Goal: Task Accomplishment & Management: Manage account settings

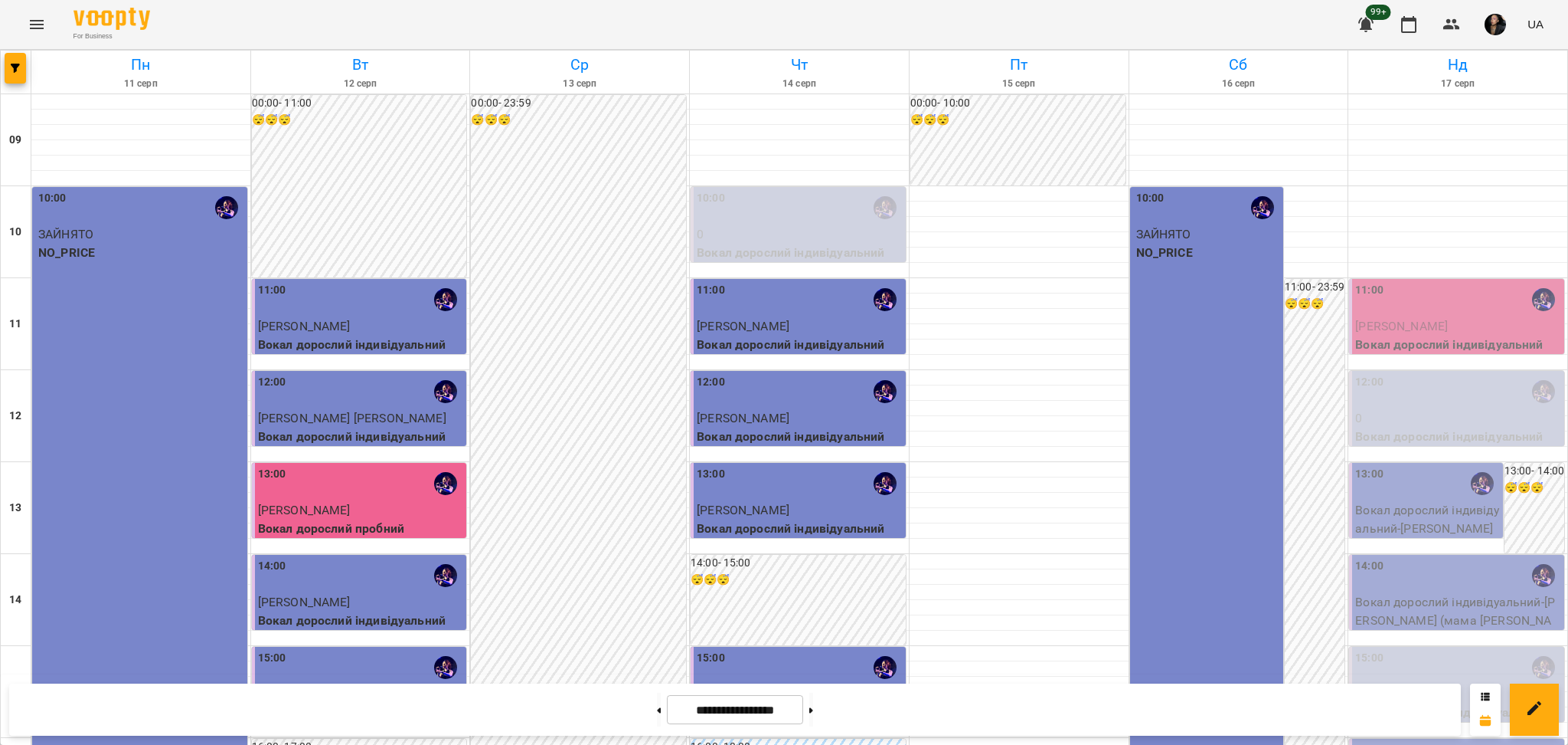
click at [1390, 423] on p "0" at bounding box center [1458, 418] width 206 height 18
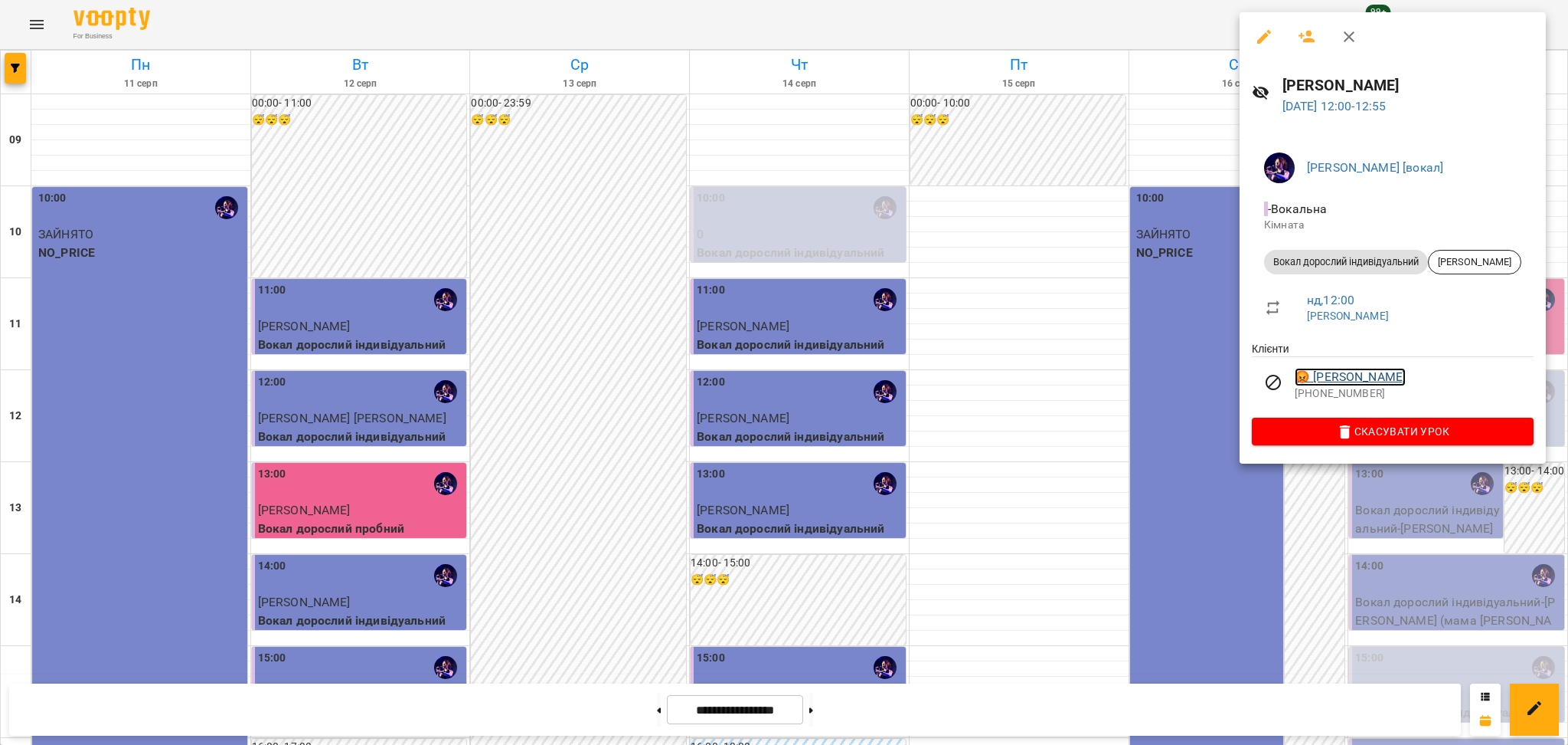
click at [1366, 372] on link "😡 Мартинюк Роман" at bounding box center [1351, 376] width 111 height 18
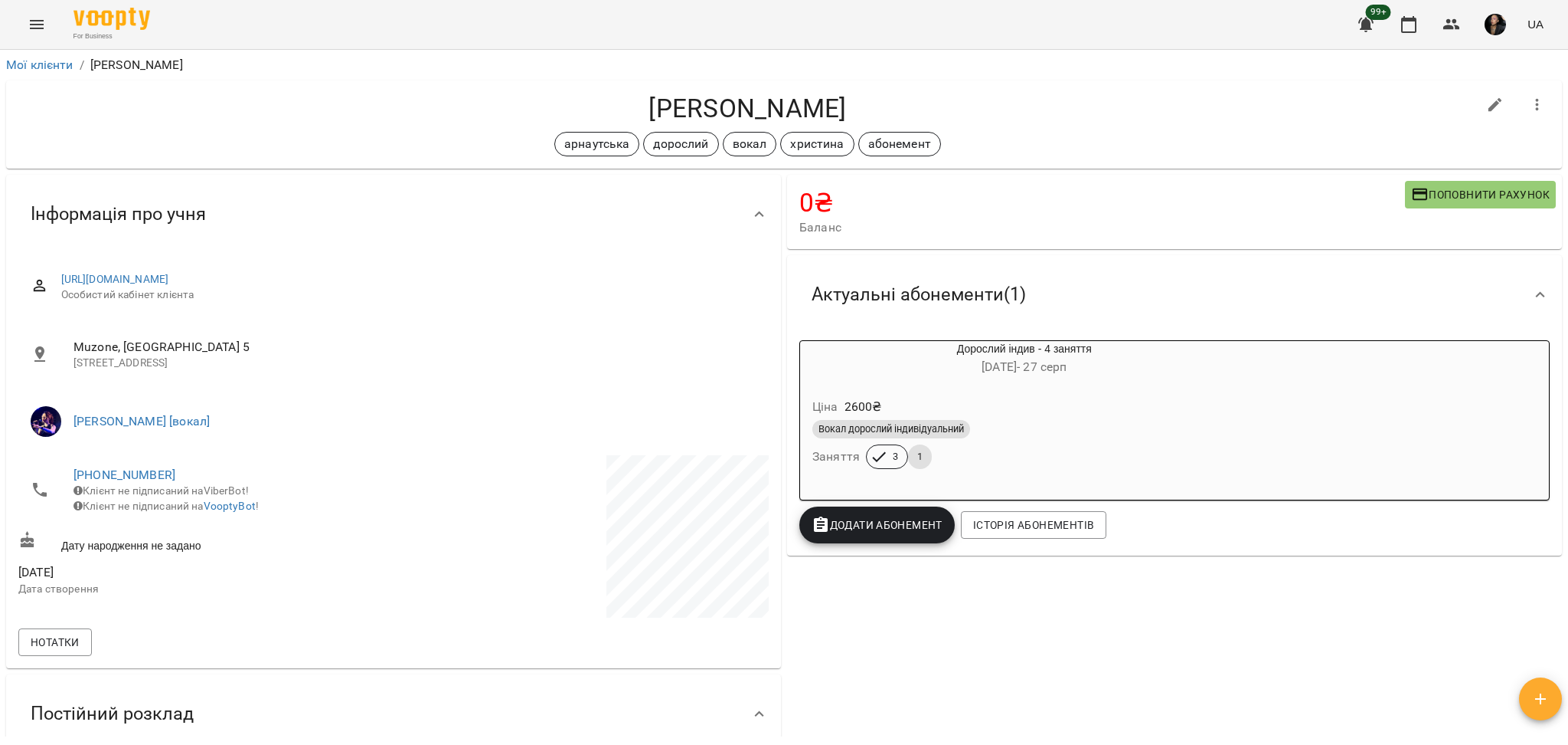
click at [1049, 377] on h6 "27 лип - 27 серп" at bounding box center [1025, 367] width 448 height 21
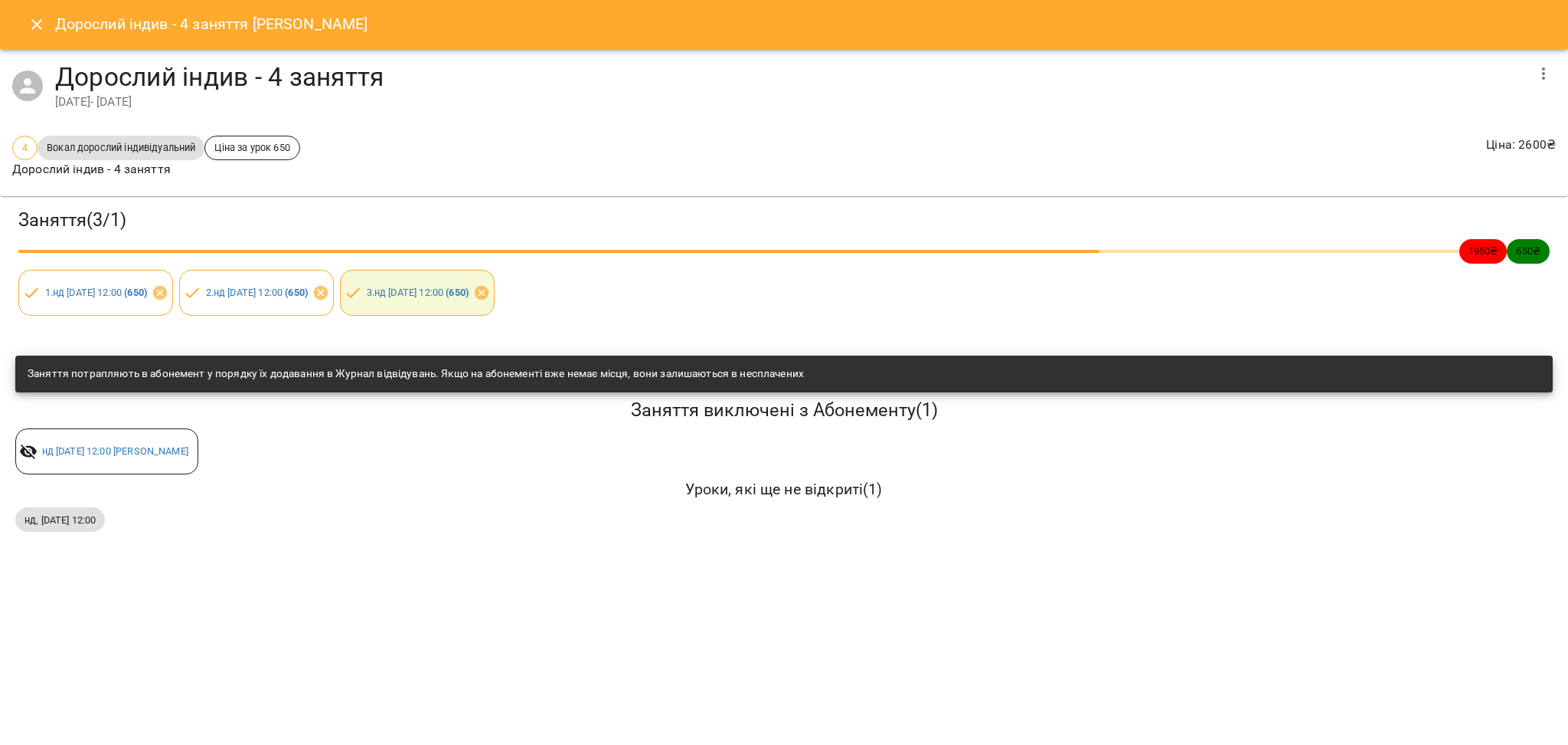
click at [27, 27] on icon "Close" at bounding box center [36, 24] width 18 height 18
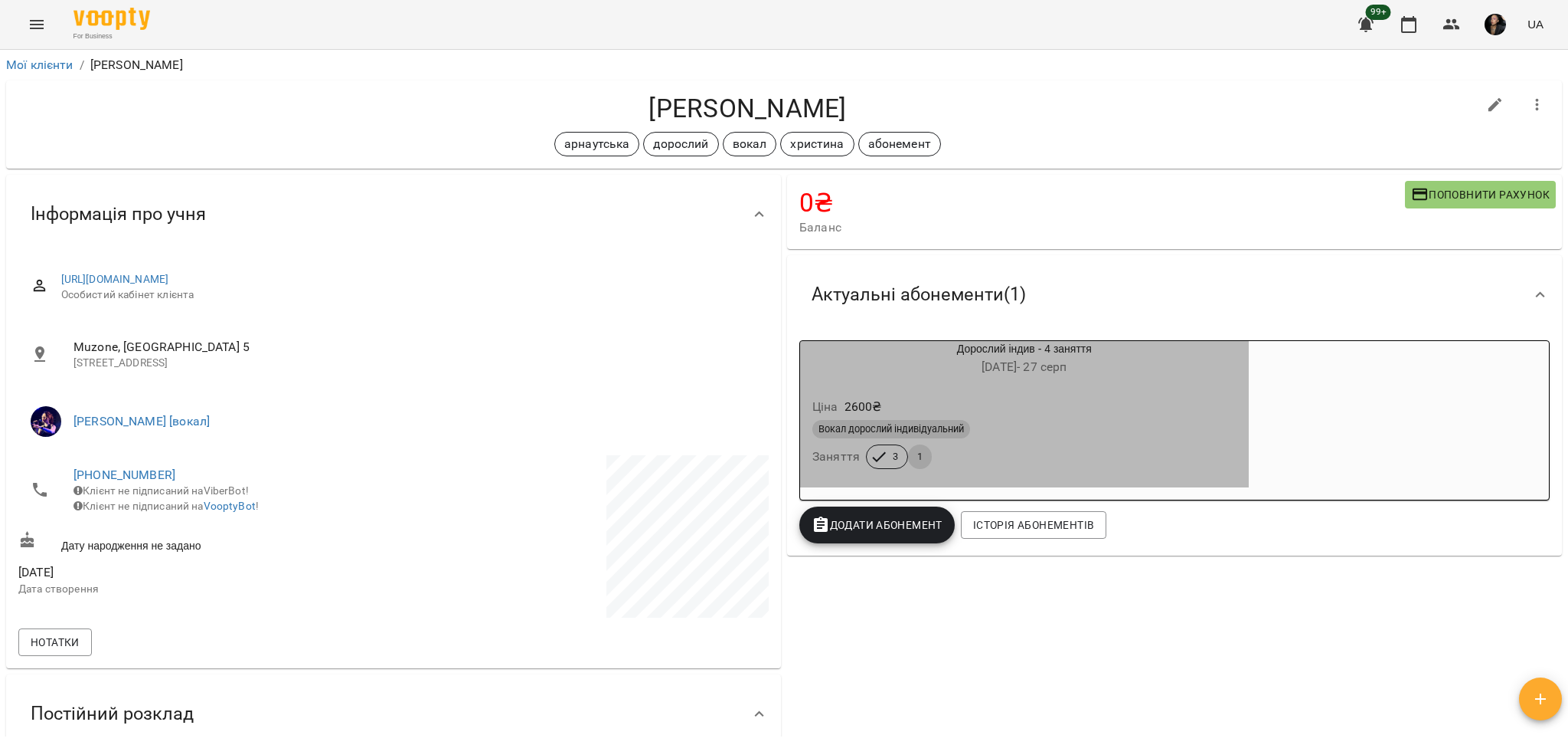
click at [1058, 397] on div "Ціна 2600 ₴" at bounding box center [1025, 407] width 431 height 27
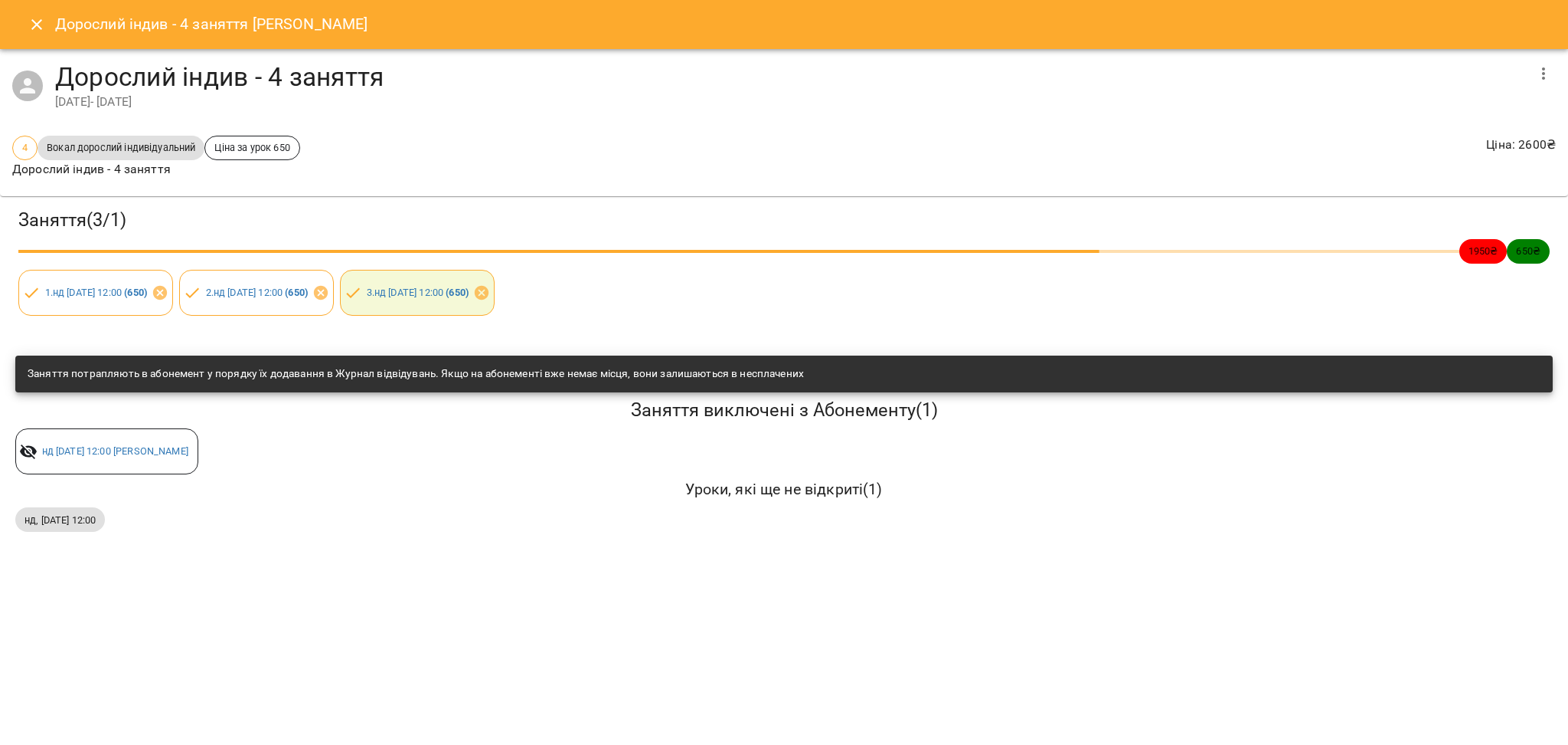
drag, startPoint x: 16, startPoint y: 26, endPoint x: 140, endPoint y: 52, distance: 126.7
click at [17, 26] on div "Дорослий індив - 4 заняття Мартинюк Роман" at bounding box center [784, 24] width 1568 height 49
drag, startPoint x: 27, startPoint y: 21, endPoint x: 584, endPoint y: 20, distance: 557.0
click at [28, 21] on button "Close" at bounding box center [36, 24] width 37 height 37
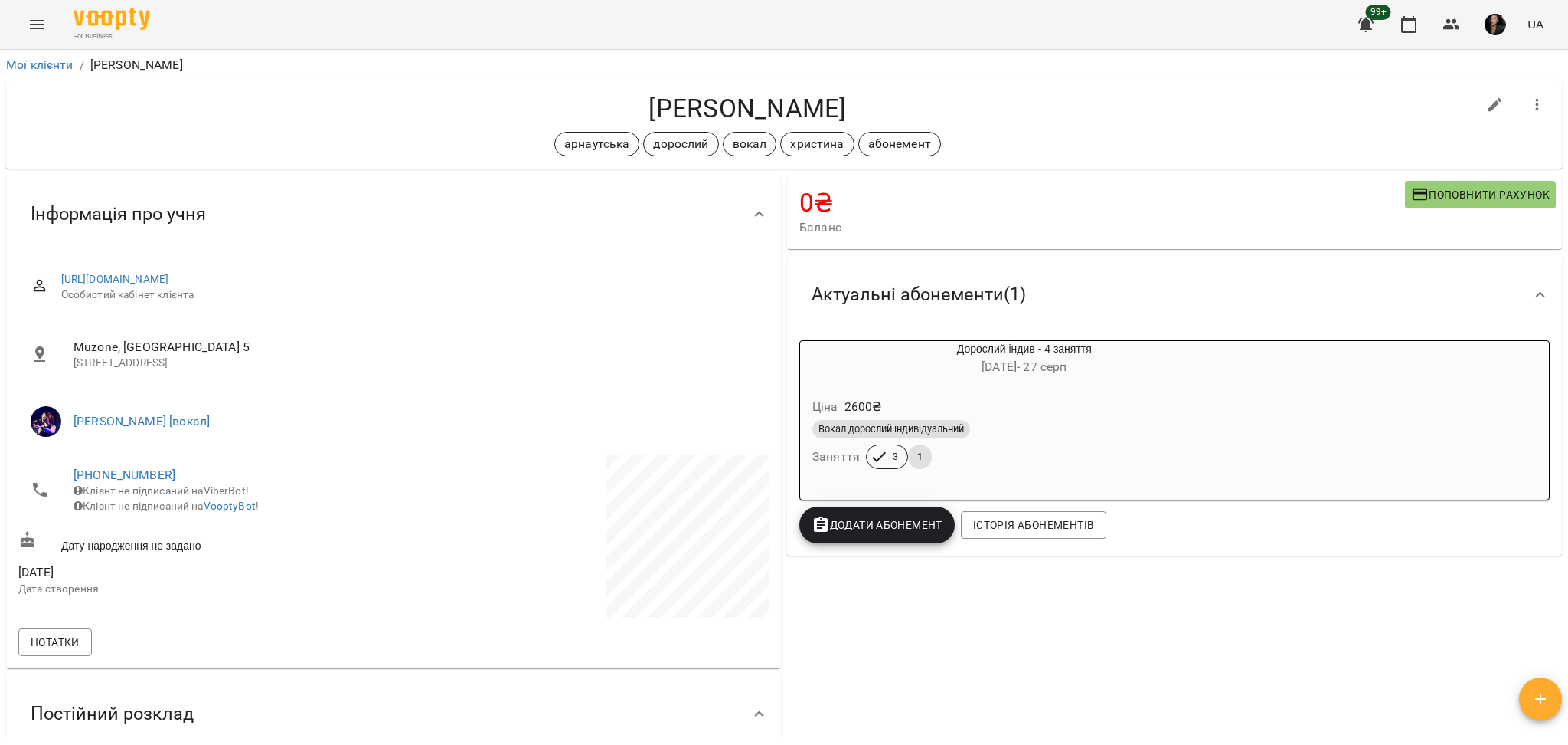
drag, startPoint x: 1447, startPoint y: 23, endPoint x: 1434, endPoint y: 34, distance: 17.0
click at [1447, 21] on icon "button" at bounding box center [1451, 24] width 18 height 18
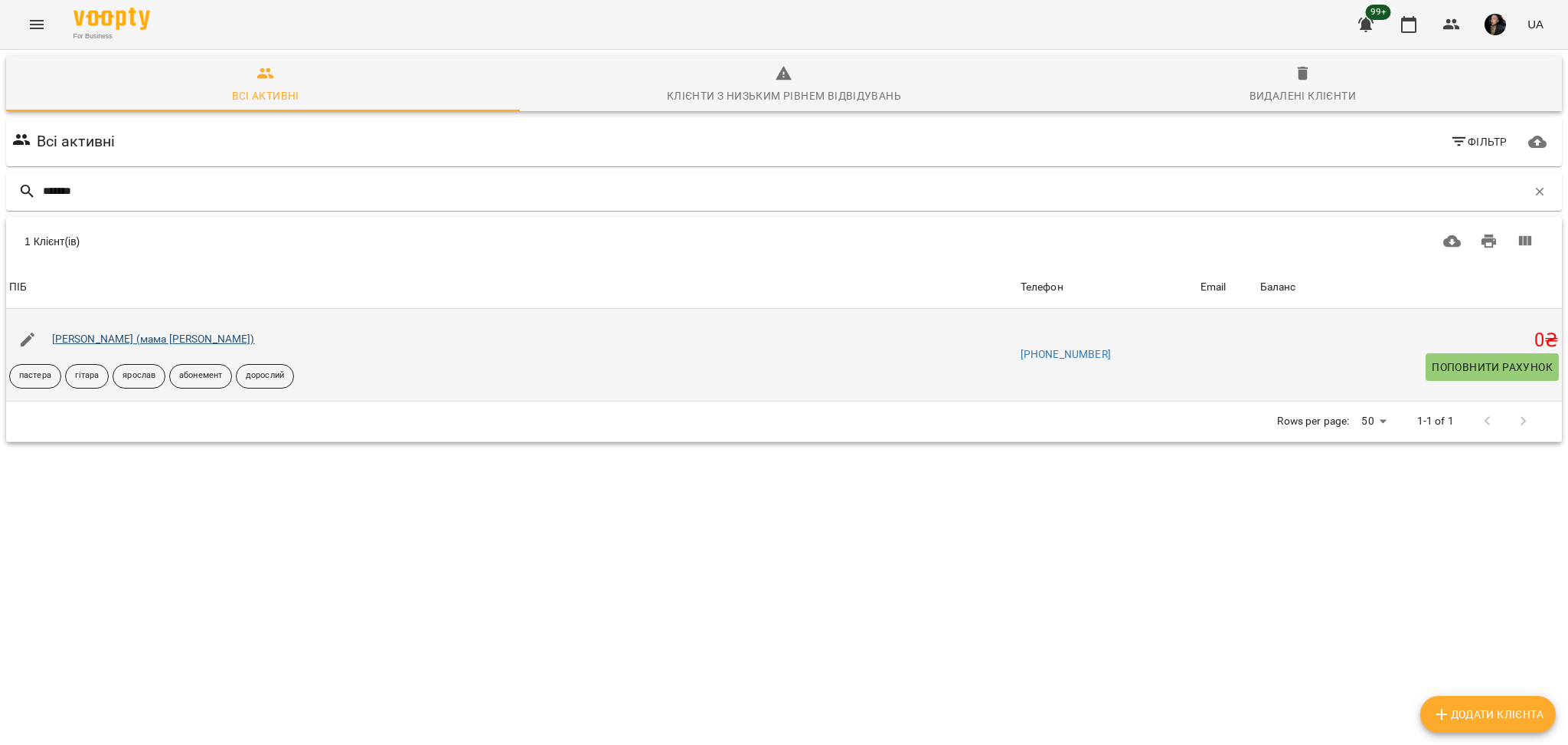
type input "*******"
click at [185, 334] on link "[PERSON_NAME] (мама [PERSON_NAME])" at bounding box center [153, 338] width 203 height 12
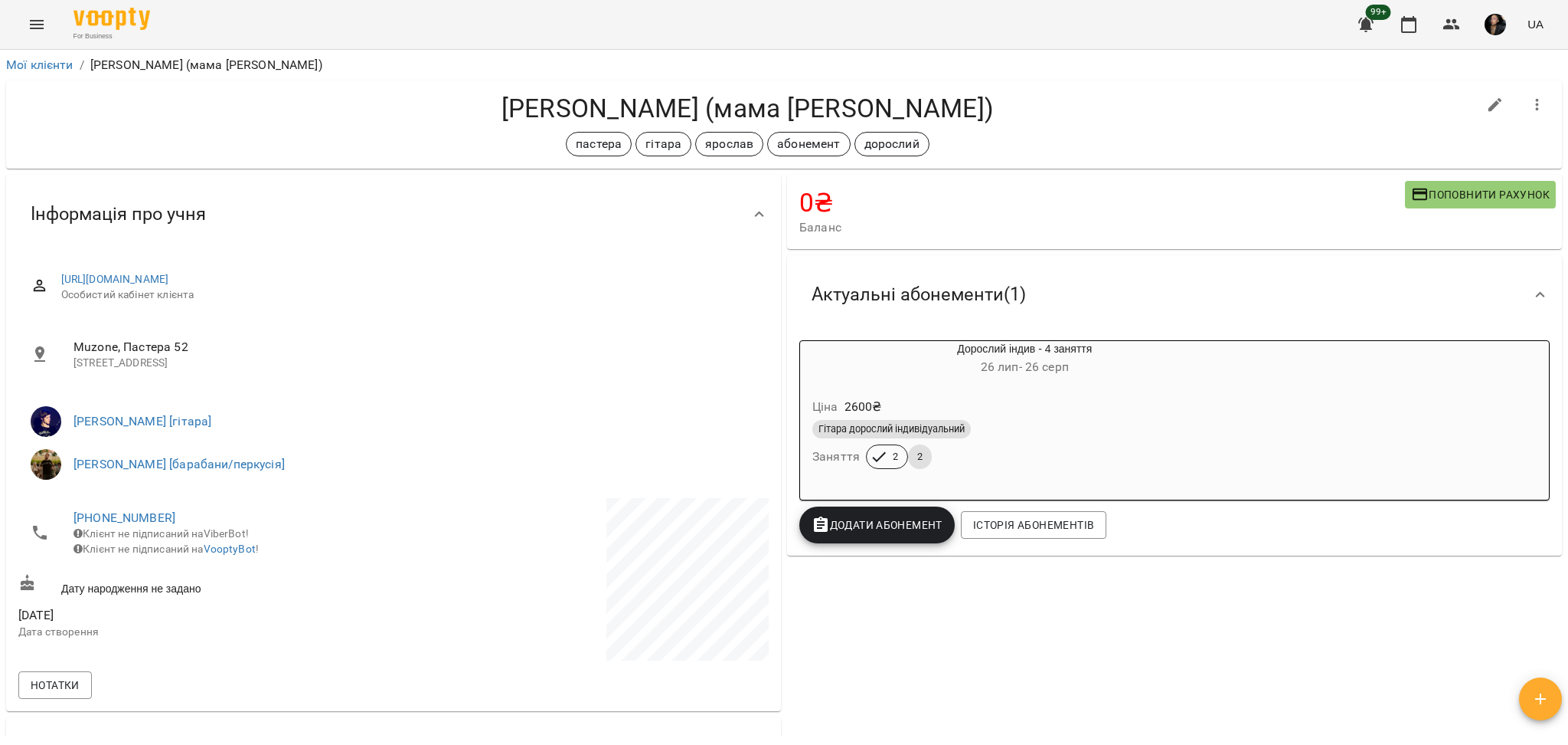
click at [1061, 421] on div "Гітара дорослий індивідуальний" at bounding box center [1025, 428] width 425 height 18
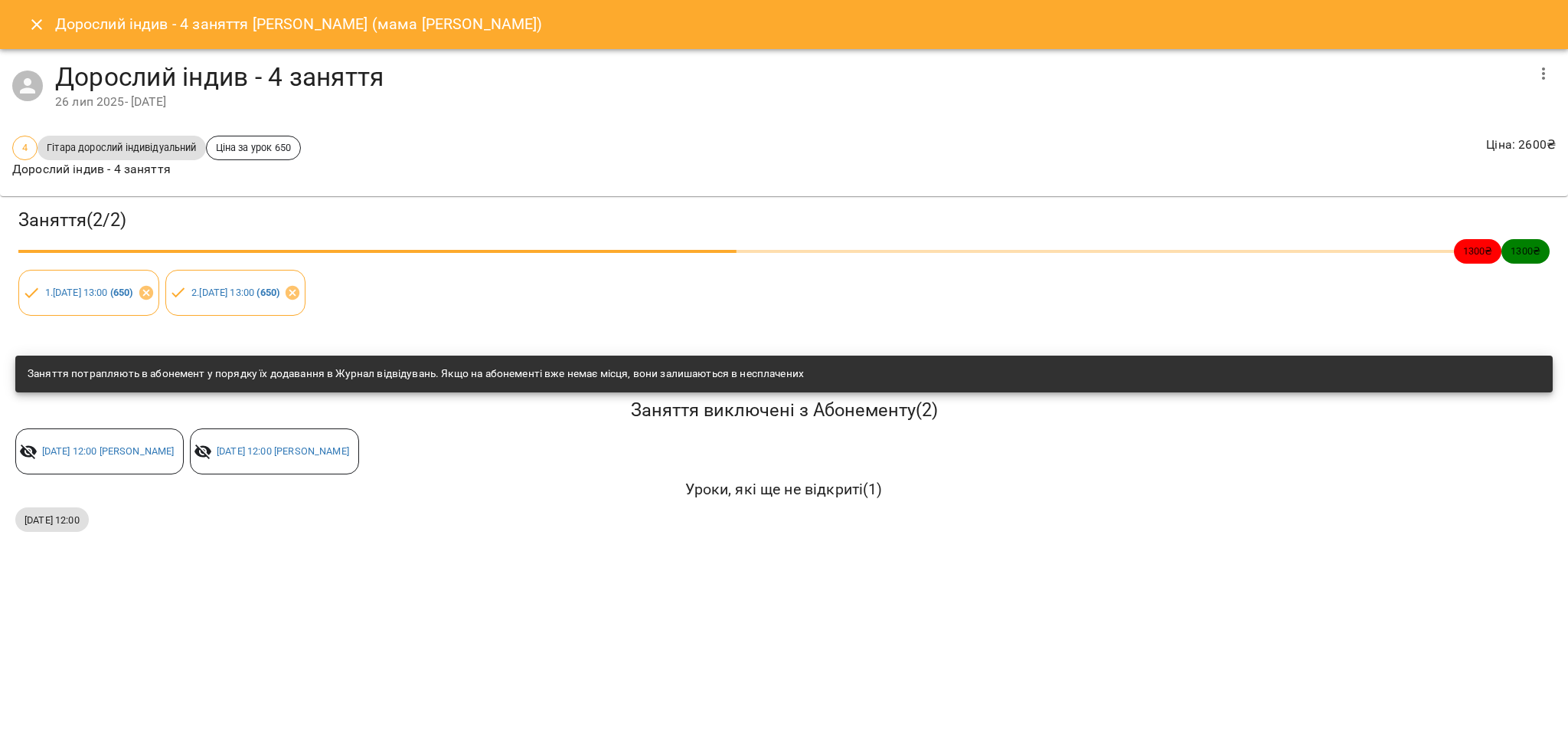
drag, startPoint x: 37, startPoint y: 27, endPoint x: 52, endPoint y: 28, distance: 15.0
click at [35, 27] on icon "Close" at bounding box center [36, 24] width 18 height 18
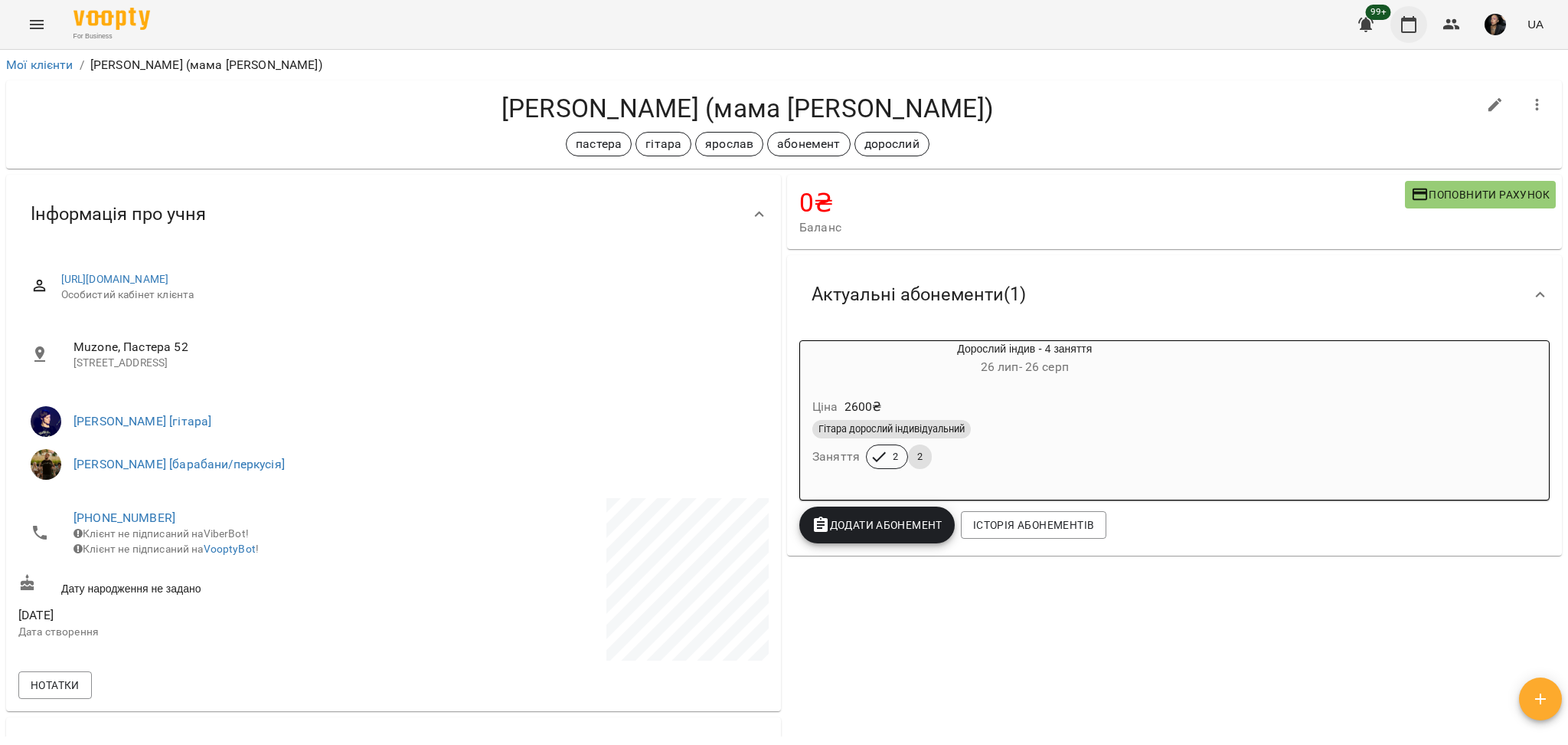
click at [1404, 24] on icon "button" at bounding box center [1408, 24] width 18 height 18
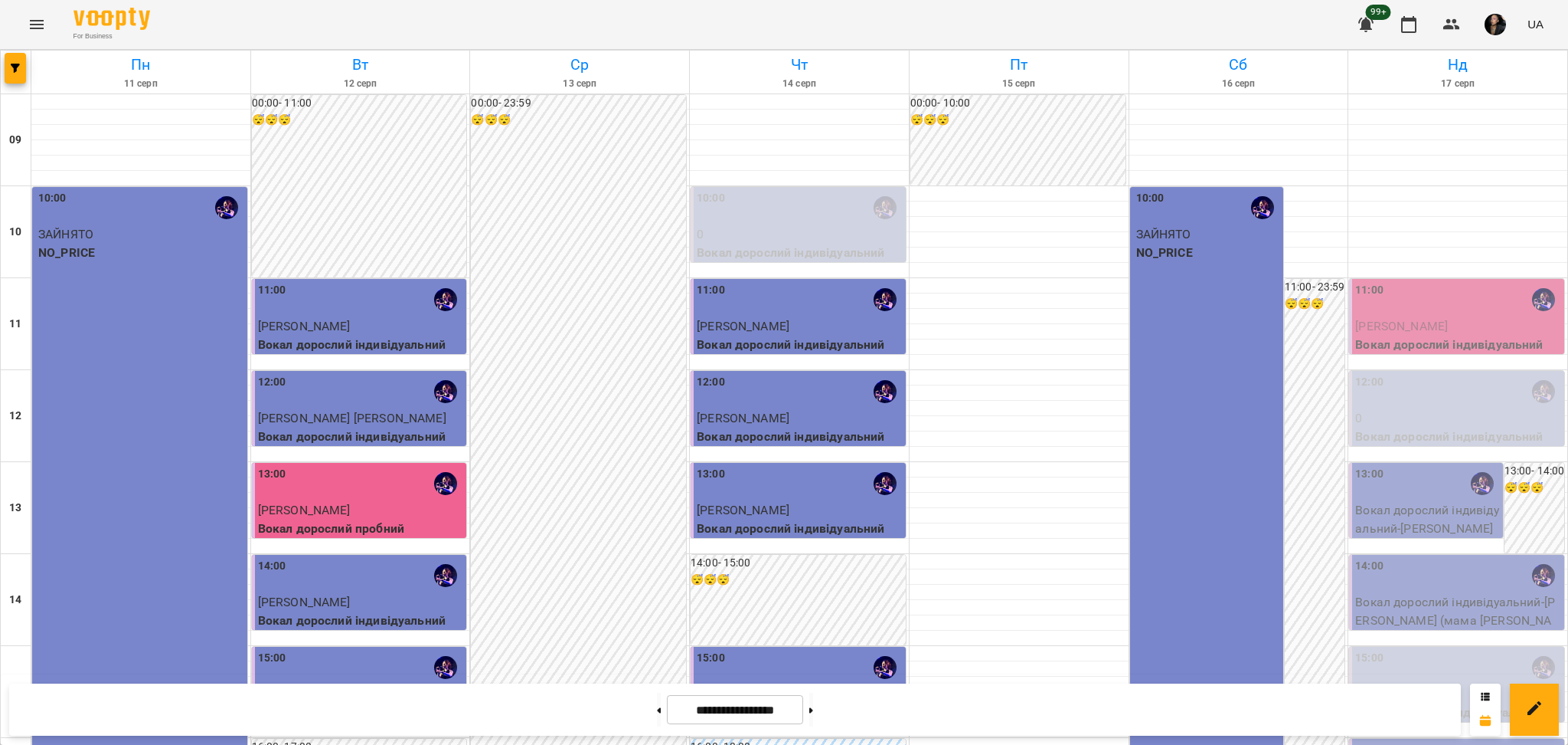
click at [27, 66] on div at bounding box center [16, 72] width 31 height 43
click at [1392, 402] on div "12:00" at bounding box center [1458, 391] width 206 height 35
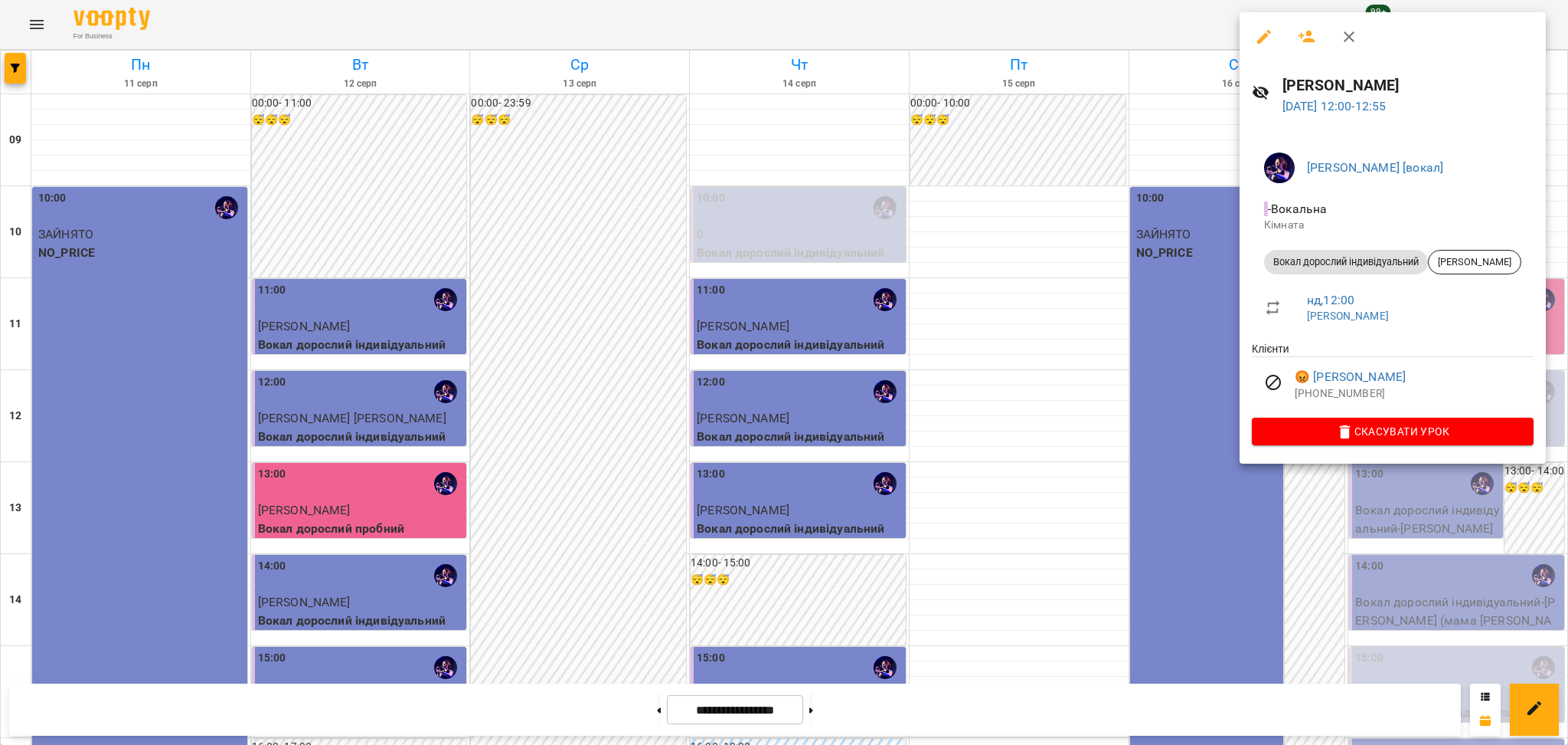
click at [1073, 331] on div at bounding box center [784, 372] width 1568 height 745
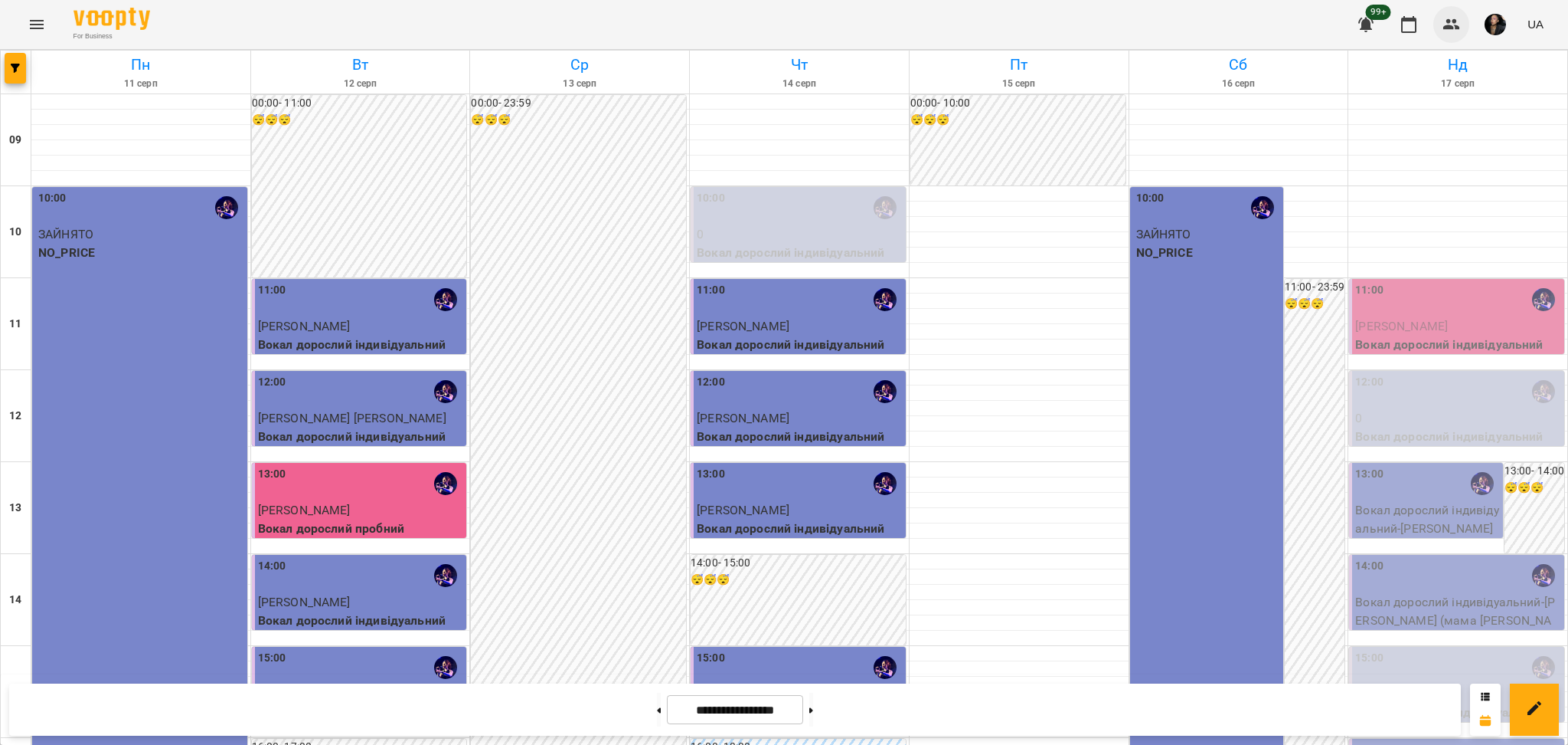
drag, startPoint x: 1459, startPoint y: 23, endPoint x: 1393, endPoint y: 39, distance: 67.9
click at [1456, 23] on icon "button" at bounding box center [1451, 24] width 18 height 18
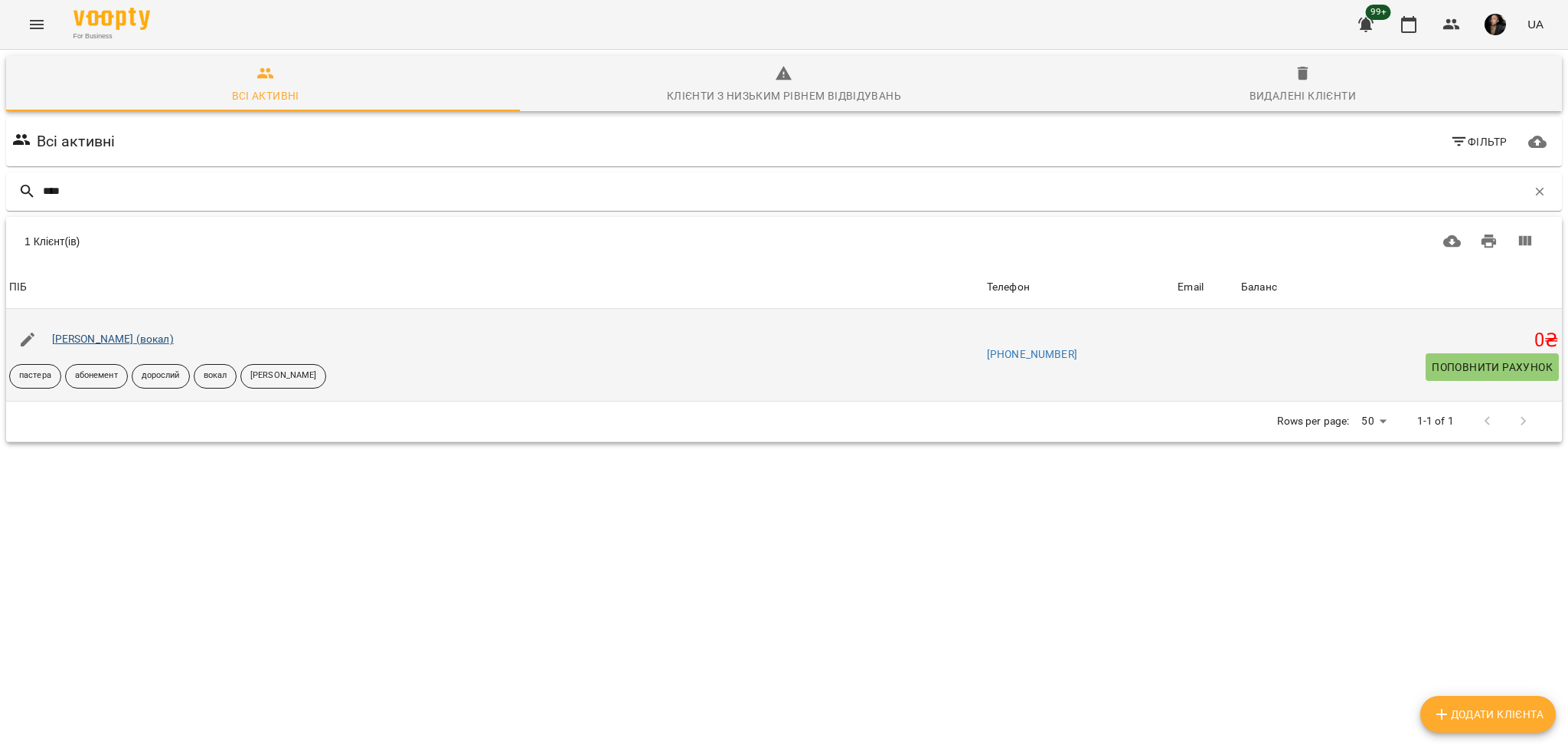
type input "****"
click at [144, 337] on link "[PERSON_NAME] (вокал)" at bounding box center [113, 338] width 122 height 12
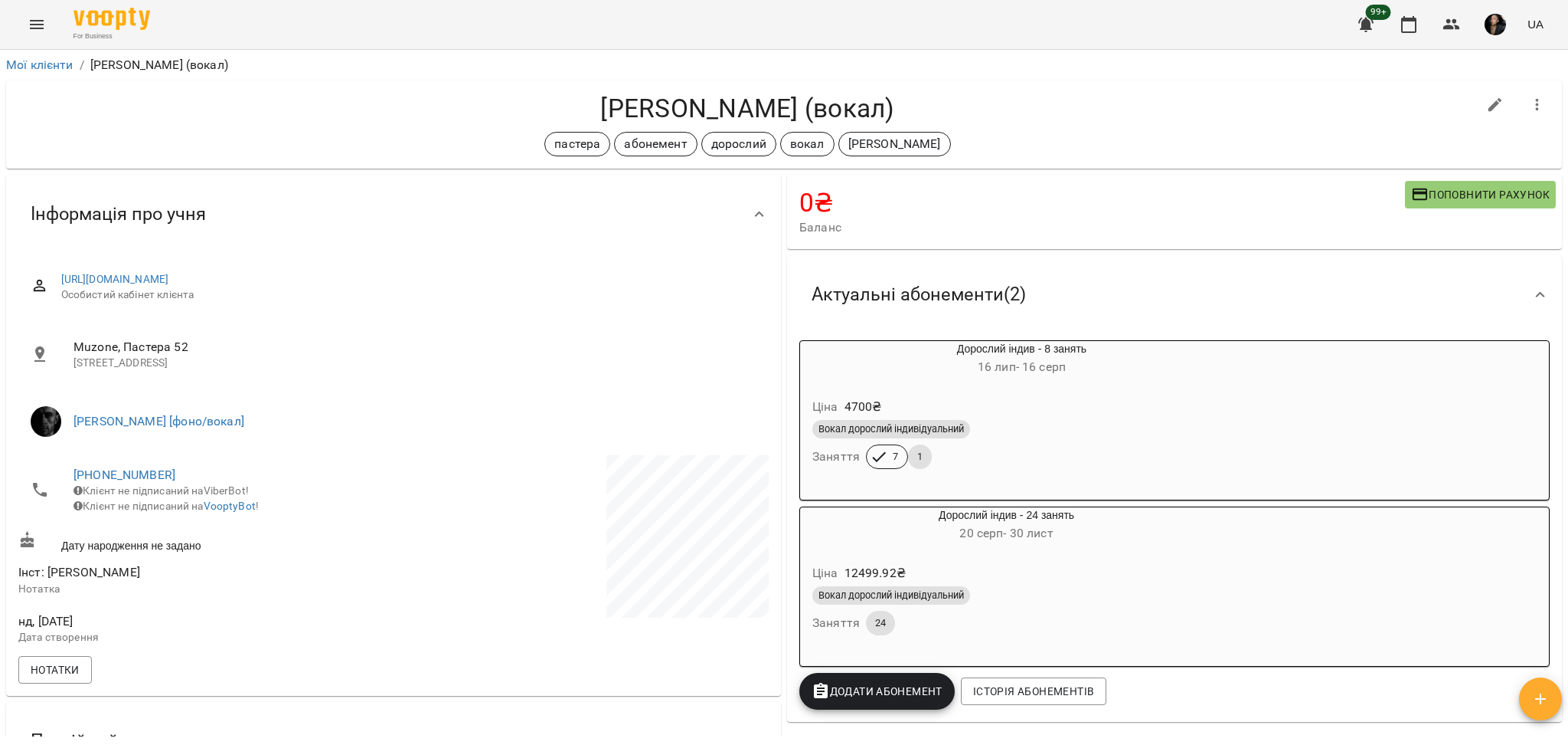
click at [609, 112] on h4 "[PERSON_NAME] (вокал)" at bounding box center [747, 108] width 1458 height 32
click at [762, 104] on h4 "[PERSON_NAME] (вокал)" at bounding box center [747, 108] width 1458 height 32
click at [1407, 24] on icon "button" at bounding box center [1408, 24] width 18 height 18
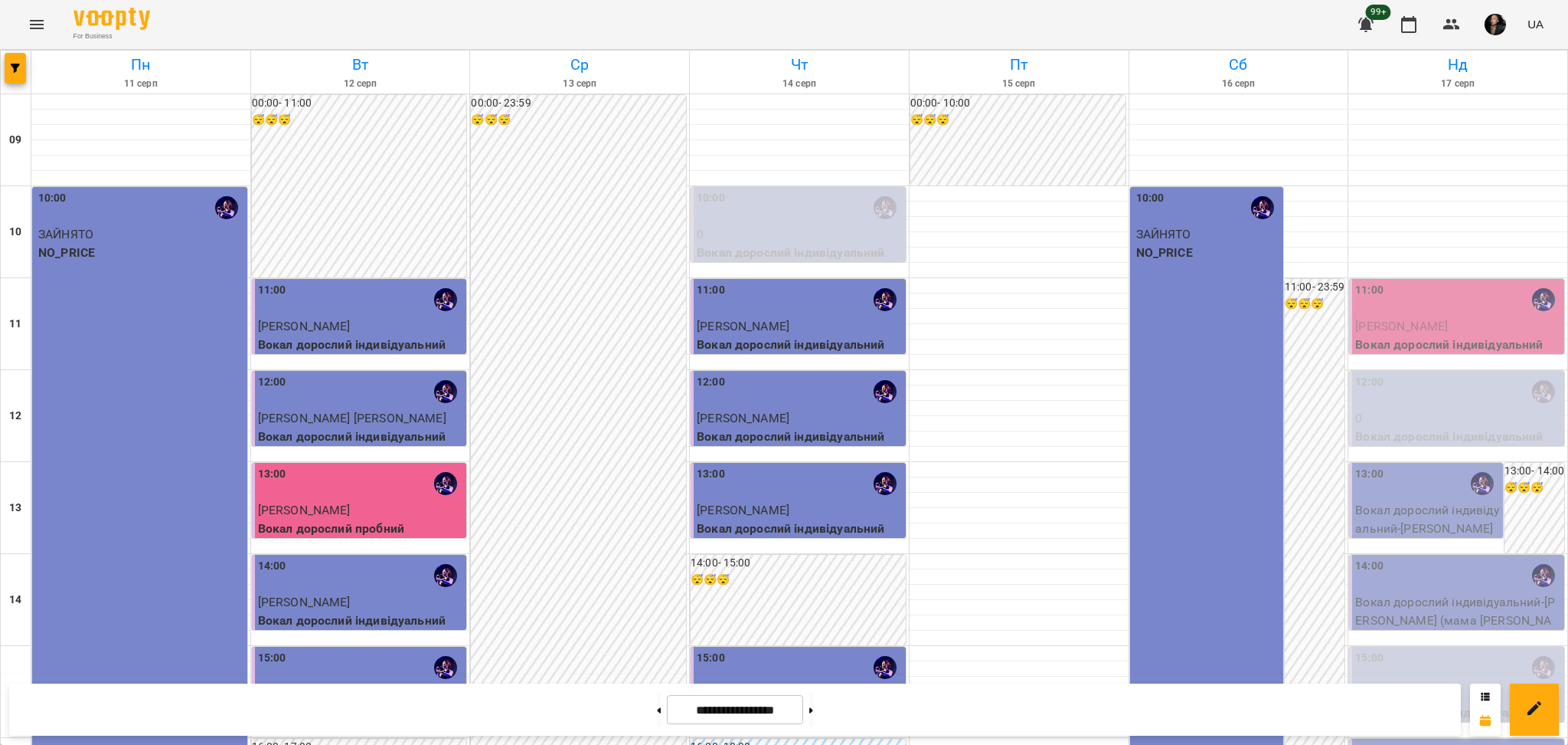
click at [27, 76] on div at bounding box center [16, 72] width 31 height 43
click at [18, 79] on button "button" at bounding box center [15, 69] width 21 height 31
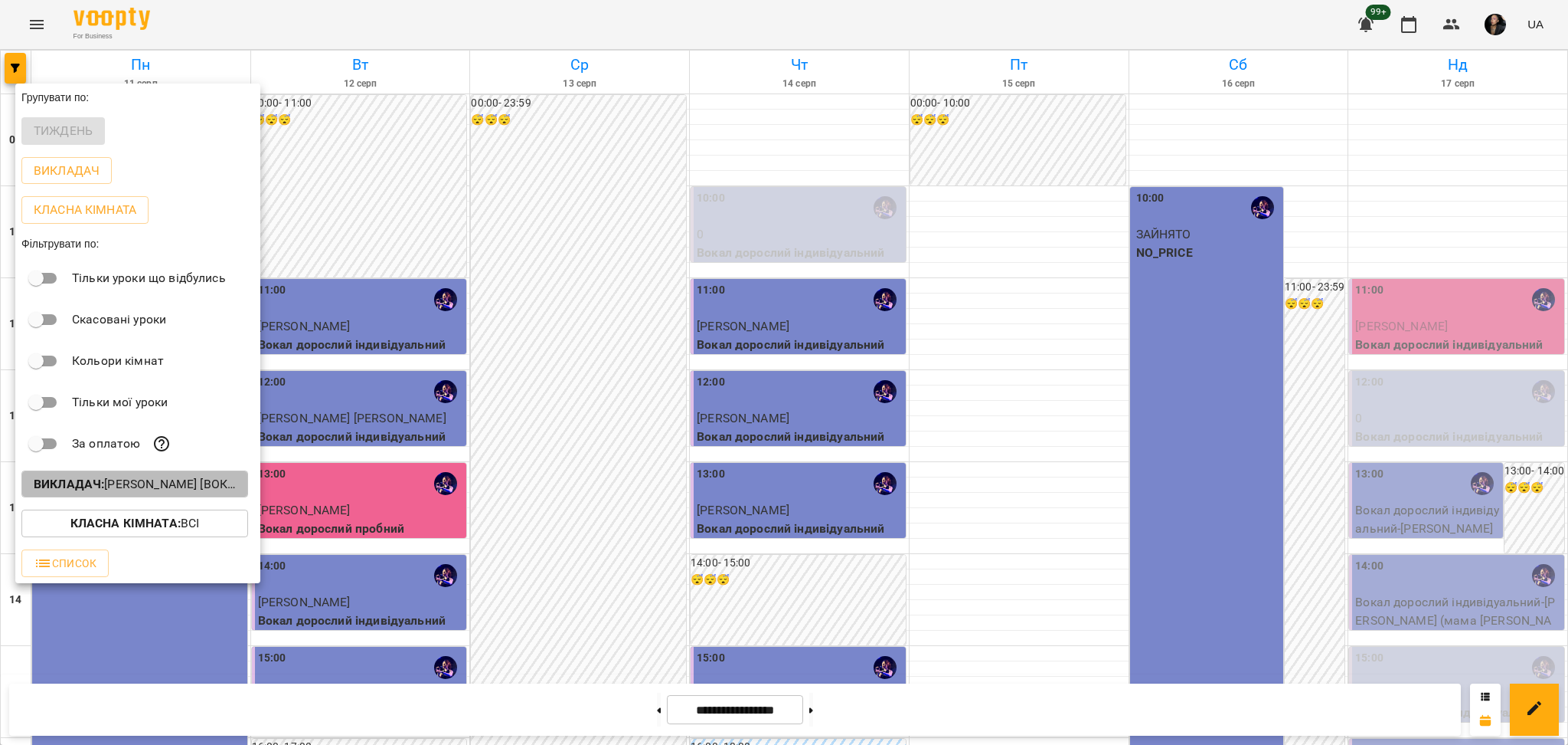
click at [192, 483] on p "Викладач : [PERSON_NAME] [вокал]" at bounding box center [134, 484] width 202 height 18
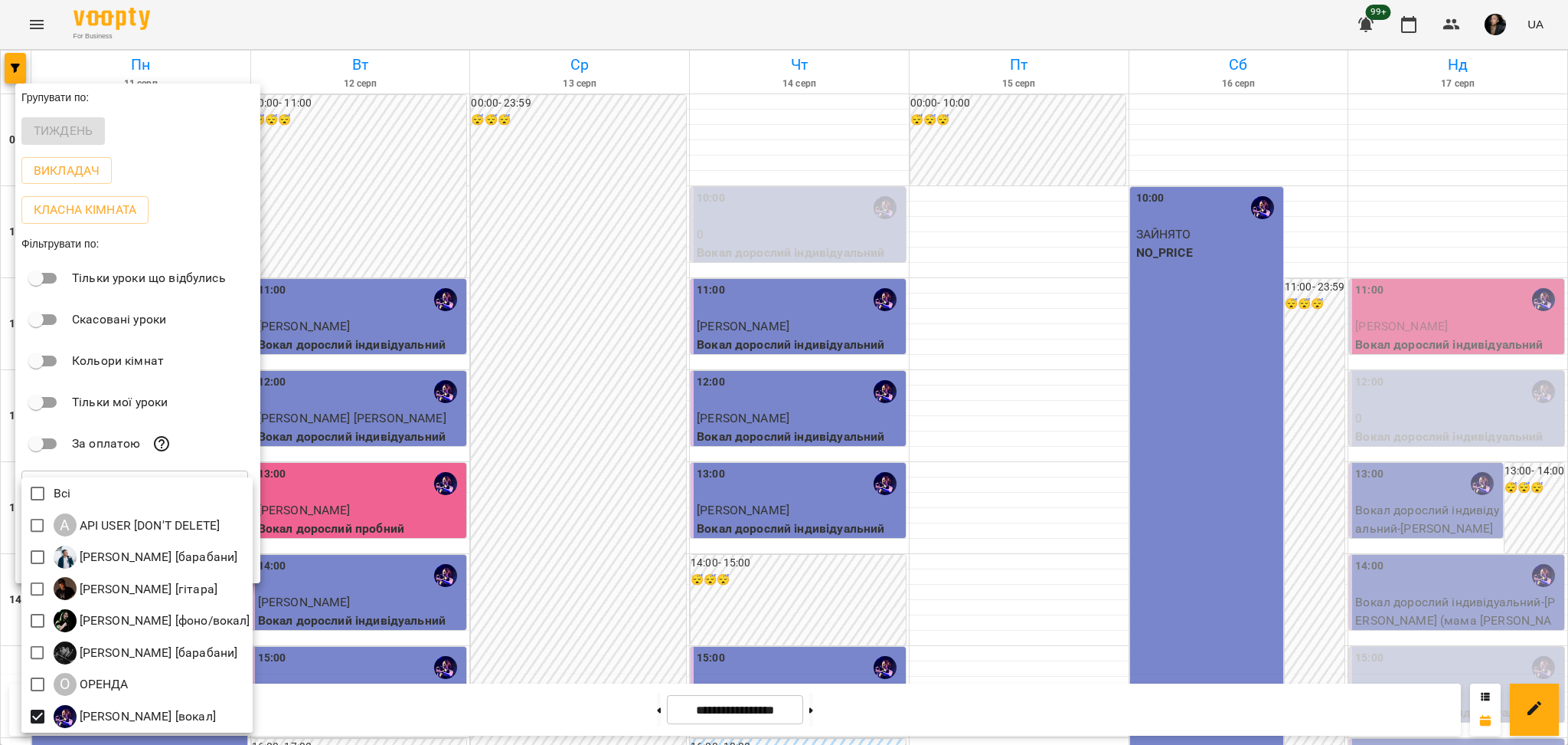
click at [392, 212] on div at bounding box center [784, 372] width 1568 height 745
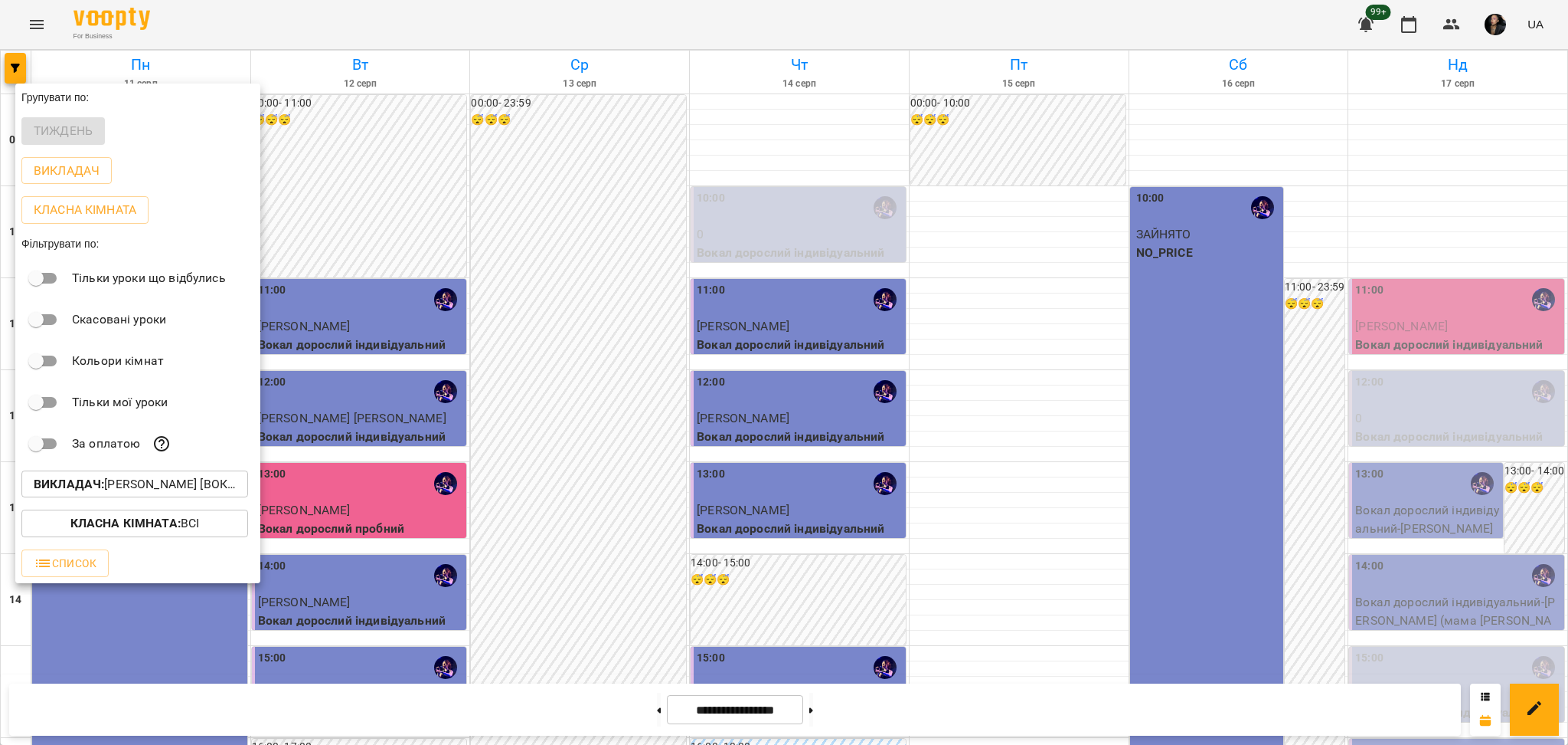
click at [18, 27] on div at bounding box center [784, 372] width 1568 height 745
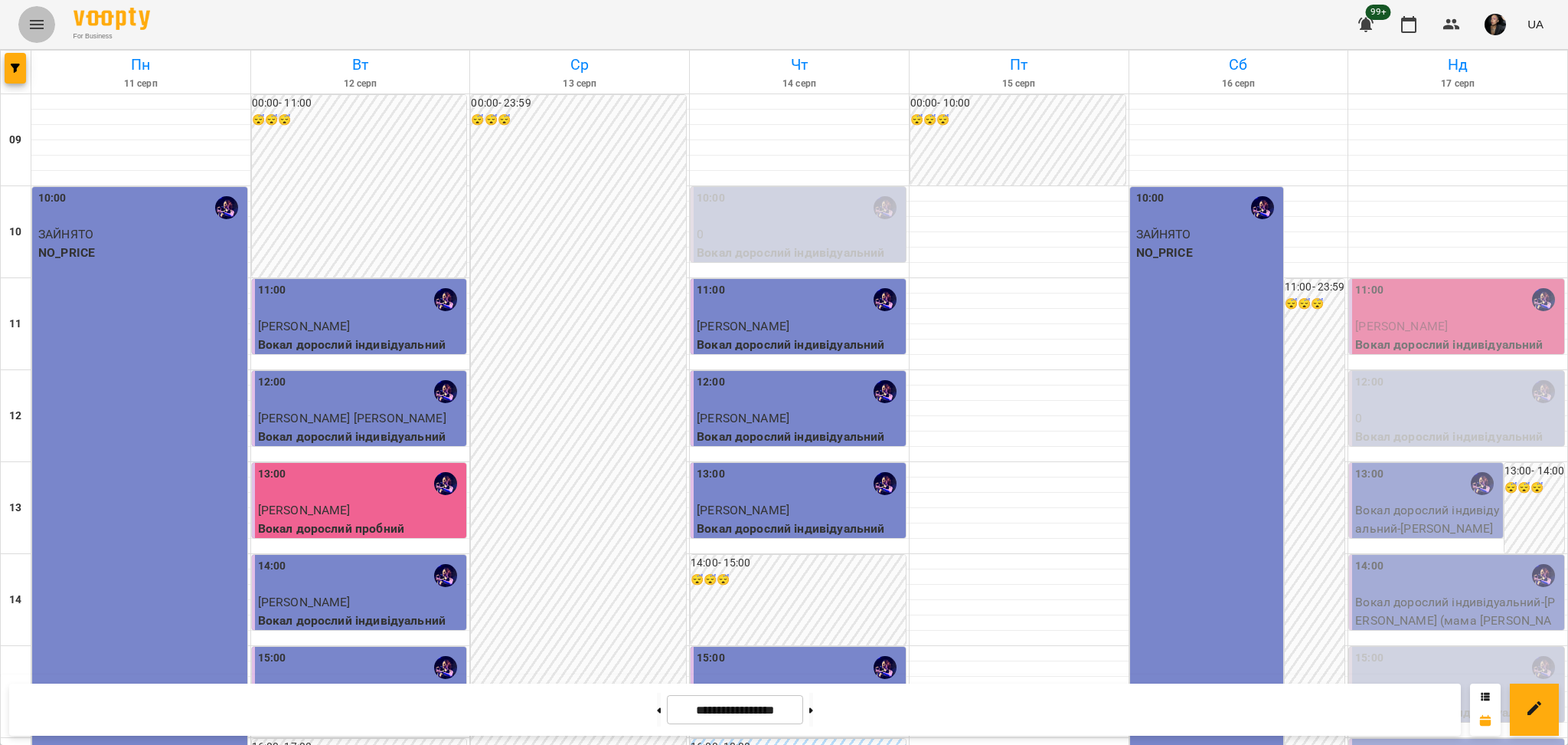
click at [27, 28] on icon "Menu" at bounding box center [36, 24] width 18 height 18
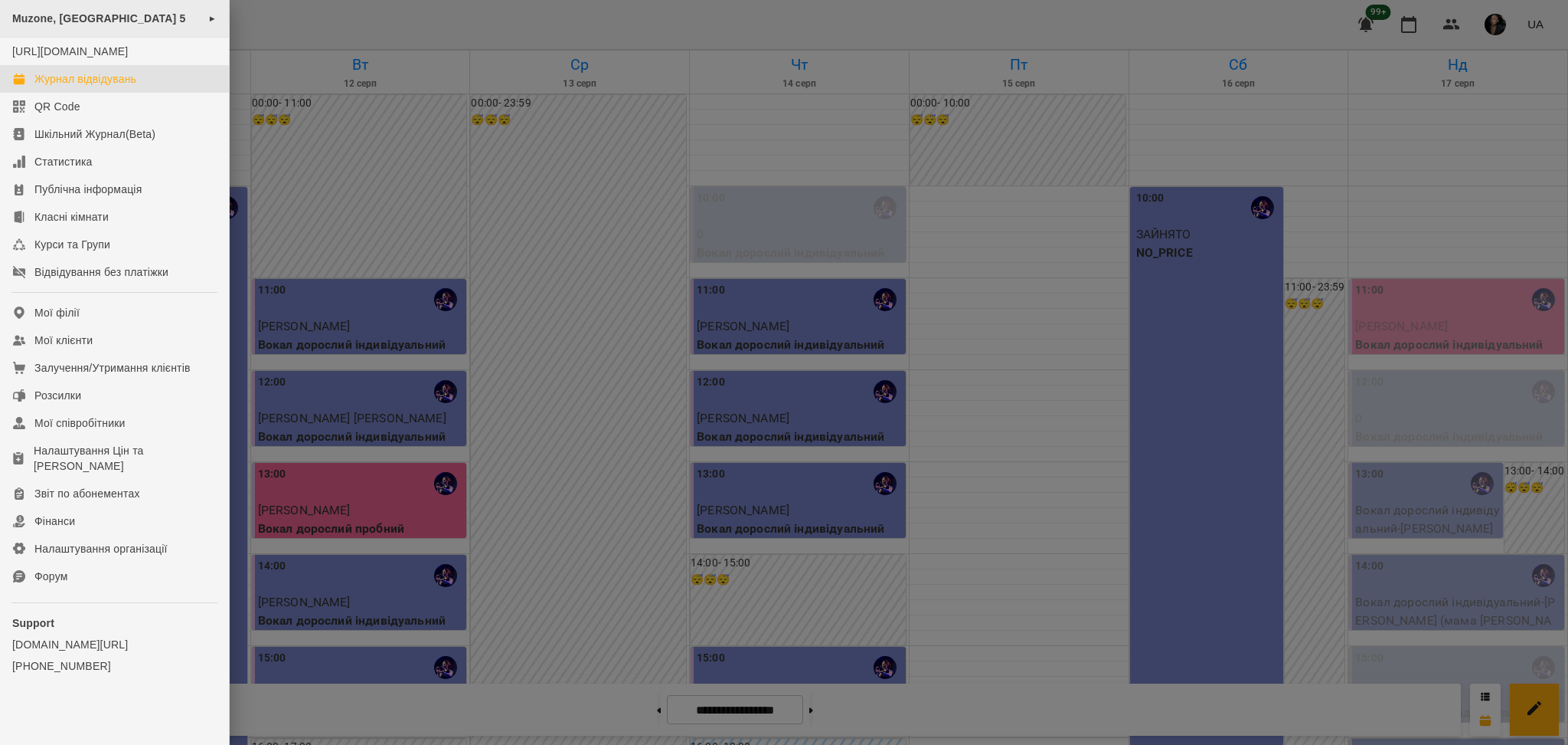
click at [98, 18] on span "Muzone, [GEOGRAPHIC_DATA] 5" at bounding box center [98, 18] width 174 height 12
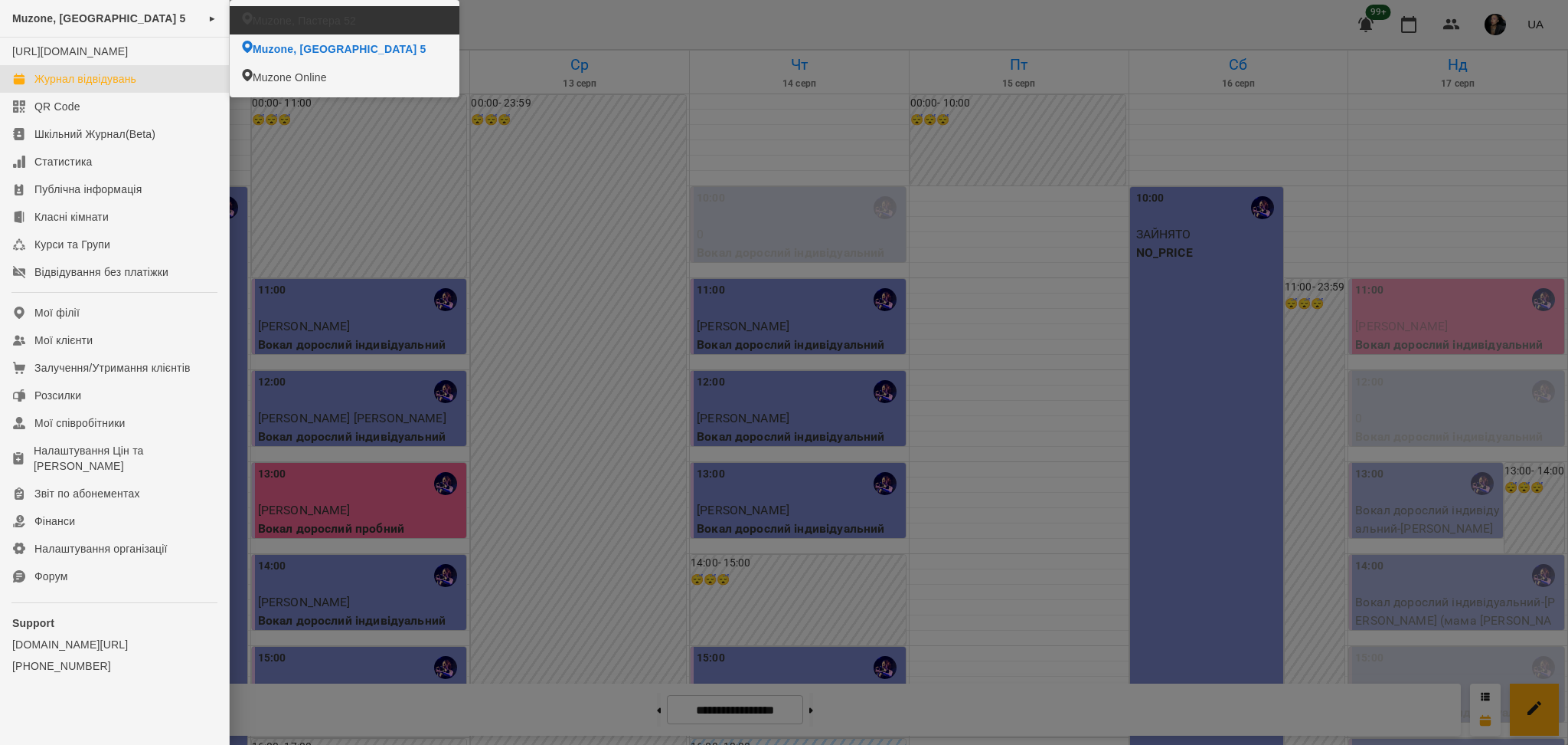
click at [383, 23] on li "Muzone, Пастера 52" at bounding box center [344, 20] width 229 height 28
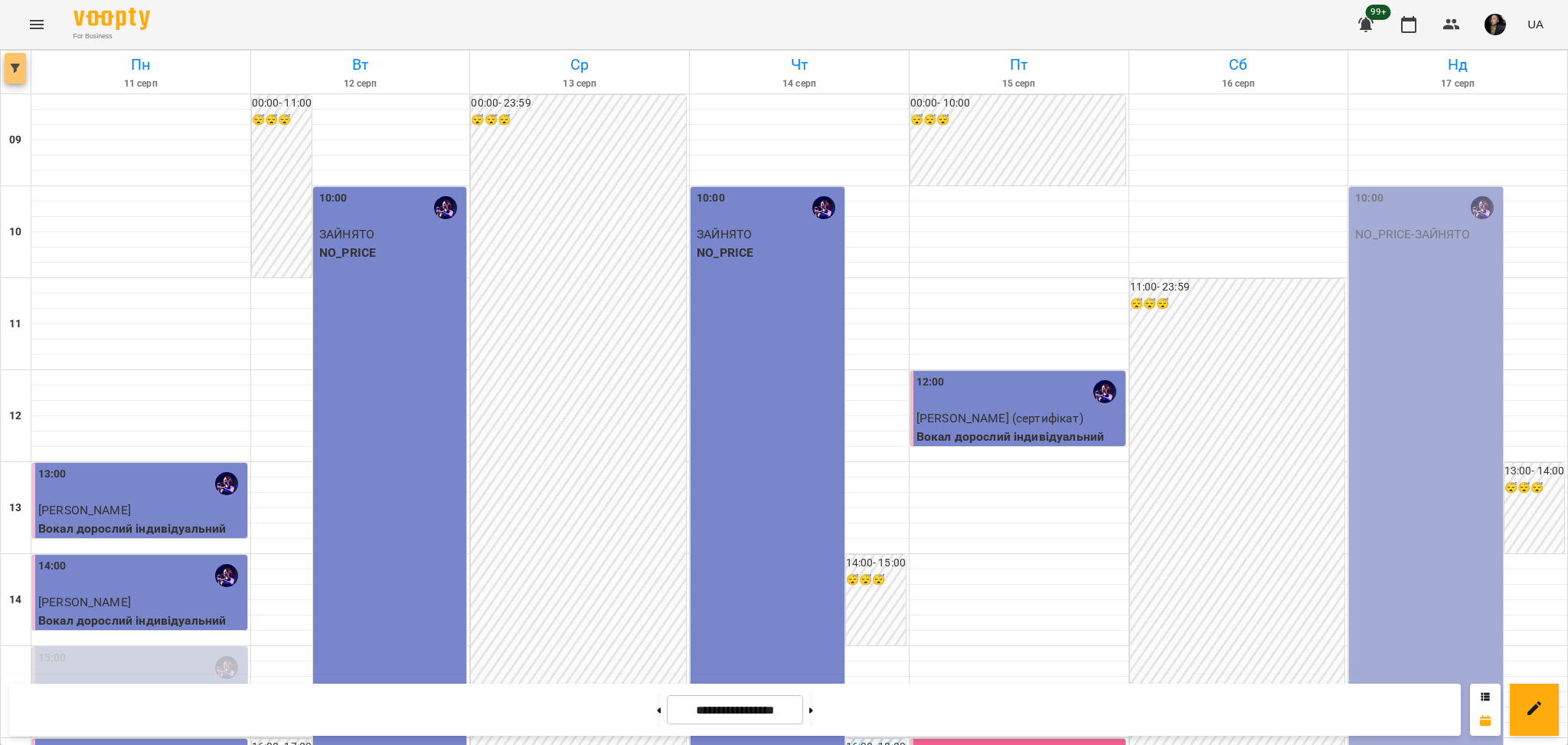
click at [5, 70] on span "button" at bounding box center [15, 68] width 21 height 9
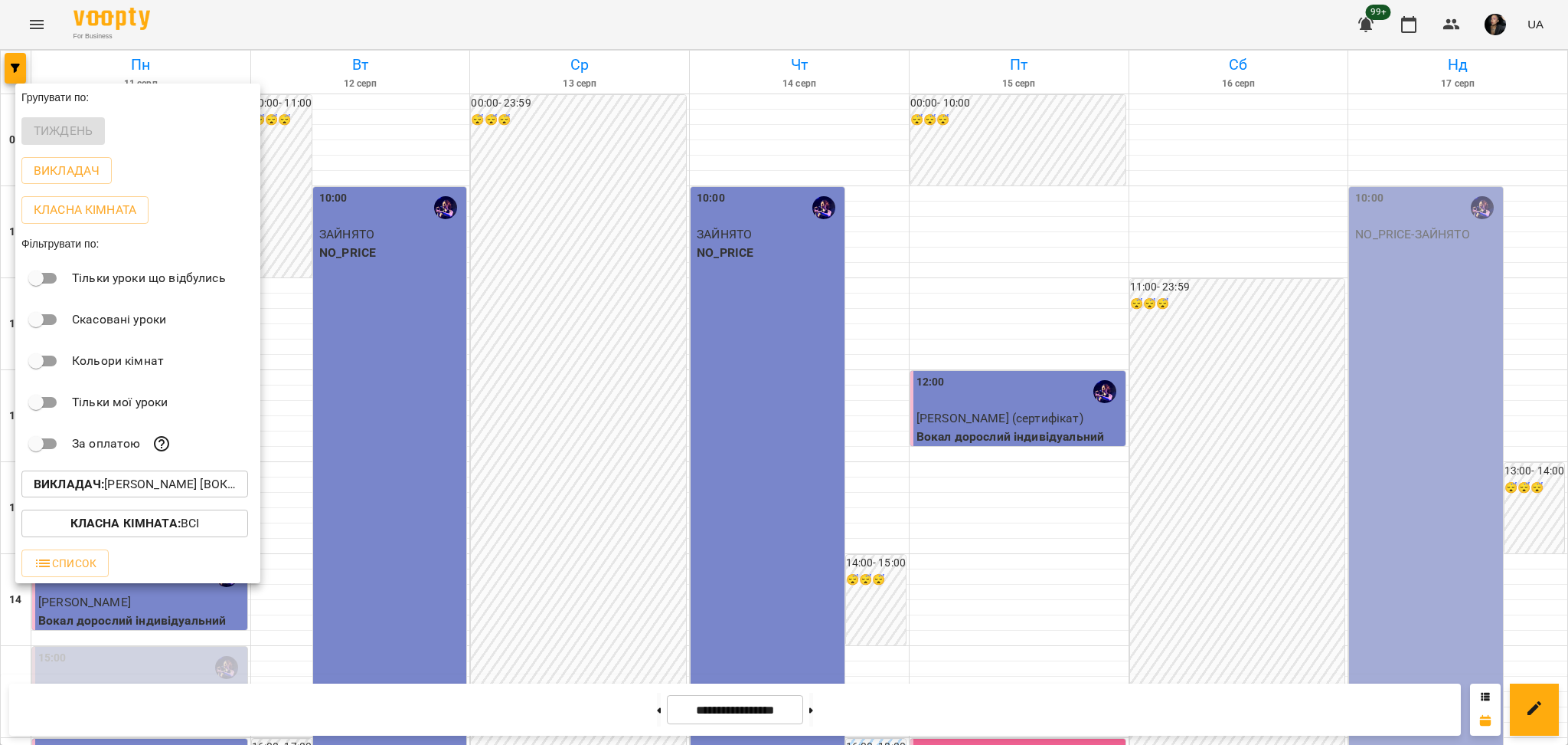
click at [171, 491] on p "Викладач : Христина Андреєва [вокал]" at bounding box center [134, 484] width 202 height 18
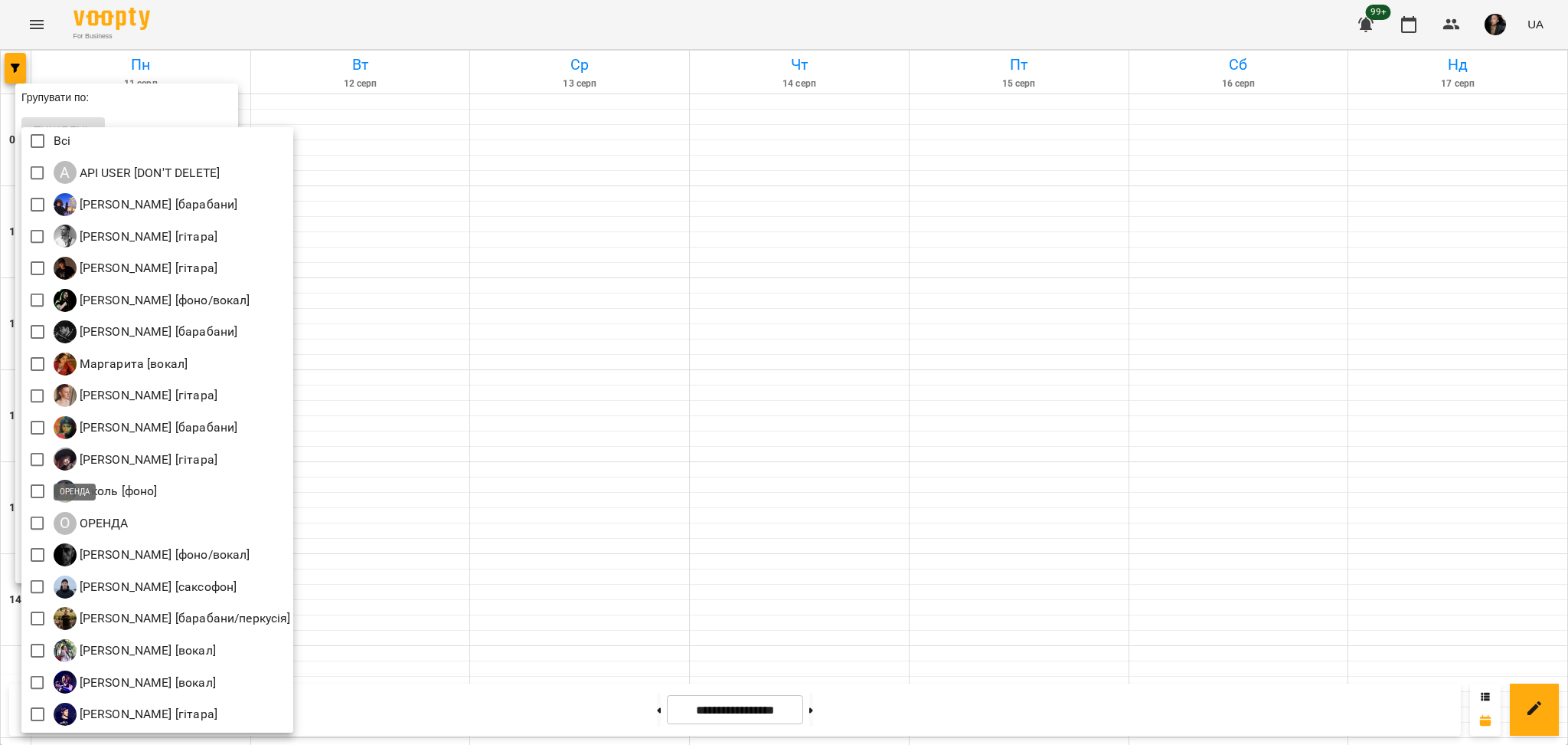
scroll to position [3, 0]
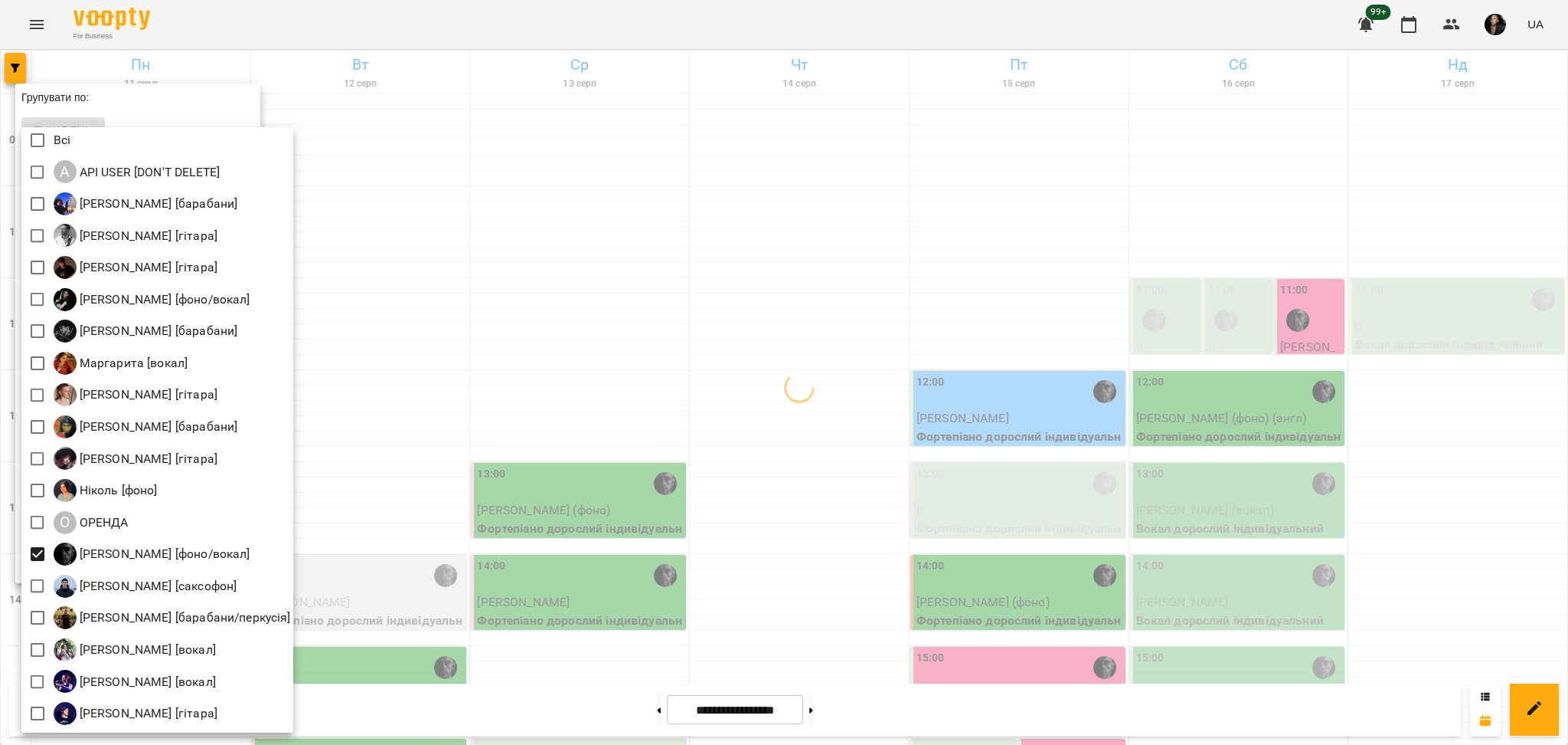
click at [1316, 504] on div at bounding box center [784, 372] width 1568 height 745
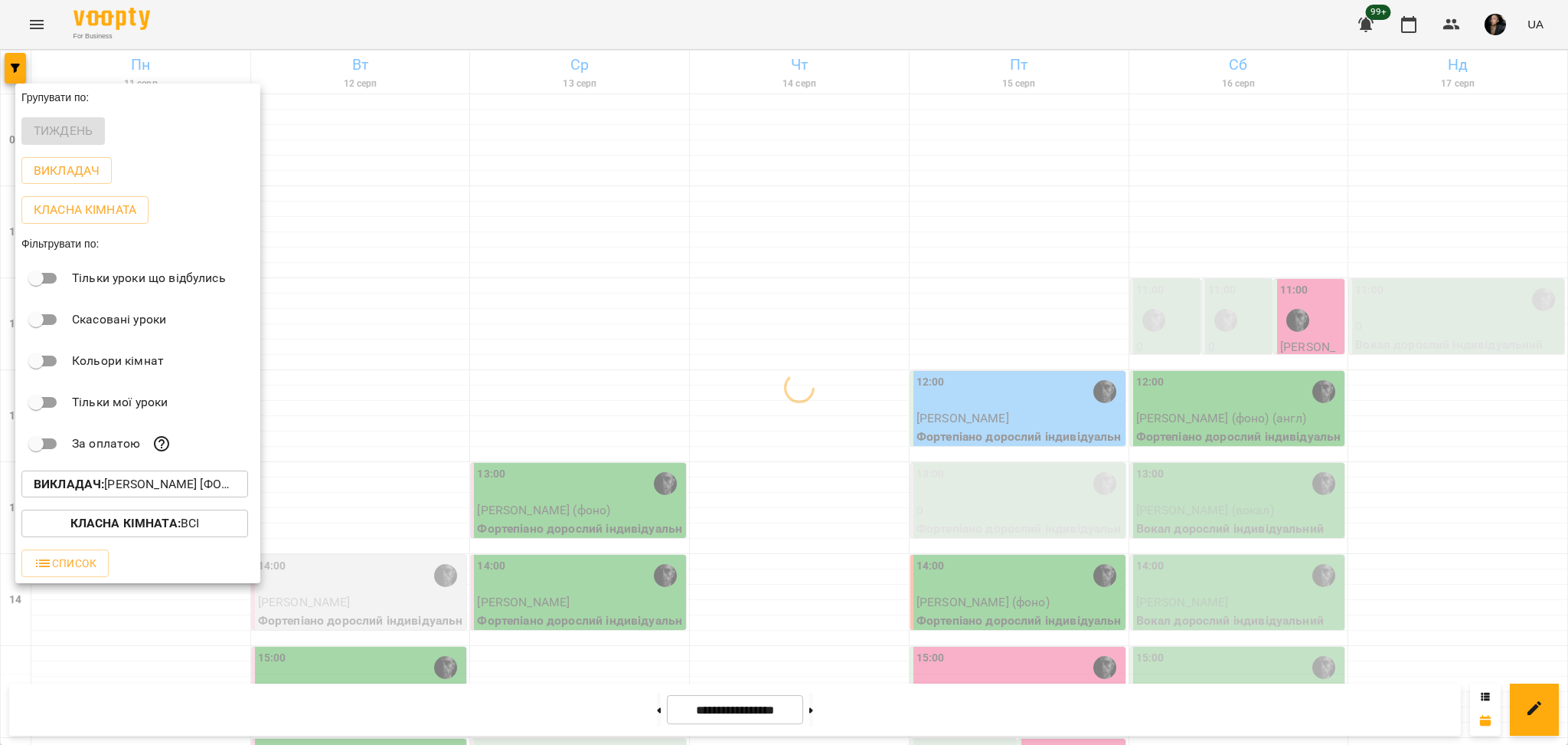
click at [1012, 405] on div at bounding box center [784, 372] width 1568 height 745
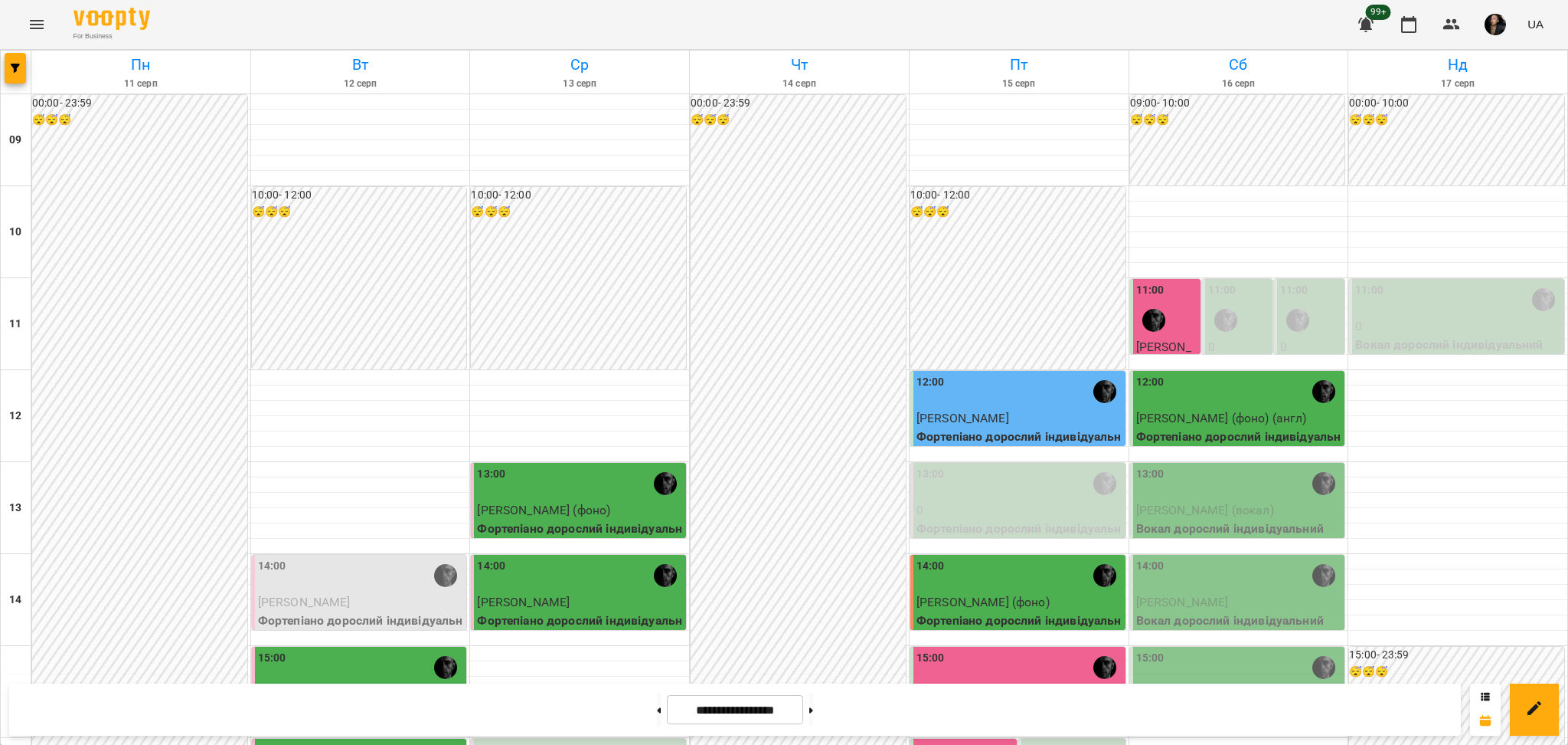
scroll to position [102, 0]
click at [1231, 503] on span "Пенькова Марина (вокал)" at bounding box center [1205, 510] width 138 height 15
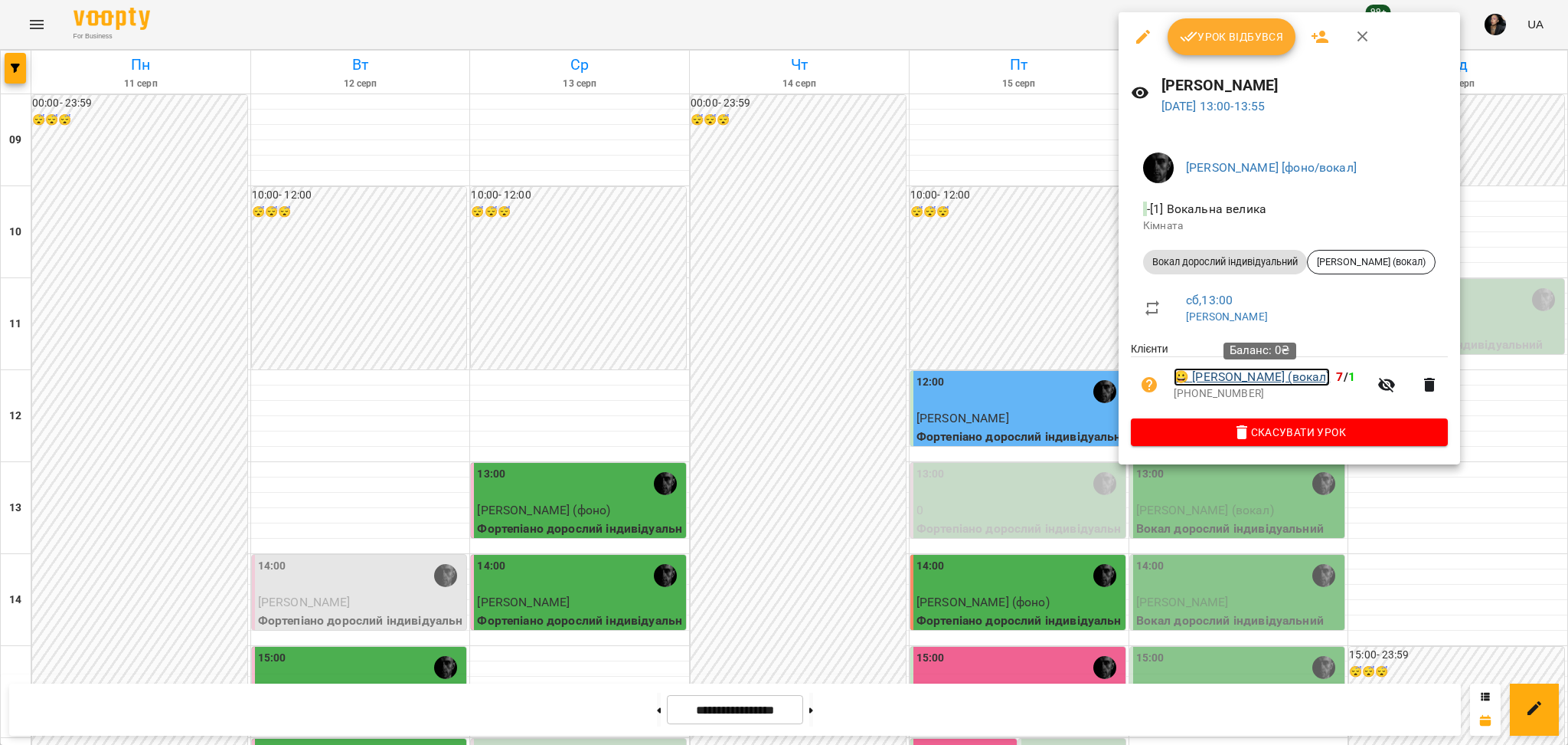
click at [1283, 379] on link "😀 Пенькова Марина (вокал)" at bounding box center [1251, 376] width 156 height 18
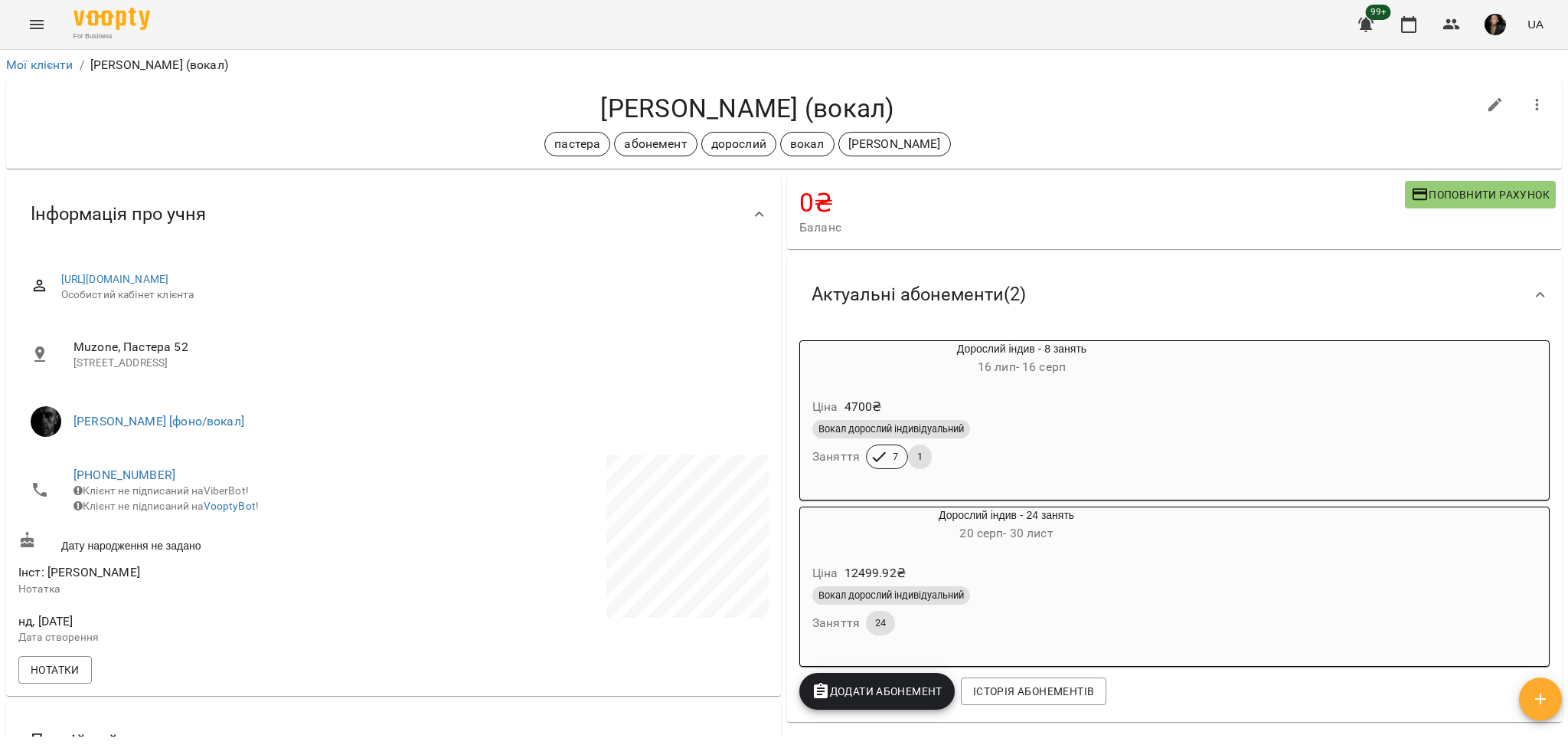
click at [644, 103] on h4 "Пенькова Марина (вокал)" at bounding box center [747, 108] width 1458 height 32
copy h4 "Пенькова"
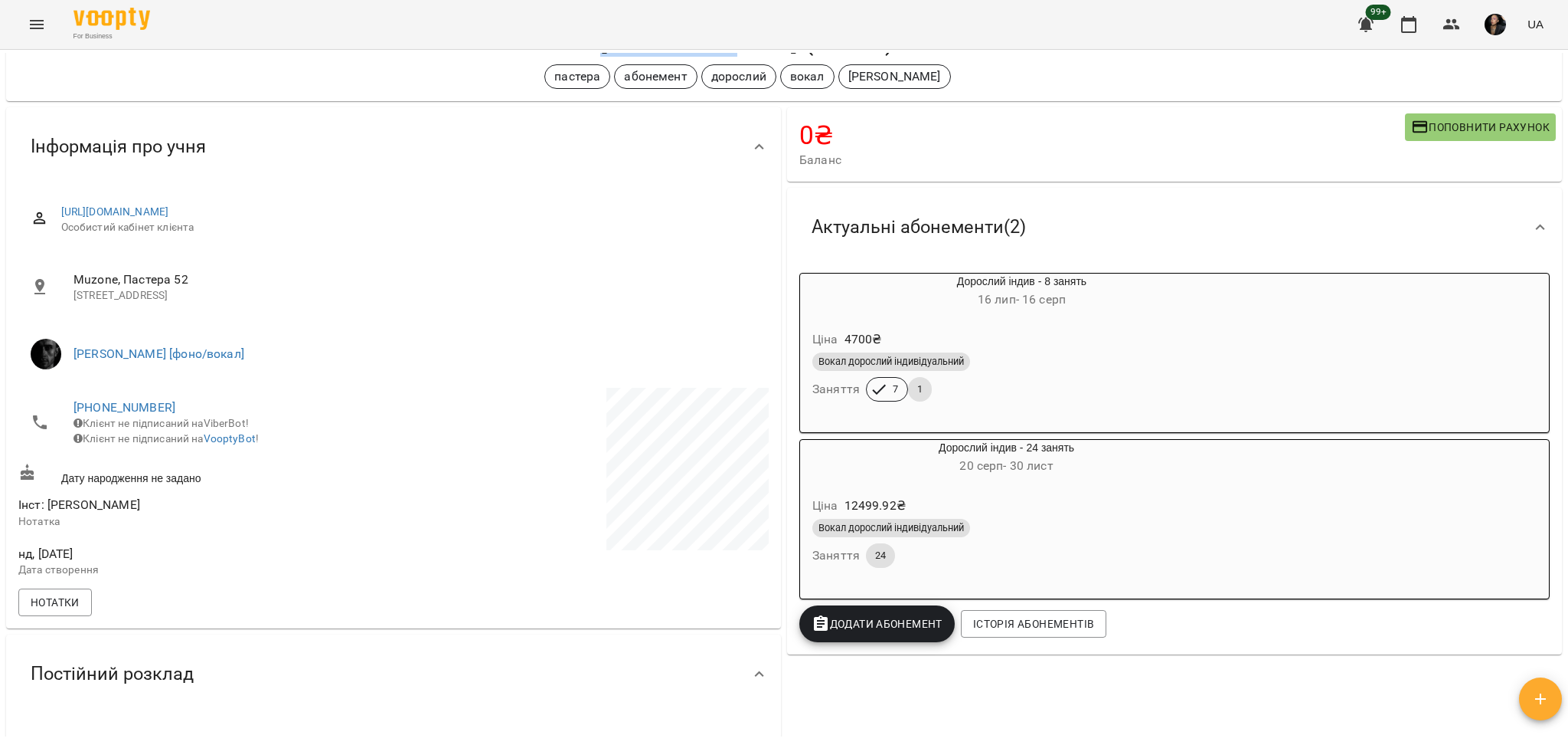
scroll to position [204, 0]
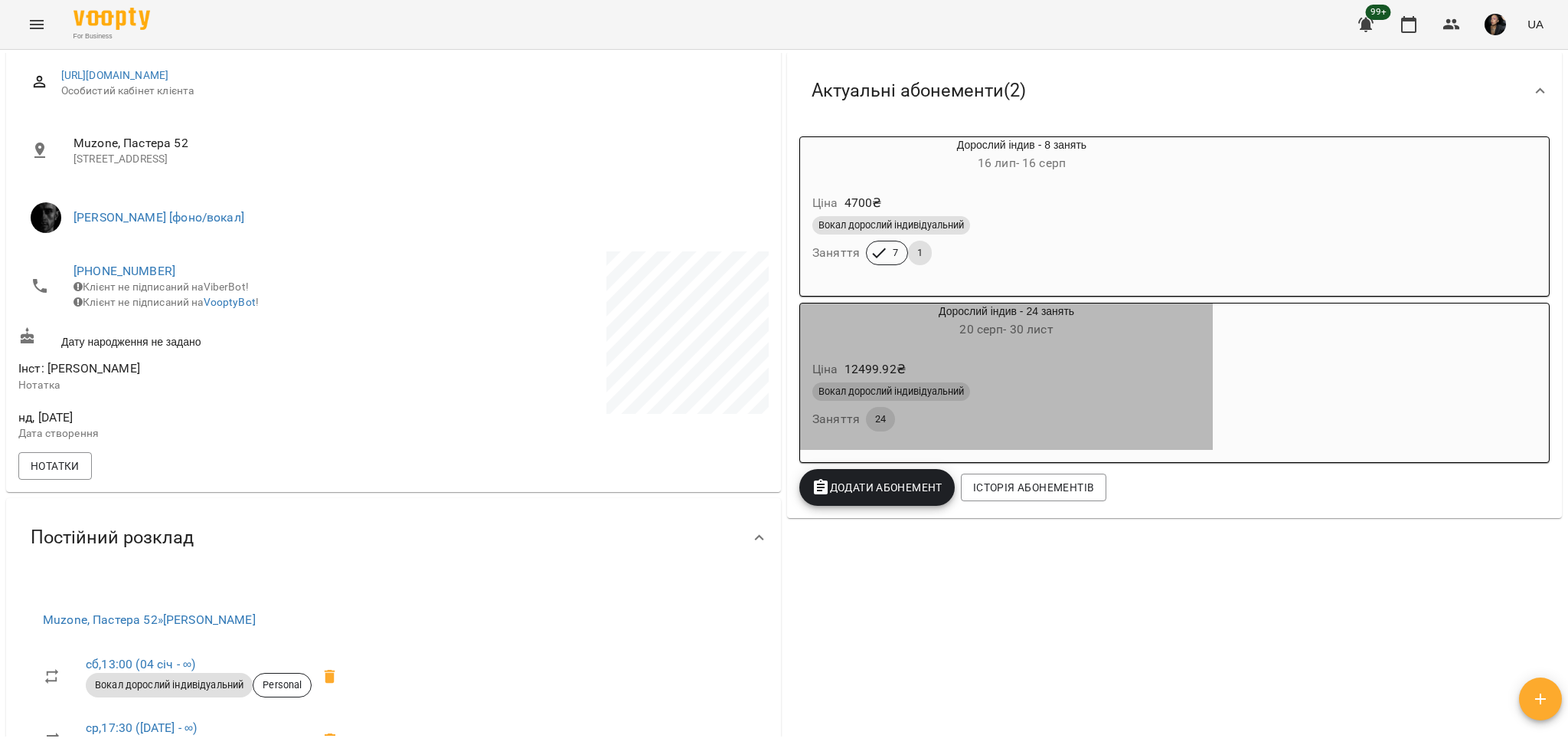
click at [1107, 375] on div "Ціна 12499.92 ₴" at bounding box center [1007, 369] width 395 height 27
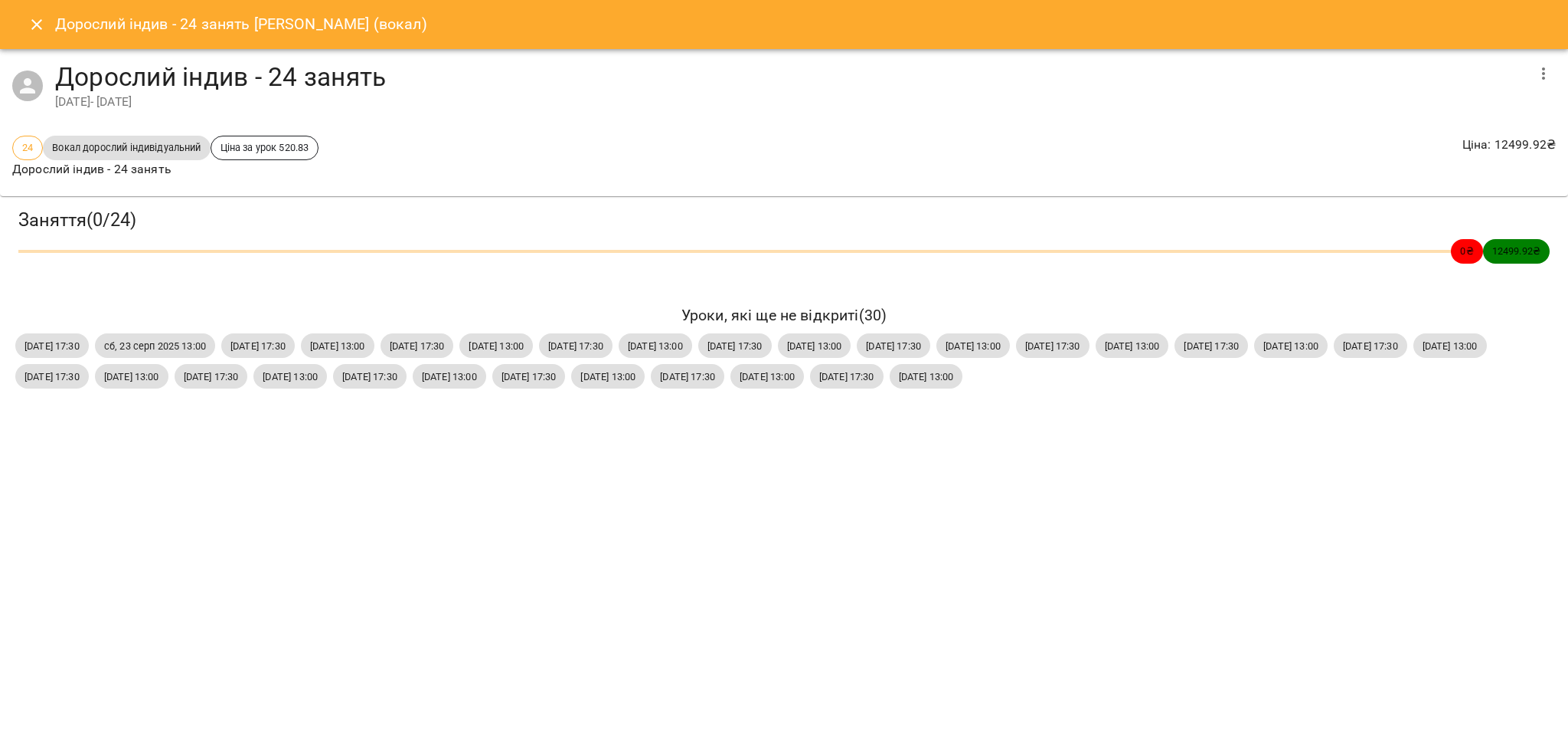
drag, startPoint x: 21, startPoint y: 341, endPoint x: 252, endPoint y: 412, distance: 241.7
click at [252, 391] on div "ср, 20 серп 2025 17:30 сб, 23 серп 2025 13:00 ср, 27 серп 2025 17:30 сб, 30 сер…" at bounding box center [783, 361] width 1543 height 62
copy div "ср, 20 серп 2025 17:30 сб, 23 серп 2025 13:00 ср, 27 серп 2025 17:30 сб, 30 сер…"
click at [39, 29] on icon "Close" at bounding box center [36, 24] width 18 height 18
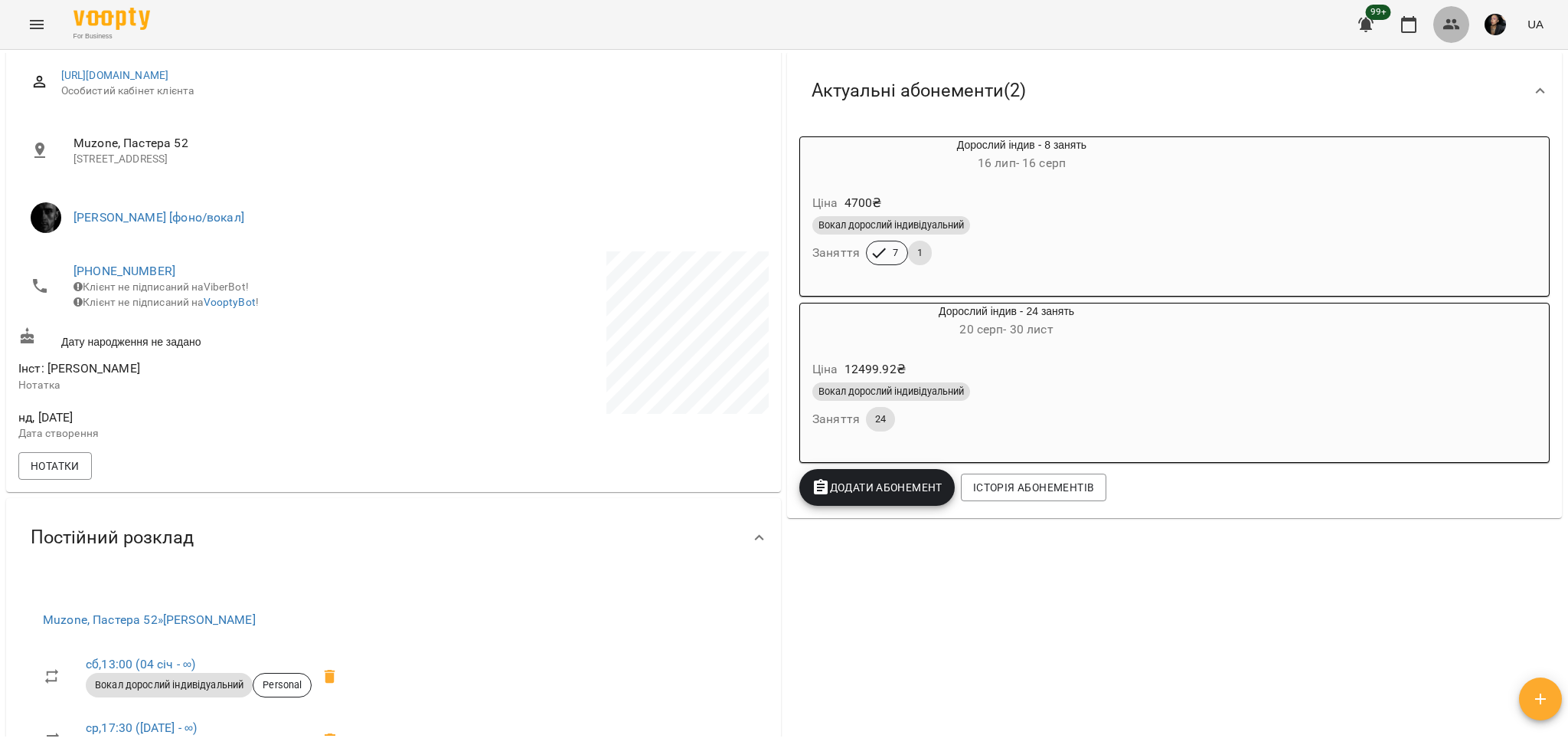
click at [1444, 15] on icon "button" at bounding box center [1451, 24] width 18 height 18
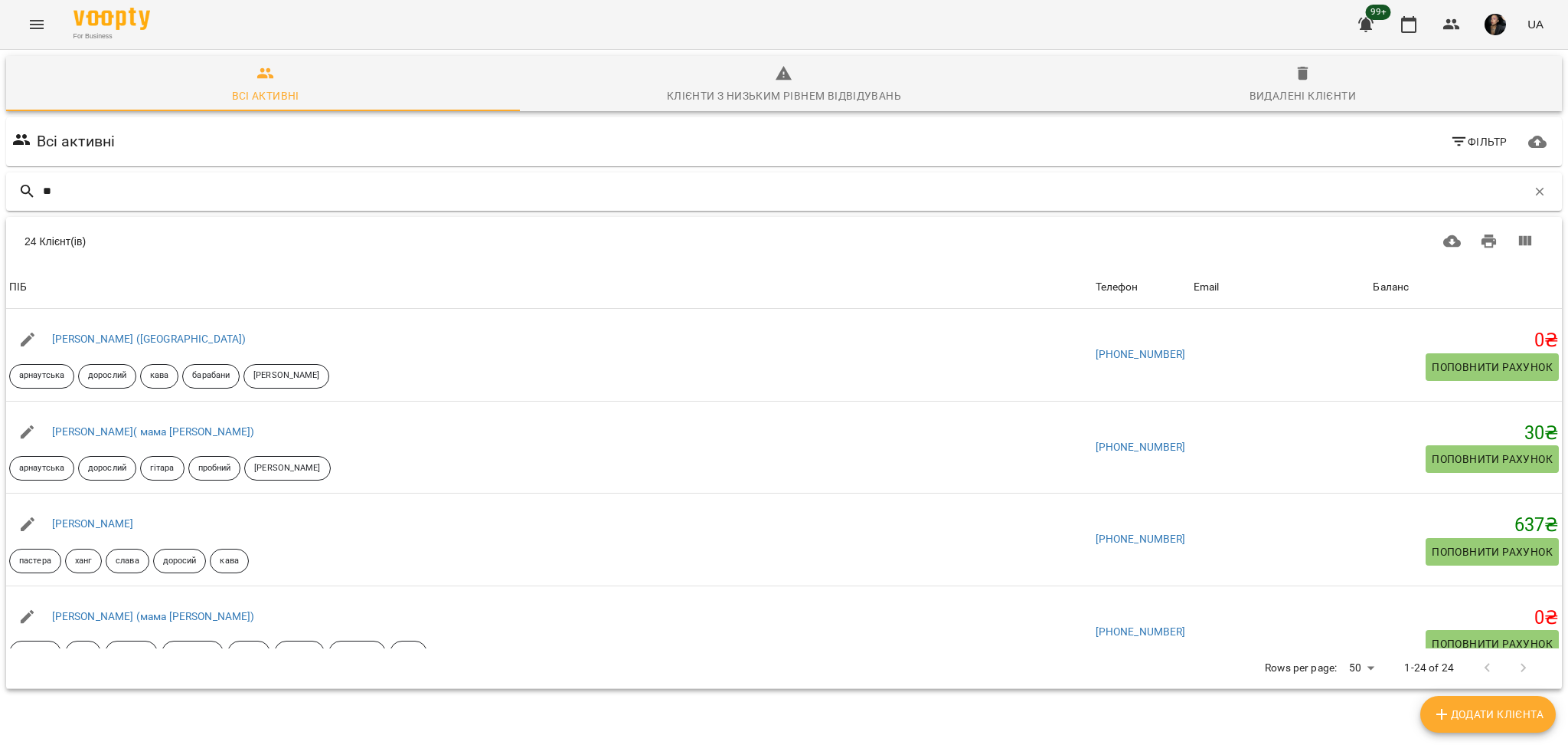
type input "*"
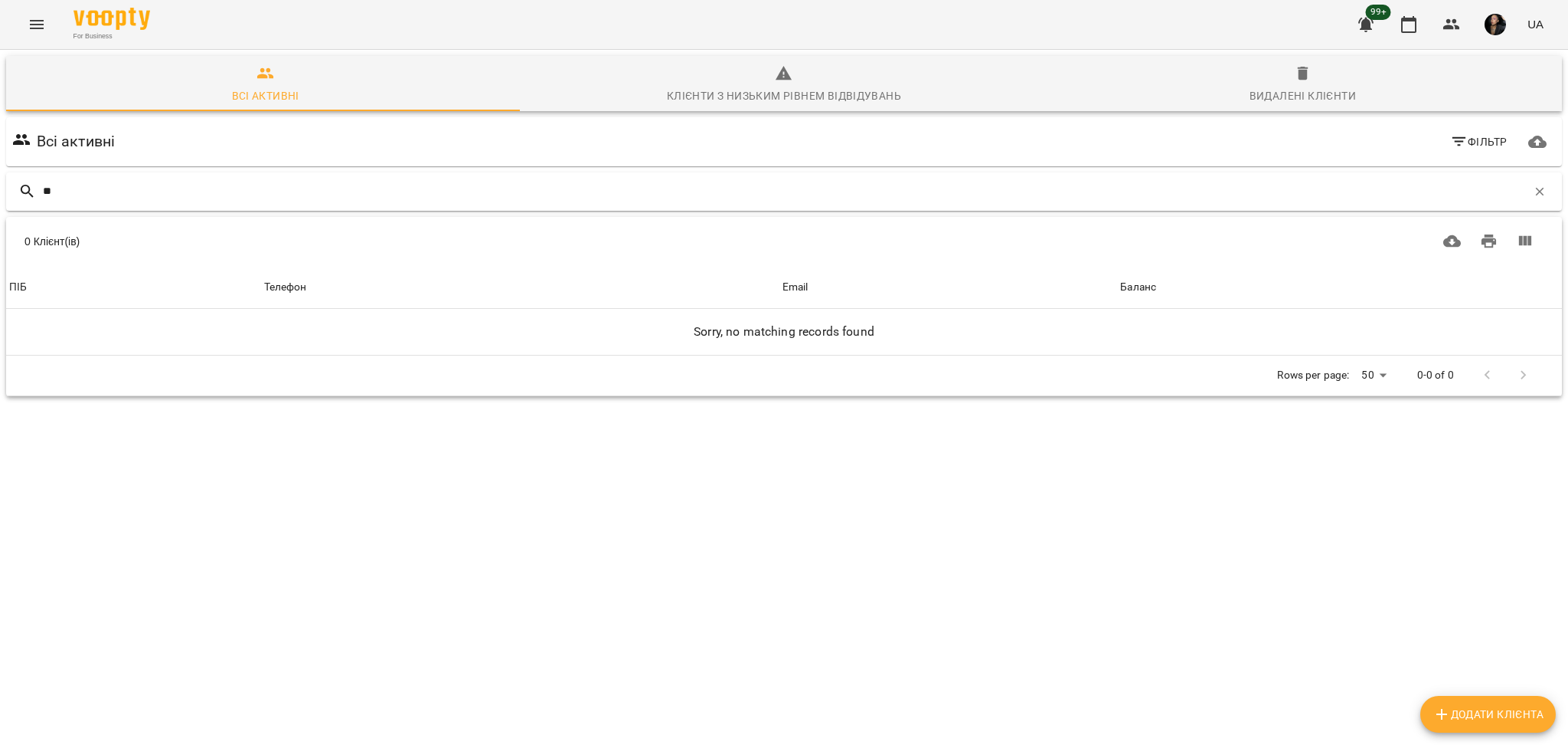
type input "*"
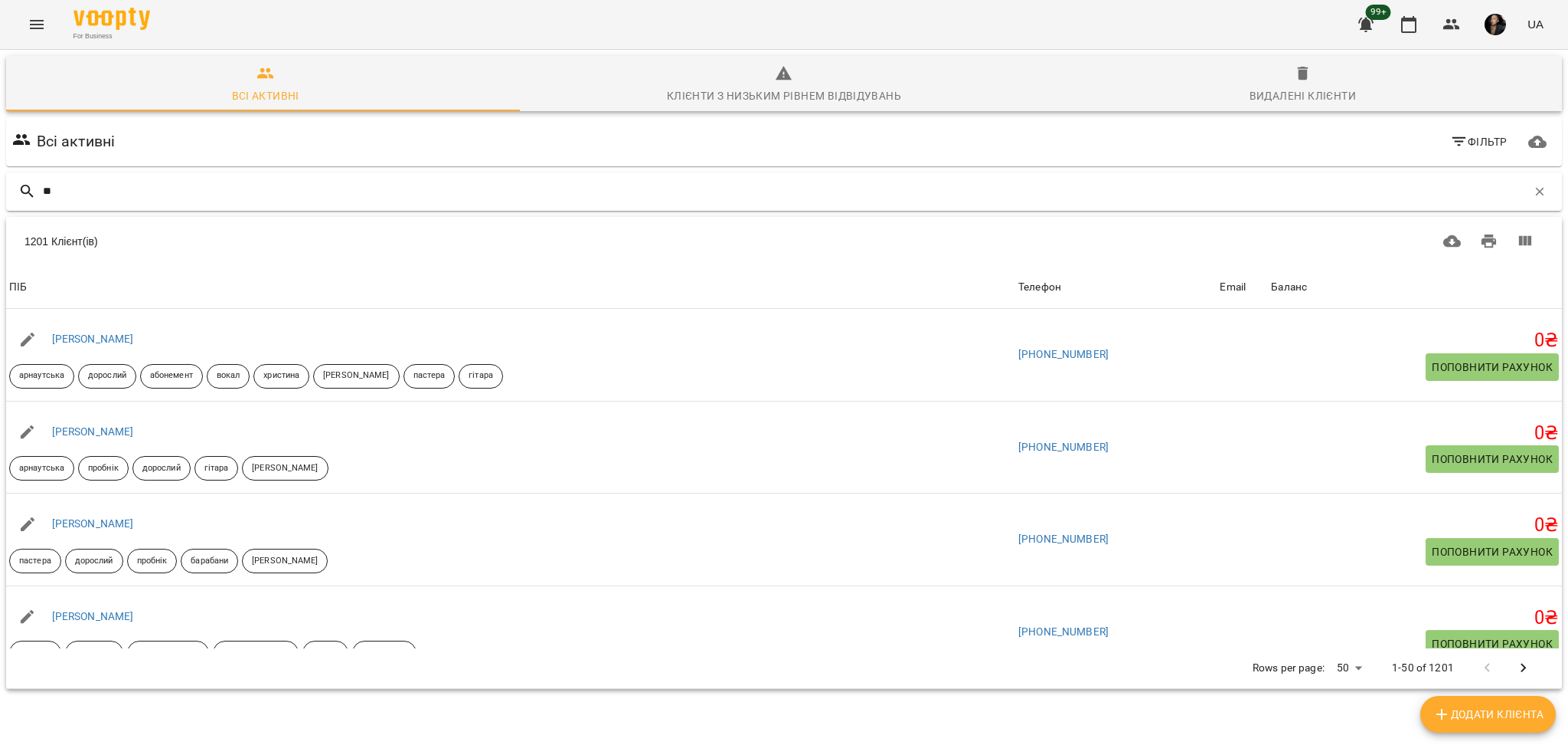
type input "*"
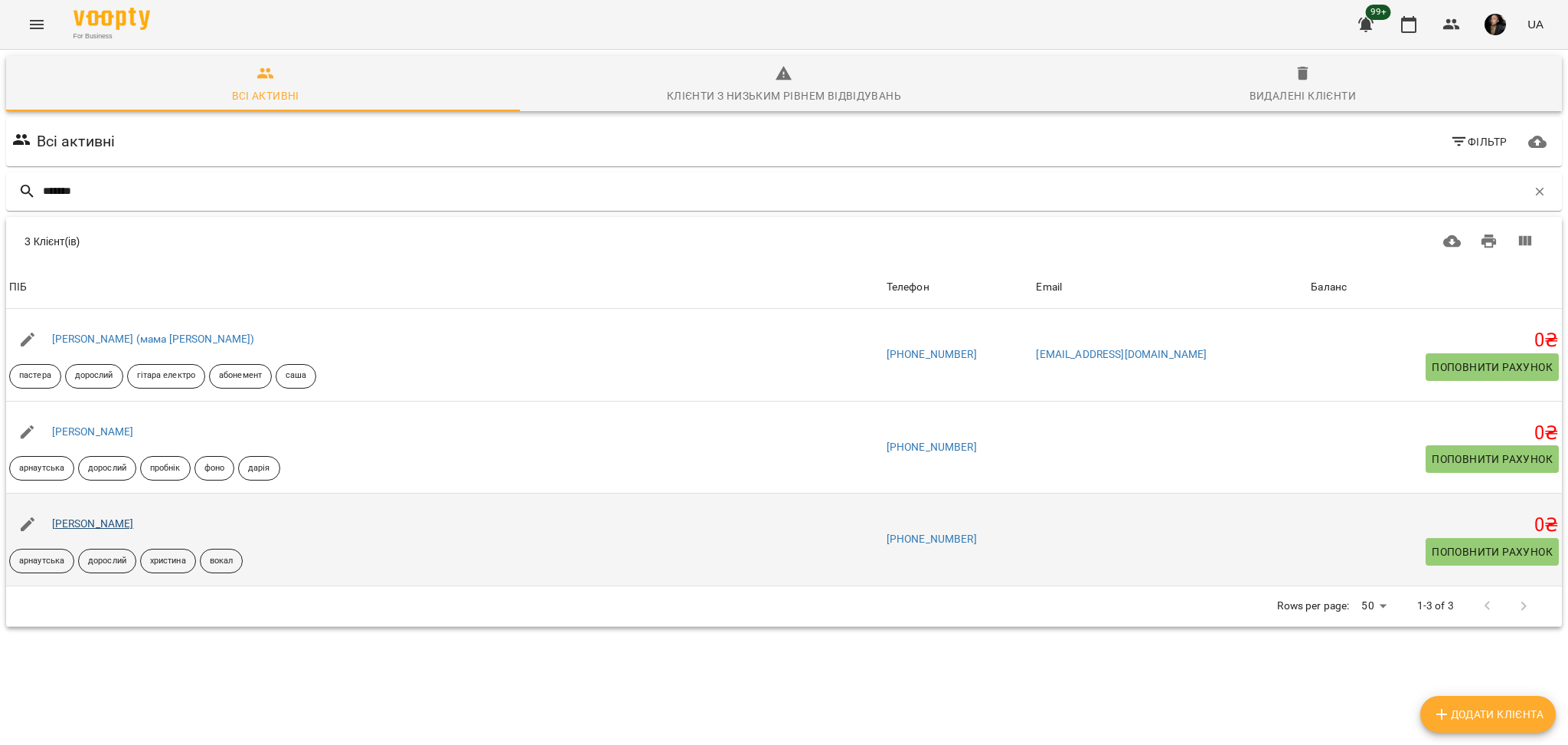
type input "*******"
click at [88, 520] on link "Віка Іванова" at bounding box center [93, 523] width 82 height 12
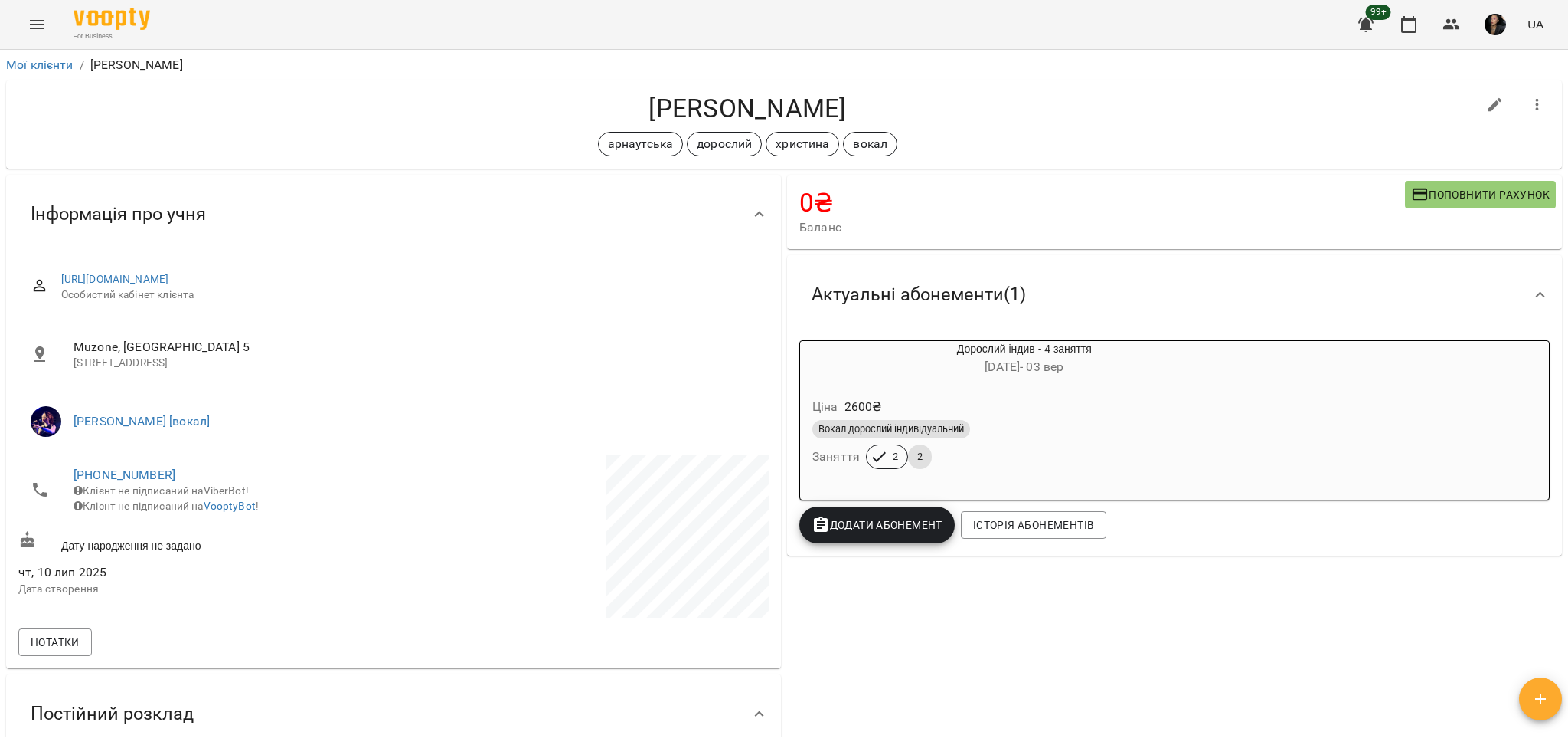
click at [733, 108] on h4 "Віка Іванова" at bounding box center [747, 108] width 1458 height 32
click at [735, 108] on h4 "Віка Іванова" at bounding box center [747, 108] width 1458 height 32
copy div "Віка Іванова арнаутська дорослий христина вокал"
click at [962, 95] on h4 "Віка Іванова" at bounding box center [747, 108] width 1458 height 32
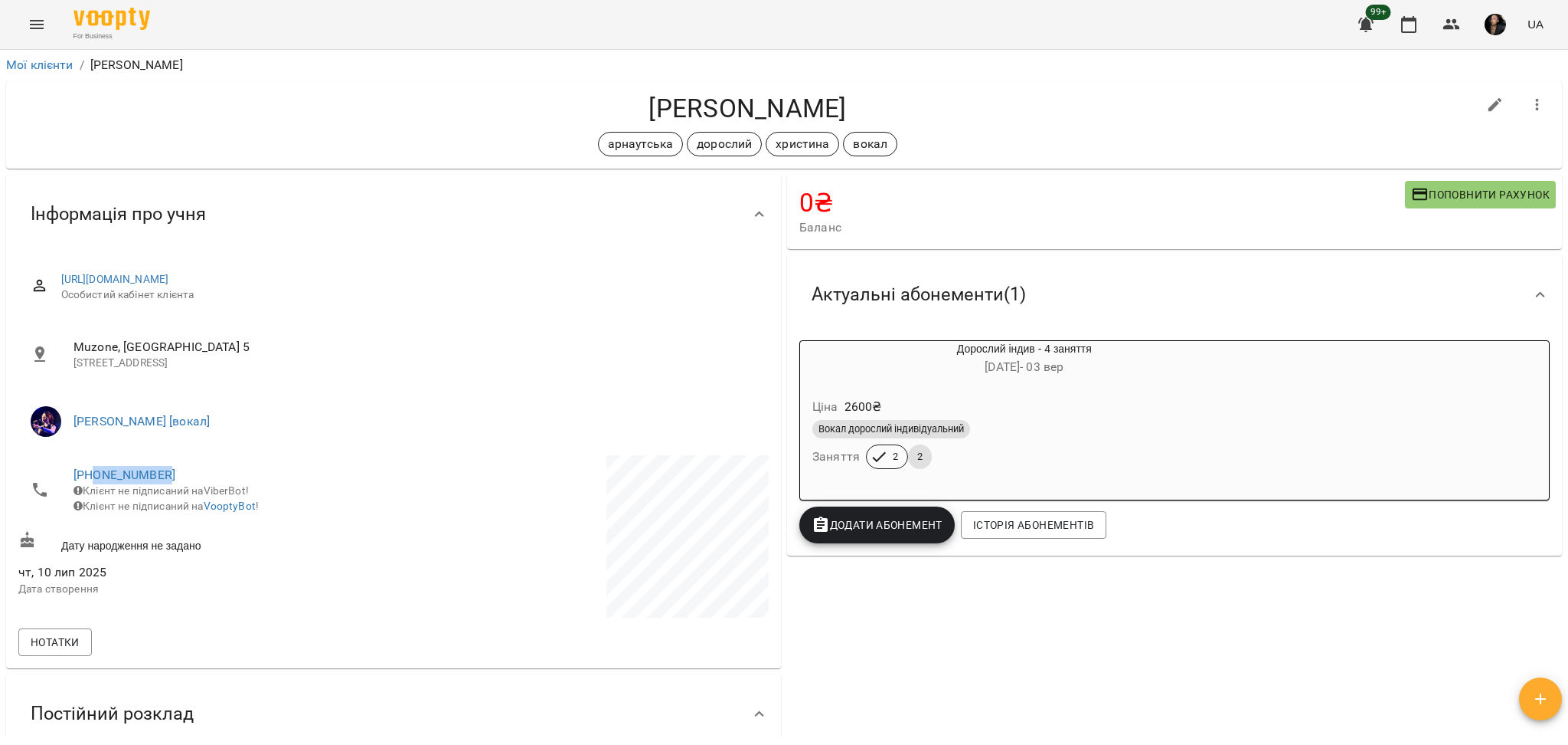
drag, startPoint x: 191, startPoint y: 480, endPoint x: 91, endPoint y: 460, distance: 102.0
click at [91, 460] on li "+380677734673 Клієнт не підписаний на ViberBot! Клієнт не підписаний на VooptyB…" at bounding box center [204, 489] width 372 height 69
copy link "0677734673"
click at [1216, 431] on div "Вокал дорослий індивідуальний" at bounding box center [1025, 428] width 425 height 18
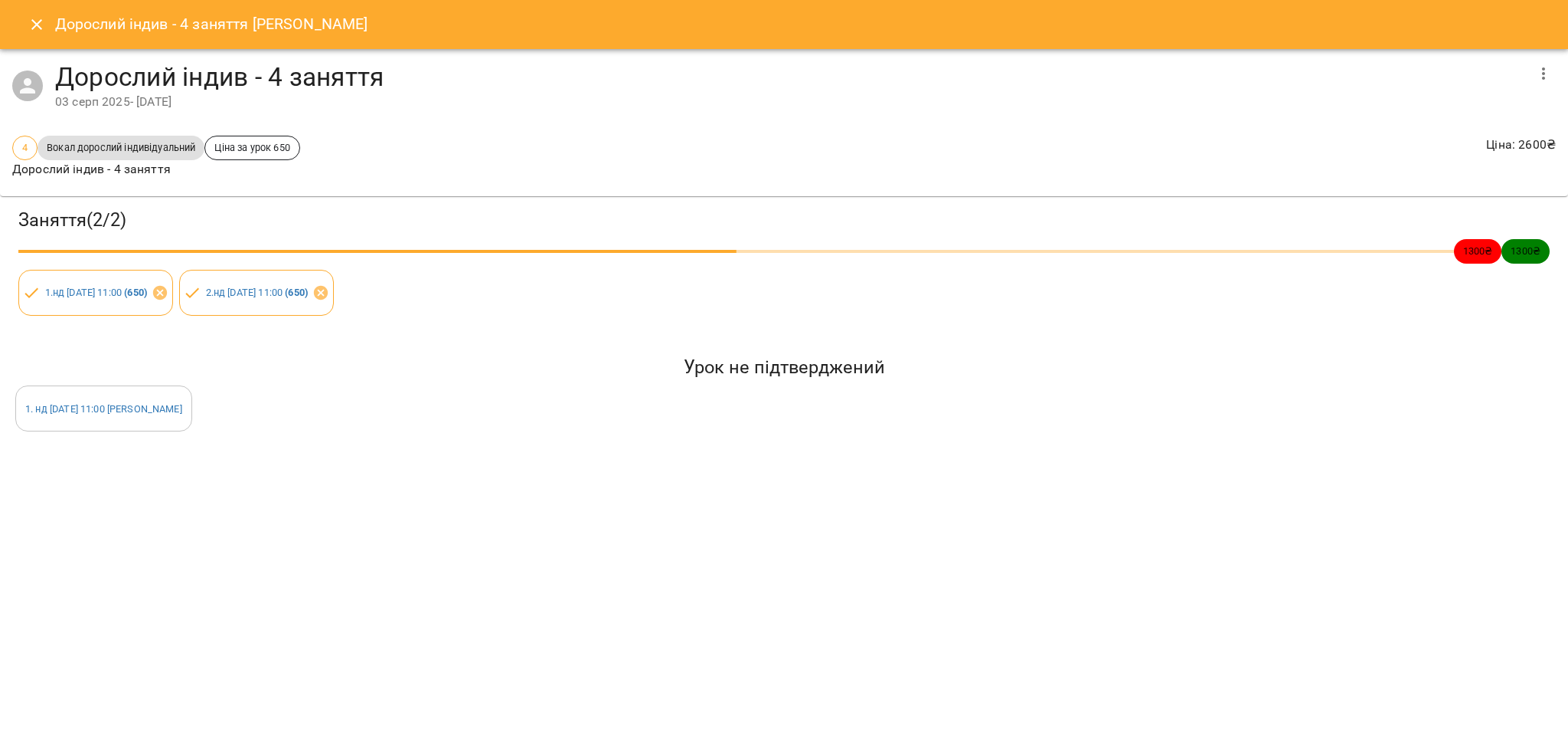
click at [29, 24] on icon "Close" at bounding box center [36, 24] width 18 height 18
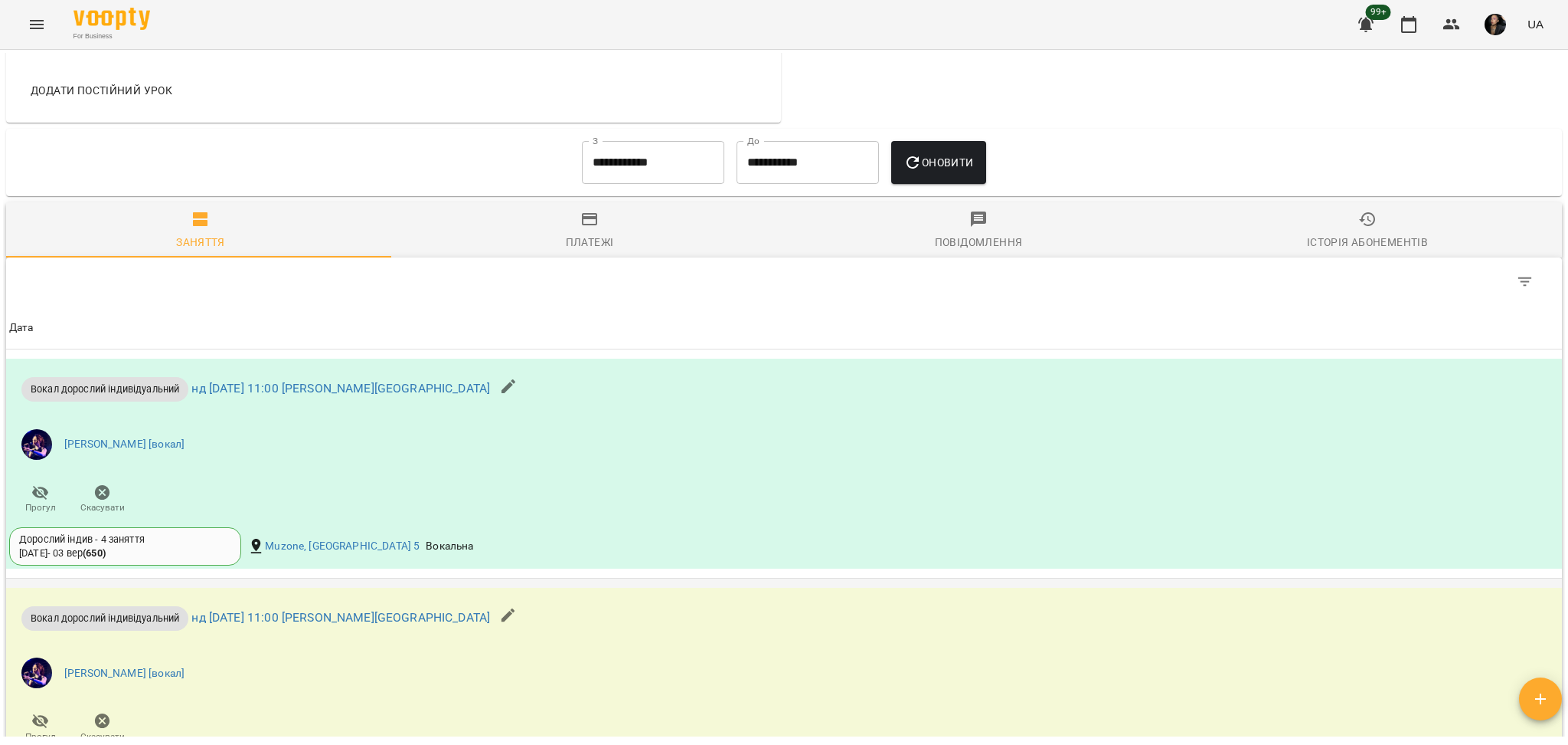
scroll to position [998, 0]
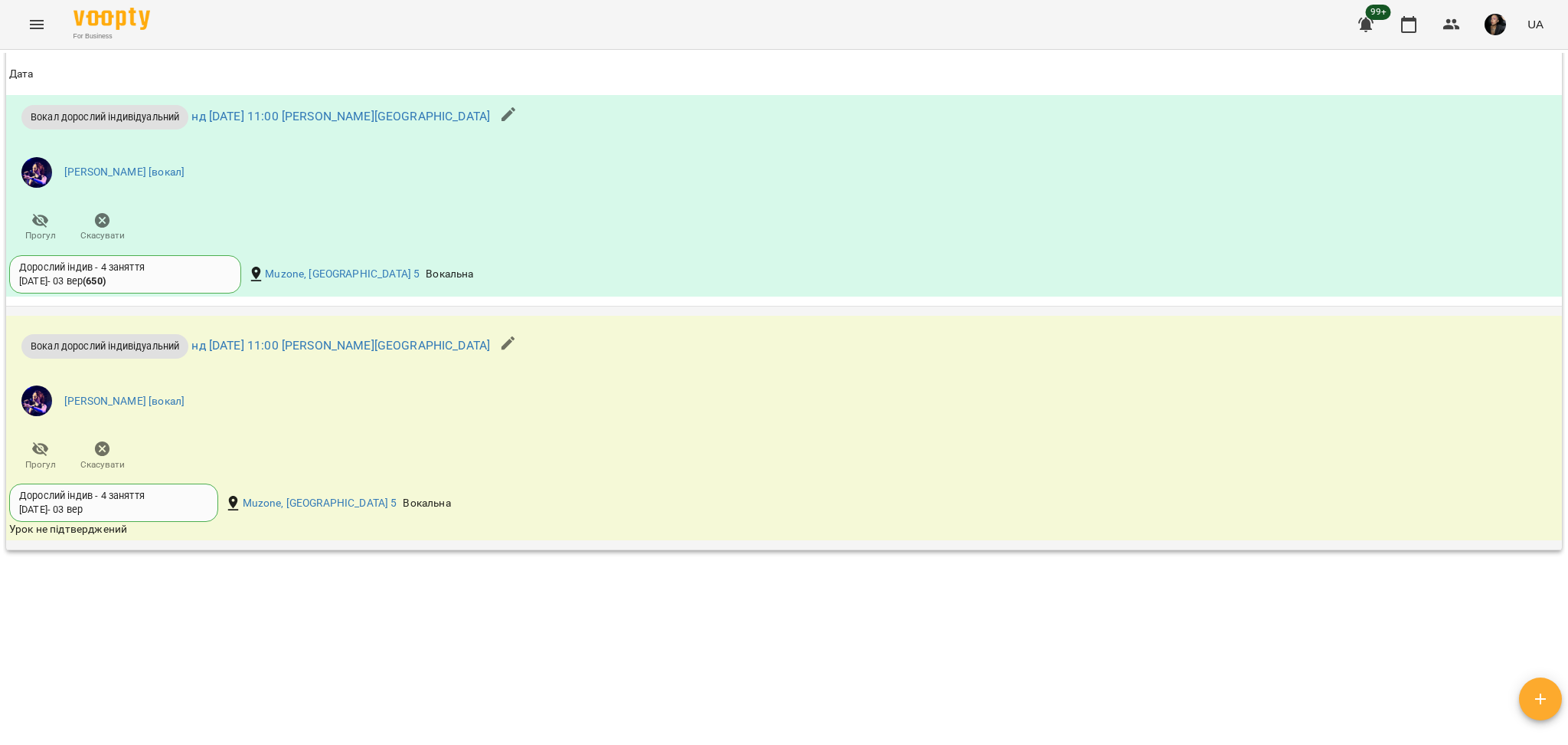
click at [499, 337] on icon "button" at bounding box center [508, 343] width 18 height 18
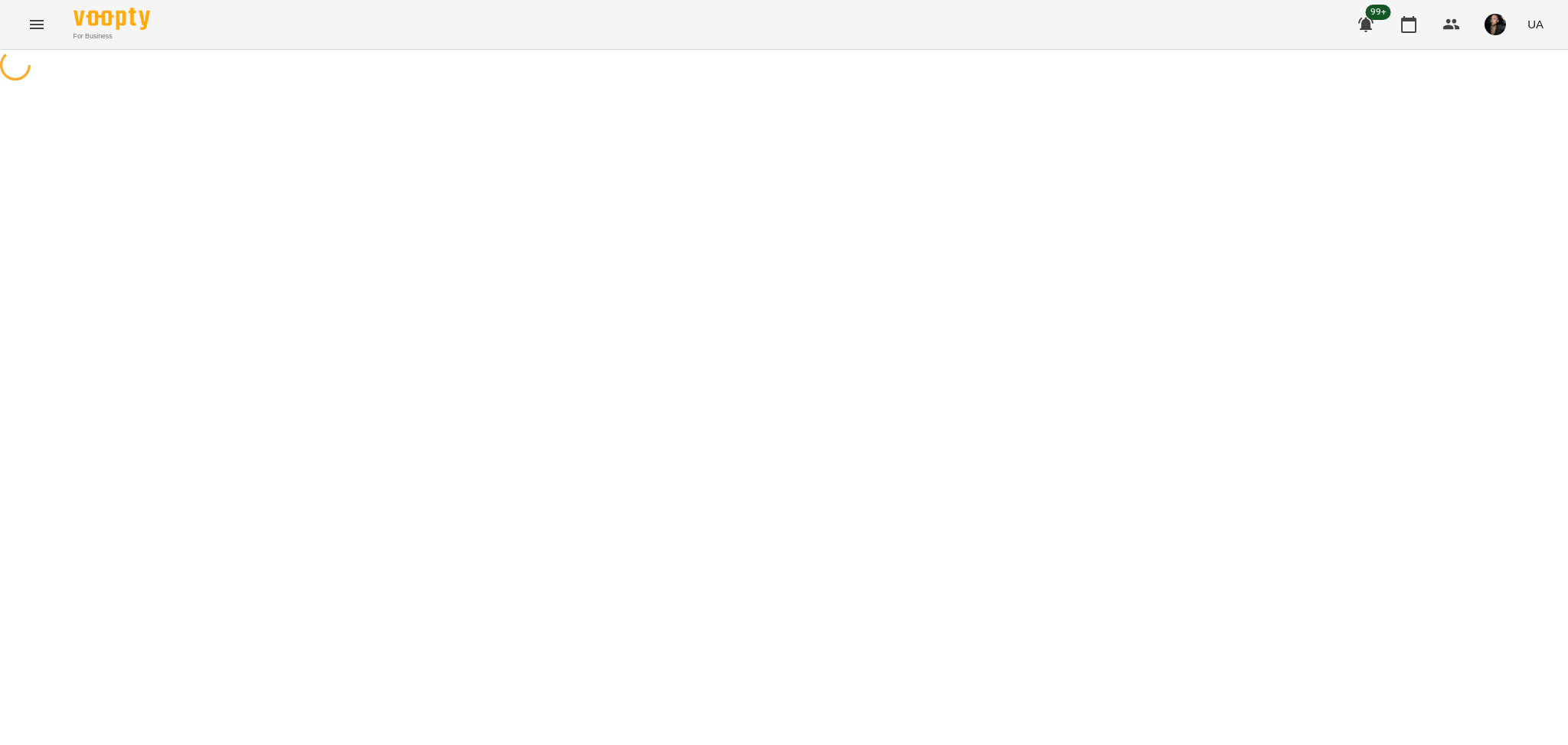
select select "**********"
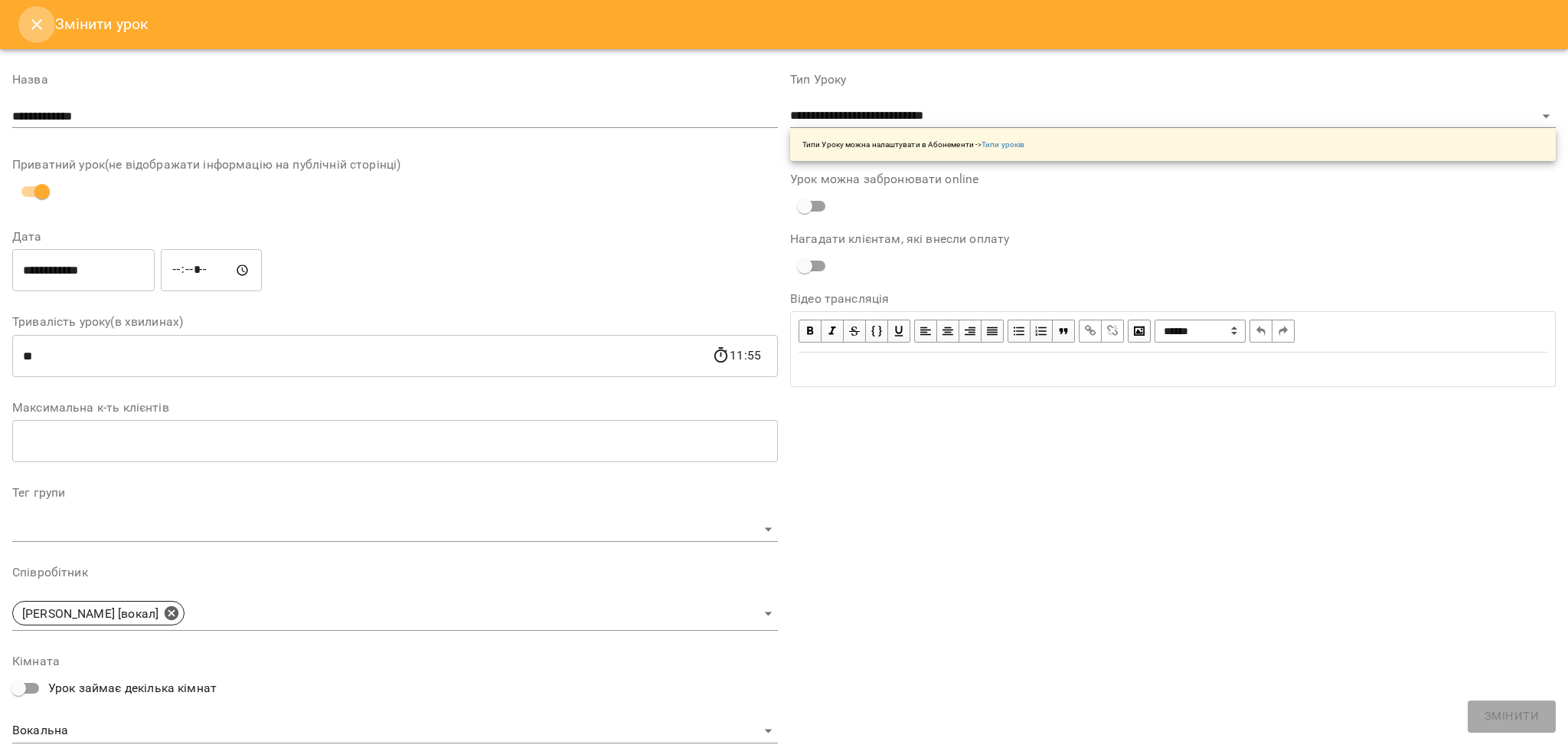
click at [38, 32] on icon "Close" at bounding box center [36, 24] width 18 height 18
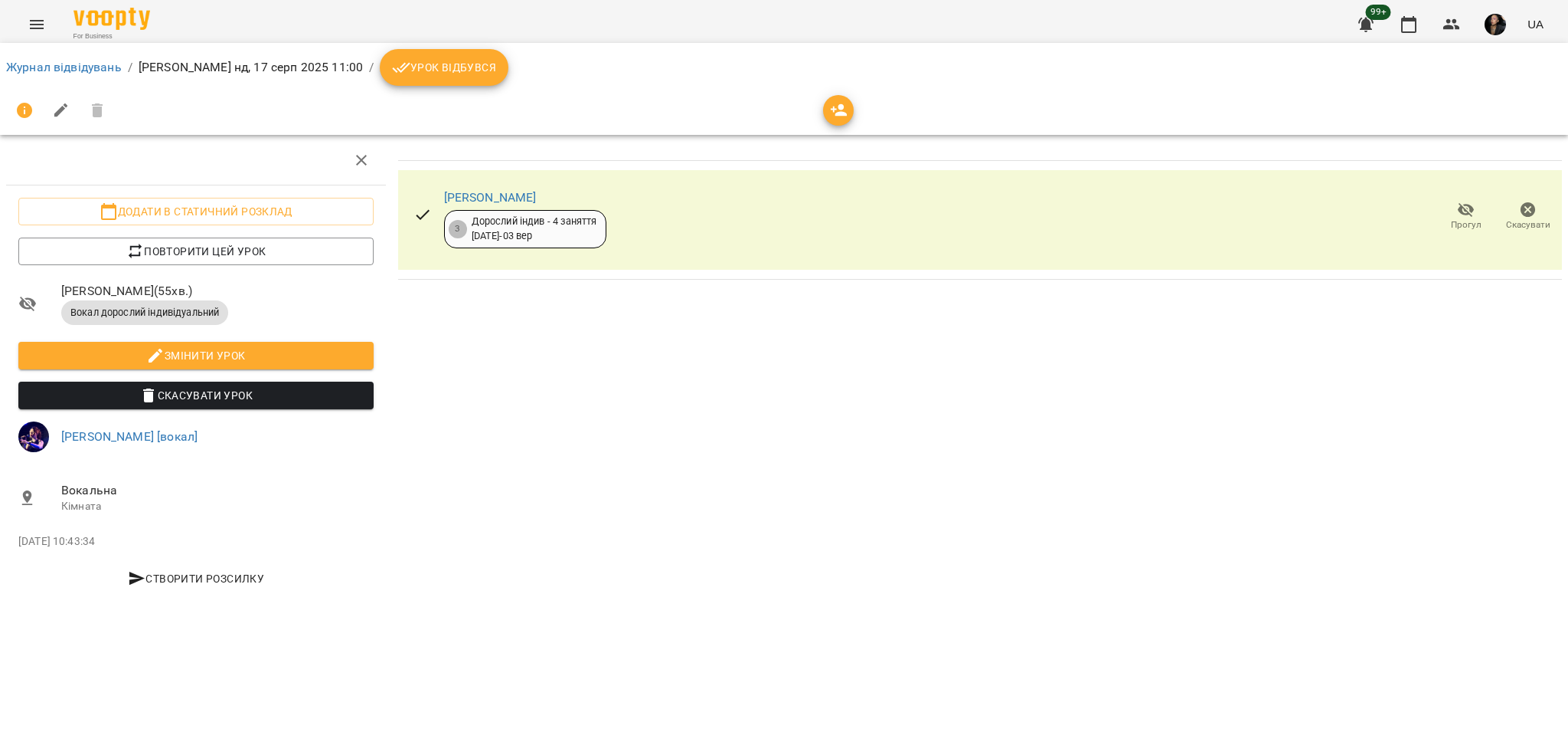
click at [427, 65] on span "Урок відбувся" at bounding box center [444, 67] width 104 height 18
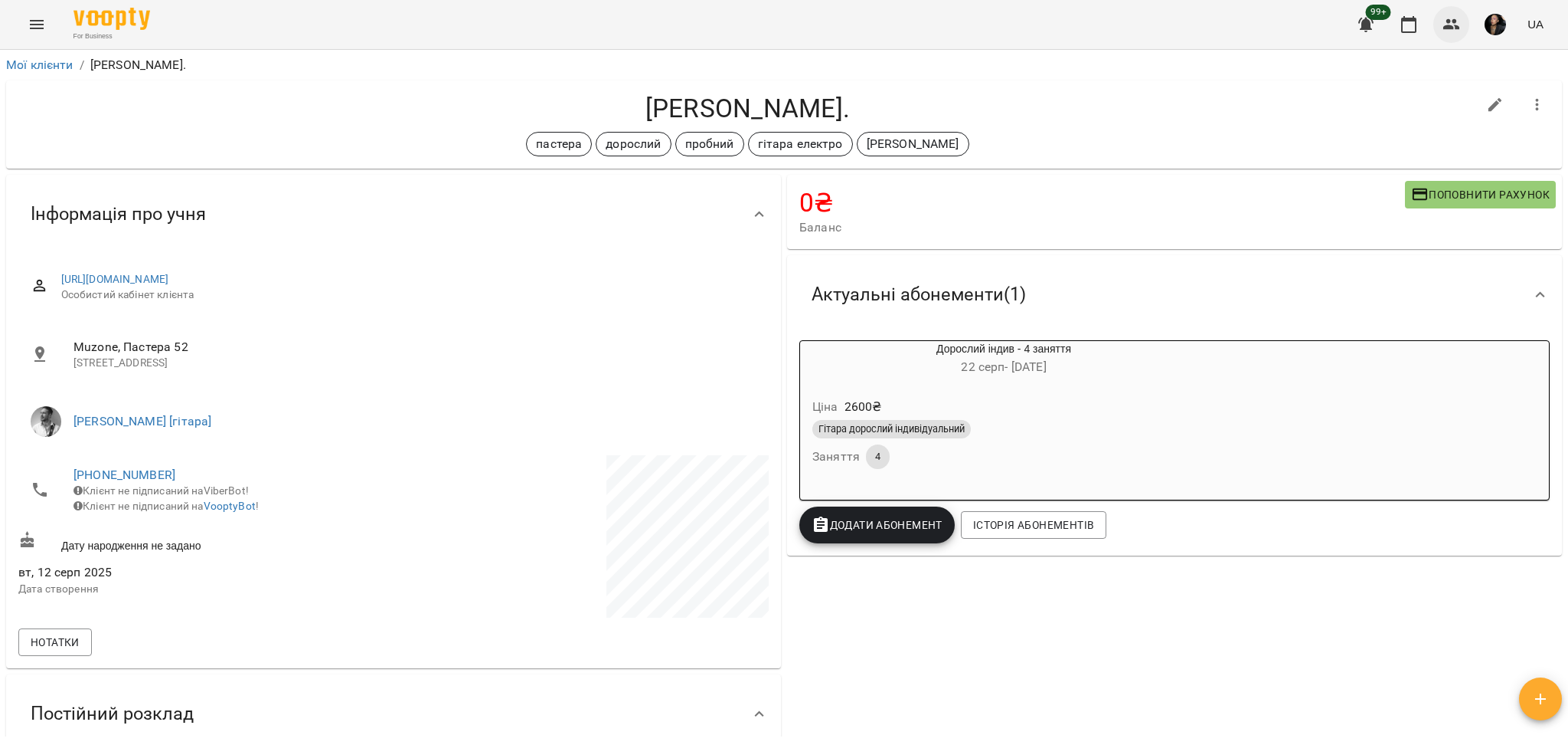
click at [1454, 36] on button "button" at bounding box center [1452, 24] width 37 height 37
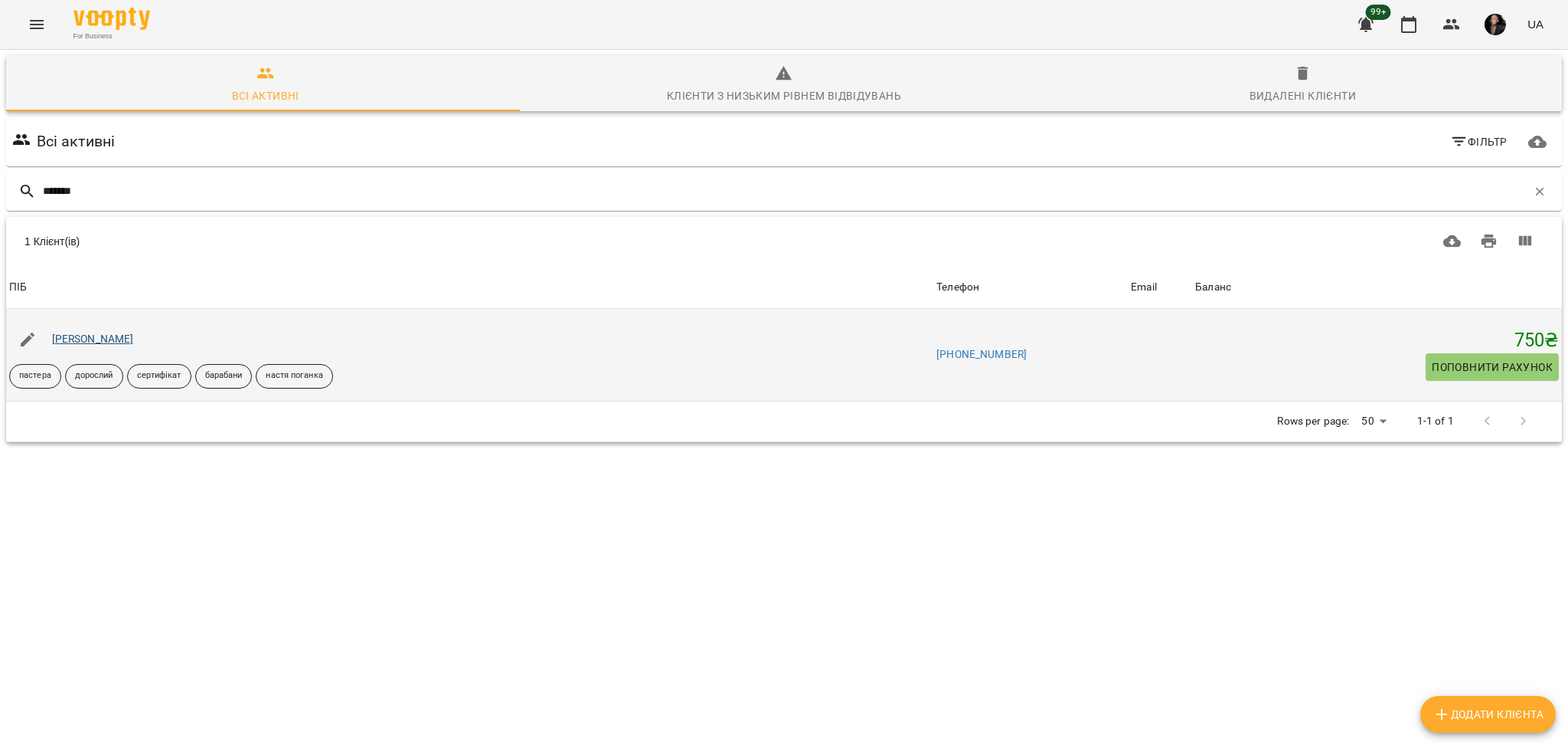
type input "*******"
click at [134, 335] on link "Решетніков Станіслав Сертифікат" at bounding box center [93, 338] width 82 height 12
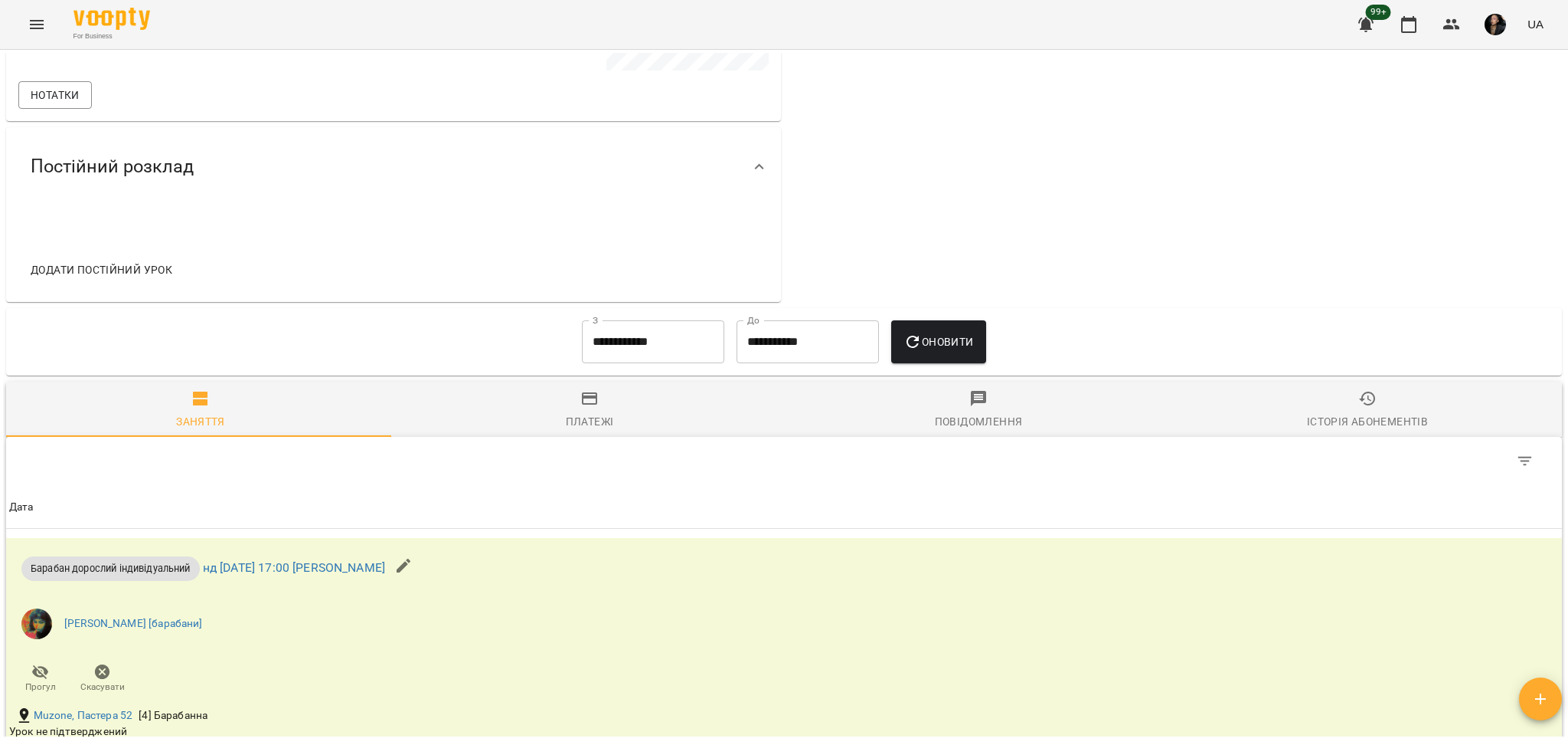
scroll to position [613, 0]
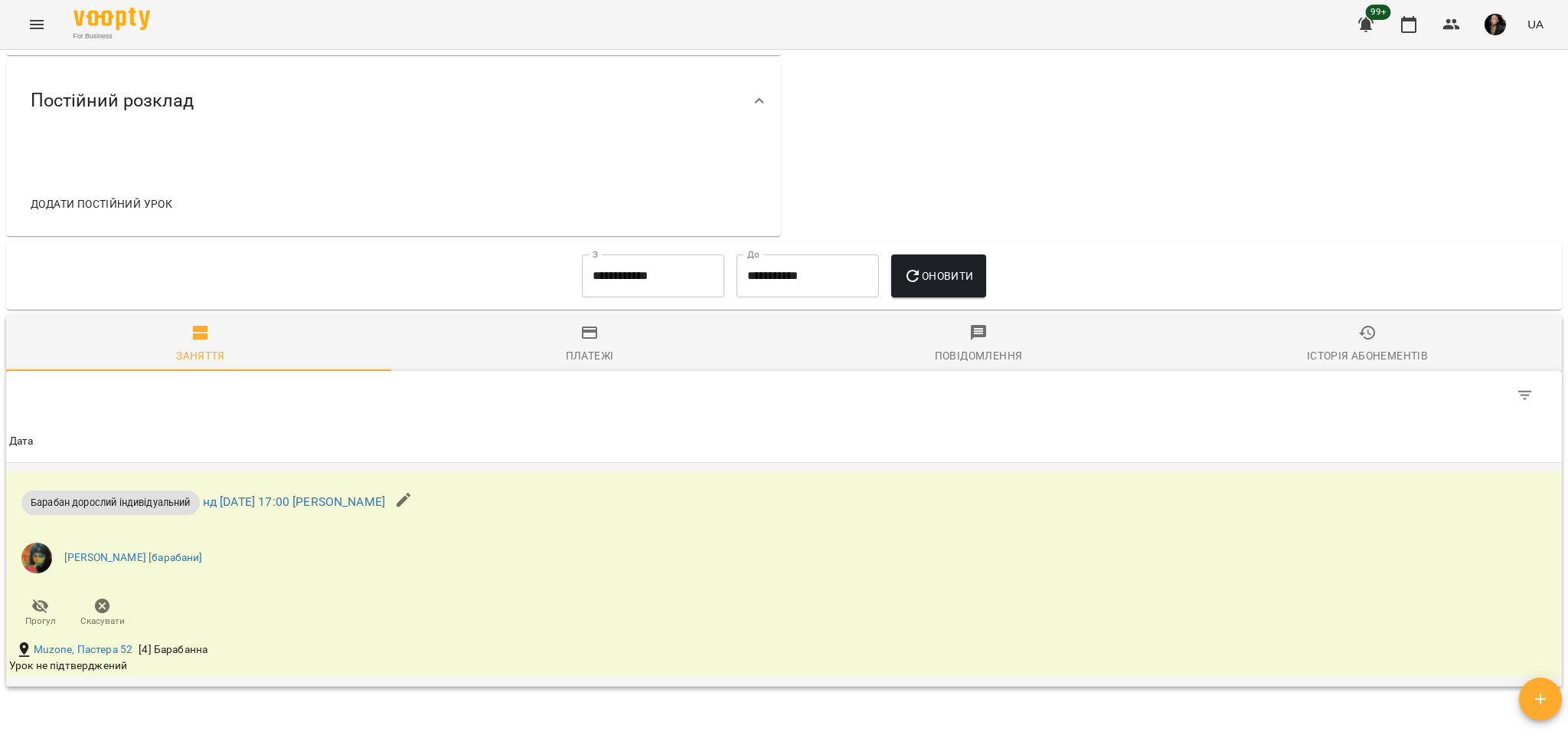
click at [422, 494] on button "button" at bounding box center [403, 499] width 37 height 37
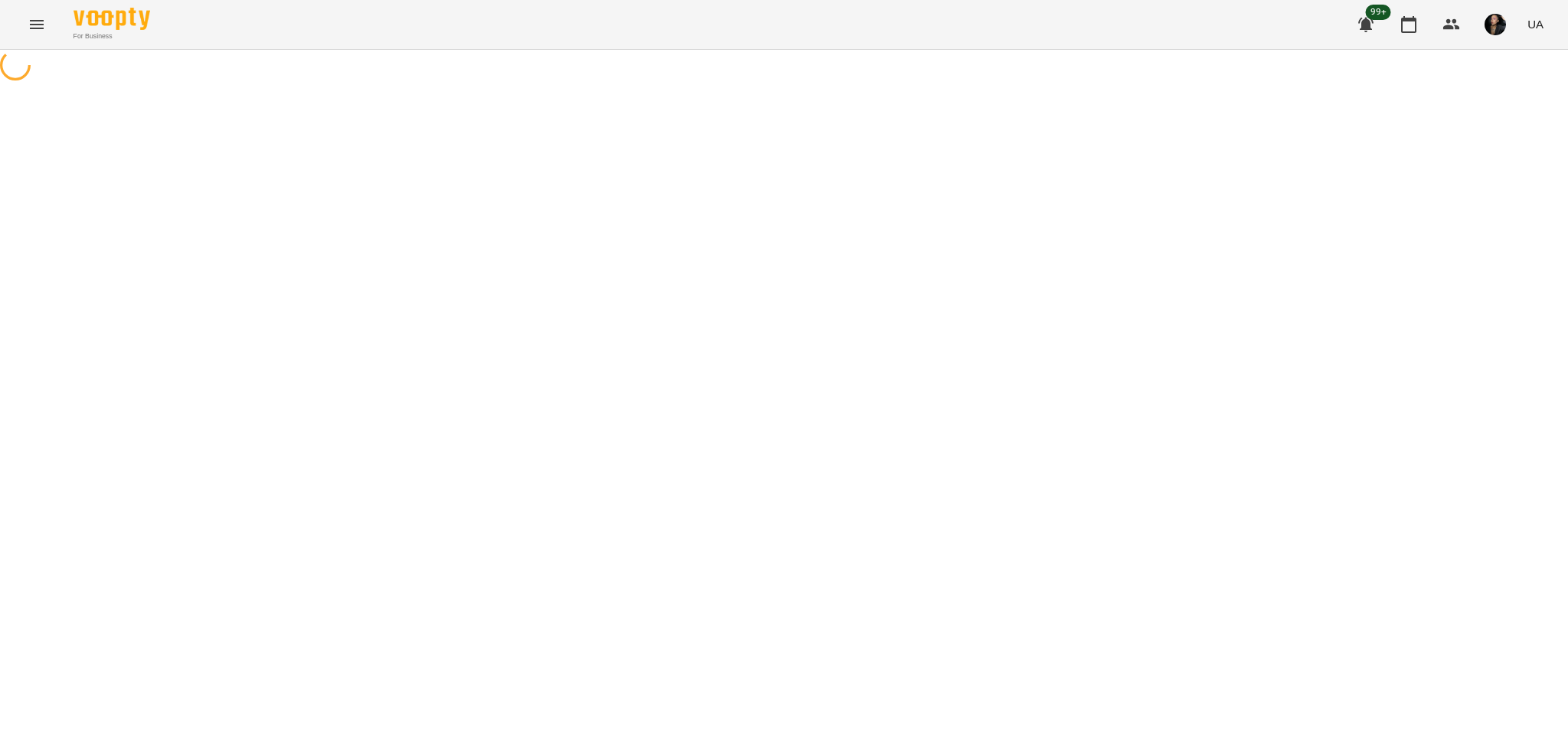
select select "**********"
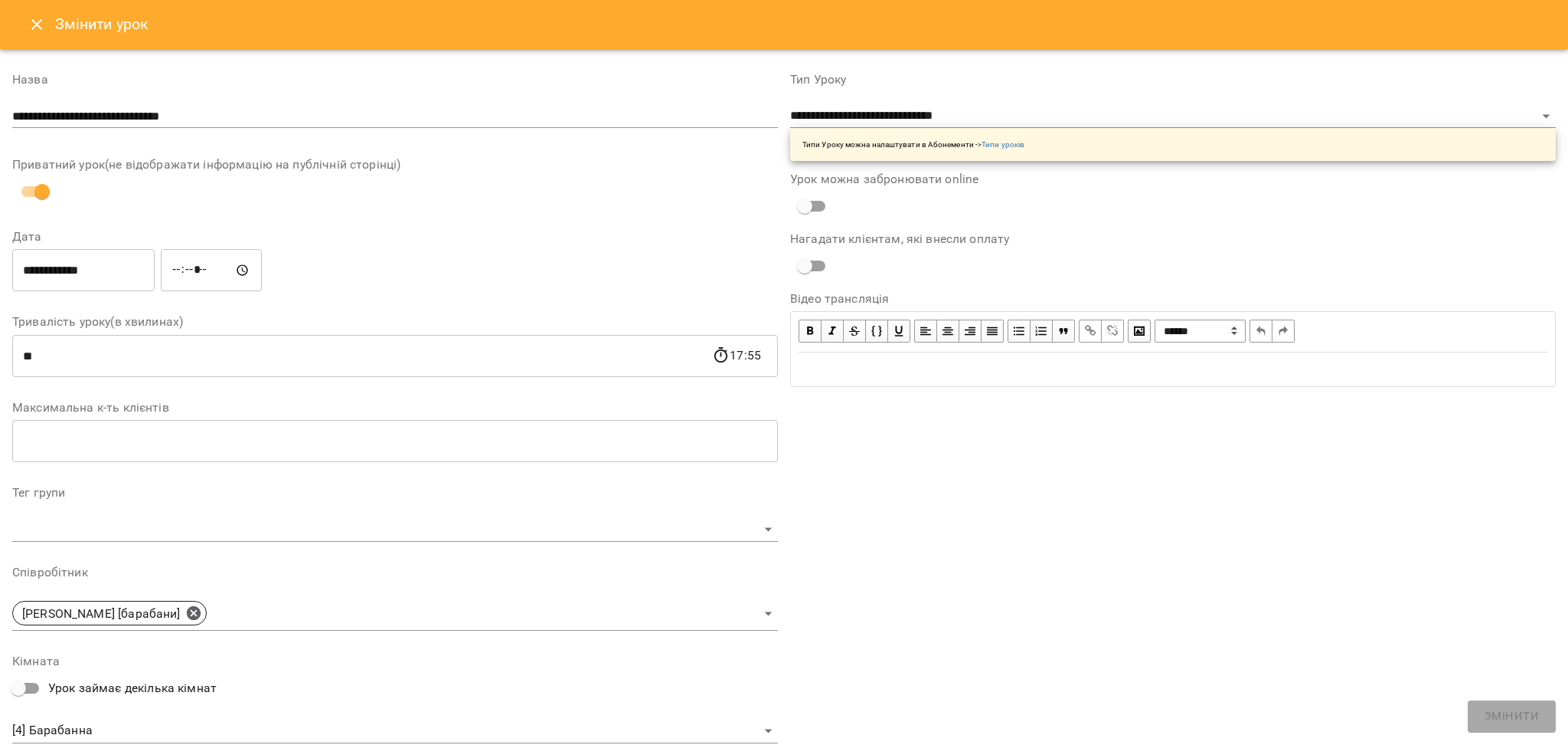
click at [27, 11] on button "Close" at bounding box center [36, 24] width 37 height 37
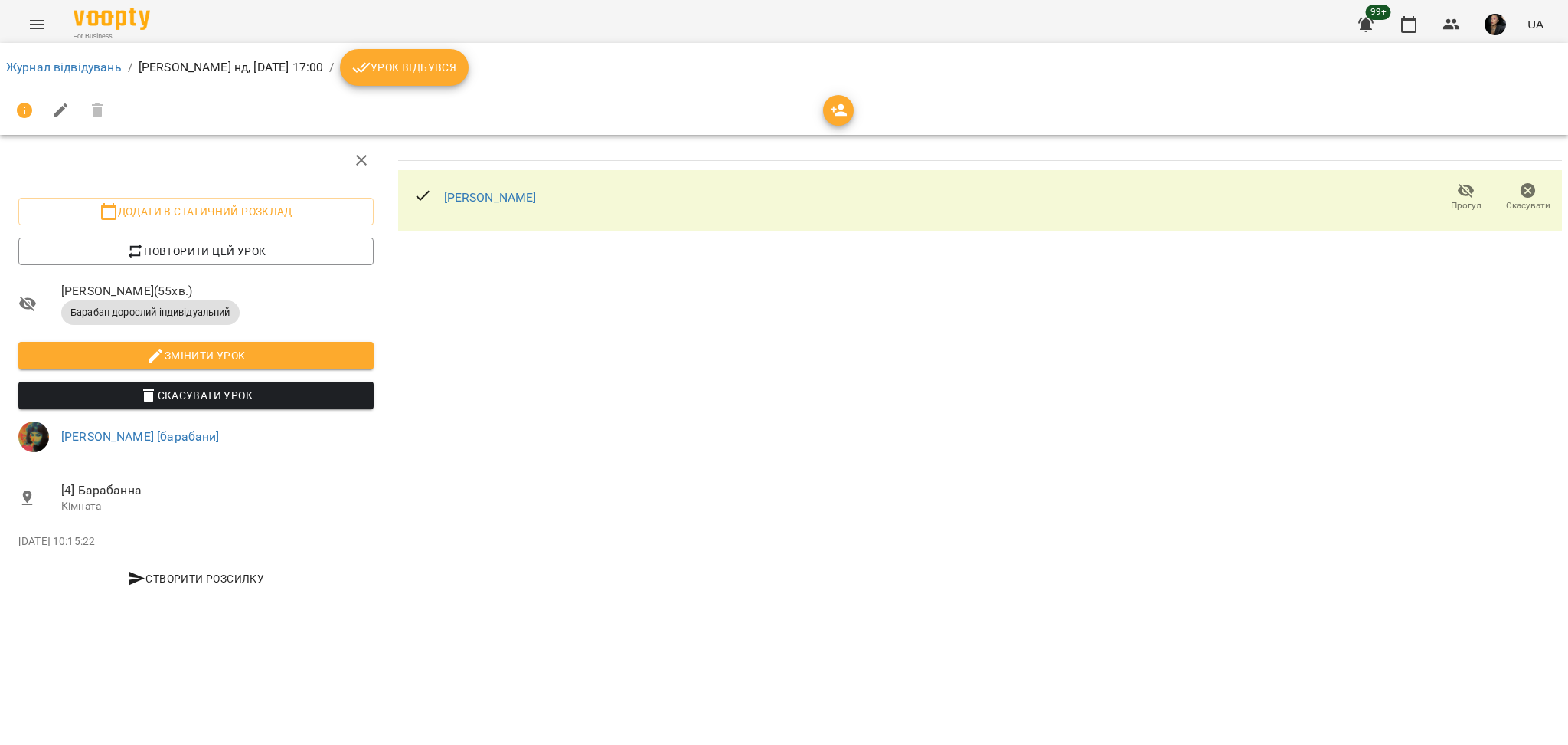
click at [456, 70] on span "Урок відбувся" at bounding box center [404, 67] width 104 height 18
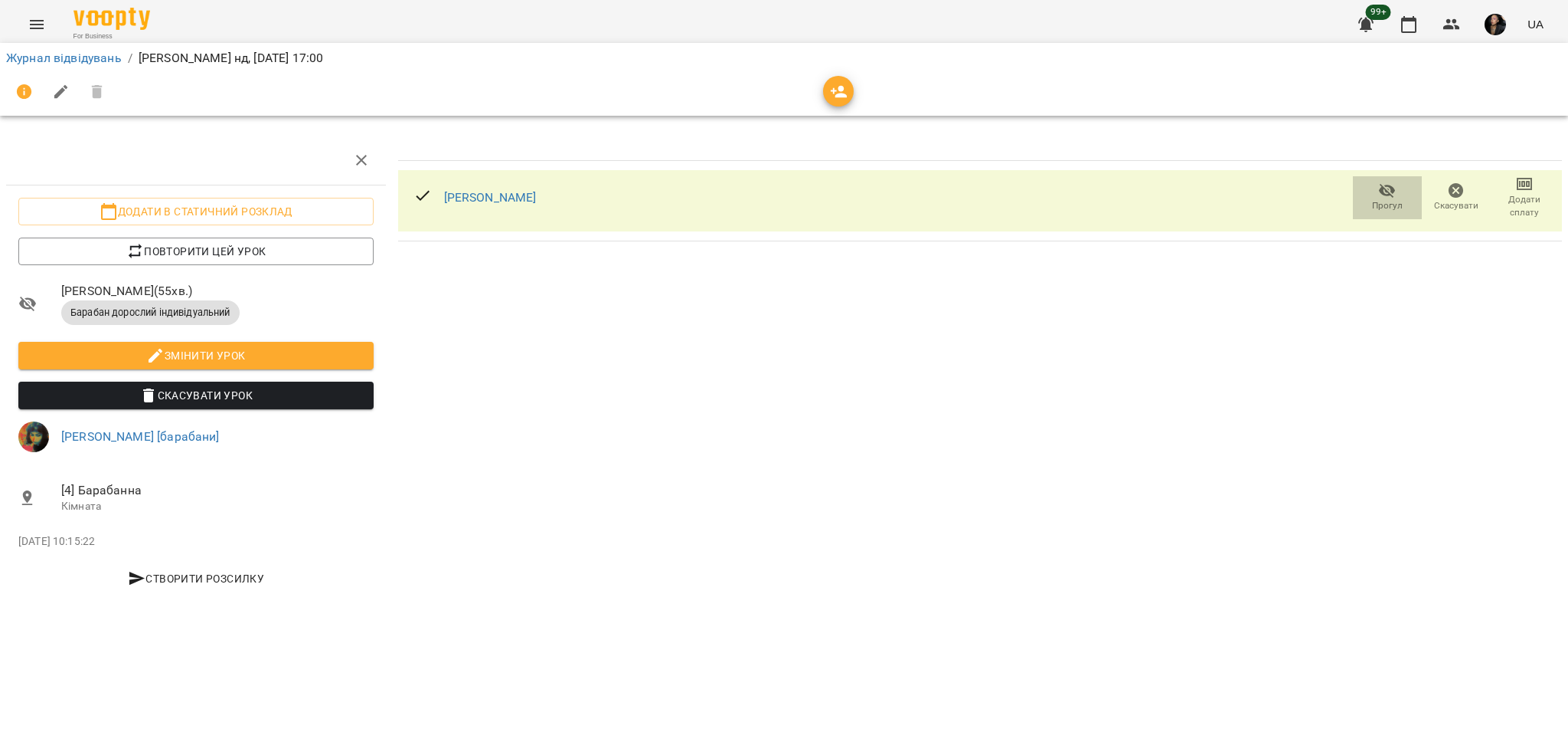
click at [1384, 195] on icon "button" at bounding box center [1387, 190] width 18 height 18
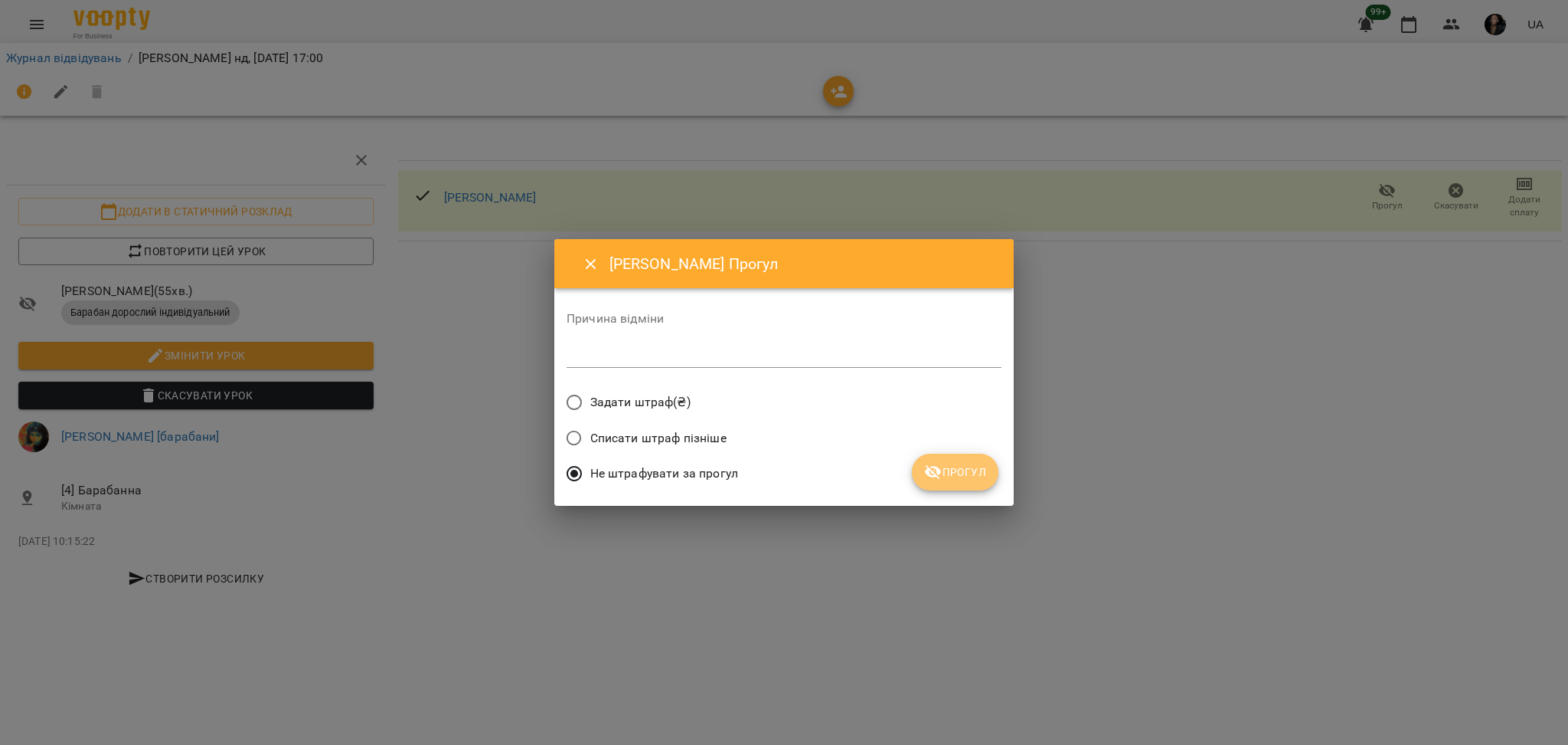
click at [961, 468] on span "Прогул" at bounding box center [955, 471] width 62 height 18
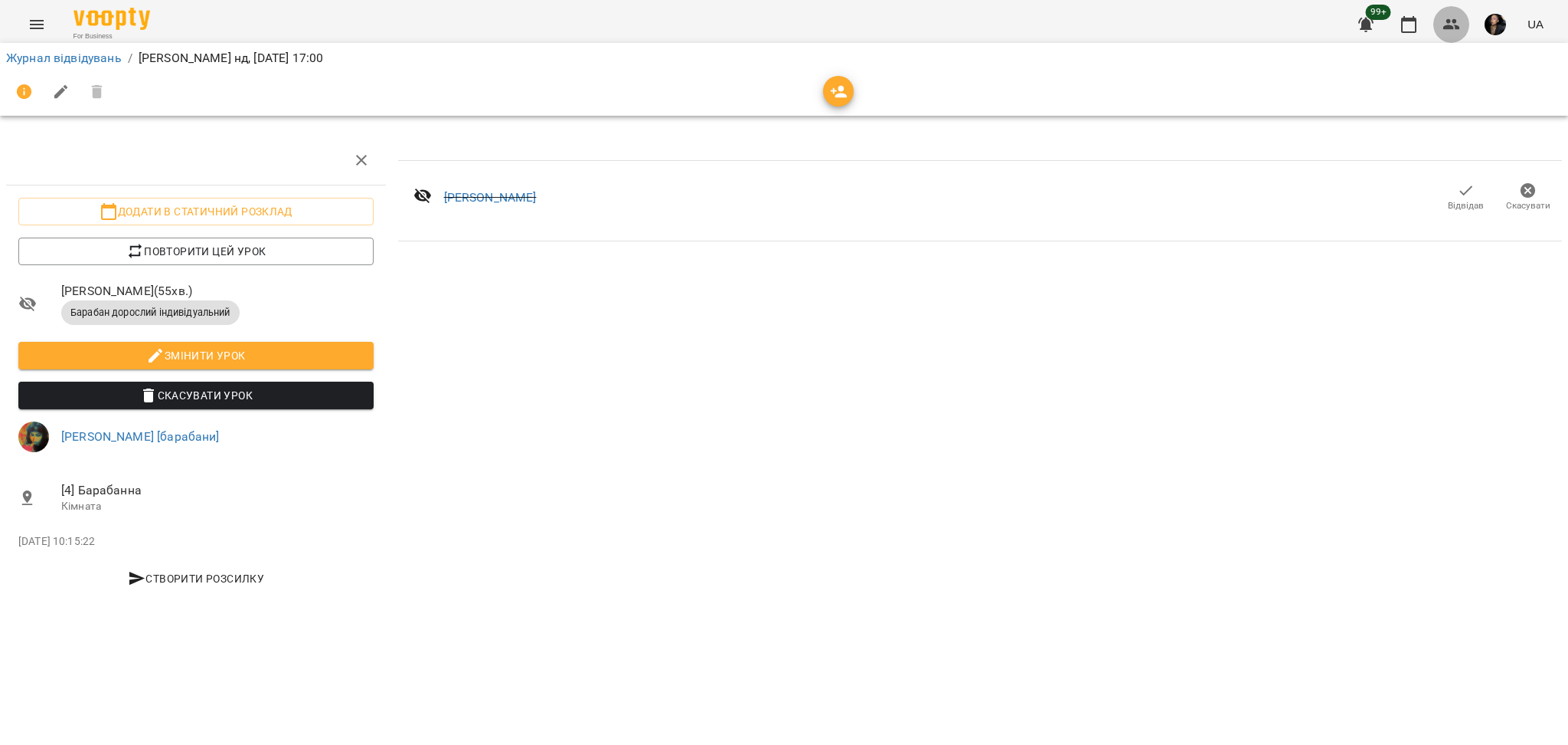
click at [1452, 30] on icon "button" at bounding box center [1451, 24] width 18 height 18
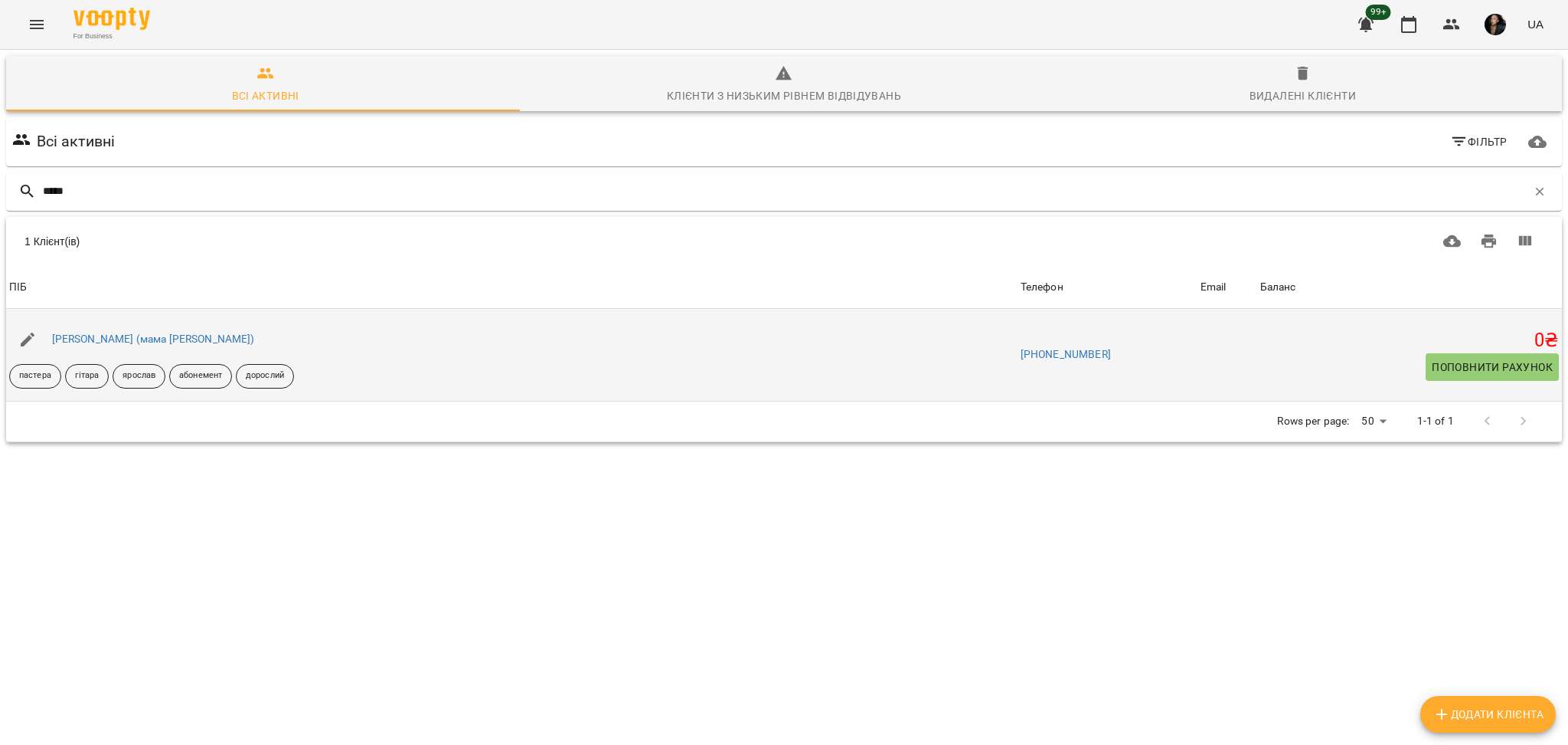
type input "*****"
click at [151, 330] on div "[PERSON_NAME] (мама [PERSON_NAME])" at bounding box center [153, 339] width 209 height 21
click at [149, 338] on link "[PERSON_NAME] (мама [PERSON_NAME])" at bounding box center [153, 338] width 203 height 12
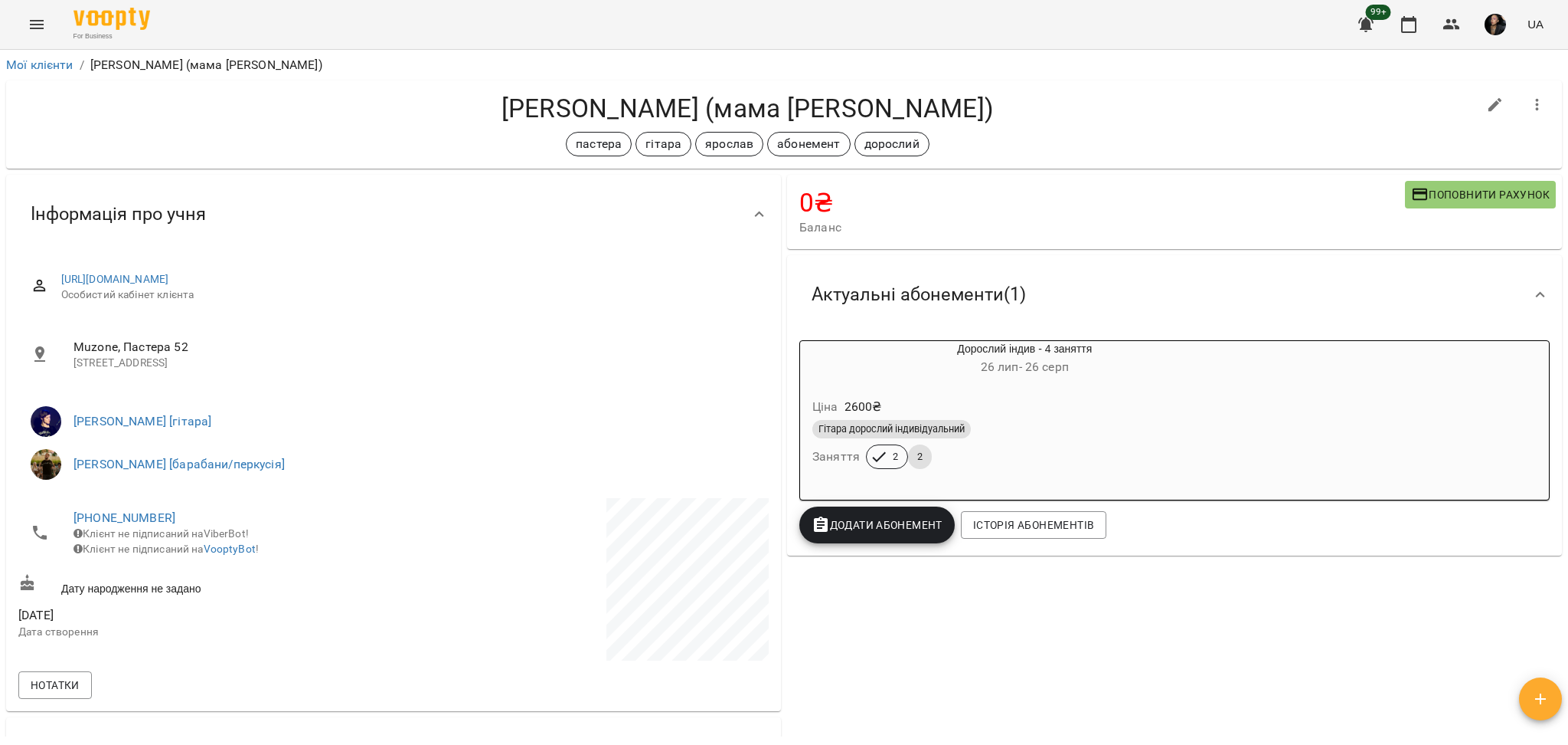
click at [1064, 419] on div "Гітара дорослий індивідуальний" at bounding box center [1025, 429] width 431 height 25
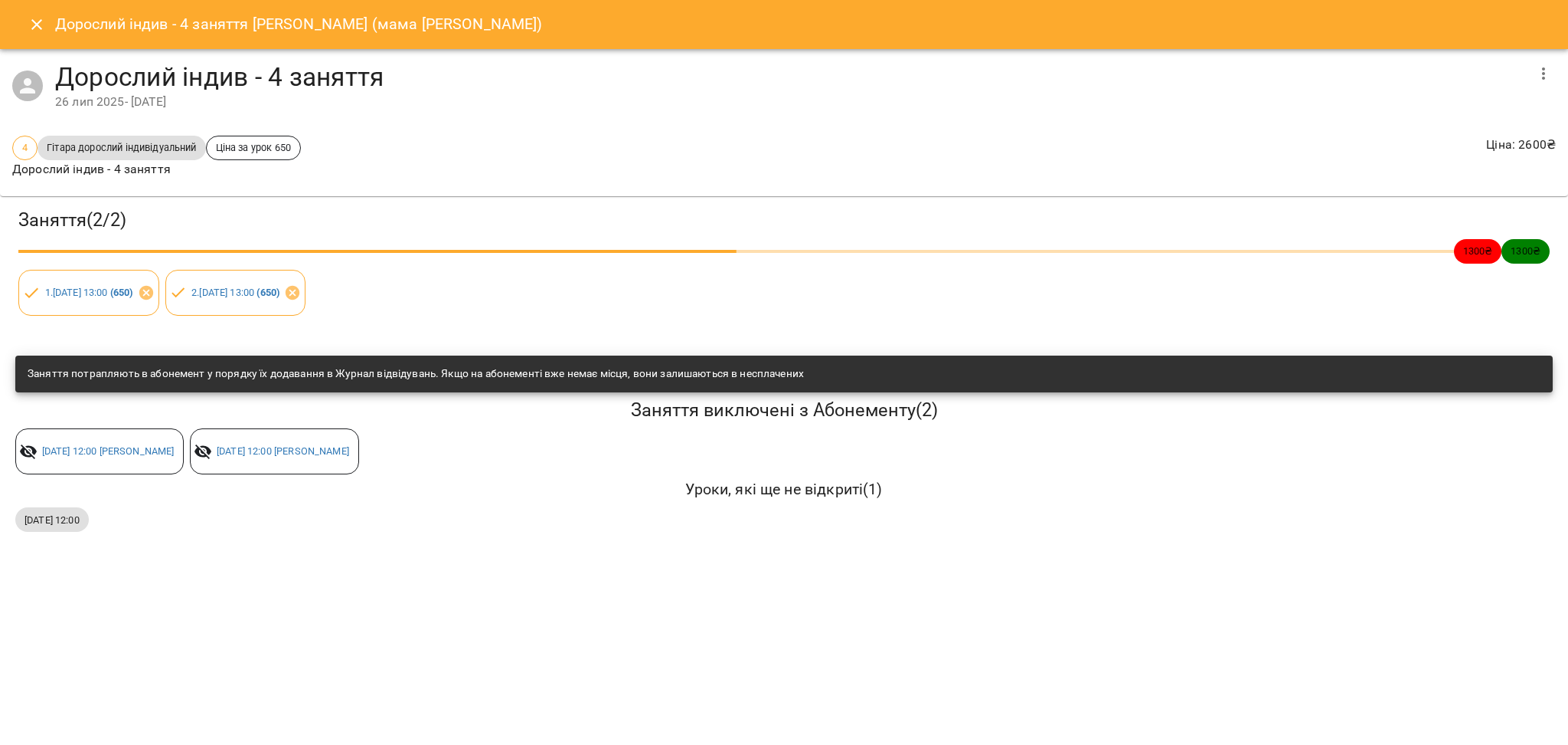
click at [43, 26] on icon "Close" at bounding box center [36, 24] width 18 height 18
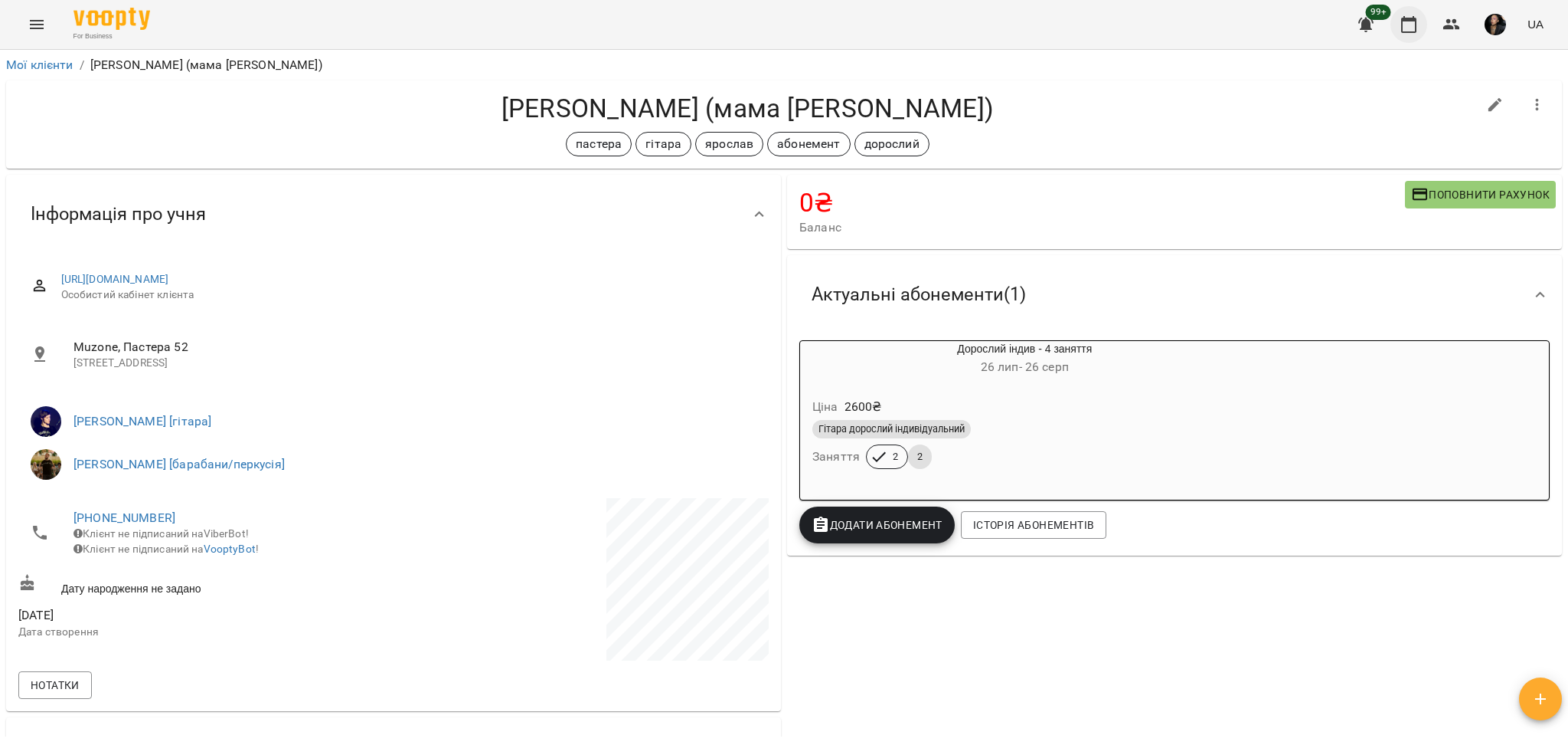
click at [1410, 26] on icon "button" at bounding box center [1408, 24] width 18 height 18
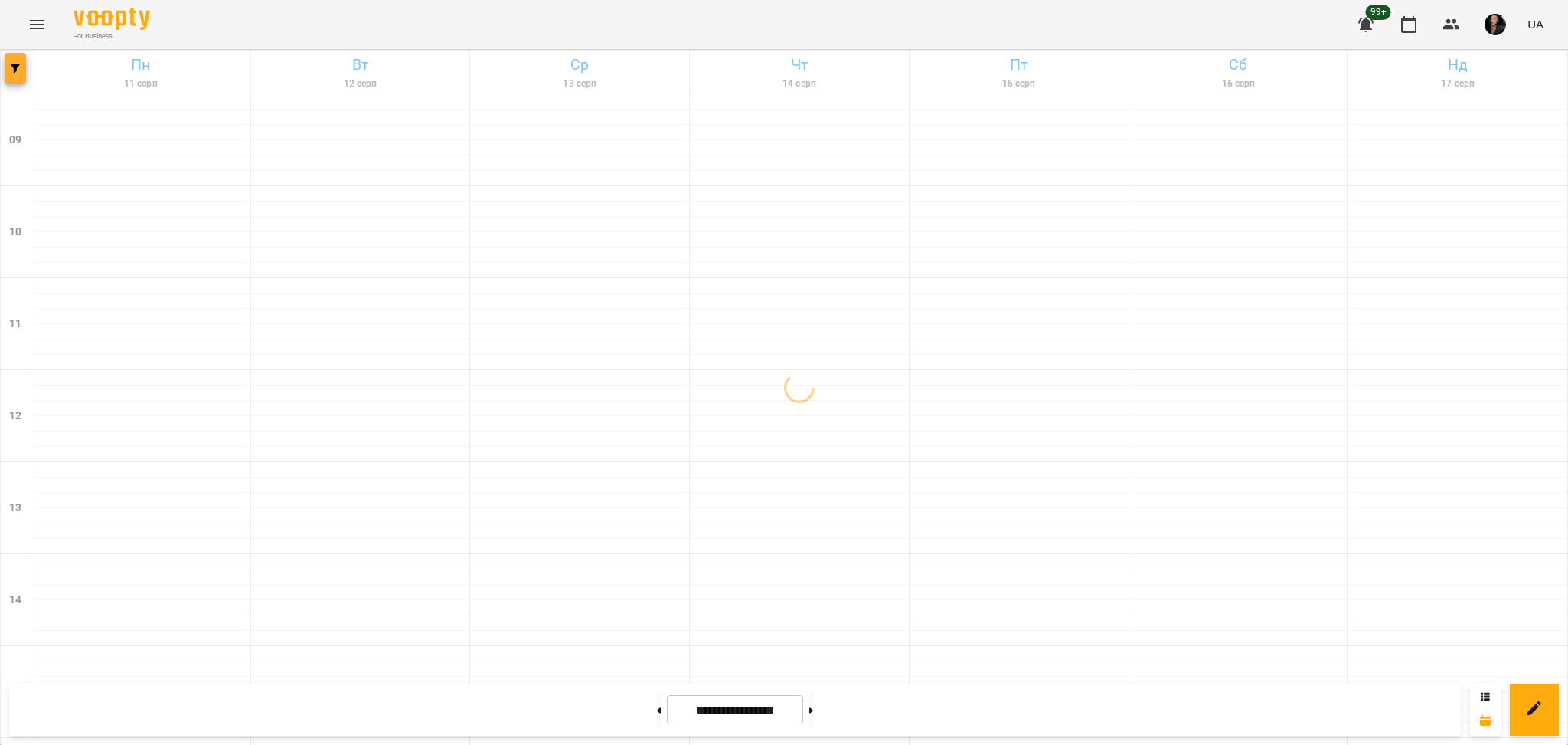
click at [10, 74] on button "button" at bounding box center [15, 69] width 21 height 31
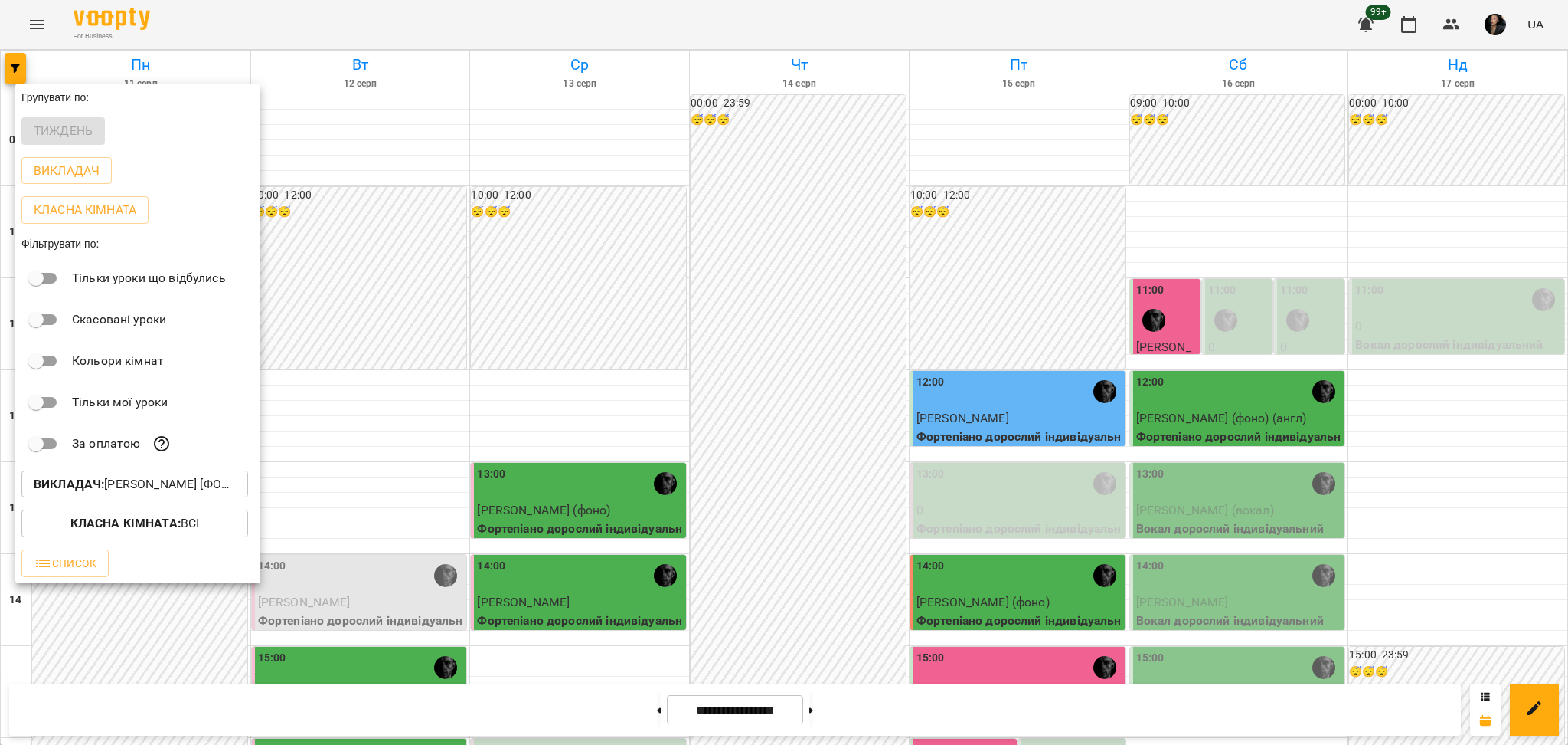
click at [38, 31] on div at bounding box center [784, 372] width 1568 height 745
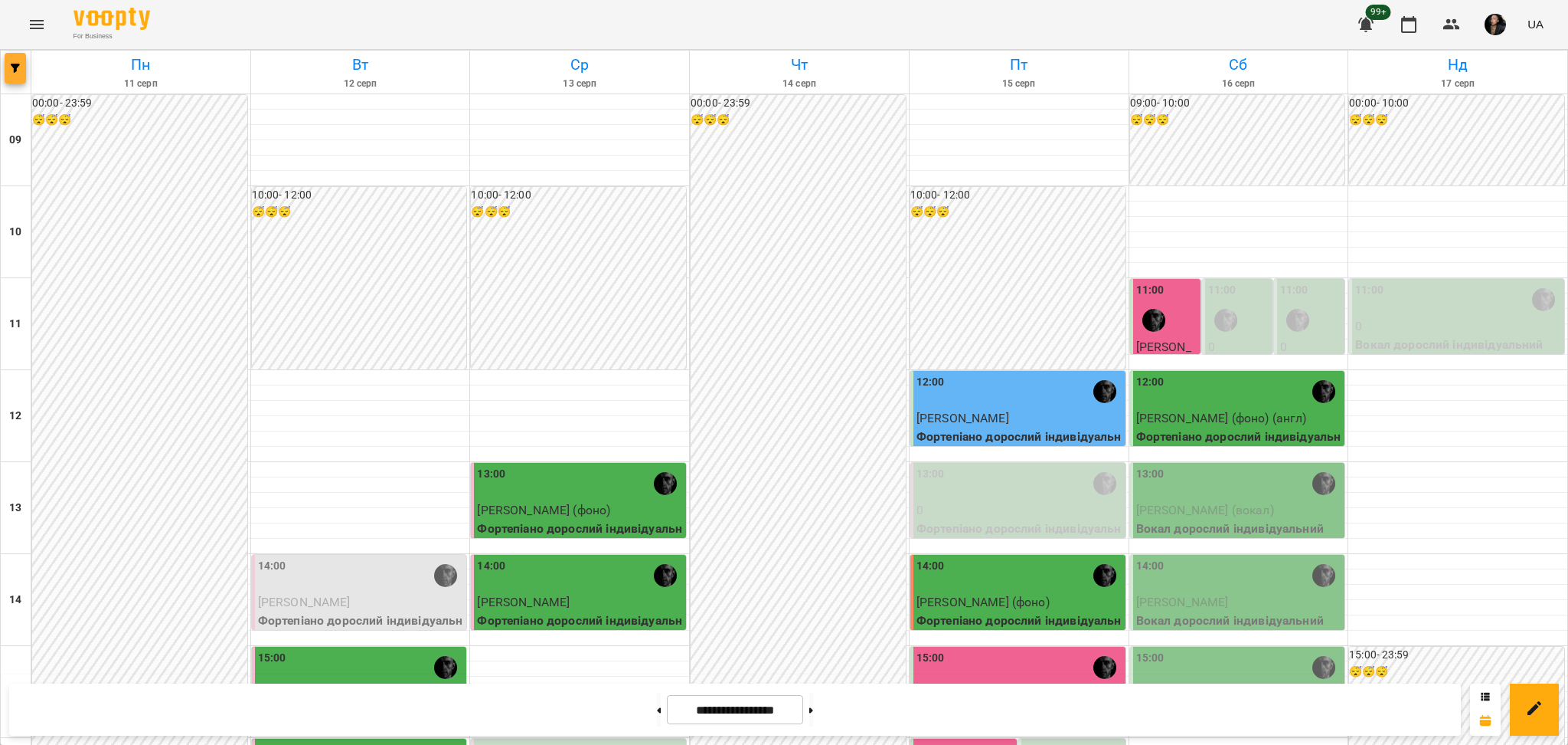
click at [9, 75] on button "button" at bounding box center [15, 69] width 21 height 31
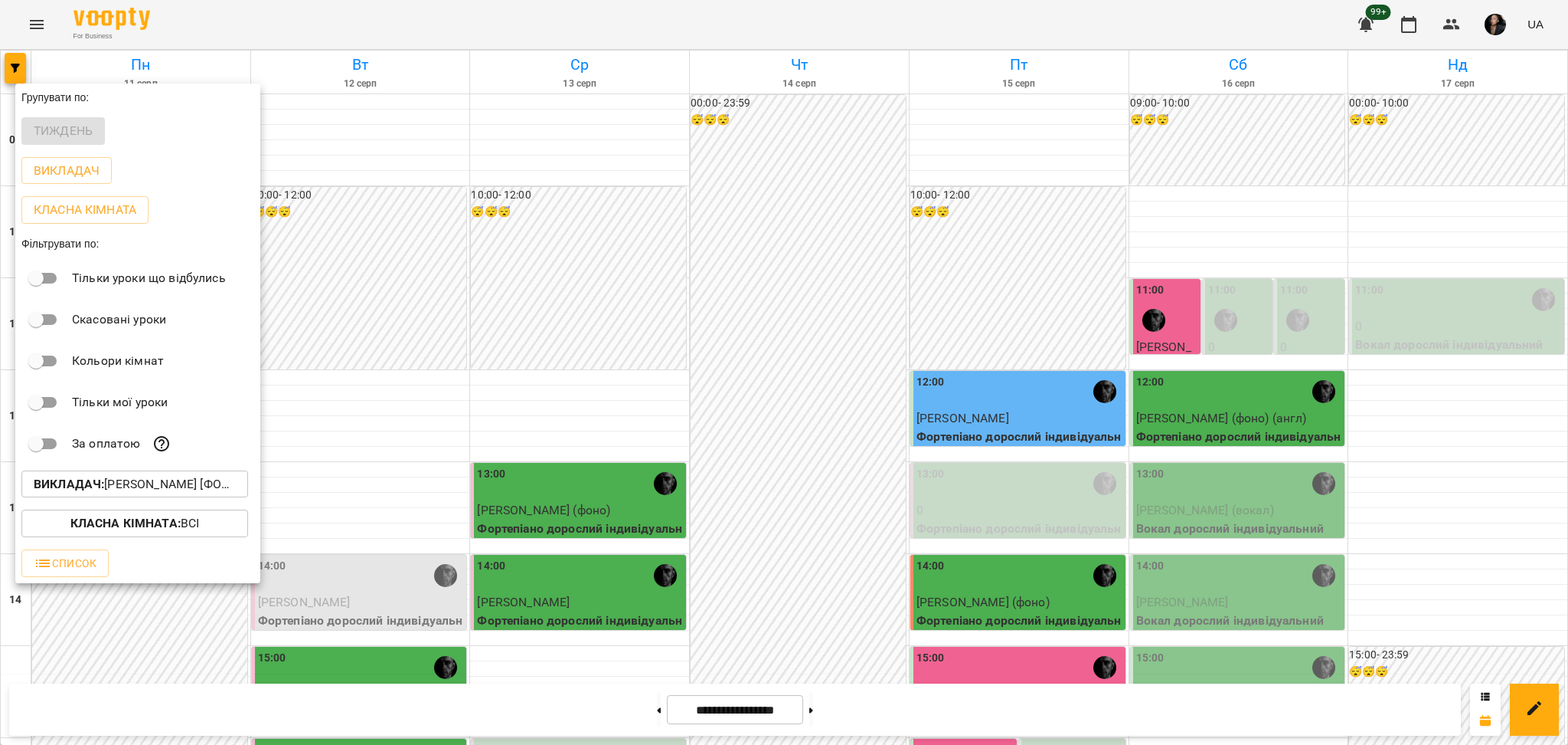
click at [41, 15] on div at bounding box center [784, 372] width 1568 height 745
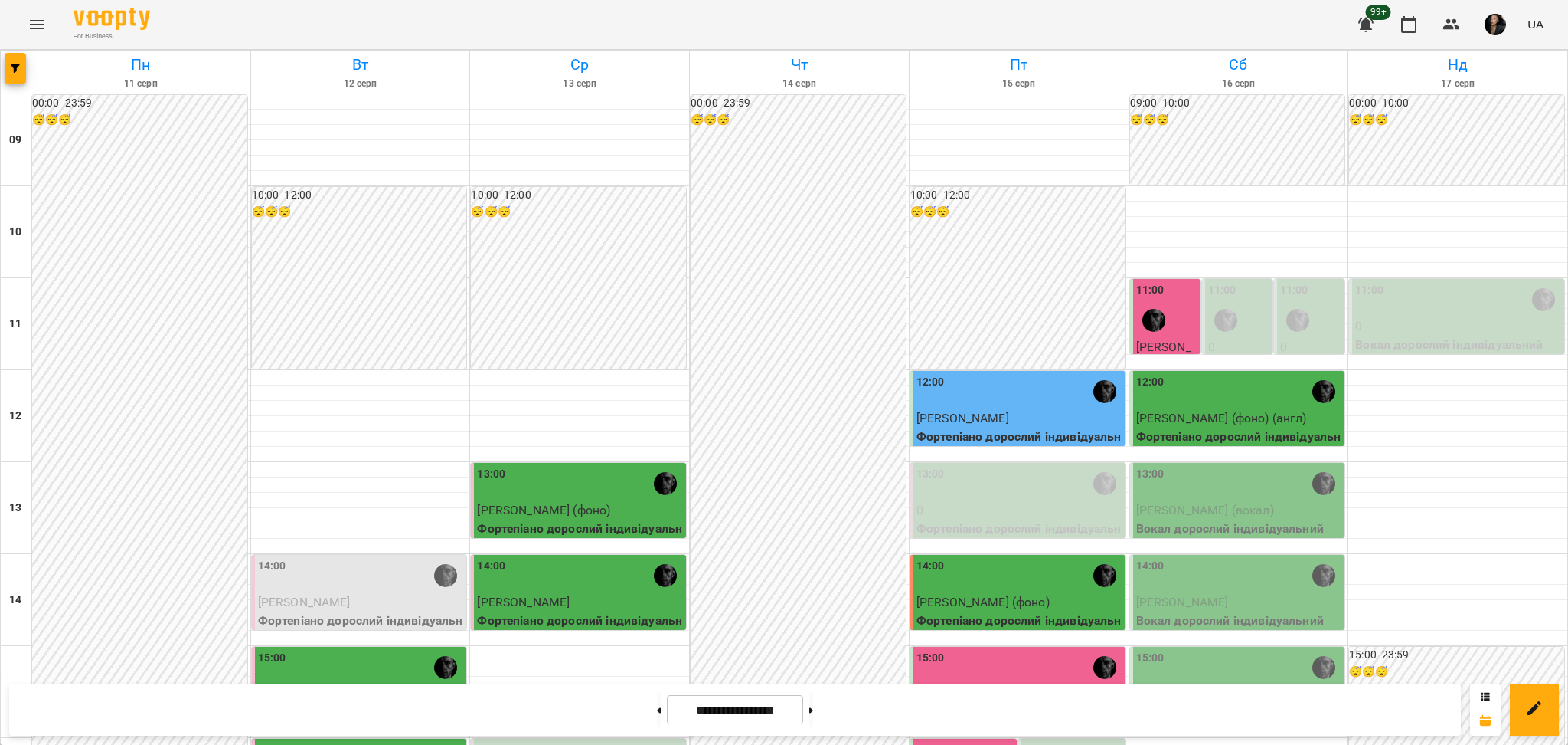
click at [33, 26] on icon "Menu" at bounding box center [36, 24] width 18 height 18
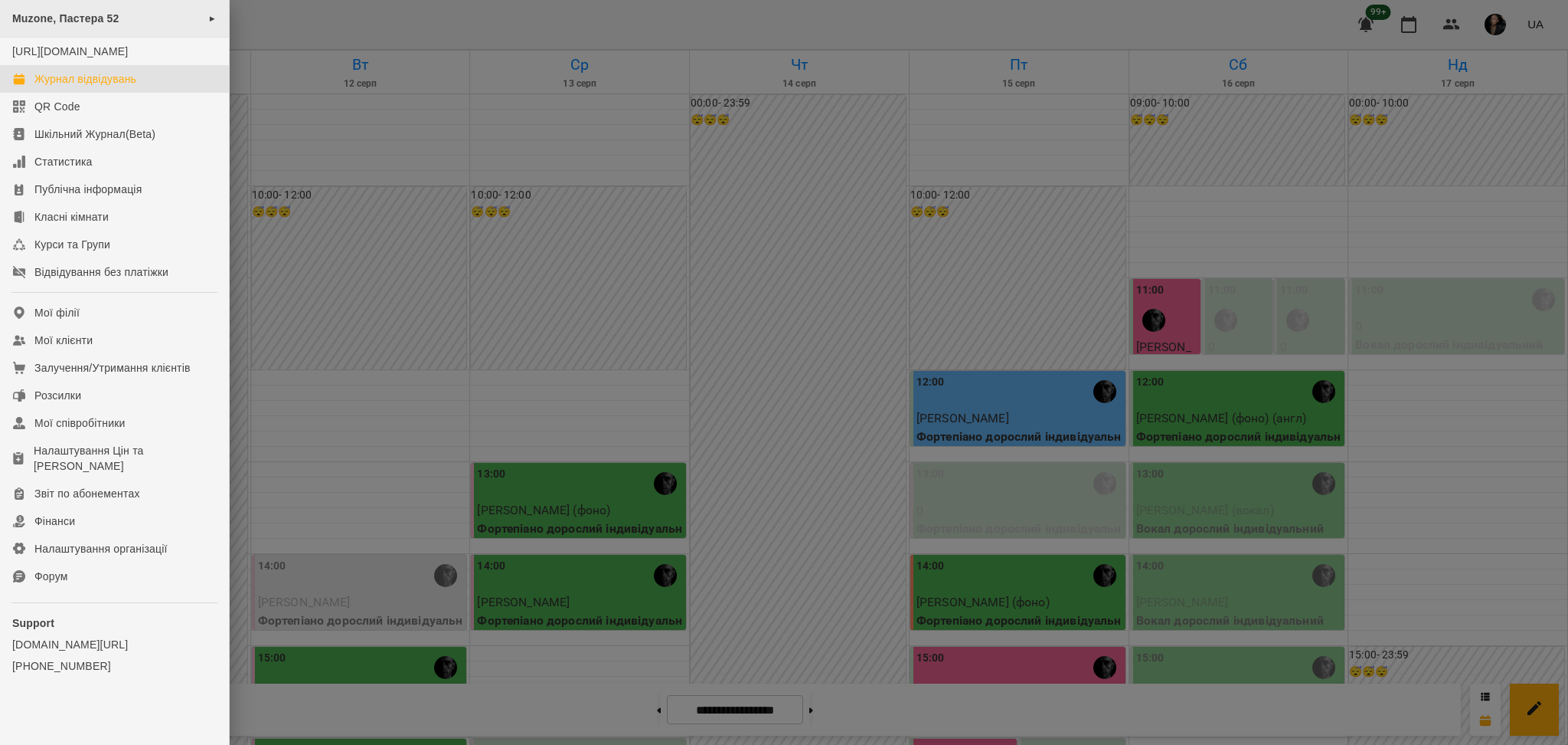
click at [105, 8] on div "Muzone, Пастера 52 ►" at bounding box center [114, 19] width 229 height 38
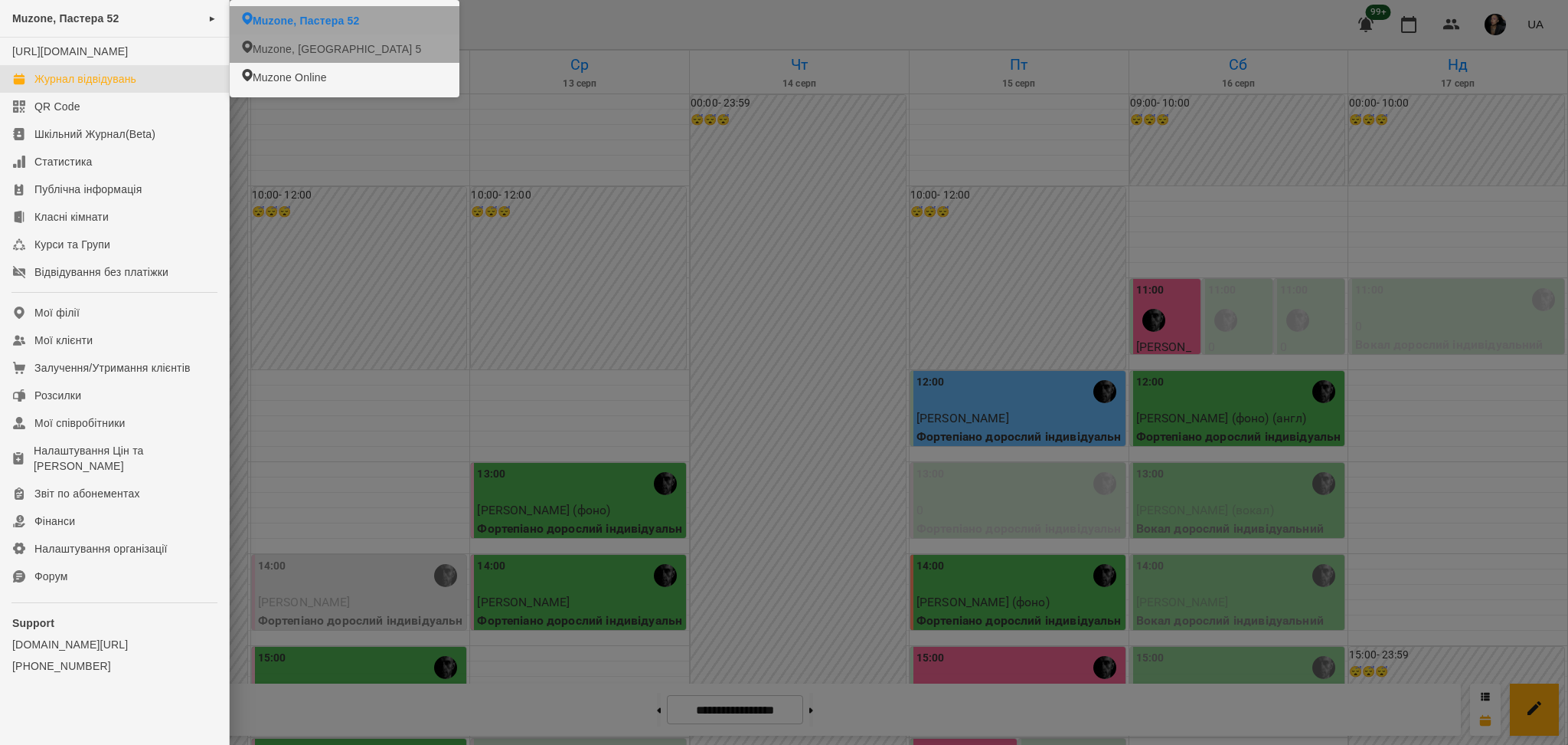
click at [322, 44] on span "Muzone, [GEOGRAPHIC_DATA] 5" at bounding box center [336, 49] width 169 height 15
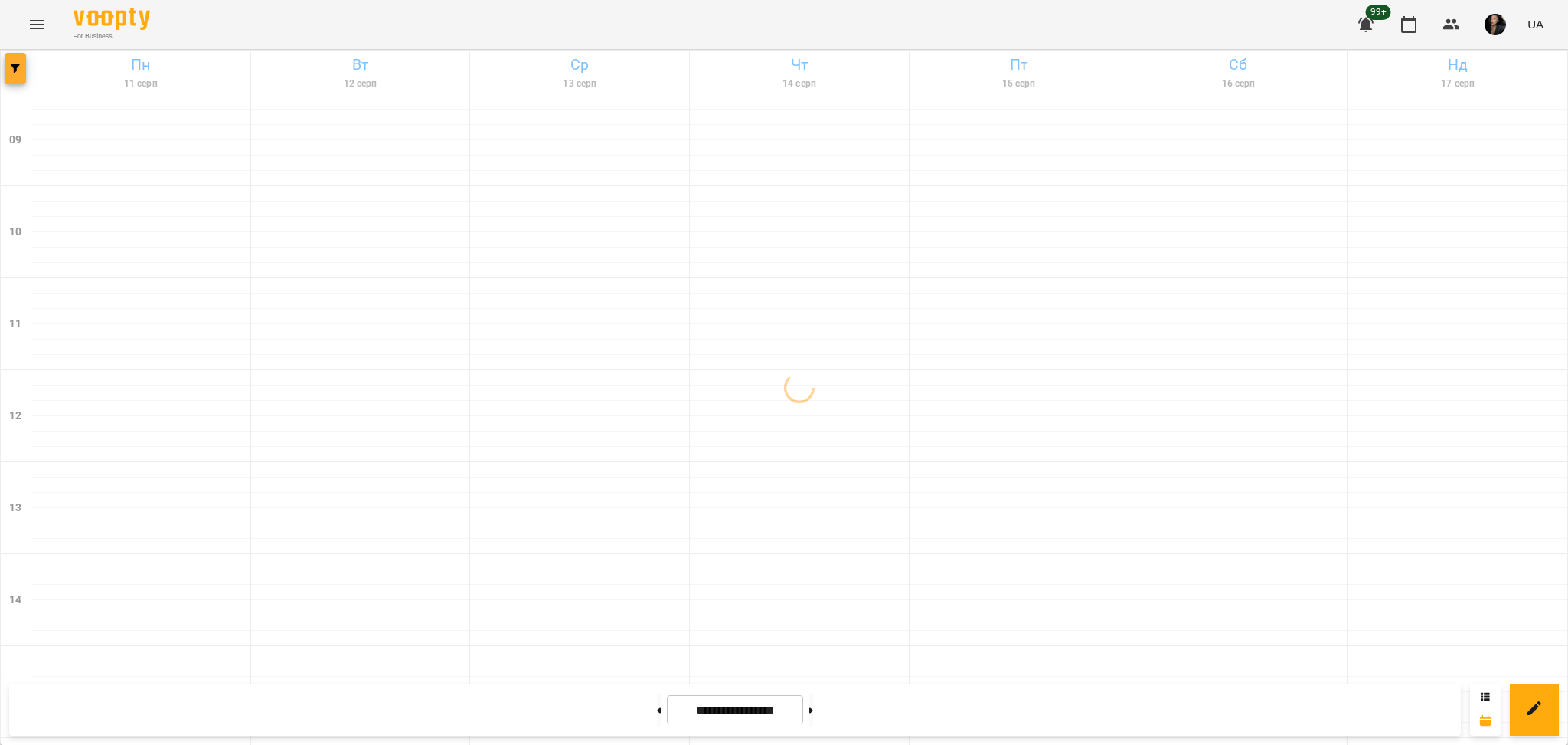
click at [11, 69] on icon "button" at bounding box center [15, 68] width 9 height 9
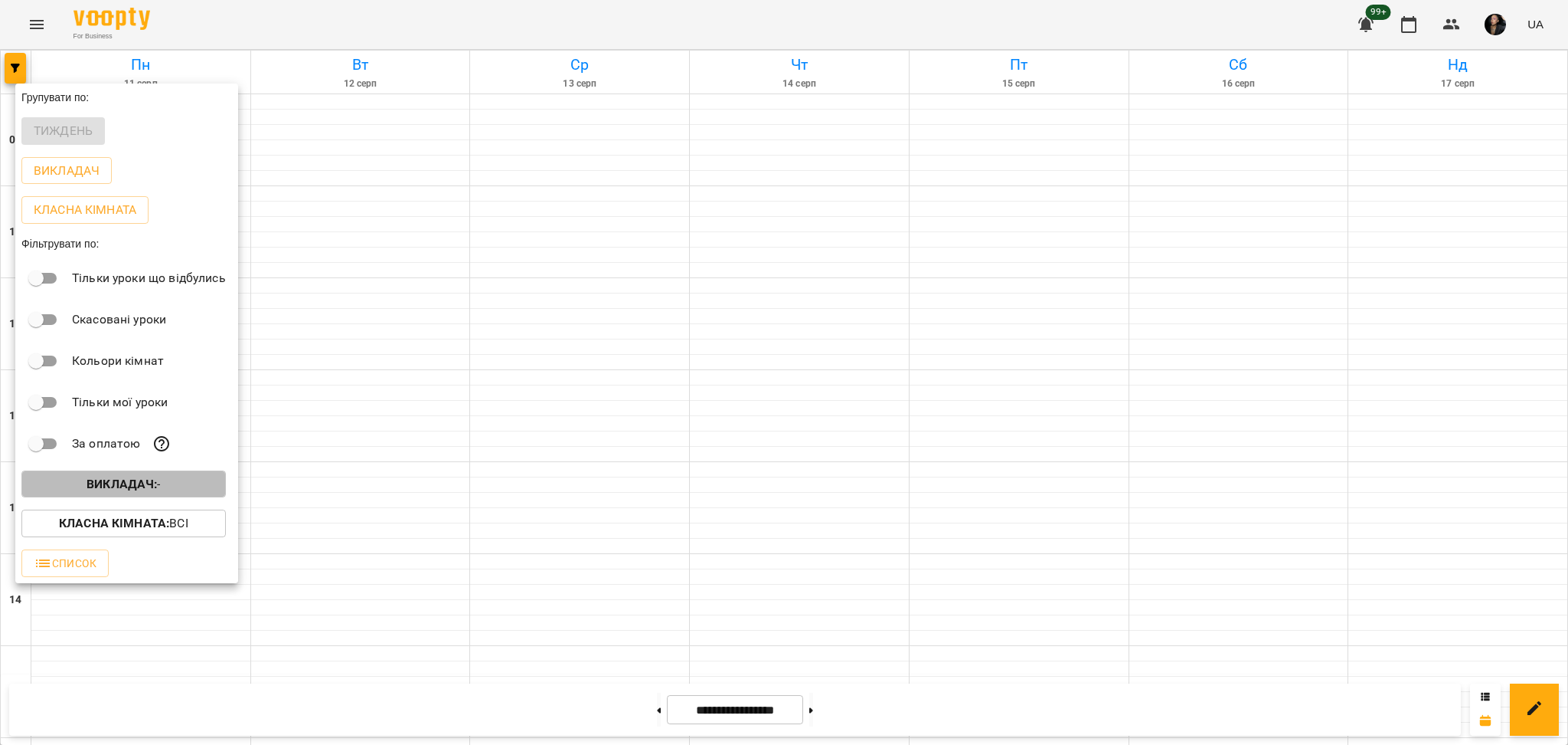
click at [167, 491] on span "Викладач : -" at bounding box center [123, 484] width 180 height 18
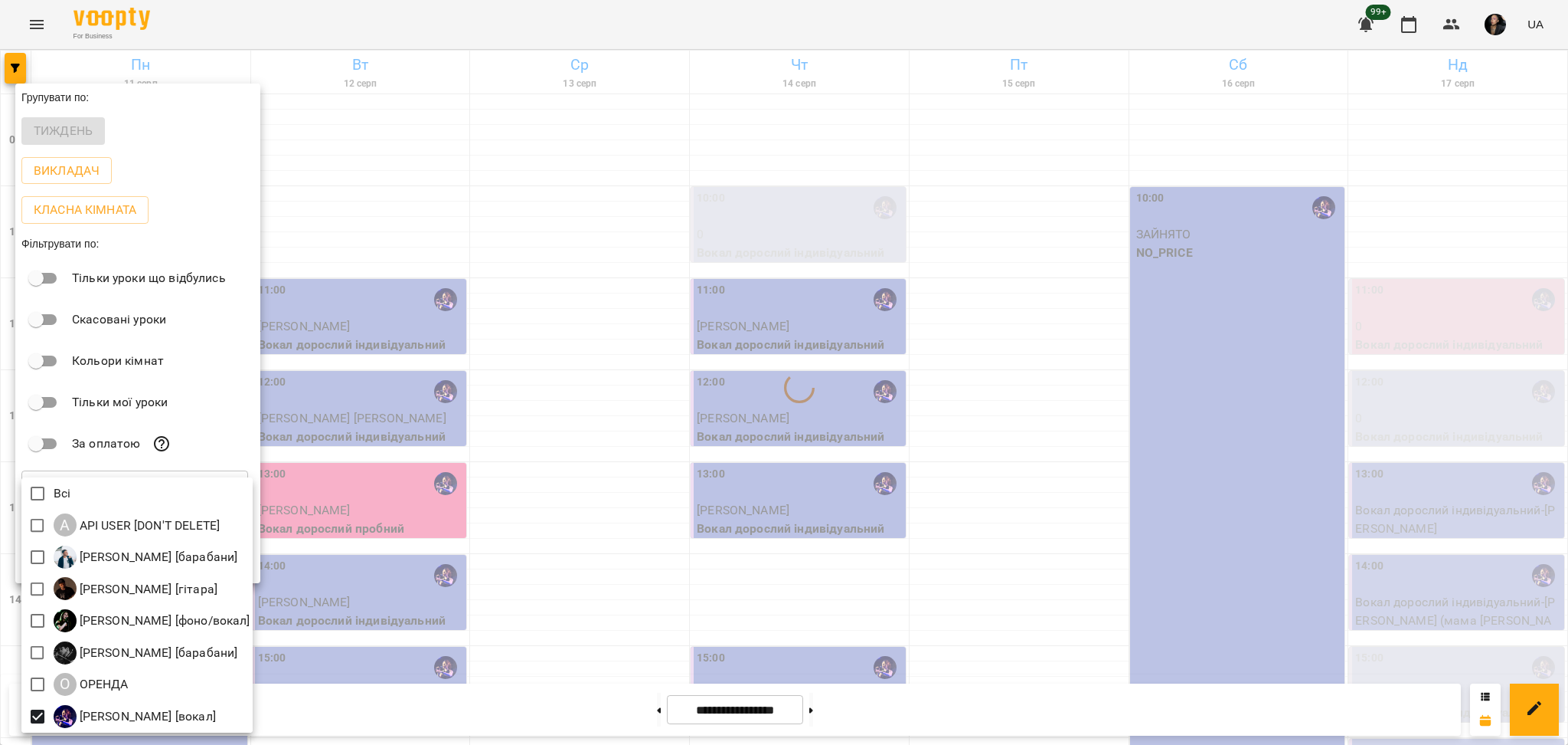
click at [357, 534] on div at bounding box center [784, 372] width 1568 height 745
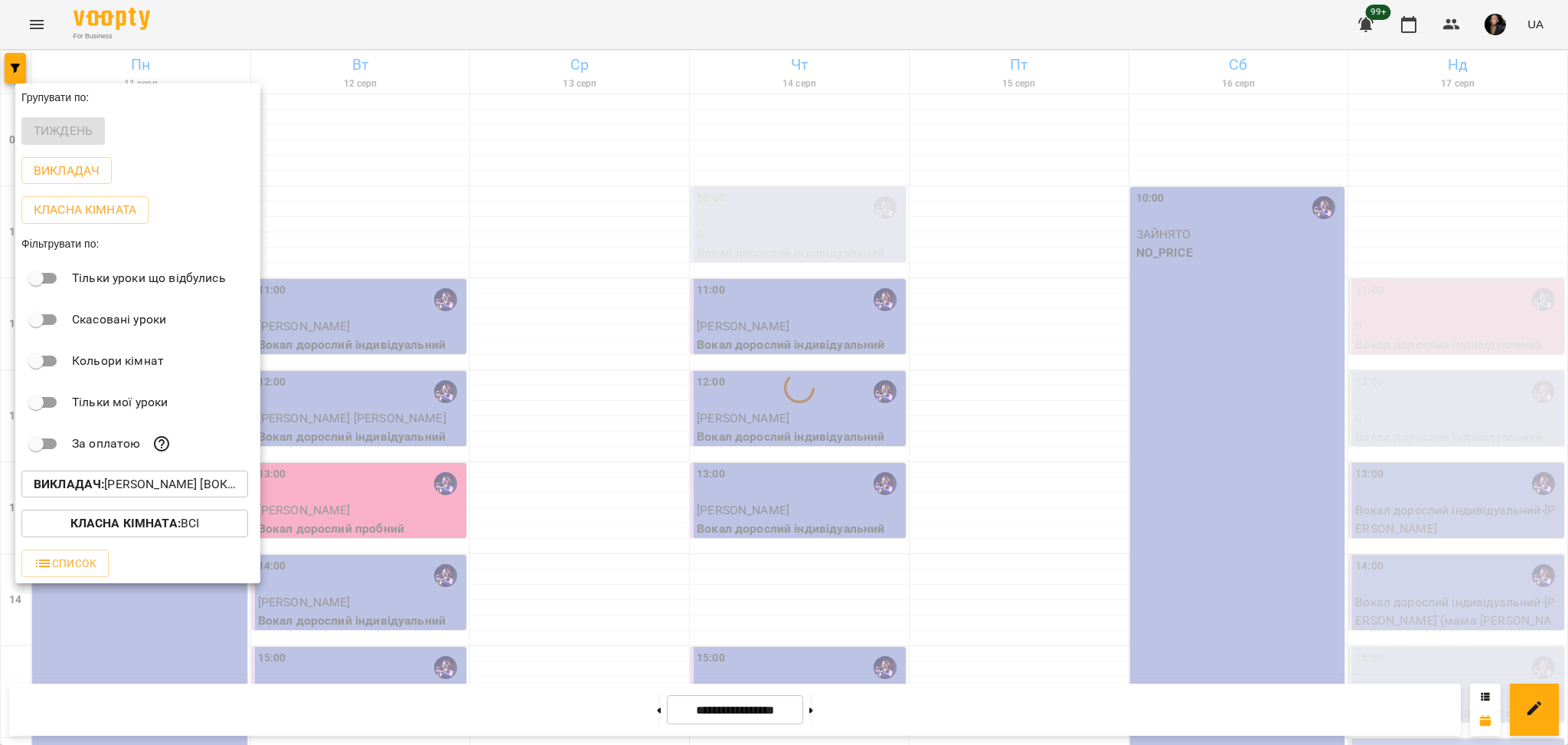
click at [441, 520] on div at bounding box center [784, 372] width 1568 height 745
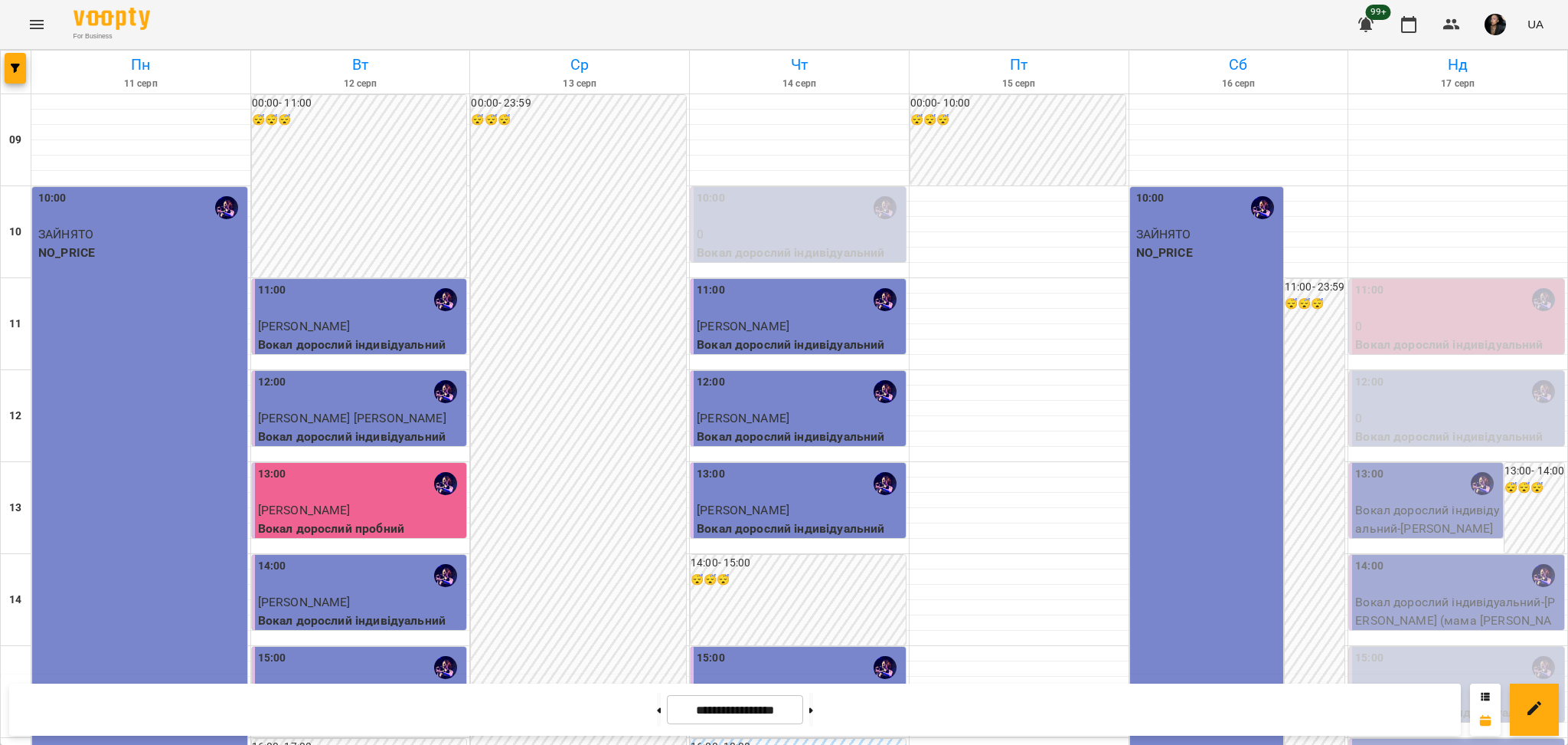
scroll to position [204, 0]
click at [813, 712] on button at bounding box center [811, 709] width 3 height 33
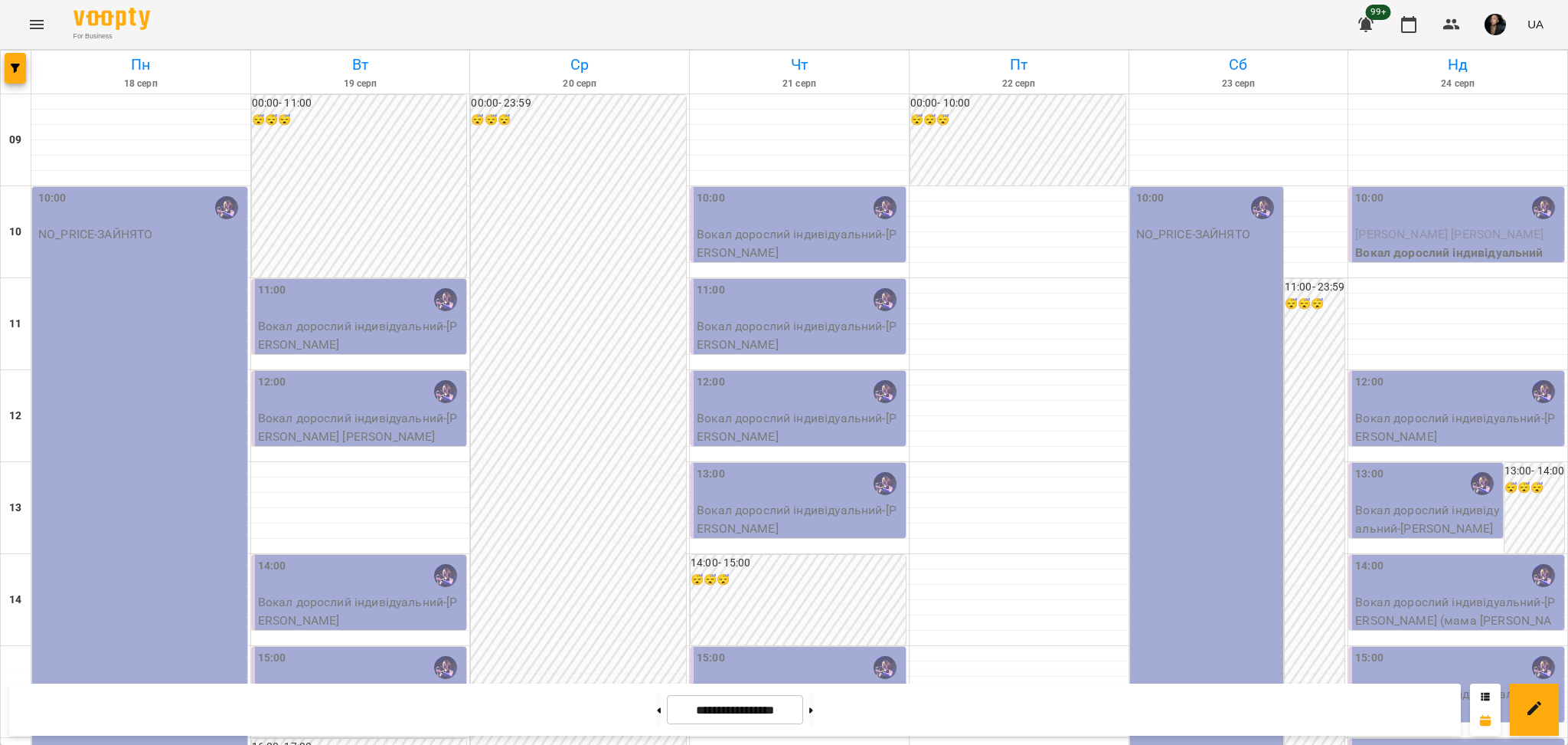
scroll to position [614, 0]
click at [657, 718] on button at bounding box center [659, 709] width 3 height 33
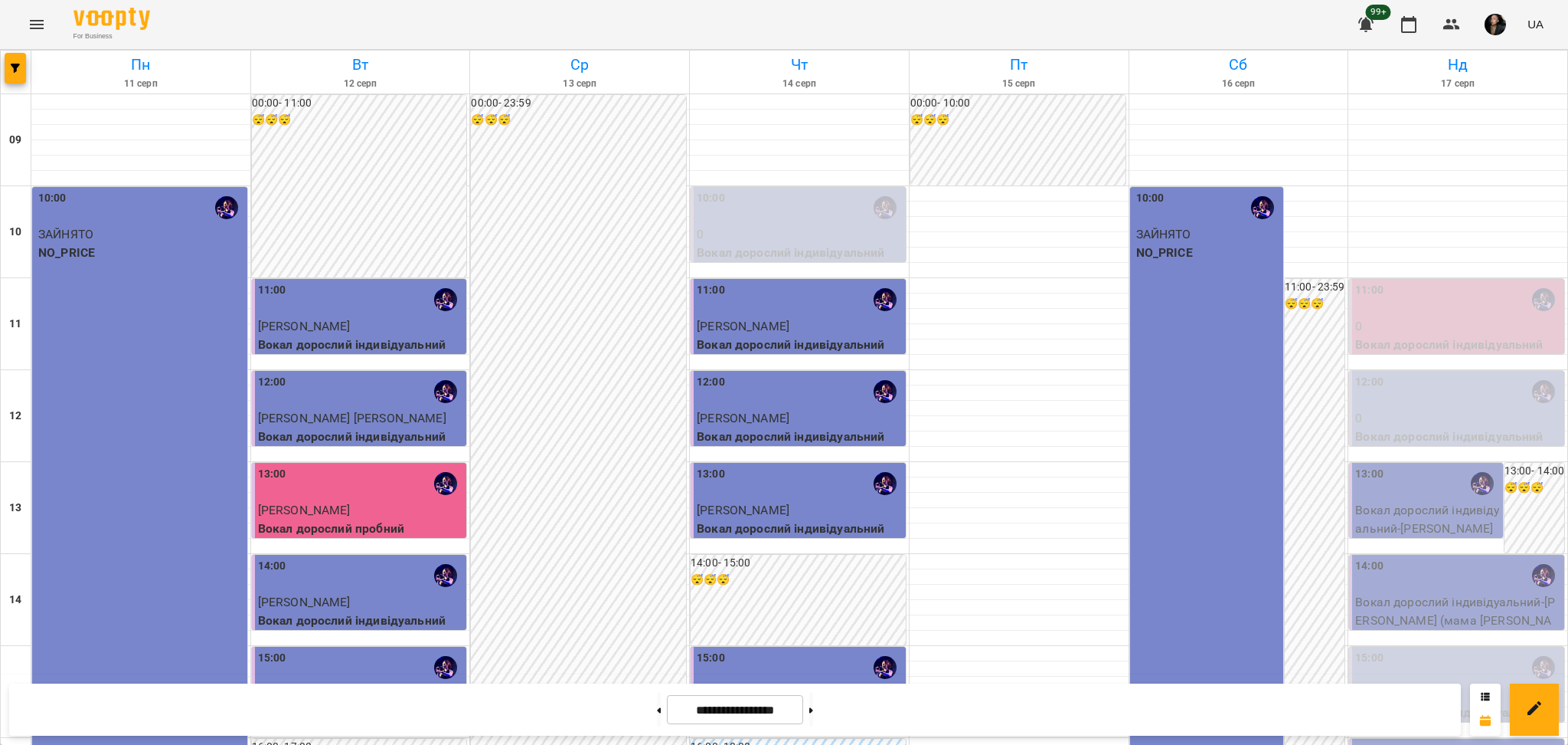
scroll to position [307, 0]
click at [813, 708] on button at bounding box center [811, 709] width 3 height 33
type input "**********"
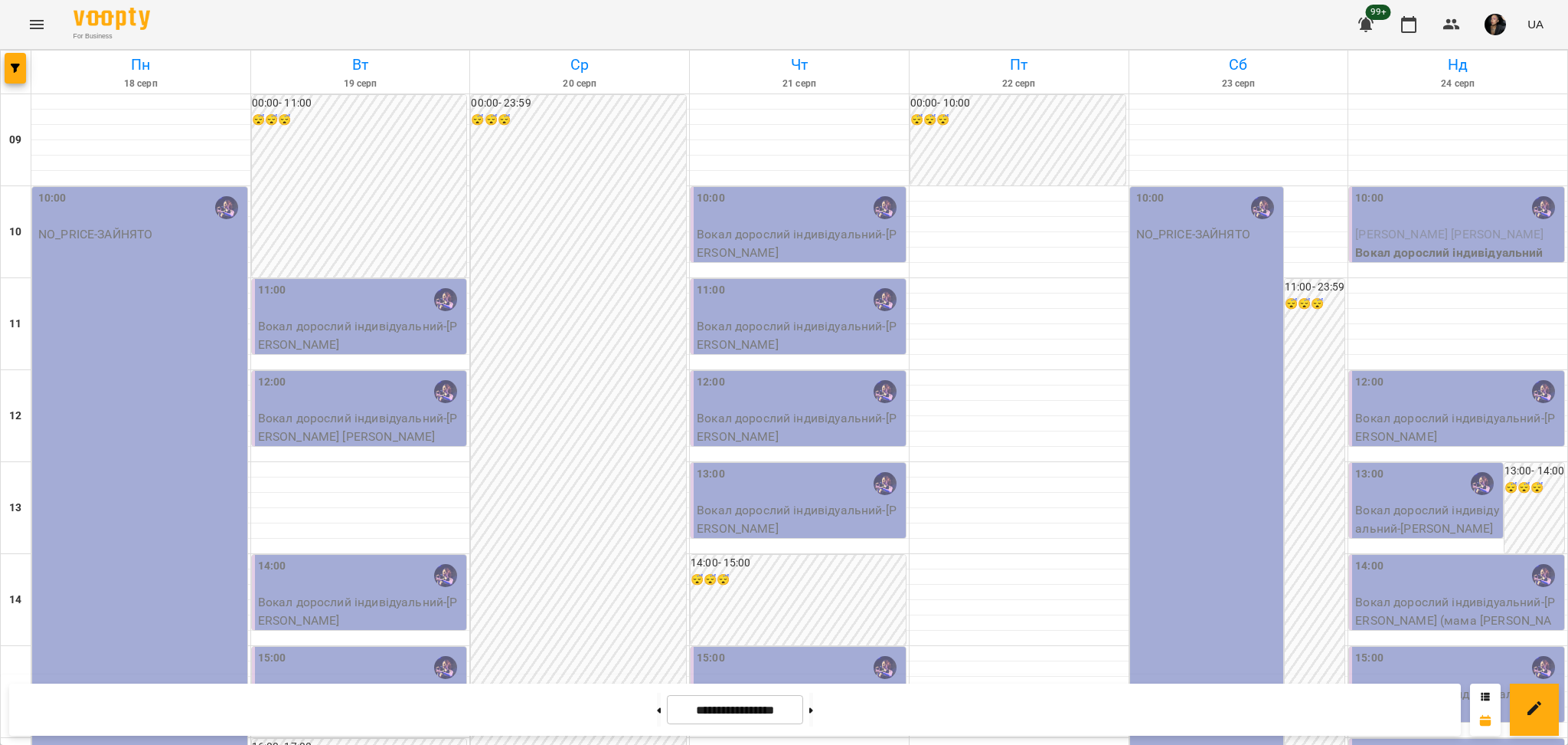
scroll to position [510, 0]
click at [1440, 26] on button "button" at bounding box center [1452, 24] width 37 height 37
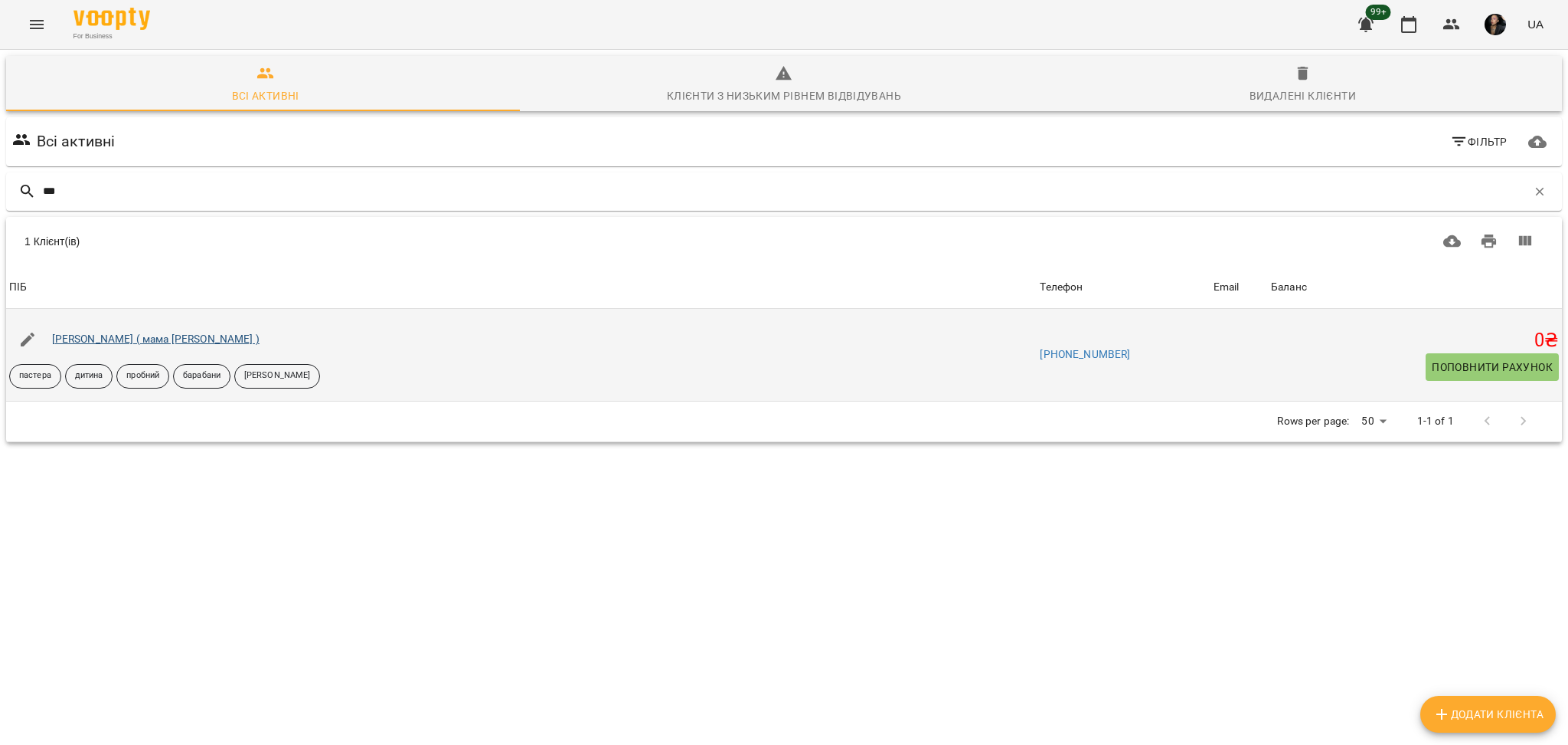
type input "***"
click at [135, 343] on link "[PERSON_NAME] ( мама [PERSON_NAME] )" at bounding box center [156, 338] width 207 height 12
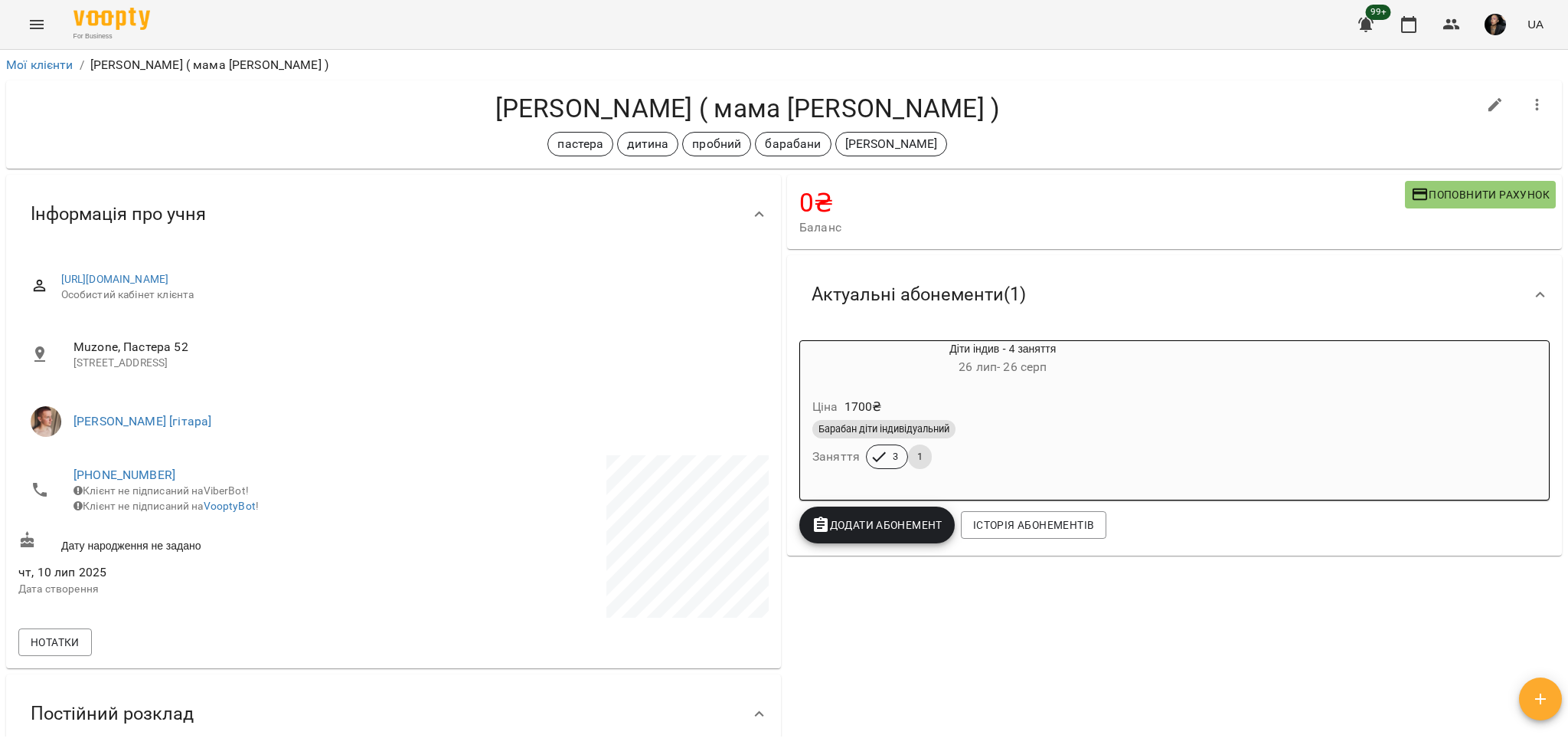
click at [1019, 427] on div "Барабан діти індивідуальний" at bounding box center [1002, 428] width 381 height 18
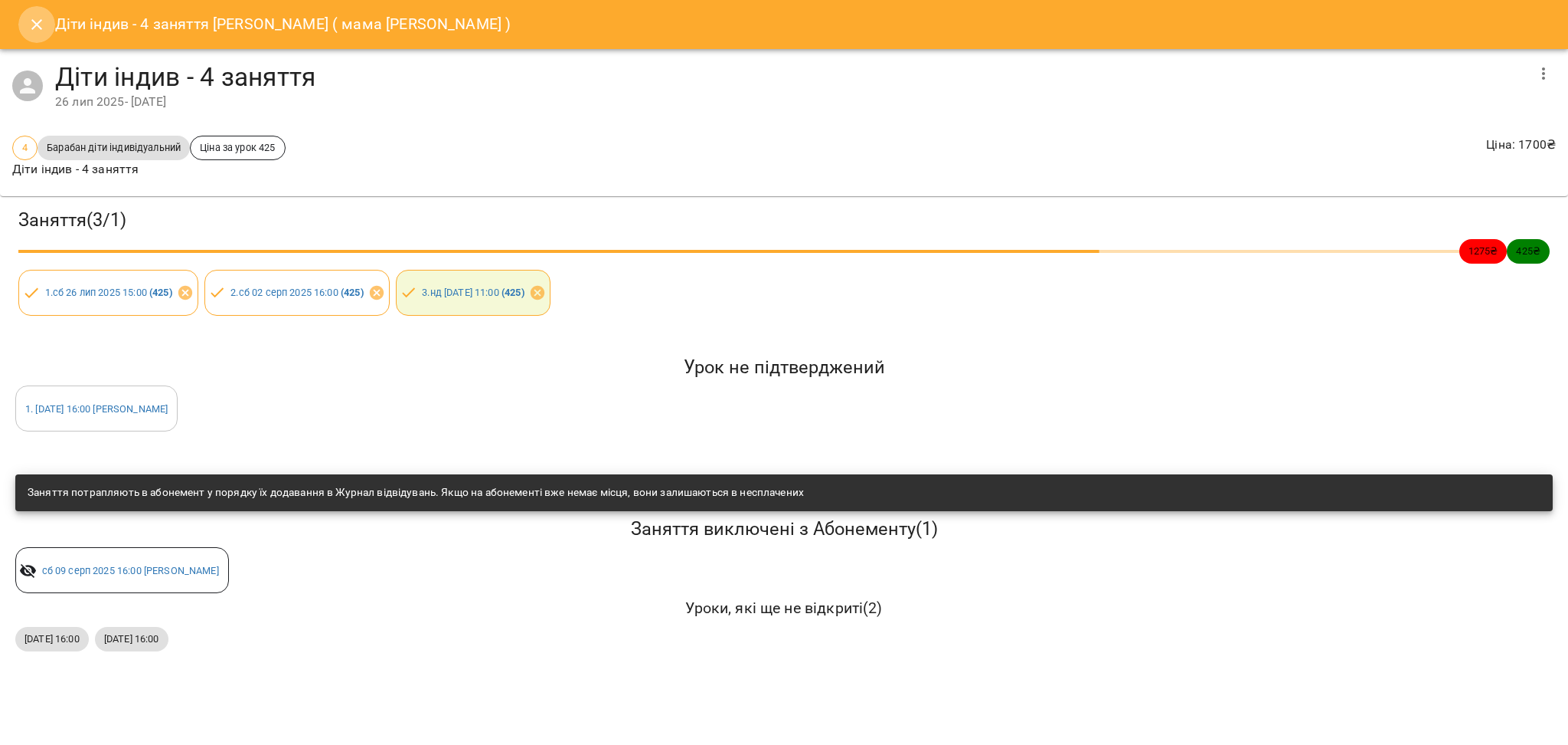
click at [33, 17] on icon "Close" at bounding box center [36, 24] width 18 height 18
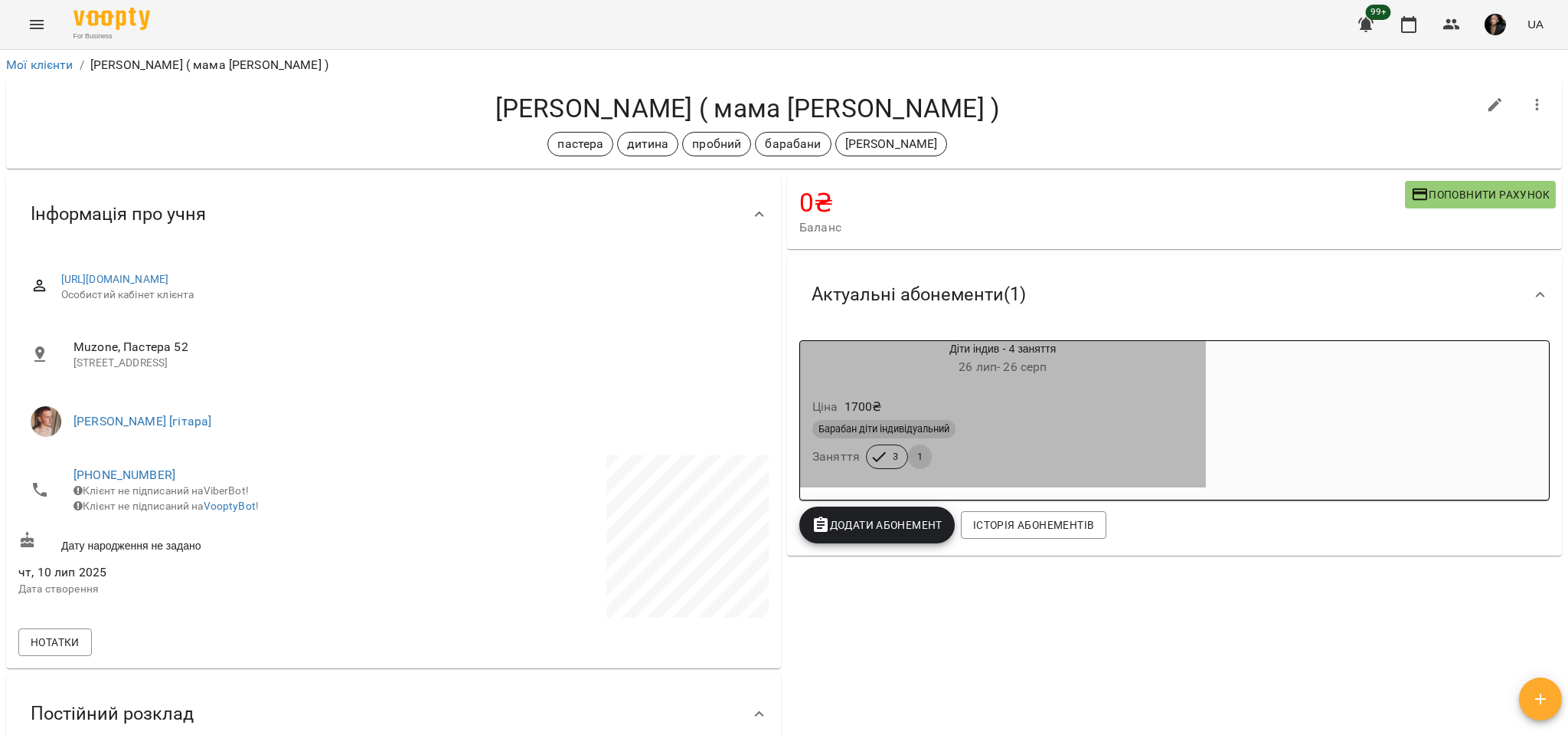
click at [1204, 490] on div "Ціна 1700 ₴ Барабан діти індивідуальний Заняття 3 1" at bounding box center [1002, 436] width 412 height 110
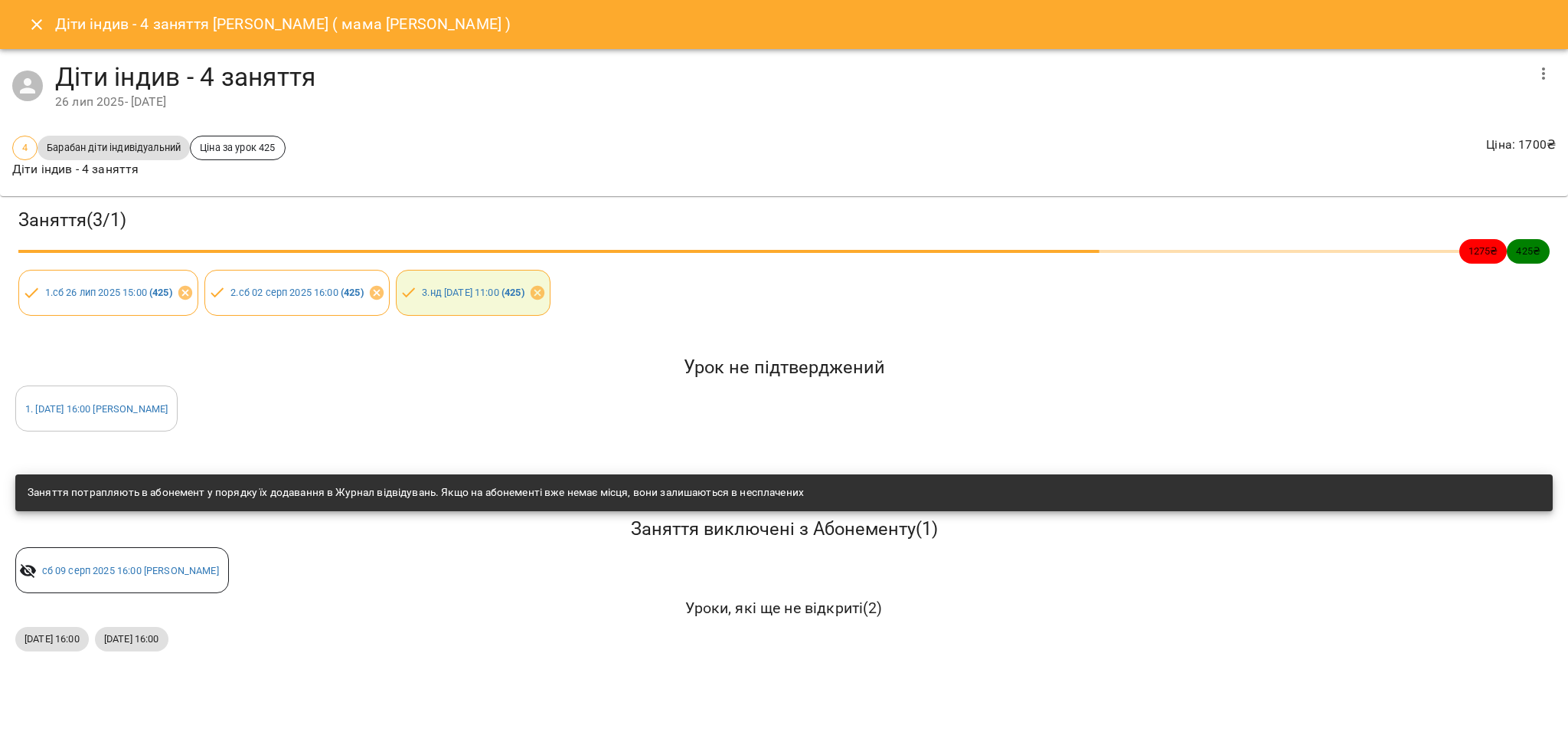
click at [37, 22] on icon "Close" at bounding box center [36, 24] width 18 height 18
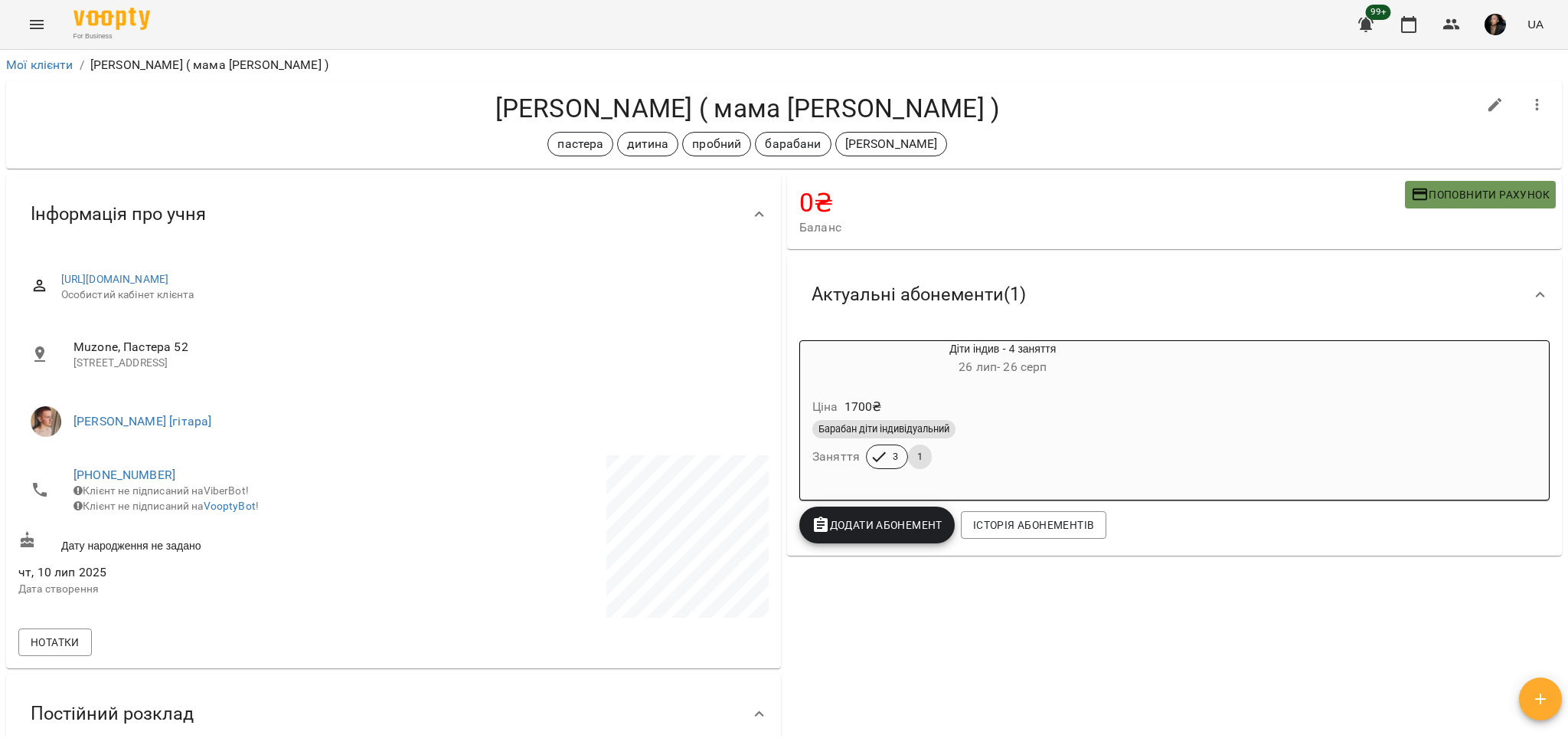
click at [1502, 207] on button "Поповнити рахунок" at bounding box center [1480, 194] width 151 height 27
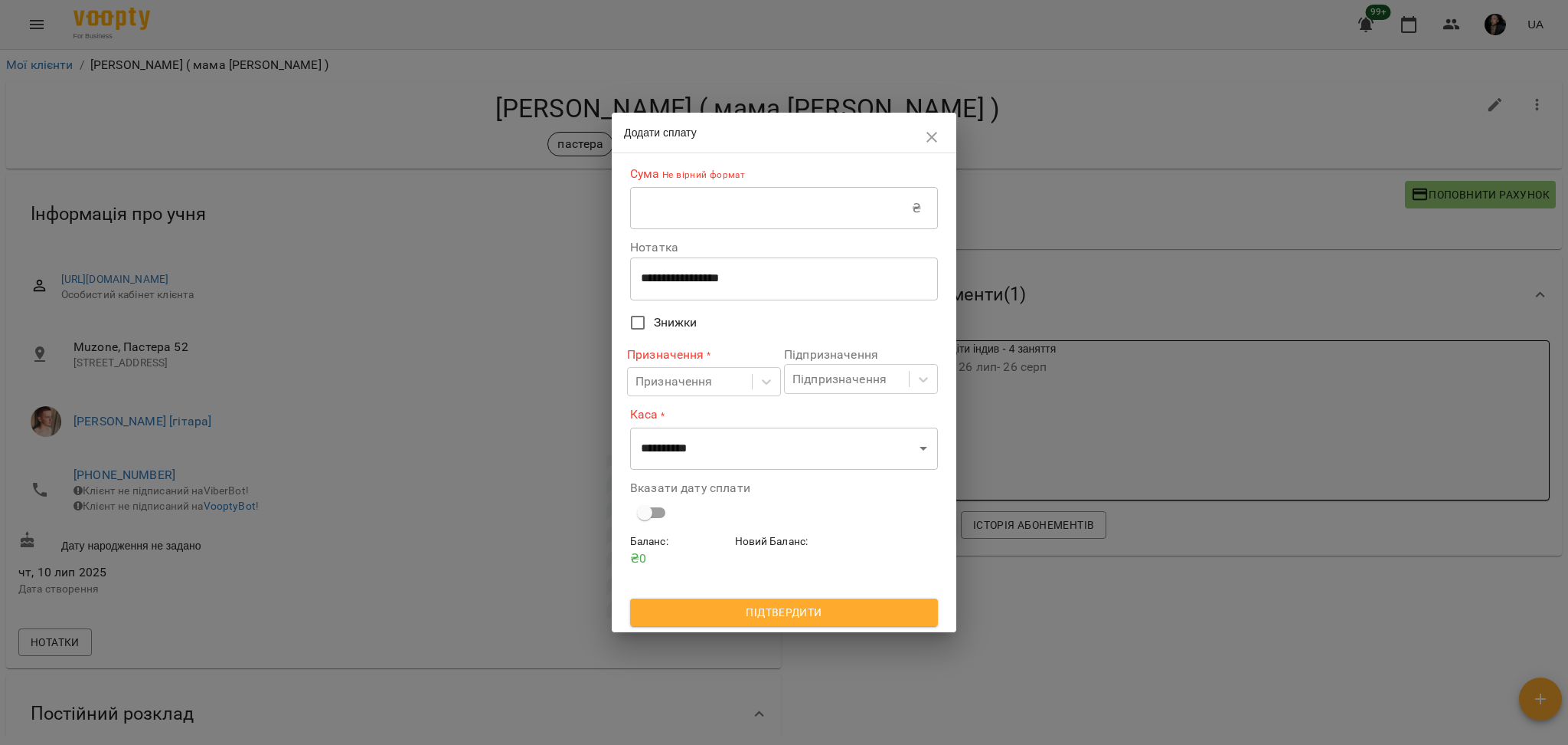
click at [878, 202] on input "text" at bounding box center [770, 208] width 282 height 43
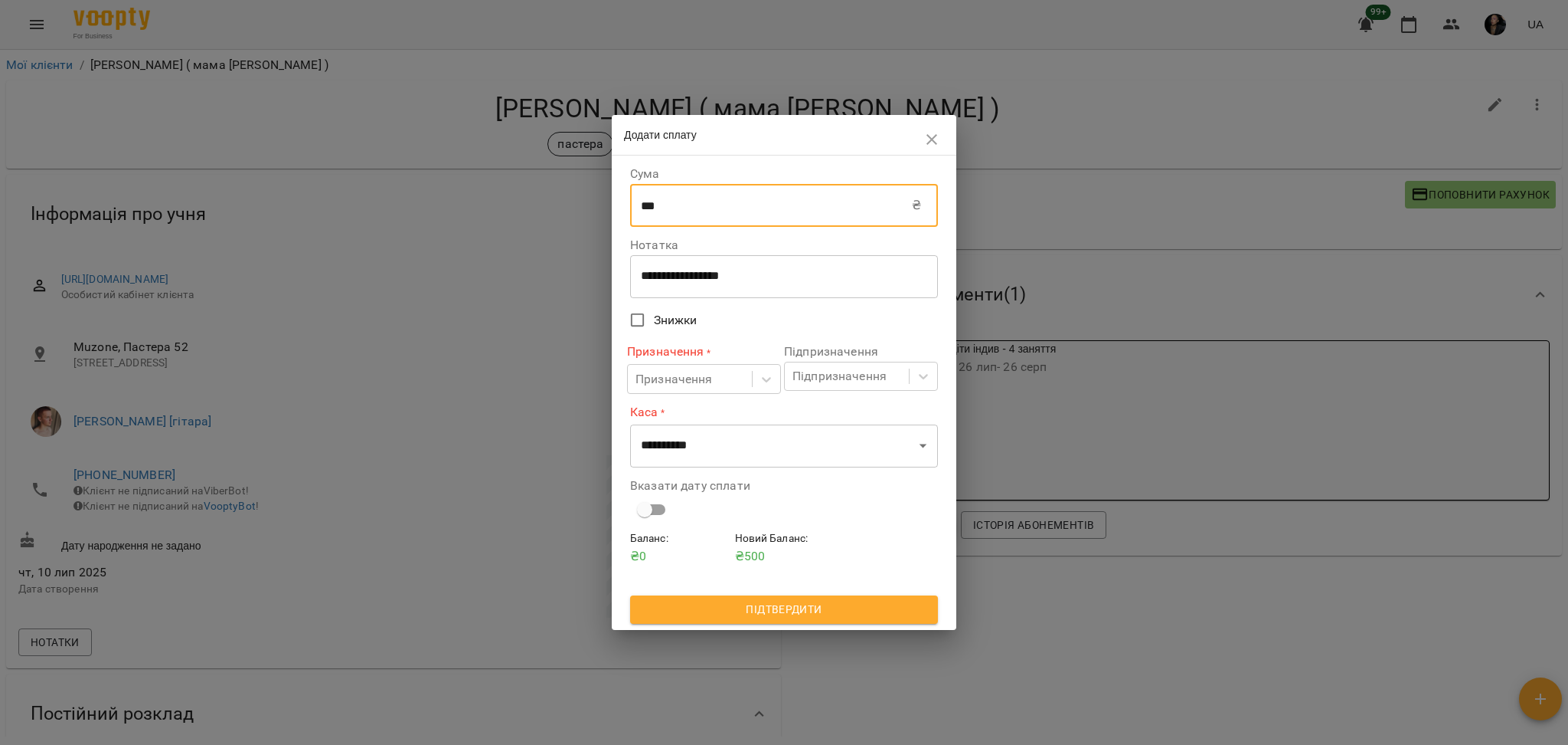
type input "***"
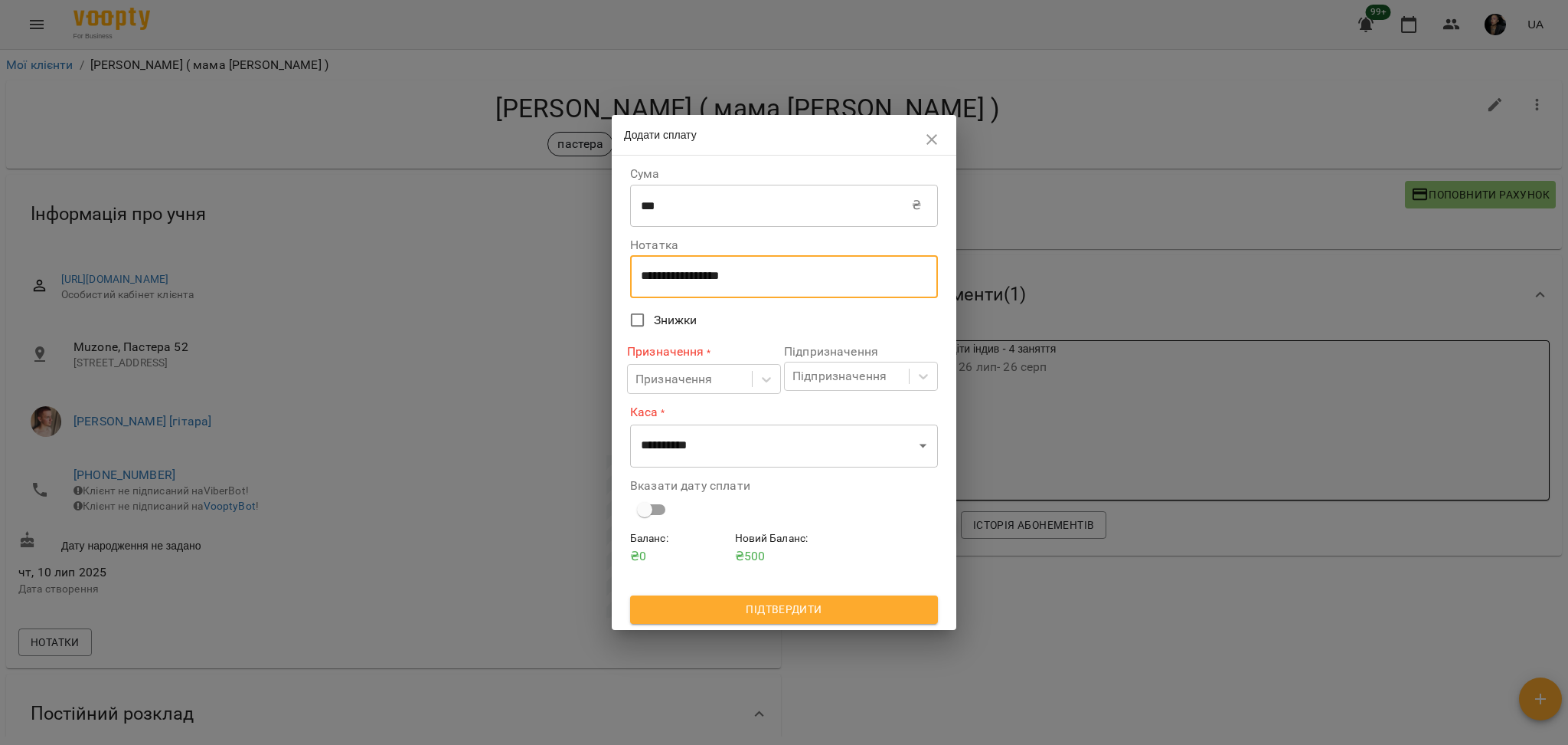
click at [679, 271] on textarea "**********" at bounding box center [784, 276] width 287 height 15
type textarea "****"
click at [686, 377] on div "Призначення" at bounding box center [674, 378] width 77 height 18
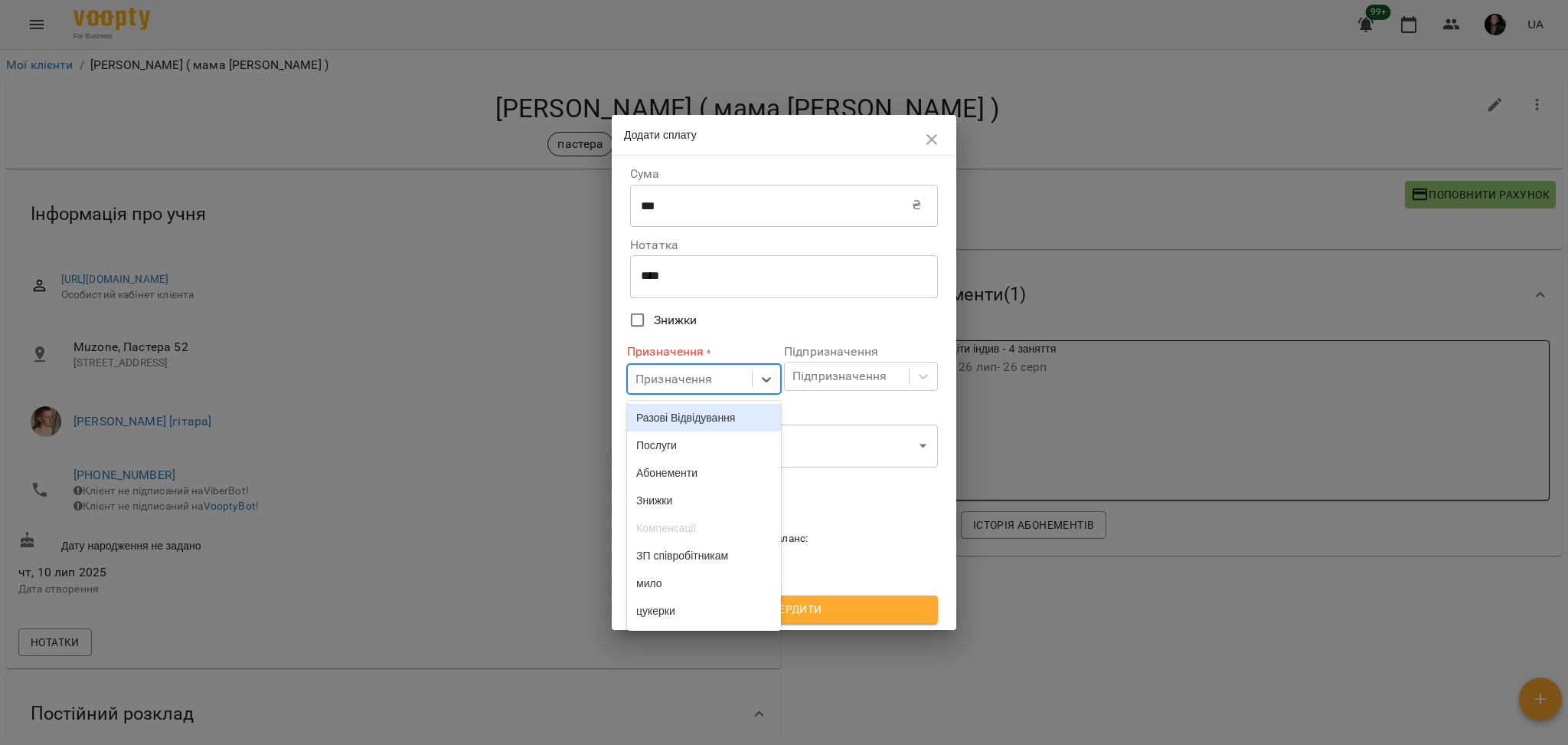
click at [701, 422] on div "Разові Відвідування" at bounding box center [704, 417] width 154 height 27
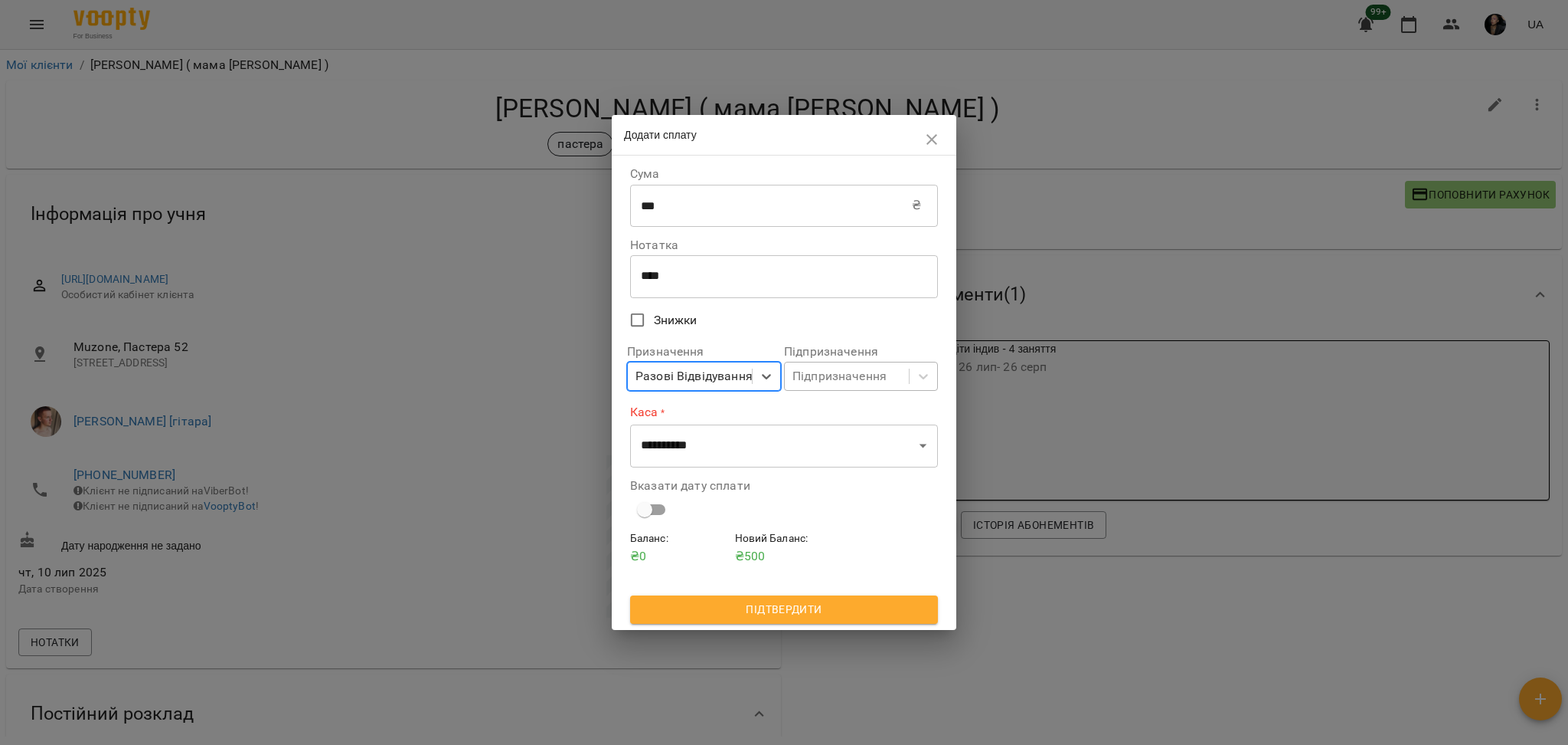
click at [804, 366] on div "Підпризначення" at bounding box center [846, 376] width 124 height 28
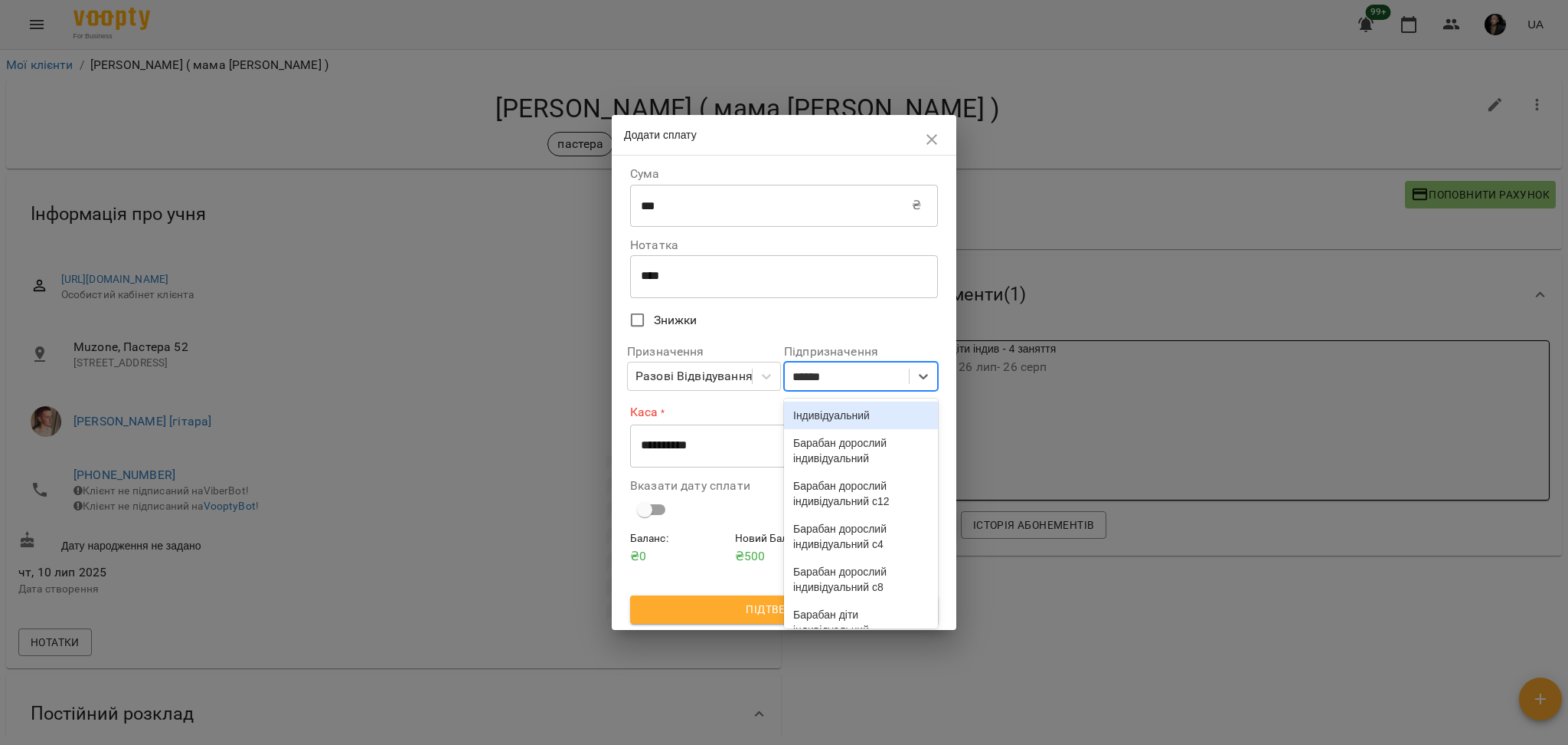
type input "*******"
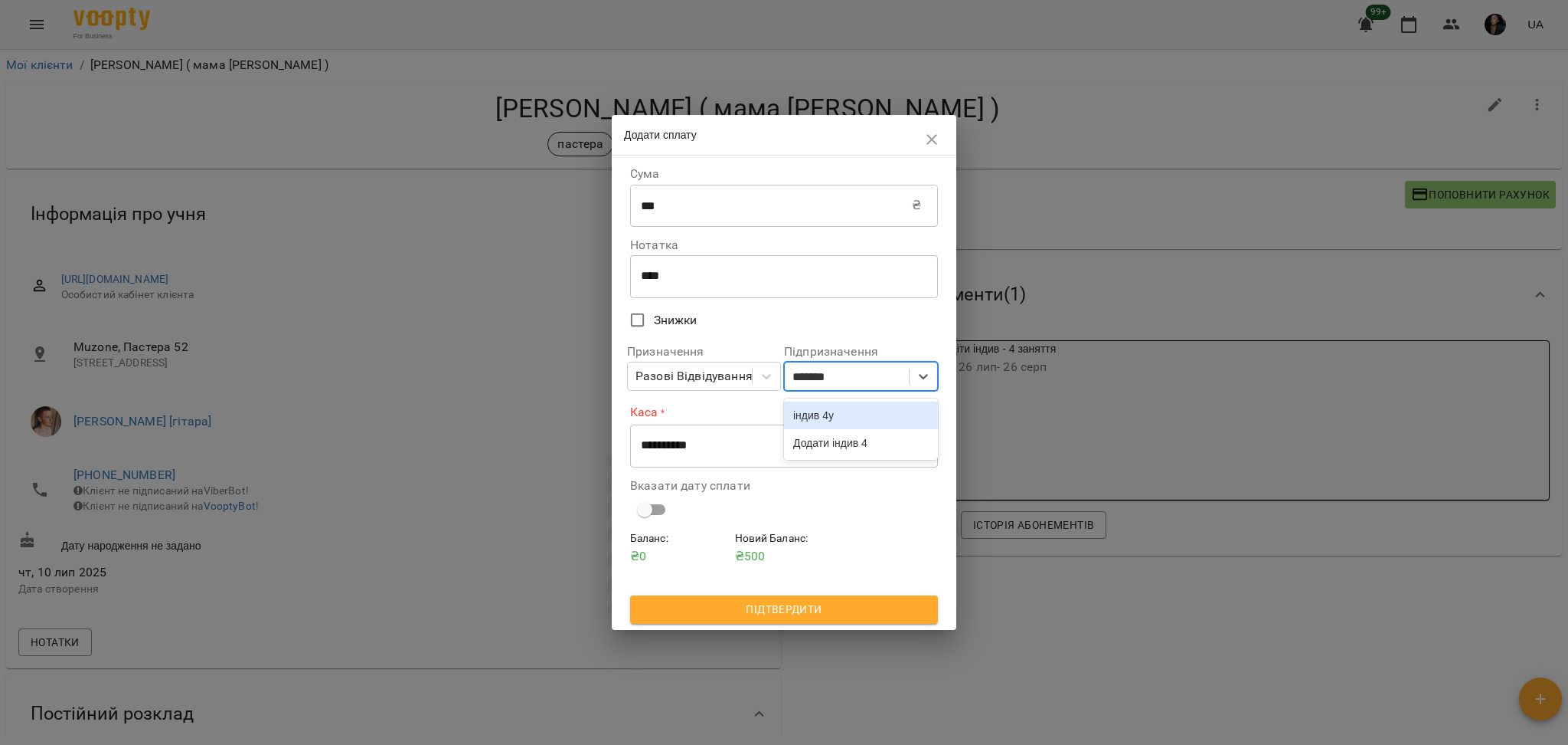
click at [846, 427] on div "індив 4у" at bounding box center [861, 415] width 154 height 27
click at [831, 435] on select "**********" at bounding box center [784, 446] width 308 height 43
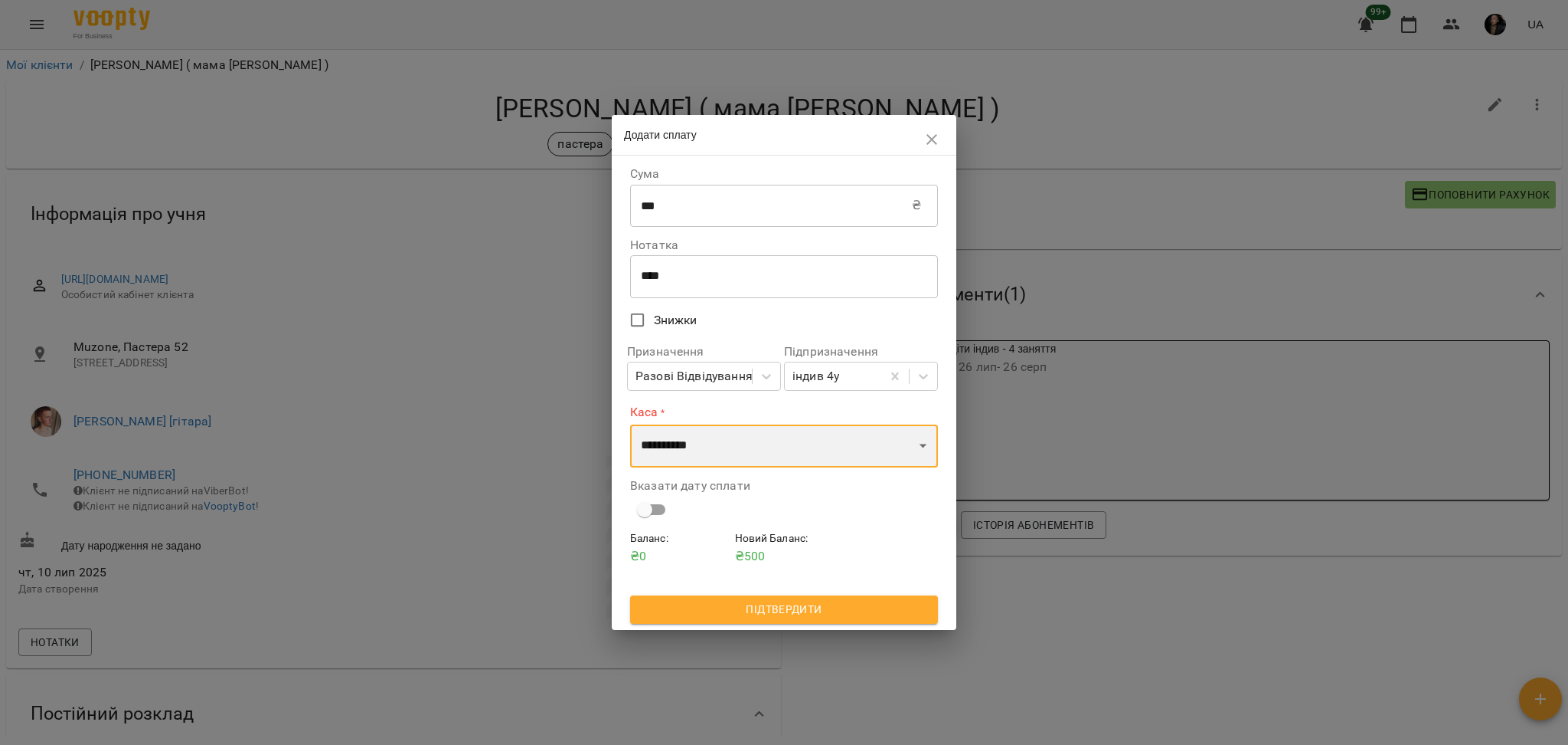
select select "****"
click at [630, 425] on select "**********" at bounding box center [784, 446] width 308 height 43
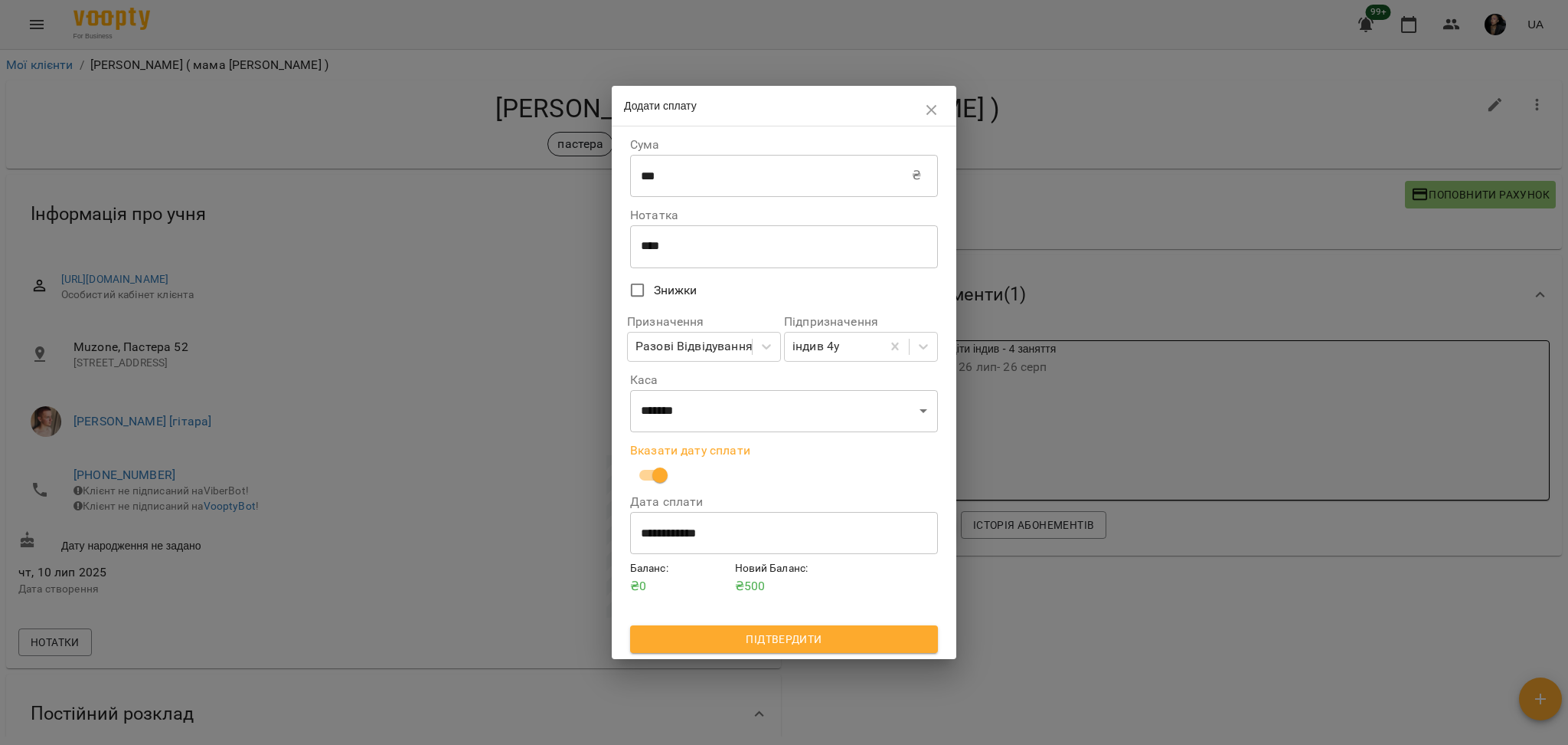
click at [823, 644] on span "Підтвердити" at bounding box center [784, 638] width 283 height 18
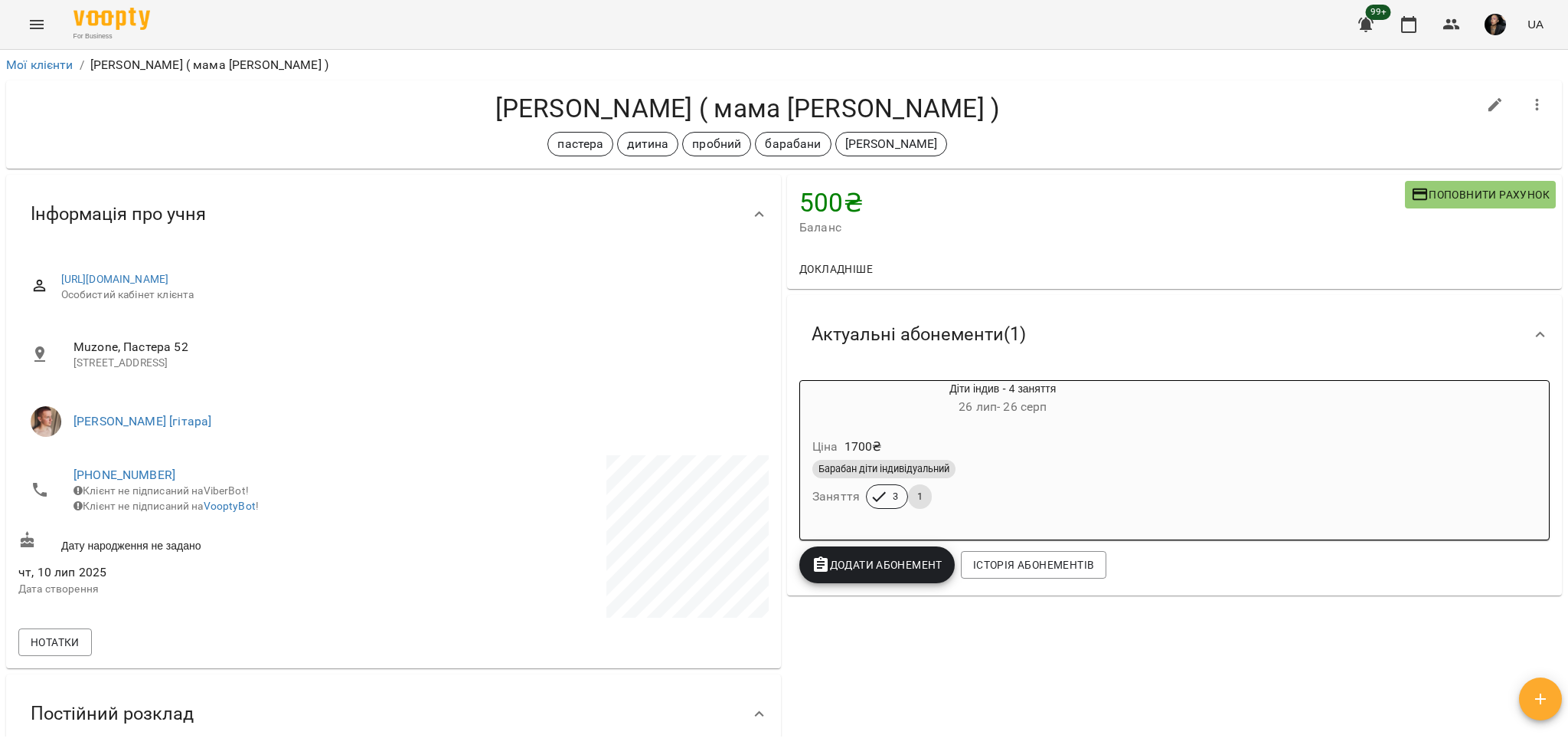
click at [628, 98] on h4 "[PERSON_NAME] ( мама [PERSON_NAME] )" at bounding box center [747, 108] width 1458 height 32
copy h4 "Хазін"
click at [653, 98] on h4 "[PERSON_NAME] ( мама [PERSON_NAME] )" at bounding box center [747, 108] width 1458 height 32
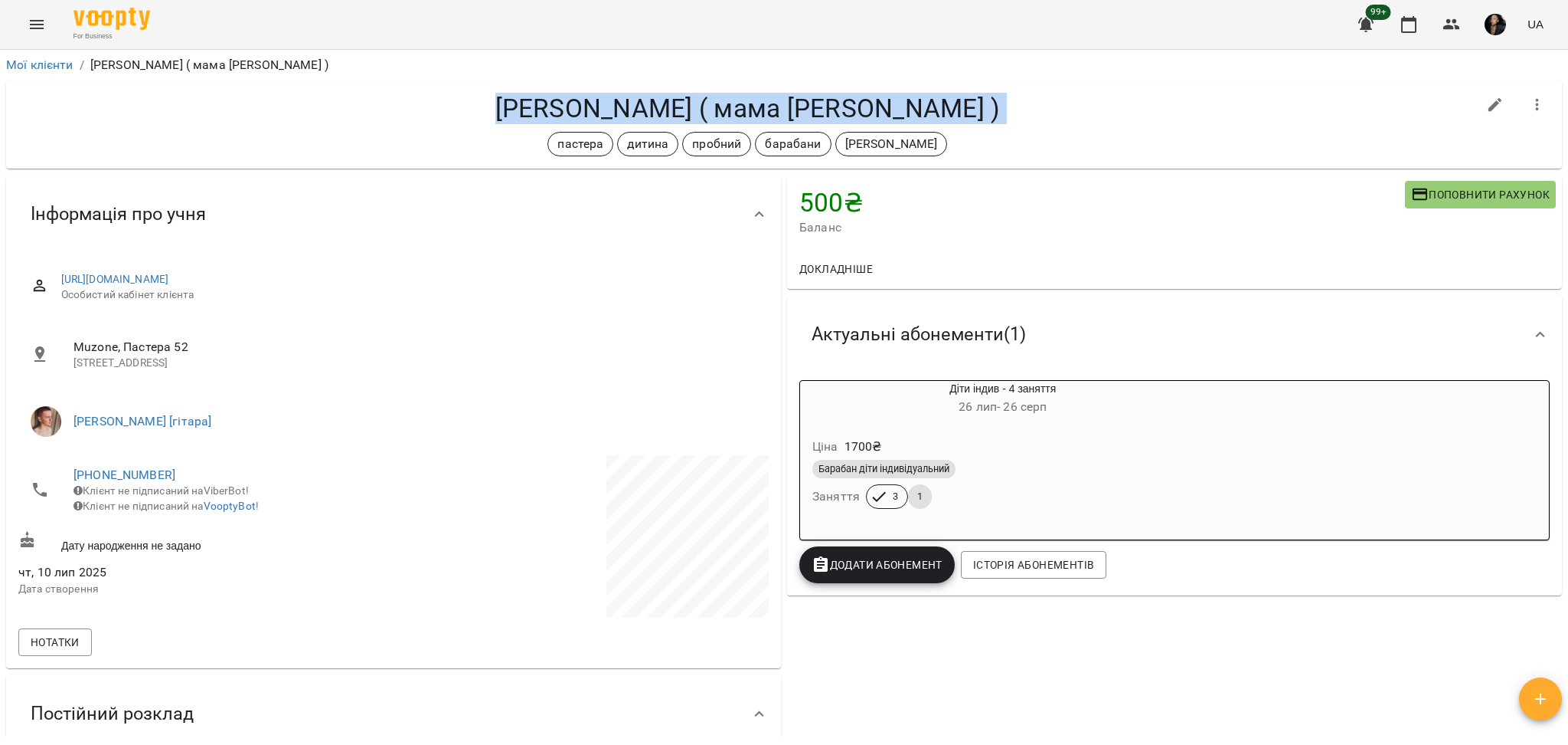
click at [653, 98] on h4 "[PERSON_NAME] ( мама [PERSON_NAME] )" at bounding box center [747, 108] width 1458 height 32
click at [643, 99] on h4 "[PERSON_NAME] ( мама [PERSON_NAME] )" at bounding box center [747, 108] width 1458 height 32
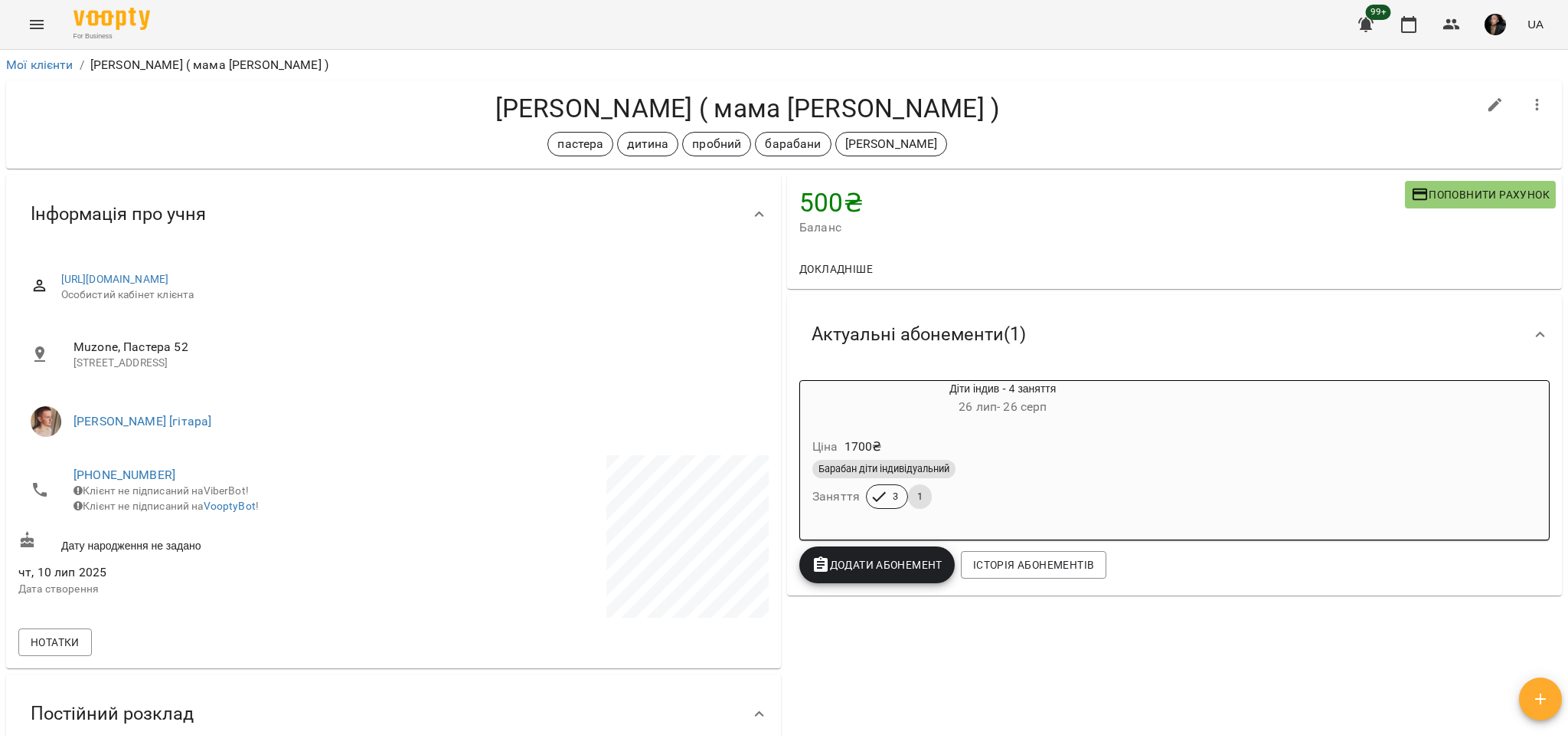
click at [622, 97] on h4 "[PERSON_NAME] ( мама [PERSON_NAME] )" at bounding box center [747, 108] width 1458 height 32
click at [670, 98] on h4 "[PERSON_NAME] ( мама [PERSON_NAME] )" at bounding box center [747, 108] width 1458 height 32
click at [867, 564] on span "Додати Абонемент" at bounding box center [876, 564] width 131 height 18
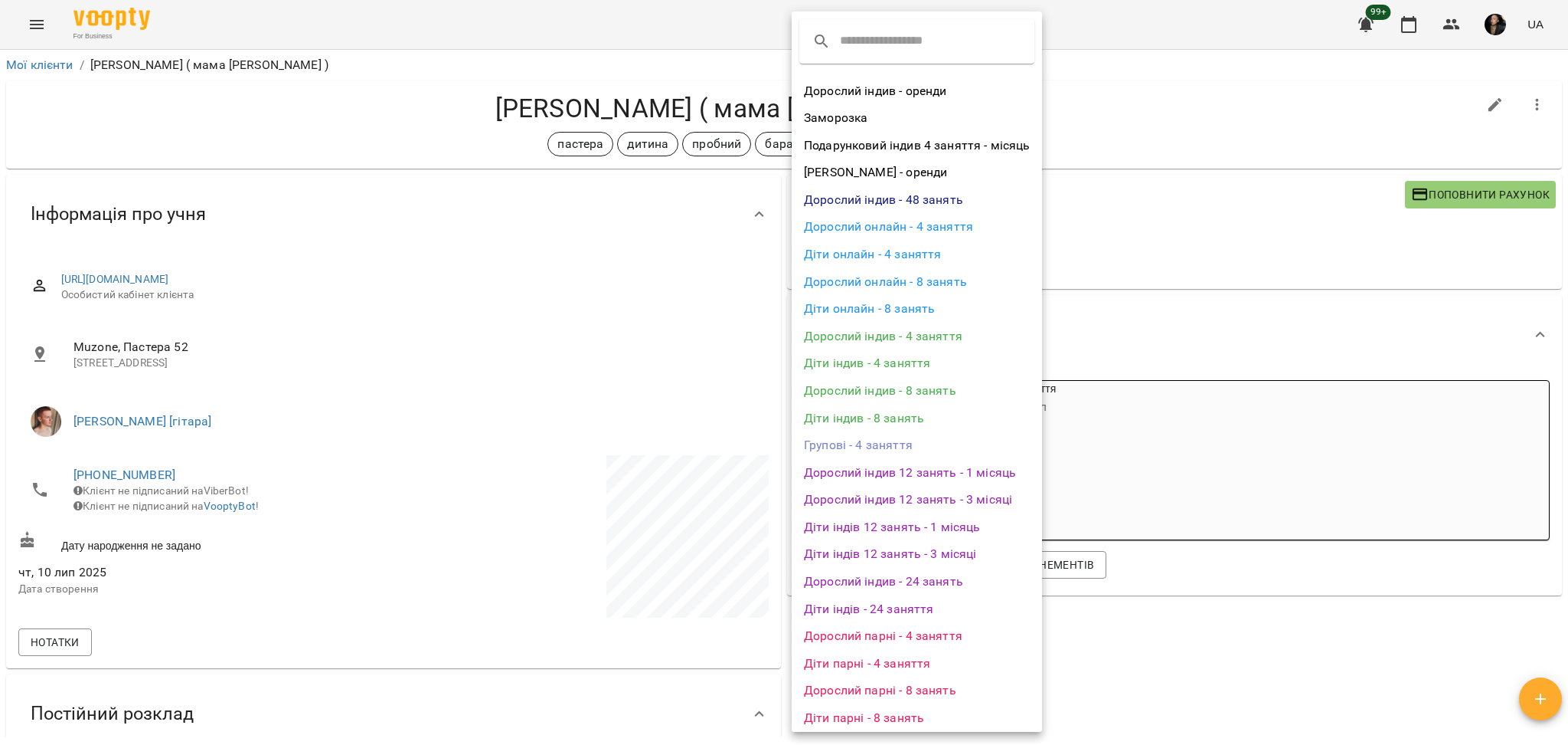
click at [912, 332] on li "Дорослий індив - 4 заняття" at bounding box center [917, 337] width 251 height 27
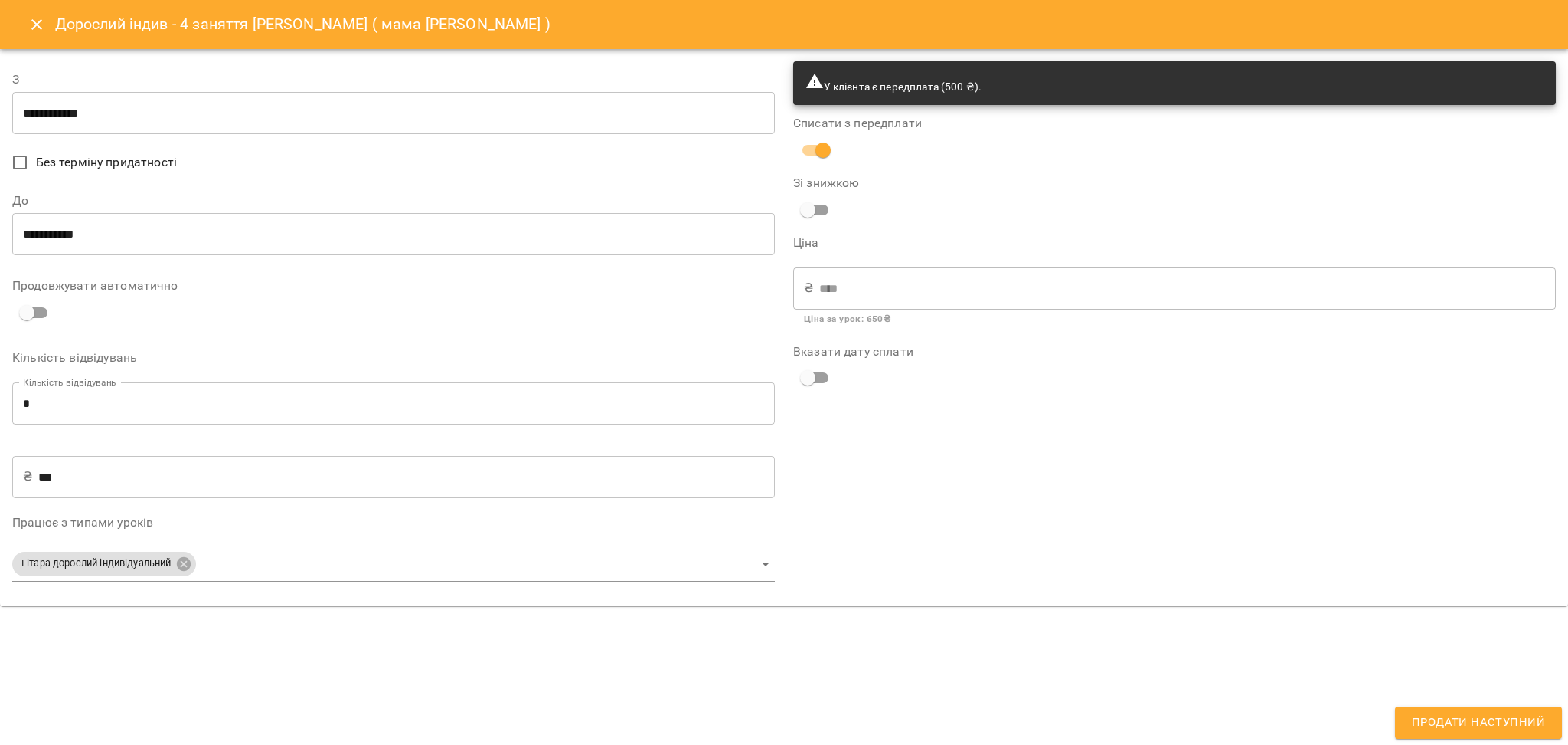
click at [80, 107] on input "**********" at bounding box center [393, 113] width 763 height 43
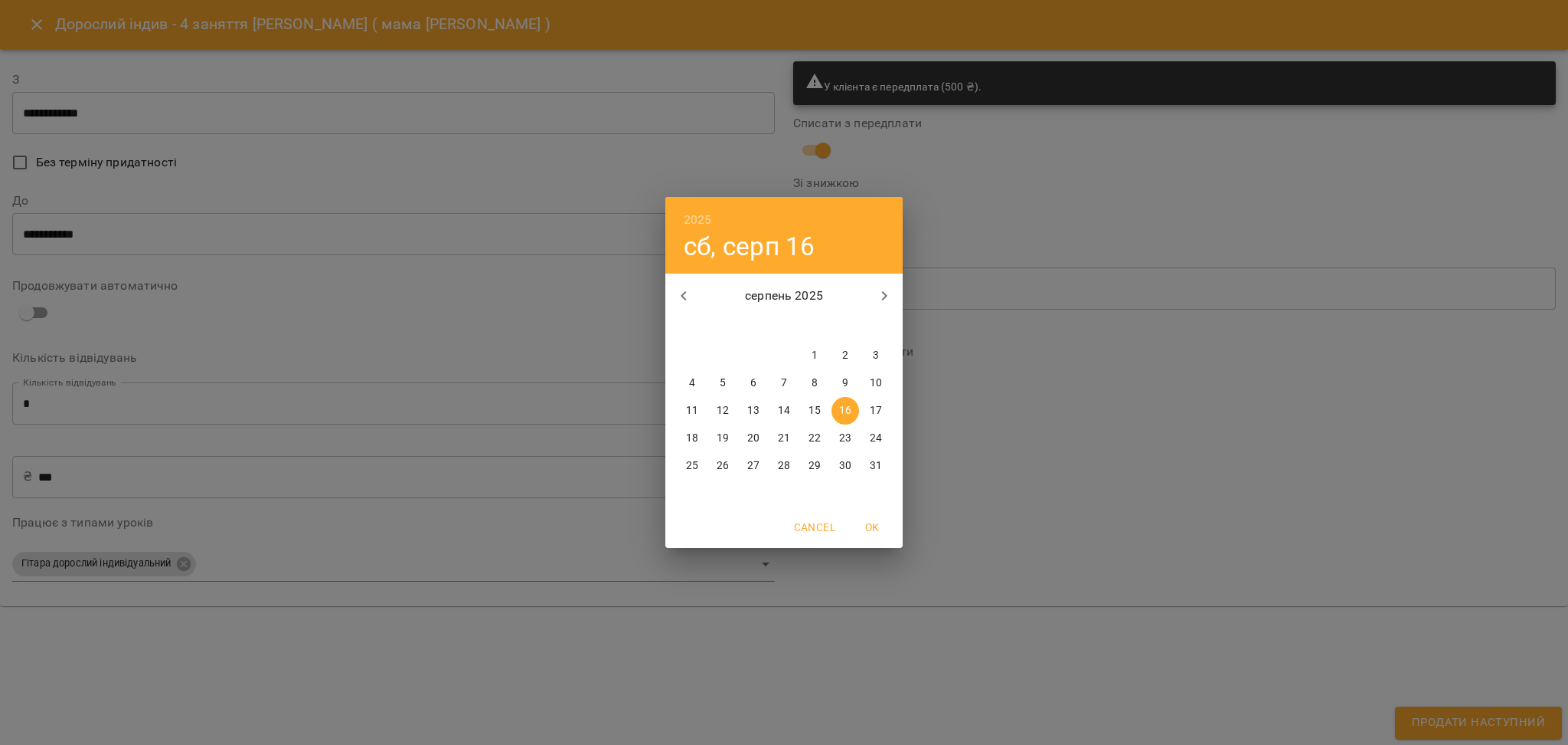
drag, startPoint x: 841, startPoint y: 439, endPoint x: 759, endPoint y: 418, distance: 84.6
click at [840, 439] on p "23" at bounding box center [845, 438] width 12 height 15
type input "**********"
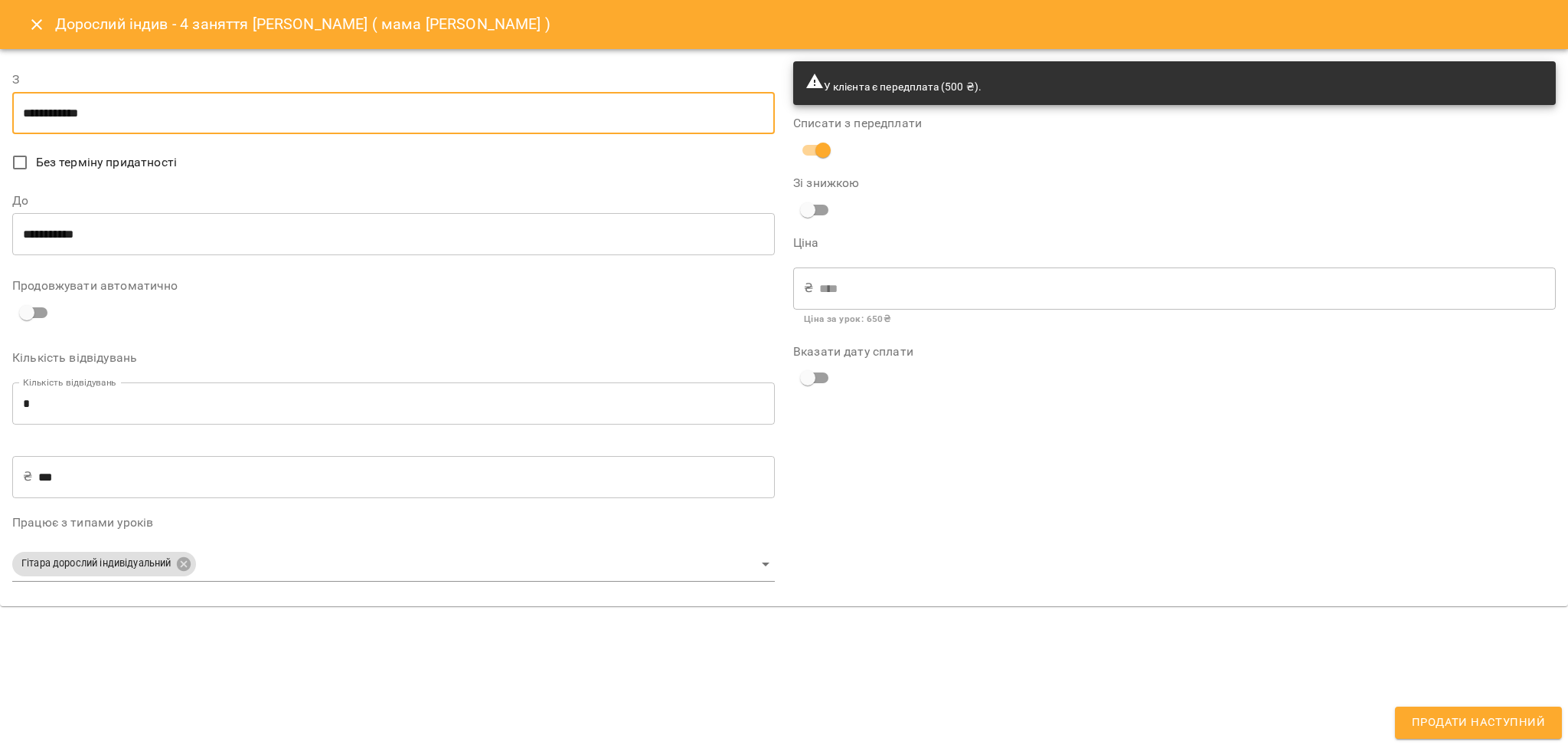
click at [155, 235] on input "**********" at bounding box center [393, 235] width 763 height 43
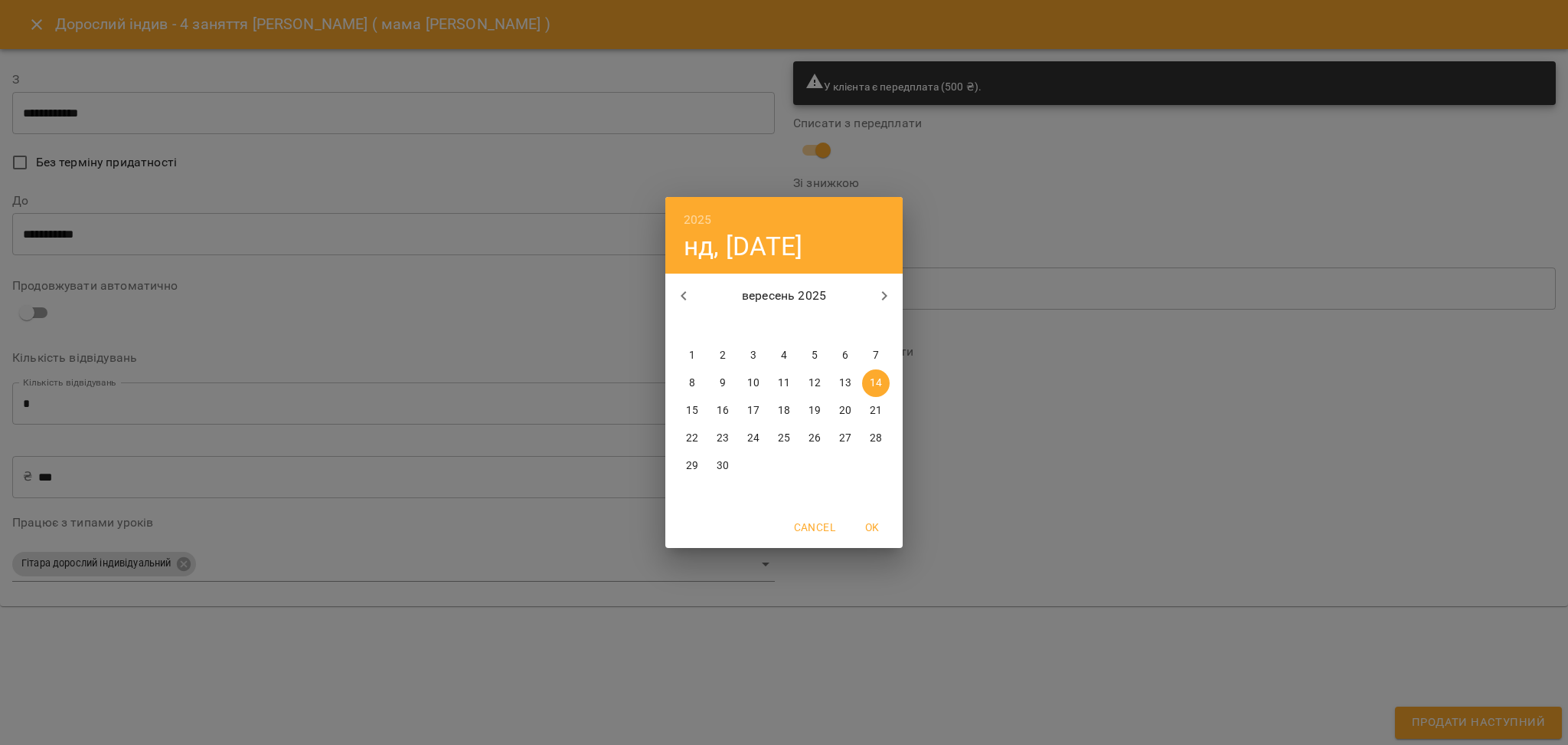
click at [884, 411] on span "21" at bounding box center [876, 411] width 27 height 15
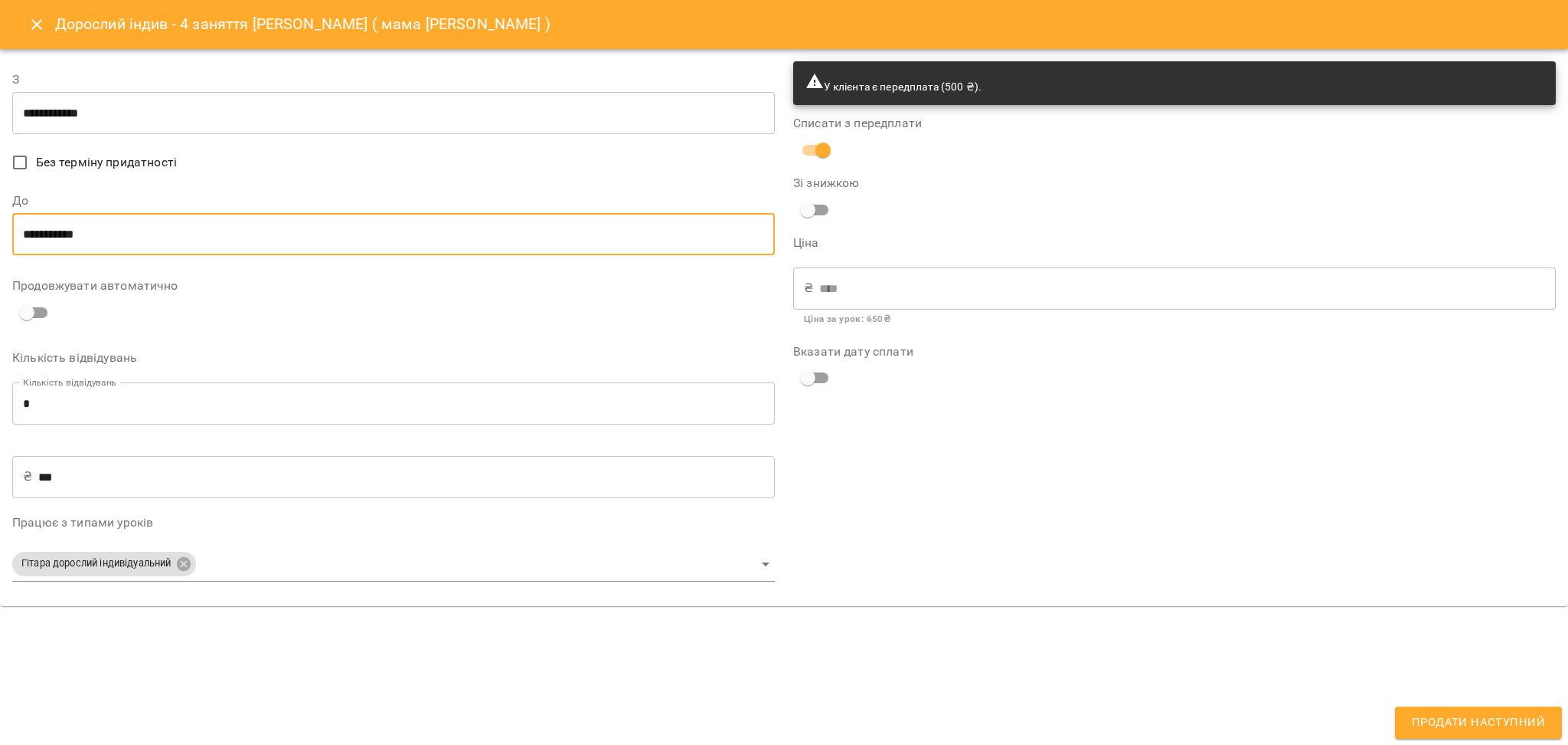
click at [129, 224] on input "**********" at bounding box center [393, 235] width 763 height 43
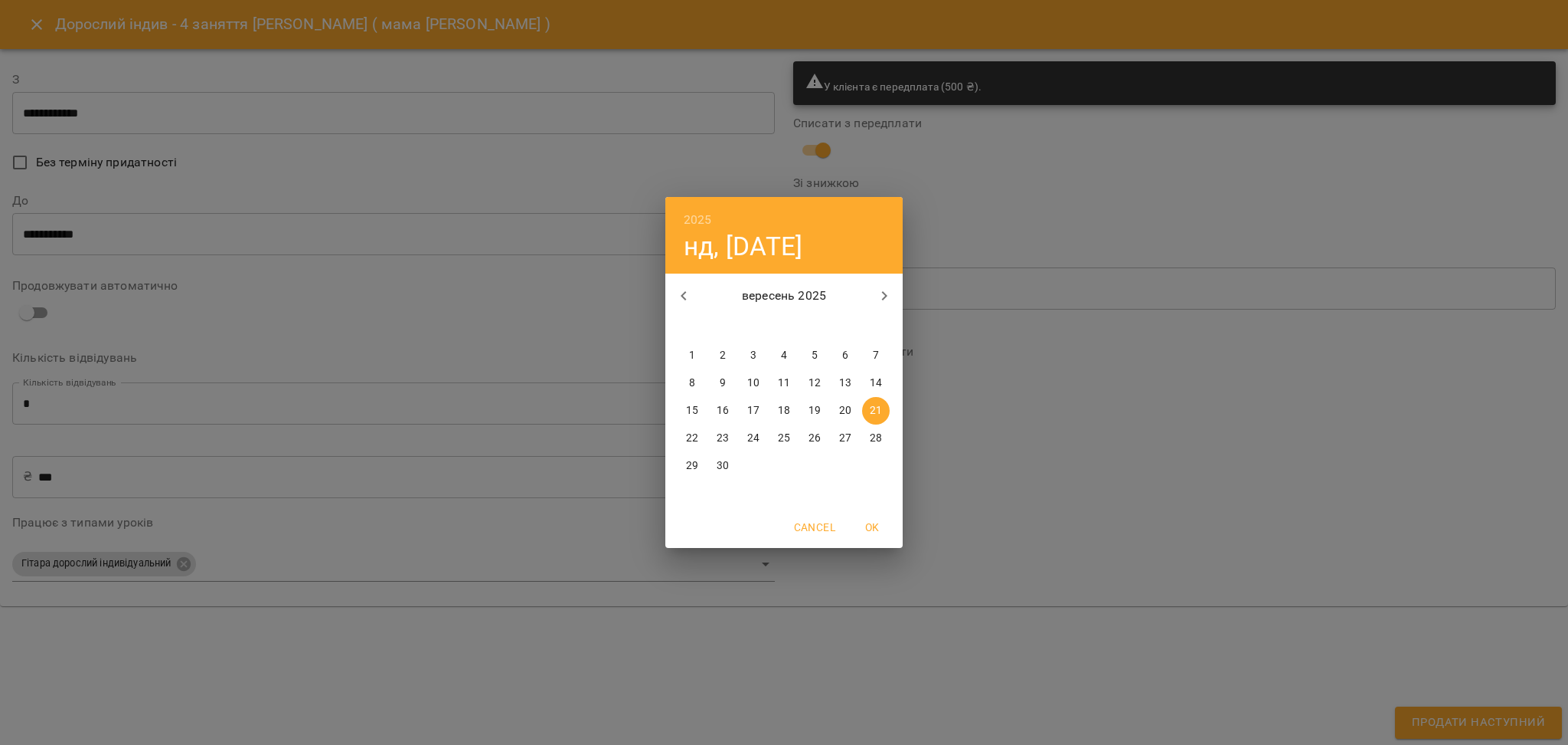
click at [724, 438] on p "23" at bounding box center [722, 438] width 12 height 15
type input "**********"
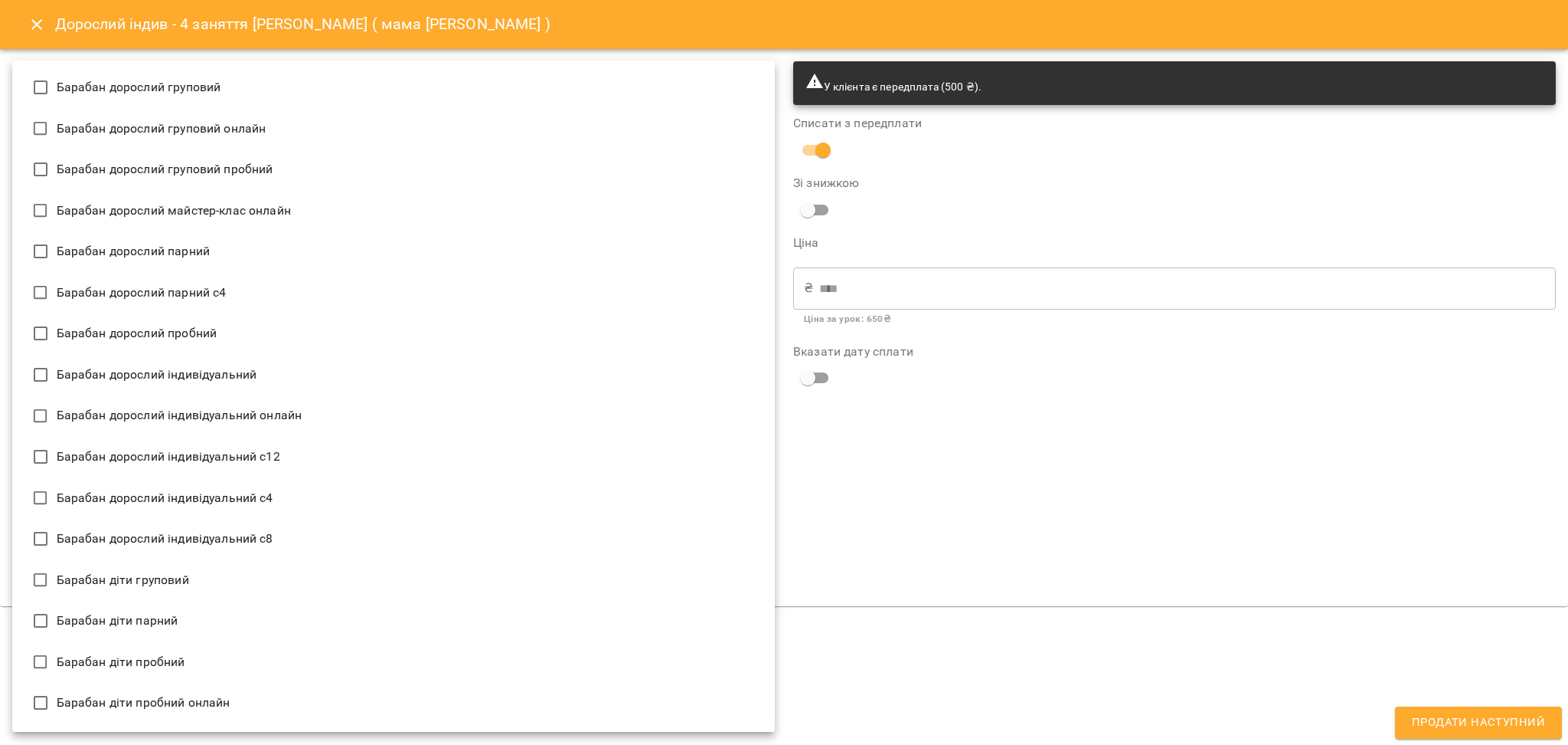
click at [236, 567] on body "For Business 99+ UA Мої клієнти / Хазін Давід ( мама Ілона ) Хазін Давід ( мама…" at bounding box center [784, 397] width 1568 height 795
drag, startPoint x: 264, startPoint y: 372, endPoint x: 438, endPoint y: 385, distance: 174.5
click at [263, 372] on li "Барабан дорослий індивідуальний" at bounding box center [393, 374] width 763 height 41
type input "**********"
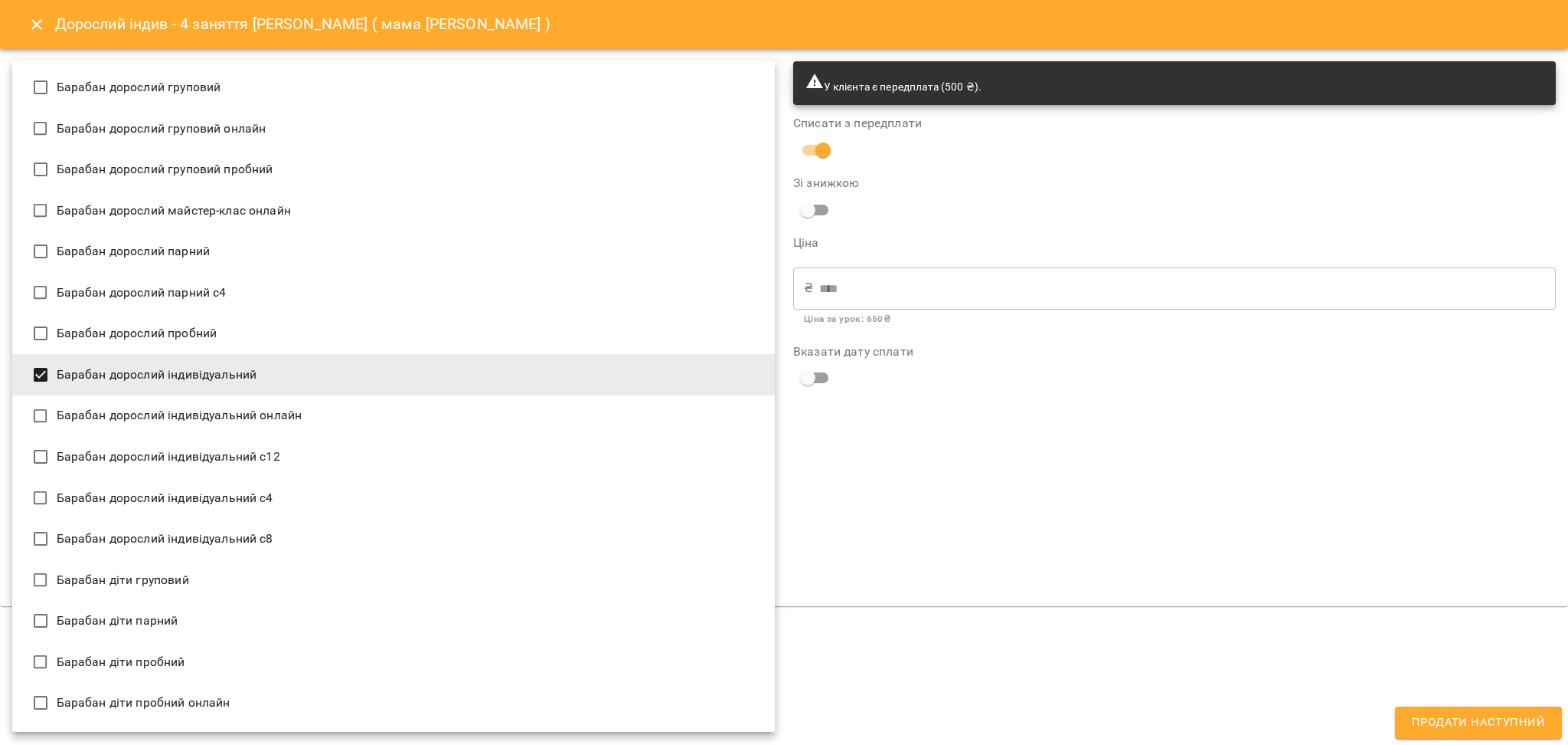
click at [1042, 480] on div at bounding box center [784, 372] width 1568 height 745
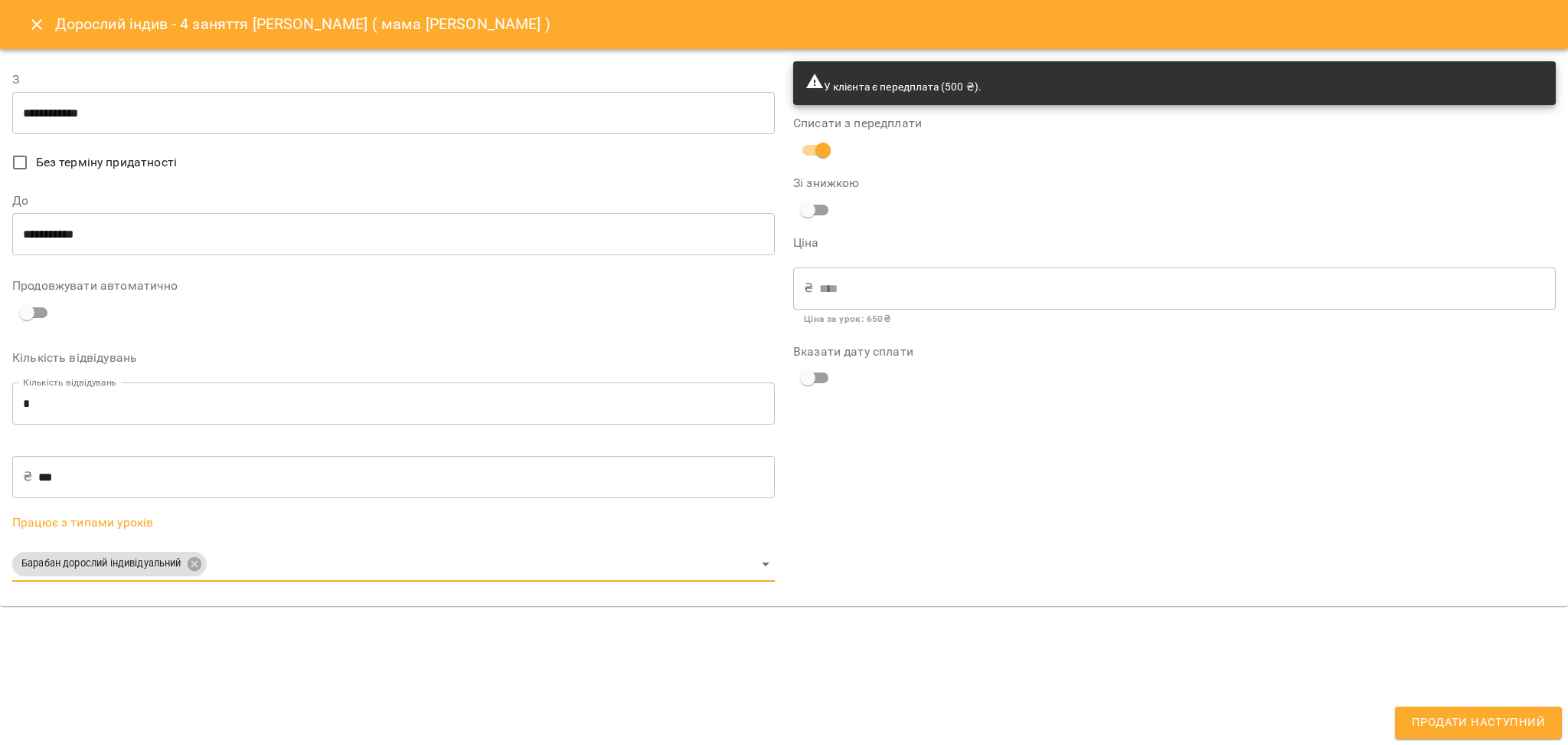
drag, startPoint x: 22, startPoint y: 26, endPoint x: 32, endPoint y: 18, distance: 12.8
click at [28, 22] on button "Close" at bounding box center [36, 24] width 37 height 37
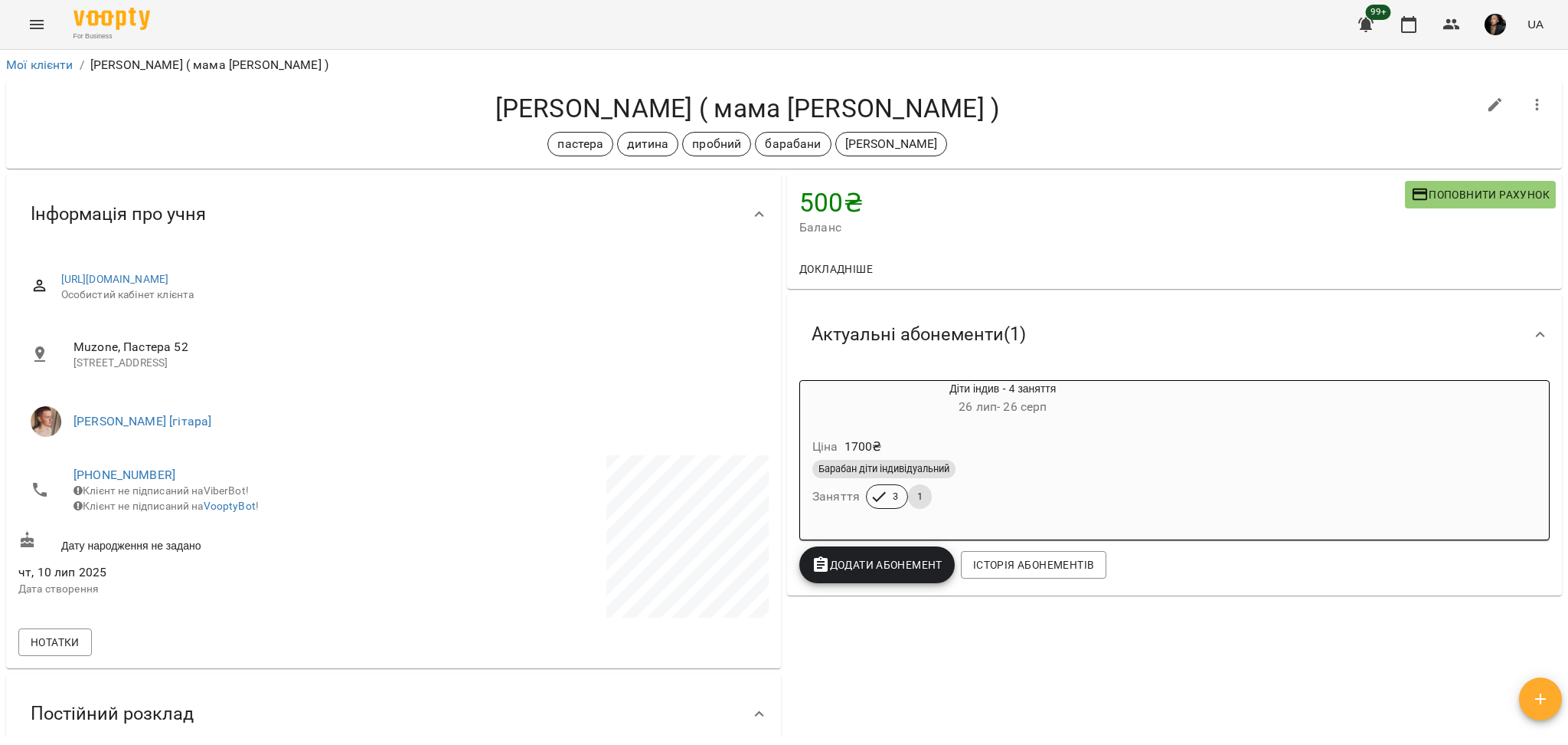
click at [884, 585] on div "Додати Абонемент" at bounding box center [876, 564] width 162 height 43
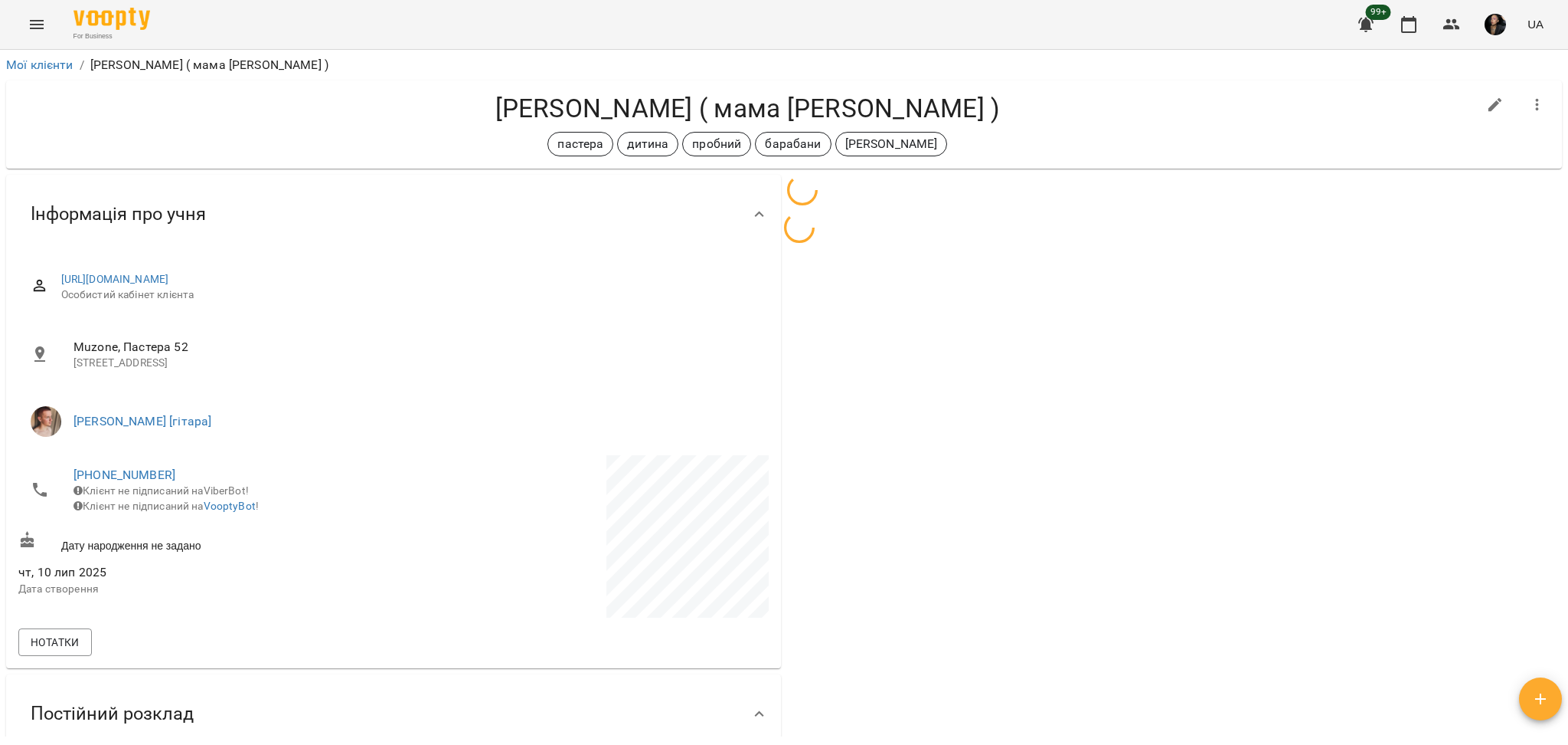
click at [883, 576] on div at bounding box center [1174, 583] width 781 height 824
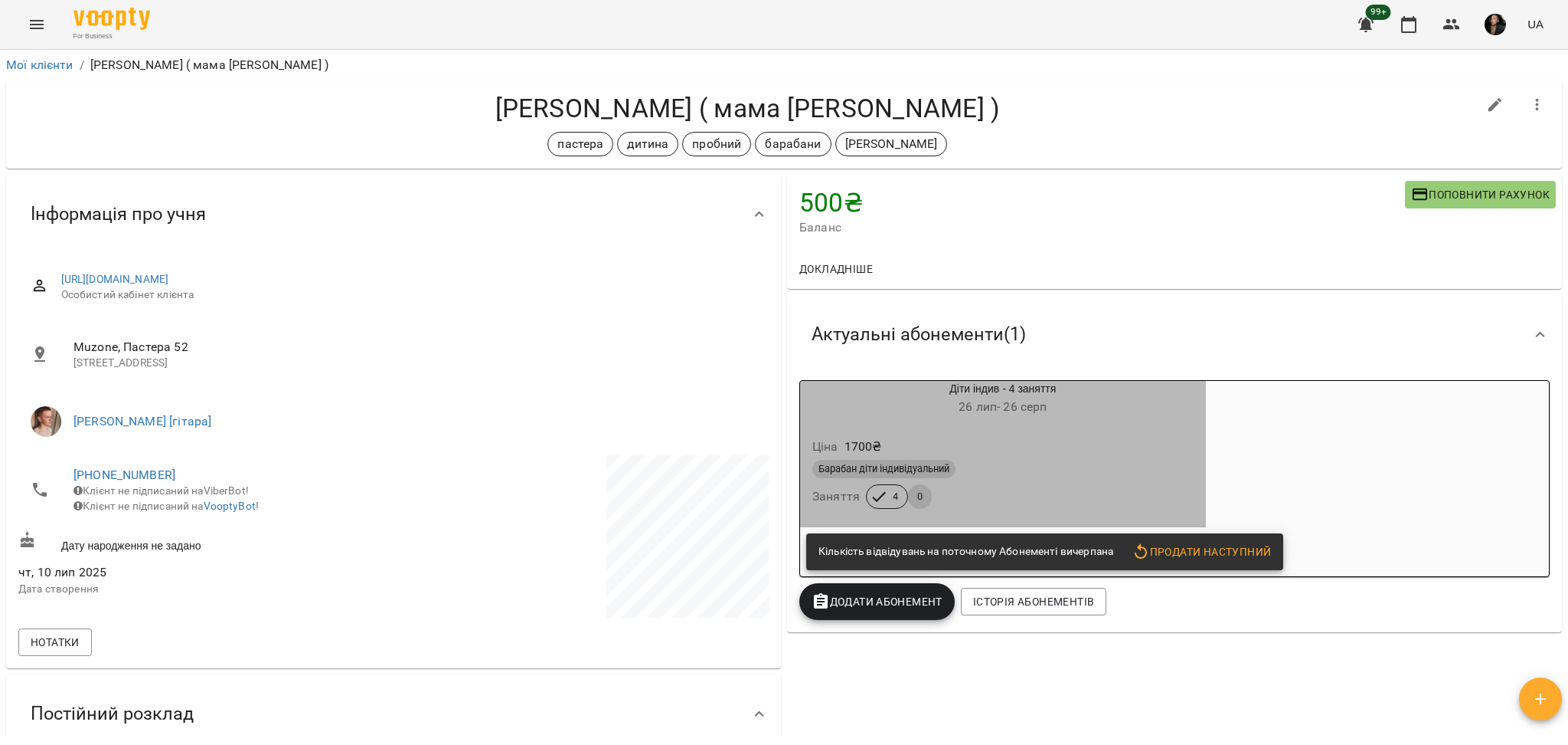
click at [1039, 480] on div "Барабан діти індивідуальний" at bounding box center [1003, 468] width 388 height 25
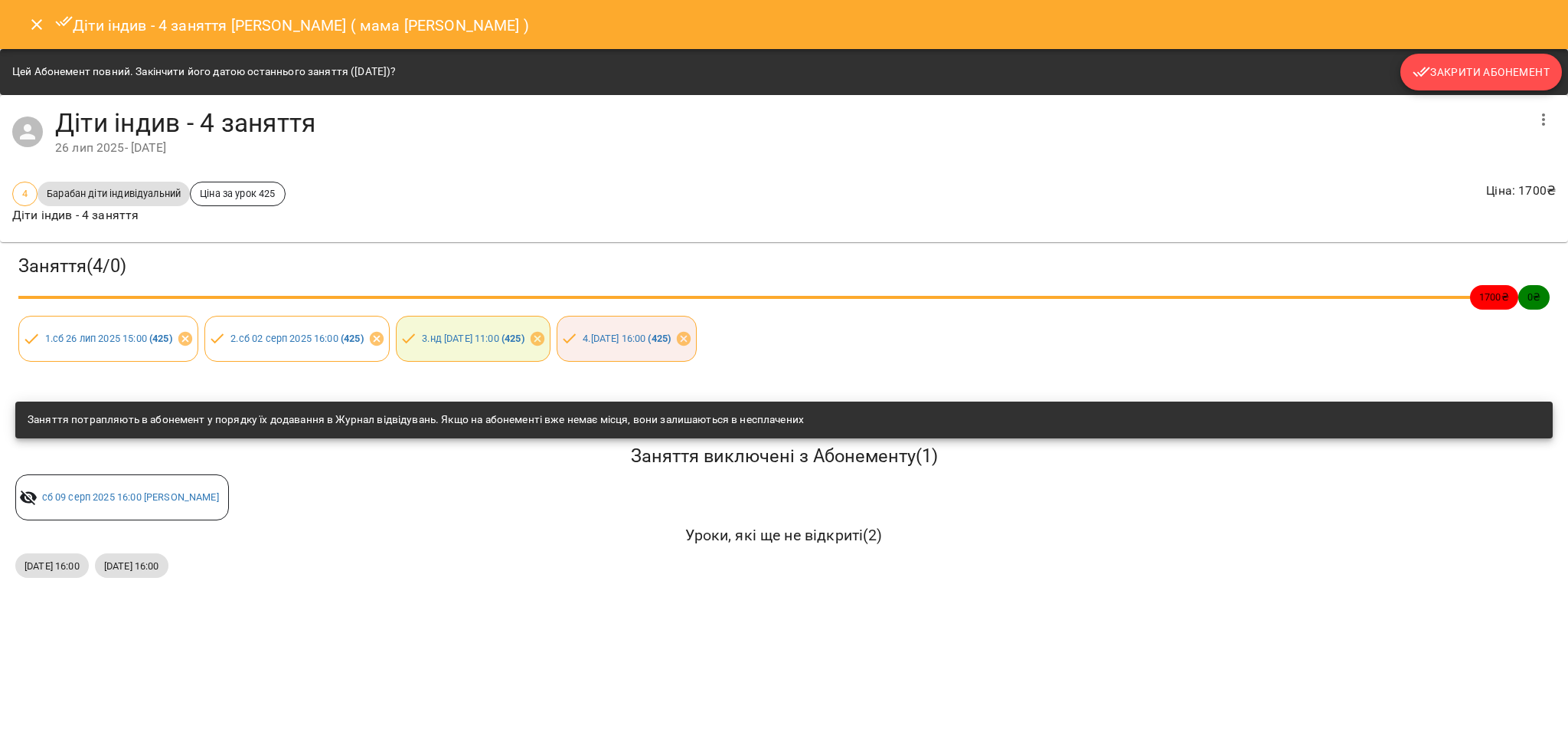
drag, startPoint x: 1417, startPoint y: 76, endPoint x: 1422, endPoint y: 69, distance: 8.6
click at [1422, 69] on button "Закрити Абонемент" at bounding box center [1481, 72] width 162 height 37
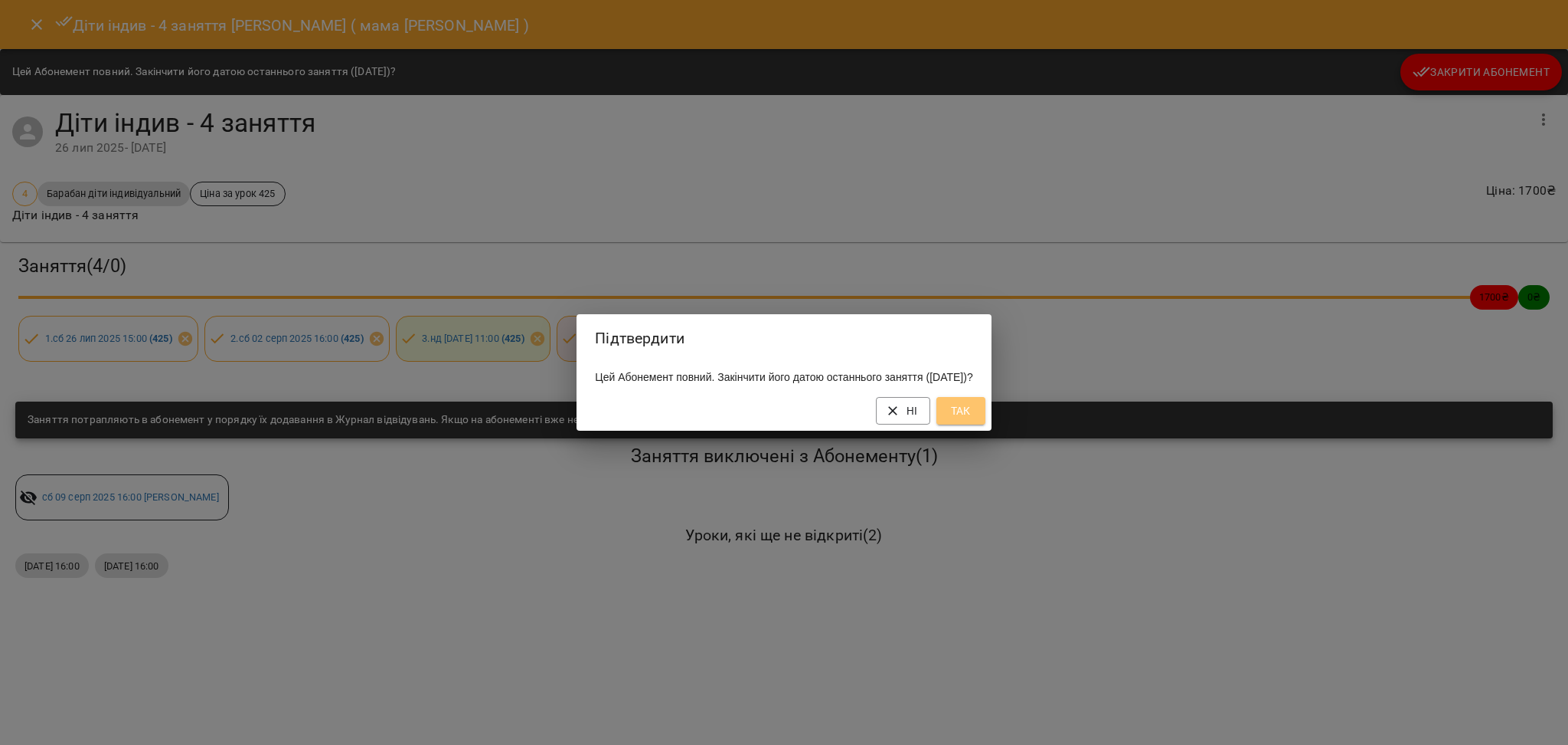
click at [973, 419] on span "Так" at bounding box center [960, 410] width 25 height 18
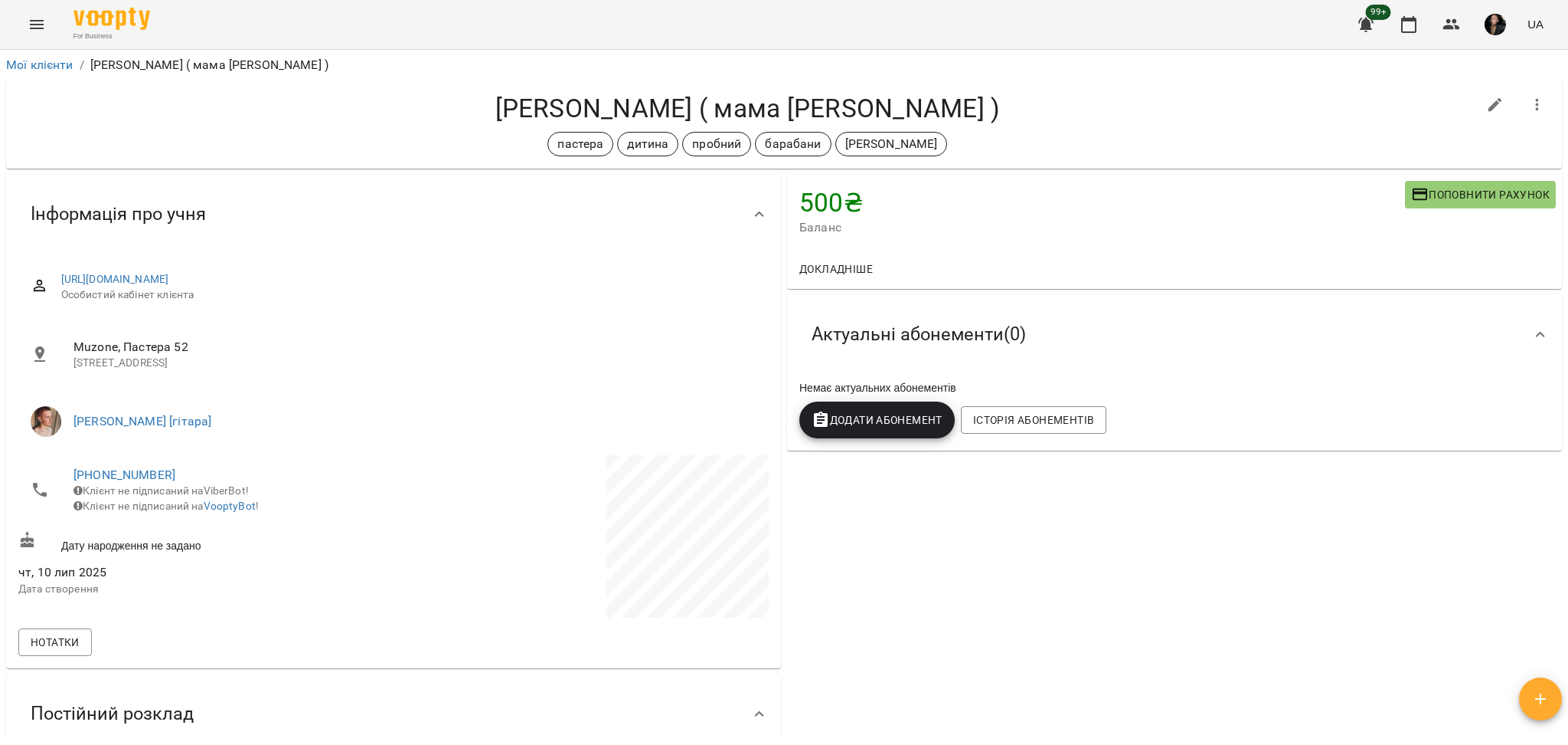
click at [886, 426] on span "Додати Абонемент" at bounding box center [876, 419] width 131 height 18
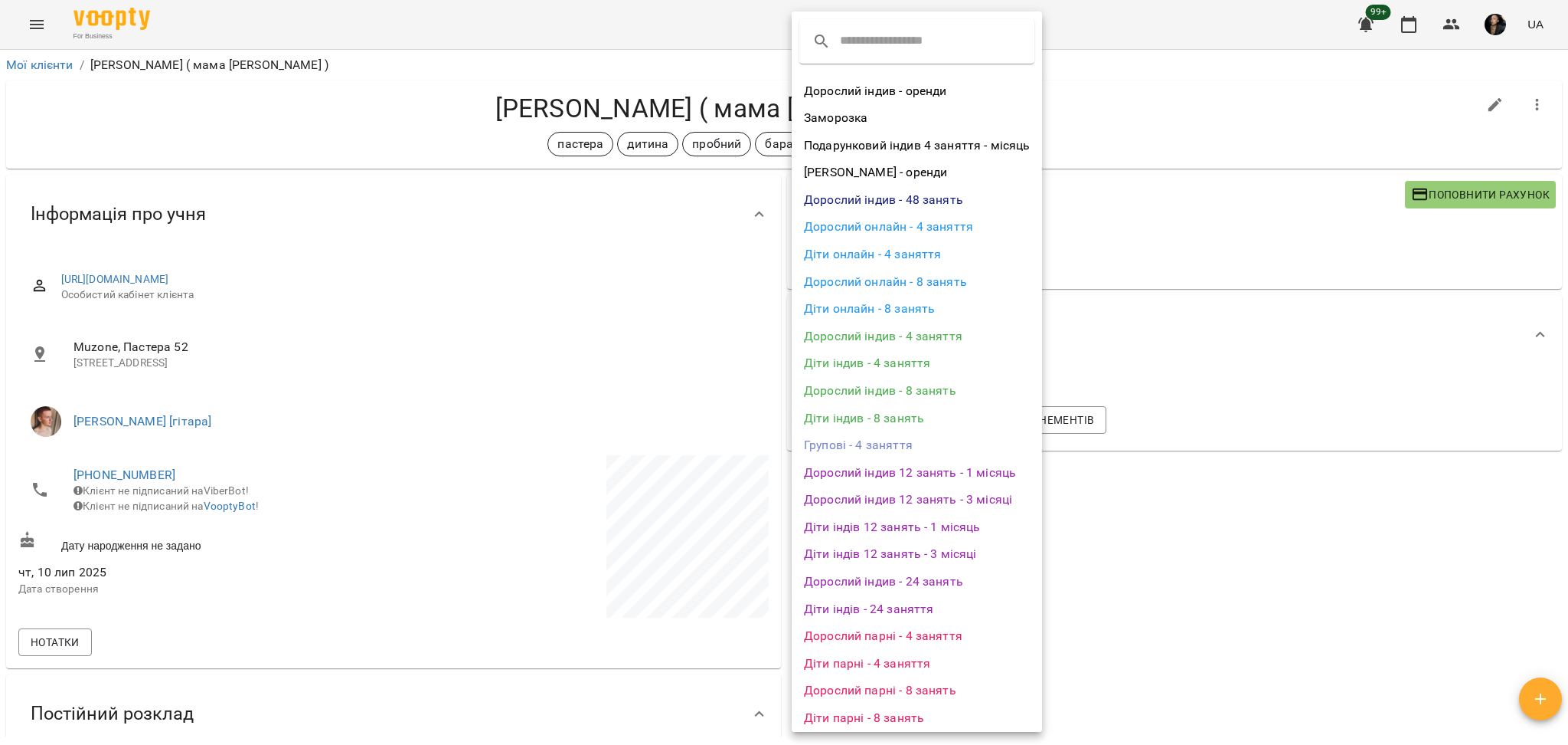
click at [924, 371] on li "Діти індив - 4 заняття" at bounding box center [917, 363] width 251 height 27
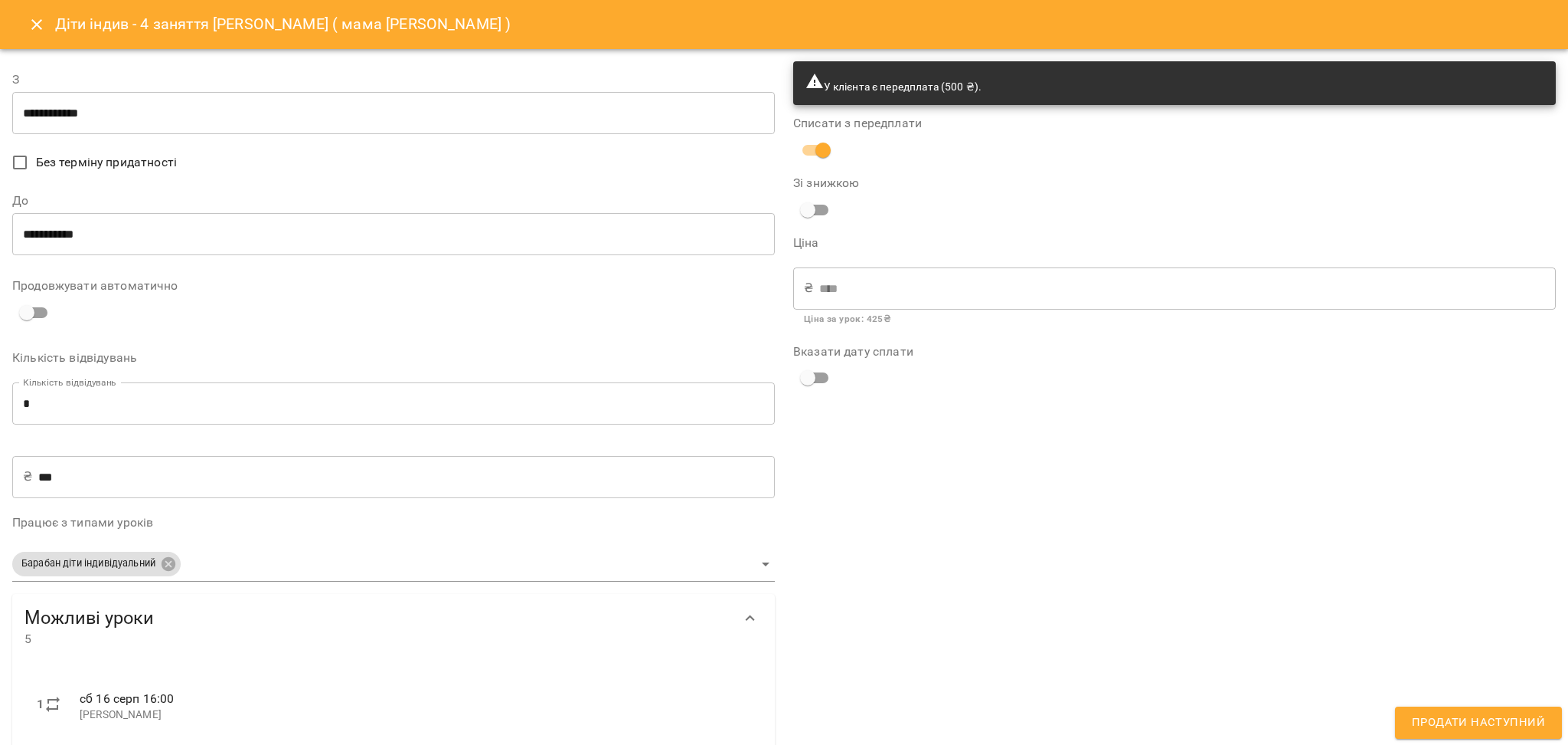
click at [100, 107] on input "**********" at bounding box center [393, 113] width 763 height 43
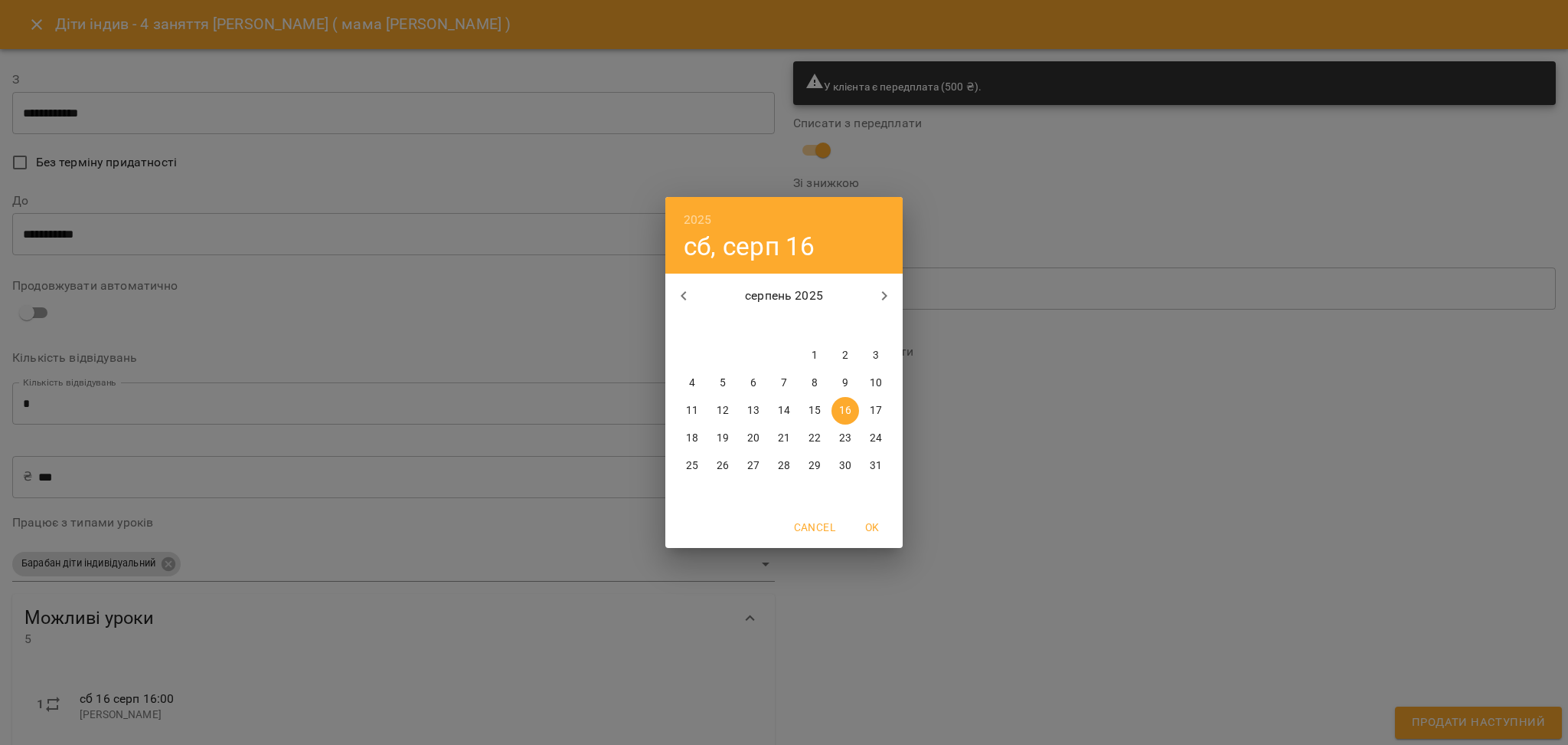
click at [839, 442] on p "23" at bounding box center [845, 438] width 12 height 15
type input "**********"
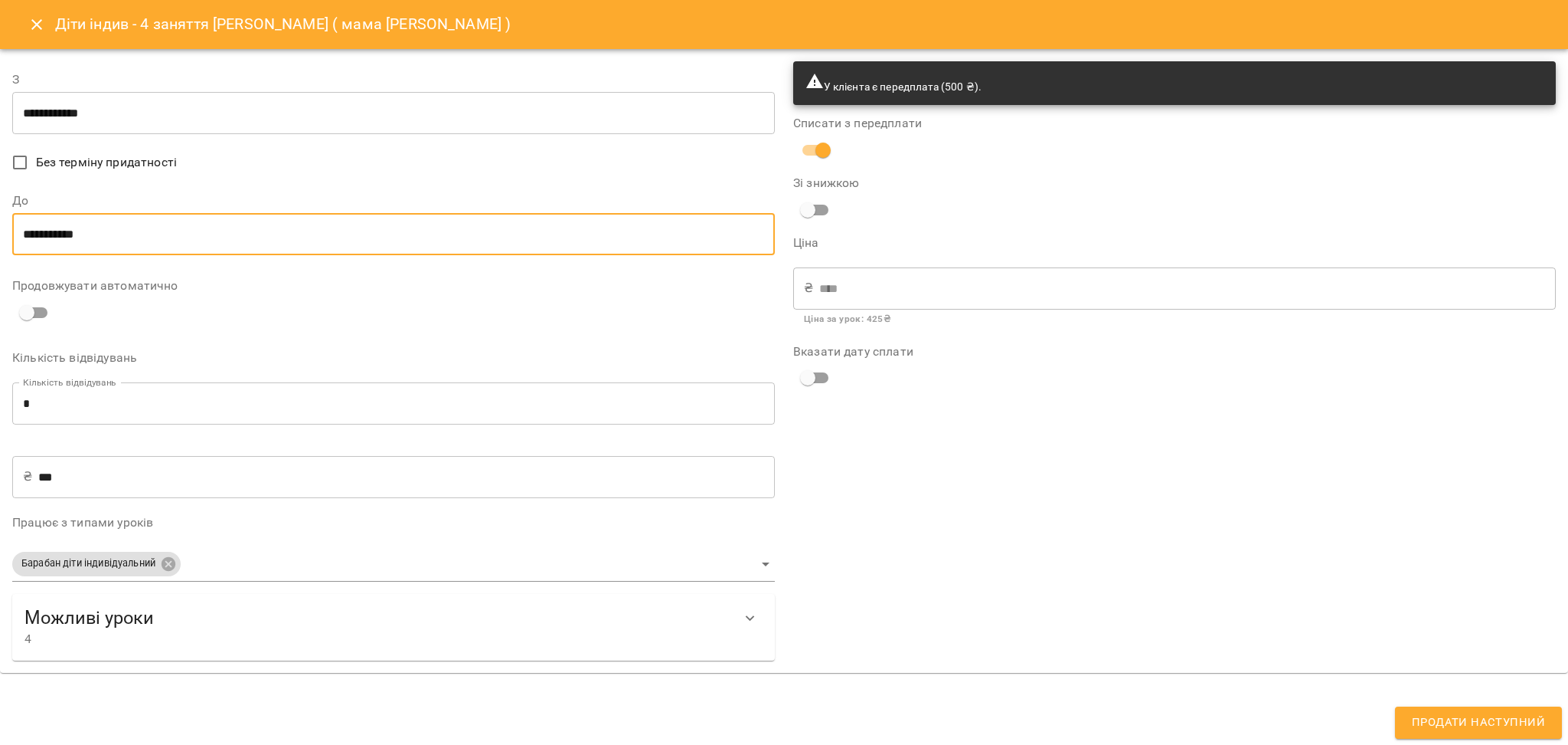
click at [76, 224] on input "**********" at bounding box center [393, 235] width 763 height 43
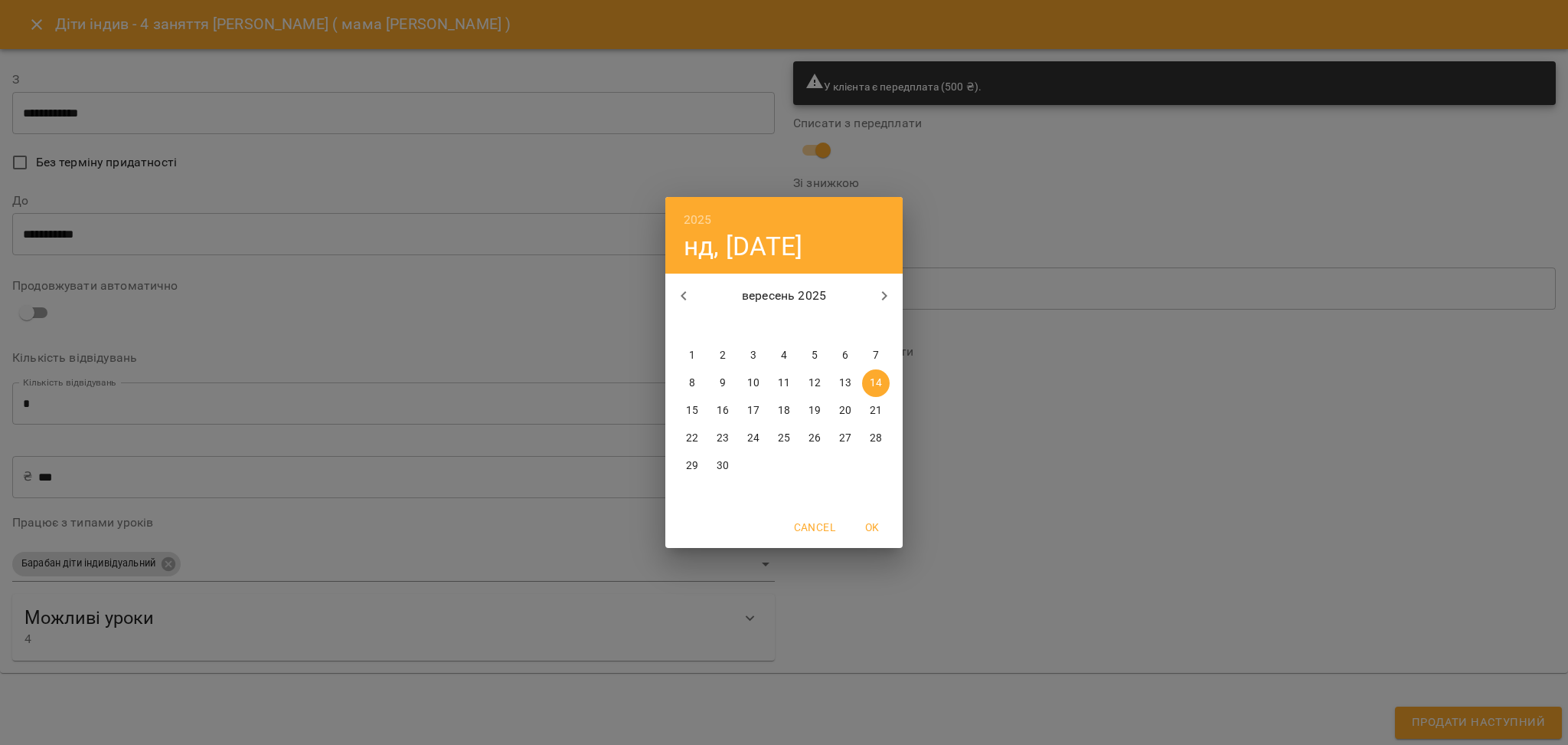
click at [713, 434] on span "23" at bounding box center [722, 438] width 27 height 15
type input "**********"
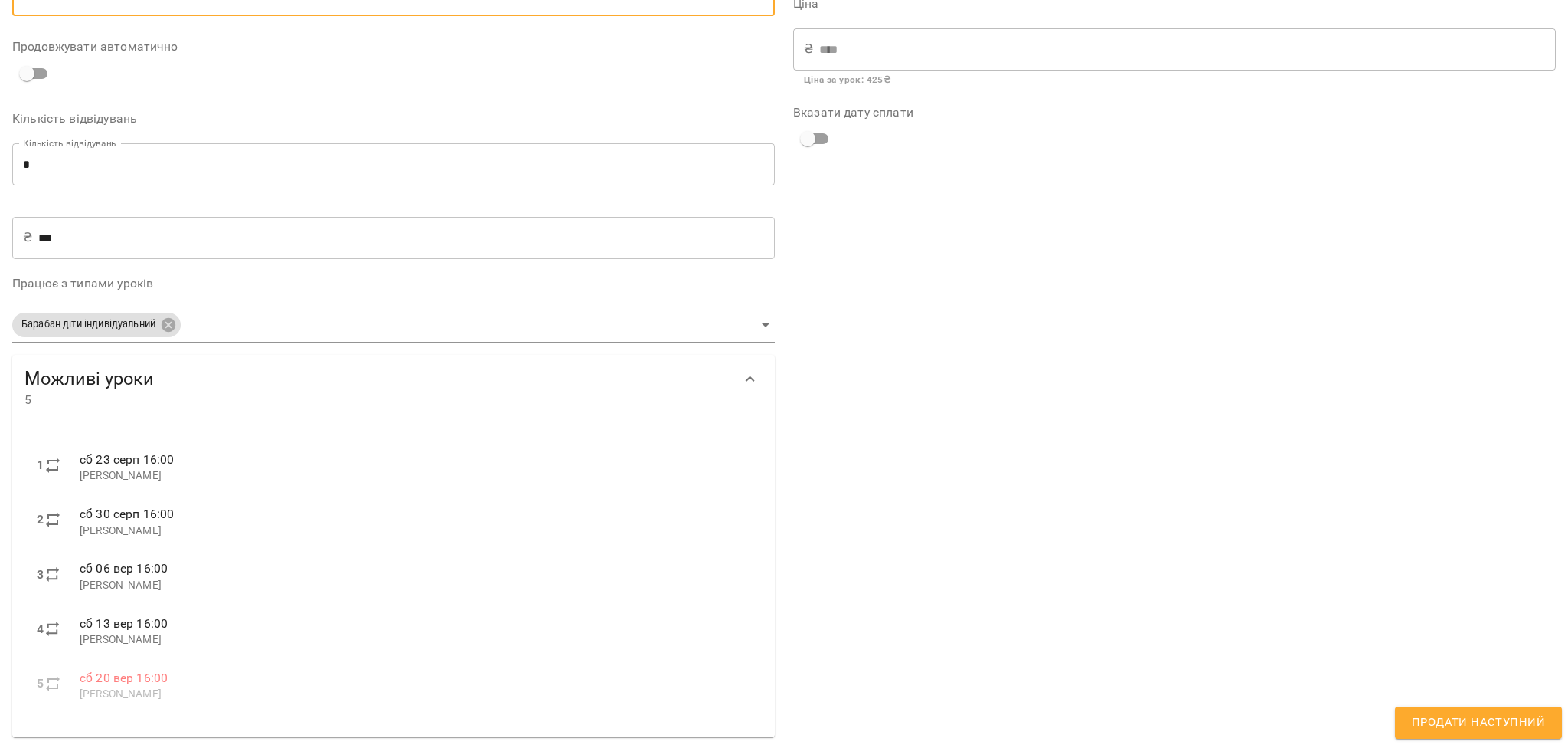
scroll to position [242, 0]
click at [1427, 712] on button "Продати наступний" at bounding box center [1478, 723] width 167 height 33
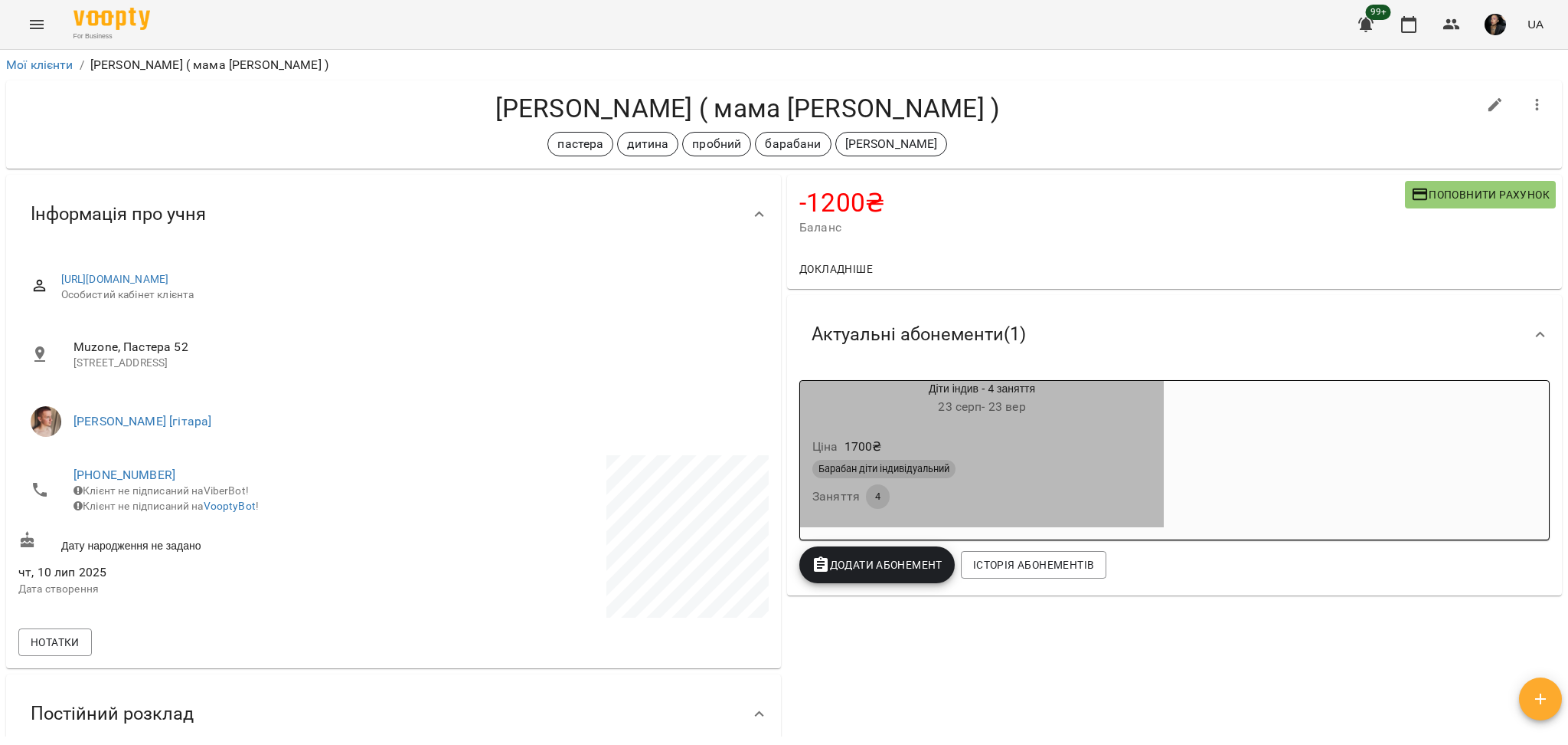
click at [969, 471] on div "Барабан діти індивідуальний" at bounding box center [982, 468] width 339 height 18
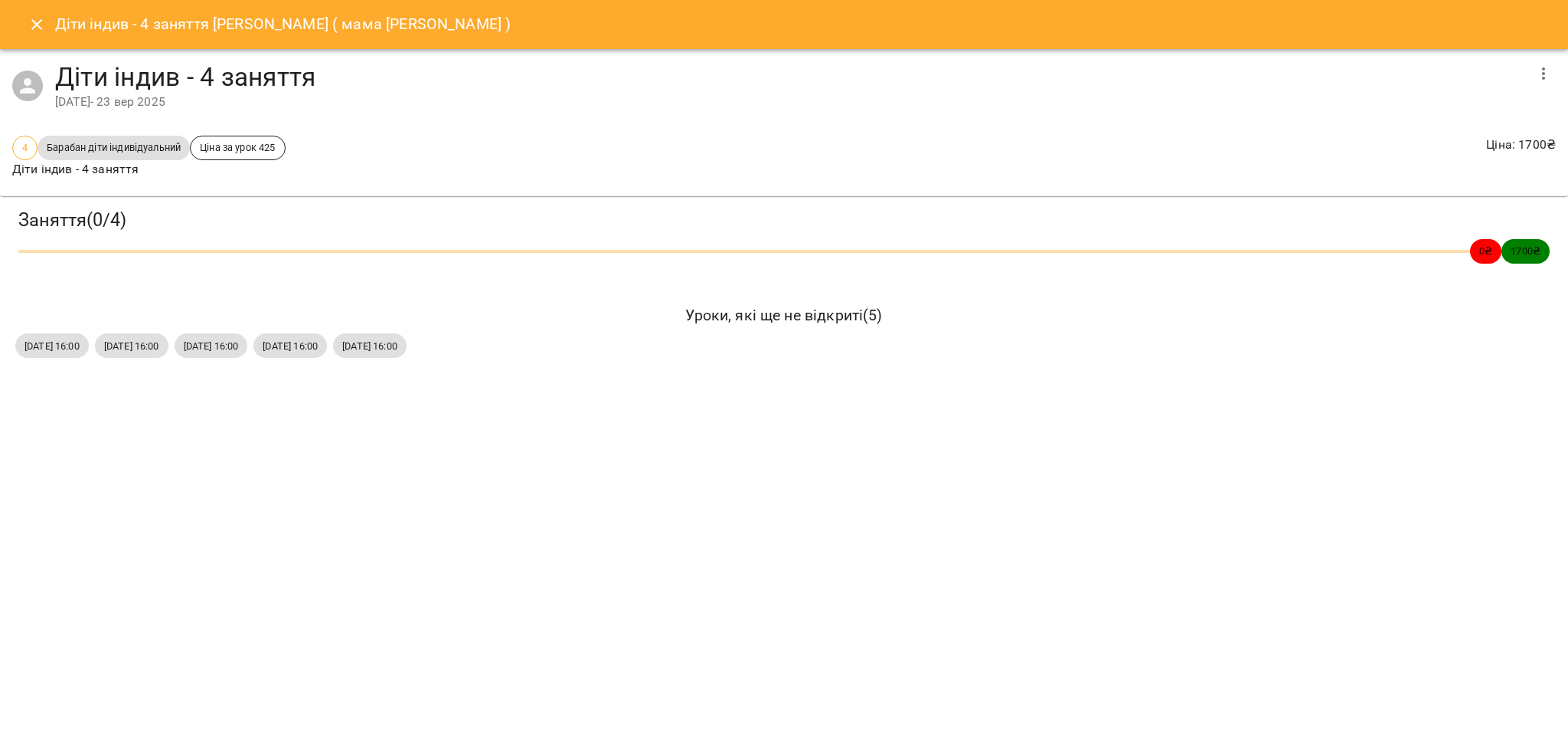
drag, startPoint x: 0, startPoint y: 338, endPoint x: 524, endPoint y: 277, distance: 527.5
click at [487, 362] on div "Заняття ( 0 / 4 ) 0 ₴ 1700 ₴ Уроки, які ще не відкриті ( 5 ) сб, 23 серп 2025 1…" at bounding box center [784, 284] width 1580 height 189
copy div "сб, 23 серп 2025 16:00 сб, 30 серп 2025 16:00 сб, 06 вер 2025 16:00 сб, 13 вер …"
drag, startPoint x: 32, startPoint y: 20, endPoint x: 149, endPoint y: 10, distance: 117.4
click at [33, 20] on icon "Close" at bounding box center [37, 24] width 11 height 11
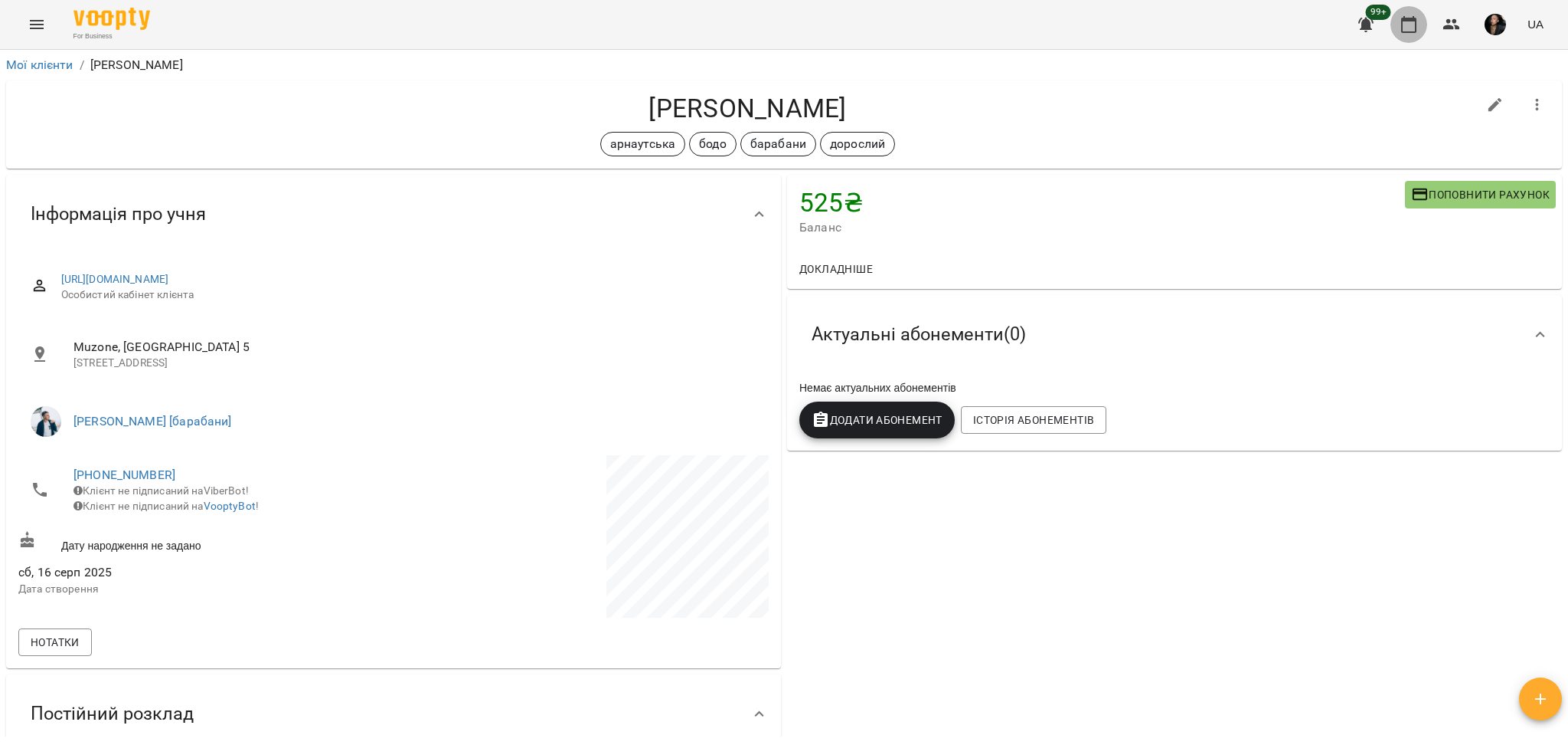
click at [1406, 23] on icon "button" at bounding box center [1408, 24] width 18 height 18
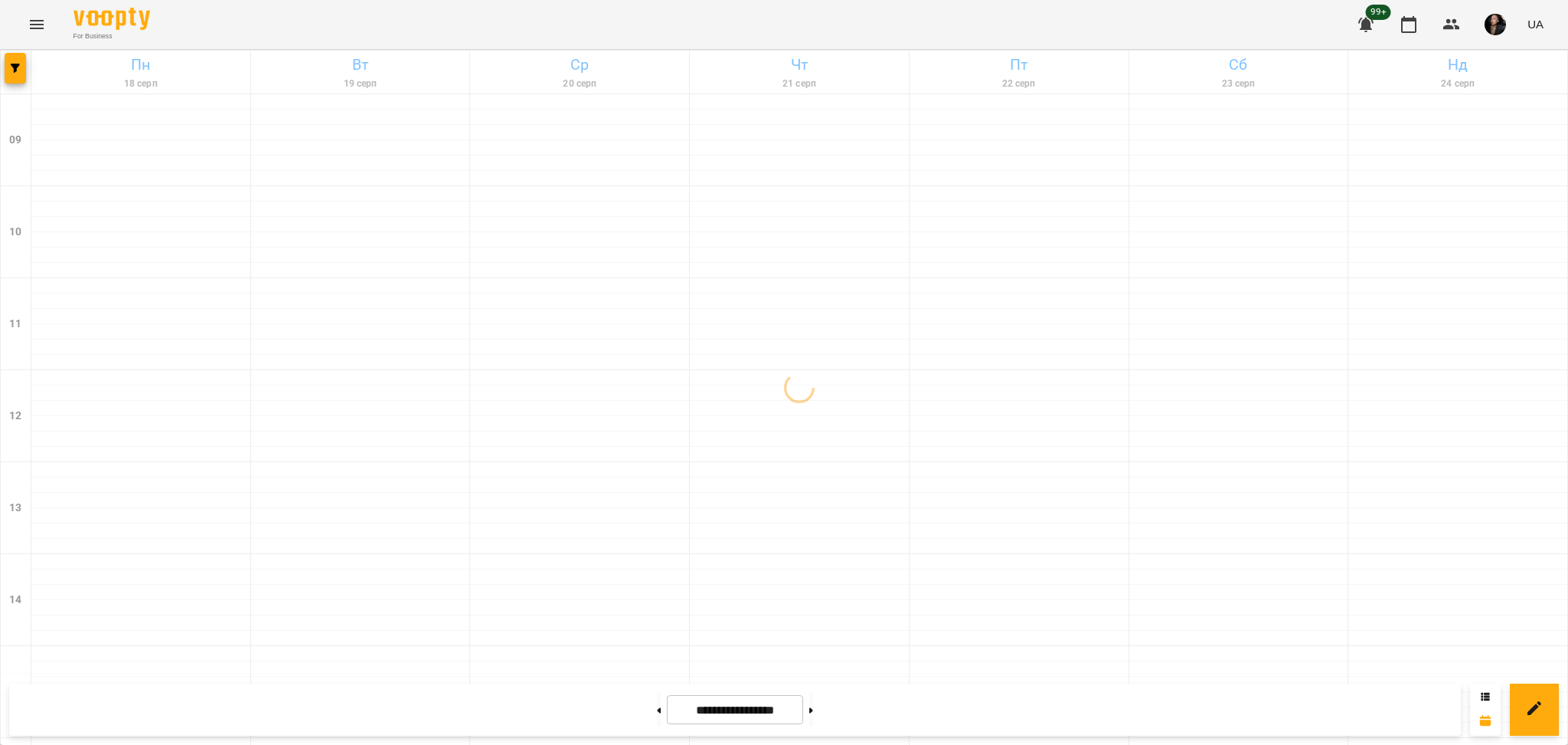
click at [12, 71] on icon "button" at bounding box center [15, 68] width 9 height 9
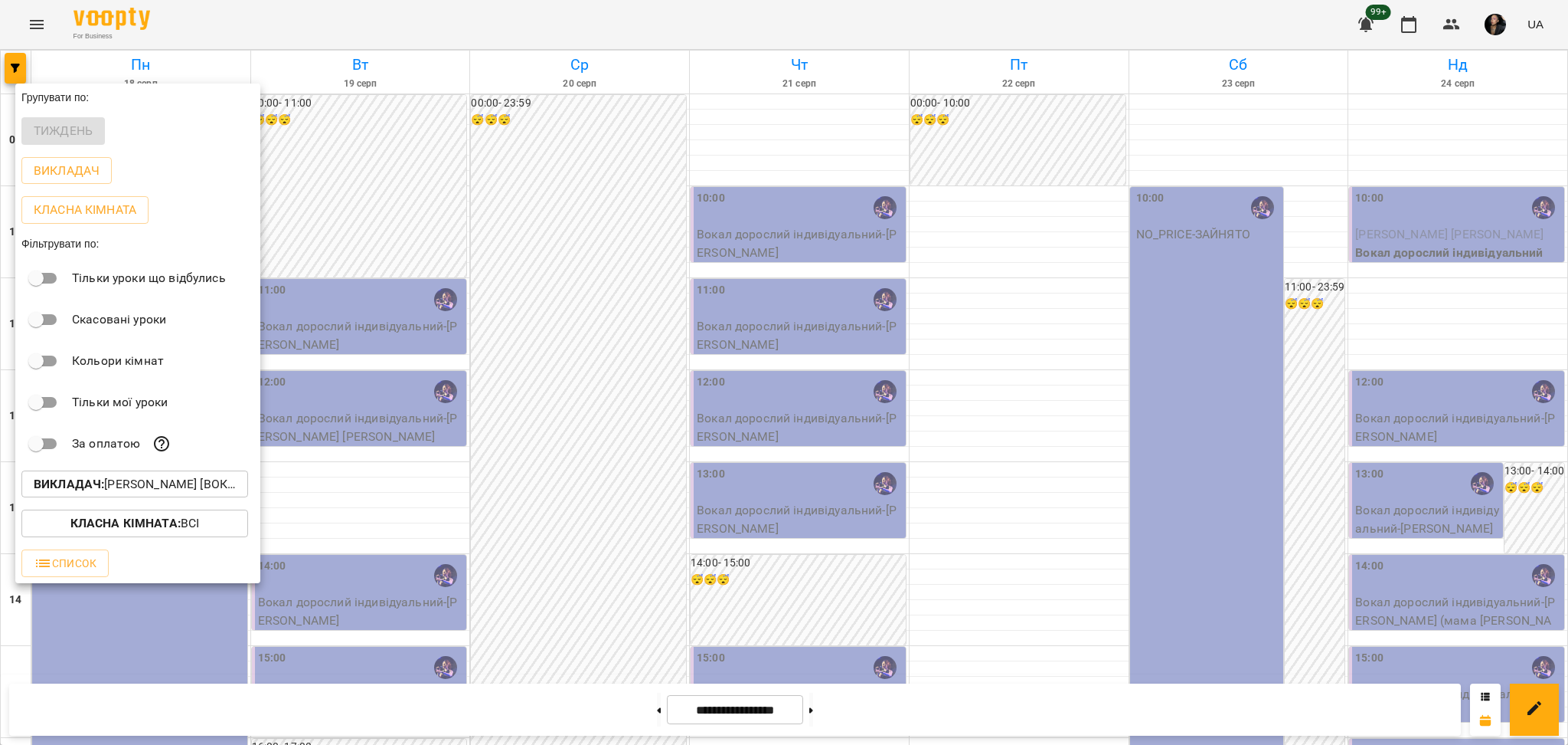
click at [157, 489] on p "Викладач : Христина Андреєва [вокал]" at bounding box center [134, 484] width 202 height 18
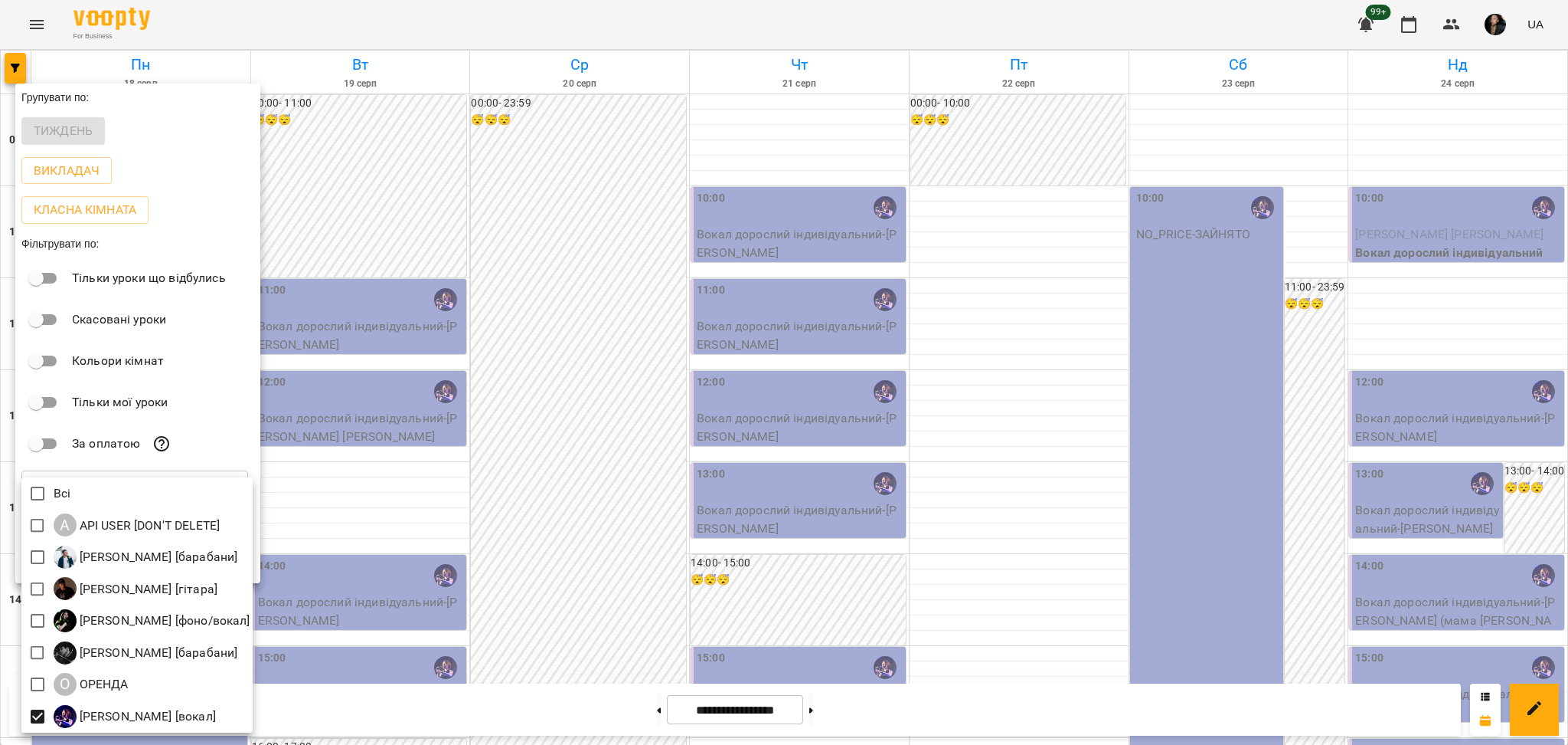
click at [432, 207] on div at bounding box center [784, 372] width 1568 height 745
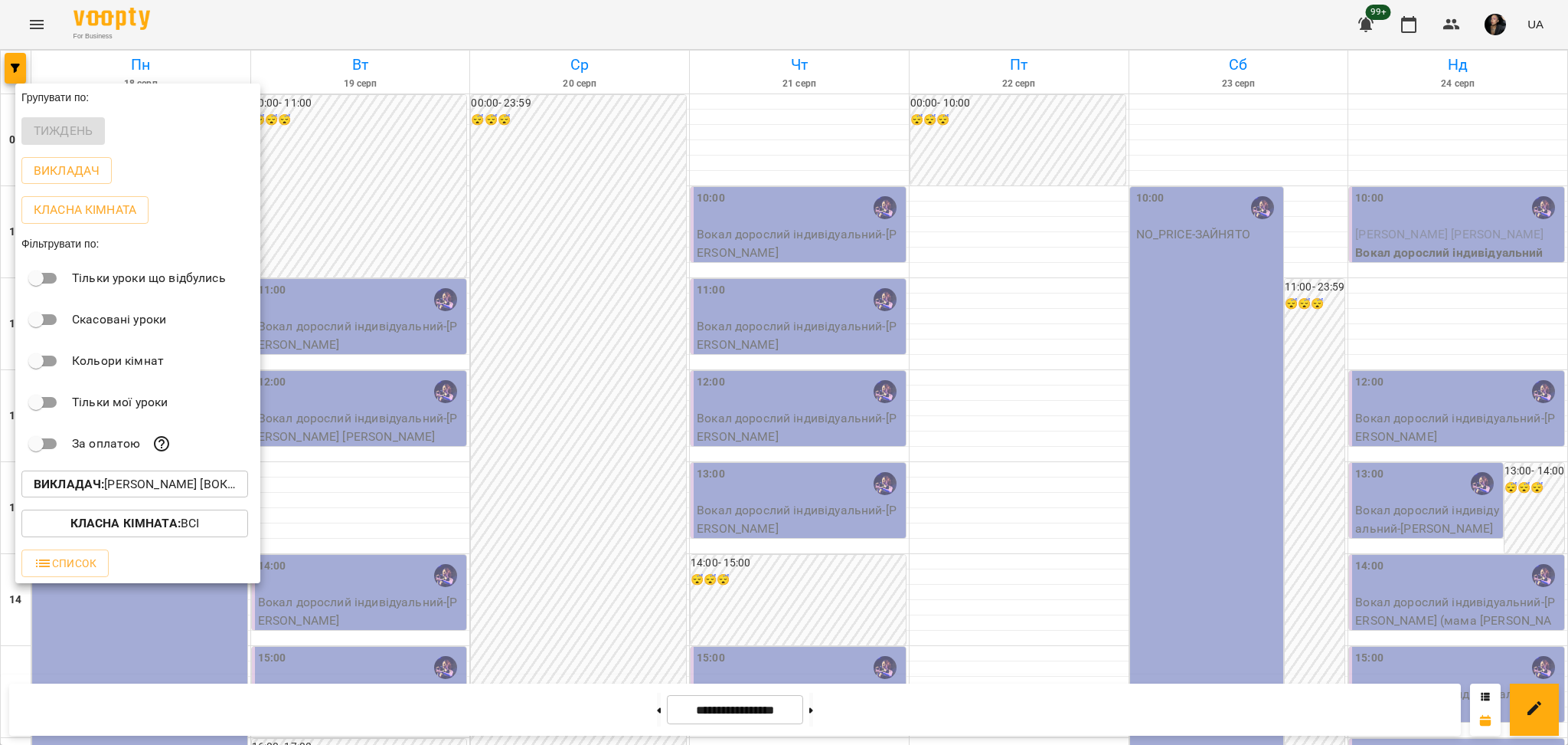
drag, startPoint x: 51, startPoint y: 33, endPoint x: 35, endPoint y: 25, distance: 17.9
click at [51, 33] on div at bounding box center [784, 372] width 1568 height 745
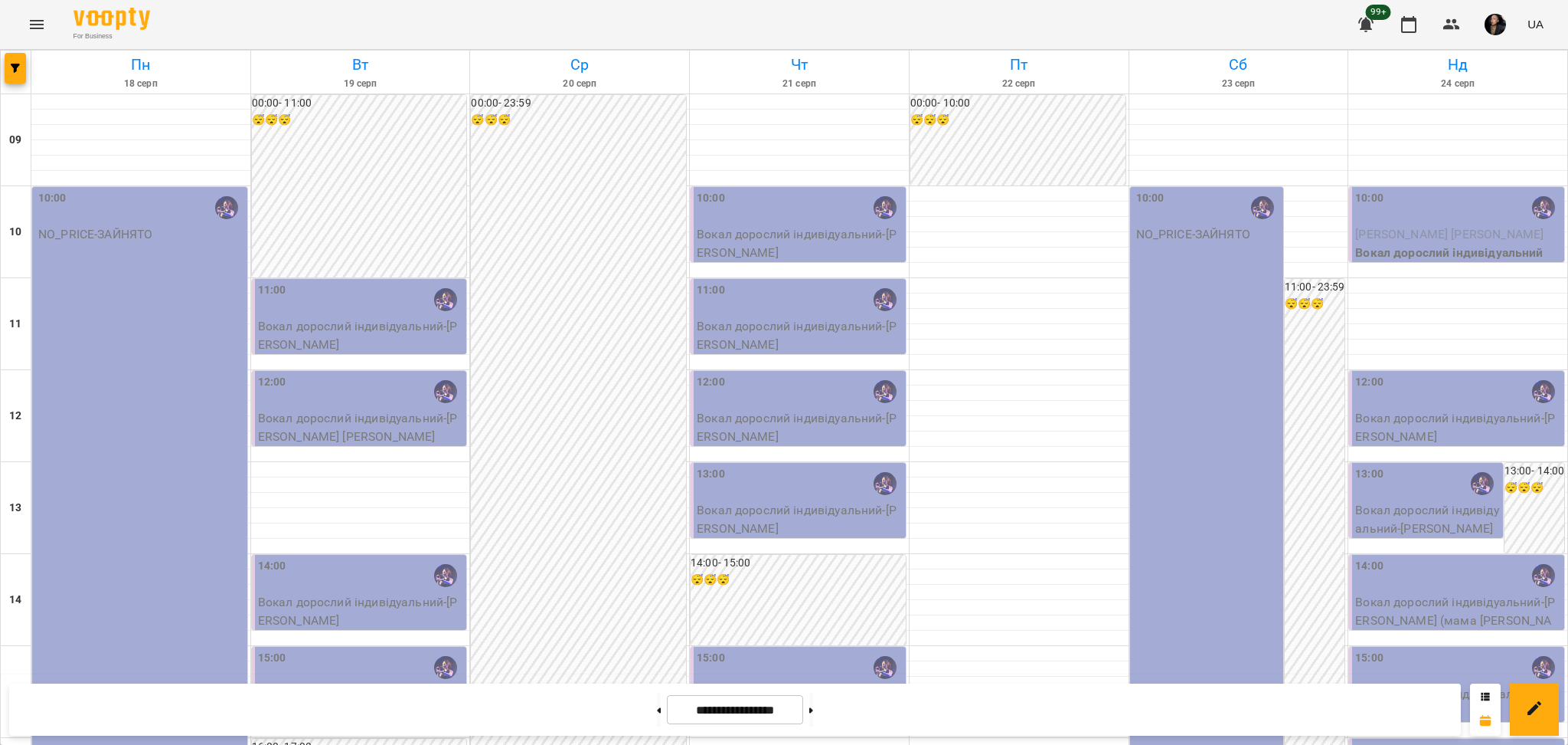
click at [33, 25] on div "Групувати по: Тиждень Викладач Класна кімната Фільтрувати по: Тільки уроки що в…" at bounding box center [784, 372] width 1568 height 745
click at [33, 25] on icon "Menu" at bounding box center [37, 24] width 14 height 9
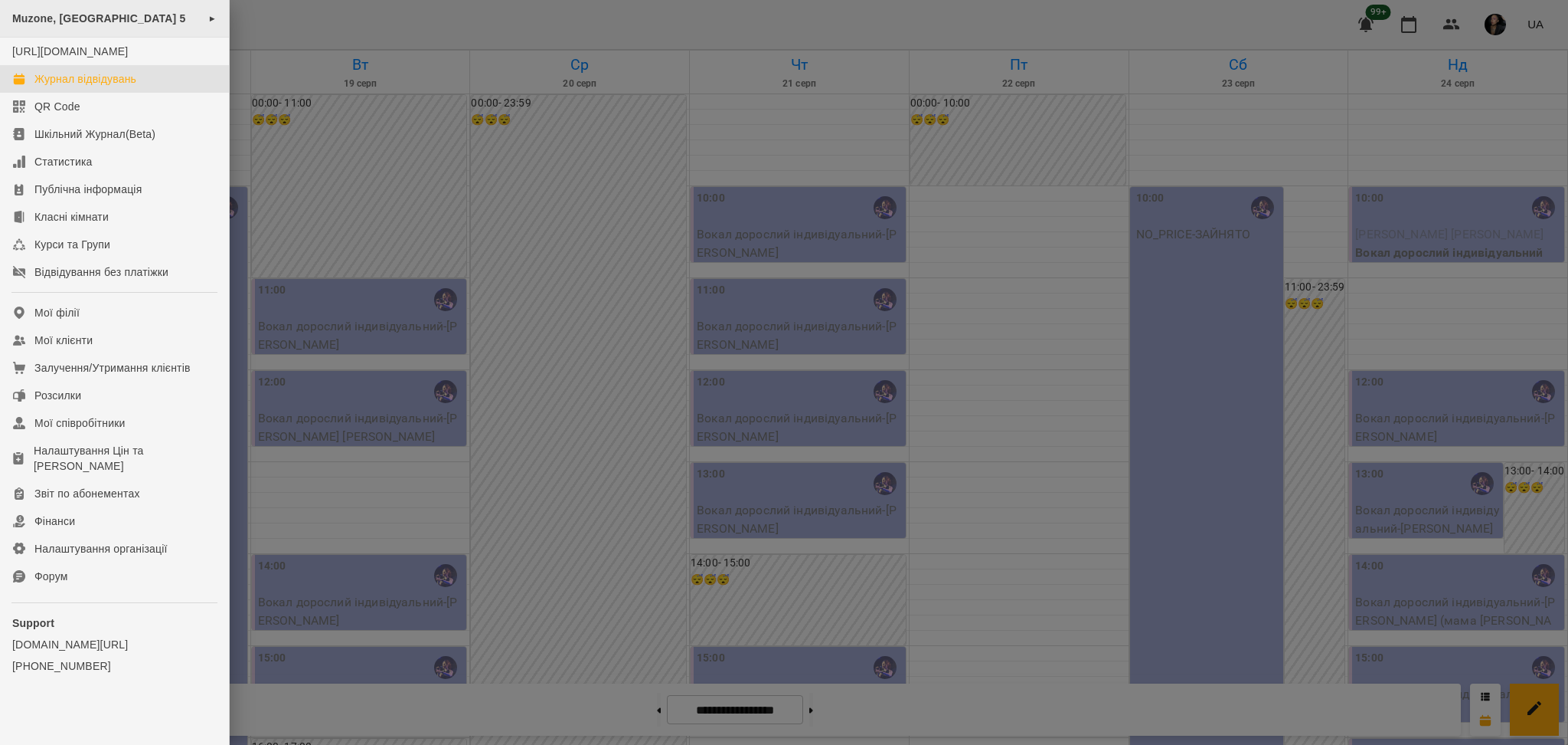
click at [63, 15] on span "Muzone, [GEOGRAPHIC_DATA] 5" at bounding box center [98, 18] width 174 height 12
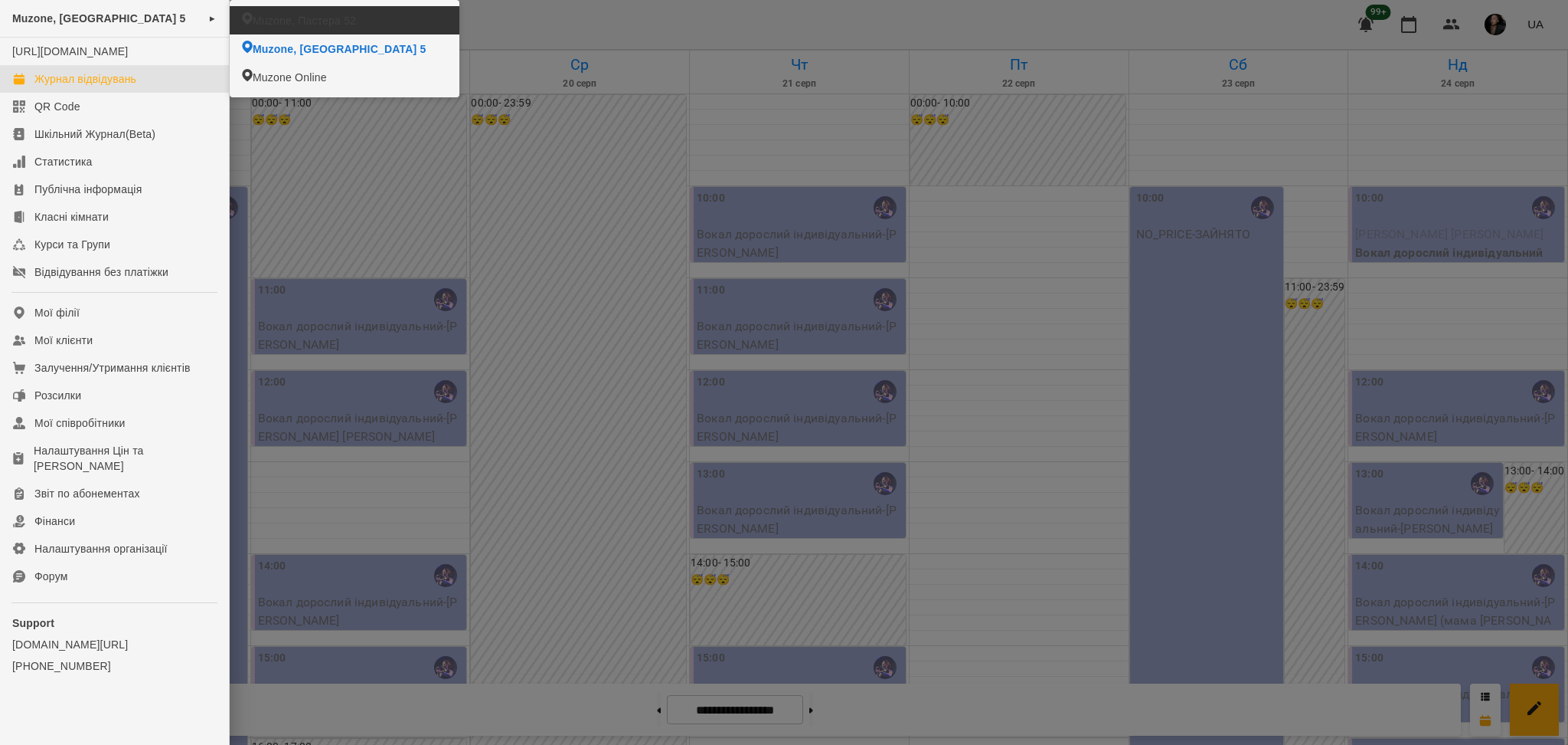
drag, startPoint x: 345, startPoint y: 28, endPoint x: 333, endPoint y: 35, distance: 13.9
click at [344, 27] on li "Muzone, Пастера 52" at bounding box center [344, 20] width 229 height 28
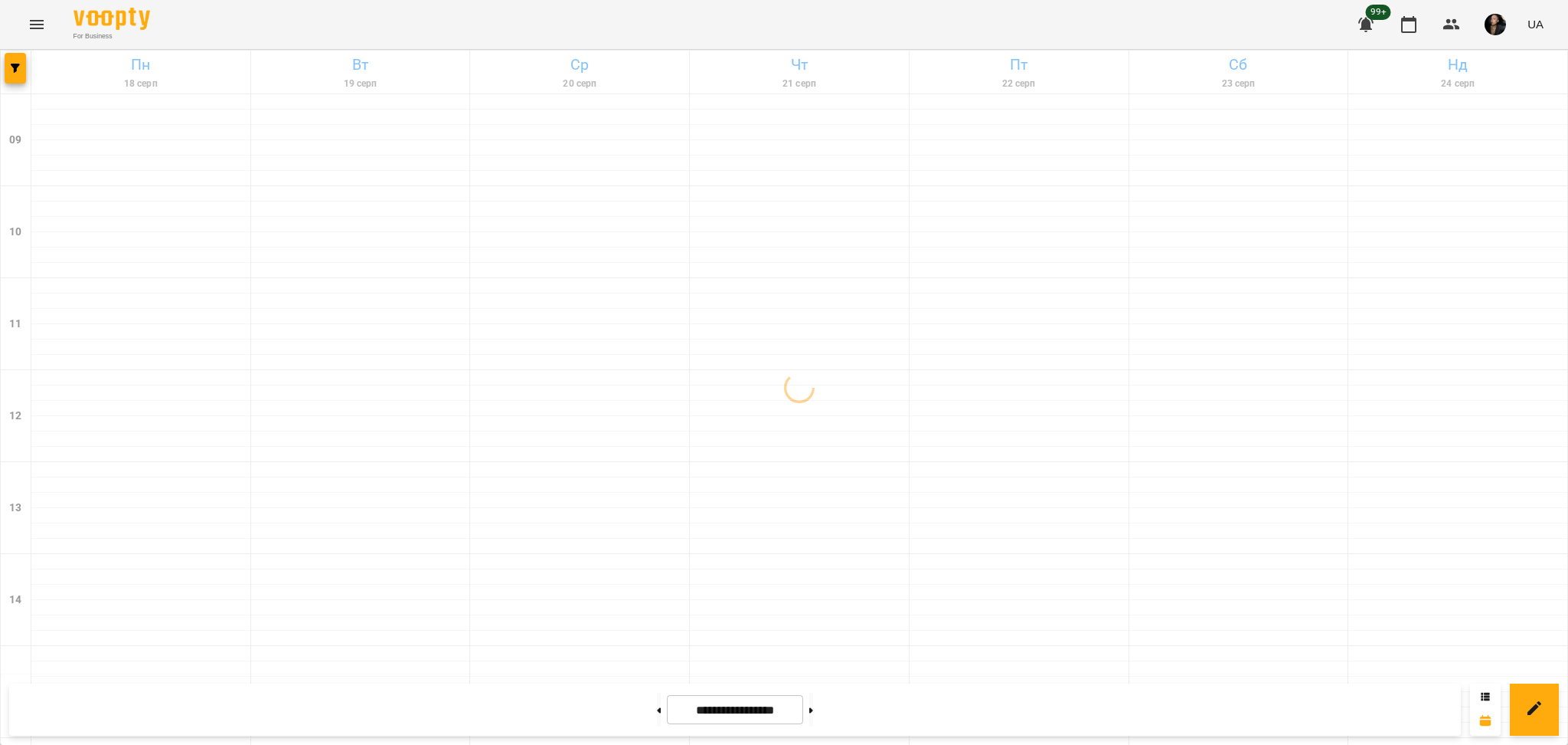
click at [28, 76] on div at bounding box center [16, 72] width 31 height 43
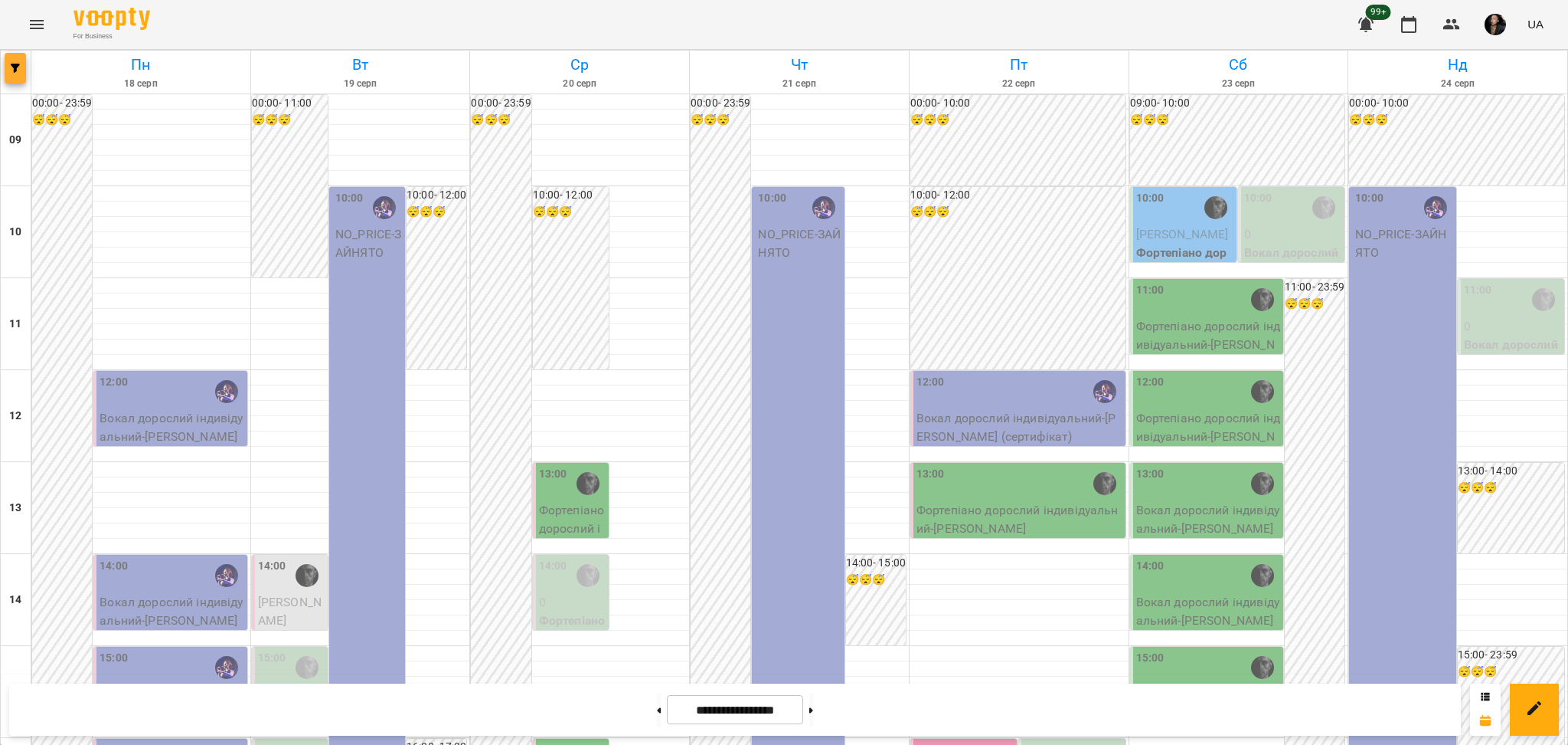
click at [16, 73] on button "button" at bounding box center [15, 69] width 21 height 31
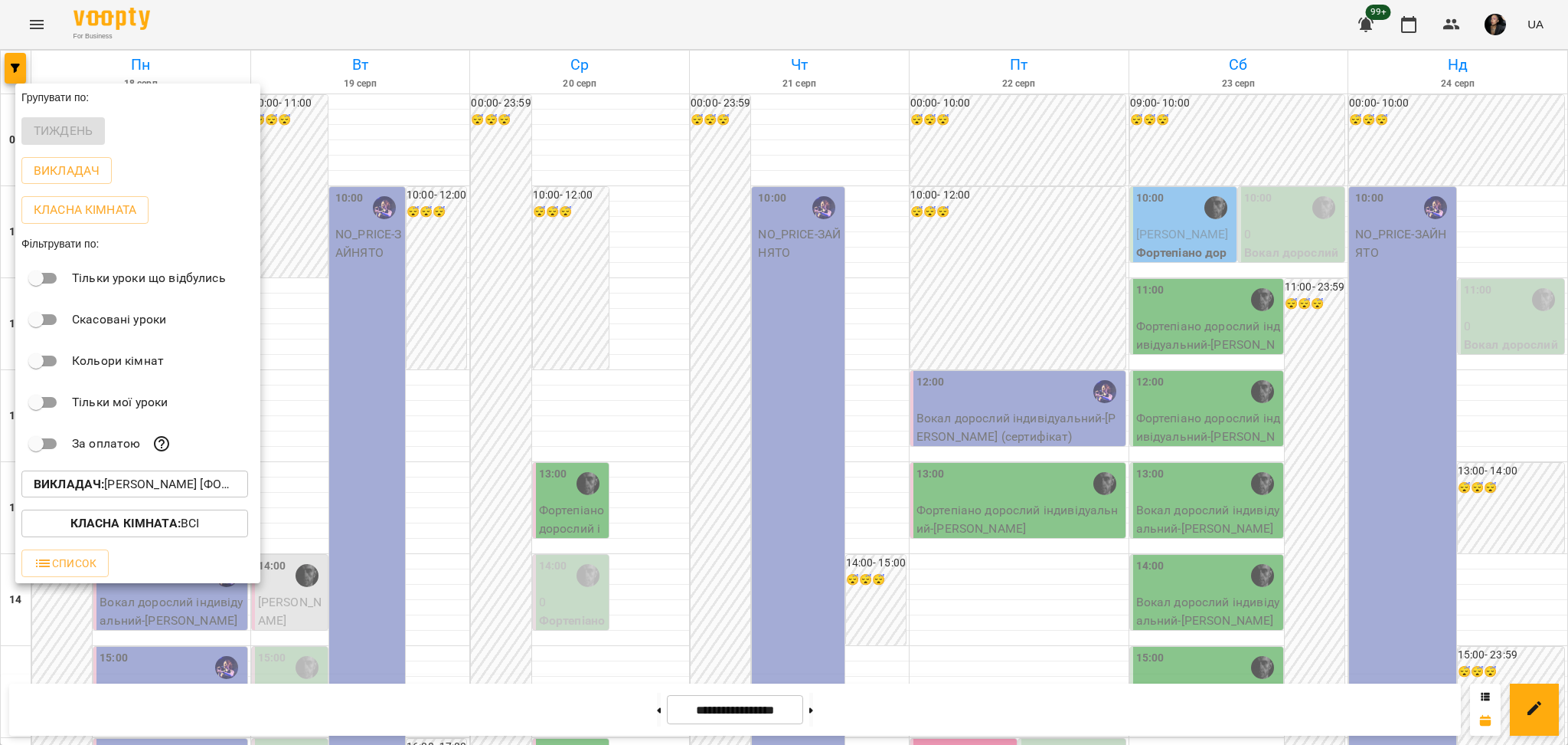
click at [186, 493] on p "Викладач : Олег [фоно/вокал],Христина Андреєва [вокал]" at bounding box center [134, 484] width 202 height 18
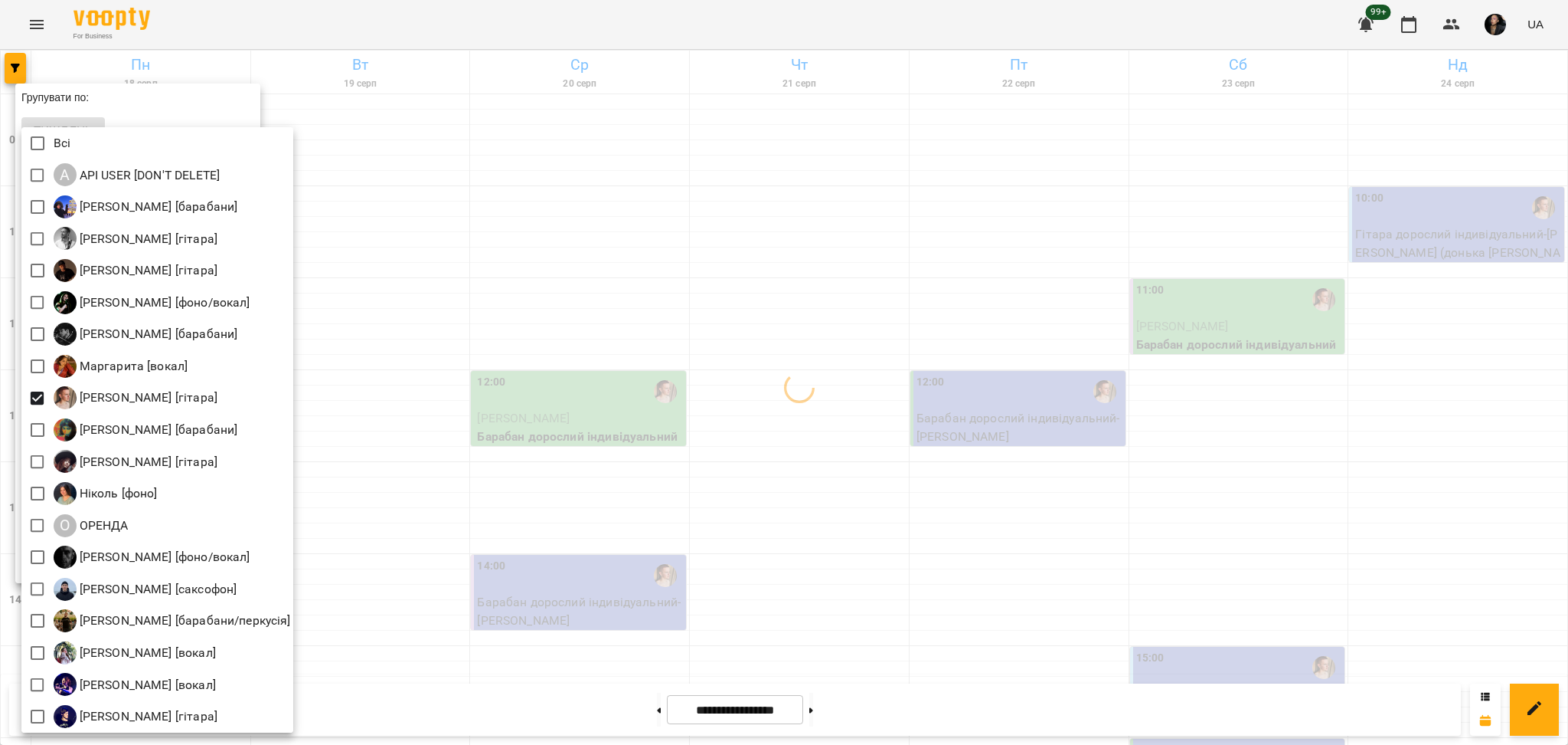
click at [544, 333] on div at bounding box center [784, 372] width 1568 height 745
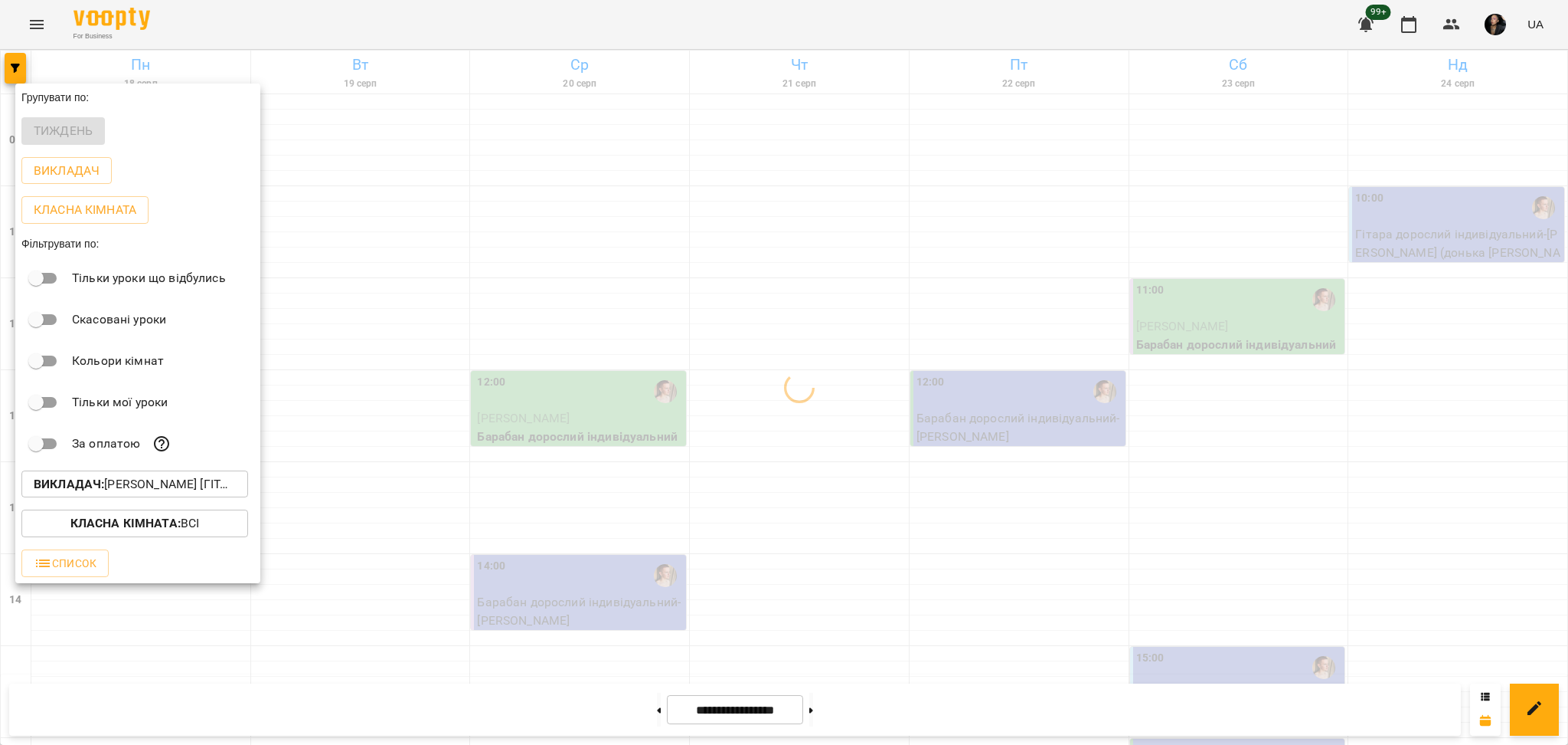
click at [540, 294] on div at bounding box center [784, 372] width 1568 height 745
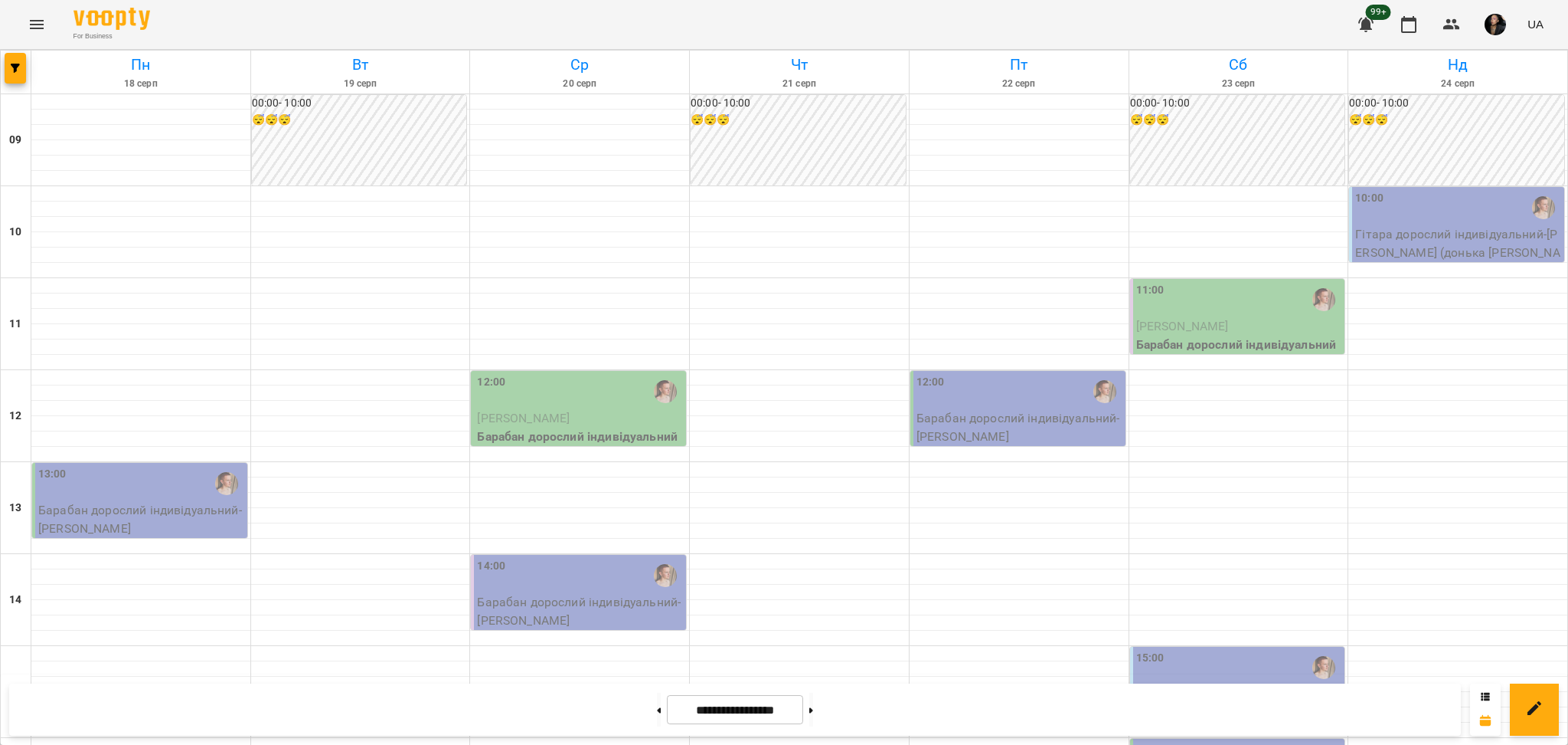
scroll to position [408, 0]
click at [657, 710] on button at bounding box center [659, 709] width 3 height 33
type input "**********"
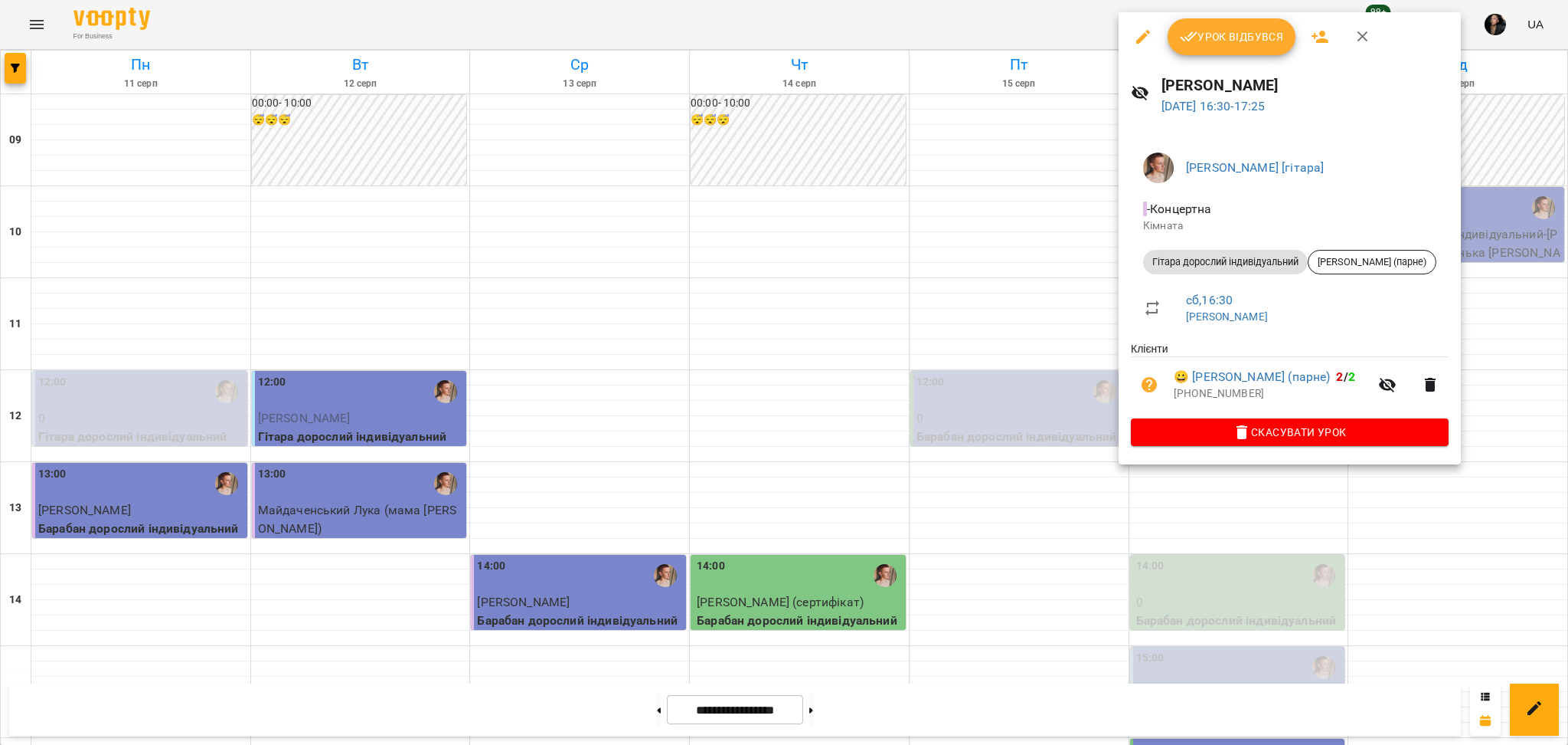
drag, startPoint x: 1391, startPoint y: 513, endPoint x: 1331, endPoint y: 473, distance: 72.1
click at [1391, 514] on div at bounding box center [784, 372] width 1568 height 745
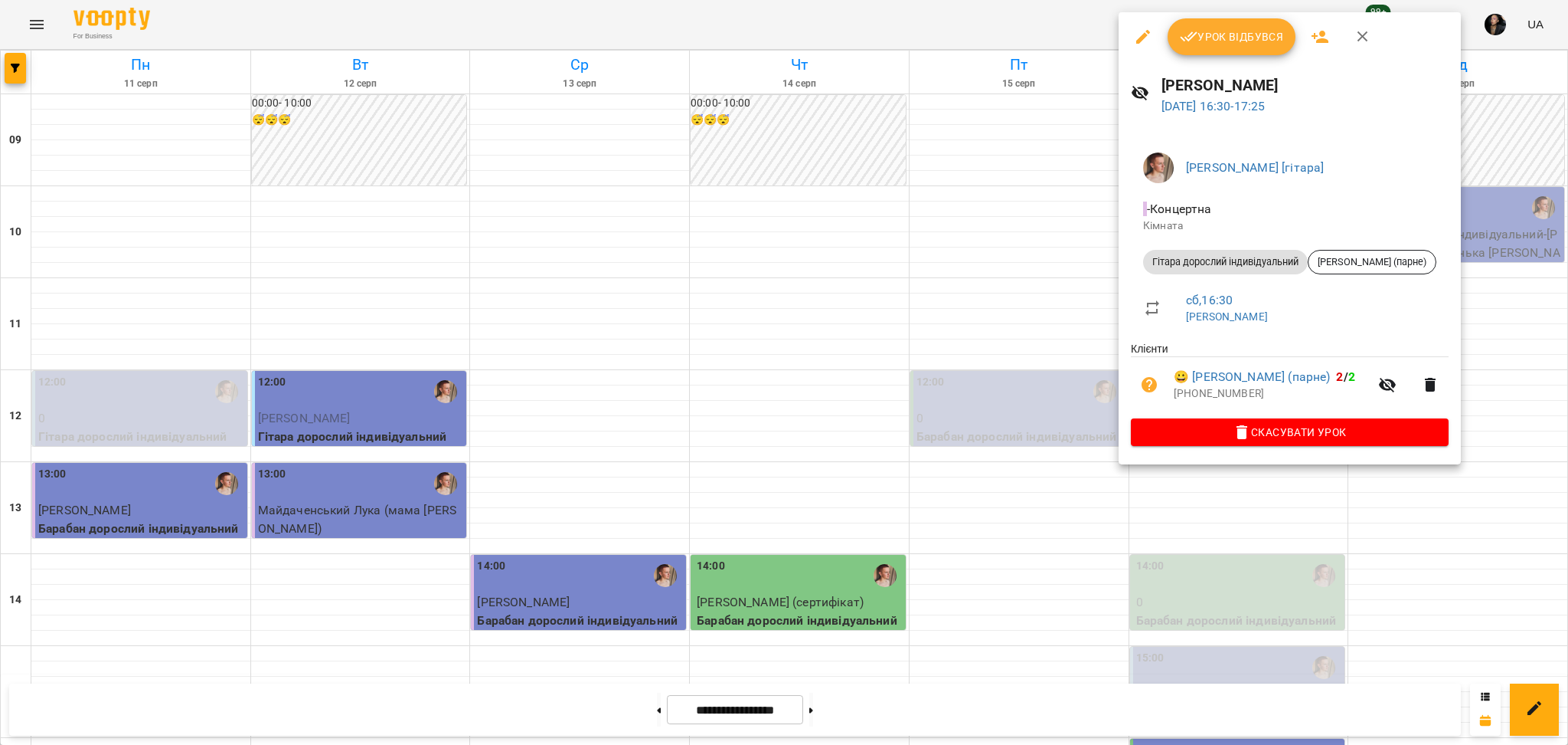
click at [1498, 238] on div at bounding box center [784, 372] width 1568 height 745
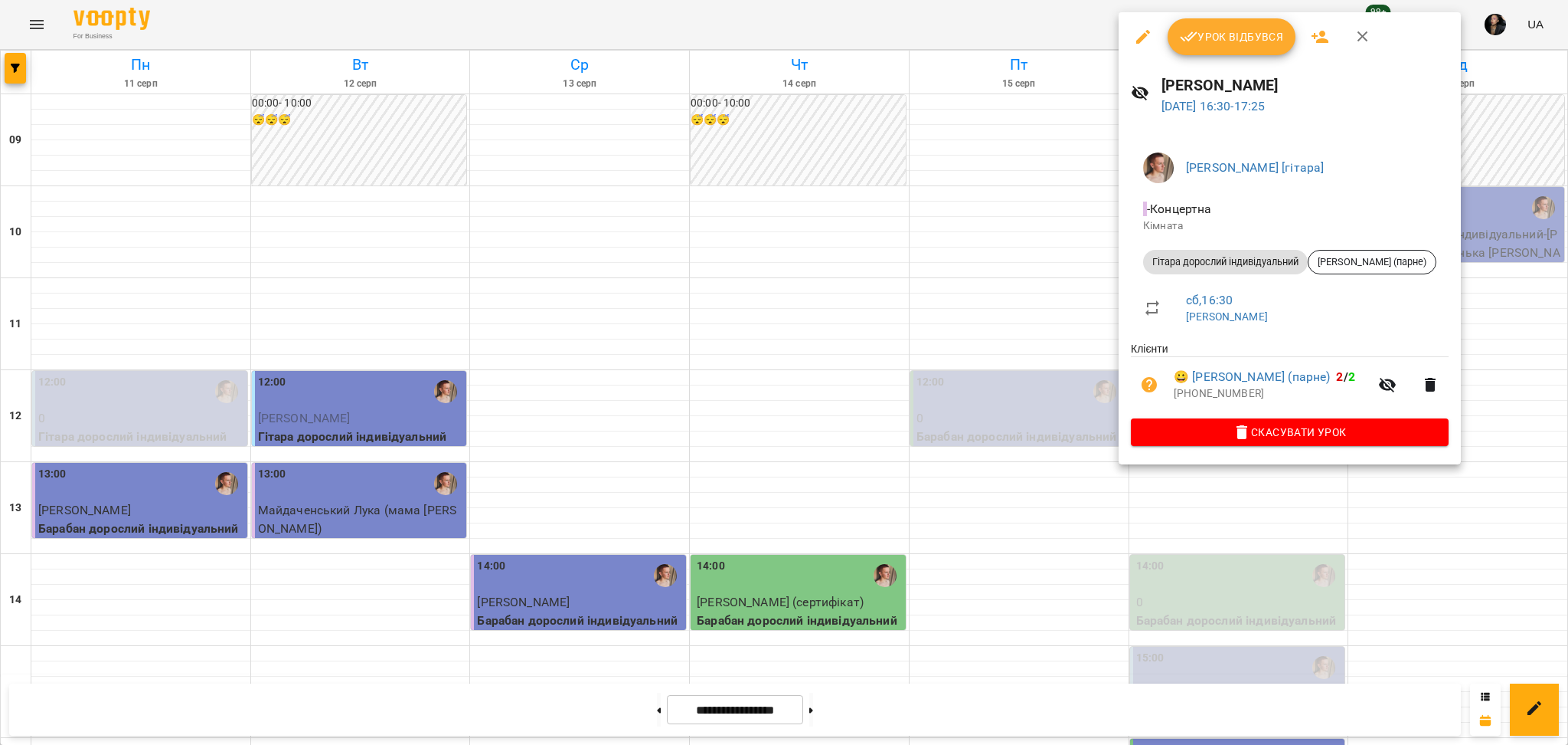
click at [1501, 271] on div at bounding box center [784, 372] width 1568 height 745
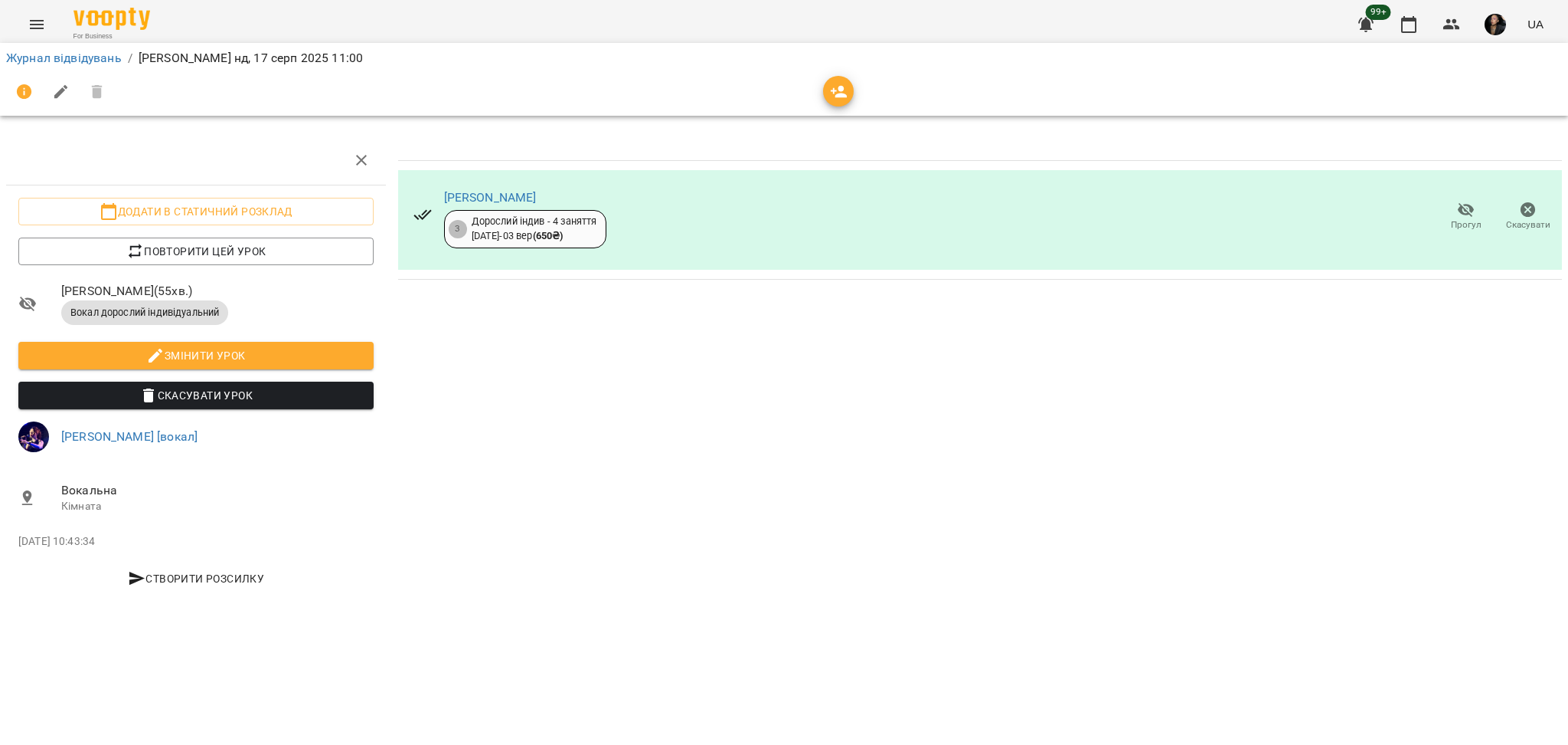
click at [1449, 206] on span "Прогул" at bounding box center [1465, 216] width 44 height 31
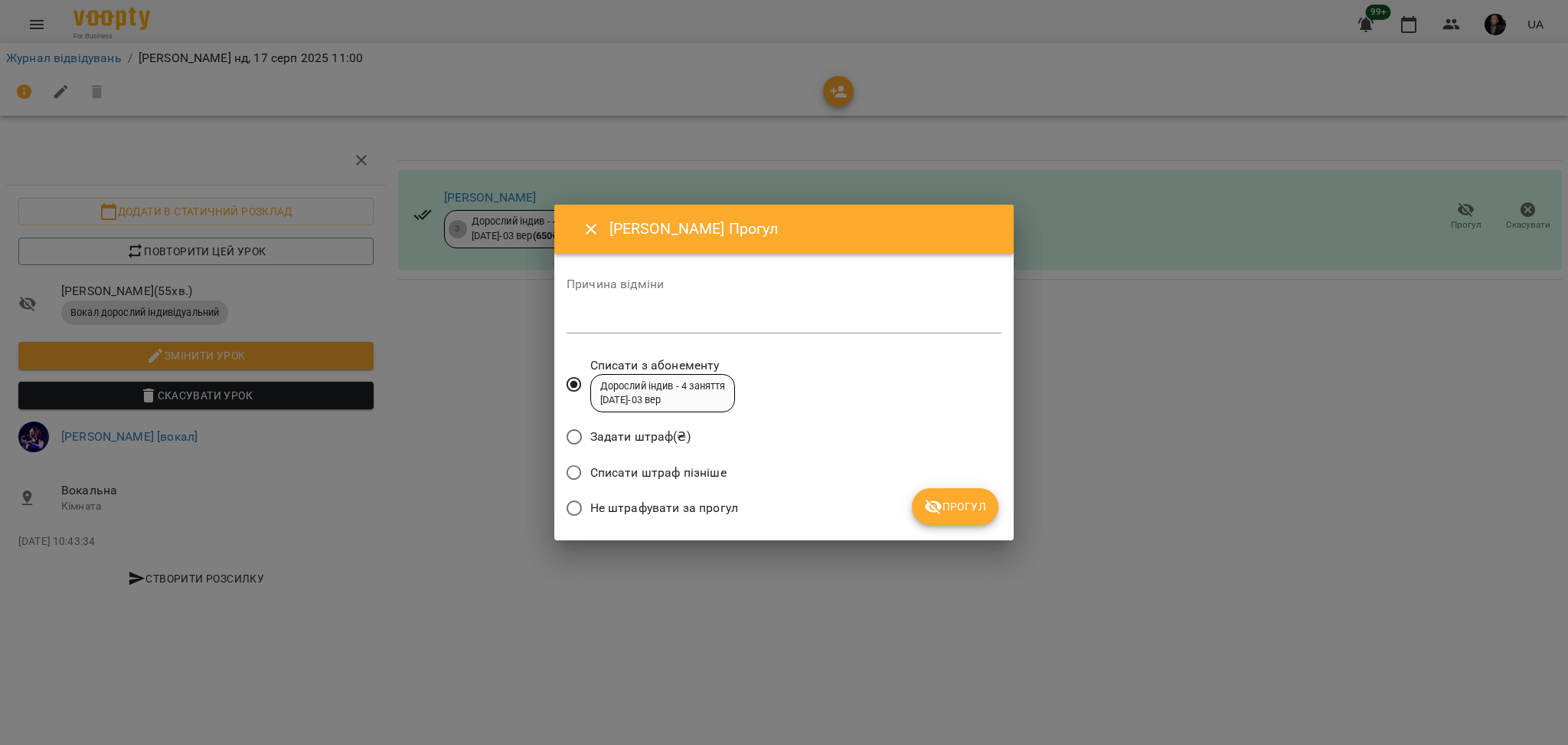
click at [685, 499] on span "Не штрафувати за прогул" at bounding box center [664, 507] width 148 height 18
click at [918, 495] on button "Прогул" at bounding box center [954, 506] width 86 height 37
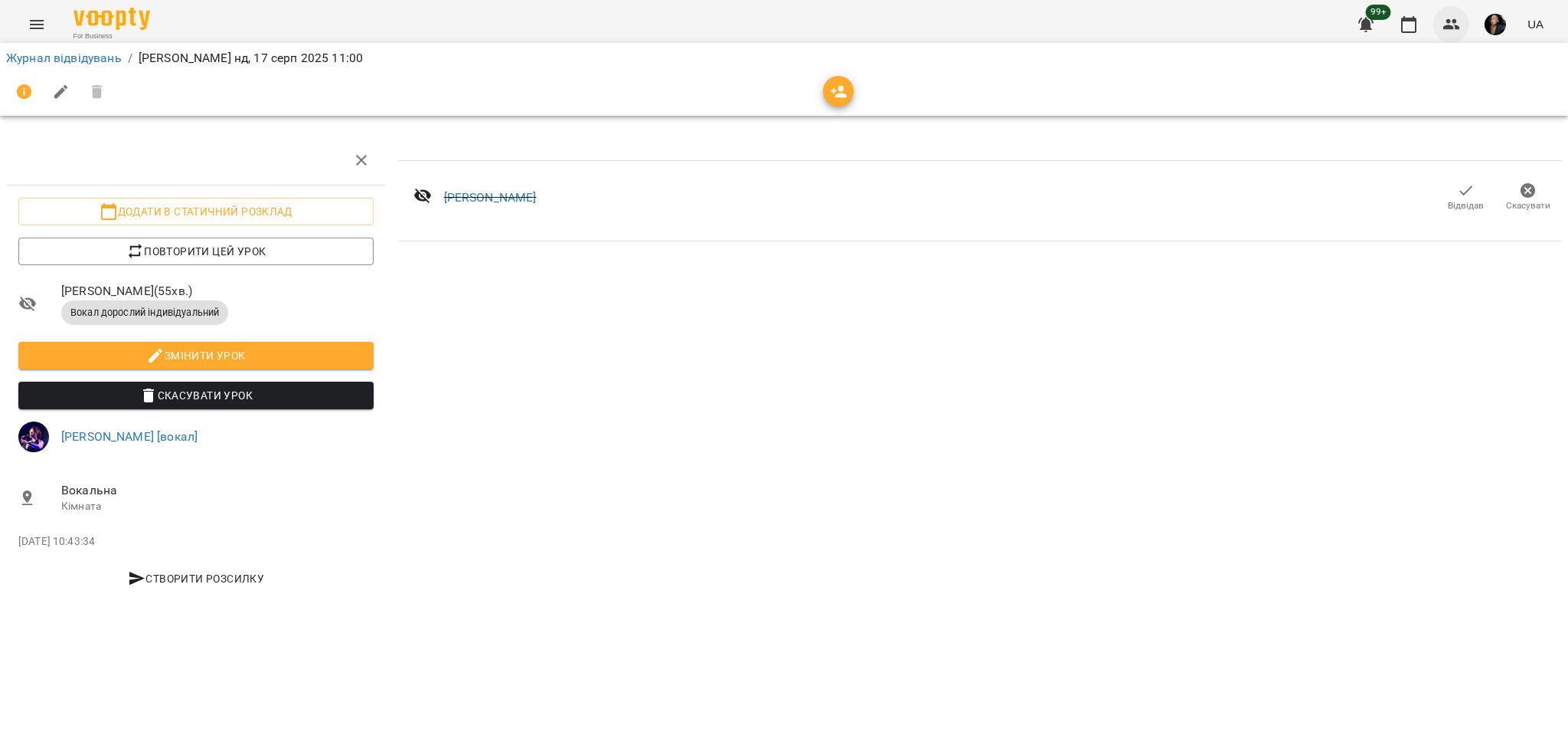
click at [1455, 28] on icon "button" at bounding box center [1451, 24] width 18 height 18
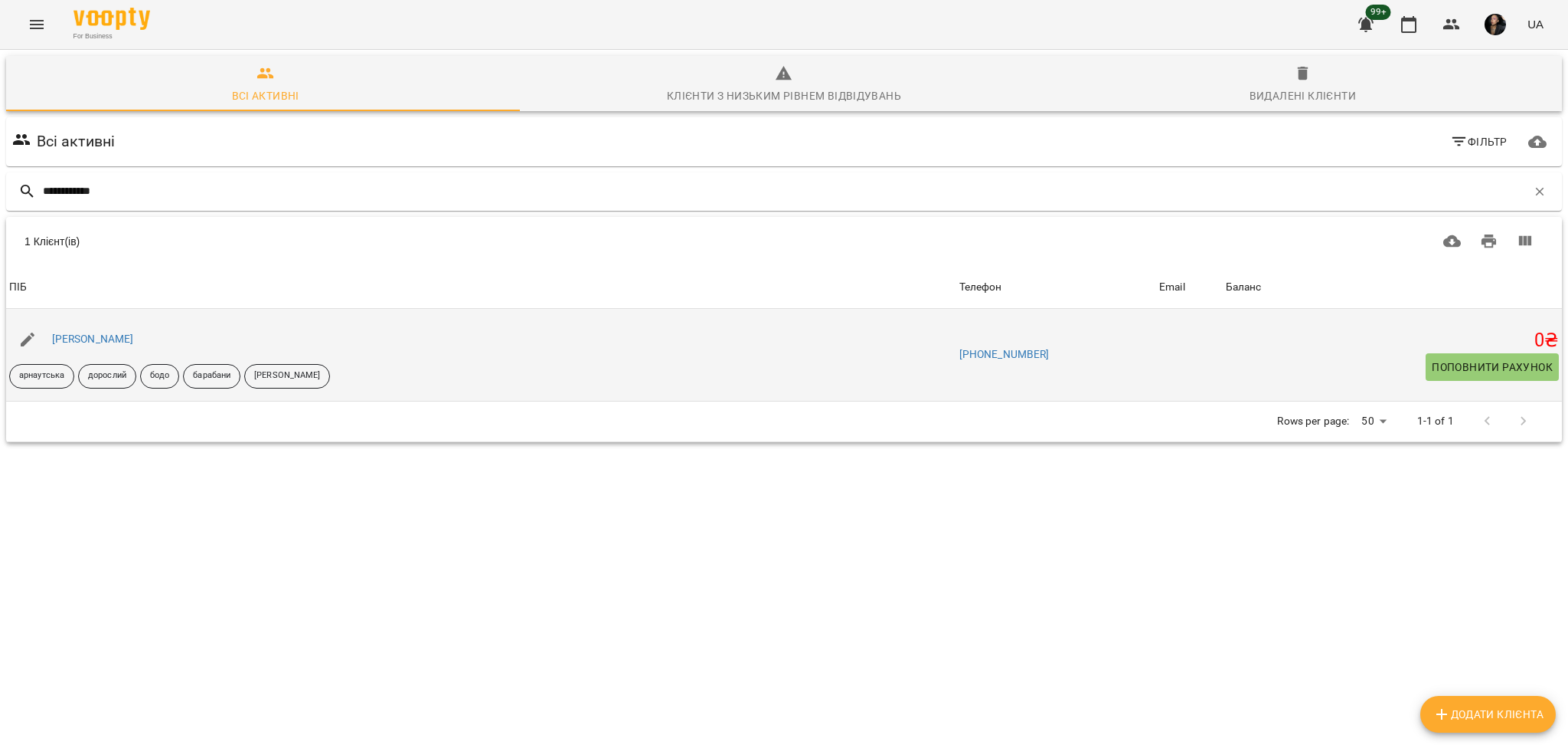
type input "**********"
click at [107, 329] on div "[PERSON_NAME]" at bounding box center [92, 339] width 88 height 21
click at [112, 336] on link "[PERSON_NAME]" at bounding box center [93, 338] width 82 height 12
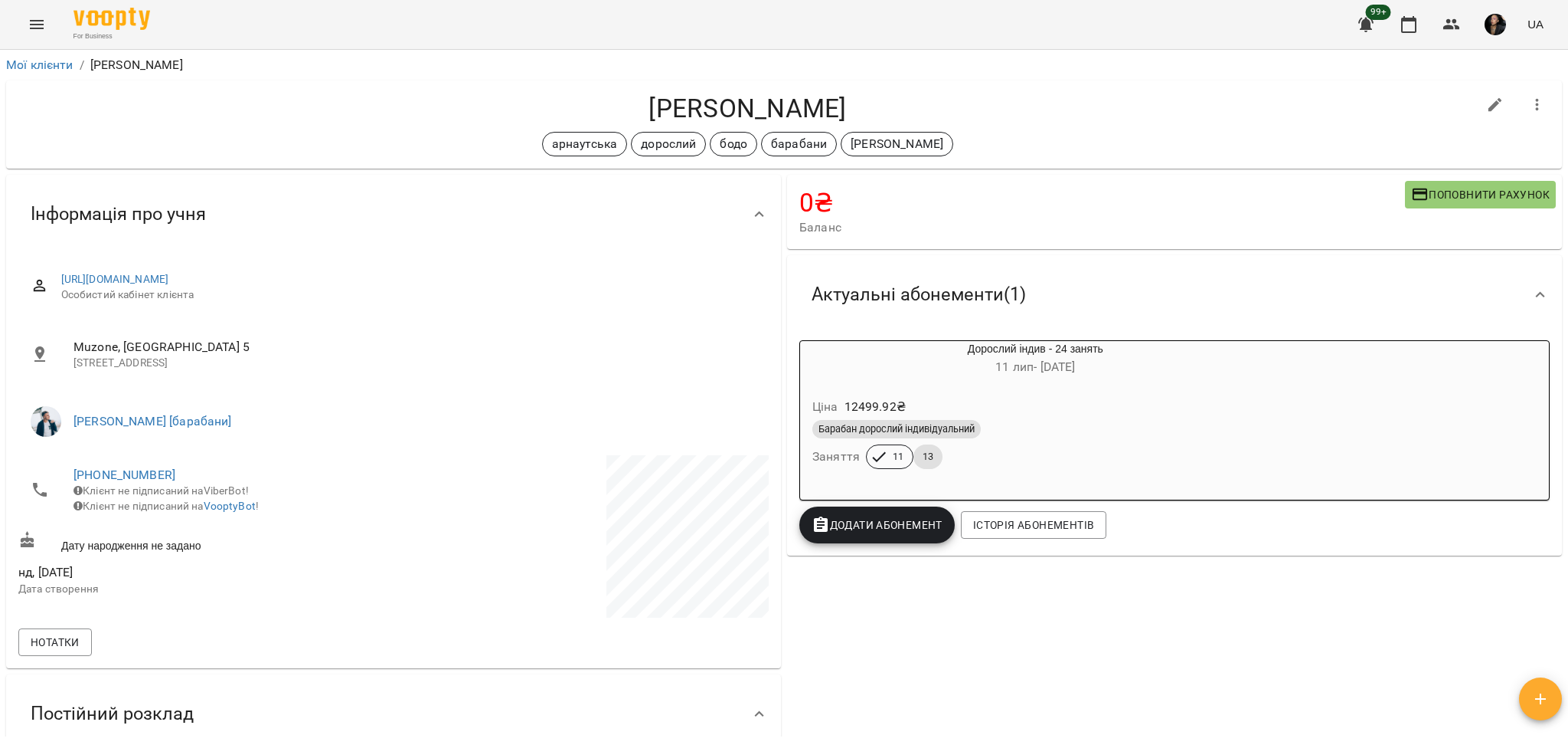
click at [1013, 423] on div "Барабан дорослий індивідуальний" at bounding box center [1036, 428] width 447 height 18
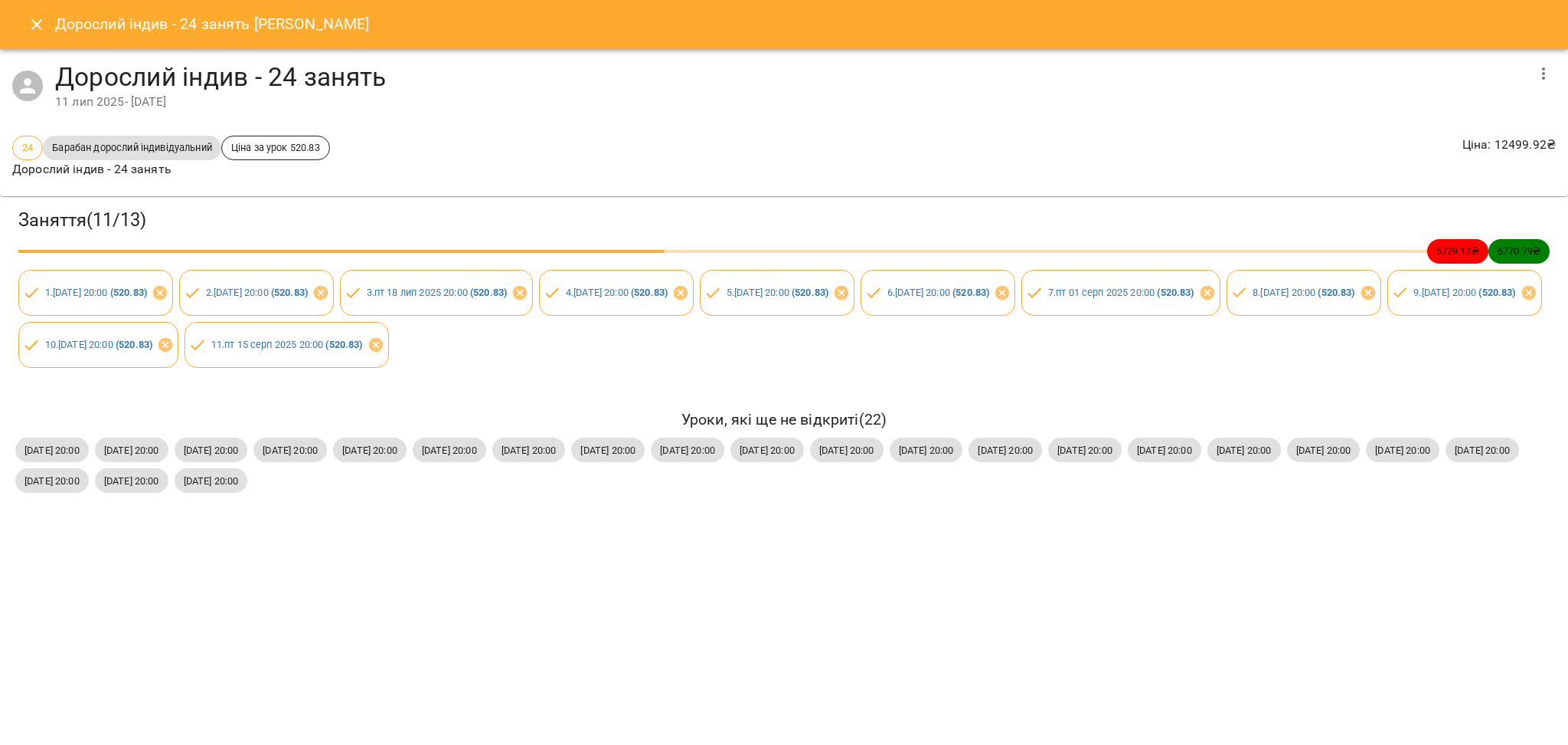
drag, startPoint x: 39, startPoint y: 24, endPoint x: 137, endPoint y: 87, distance: 116.5
click at [39, 24] on icon "Close" at bounding box center [36, 24] width 18 height 18
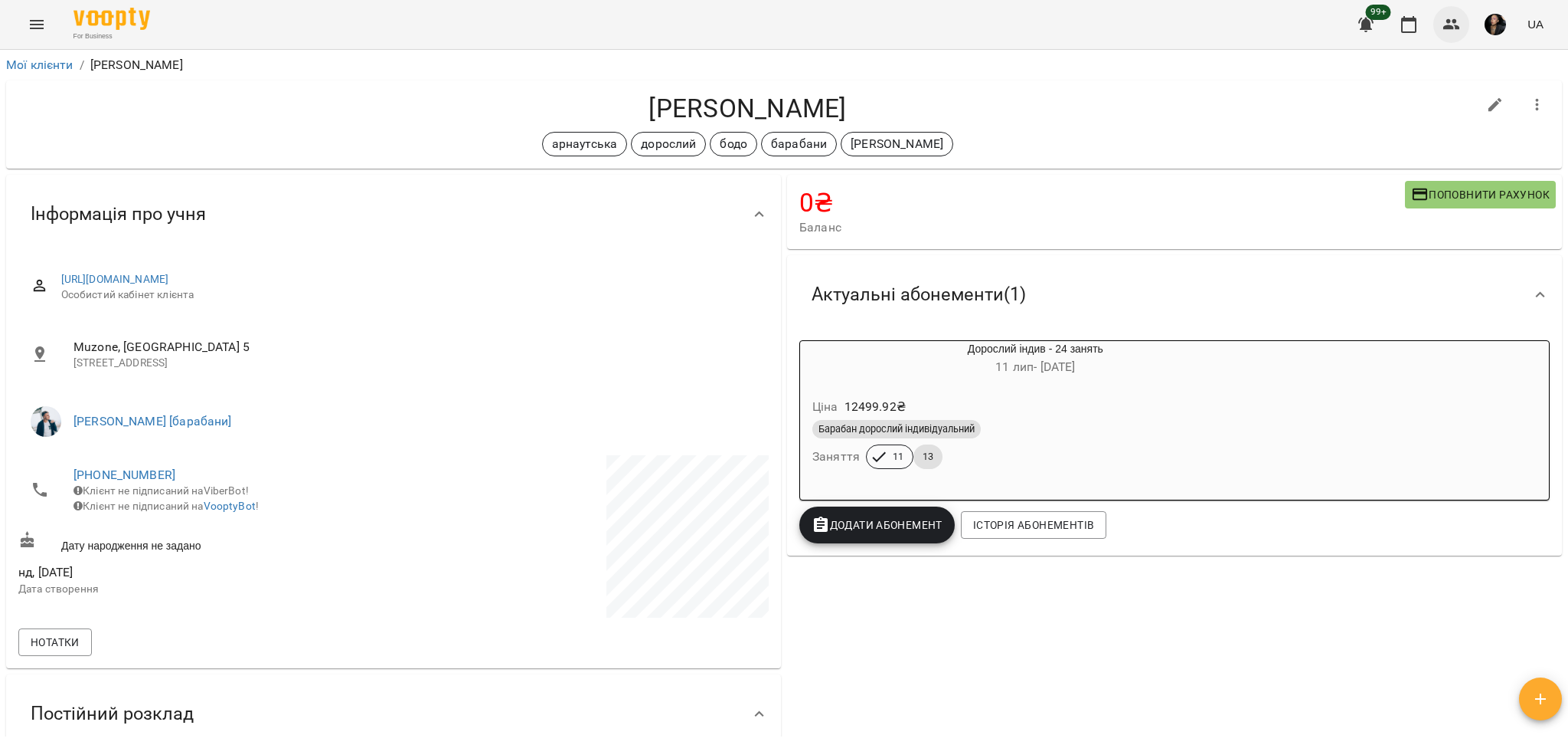
click at [1437, 19] on button "button" at bounding box center [1452, 24] width 37 height 37
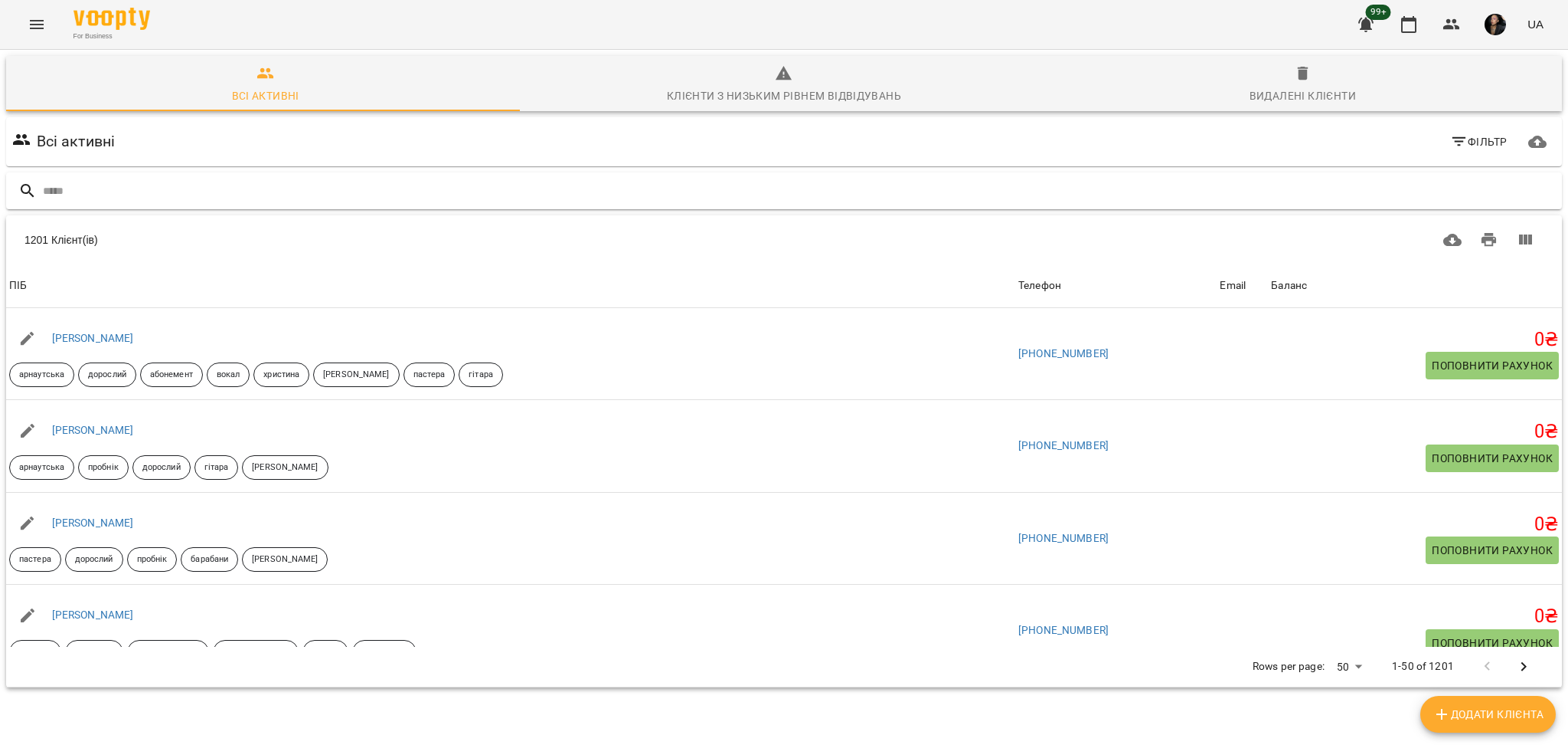
click at [65, 199] on input "text" at bounding box center [799, 191] width 1513 height 26
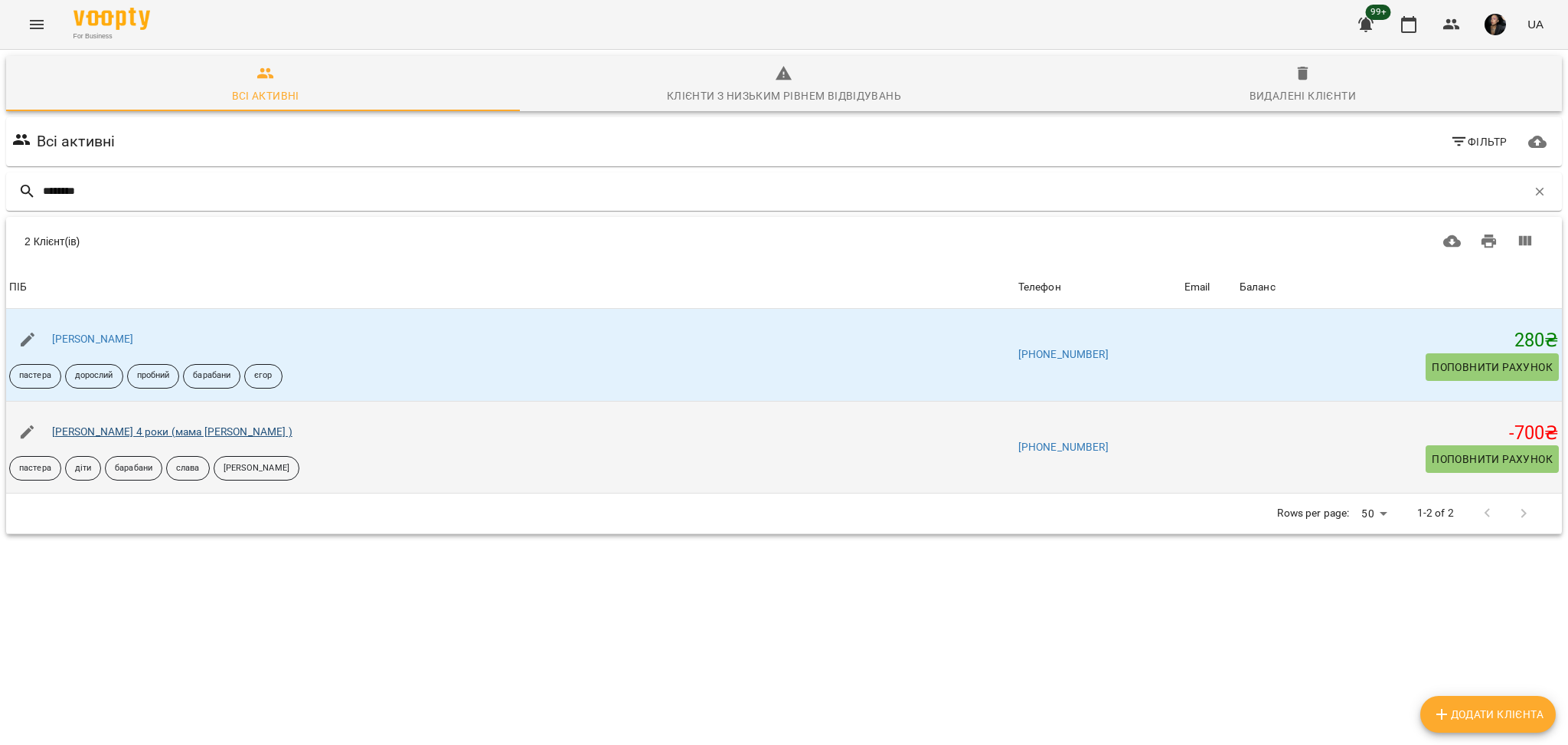
type input "********"
click at [134, 426] on link "[PERSON_NAME] 4 роки (мама [PERSON_NAME] )" at bounding box center [172, 431] width 241 height 12
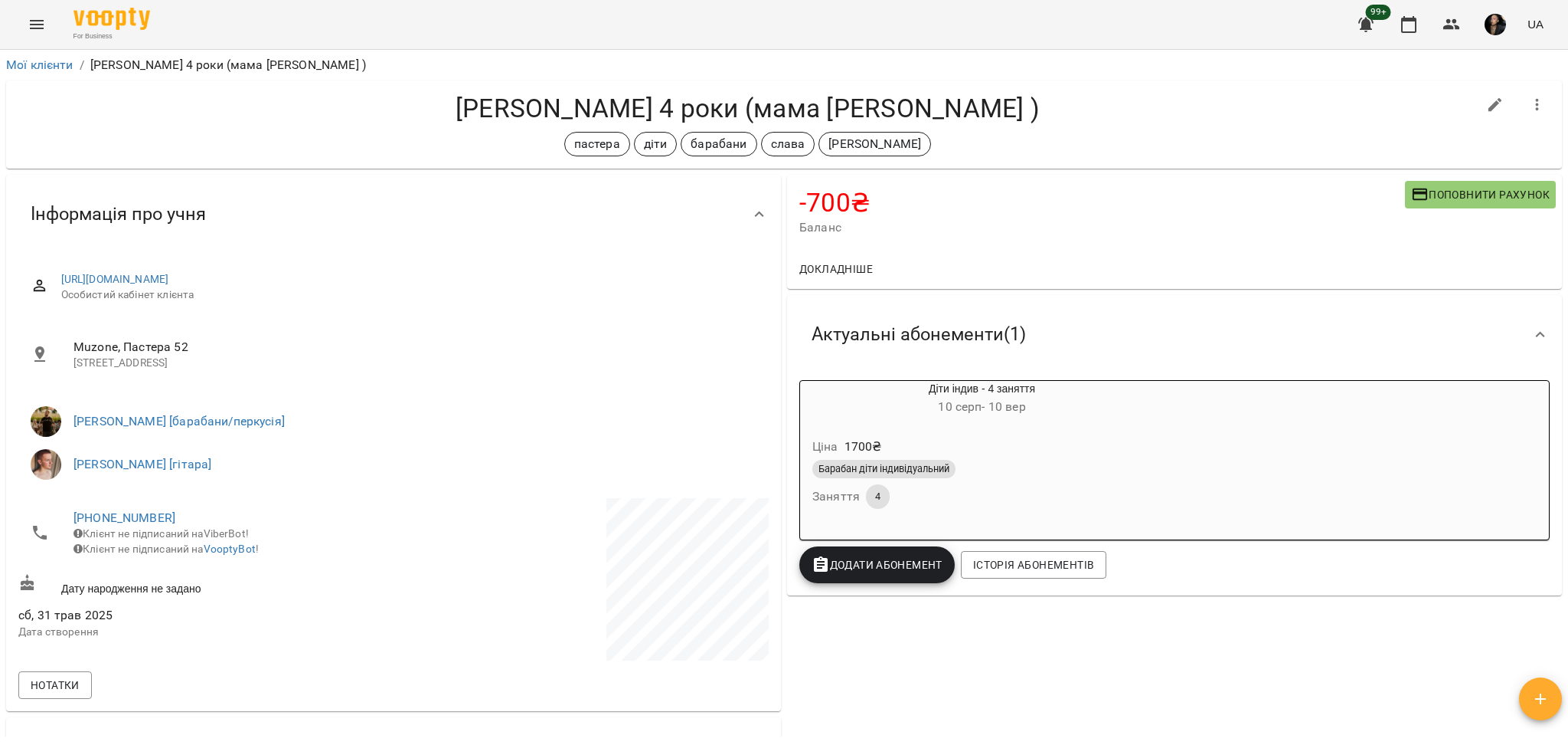
click at [1421, 176] on div "-700 ₴ Баланс Поповнити рахунок" at bounding box center [1174, 212] width 775 height 74
click at [1422, 191] on span "Поповнити рахунок" at bounding box center [1481, 194] width 139 height 18
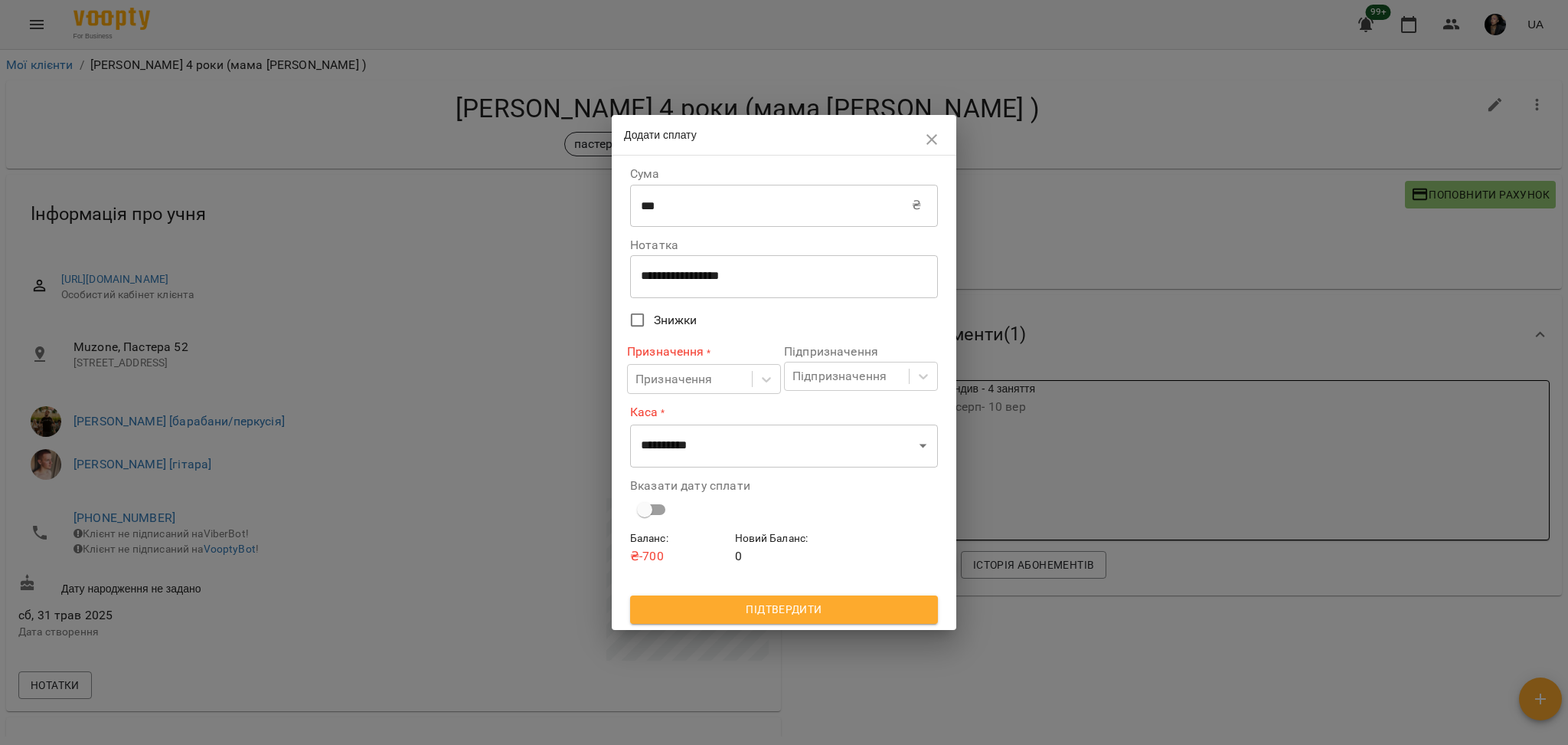
click at [716, 268] on div "**********" at bounding box center [784, 277] width 308 height 43
click at [716, 271] on textarea "**********" at bounding box center [784, 276] width 287 height 15
click at [715, 271] on textarea "**********" at bounding box center [784, 276] width 287 height 15
type textarea "****"
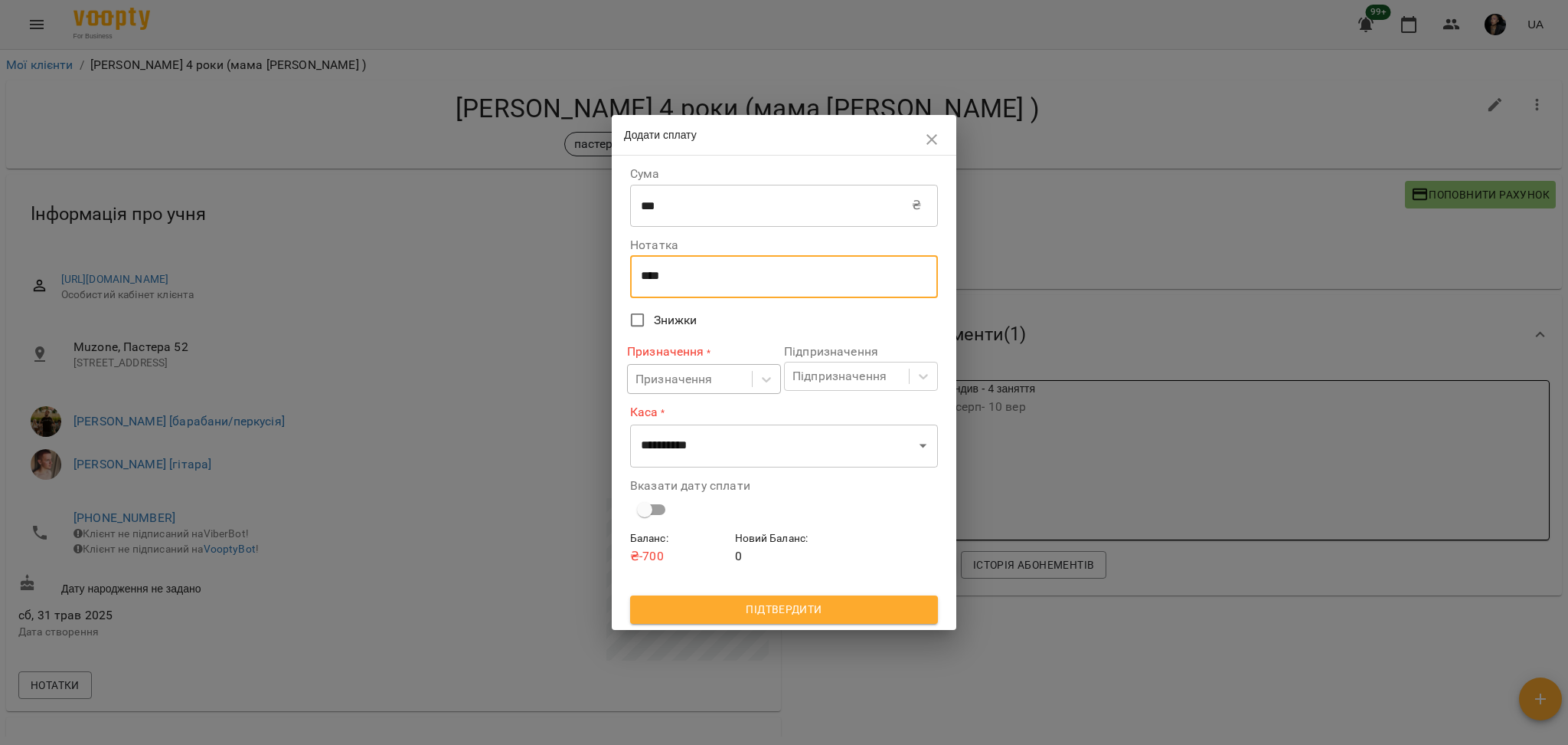
click at [701, 371] on div "Призначення" at bounding box center [690, 378] width 124 height 28
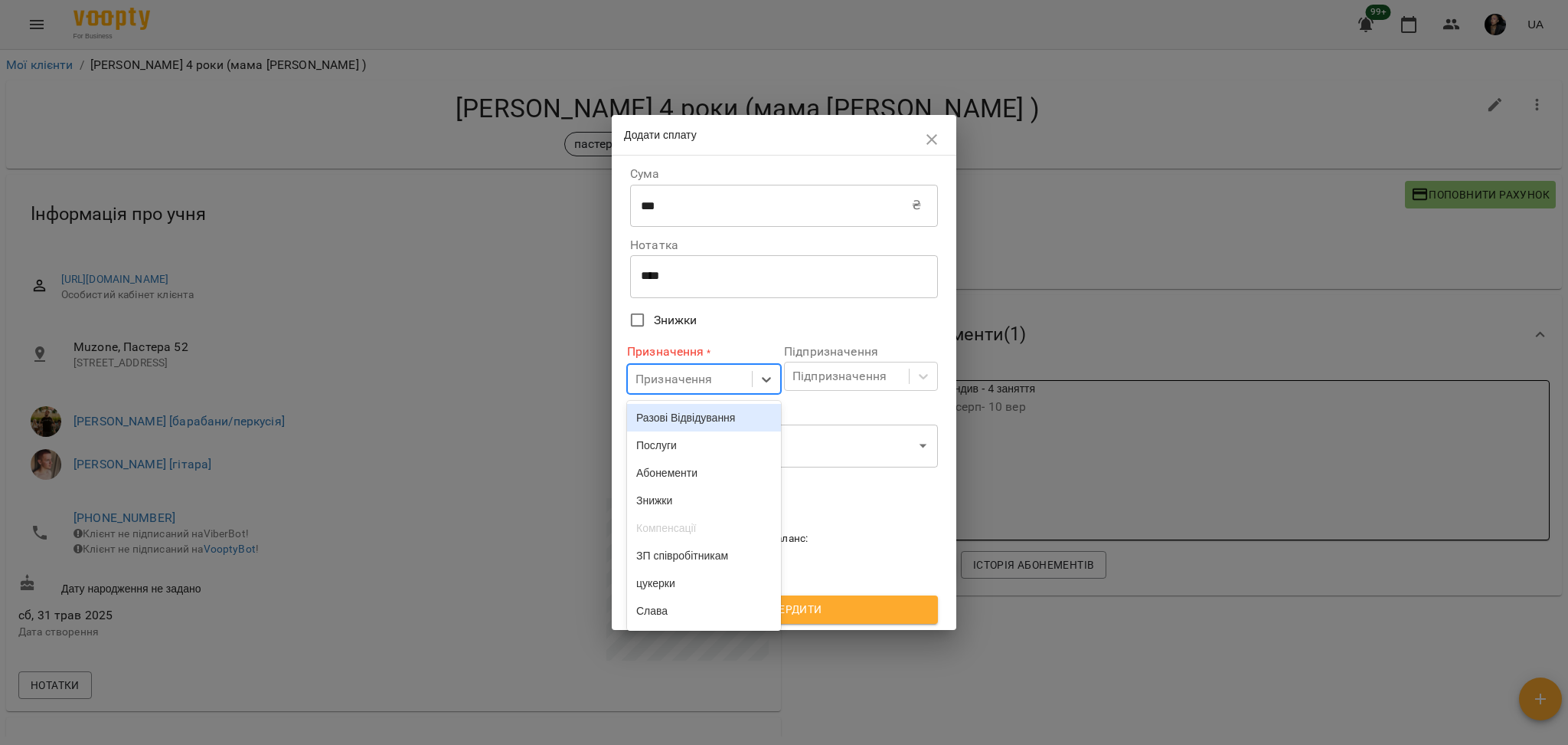
click at [697, 410] on div "Разові Відвідування" at bounding box center [704, 417] width 154 height 27
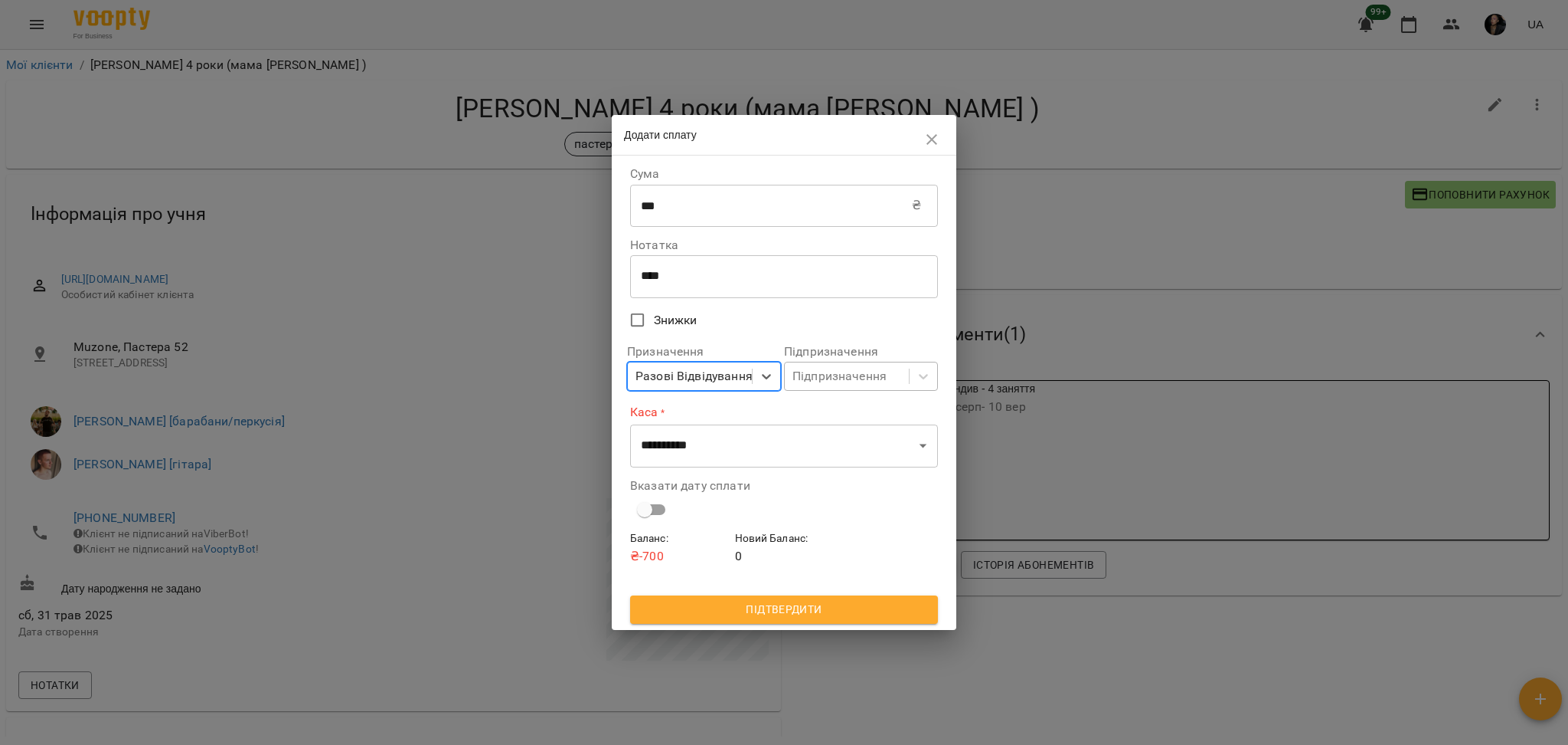
click at [788, 377] on div "Підпризначення" at bounding box center [846, 376] width 124 height 28
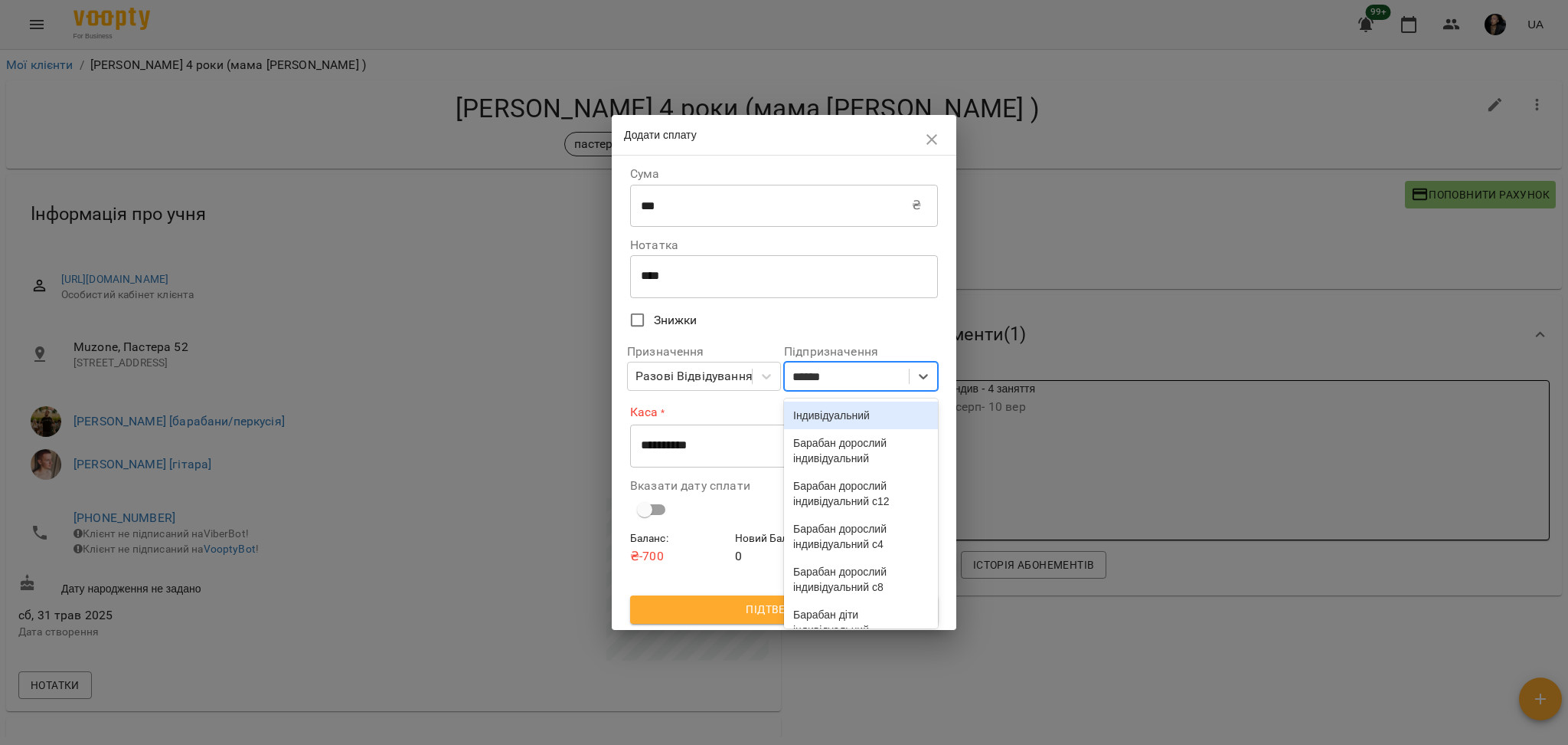
type input "*******"
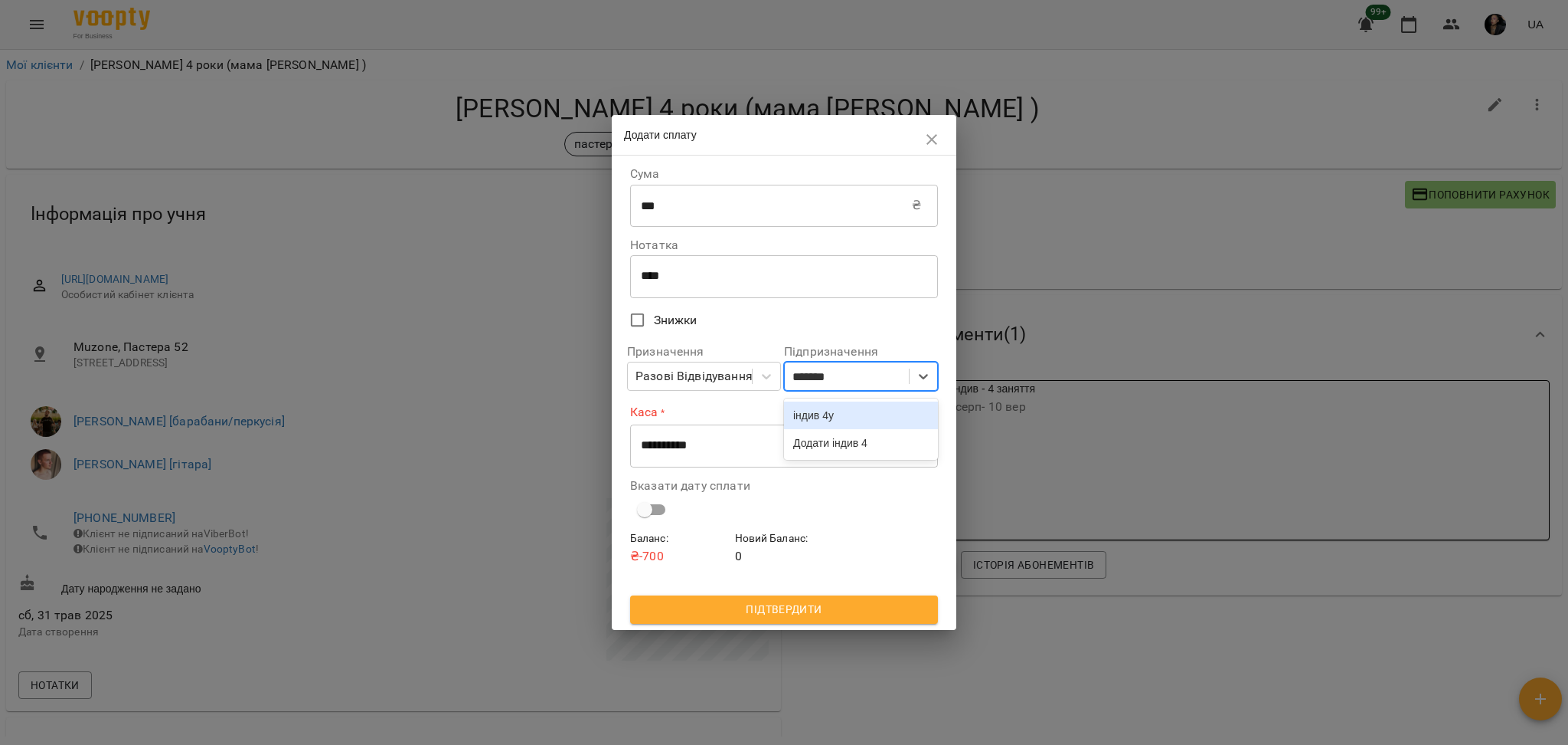
click at [817, 418] on div "індив 4у" at bounding box center [861, 415] width 154 height 27
click at [768, 454] on select "**********" at bounding box center [784, 446] width 308 height 43
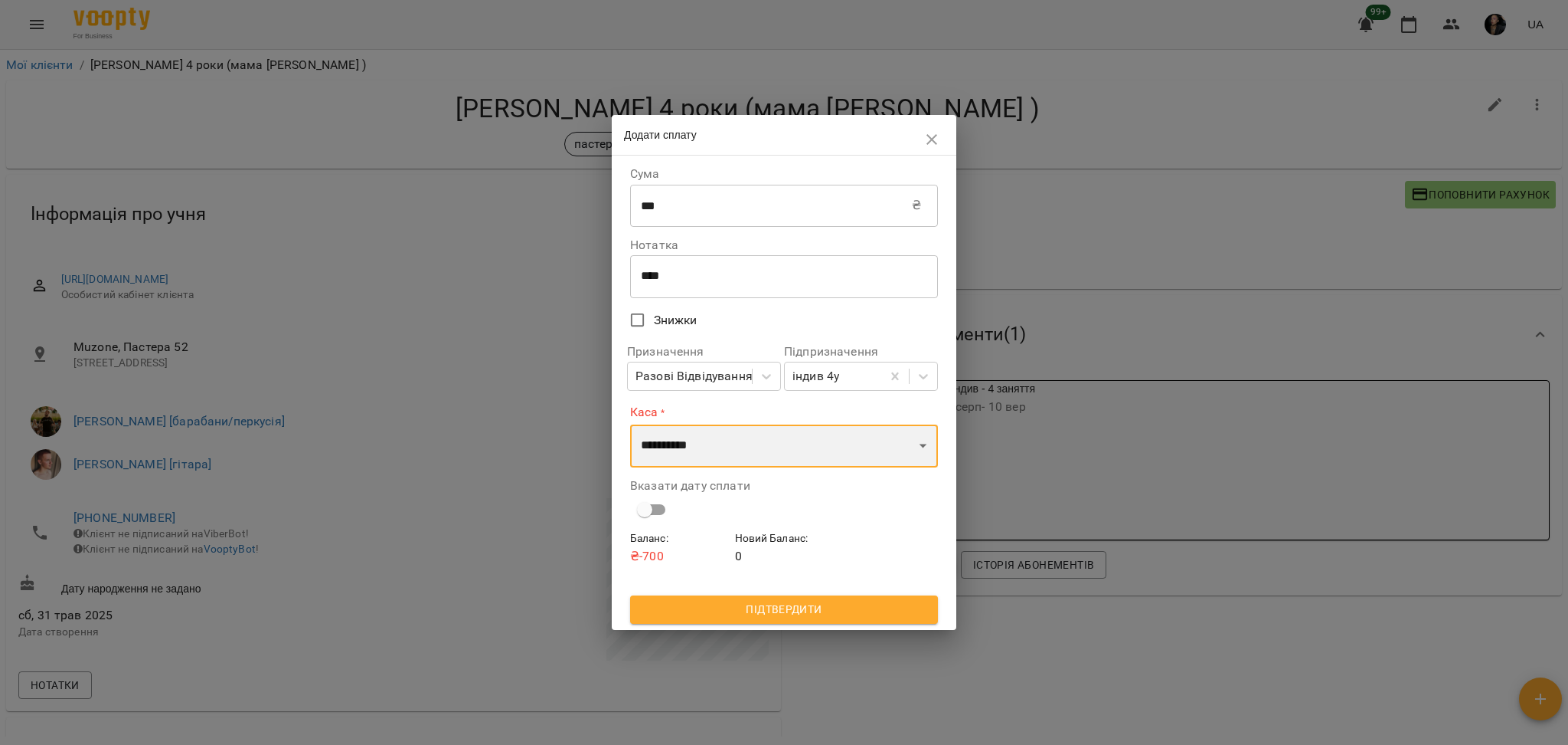
select select "****"
click at [630, 425] on select "**********" at bounding box center [784, 446] width 308 height 43
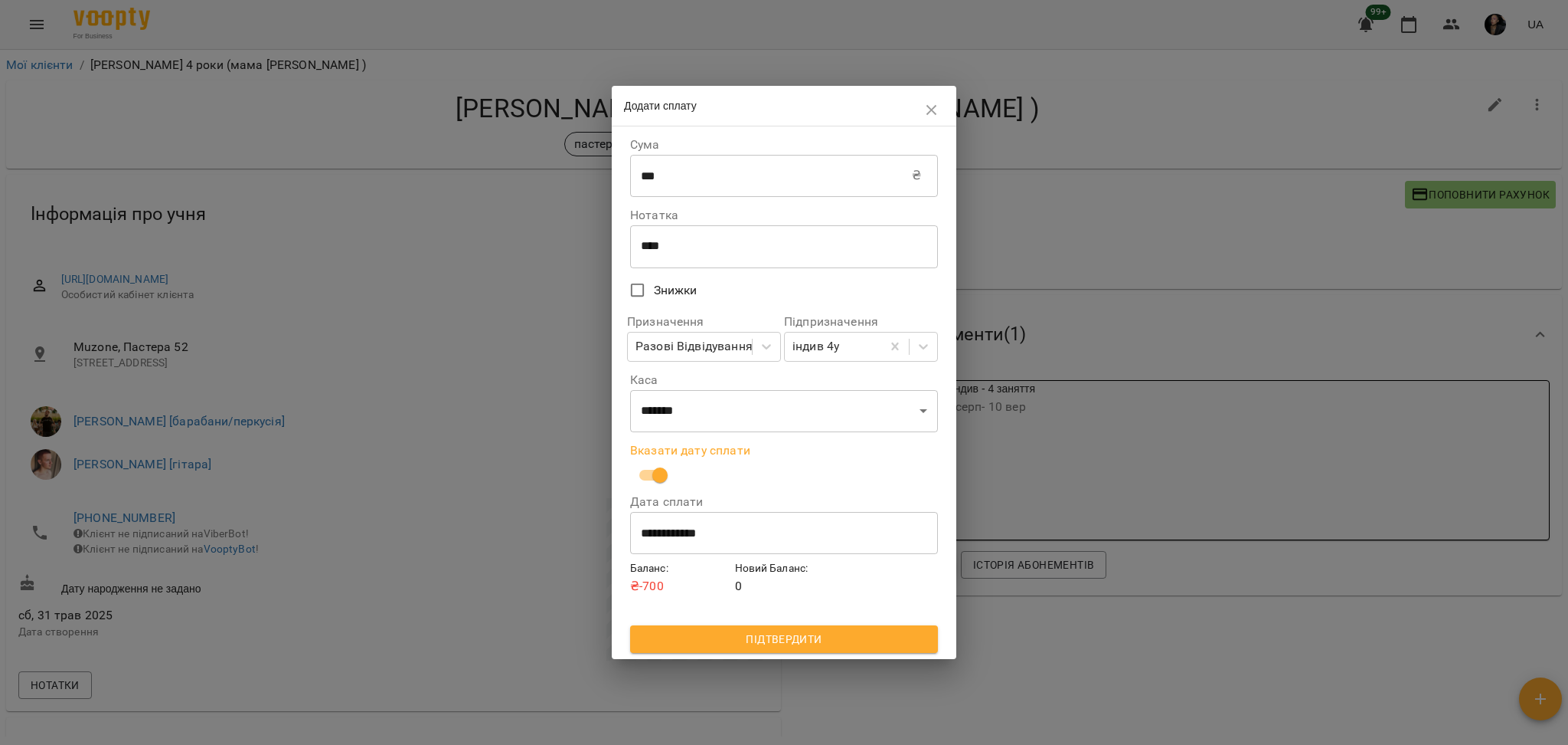
click at [745, 635] on span "Підтвердити" at bounding box center [784, 638] width 283 height 18
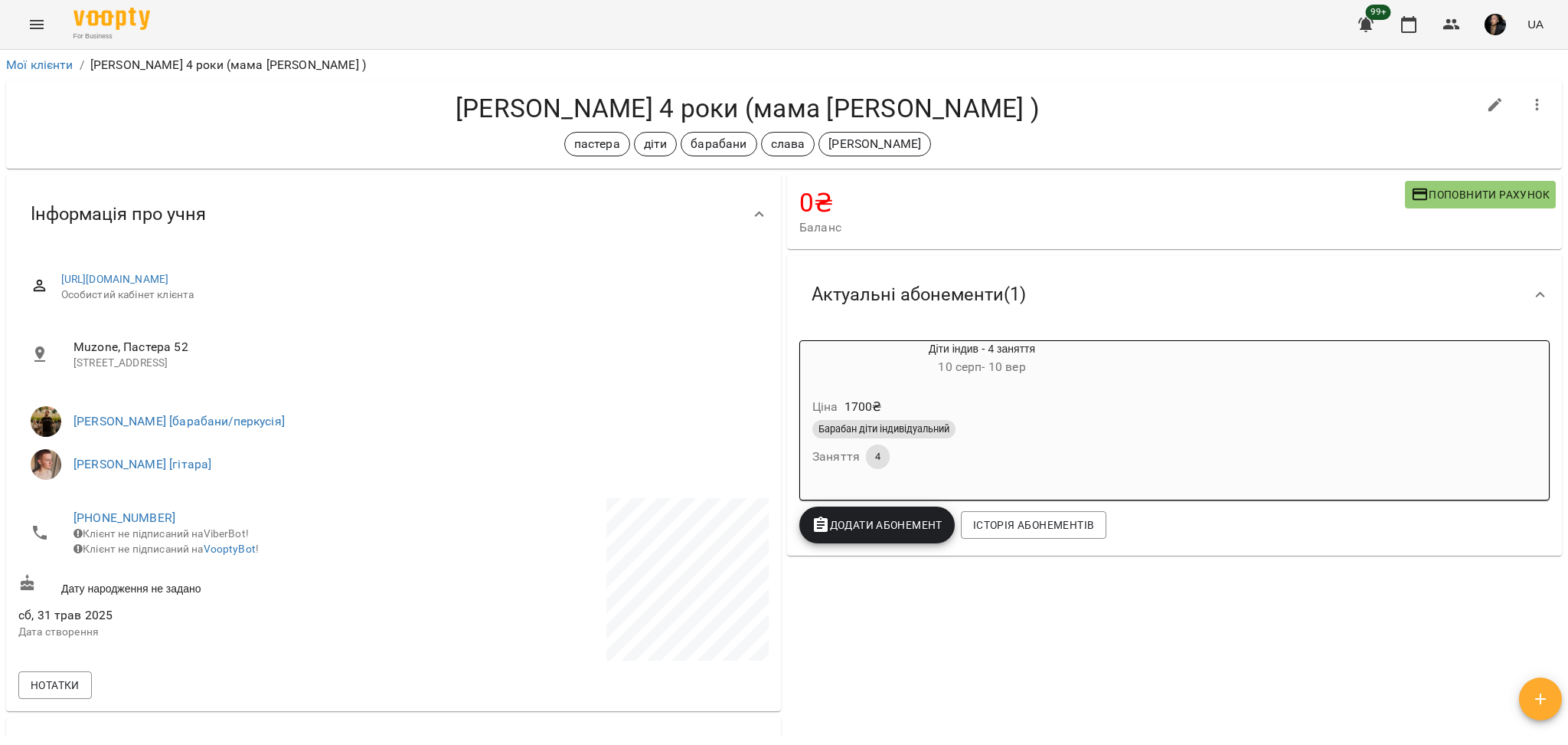
click at [563, 105] on h4 "[PERSON_NAME] 4 роки (мама [PERSON_NAME] )" at bounding box center [747, 108] width 1458 height 32
copy h4 "Перфілов"
click at [1001, 127] on div "Перфілов Ян 4 роки (мама Наталія ) пастера діти барабани слава михайло" at bounding box center [747, 124] width 1458 height 63
click at [1446, 27] on icon "button" at bounding box center [1452, 24] width 17 height 11
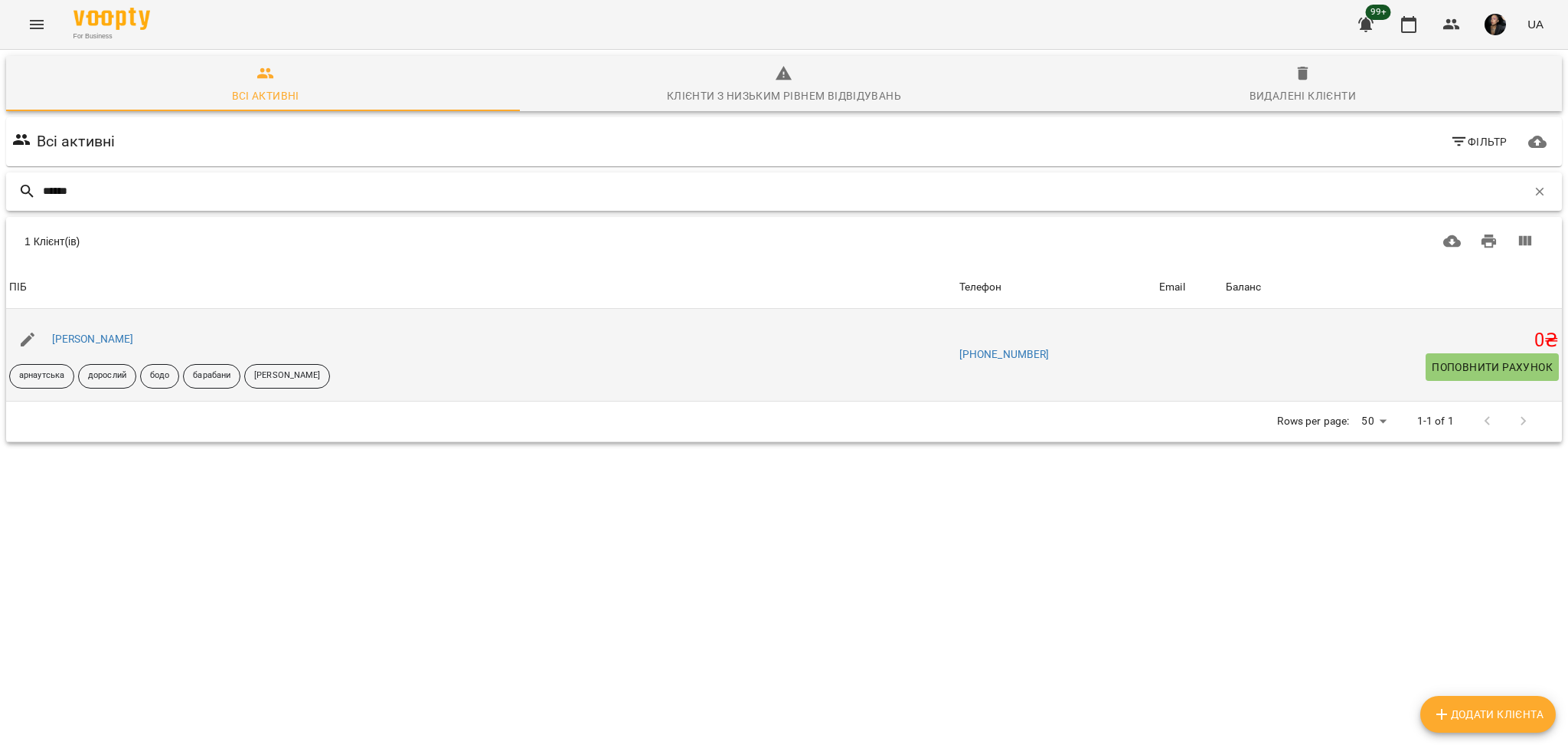
type input "******"
click at [137, 331] on div "Стрельникова Катерина" at bounding box center [92, 339] width 88 height 21
click at [134, 340] on link "Стрельникова Катерина" at bounding box center [93, 338] width 82 height 12
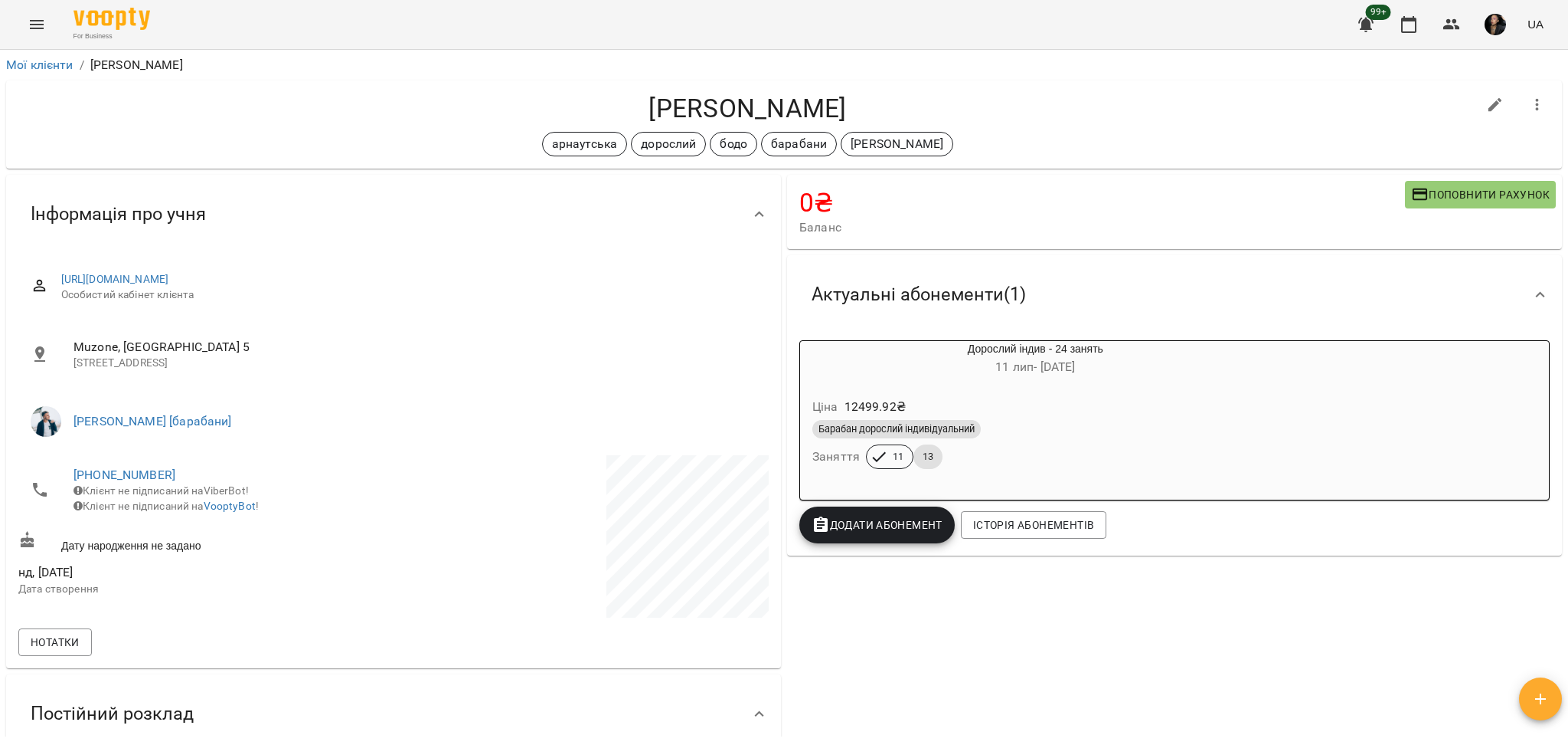
click at [1441, 186] on span "Поповнити рахунок" at bounding box center [1481, 194] width 139 height 18
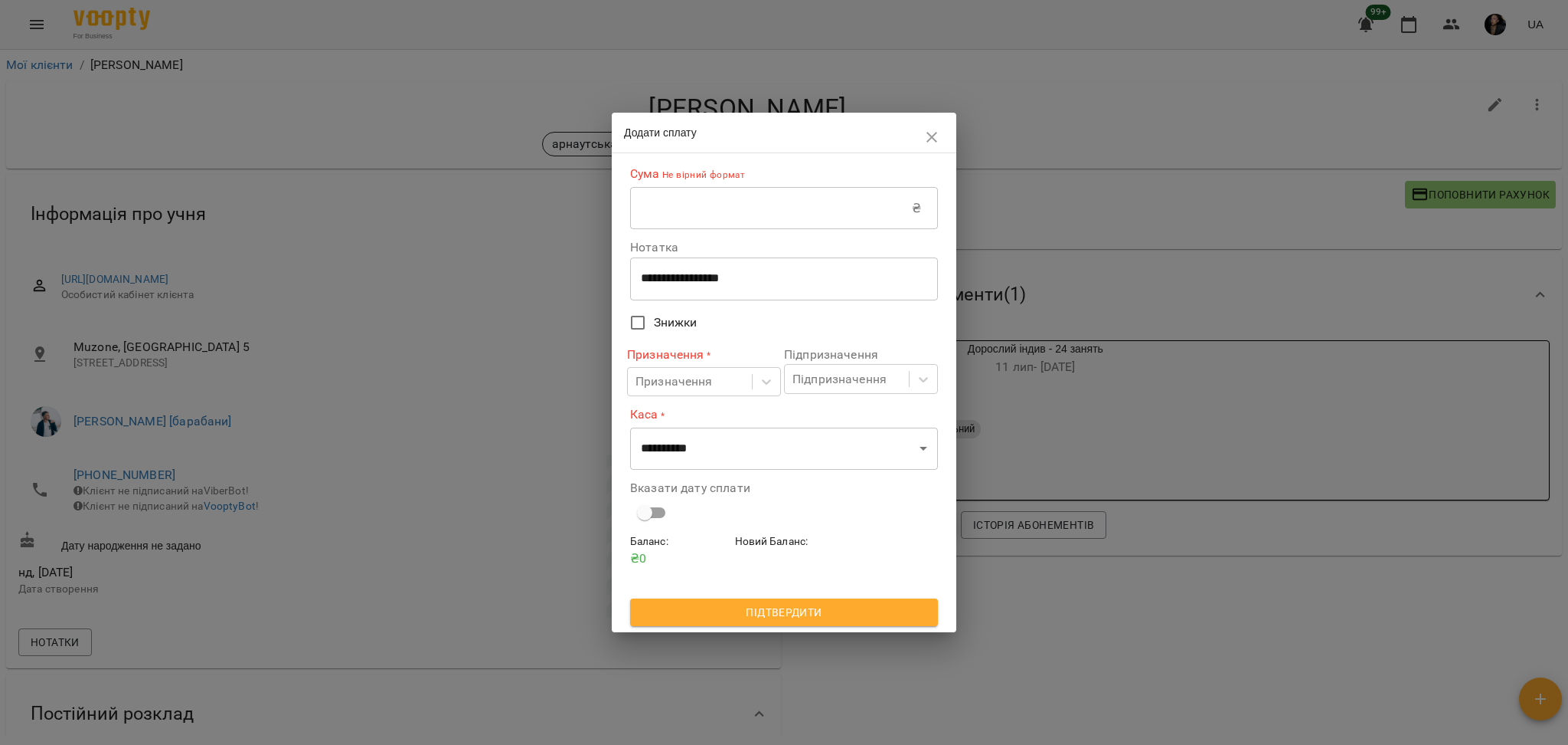
click at [704, 185] on div "Сума Не вірний формат ₴ ​" at bounding box center [784, 197] width 308 height 63
click at [700, 189] on input "text" at bounding box center [770, 208] width 282 height 43
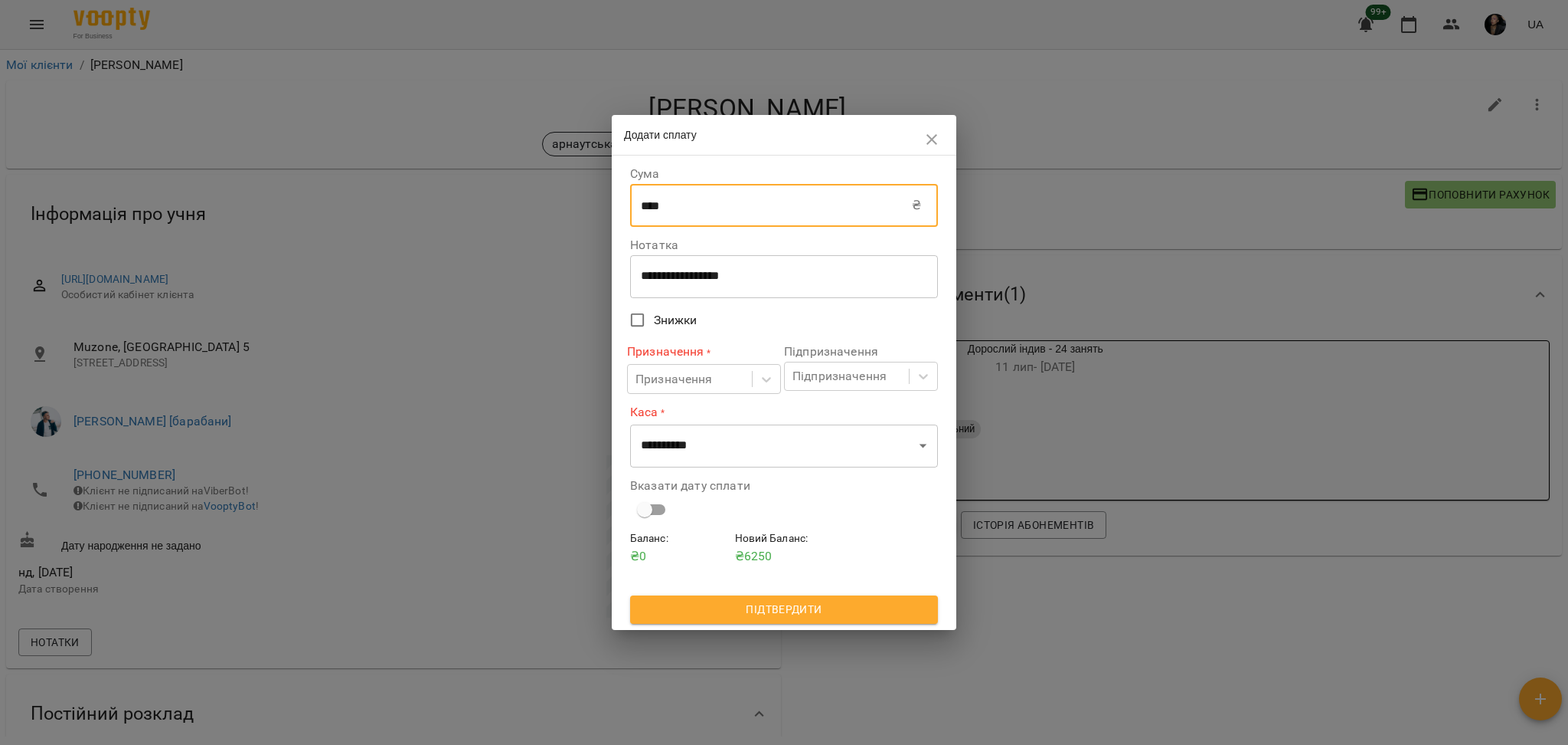
type input "****"
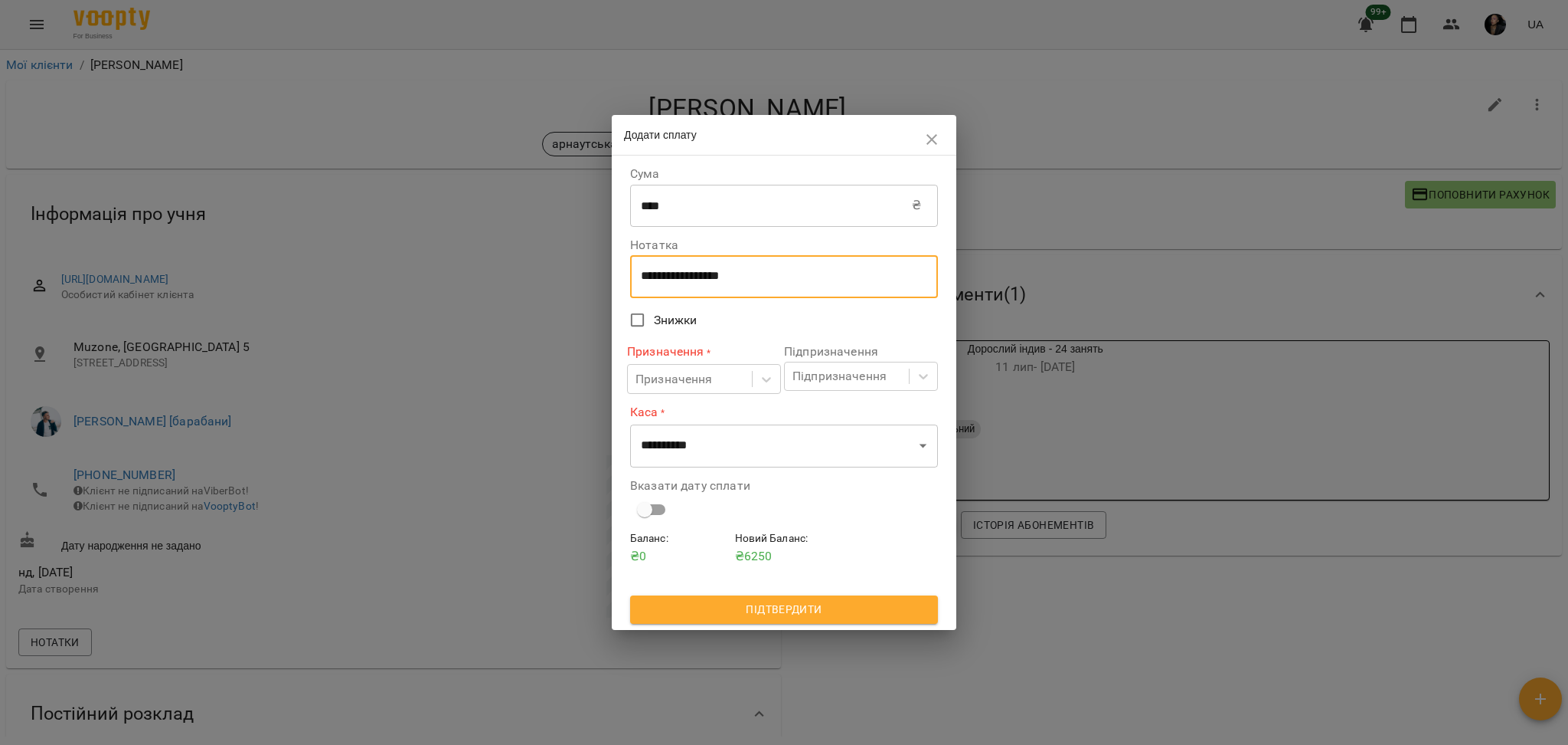
click at [802, 275] on textarea "**********" at bounding box center [784, 276] width 287 height 15
type textarea "****"
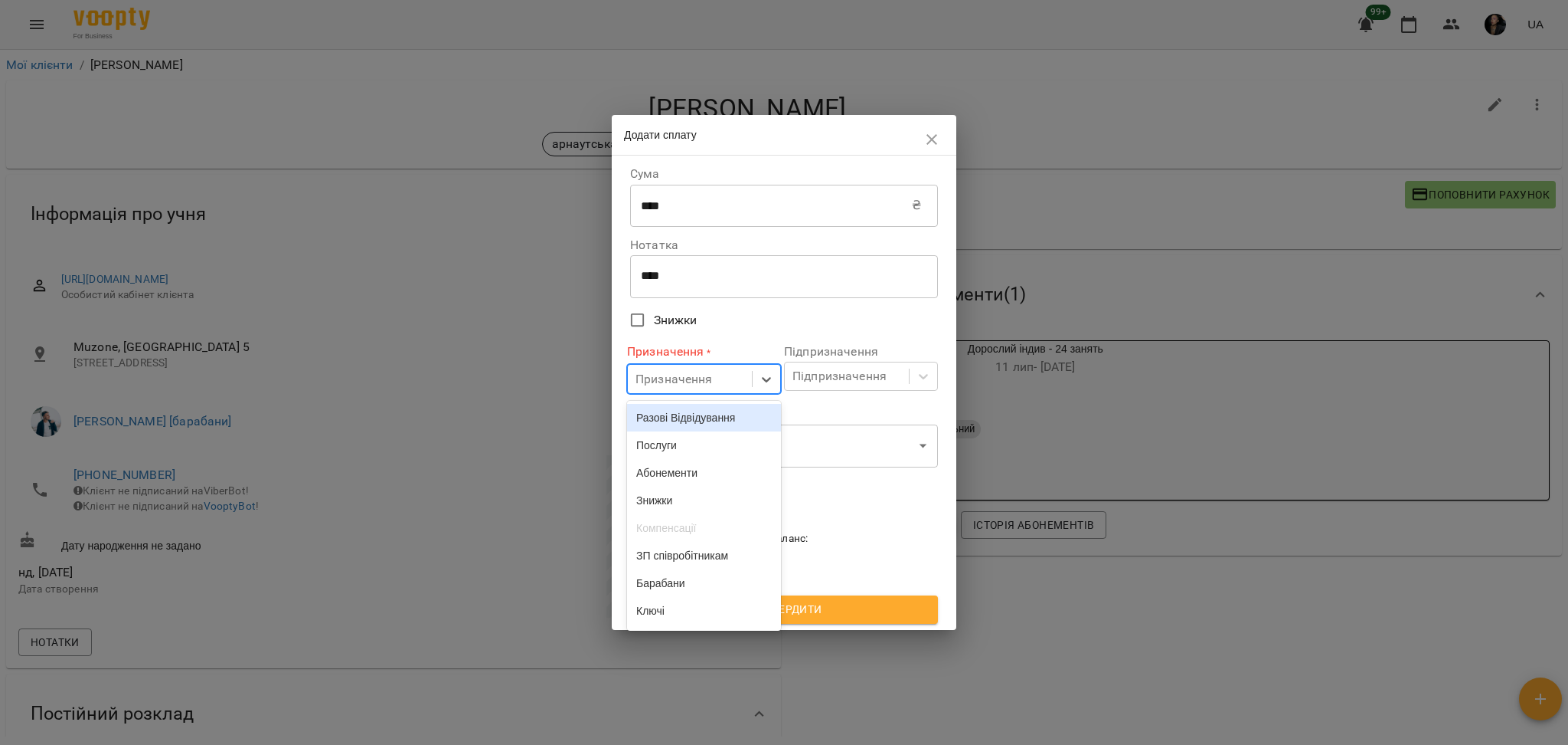
drag, startPoint x: 707, startPoint y: 367, endPoint x: 711, endPoint y: 378, distance: 11.7
click at [706, 370] on div "Призначення" at bounding box center [690, 378] width 124 height 28
click at [710, 407] on div "Разові Відвідування Послуги Абонементи Знижки Компенсації ЗП співробітникам Бар…" at bounding box center [704, 516] width 154 height 229
click at [684, 415] on div "Разові Відвідування" at bounding box center [704, 417] width 154 height 27
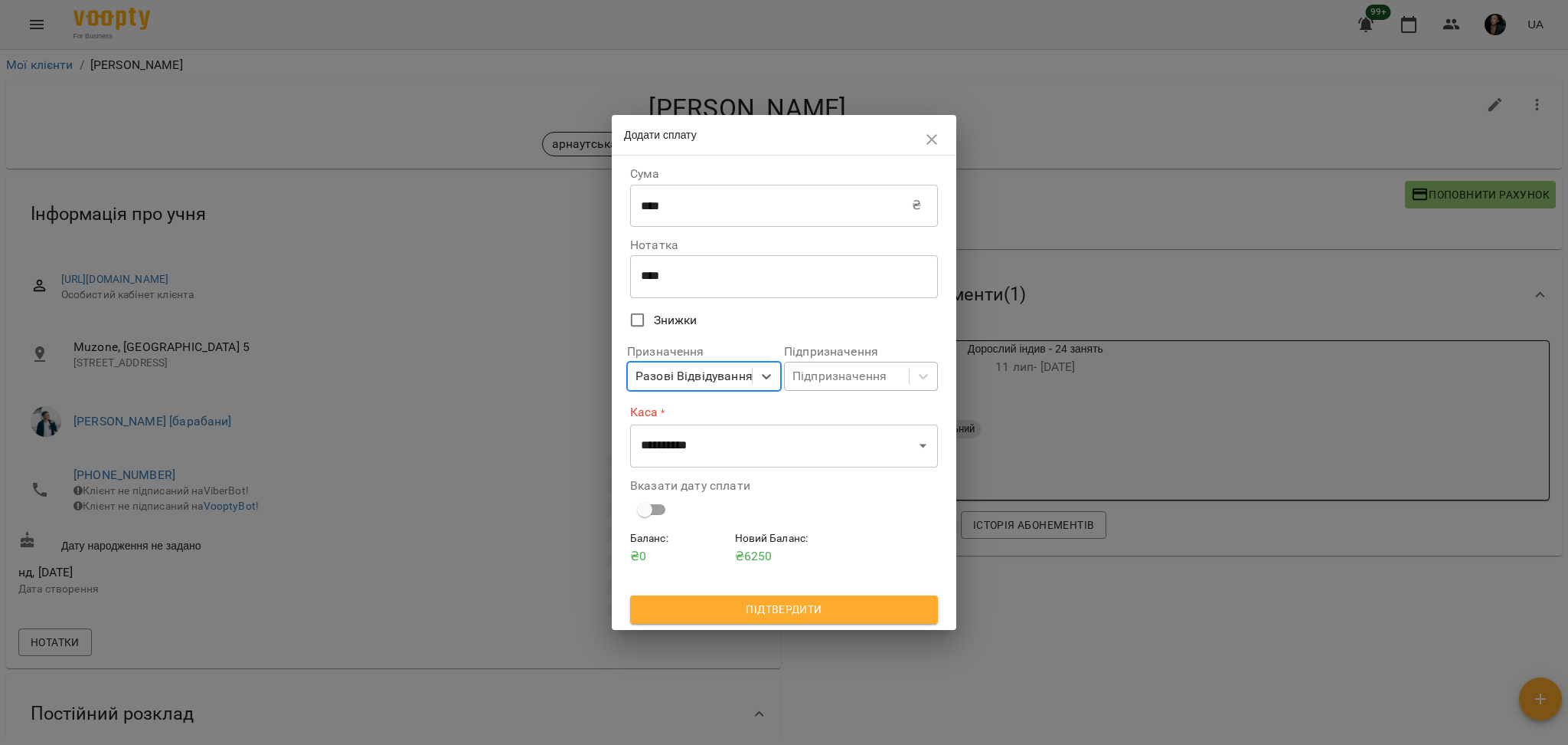
click at [864, 378] on div "Підпризначення" at bounding box center [840, 375] width 94 height 18
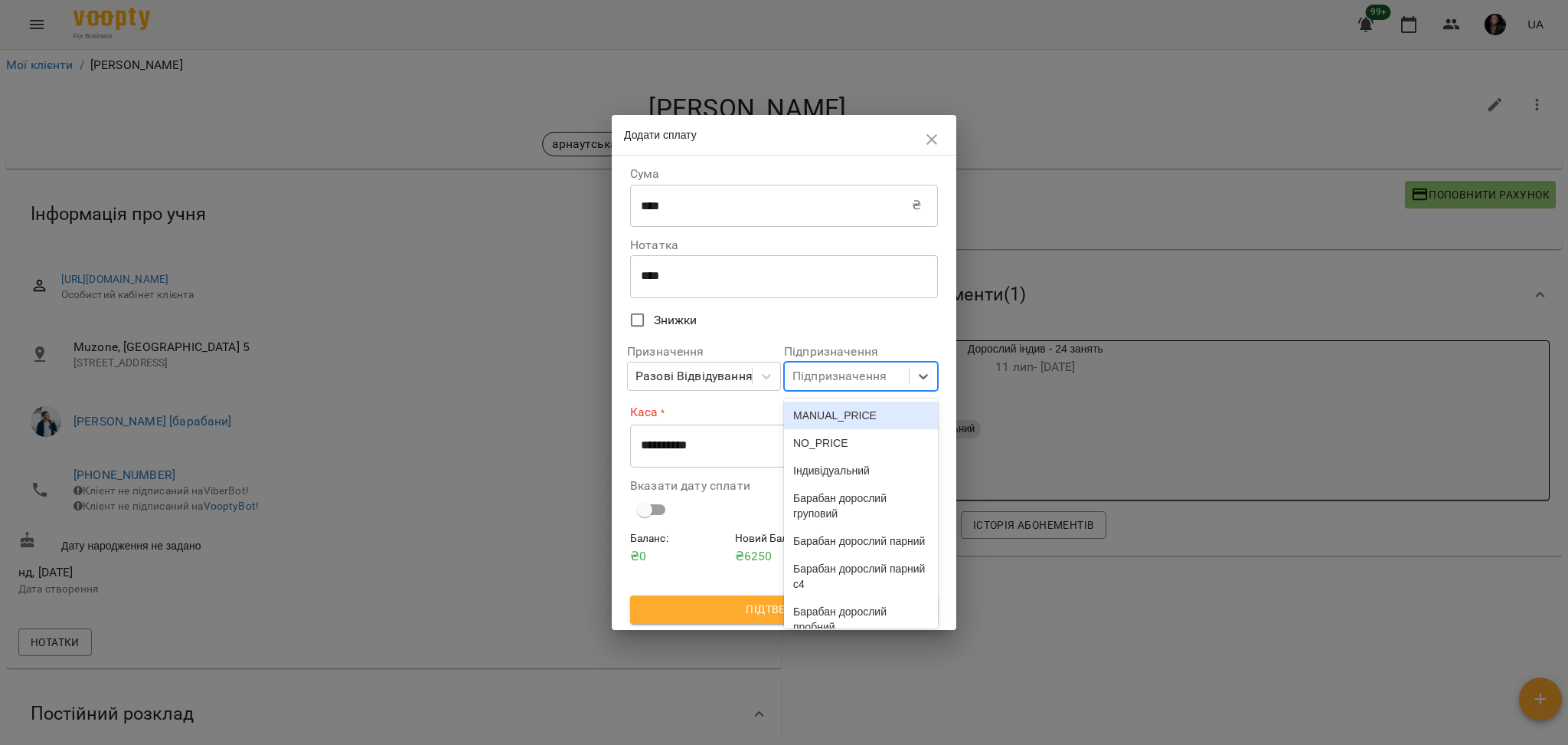
type input "*"
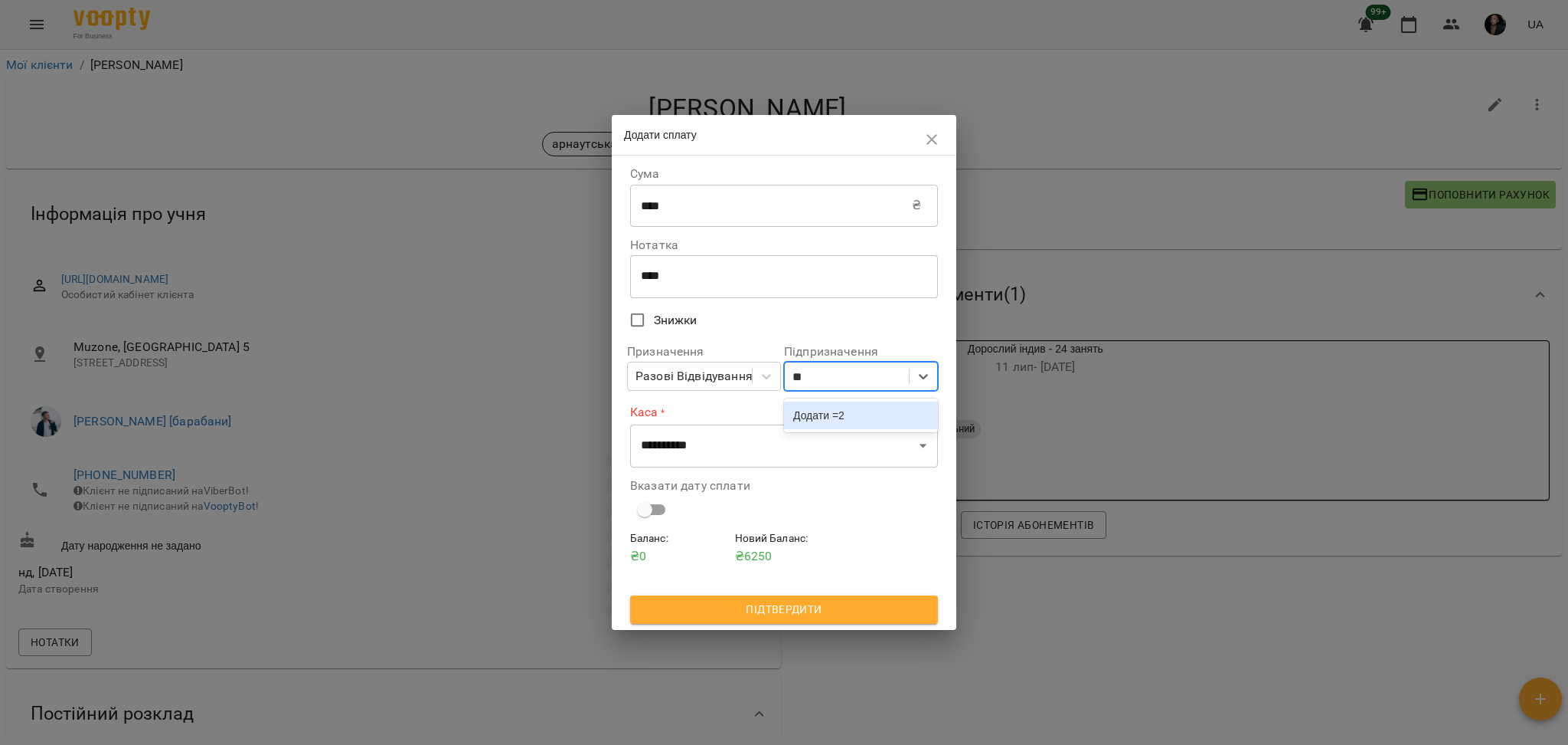
type input "*"
type input "**"
click at [856, 414] on div "індив 24у" at bounding box center [861, 415] width 154 height 27
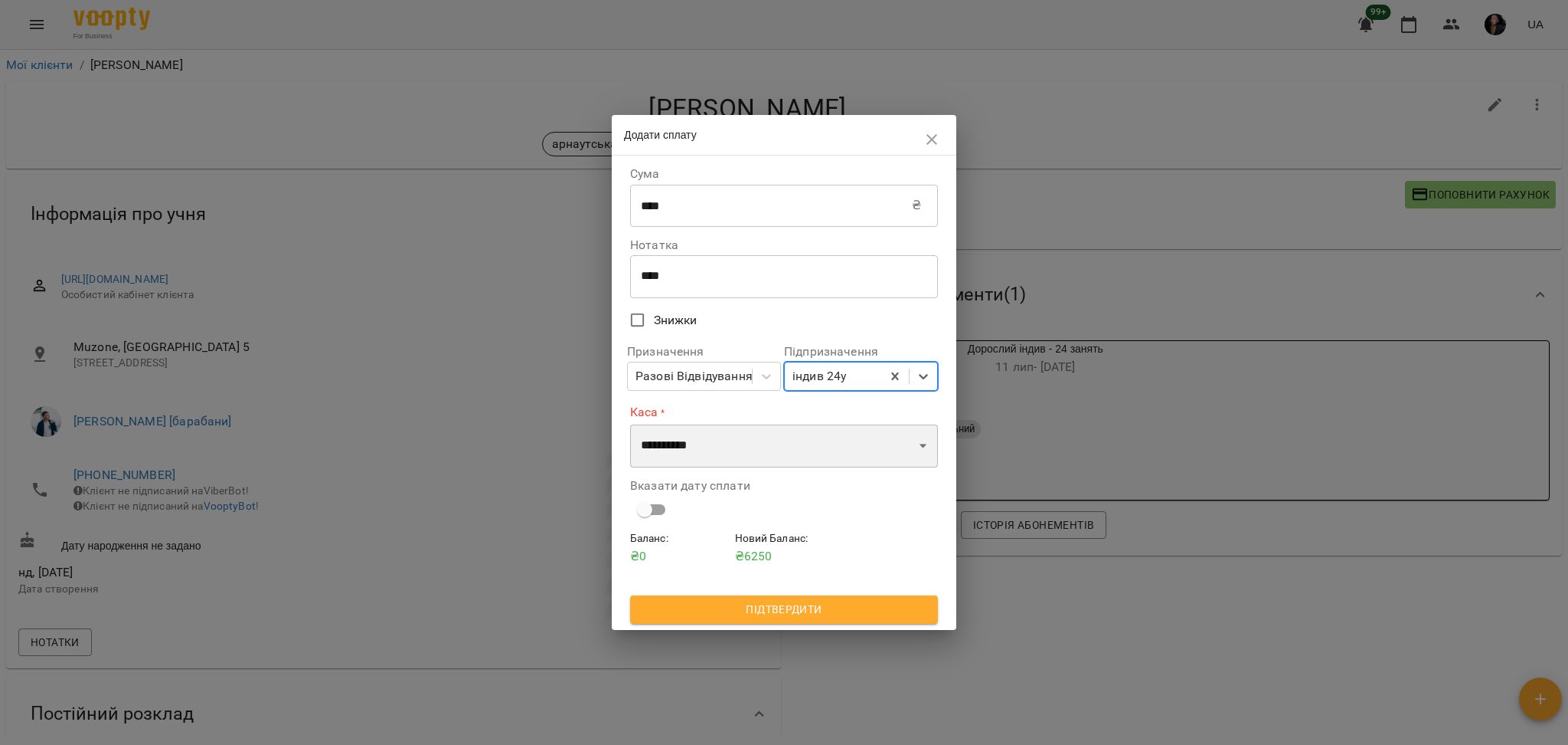
click at [804, 459] on select "**********" at bounding box center [784, 446] width 308 height 43
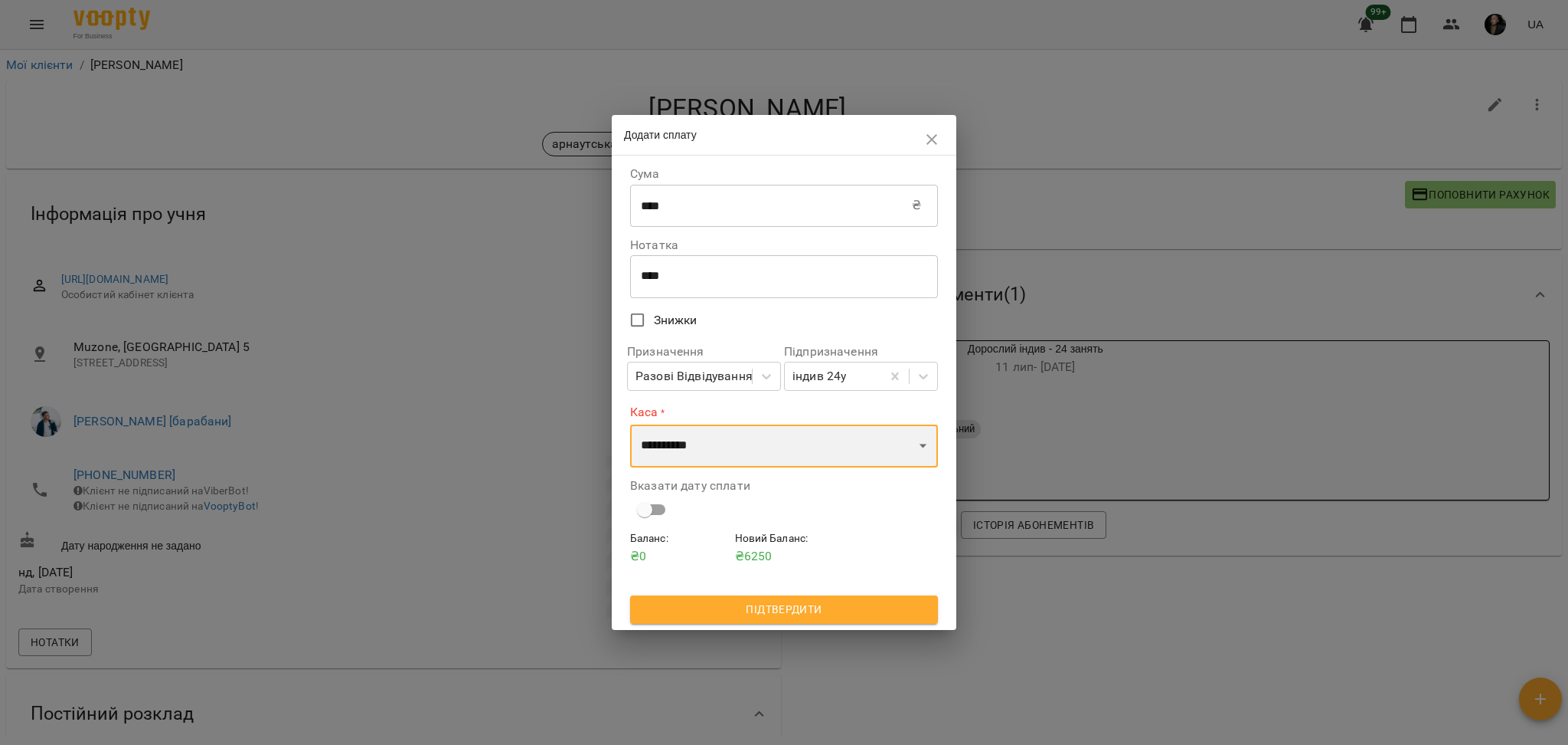
select select "****"
click at [630, 425] on select "**********" at bounding box center [784, 446] width 308 height 43
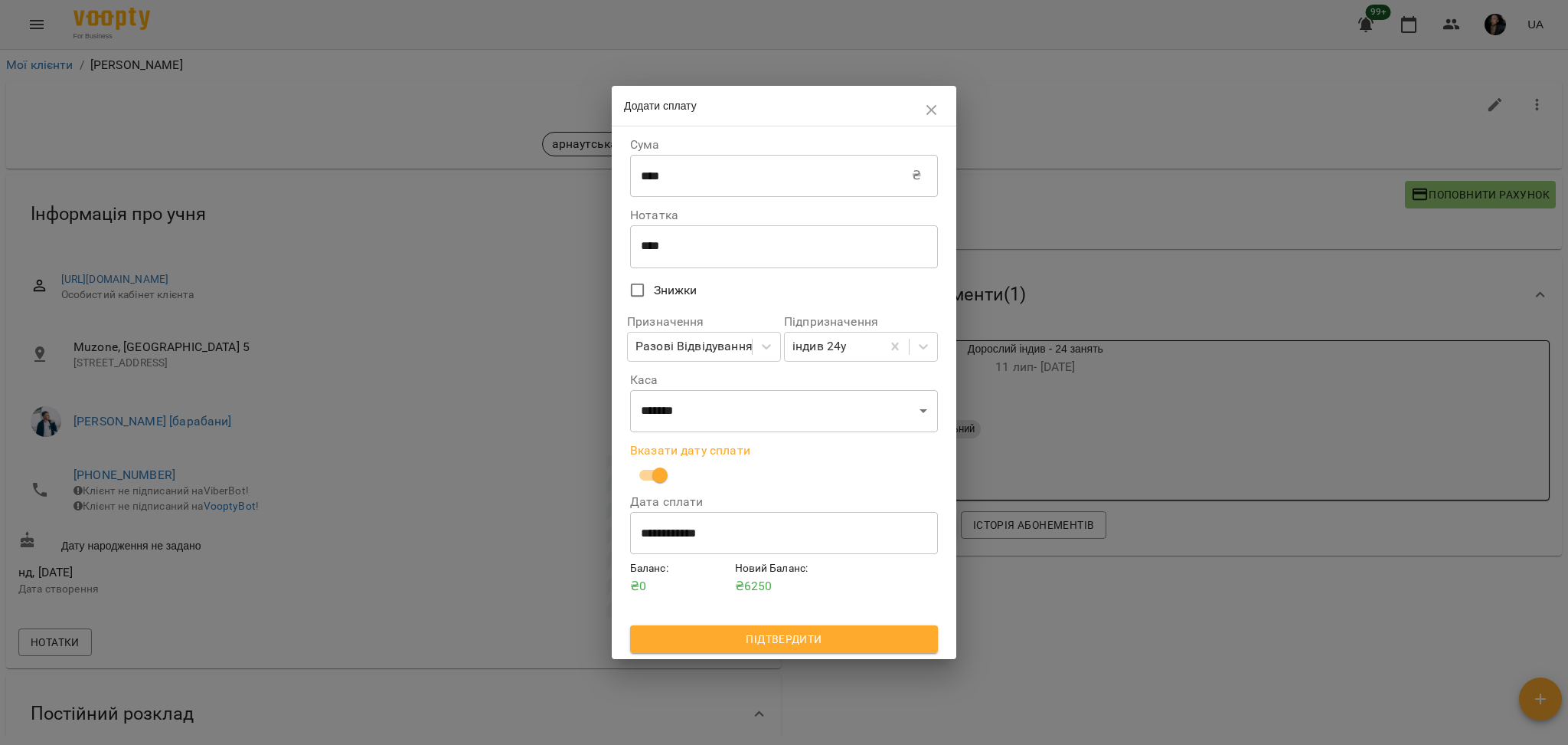
drag, startPoint x: 708, startPoint y: 633, endPoint x: 663, endPoint y: 390, distance: 247.1
click at [708, 633] on span "Підтвердити" at bounding box center [784, 638] width 283 height 18
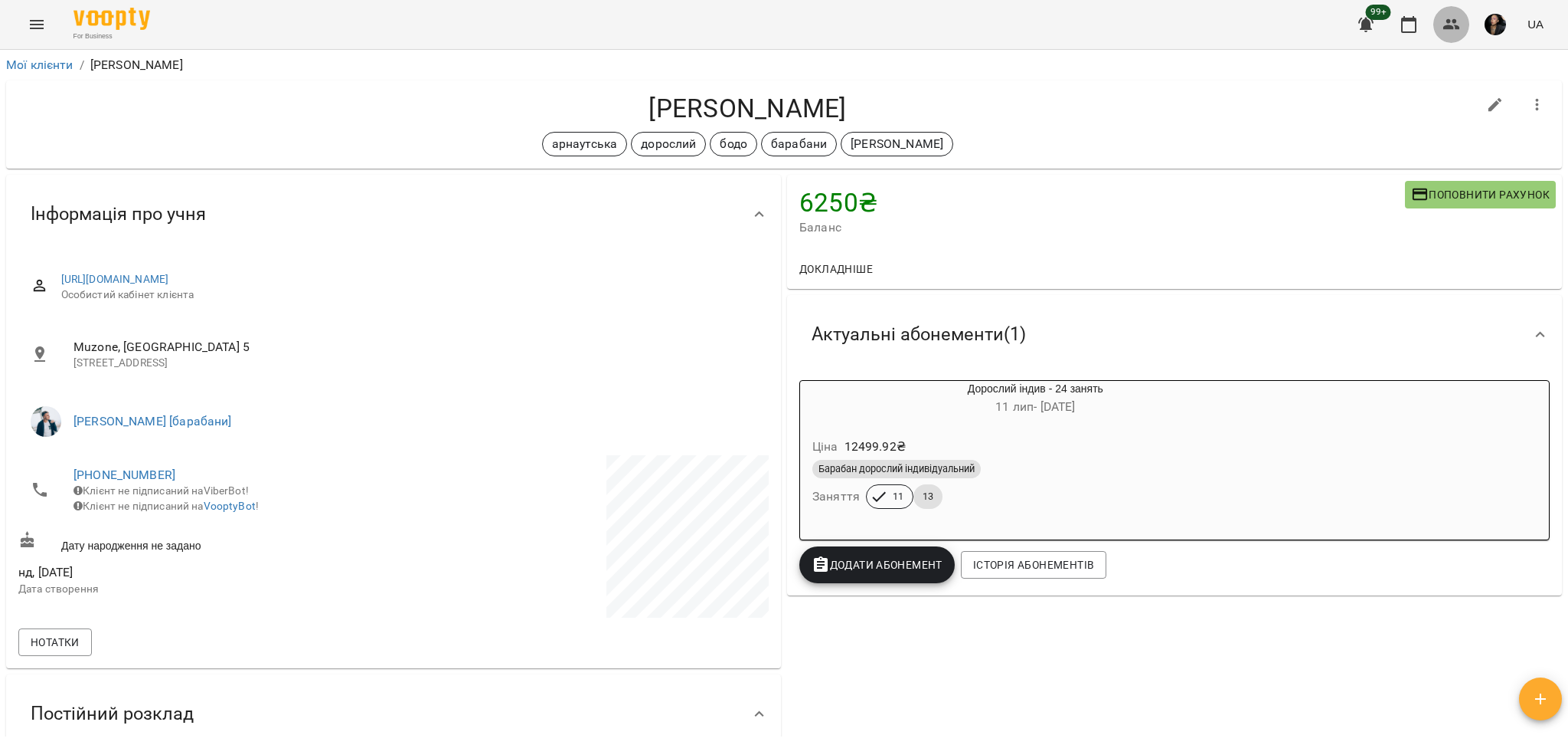
click at [1453, 21] on icon "button" at bounding box center [1452, 24] width 17 height 11
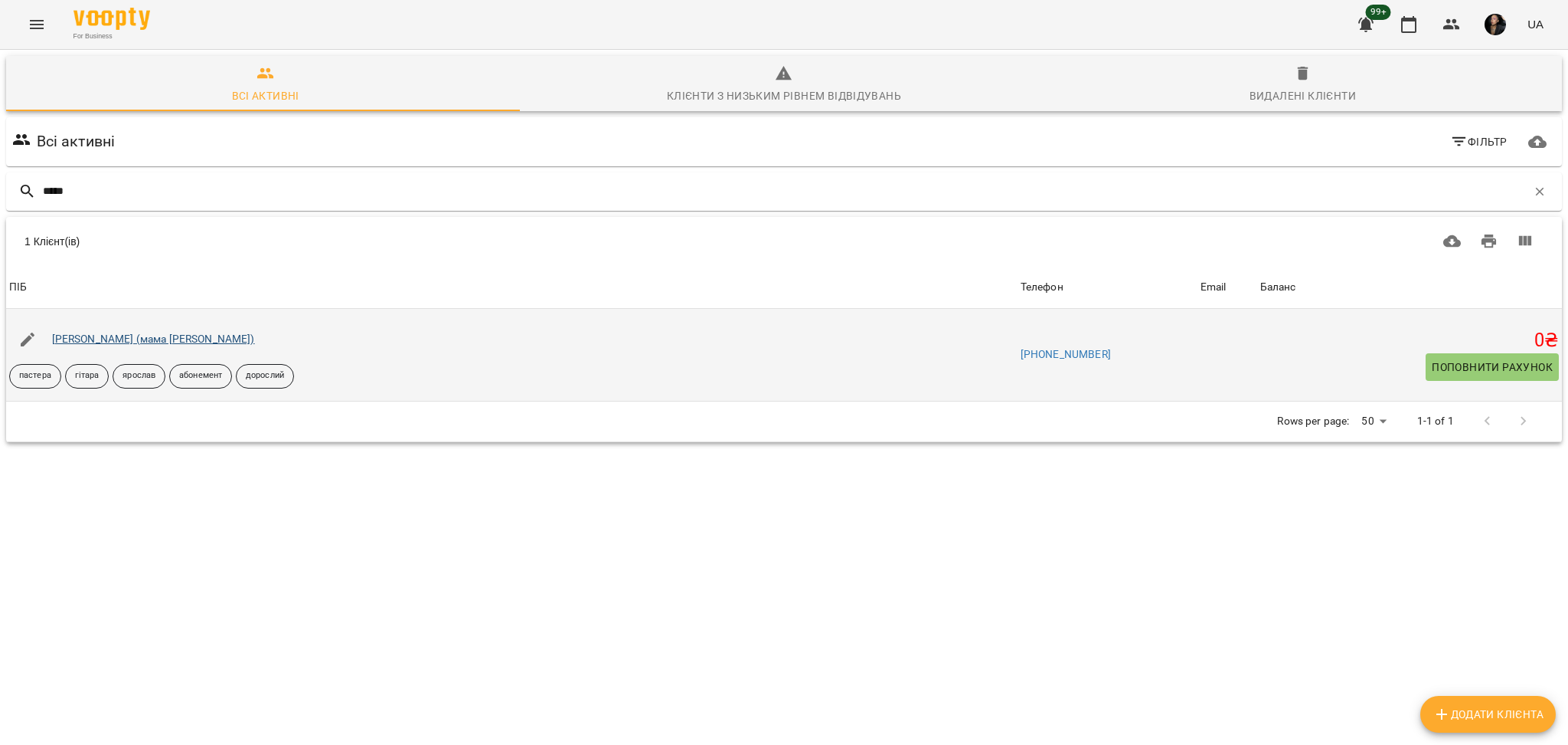
type input "*****"
click at [188, 343] on link "[PERSON_NAME] (мама [PERSON_NAME])" at bounding box center [153, 338] width 203 height 12
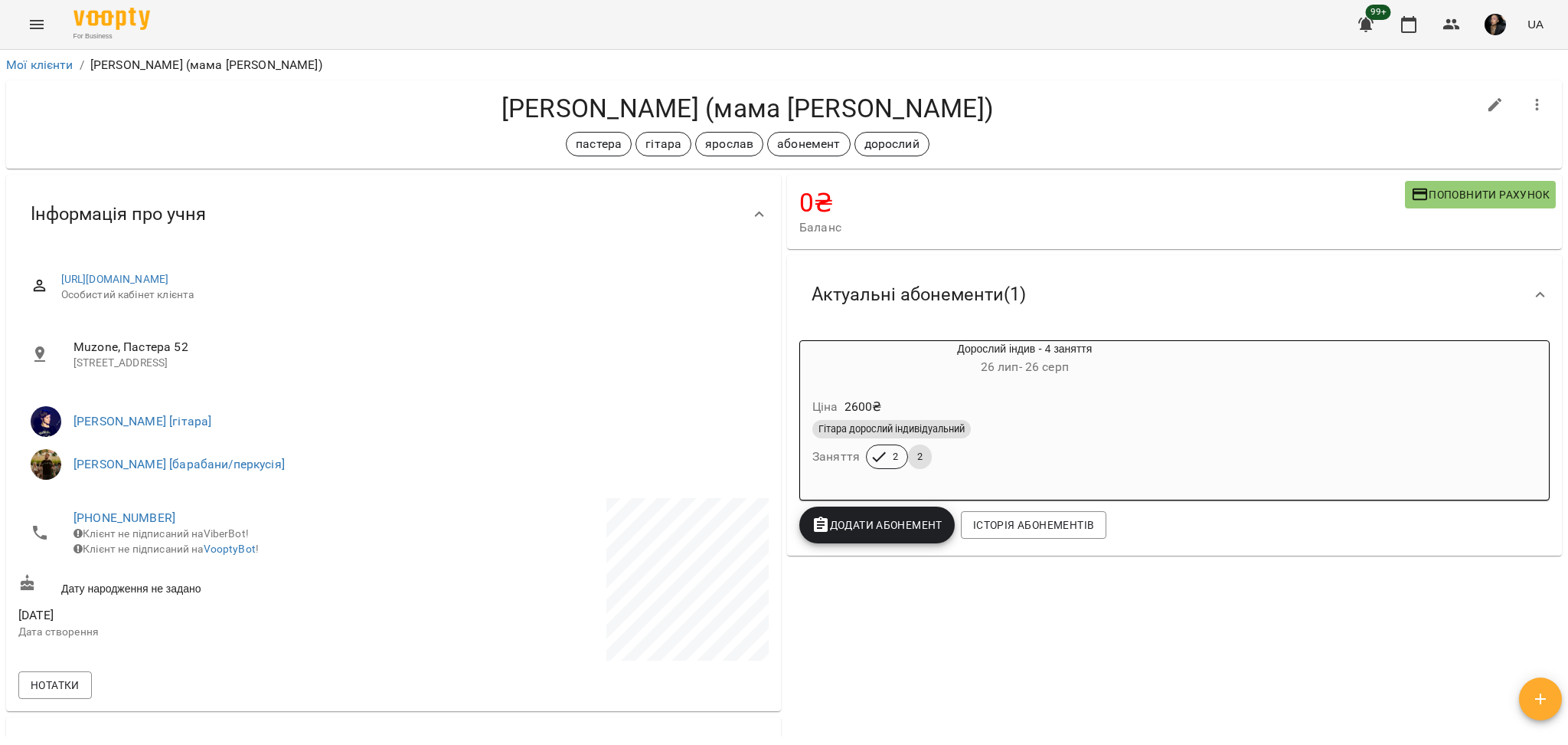
click at [1042, 386] on div "Ціна 2600 ₴ Гітара дорослий індивідуальний Заняття 2 2" at bounding box center [1025, 436] width 449 height 104
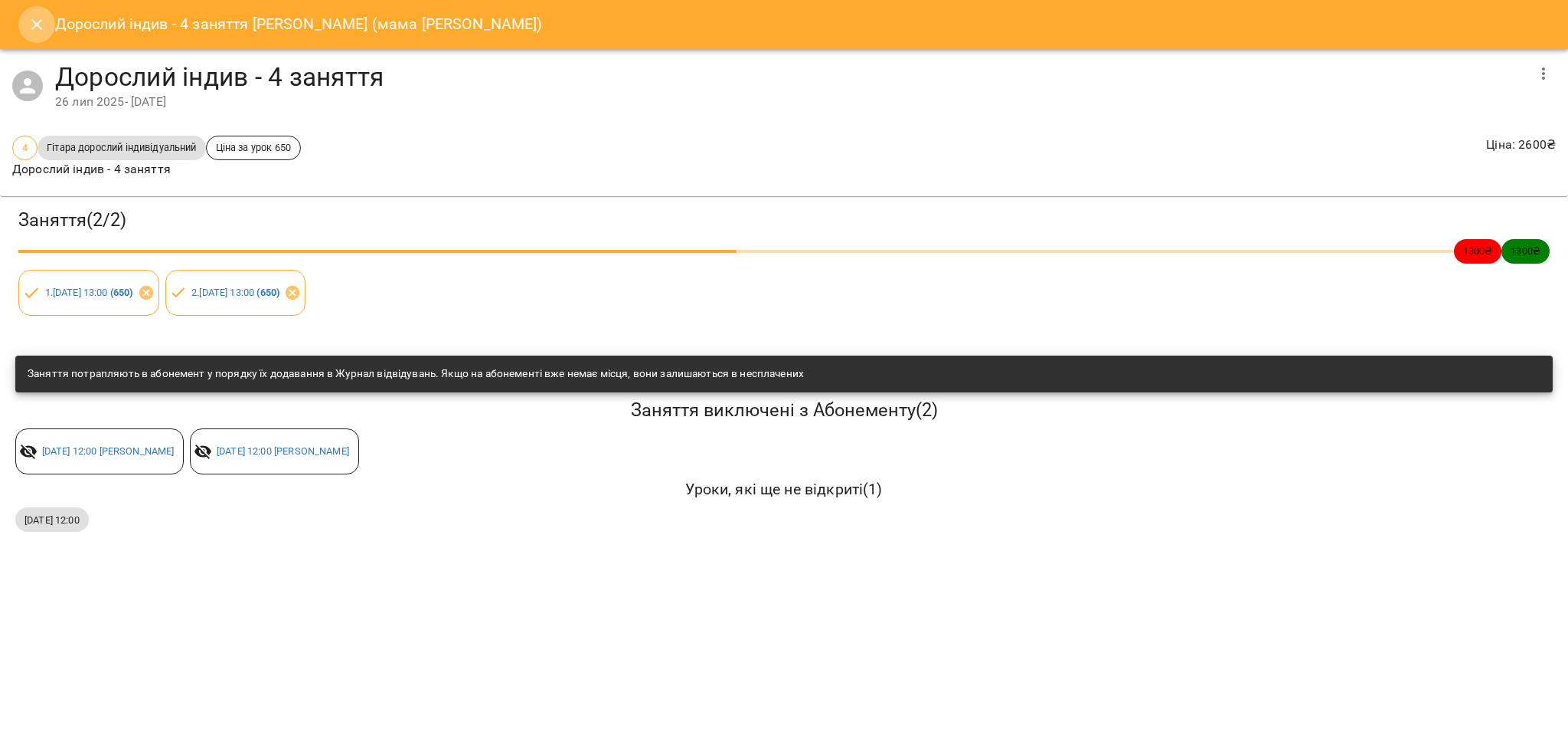
drag, startPoint x: 25, startPoint y: 25, endPoint x: 425, endPoint y: 34, distance: 400.1
click at [26, 24] on button "Close" at bounding box center [36, 24] width 37 height 37
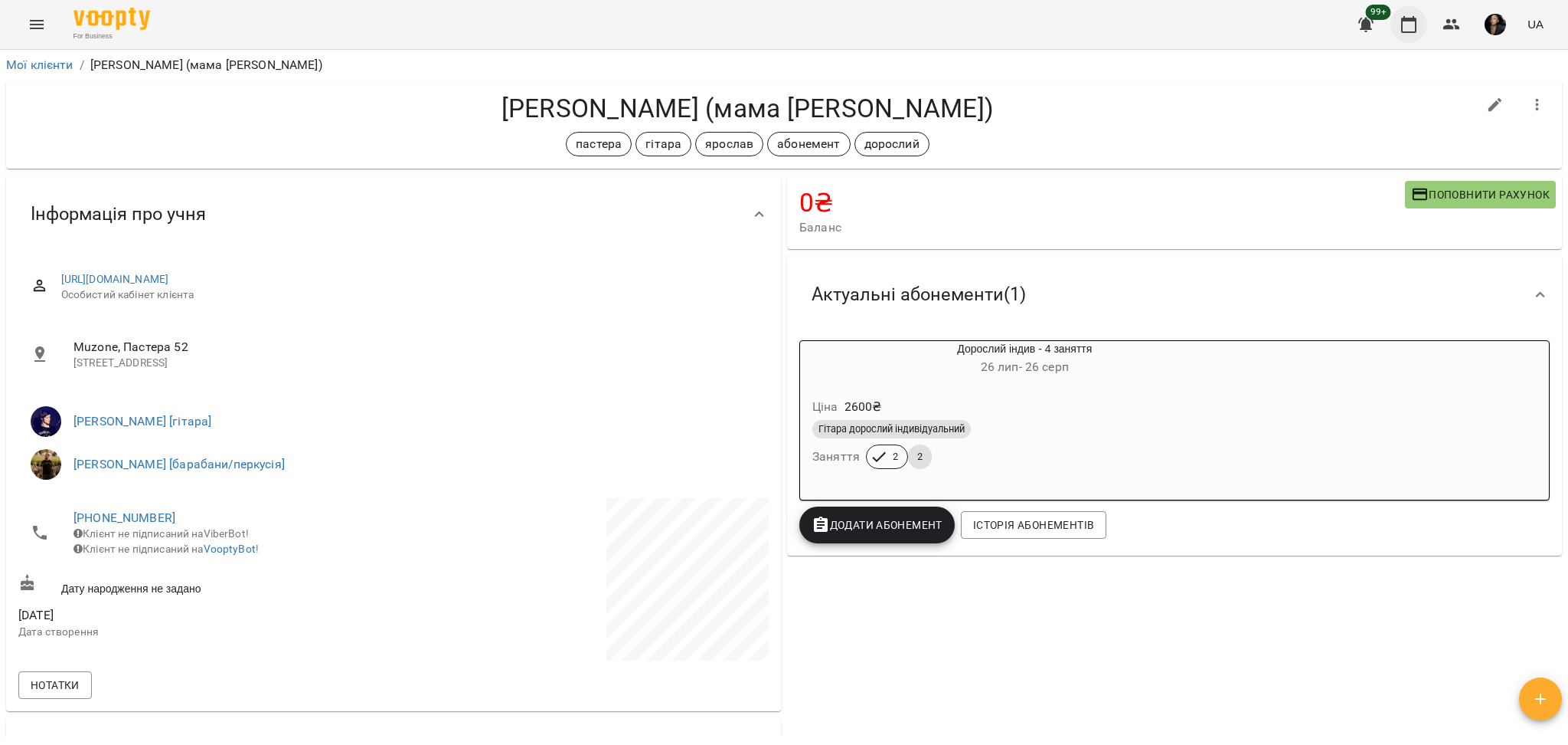
click at [1399, 29] on button "button" at bounding box center [1409, 24] width 37 height 37
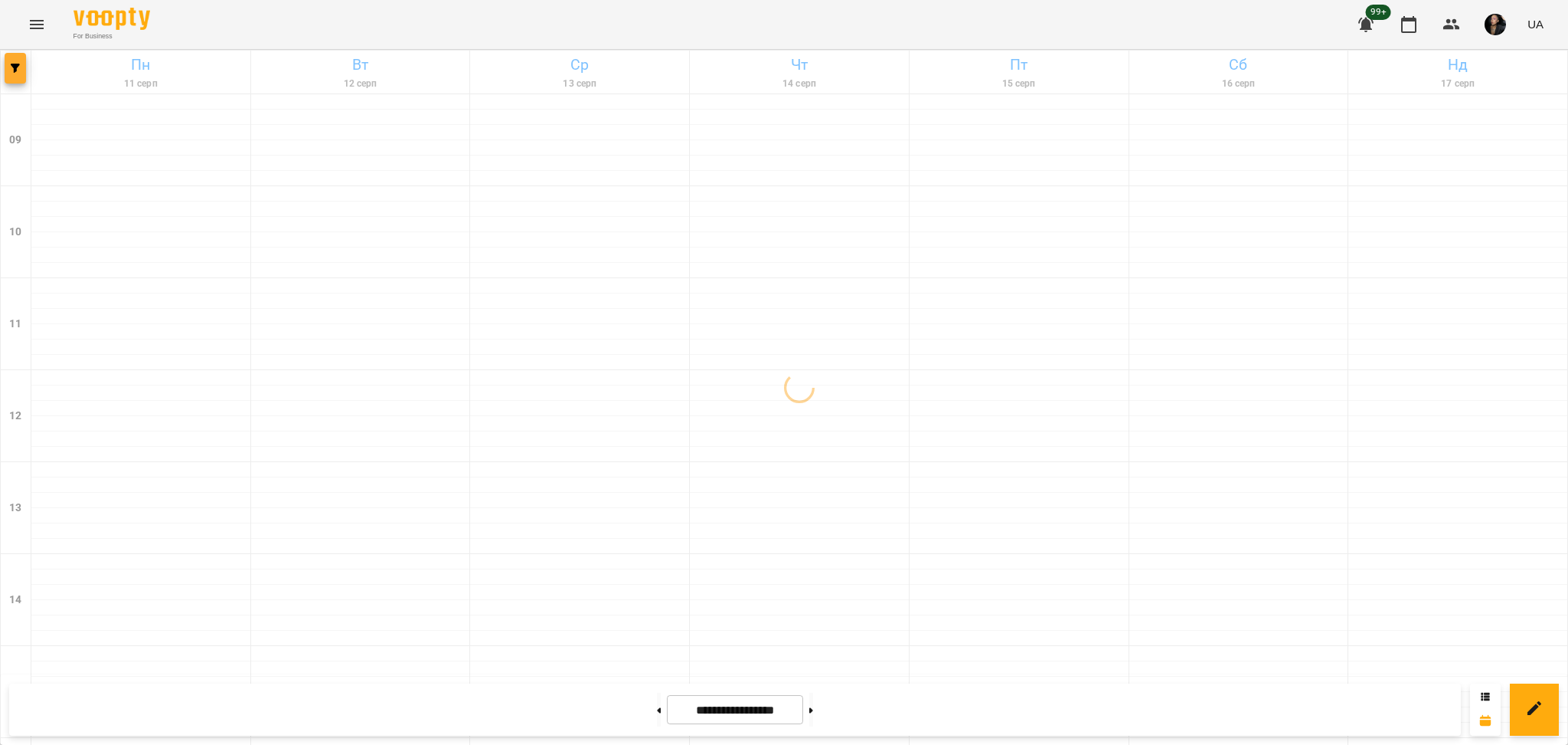
click at [8, 73] on button "button" at bounding box center [15, 69] width 21 height 31
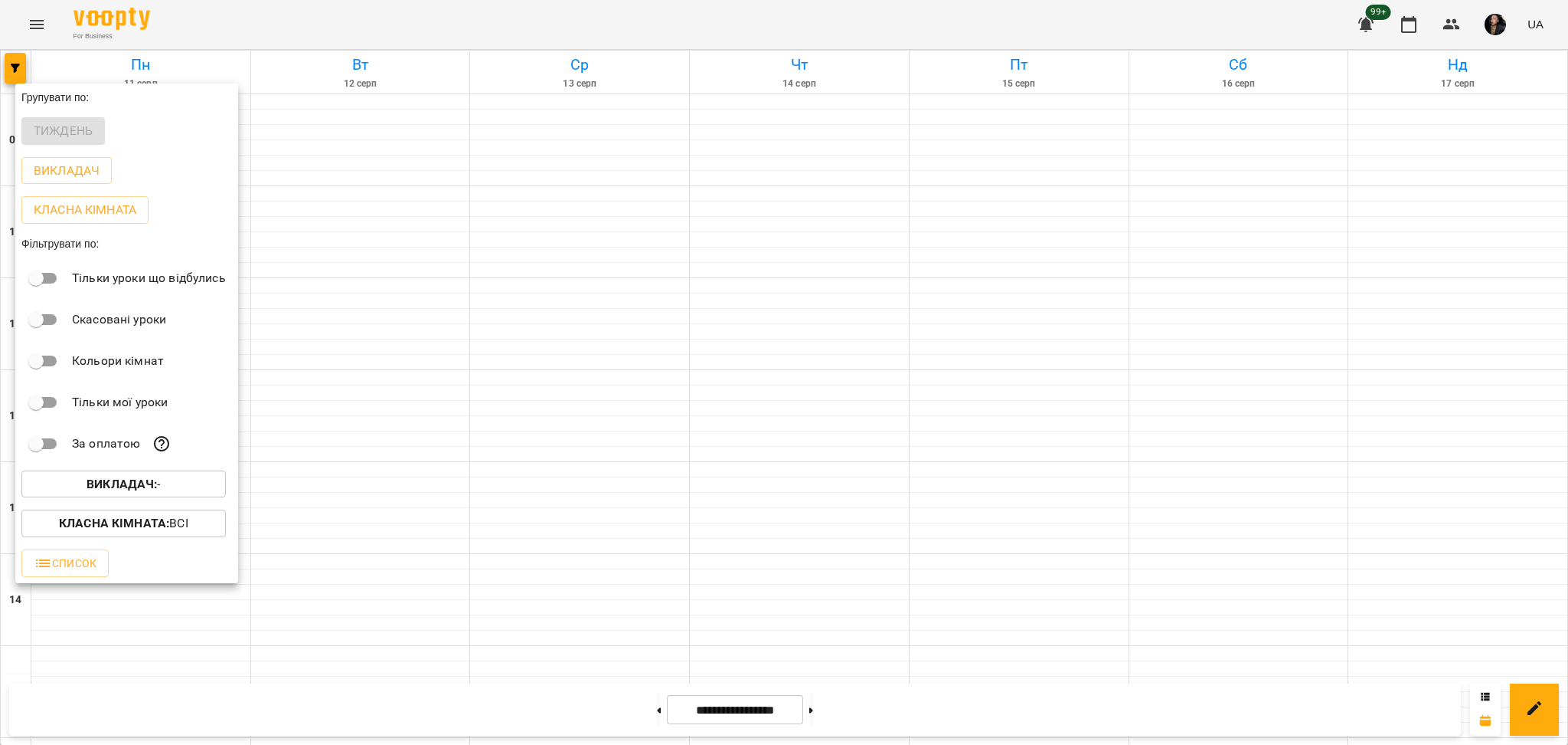
click at [161, 493] on p "Викладач : -" at bounding box center [123, 484] width 74 height 18
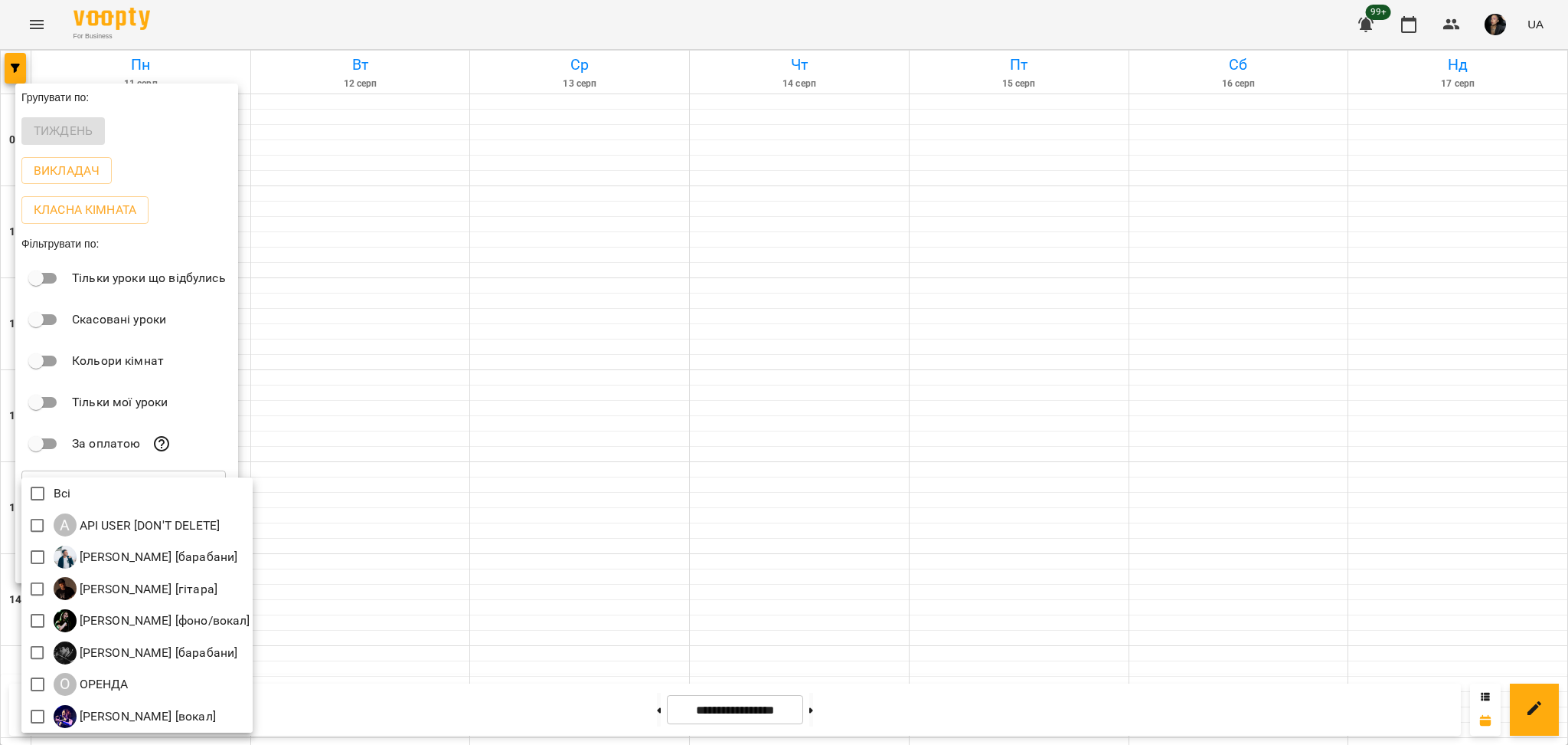
click at [419, 397] on div at bounding box center [784, 372] width 1568 height 745
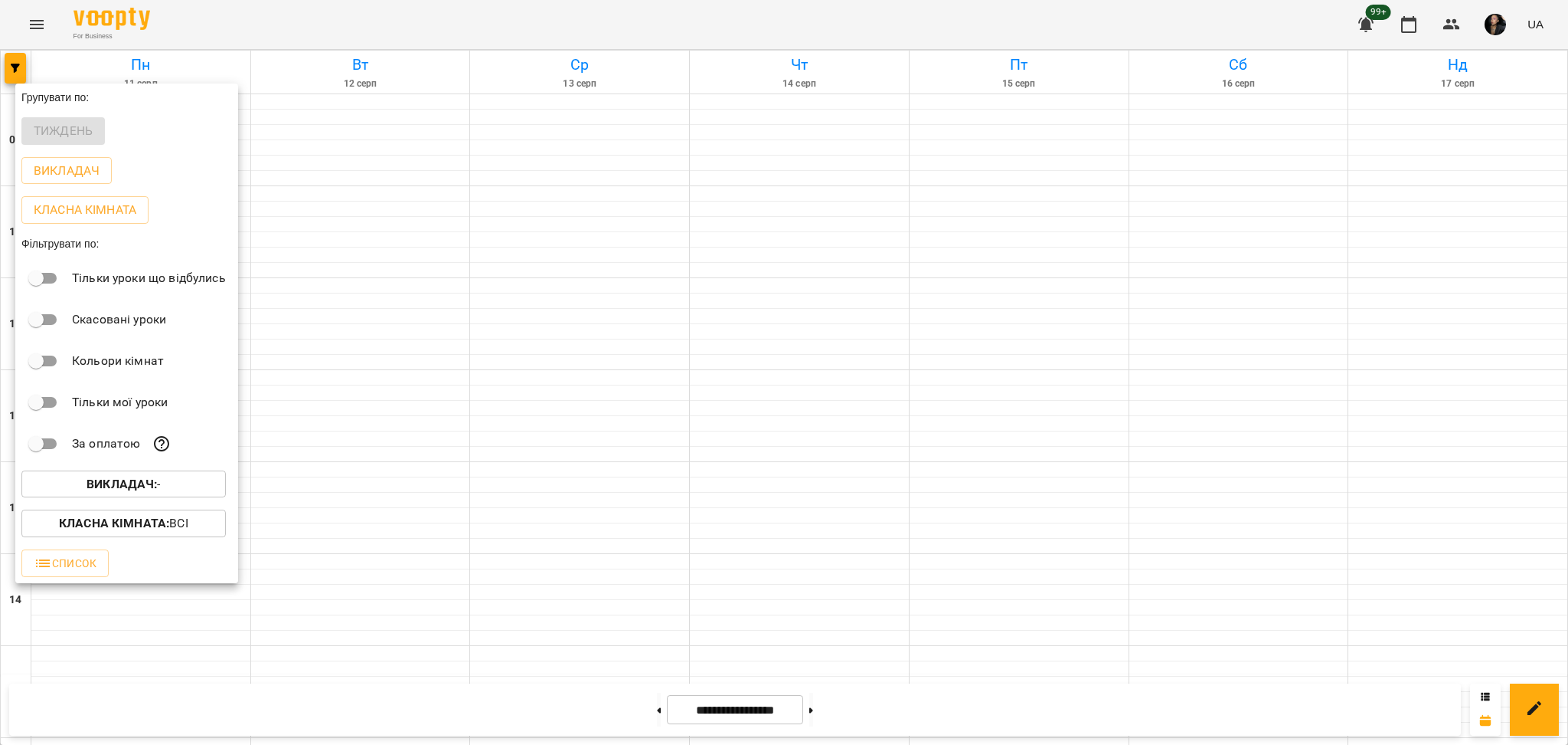
click at [15, 42] on div at bounding box center [784, 372] width 1568 height 745
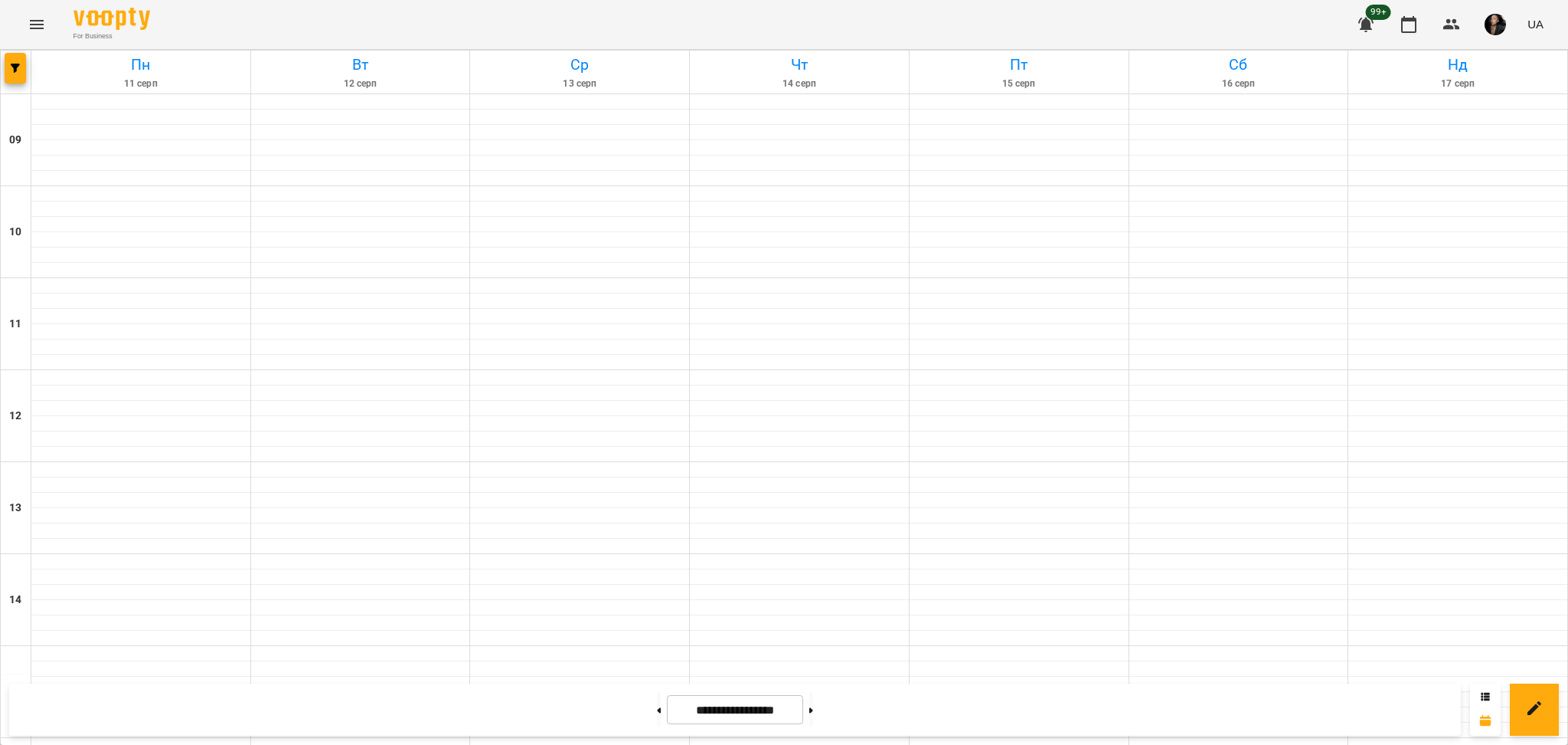
click at [40, 25] on div "Групувати по: Тиждень Викладач Класна кімната Фільтрувати по: Тільки уроки що в…" at bounding box center [784, 372] width 1568 height 745
click at [41, 26] on icon "Menu" at bounding box center [36, 24] width 18 height 18
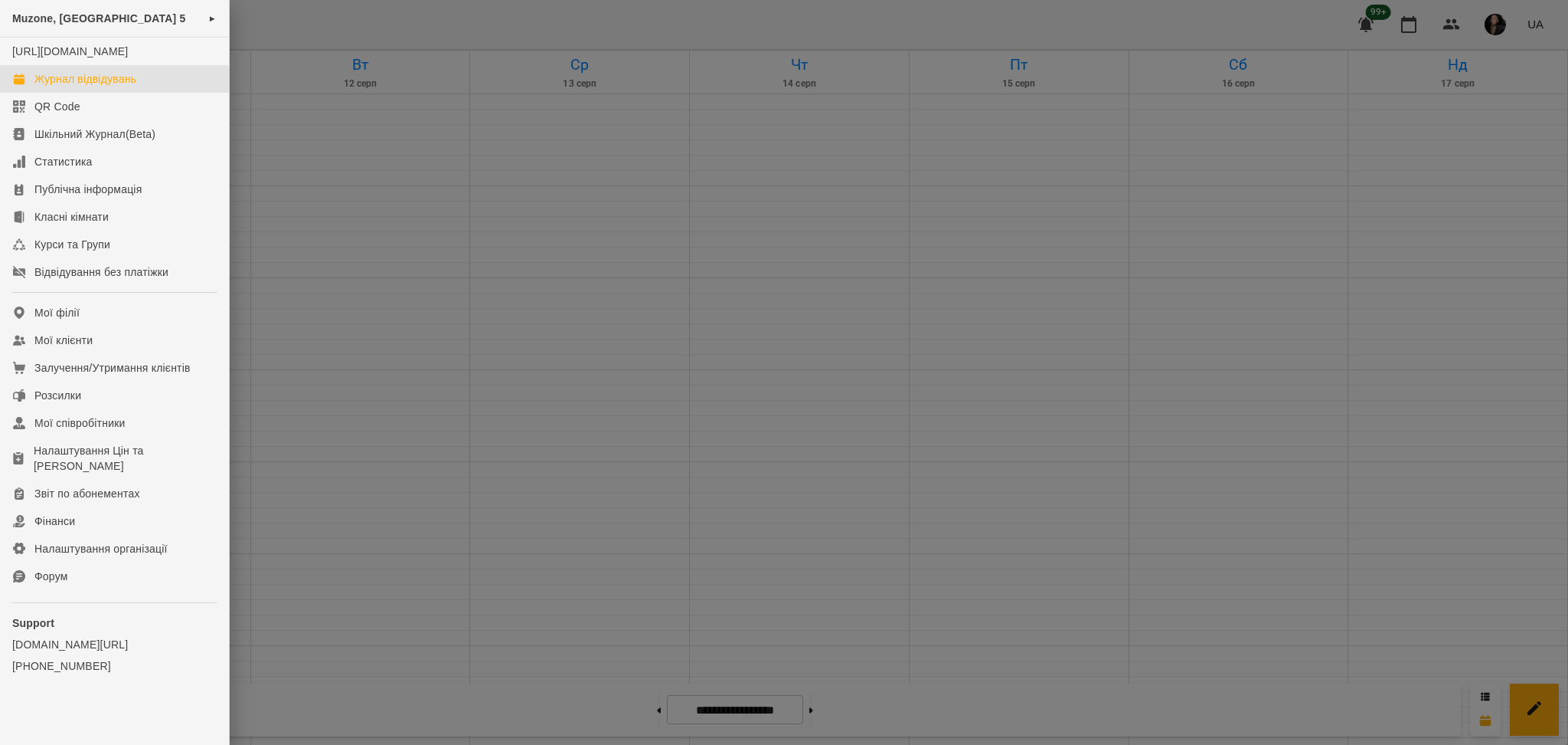
drag, startPoint x: 68, startPoint y: 18, endPoint x: 224, endPoint y: 43, distance: 158.0
click at [69, 18] on span "Muzone, [GEOGRAPHIC_DATA] 5" at bounding box center [98, 18] width 174 height 12
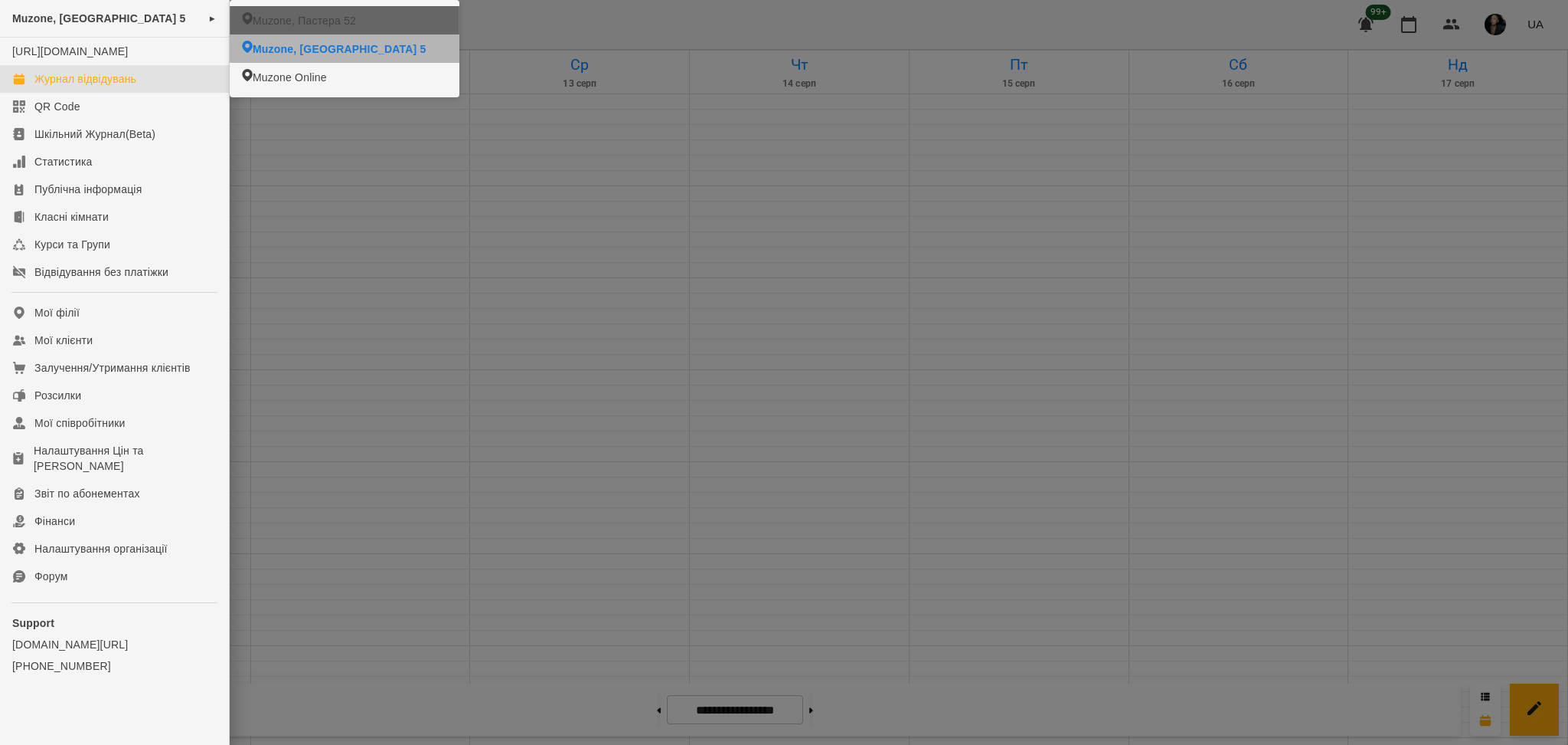
click at [345, 22] on span "Muzone, Пастера 52" at bounding box center [304, 21] width 104 height 15
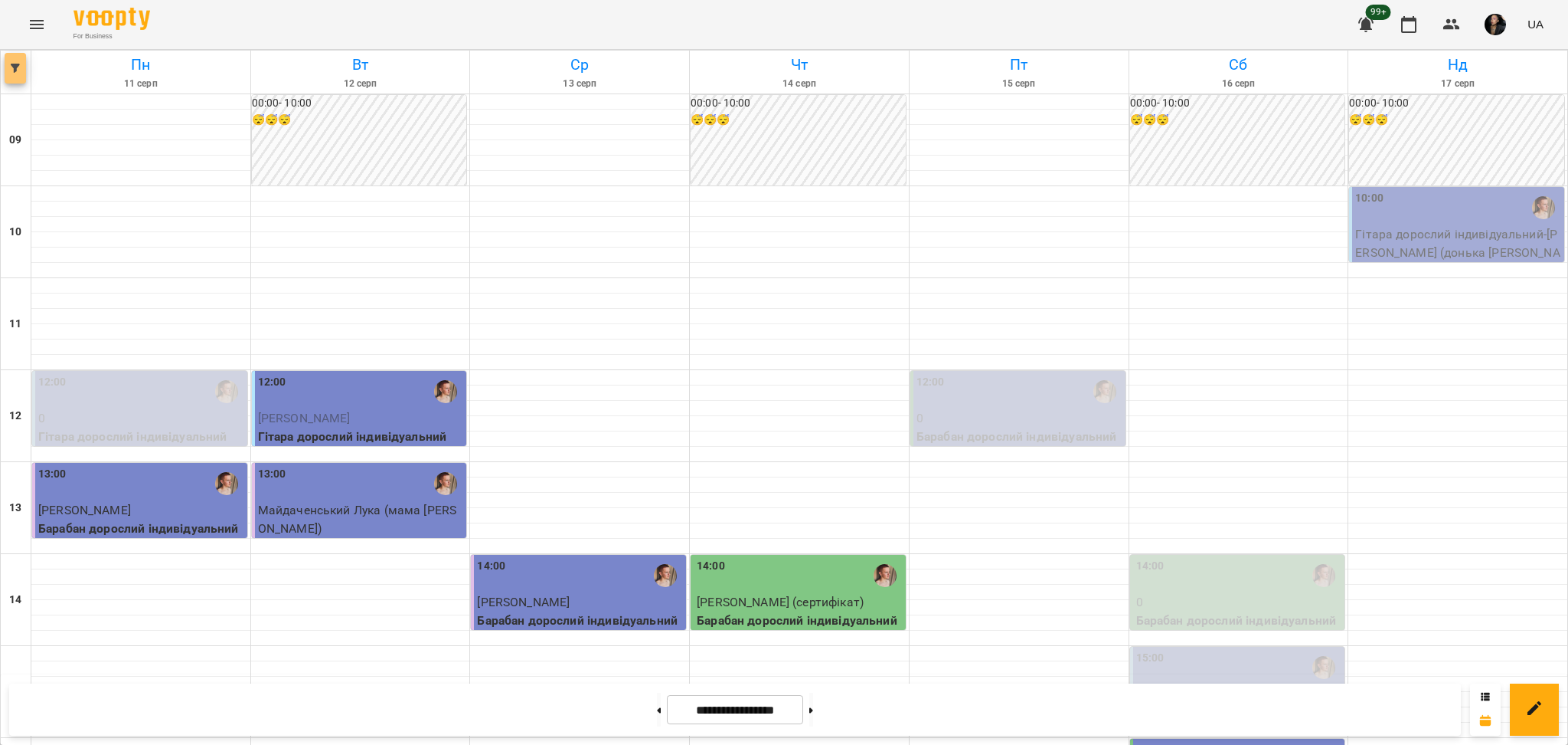
click at [15, 69] on icon "button" at bounding box center [15, 68] width 9 height 9
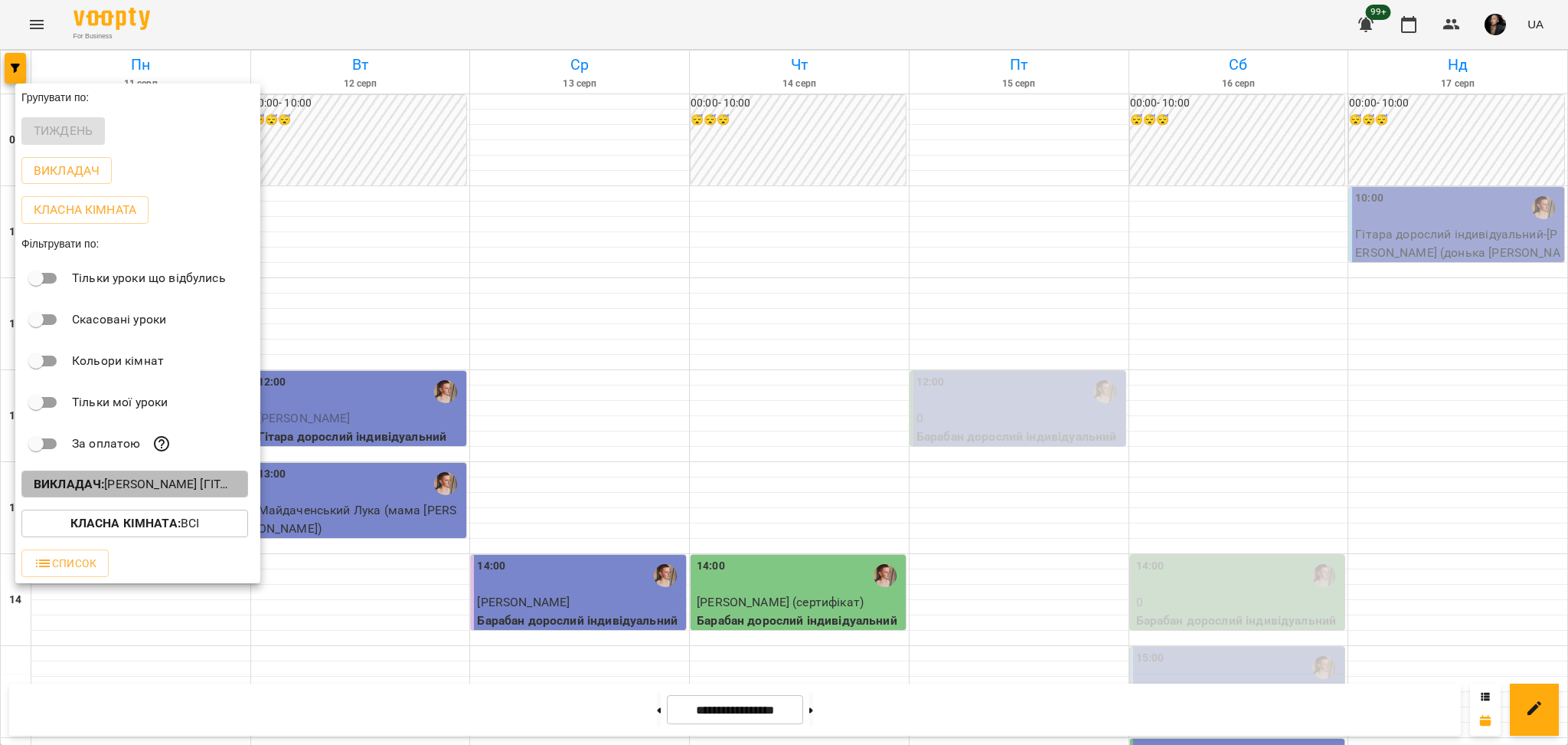
click at [160, 485] on p "Викладач : Михайло [гітара]" at bounding box center [134, 484] width 202 height 18
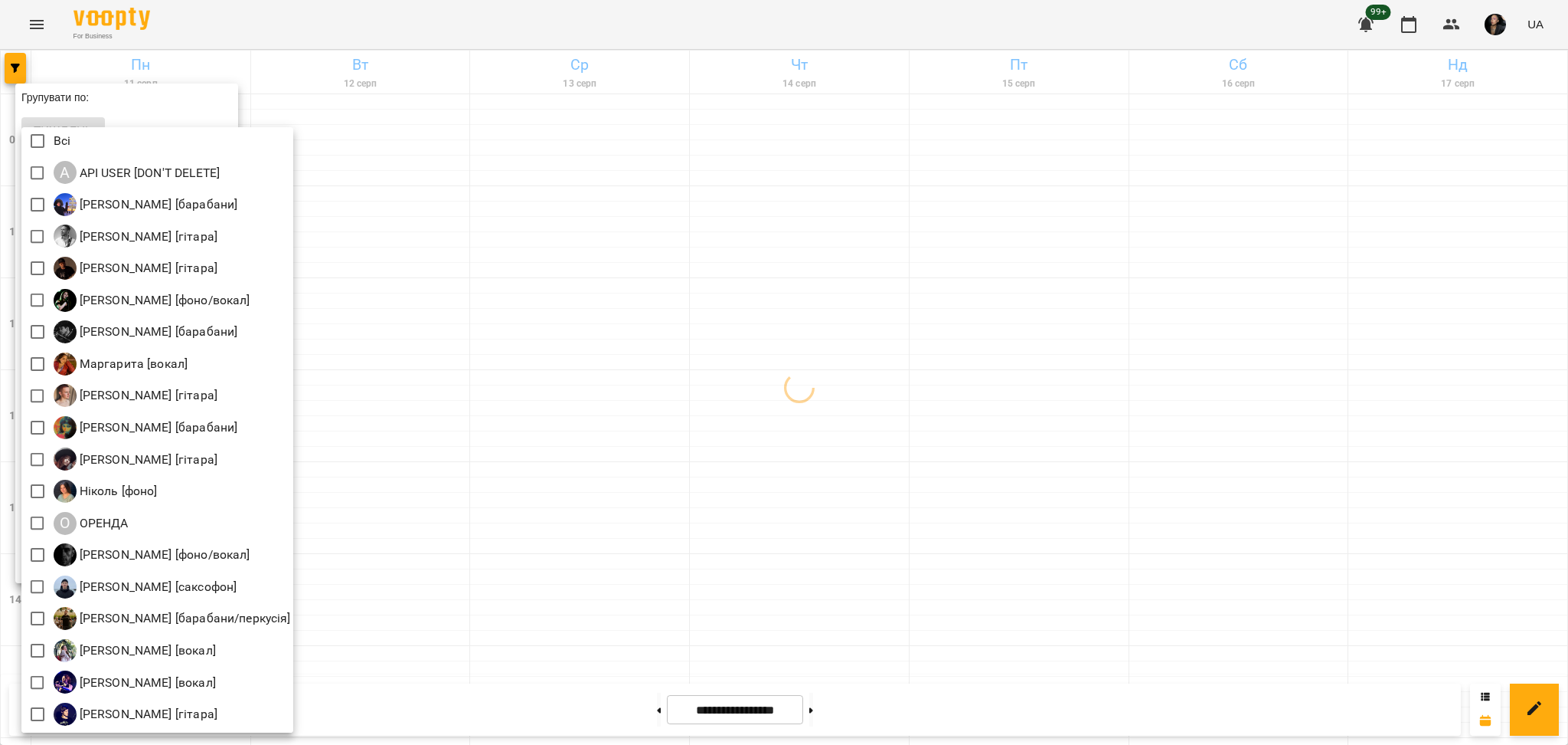
scroll to position [3, 0]
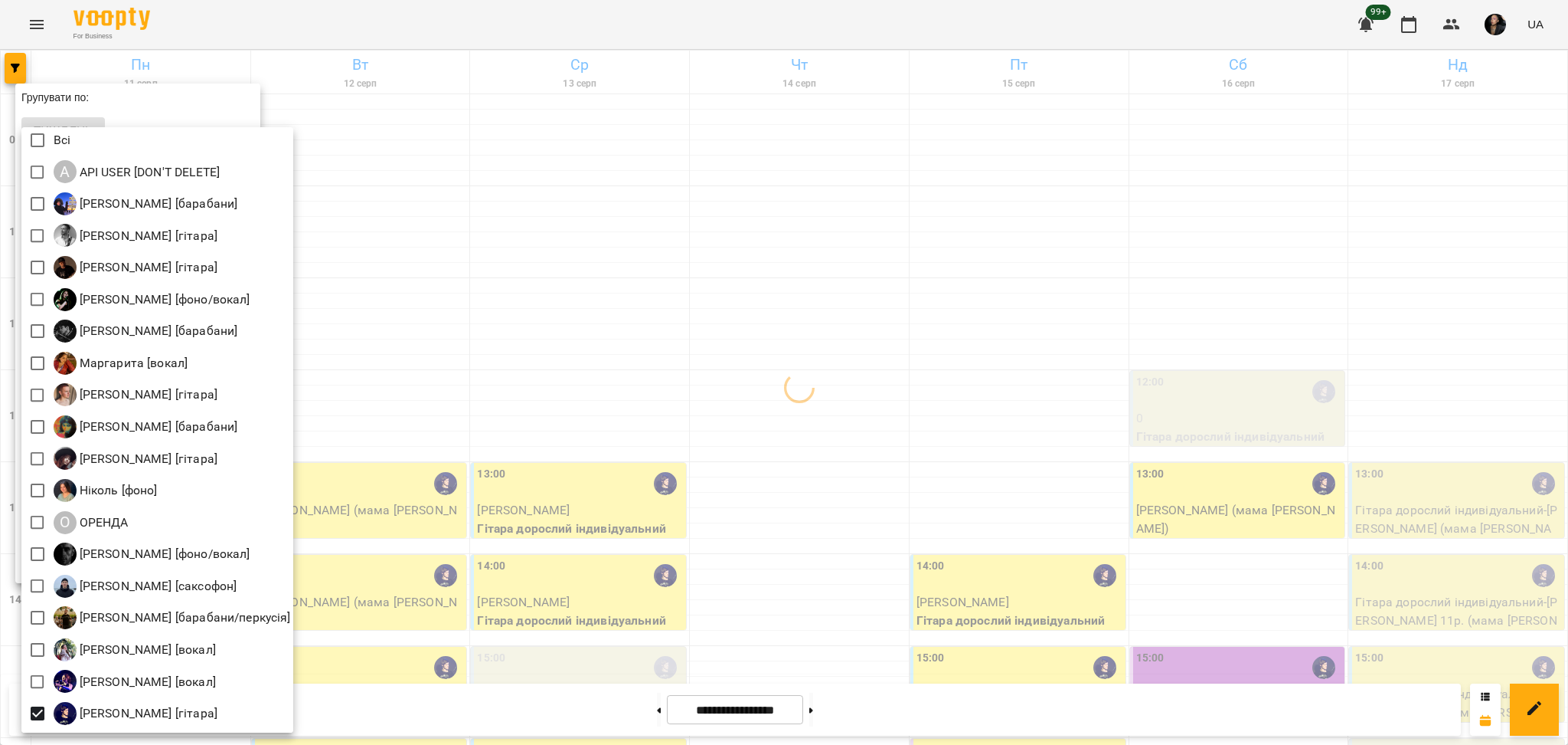
click at [622, 414] on div at bounding box center [784, 372] width 1568 height 745
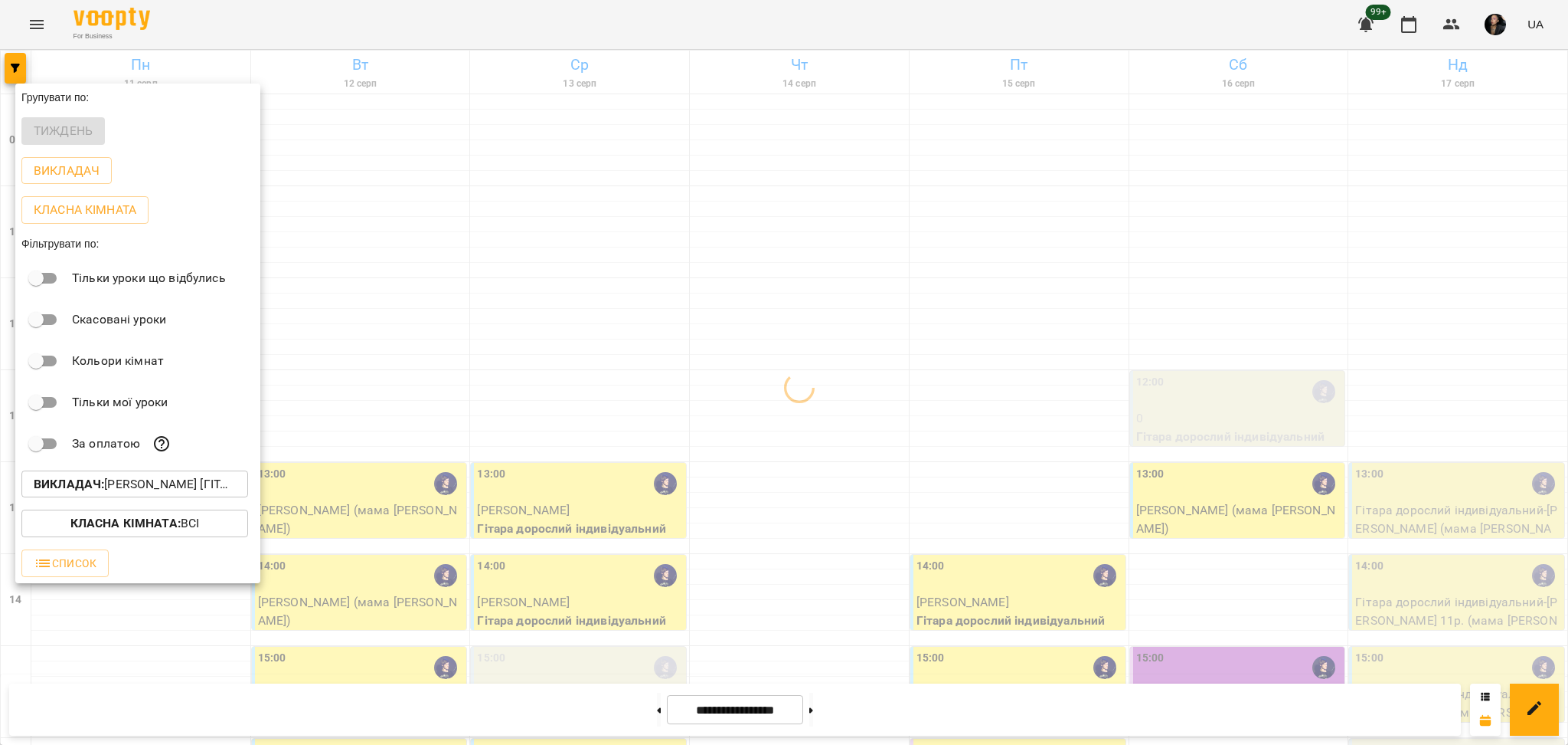
click at [181, 519] on p "Класна кімната : Всі" at bounding box center [134, 522] width 129 height 18
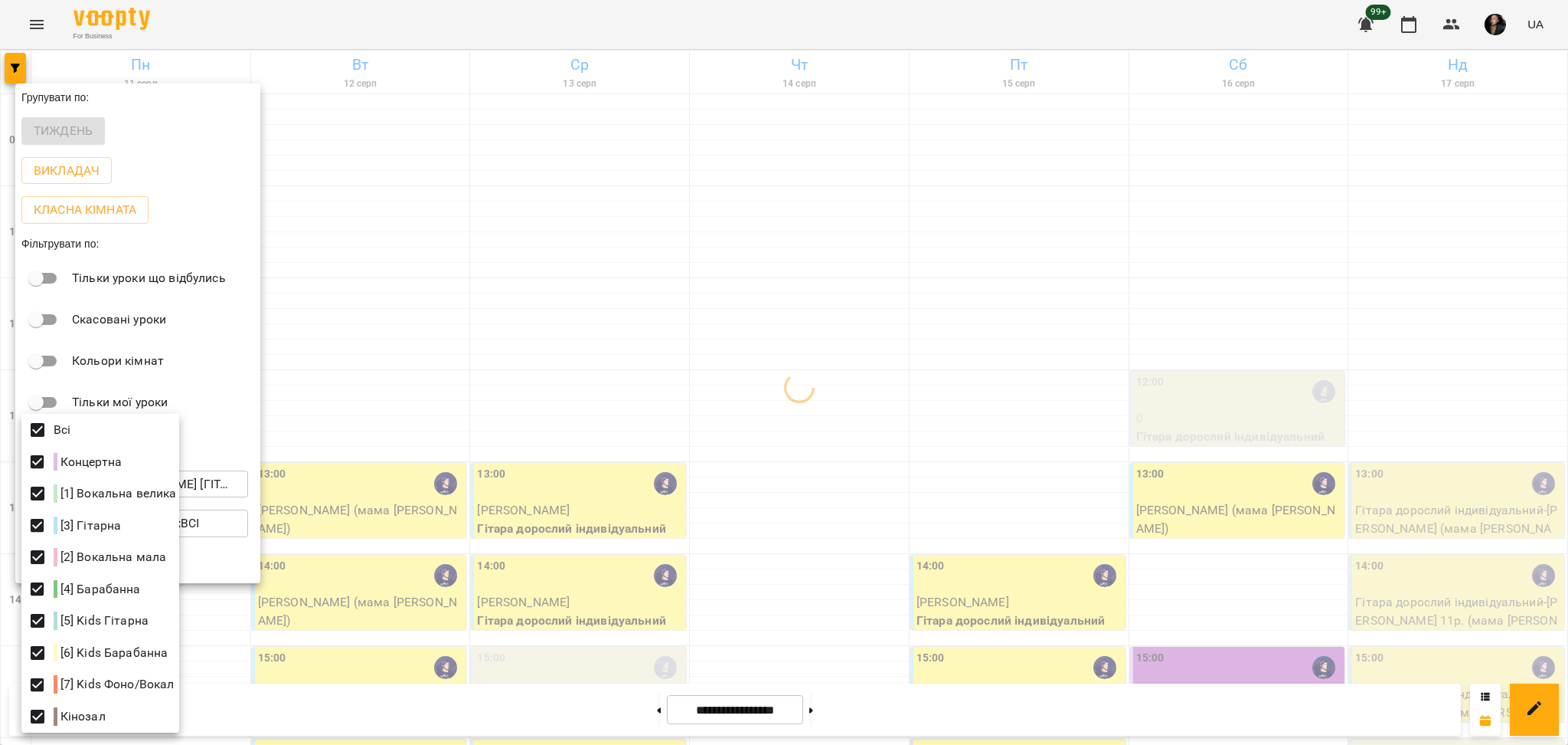
click at [676, 286] on div at bounding box center [784, 372] width 1568 height 745
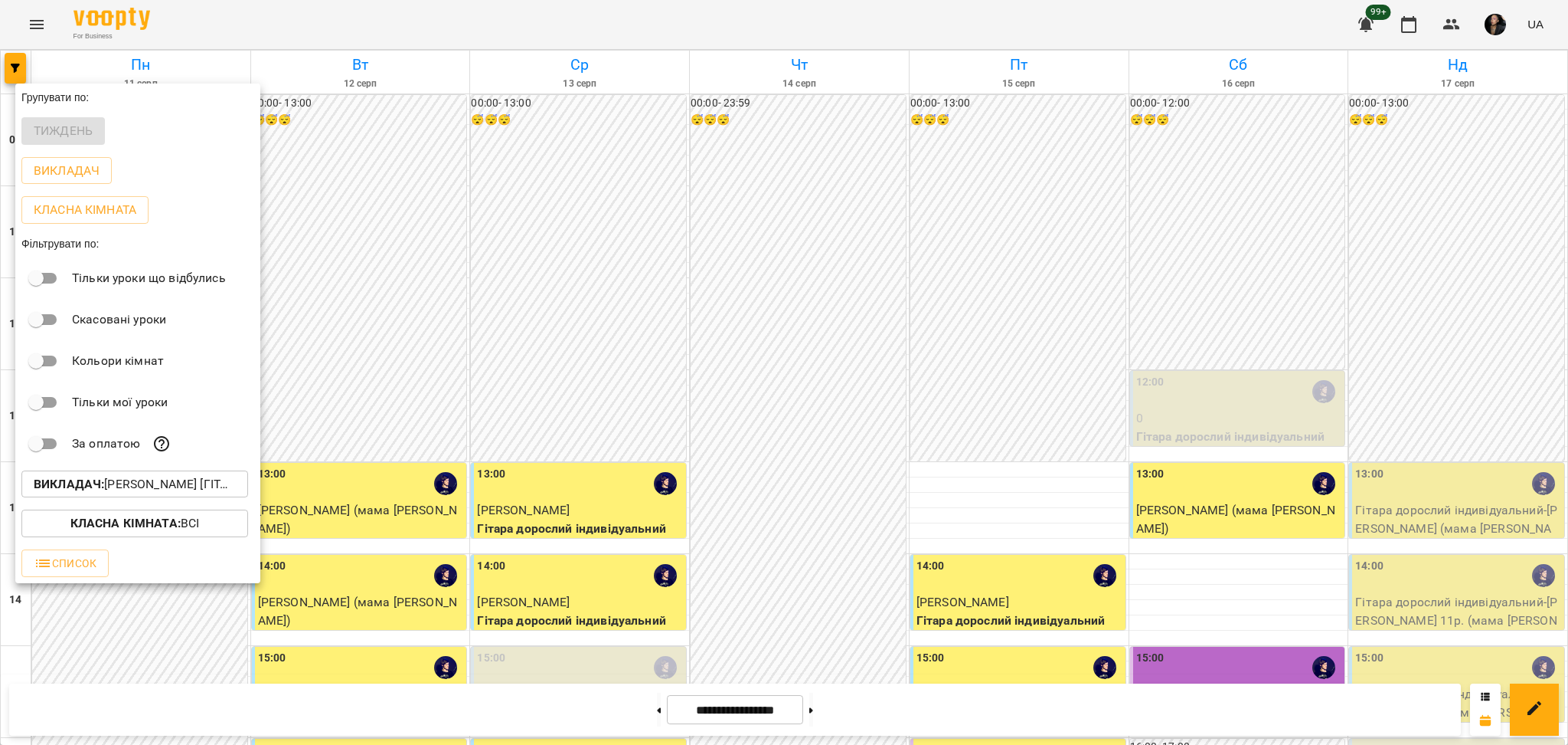
drag, startPoint x: 1005, startPoint y: 355, endPoint x: 1008, endPoint y: 324, distance: 31.1
click at [1007, 354] on div at bounding box center [784, 372] width 1568 height 745
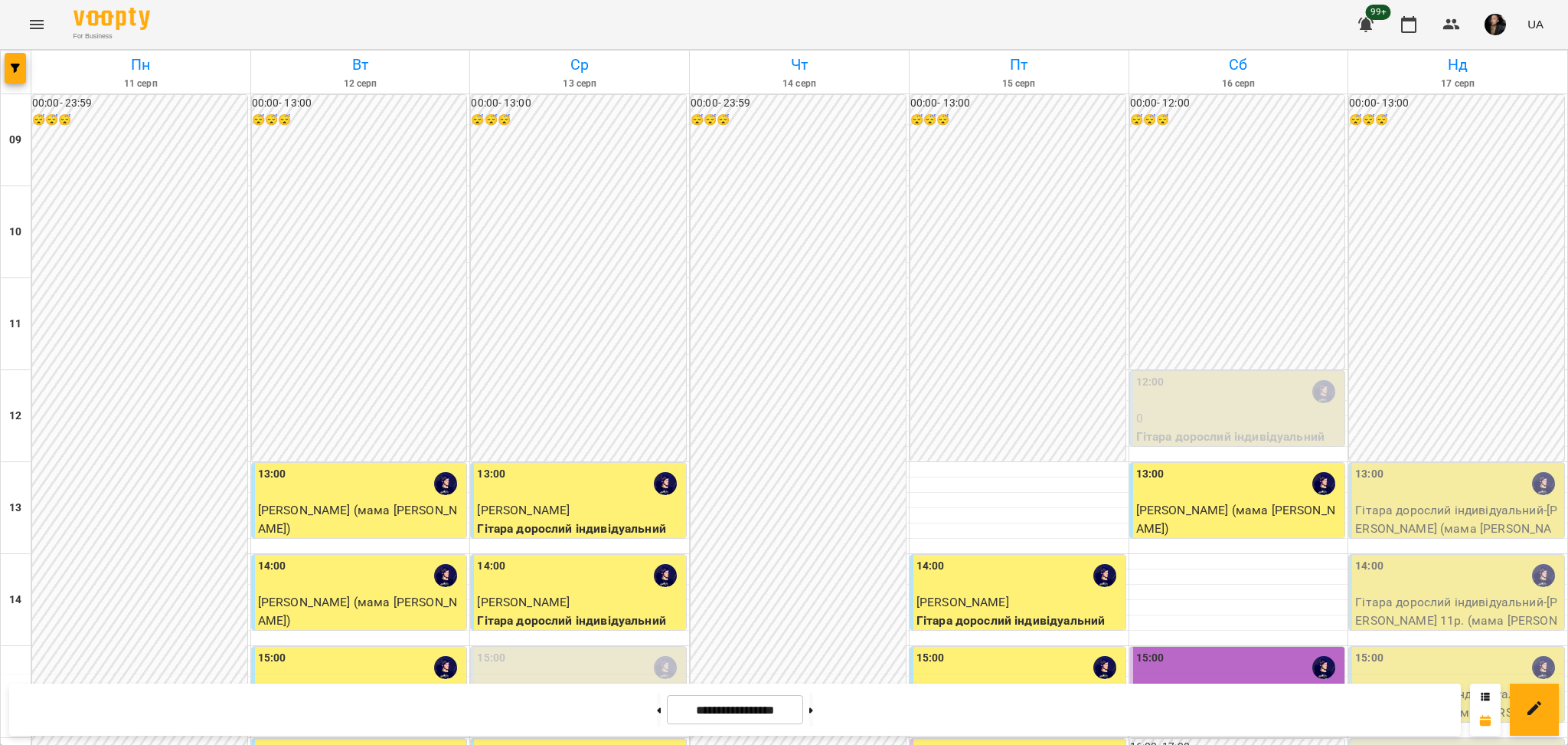
scroll to position [408, 0]
click at [1447, 742] on div "16:00" at bounding box center [1458, 759] width 206 height 35
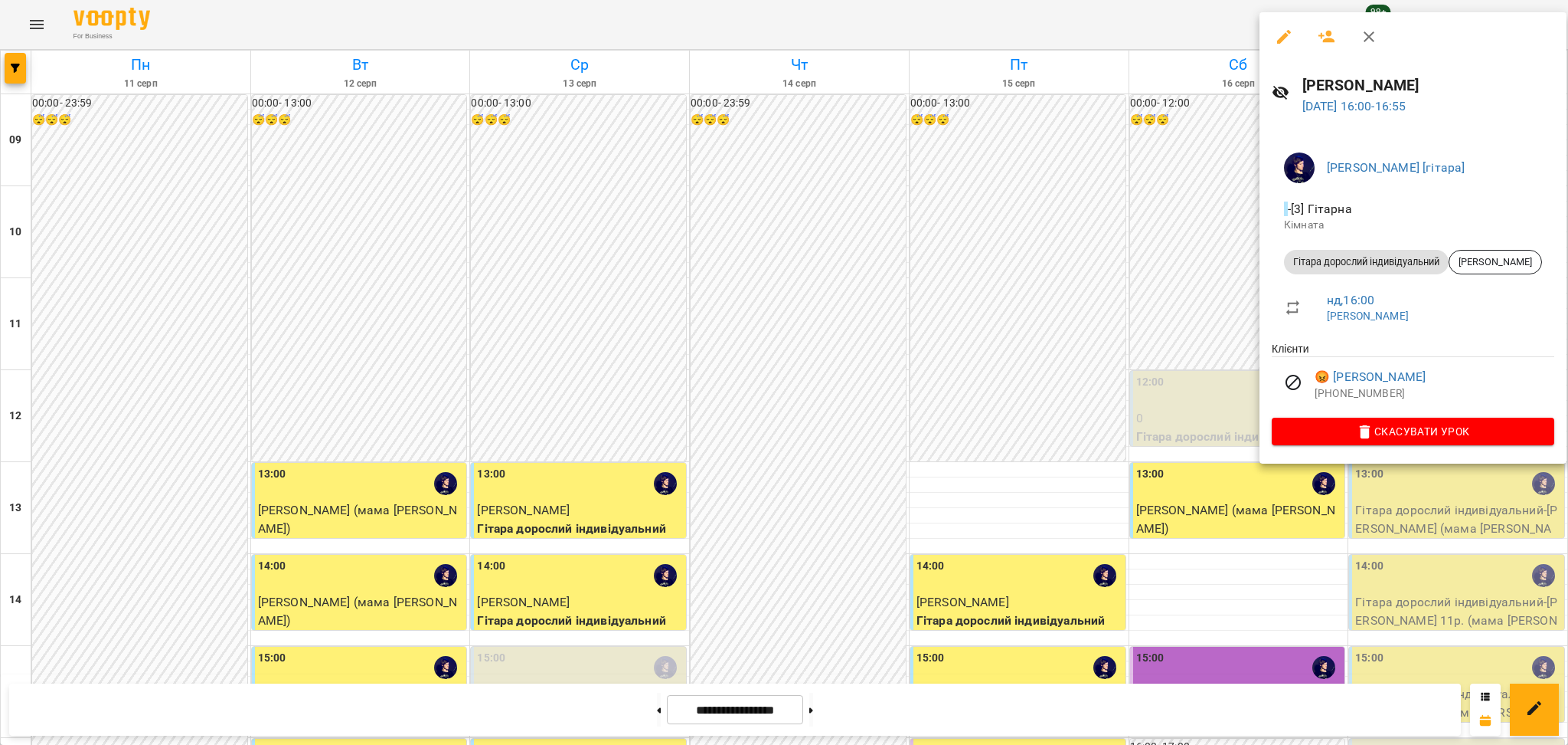
click at [1166, 563] on div at bounding box center [784, 372] width 1568 height 745
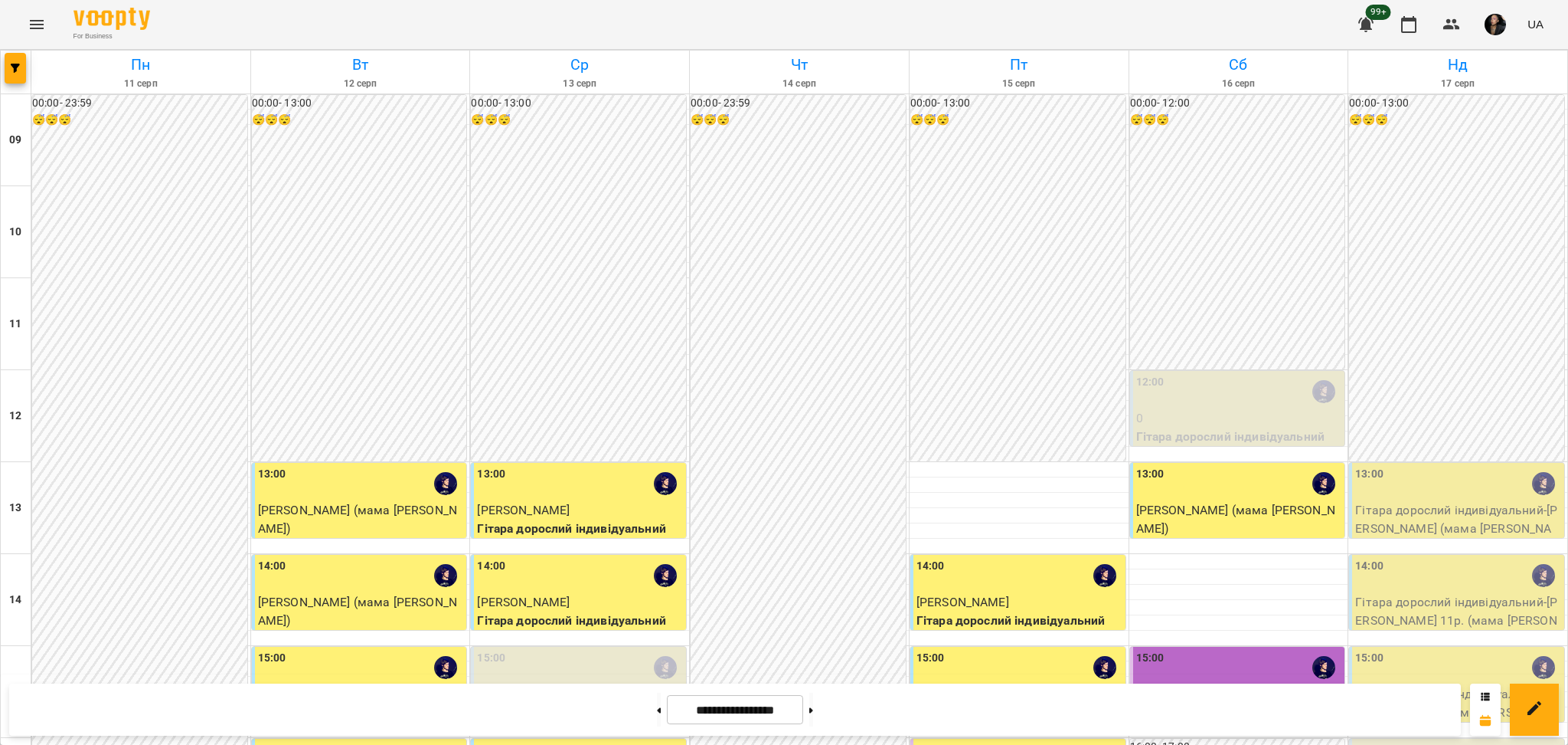
scroll to position [510, 0]
click at [1419, 742] on div "16:00" at bounding box center [1458, 759] width 206 height 35
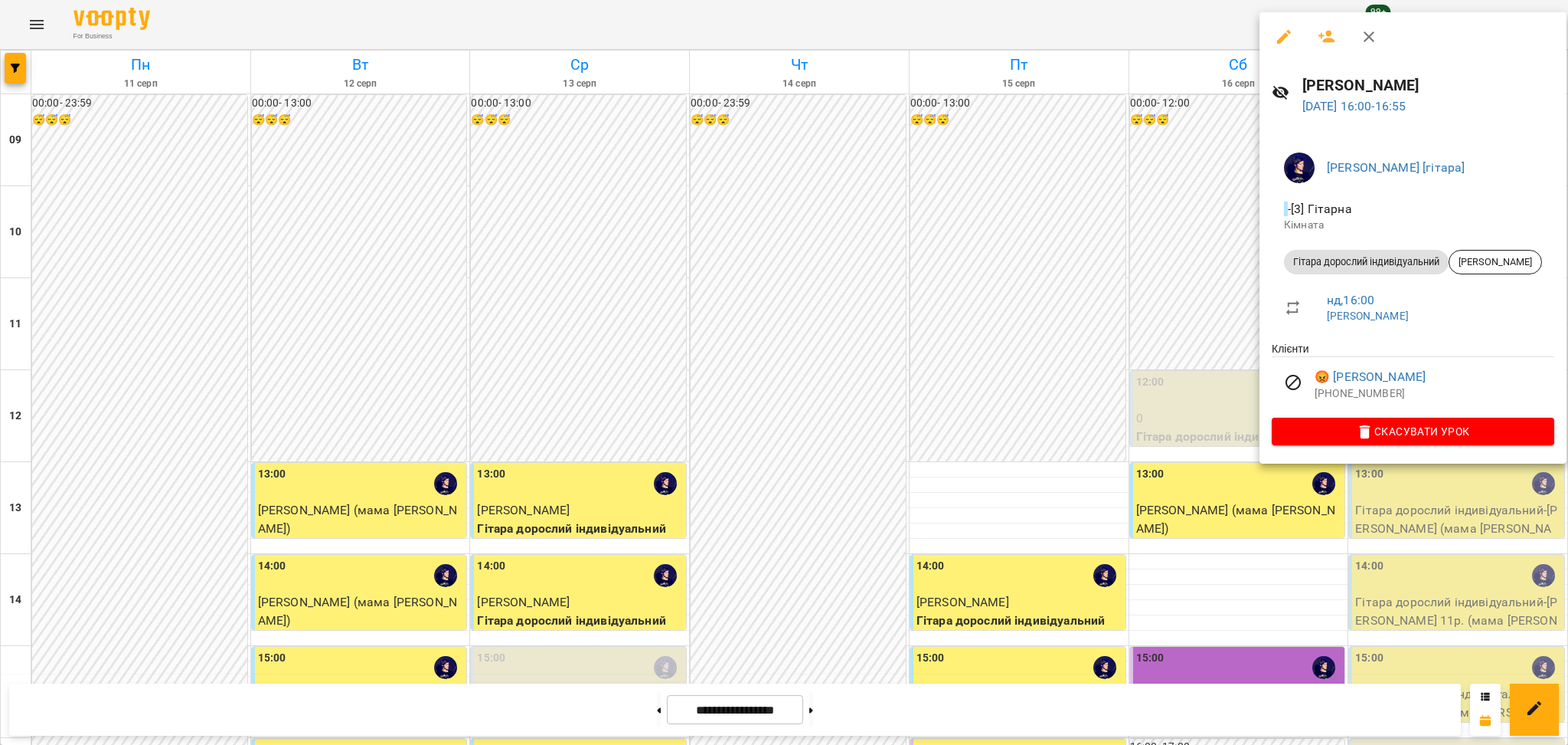
click at [1339, 554] on div at bounding box center [784, 372] width 1568 height 745
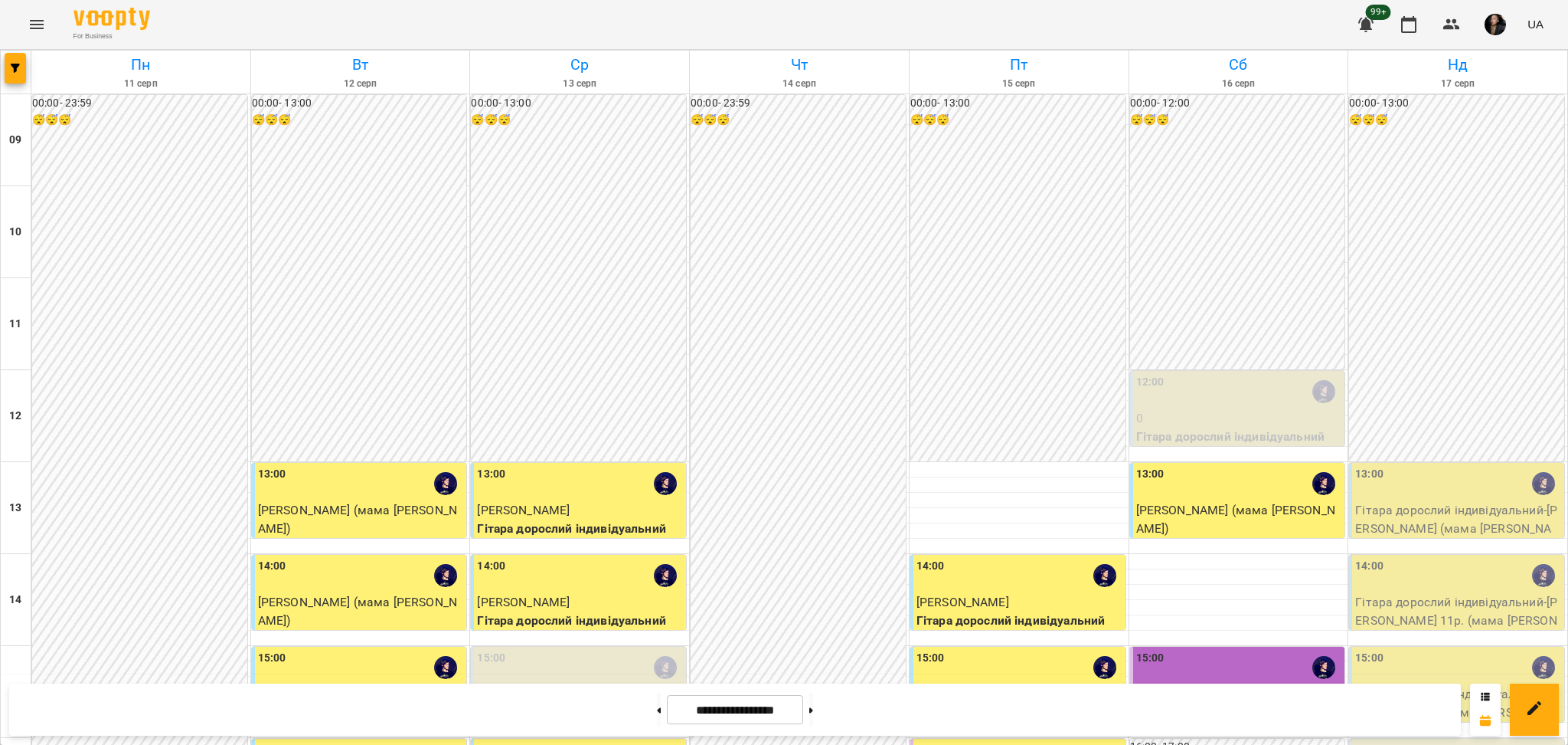
scroll to position [307, 0]
click at [1393, 723] on div at bounding box center [1458, 730] width 219 height 15
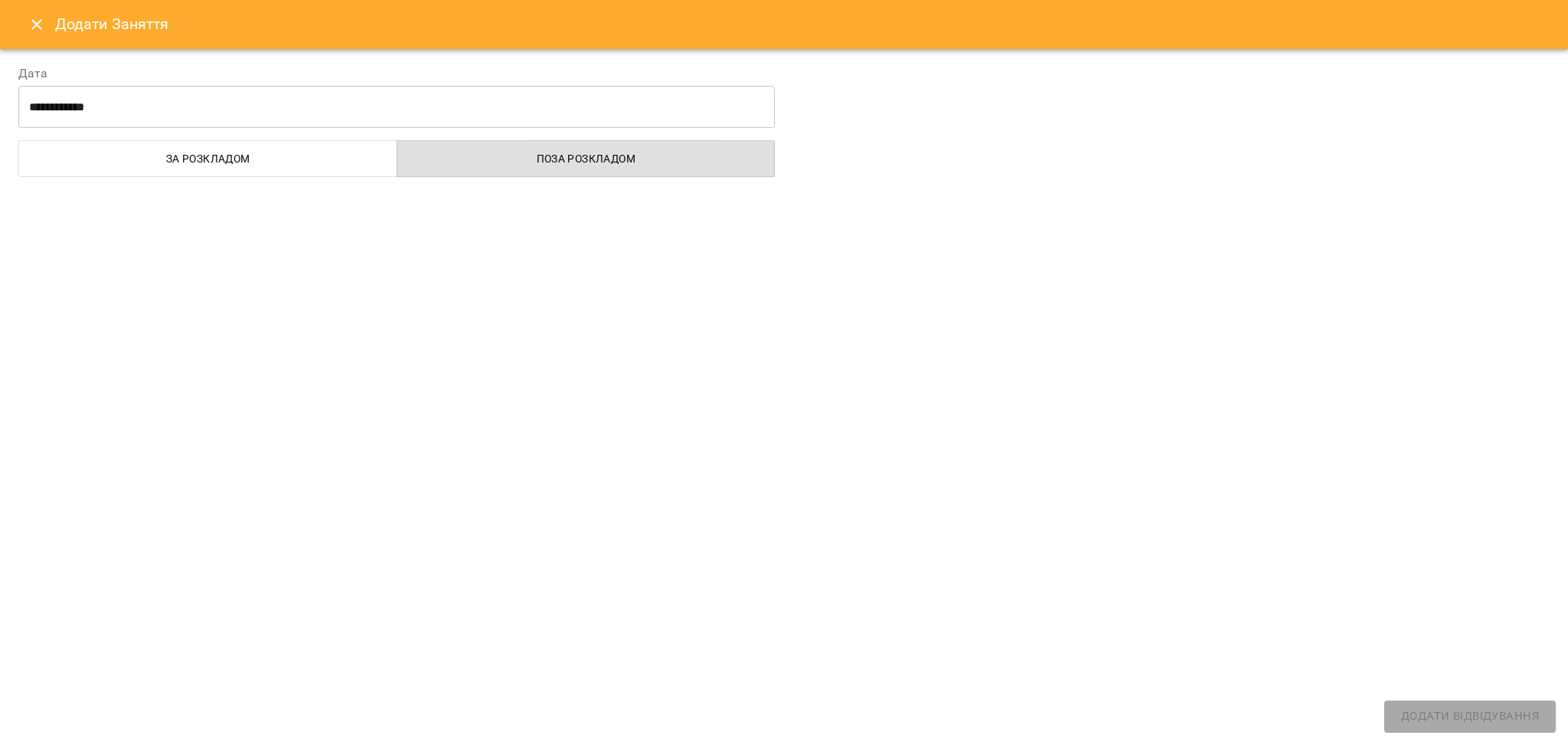
select select
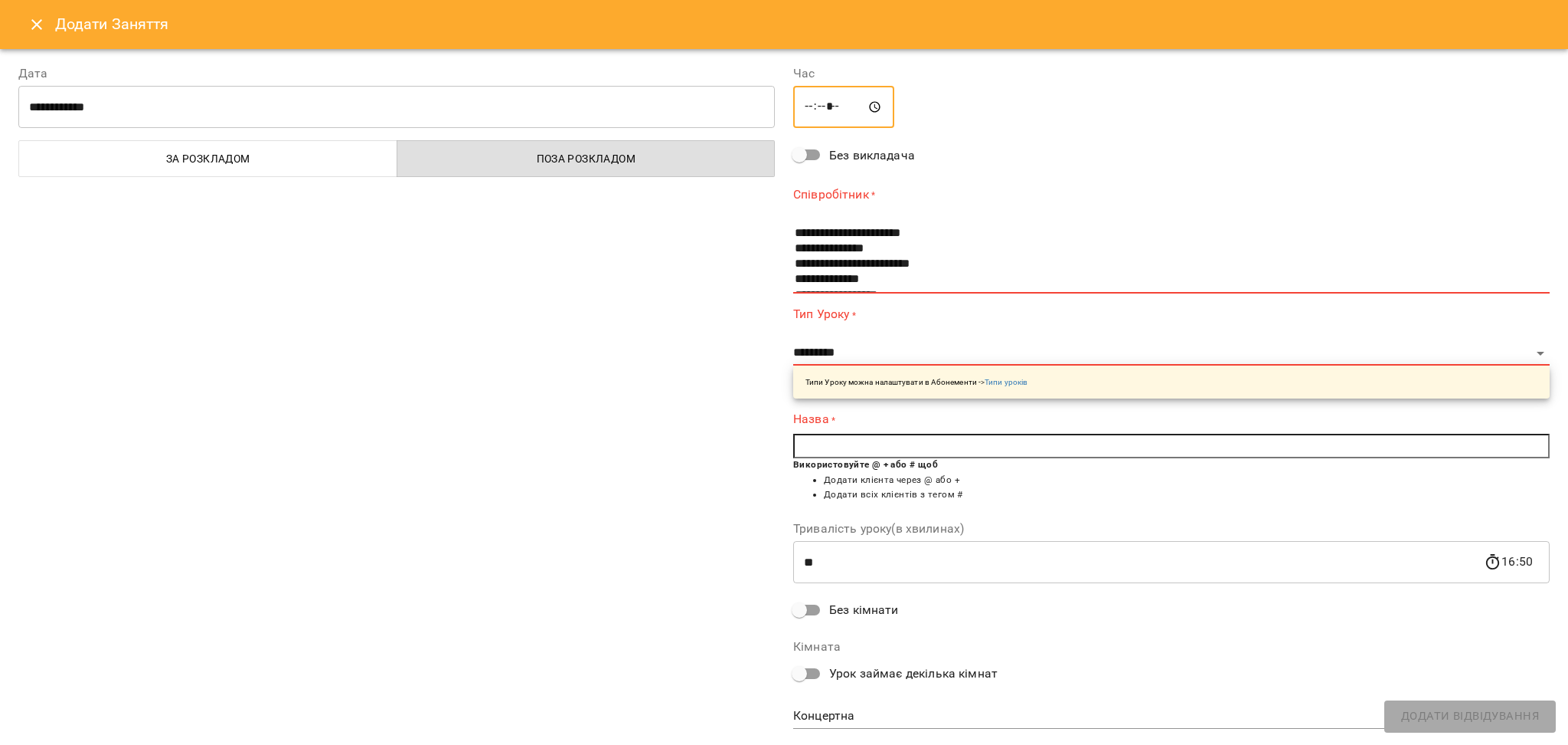
click at [793, 107] on input "*****" at bounding box center [844, 107] width 101 height 43
type input "*****"
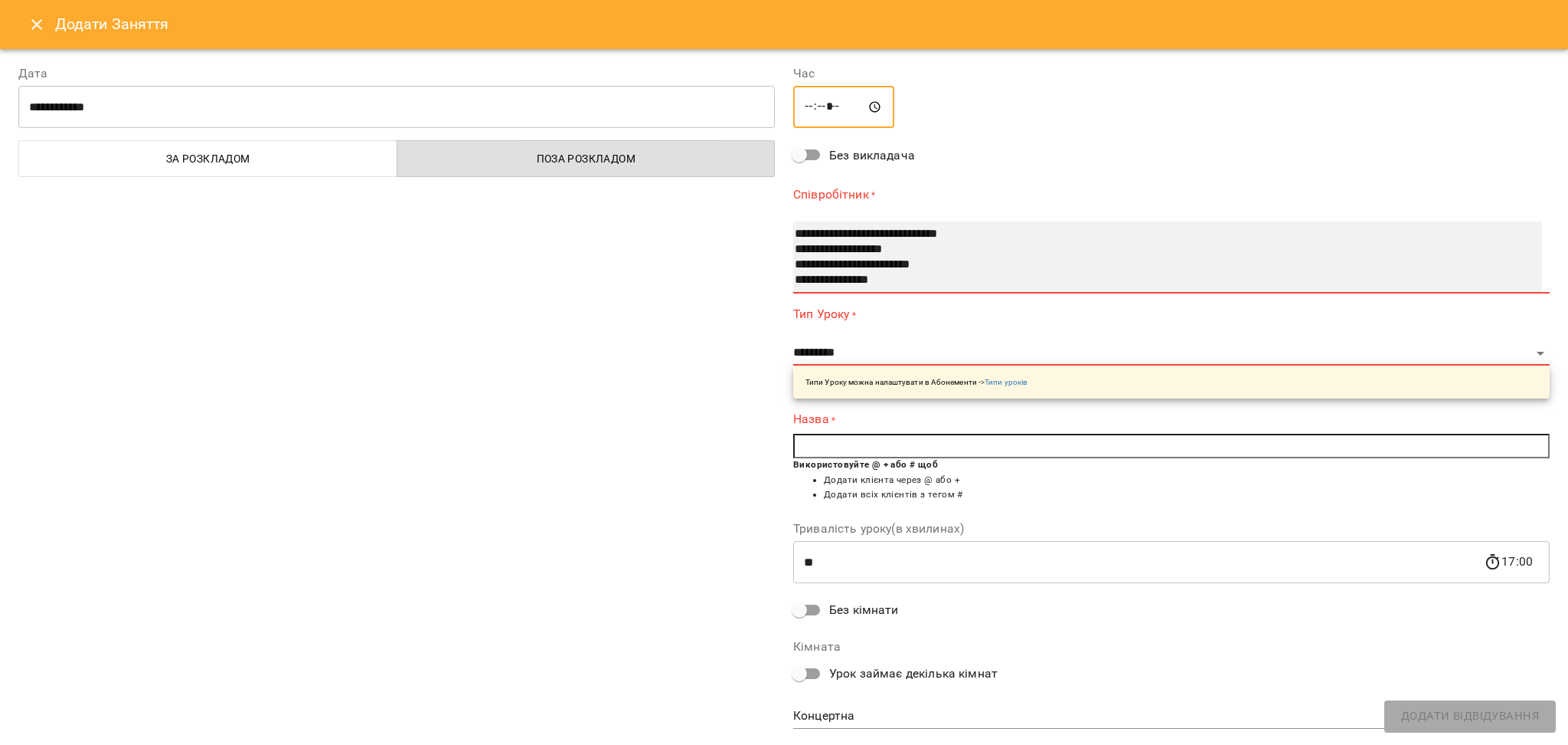
select select "**********"
click at [831, 279] on option "**********" at bounding box center [1151, 280] width 716 height 15
select select "**********"
type input "**"
type input "**********"
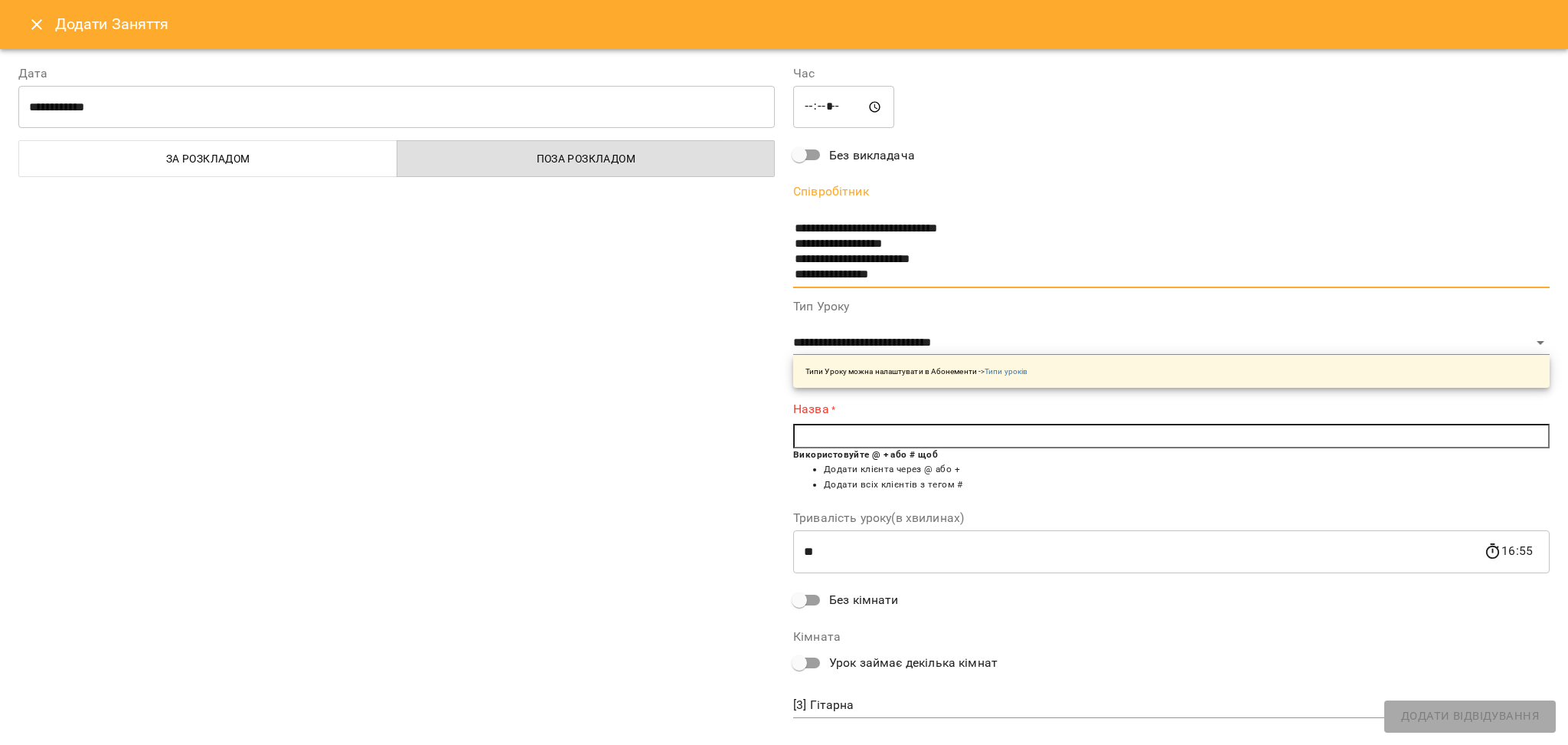
click at [837, 424] on input "text" at bounding box center [1172, 436] width 757 height 25
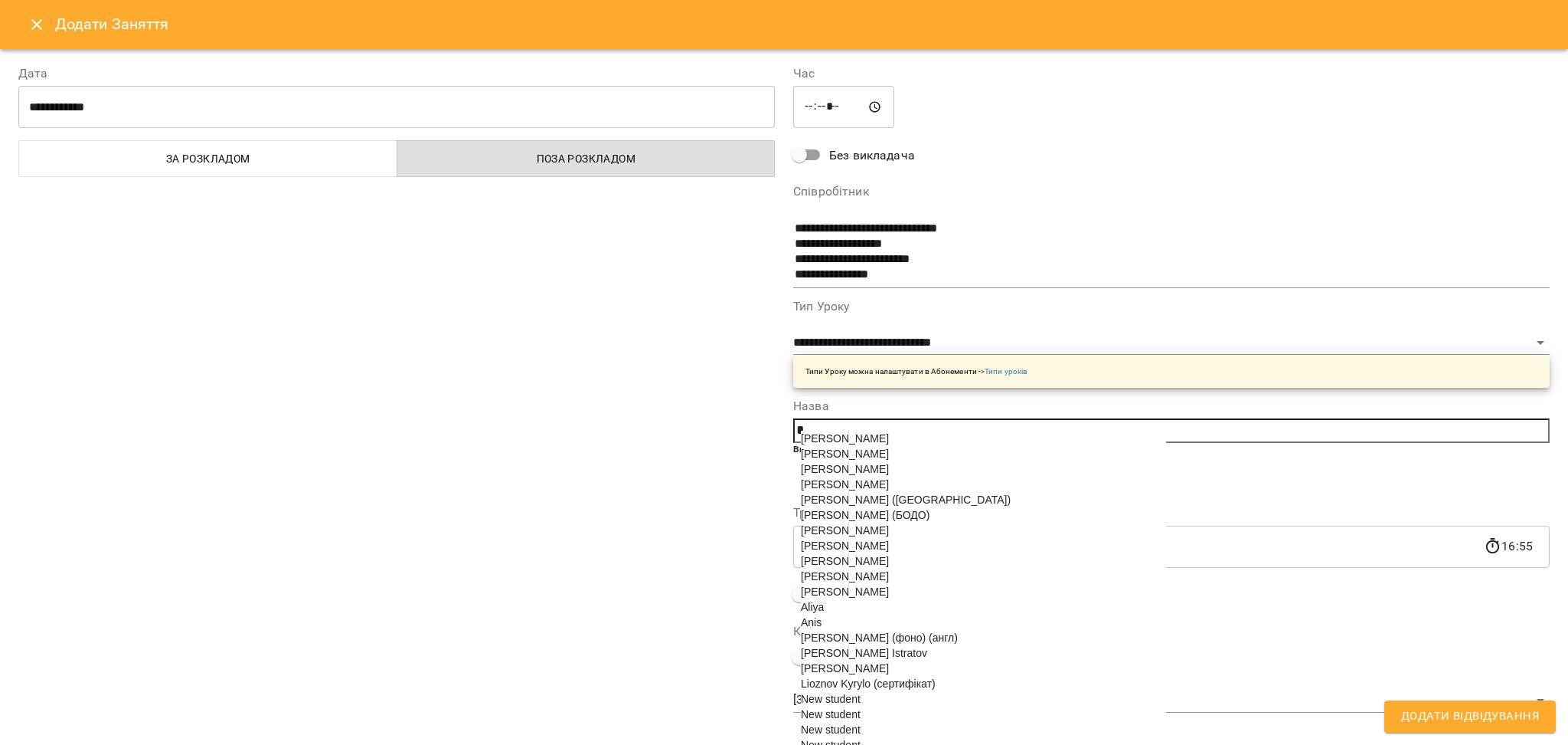
paste input "text"
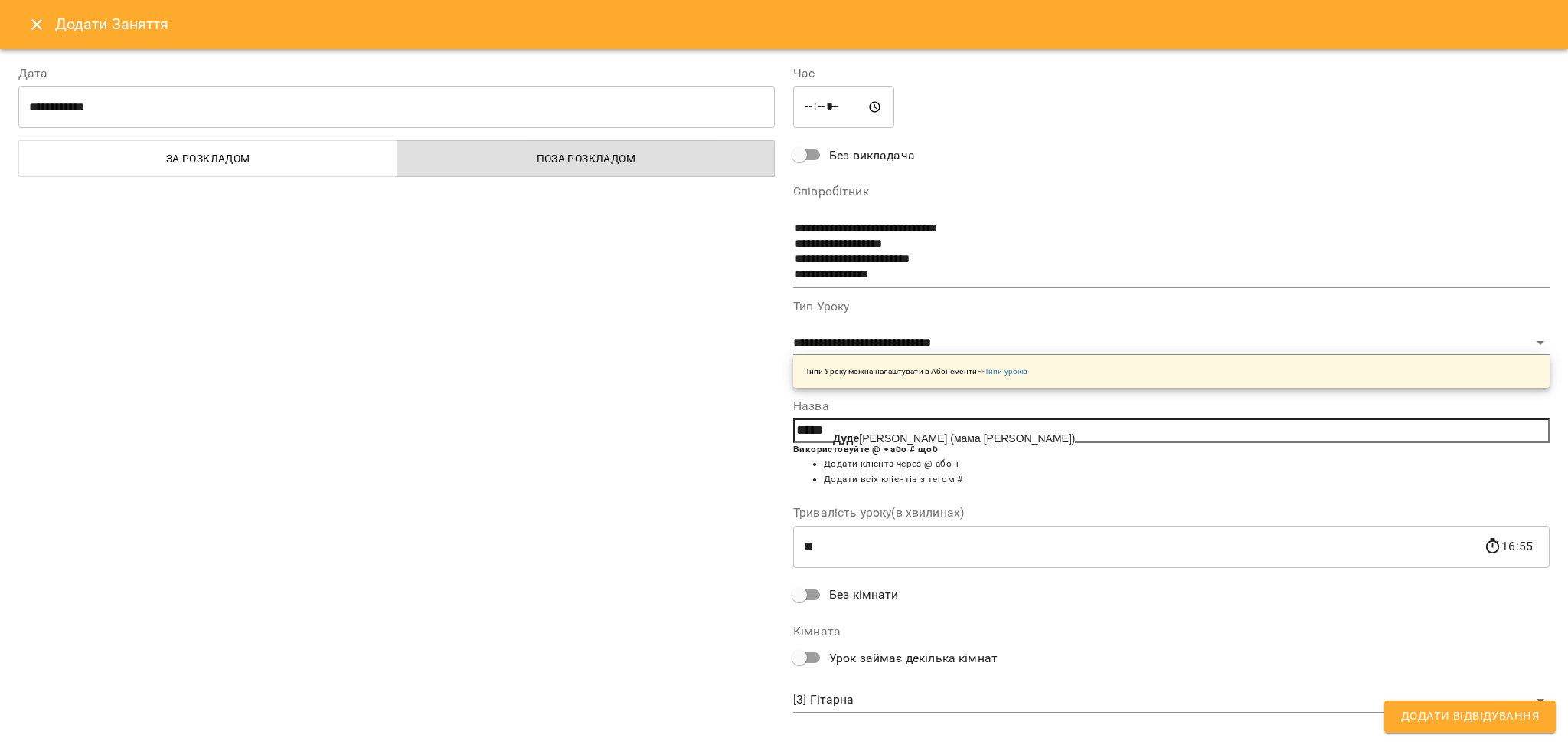
click at [898, 437] on span "Дуде нко Олександра (мама Лілія)" at bounding box center [953, 438] width 242 height 12
type input "**********"
click at [1430, 711] on span "Додати Відвідування" at bounding box center [1470, 716] width 138 height 20
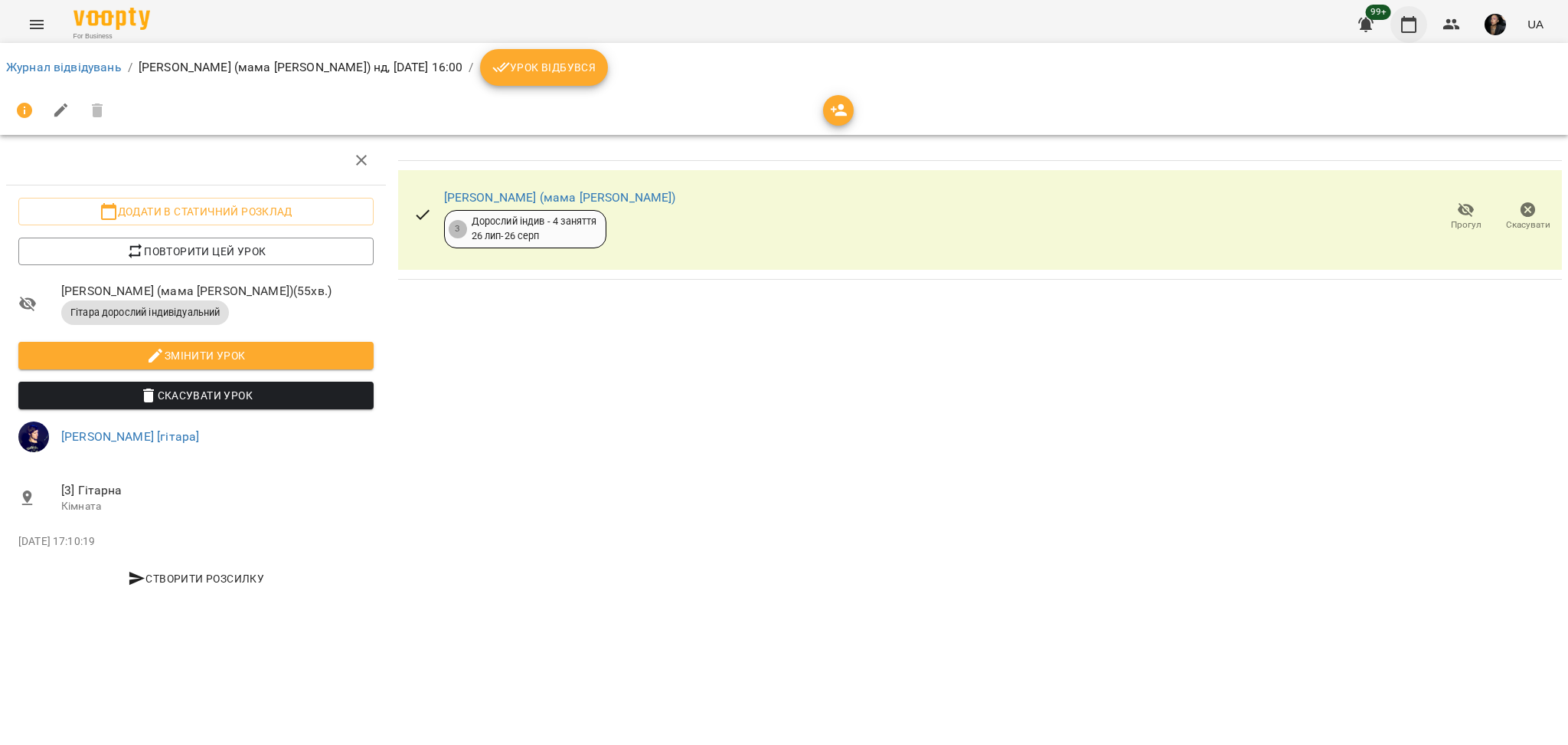
click at [1410, 15] on icon "button" at bounding box center [1408, 24] width 18 height 18
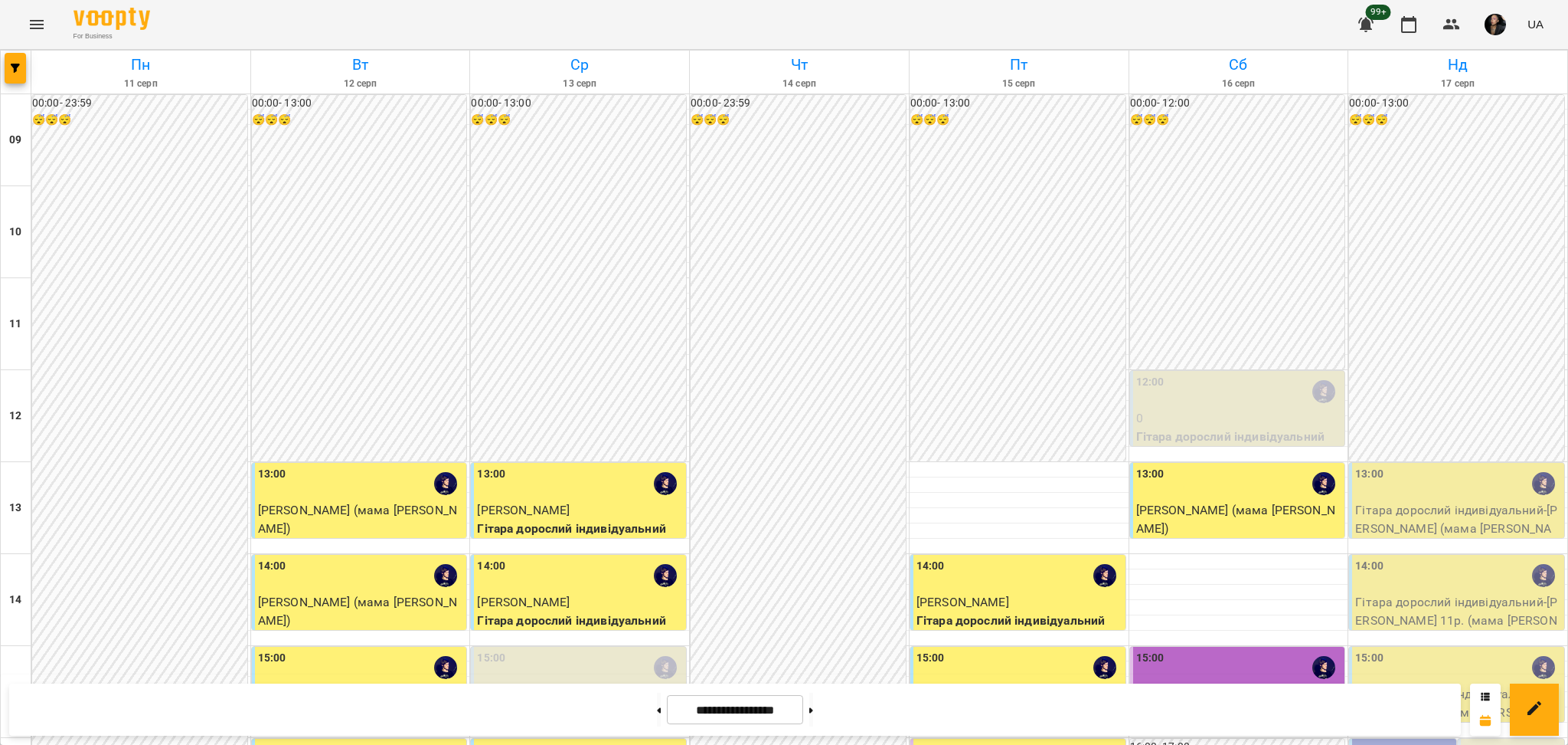
scroll to position [510, 0]
click at [16, 80] on button "button" at bounding box center [15, 69] width 21 height 31
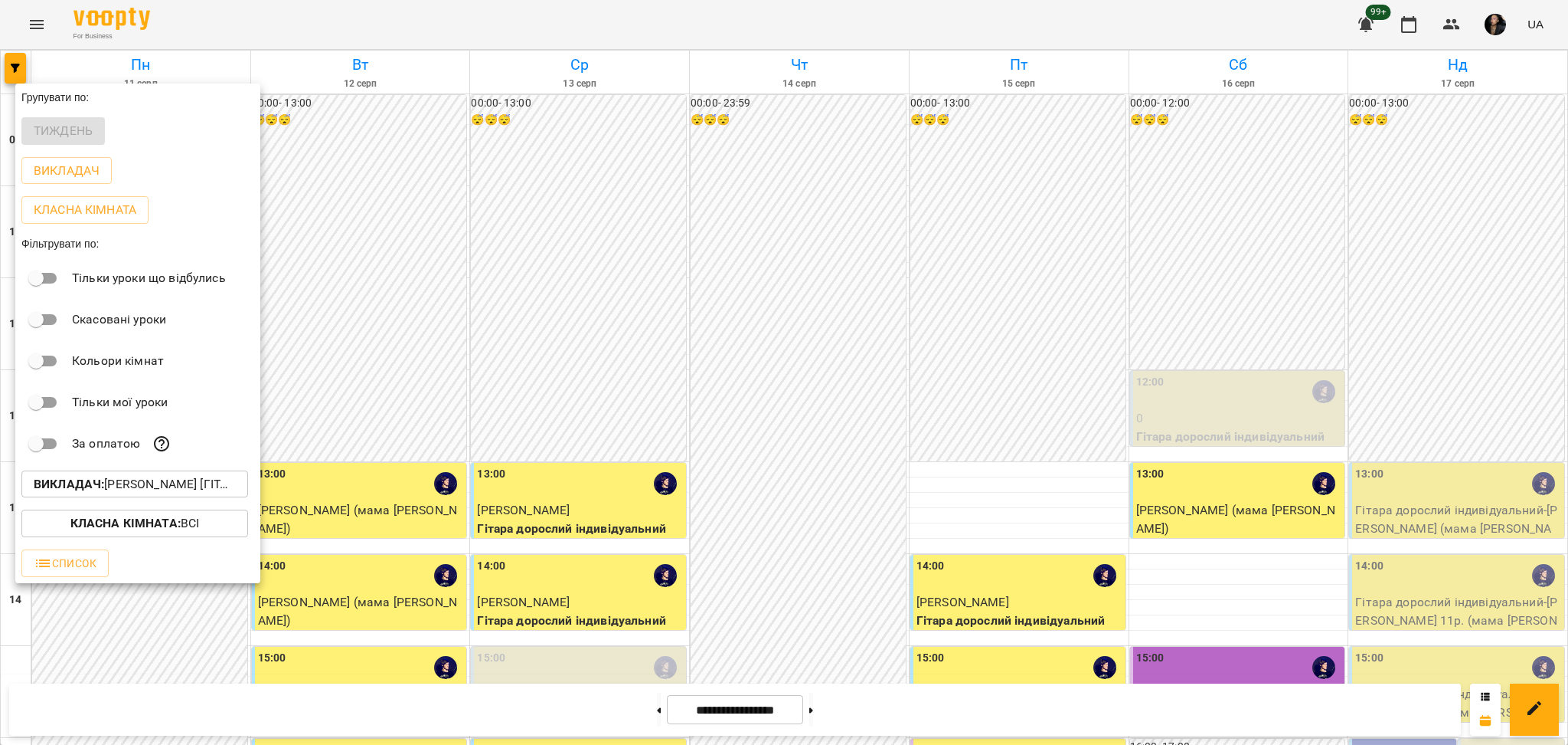
click at [165, 498] on button "Викладач : Ярослав [гітара]" at bounding box center [134, 484] width 227 height 27
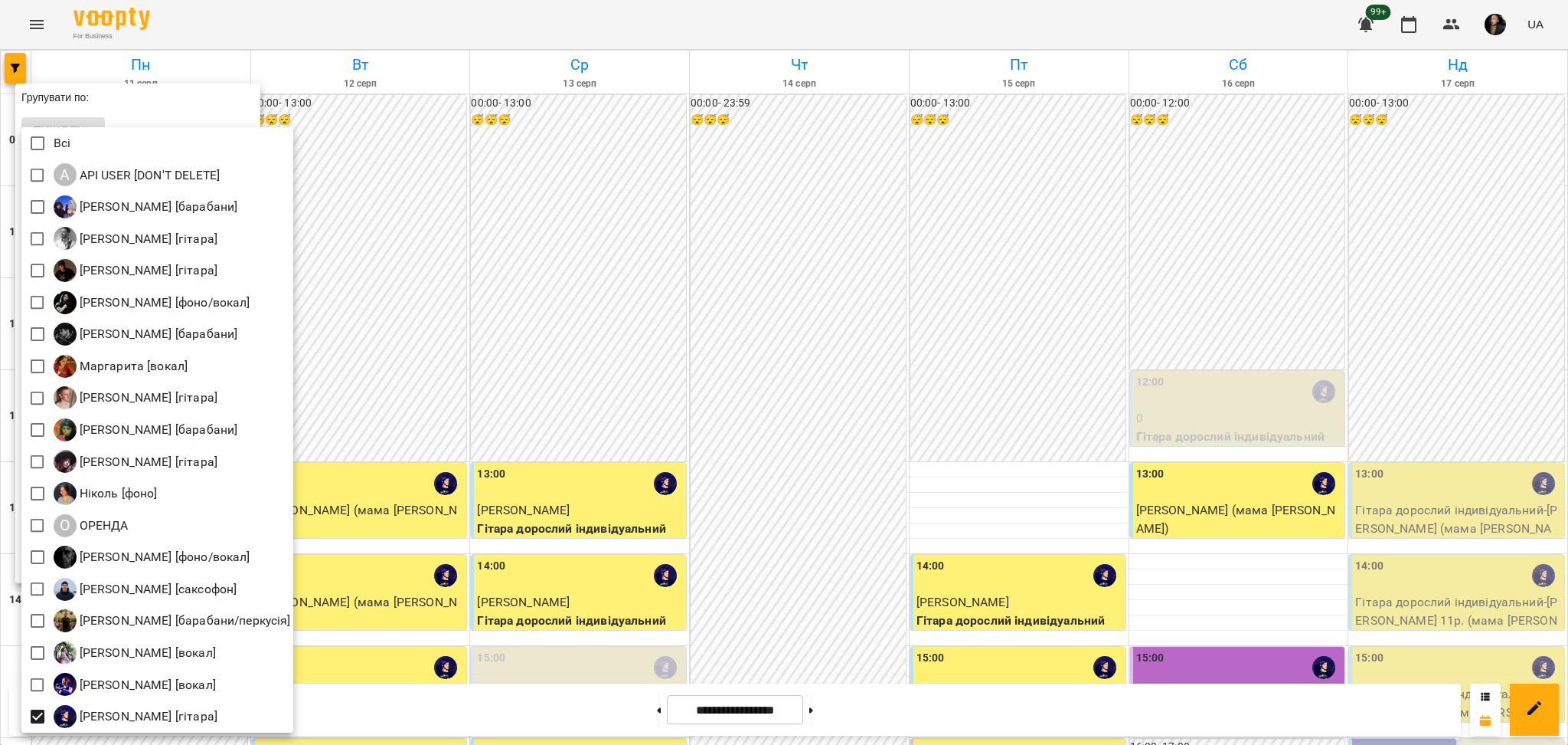
click at [689, 193] on div at bounding box center [784, 372] width 1568 height 745
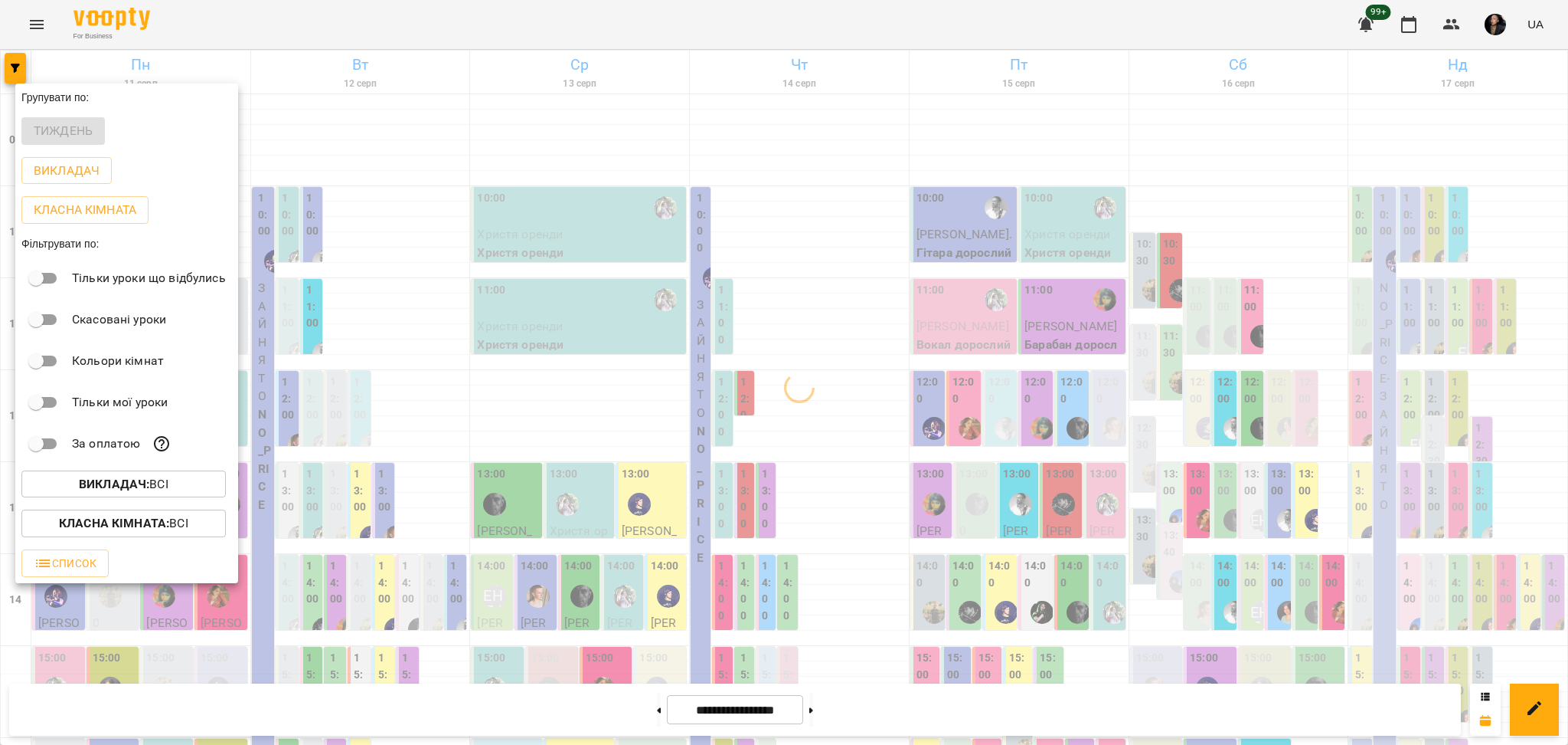
click at [181, 533] on p "Класна кімната : Всі" at bounding box center [123, 522] width 129 height 18
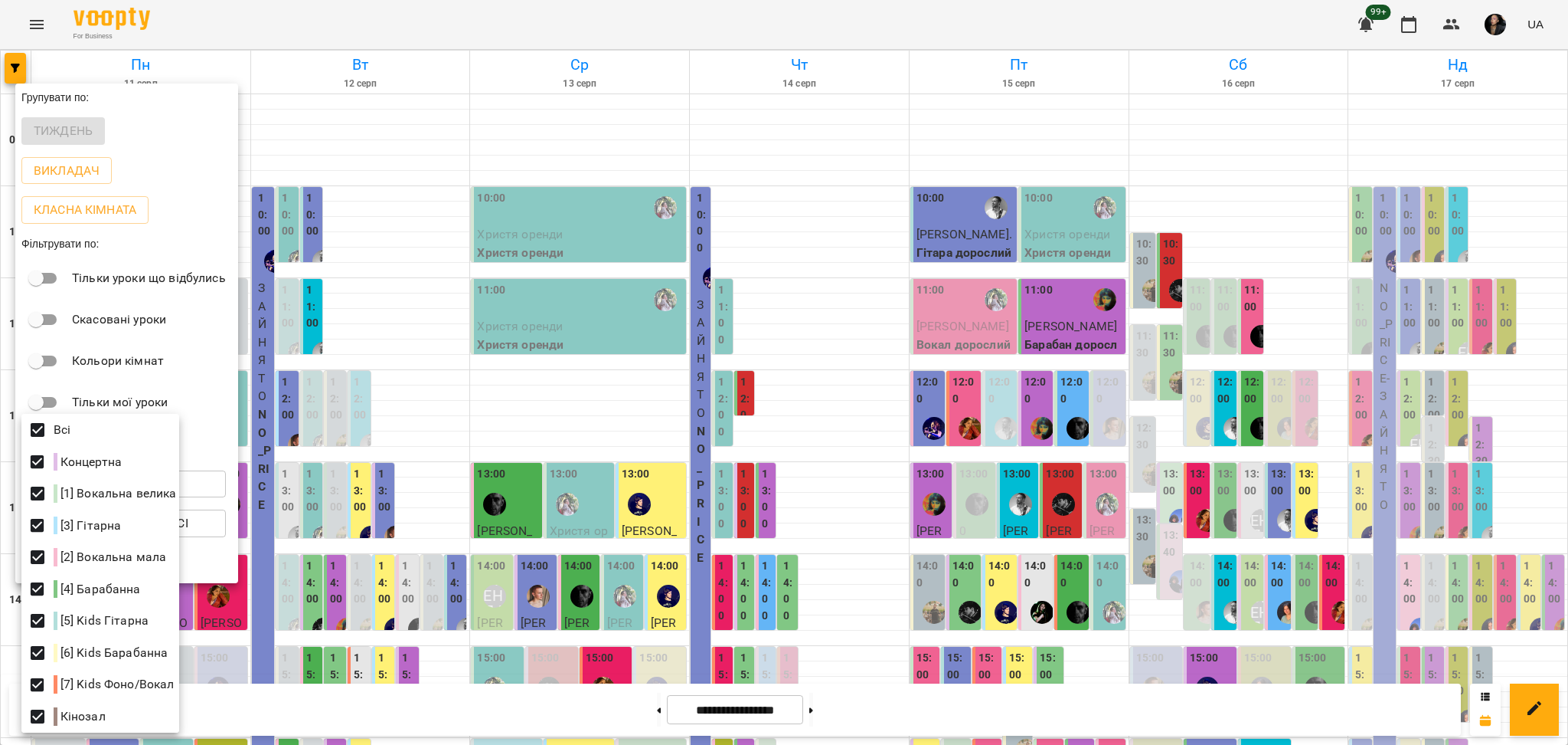
click at [725, 446] on div at bounding box center [784, 372] width 1568 height 745
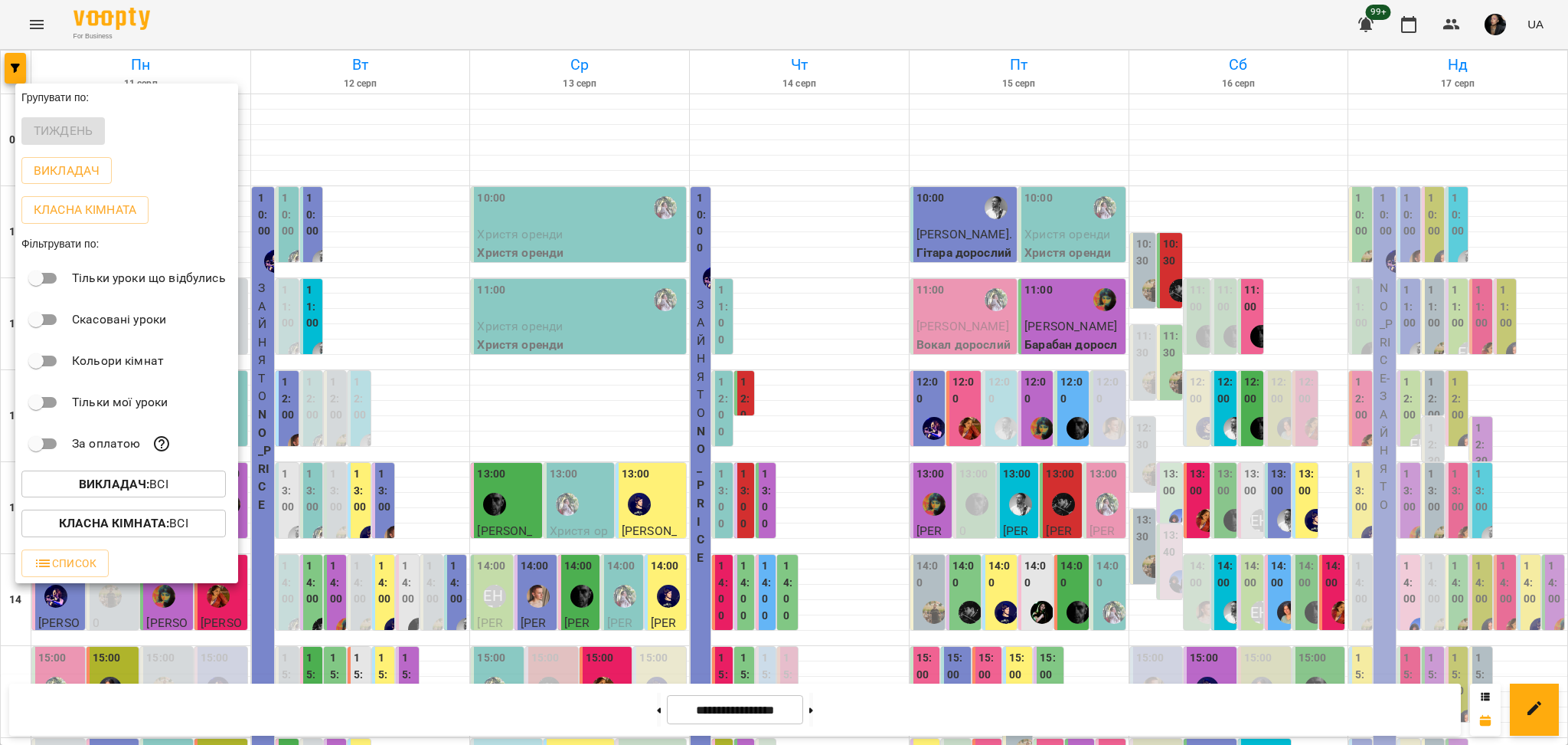
click at [56, 33] on div at bounding box center [784, 372] width 1568 height 745
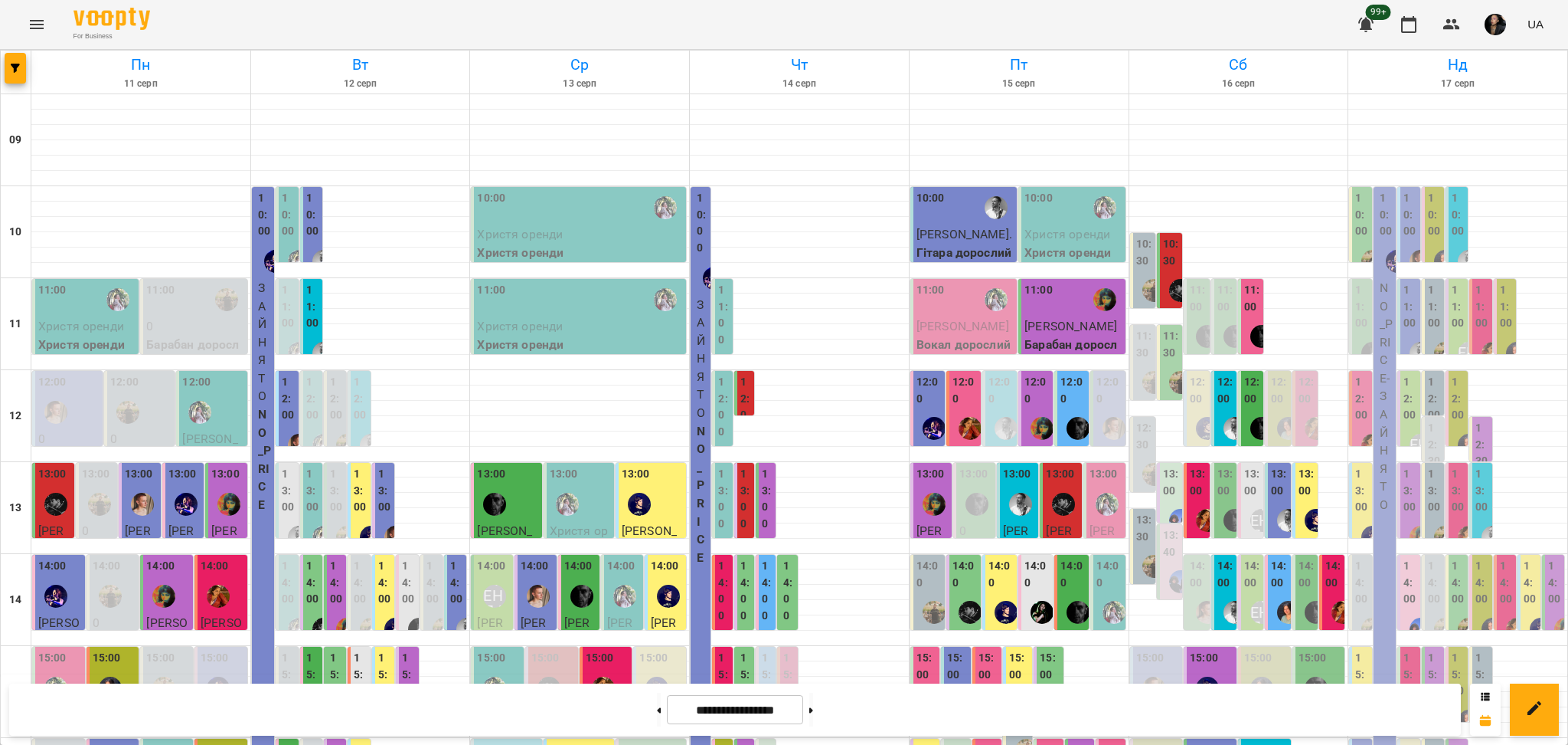
click at [39, 26] on div "Групувати по: Тиждень Викладач Класна кімната Фільтрувати по: Тільки уроки що в…" at bounding box center [784, 372] width 1568 height 745
click at [39, 26] on icon "Menu" at bounding box center [36, 24] width 18 height 18
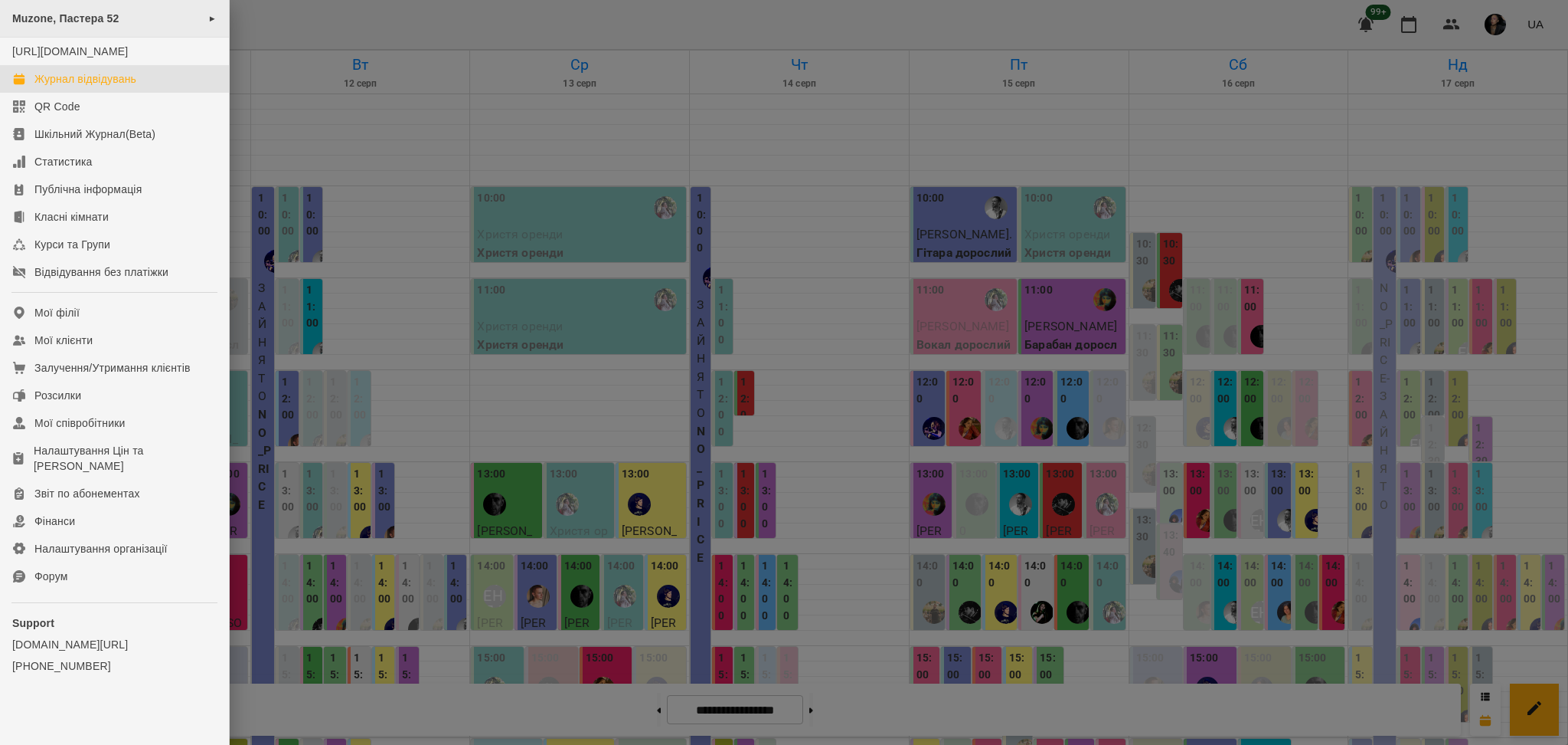
click at [105, 28] on div "Muzone, Пастера 52 ►" at bounding box center [114, 19] width 229 height 38
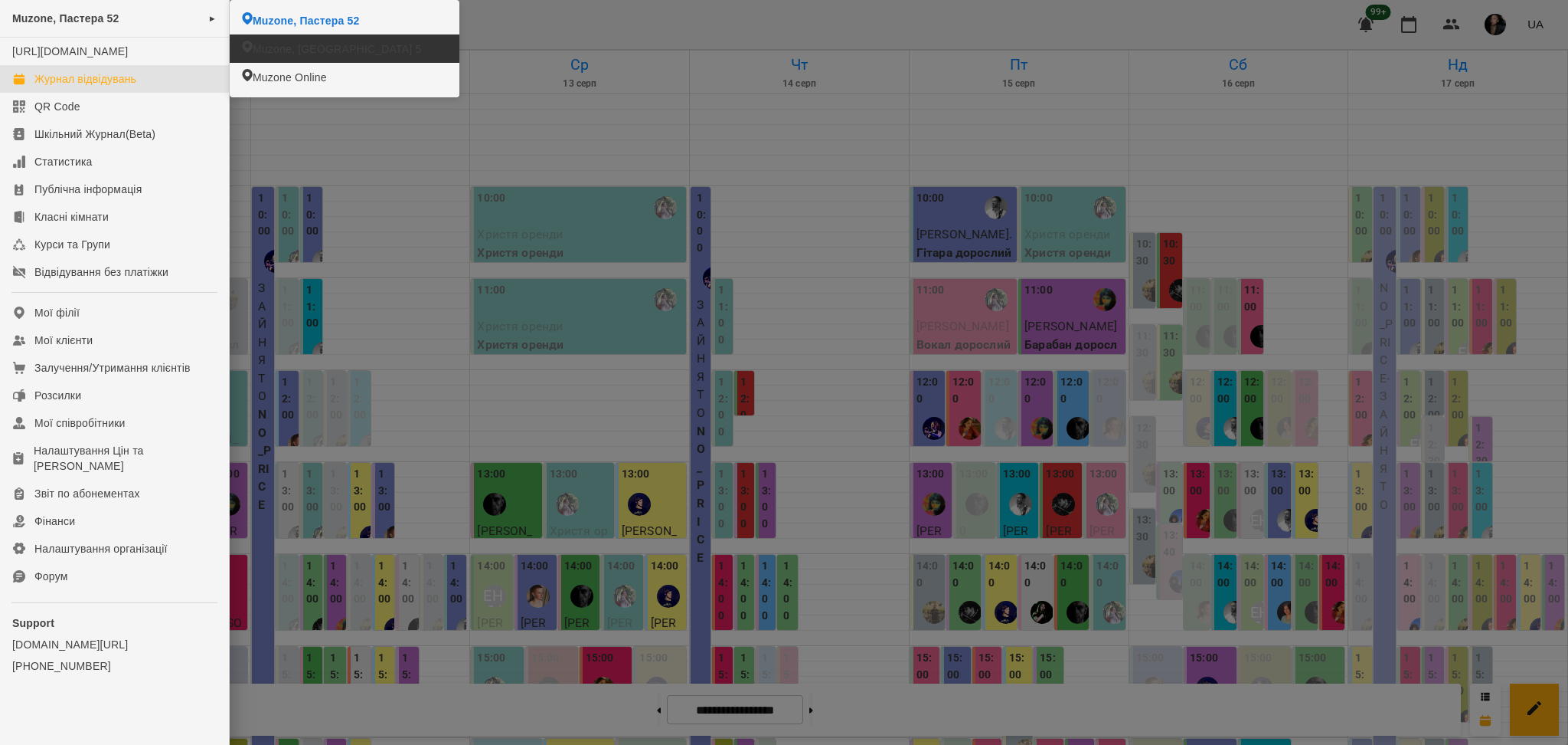
click at [325, 51] on span "Muzone, [GEOGRAPHIC_DATA] 5" at bounding box center [336, 49] width 169 height 15
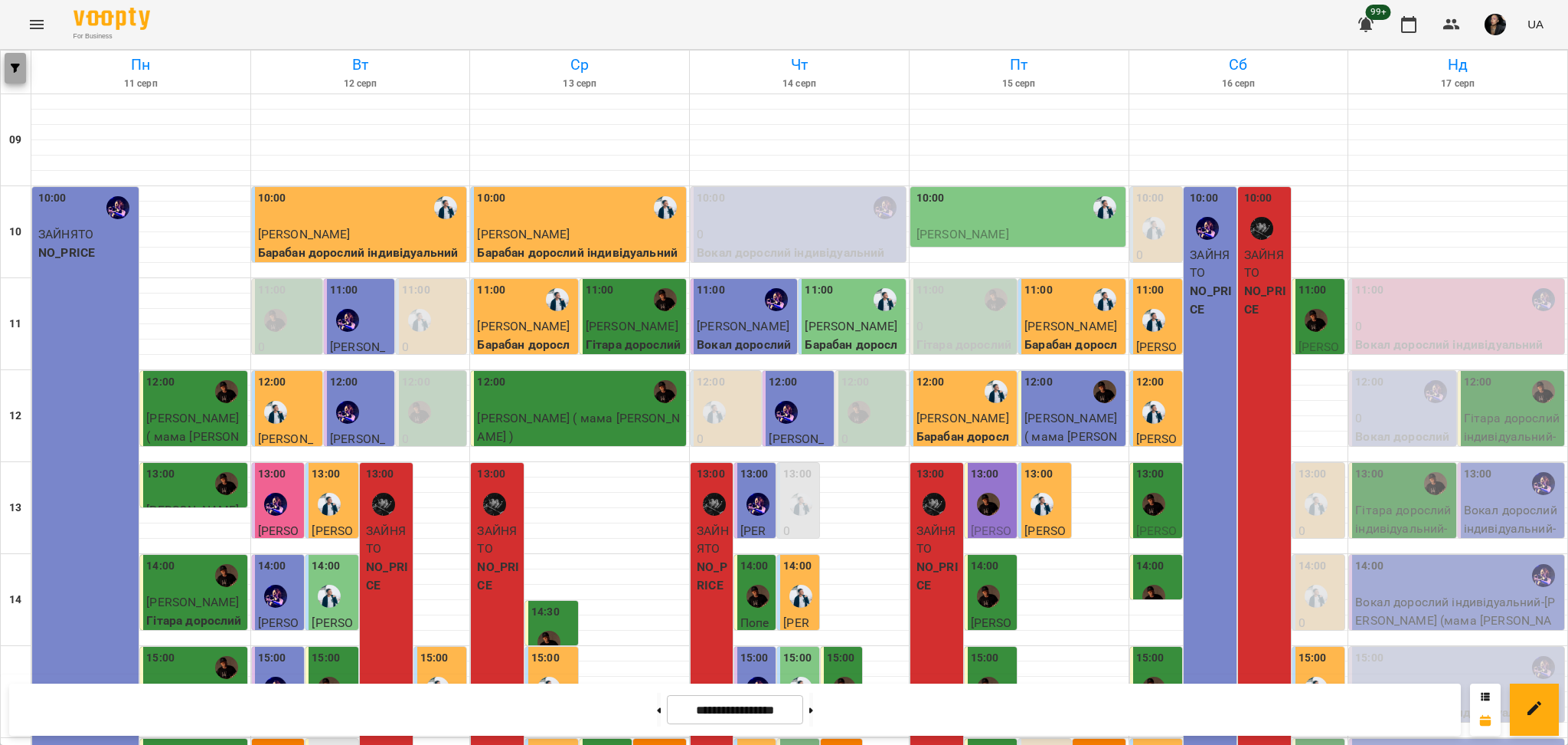
click at [21, 63] on span "button" at bounding box center [15, 68] width 21 height 9
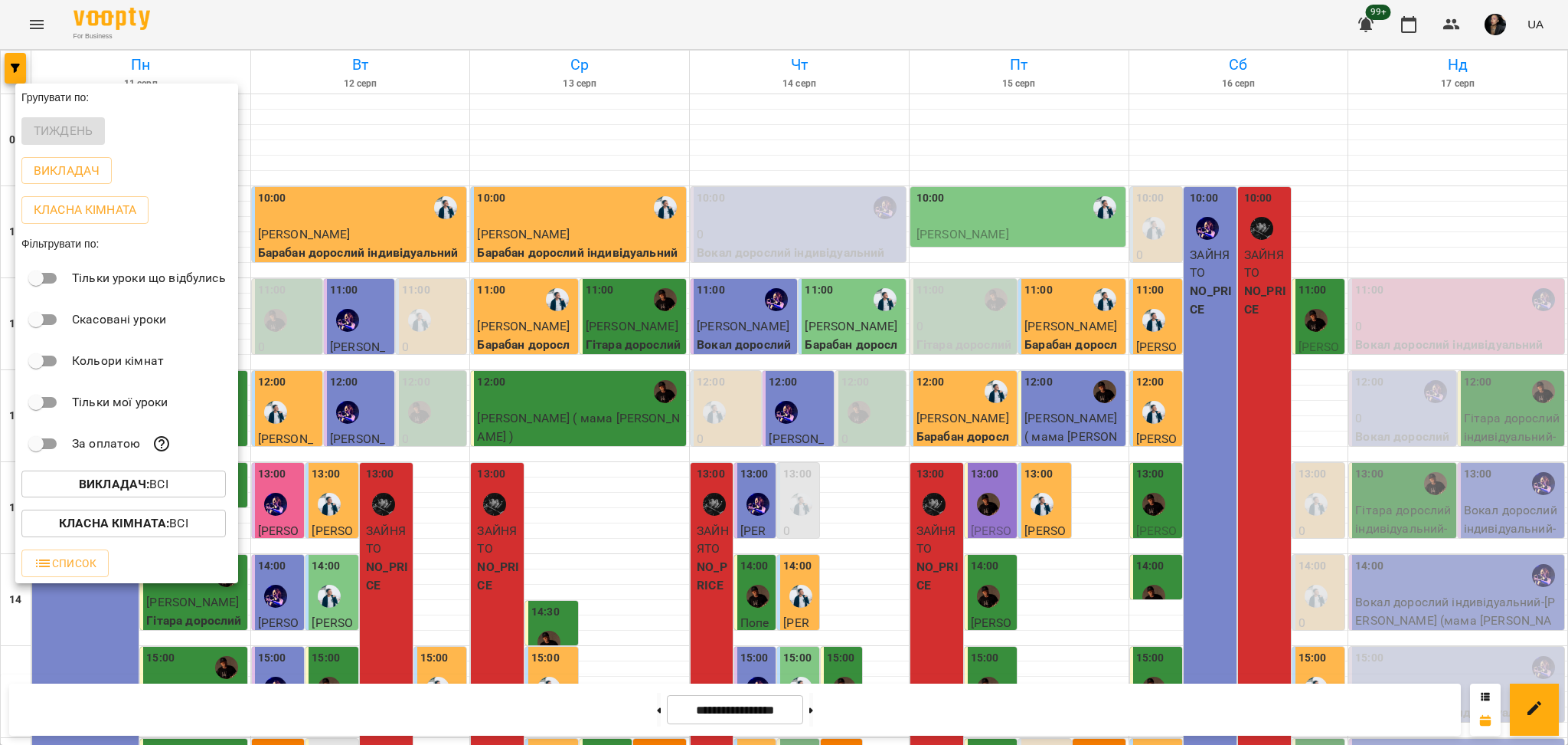
click at [192, 476] on button "Викладач : Всі" at bounding box center [123, 484] width 205 height 27
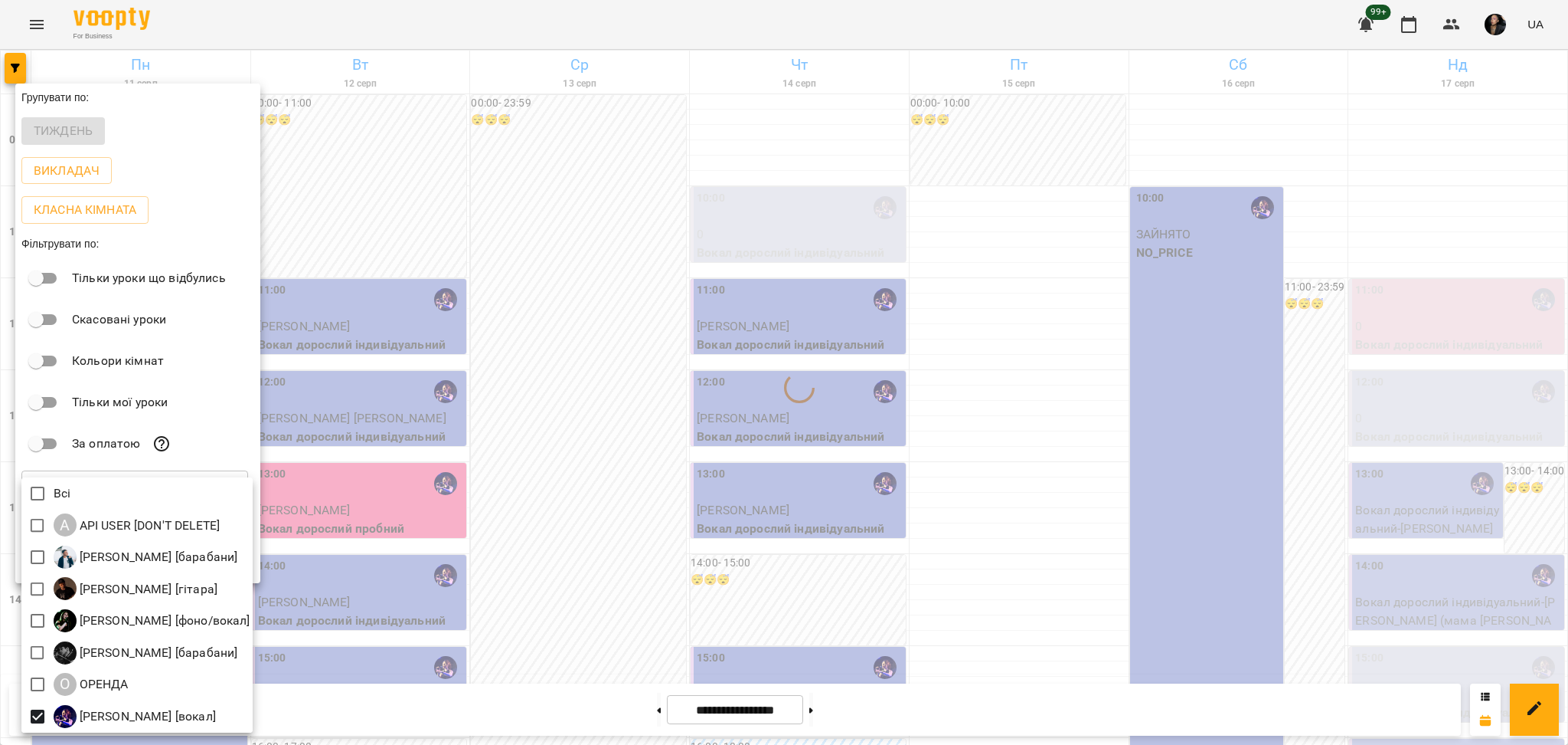
click at [556, 480] on div at bounding box center [784, 372] width 1568 height 745
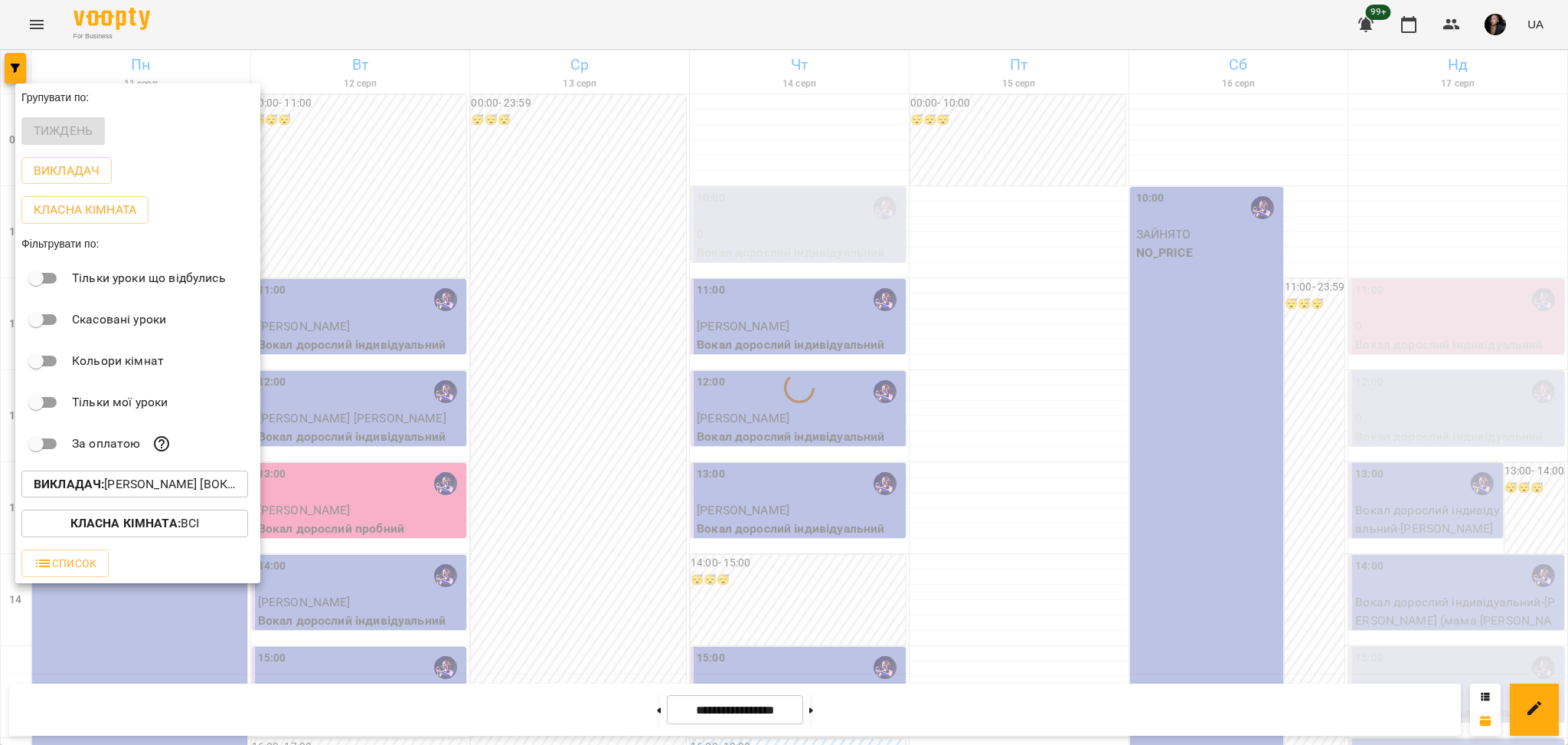
drag, startPoint x: 431, startPoint y: 500, endPoint x: 468, endPoint y: 476, distance: 44.1
click at [432, 498] on div at bounding box center [784, 372] width 1568 height 745
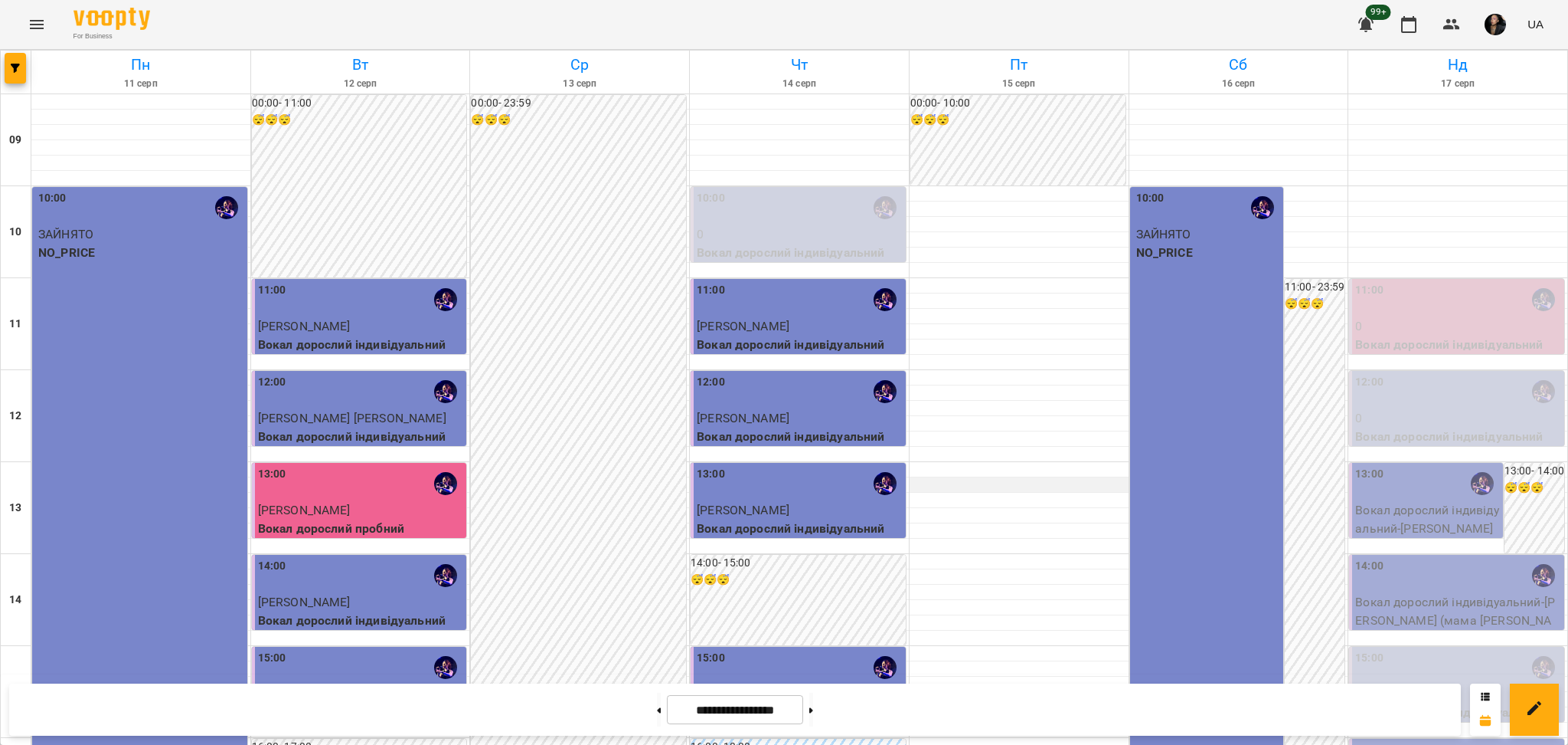
scroll to position [510, 0]
click at [813, 706] on button at bounding box center [811, 709] width 3 height 33
type input "**********"
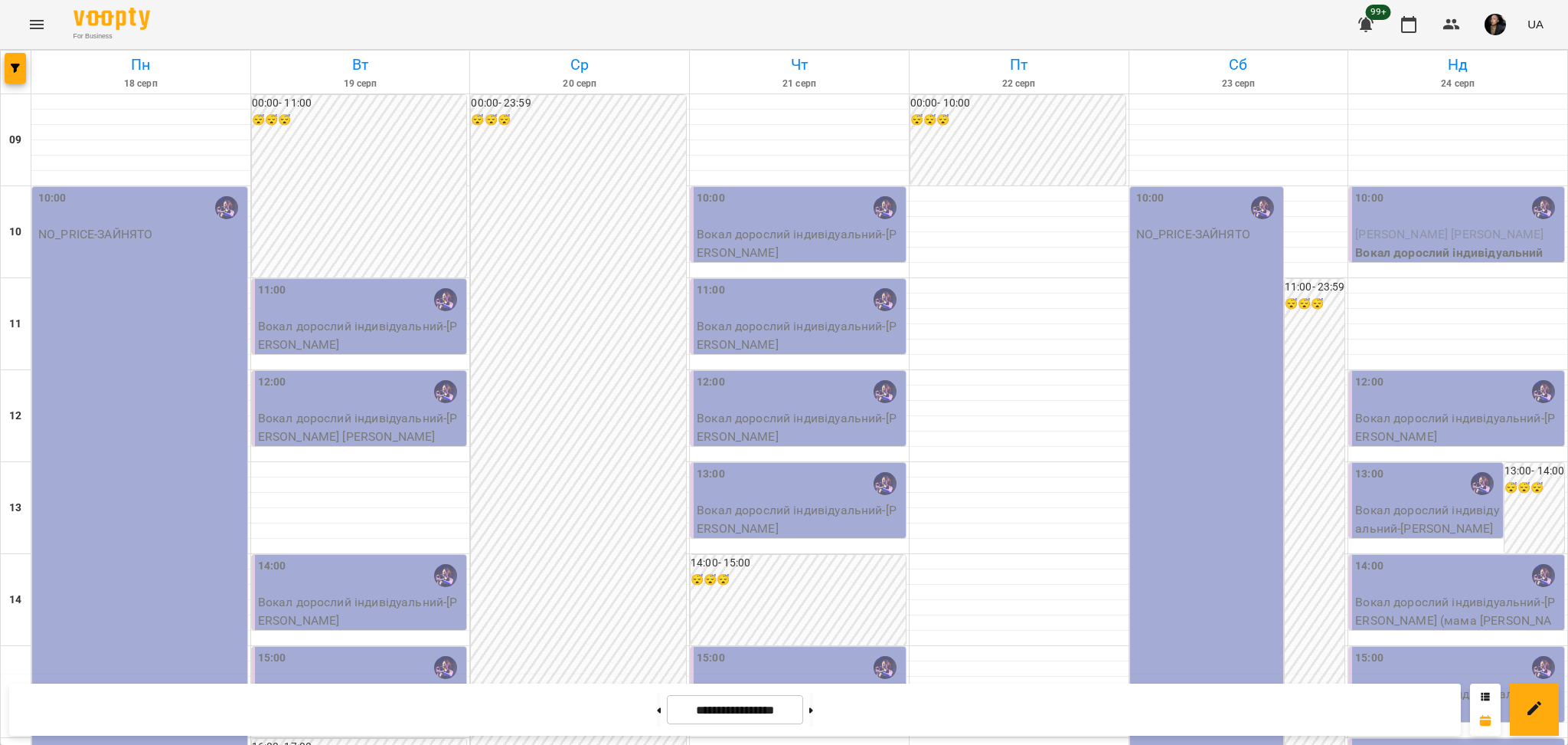
scroll to position [614, 0]
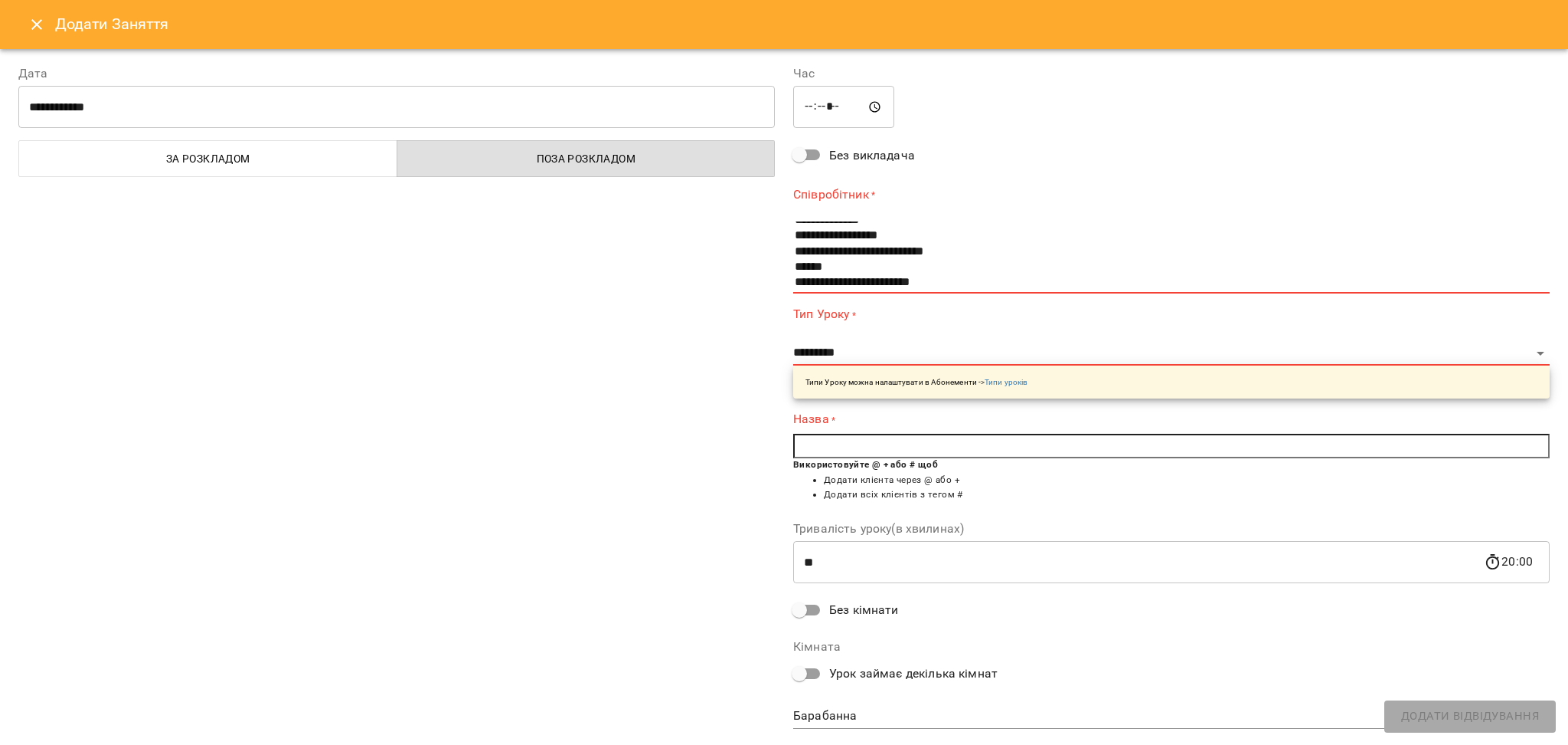
scroll to position [46, 0]
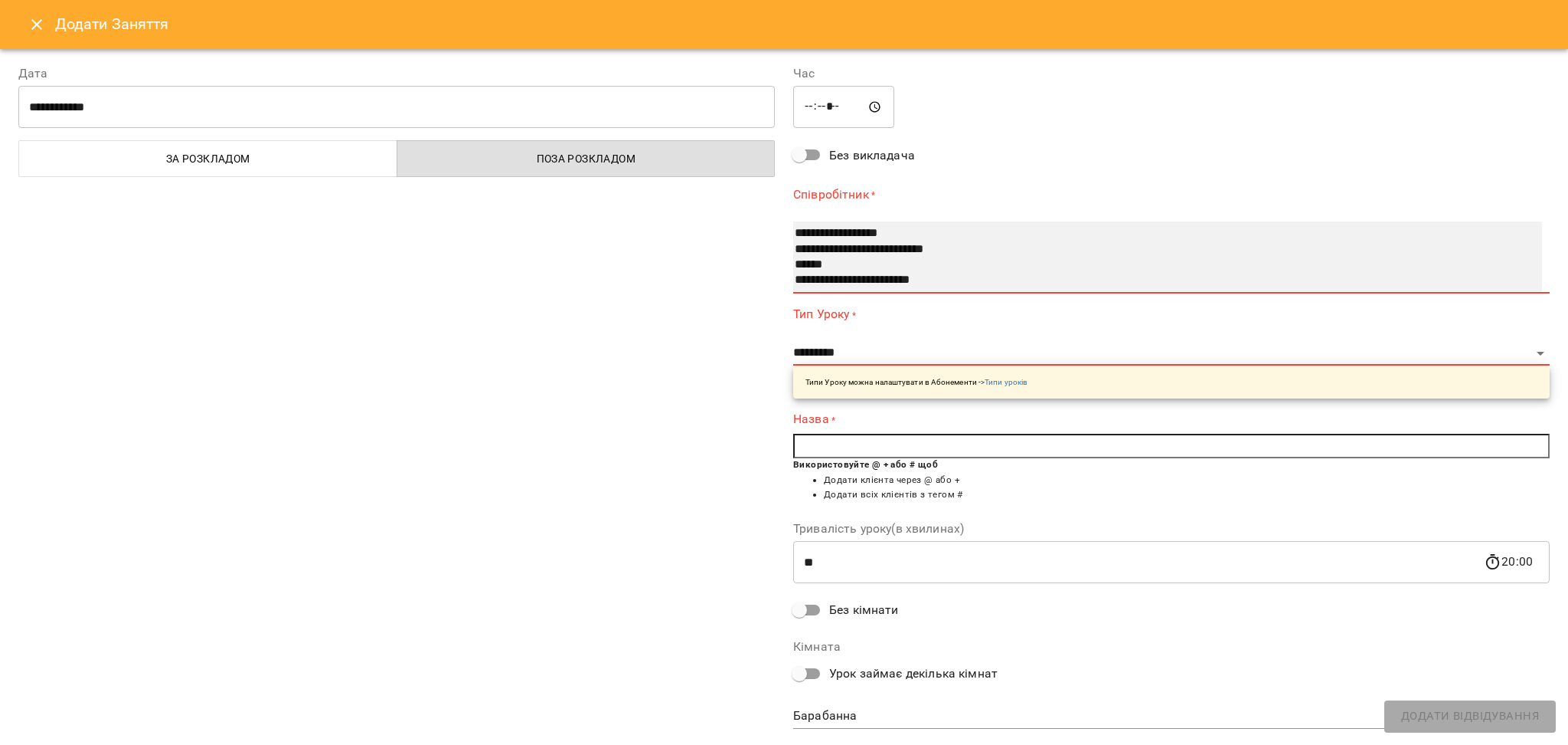
select select "**********"
click at [847, 280] on option "**********" at bounding box center [1151, 280] width 716 height 15
select select "**********"
type input "**"
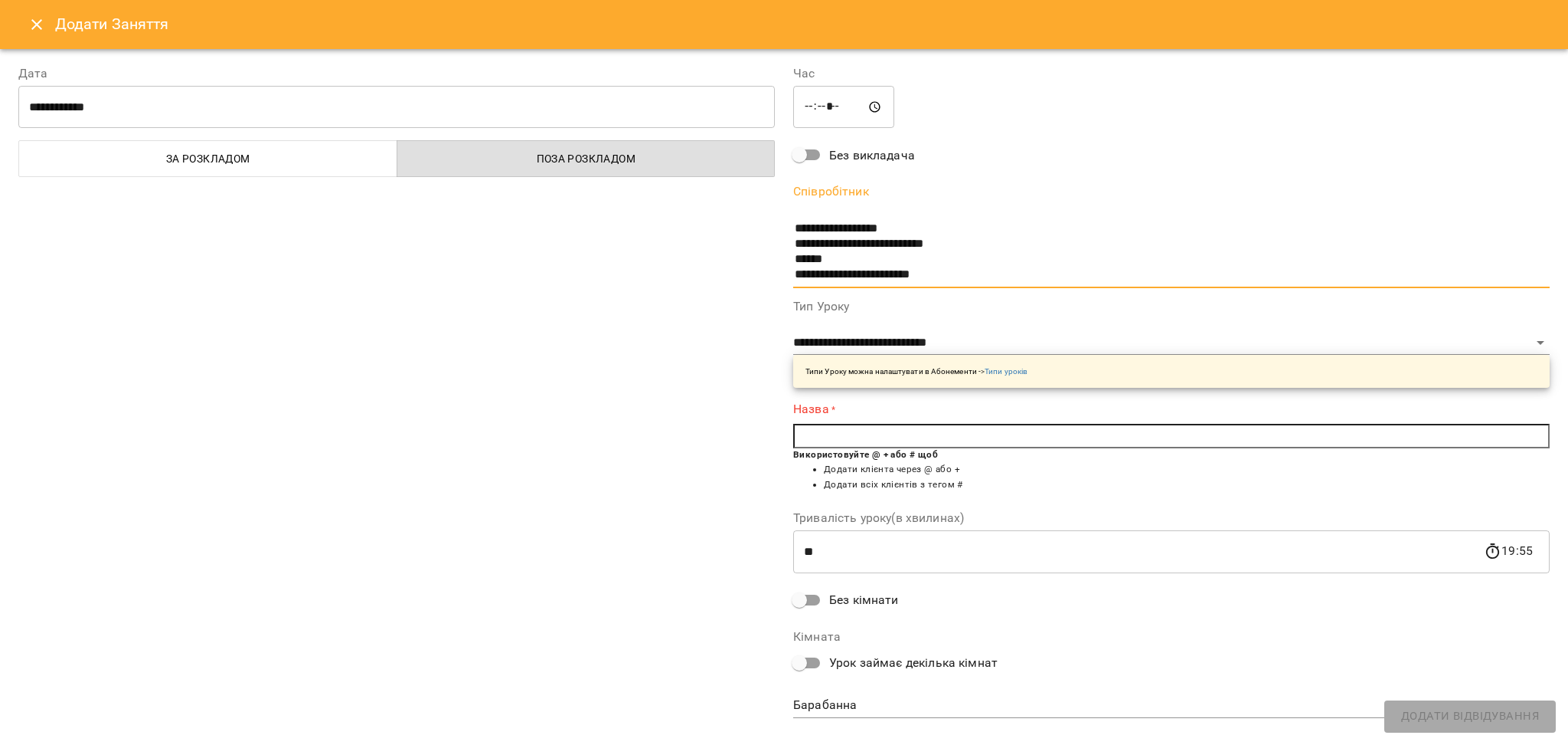
click at [836, 429] on input "text" at bounding box center [1172, 436] width 757 height 25
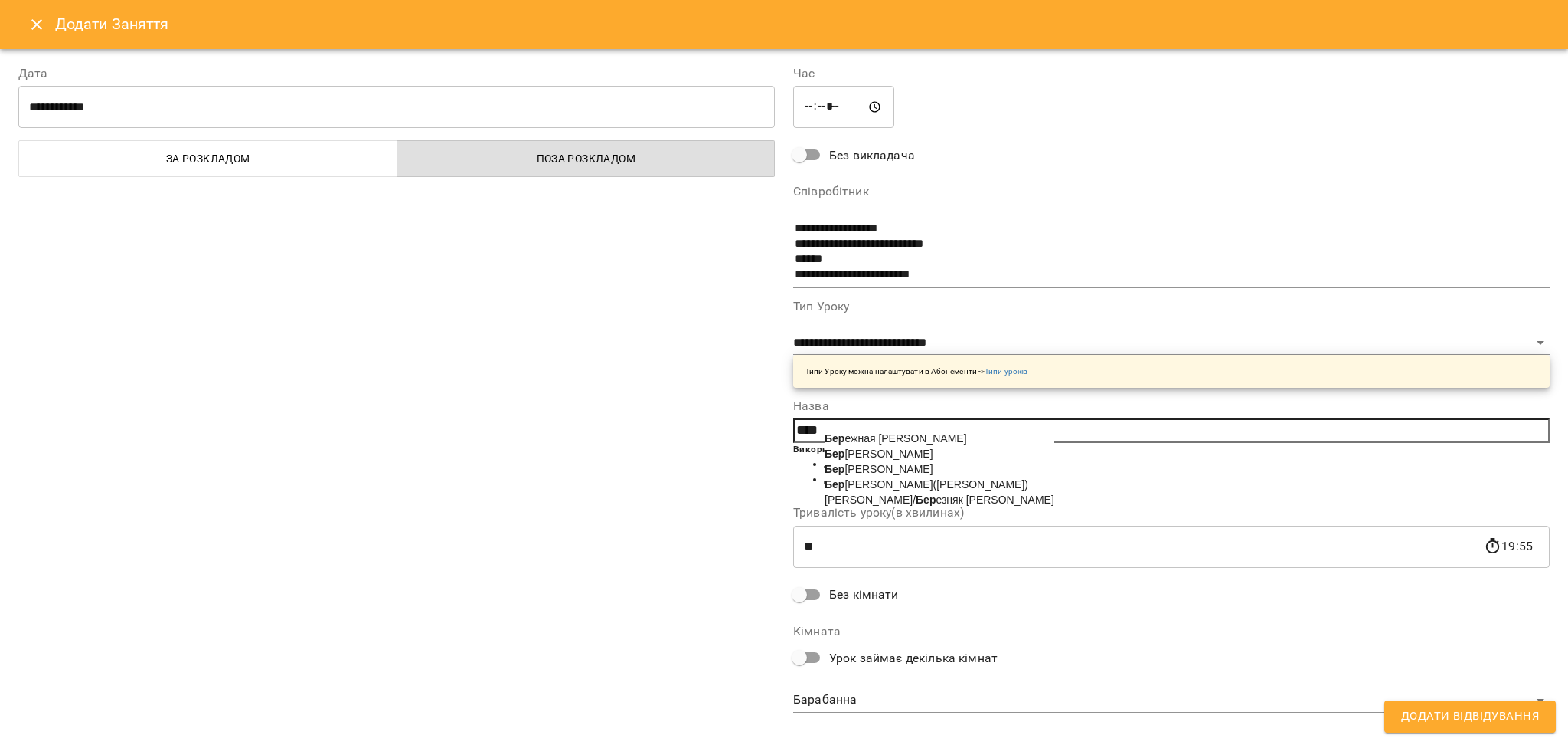
click at [952, 468] on li "Бер лінська Катерина" at bounding box center [939, 469] width 229 height 15
type input "**********"
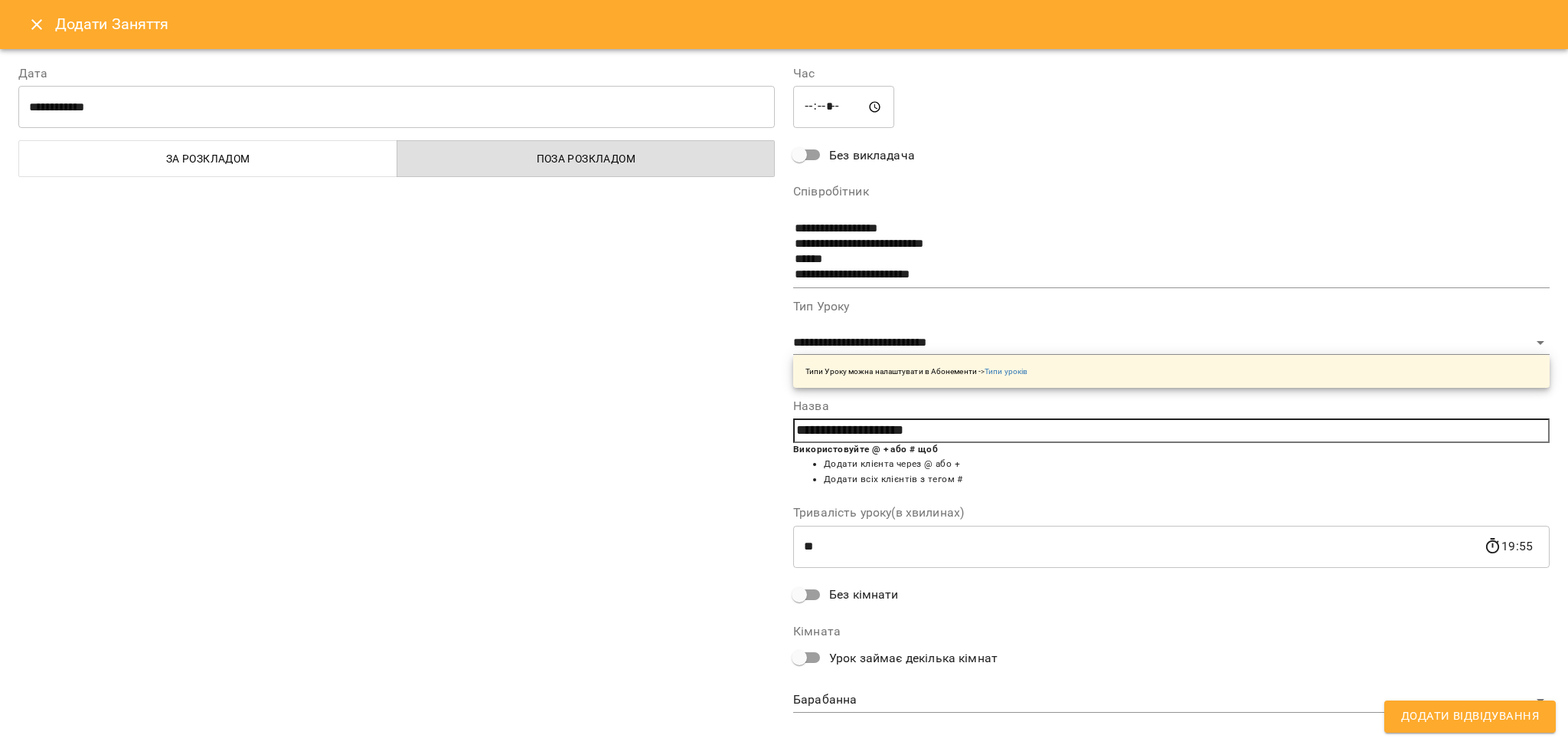
drag, startPoint x: 1194, startPoint y: 687, endPoint x: 1157, endPoint y: 697, distance: 38.3
click at [1194, 687] on div "**********" at bounding box center [1172, 669] width 757 height 87
click at [912, 699] on body "For Business 99+ UA Пн 18 серп Вт 19 серп Ср 20 серп Чт 21 серп Пт 22 серп Сб 2…" at bounding box center [784, 679] width 1568 height 1358
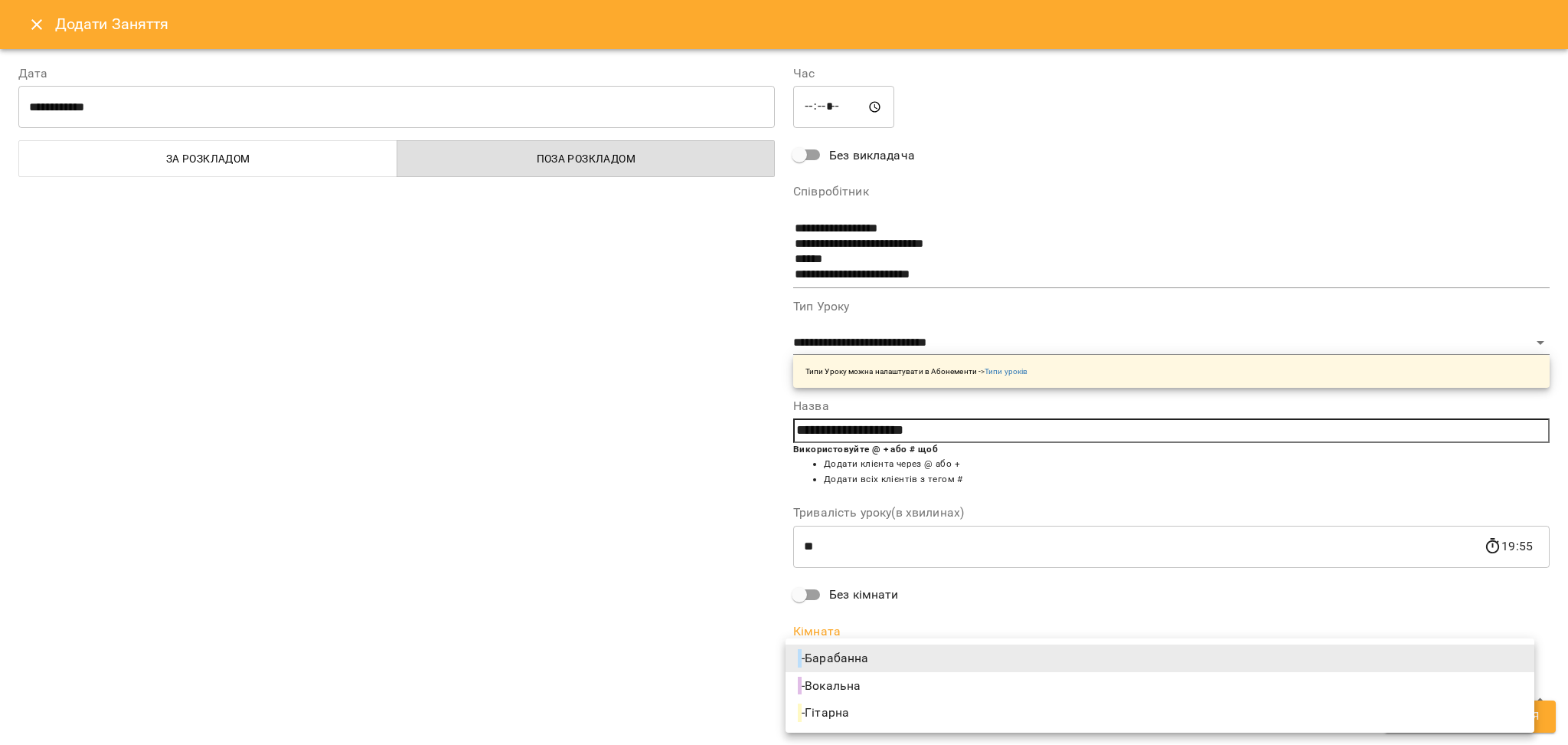
click at [882, 692] on li "- Вокальна" at bounding box center [1160, 686] width 749 height 27
type input "**********"
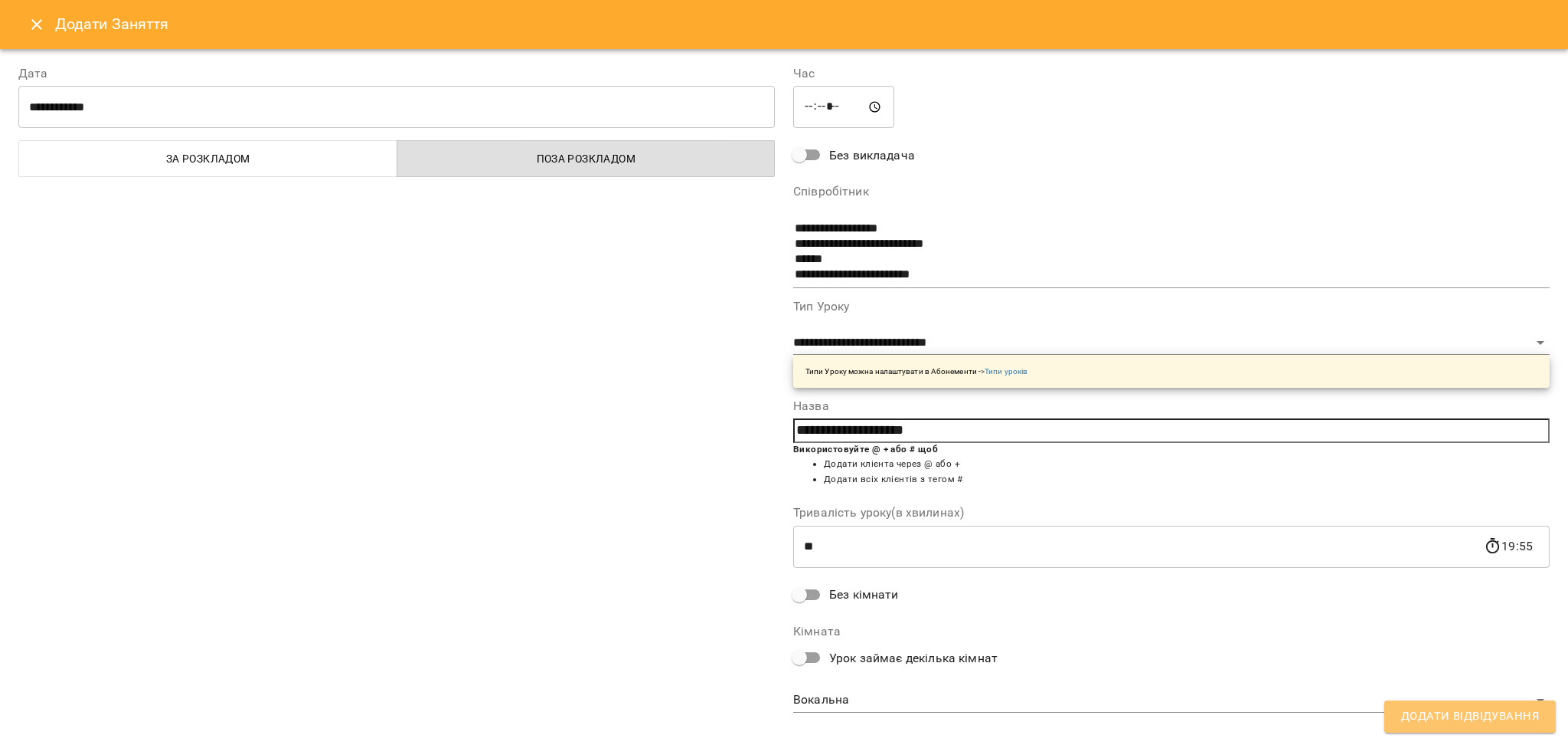
click at [1456, 716] on span "Додати Відвідування" at bounding box center [1470, 716] width 138 height 20
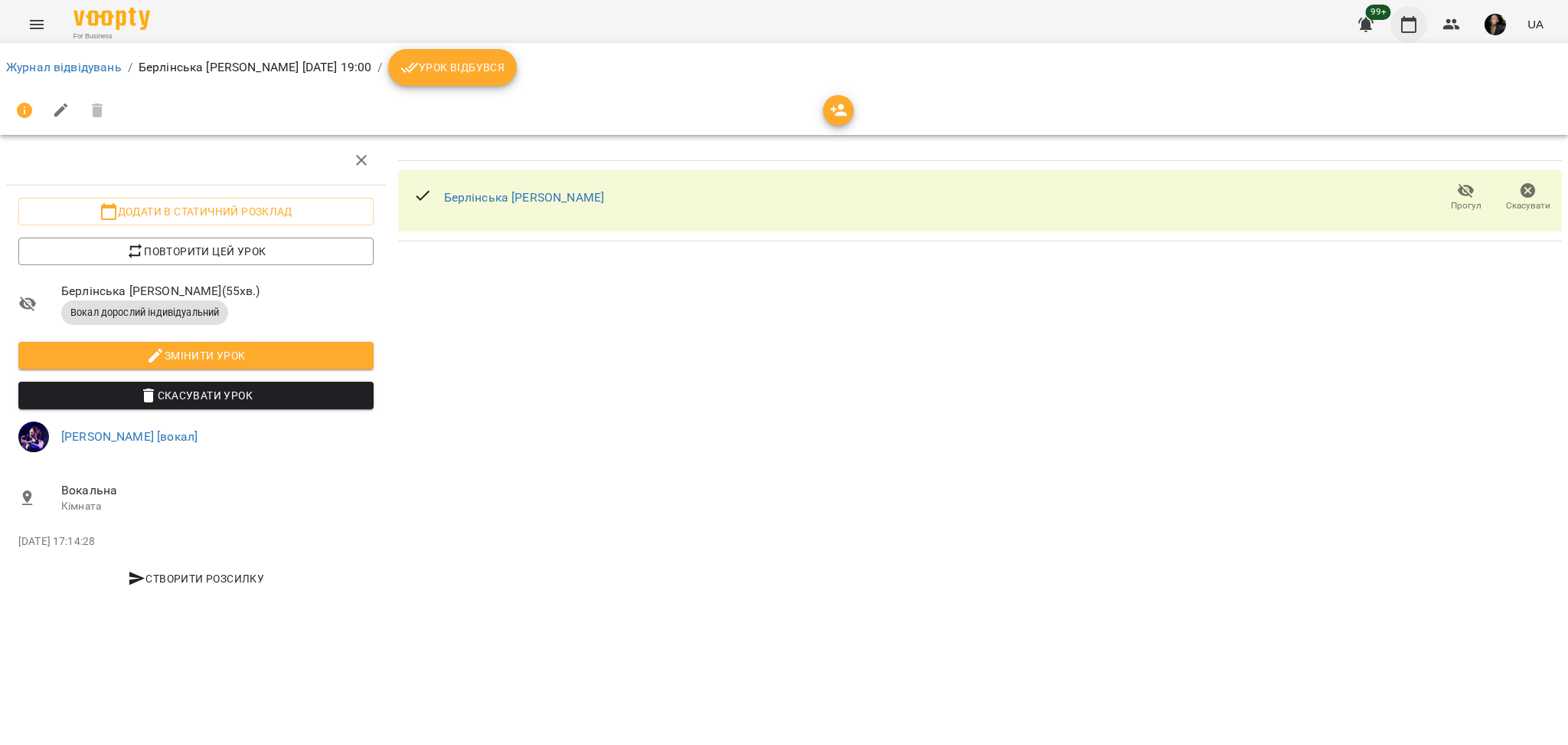
click at [1407, 27] on icon "button" at bounding box center [1408, 24] width 18 height 18
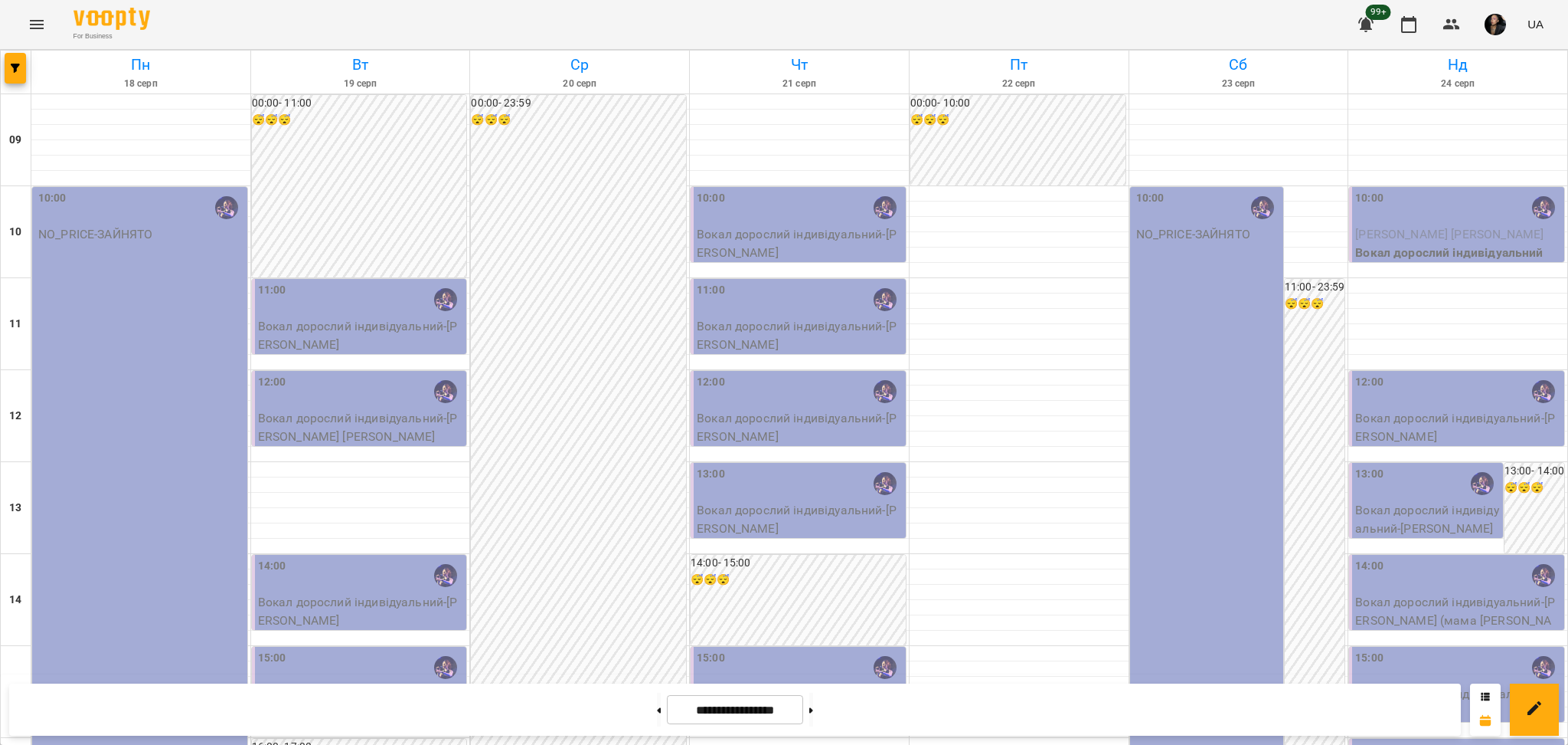
scroll to position [614, 0]
click at [1458, 16] on icon "button" at bounding box center [1451, 24] width 18 height 18
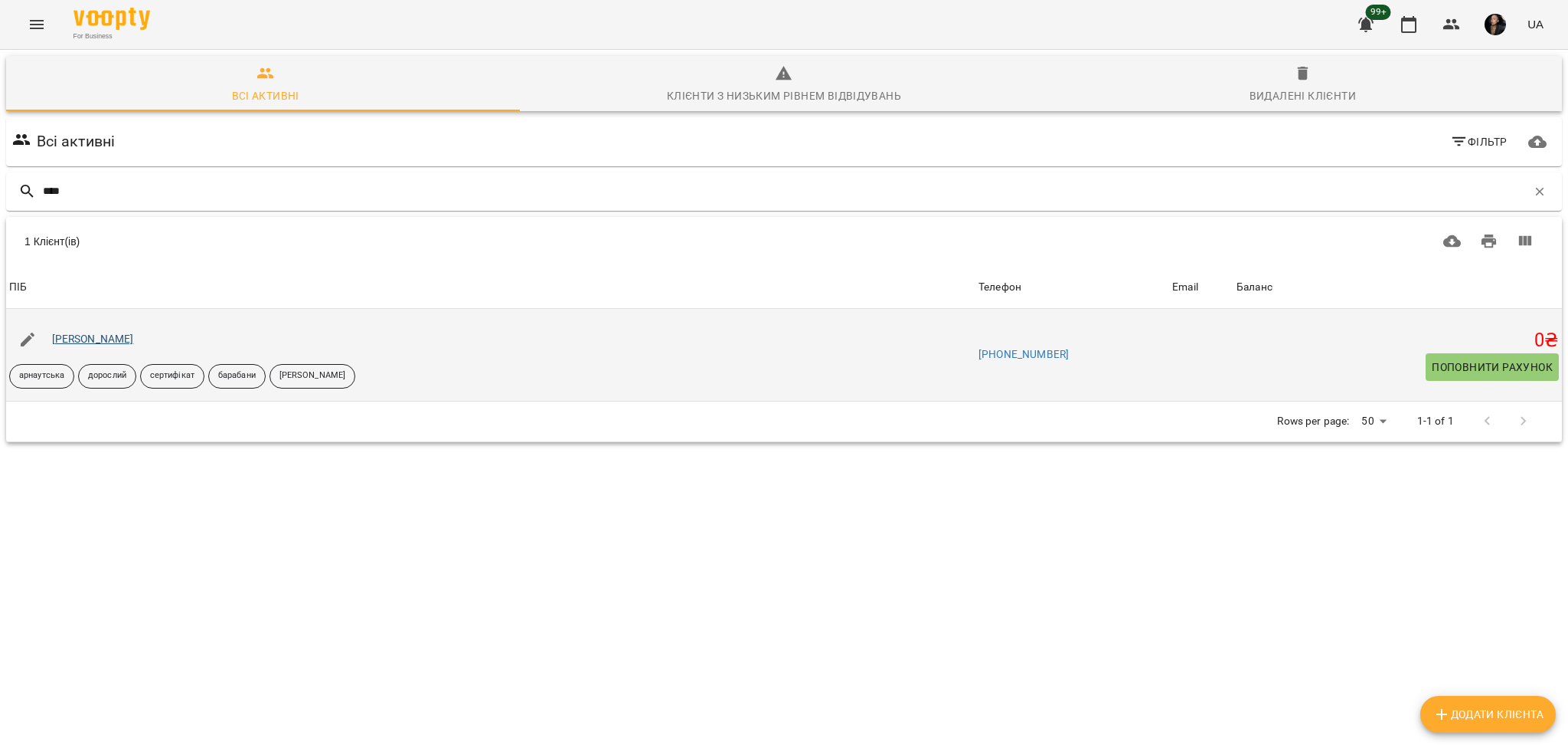
type input "****"
click at [115, 337] on link "Явдошина Валерія" at bounding box center [93, 338] width 82 height 12
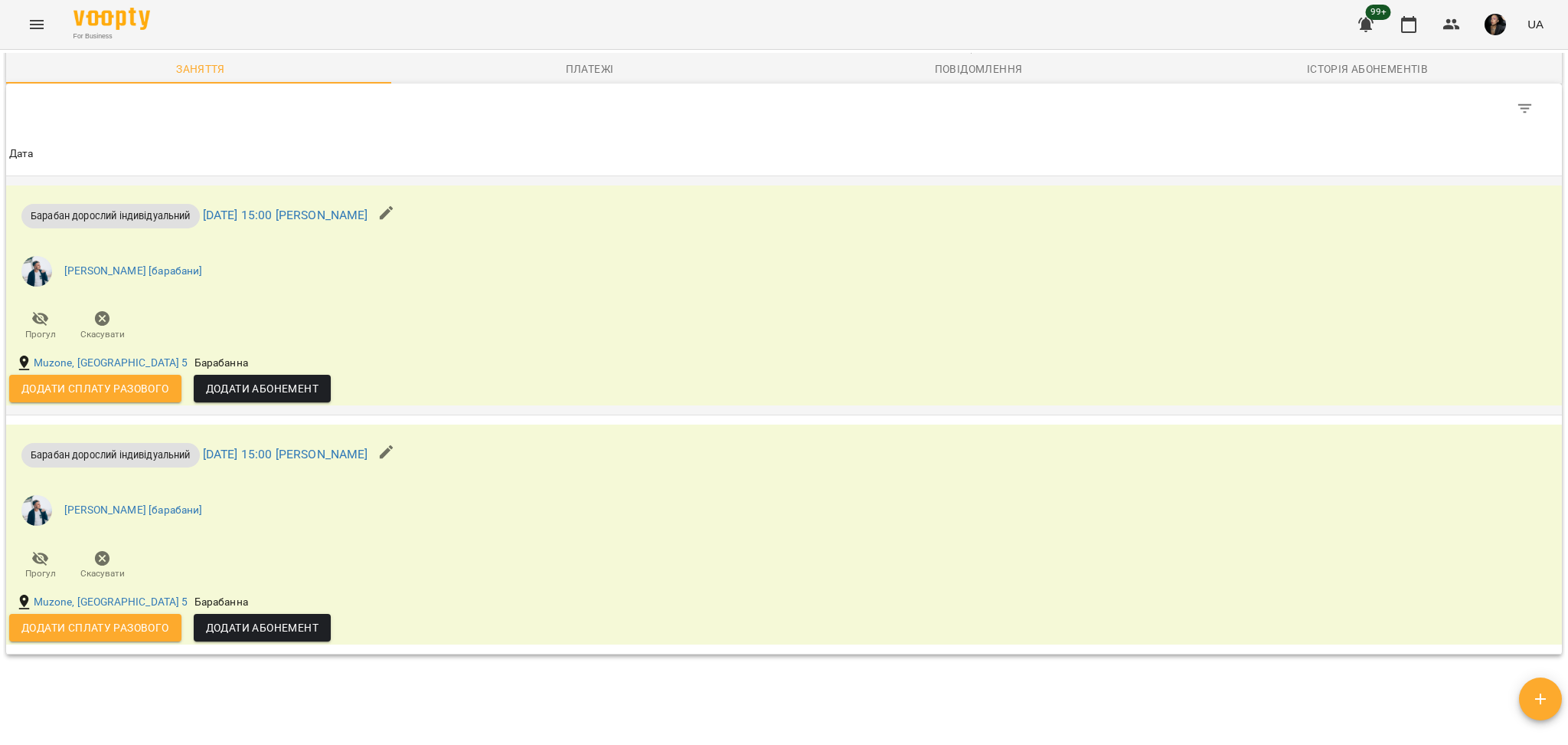
scroll to position [853, 0]
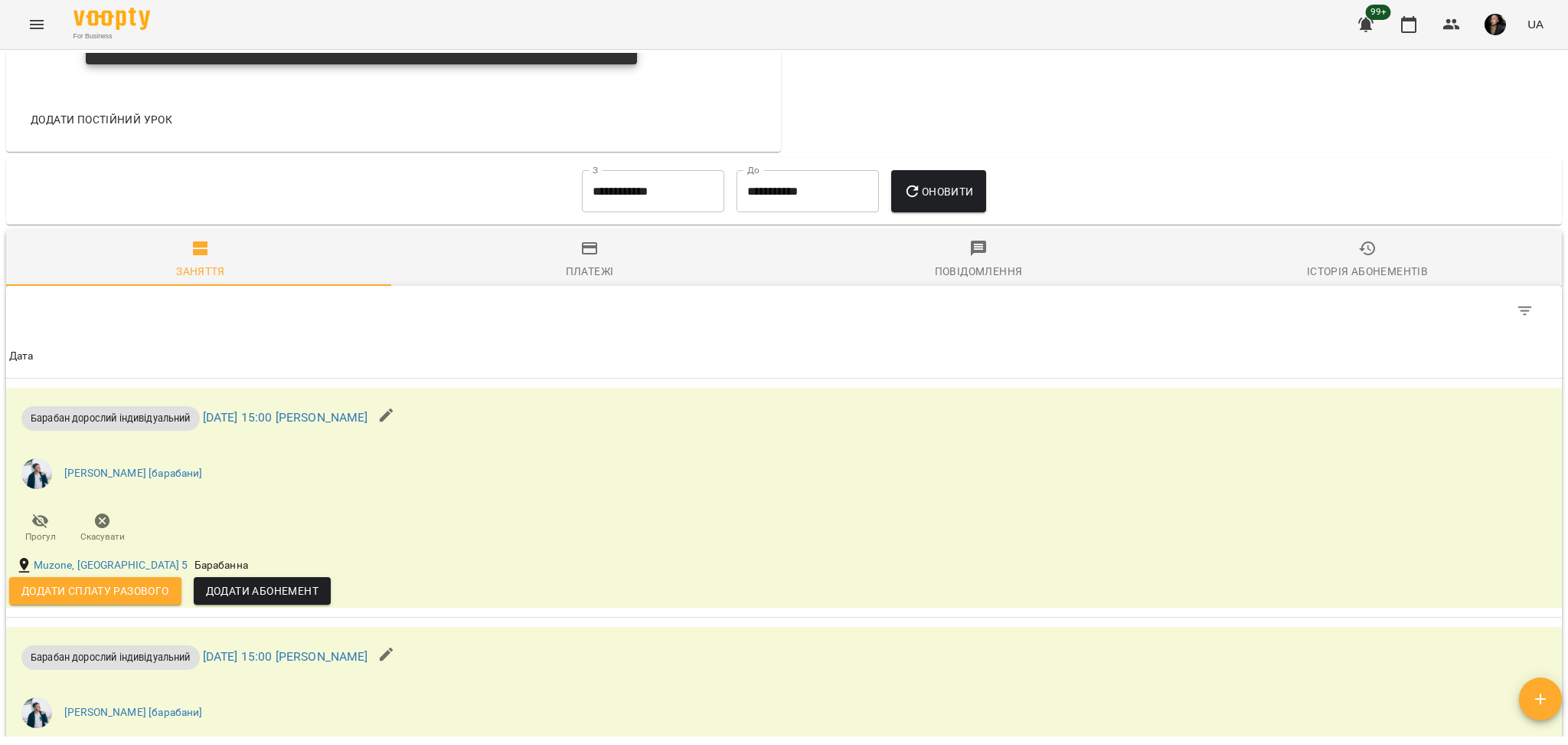
click at [610, 203] on input "**********" at bounding box center [653, 192] width 142 height 43
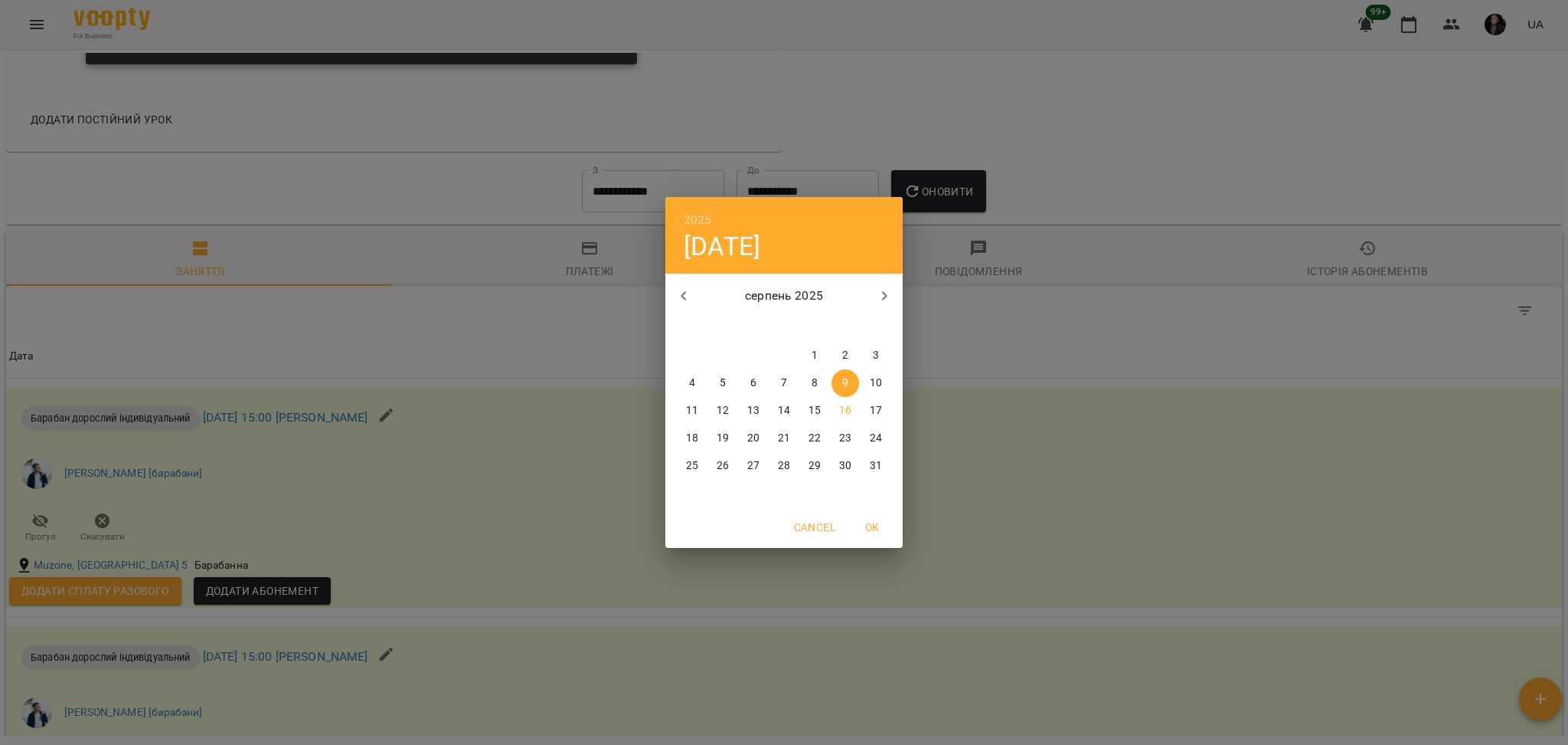
click at [683, 300] on icon "button" at bounding box center [683, 295] width 18 height 18
click at [710, 355] on span "1" at bounding box center [722, 355] width 27 height 15
type input "**********"
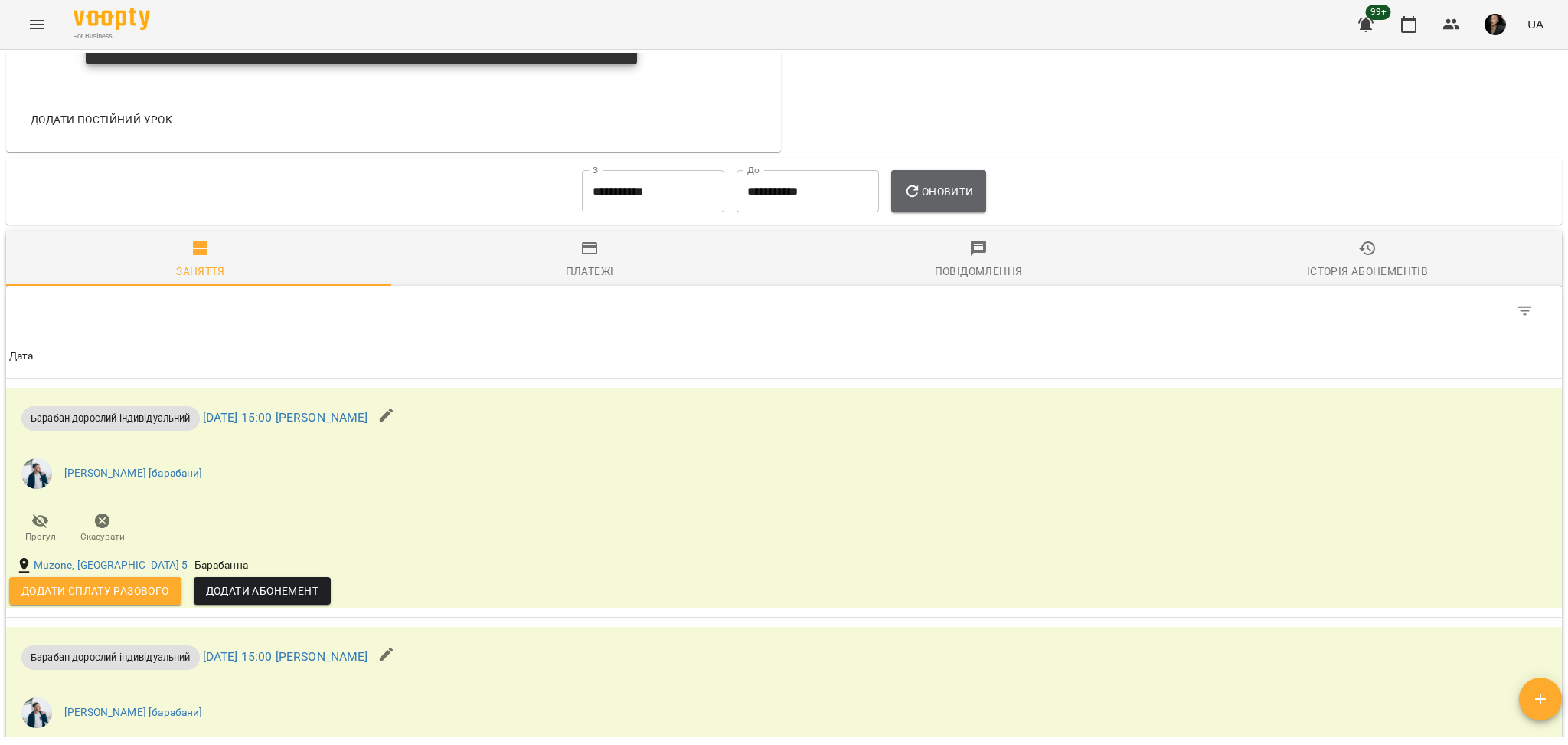
click at [927, 203] on button "Оновити" at bounding box center [938, 192] width 94 height 43
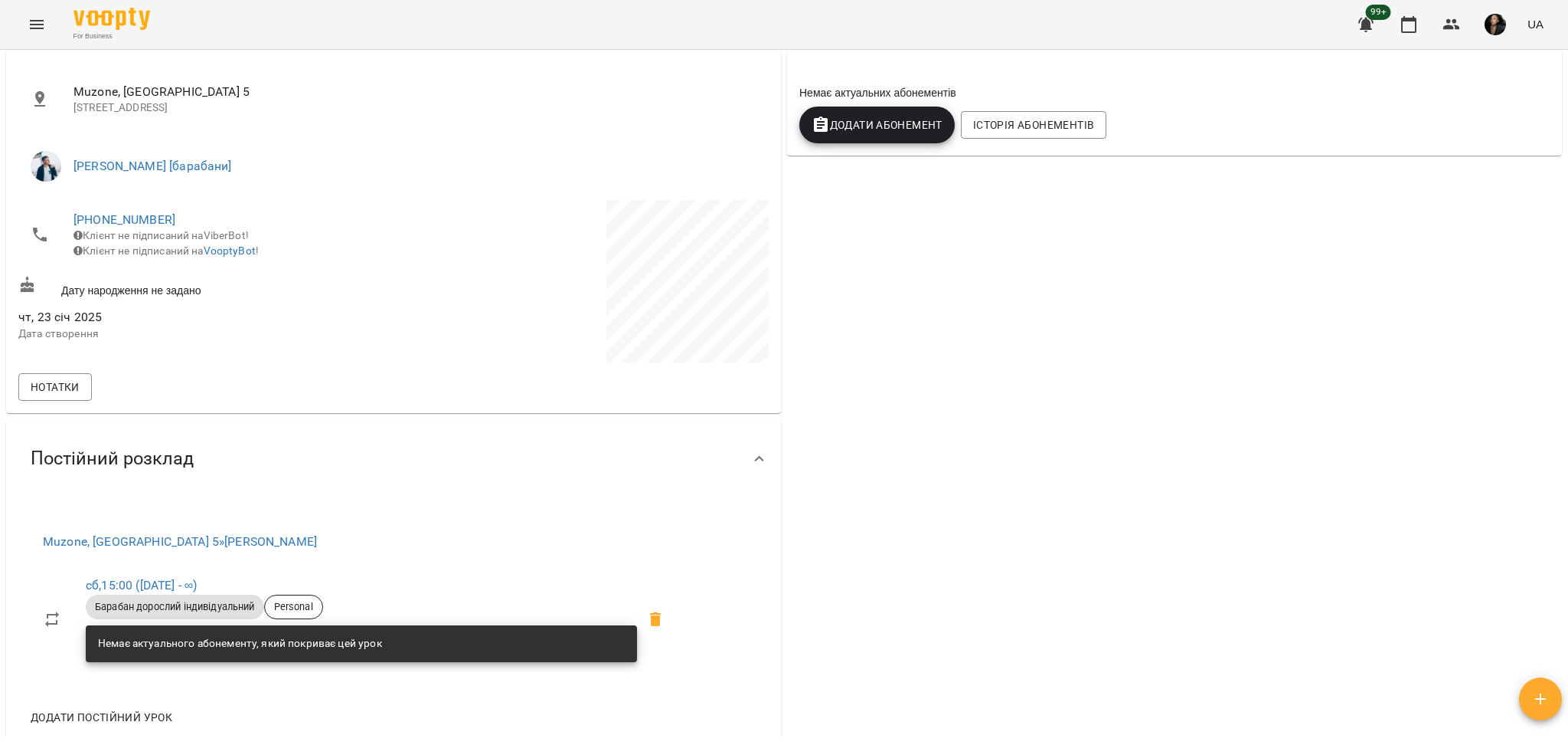
scroll to position [247, 0]
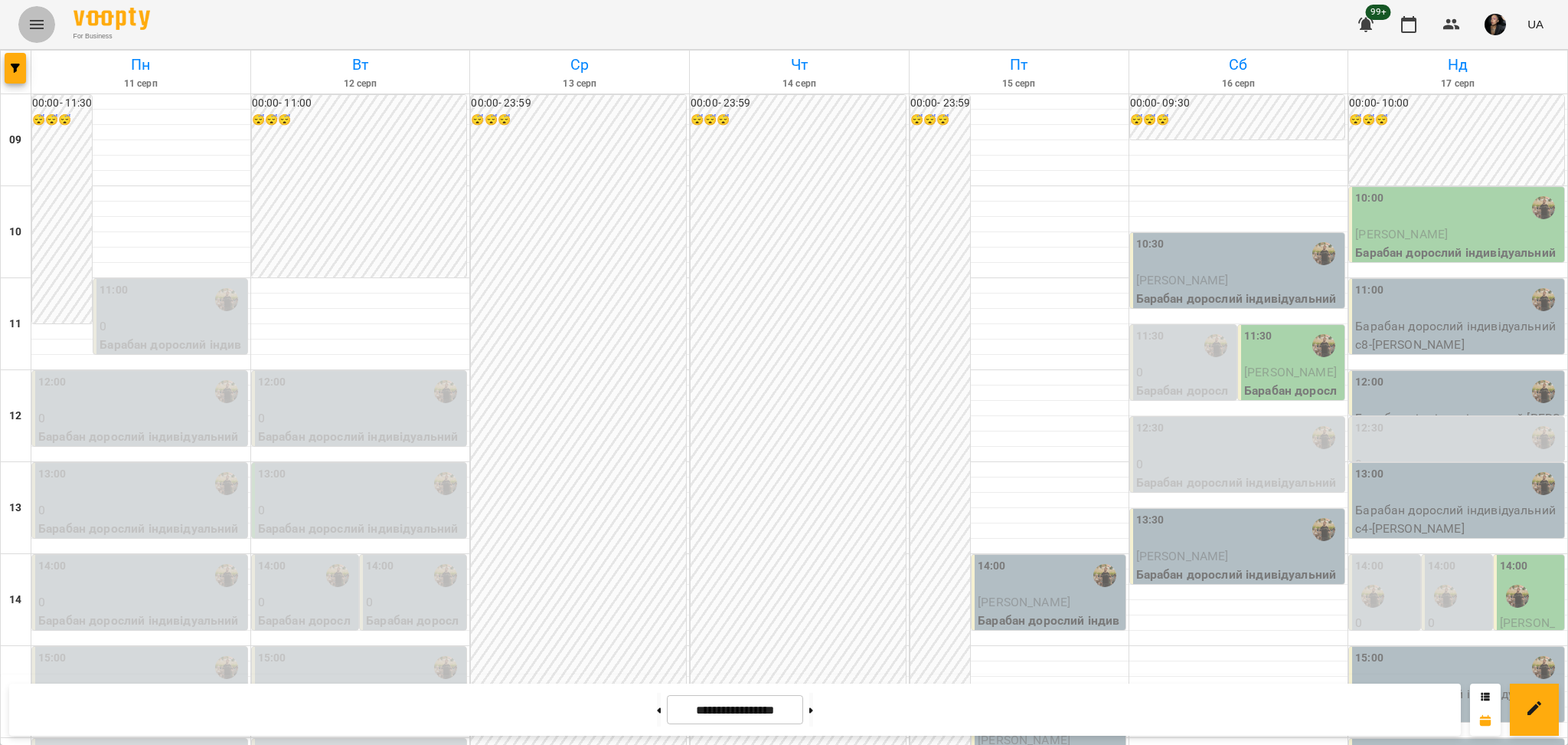
click at [39, 21] on icon "Menu" at bounding box center [37, 24] width 14 height 9
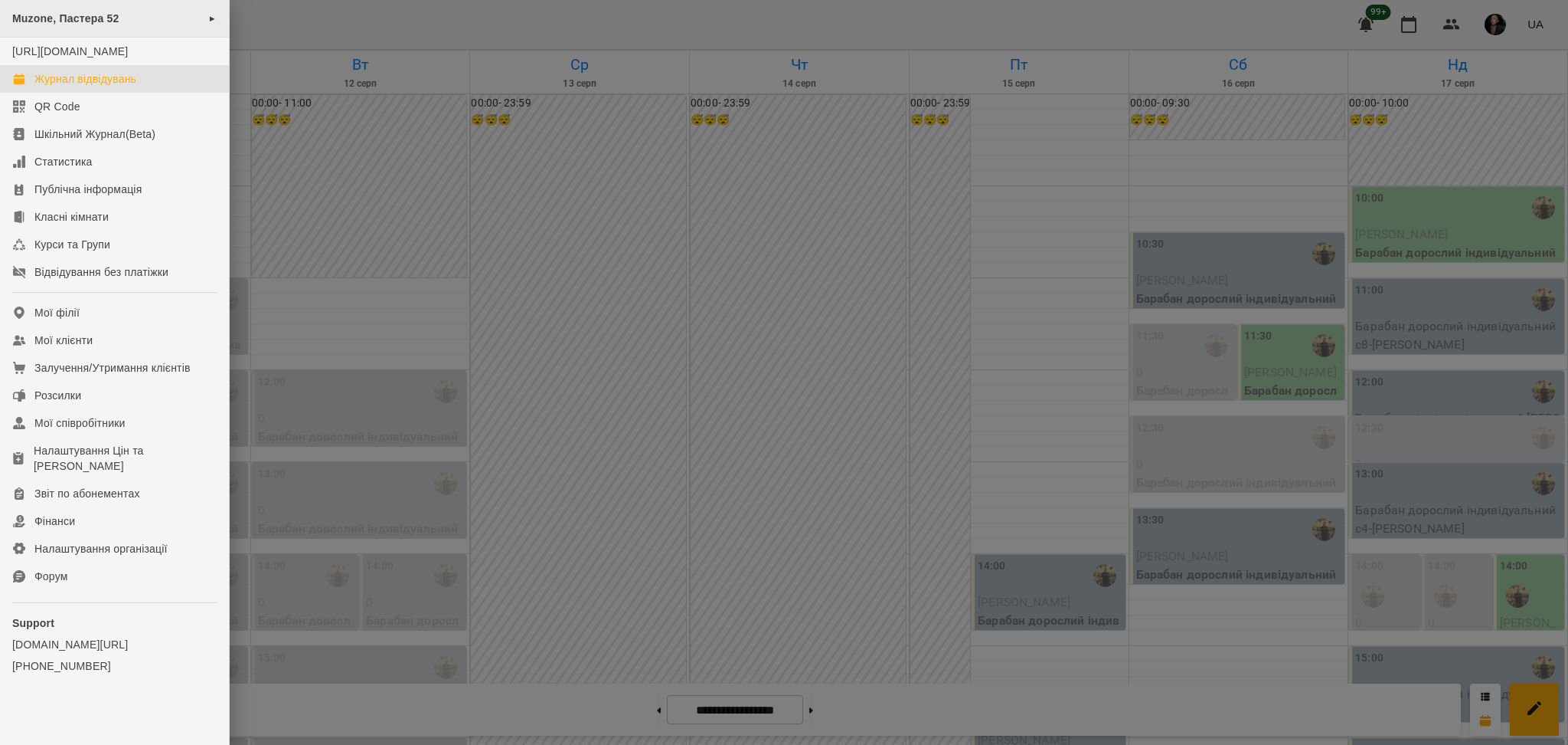
click at [55, 13] on span "Muzone, Пастера 52" at bounding box center [65, 18] width 107 height 12
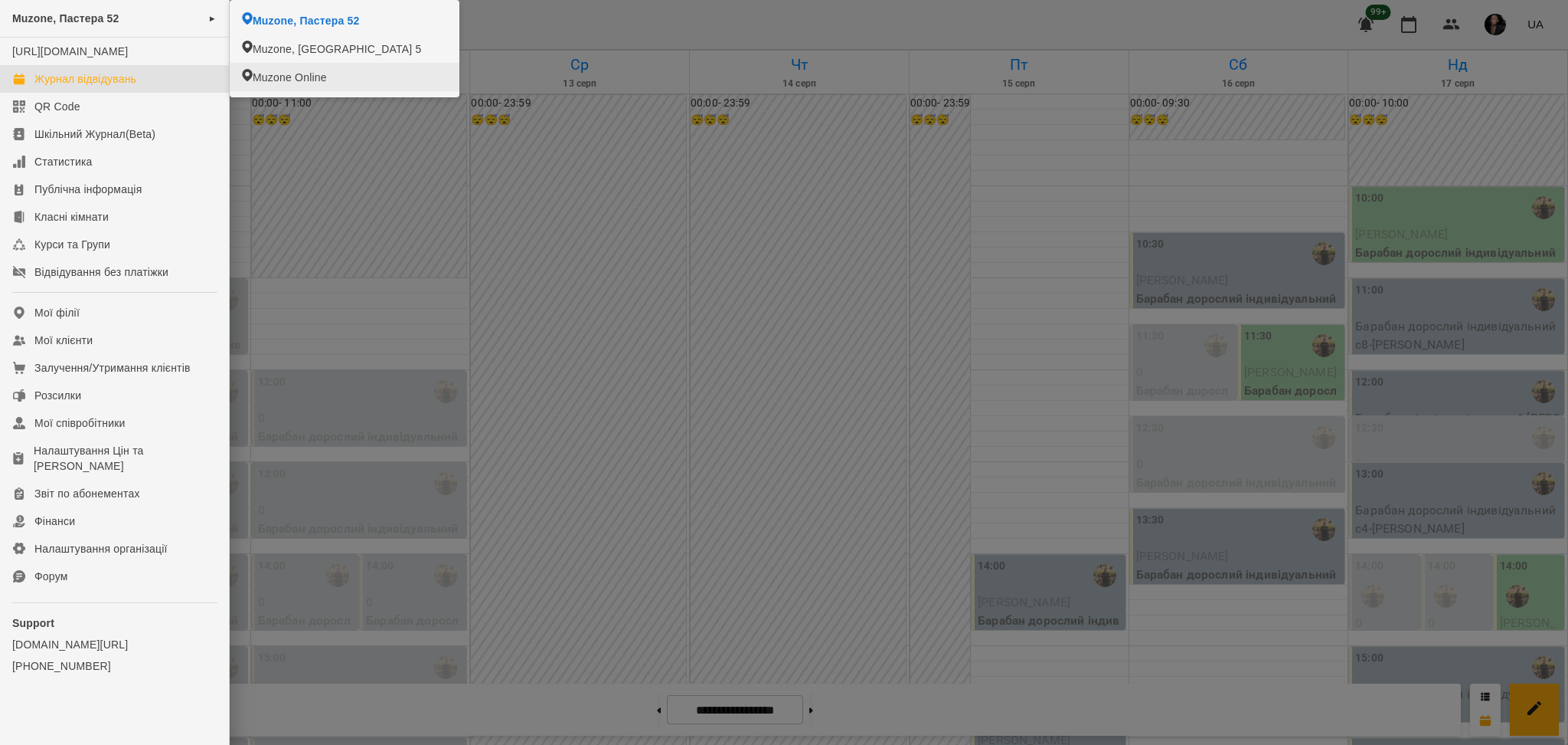
click at [696, 175] on div at bounding box center [784, 372] width 1568 height 745
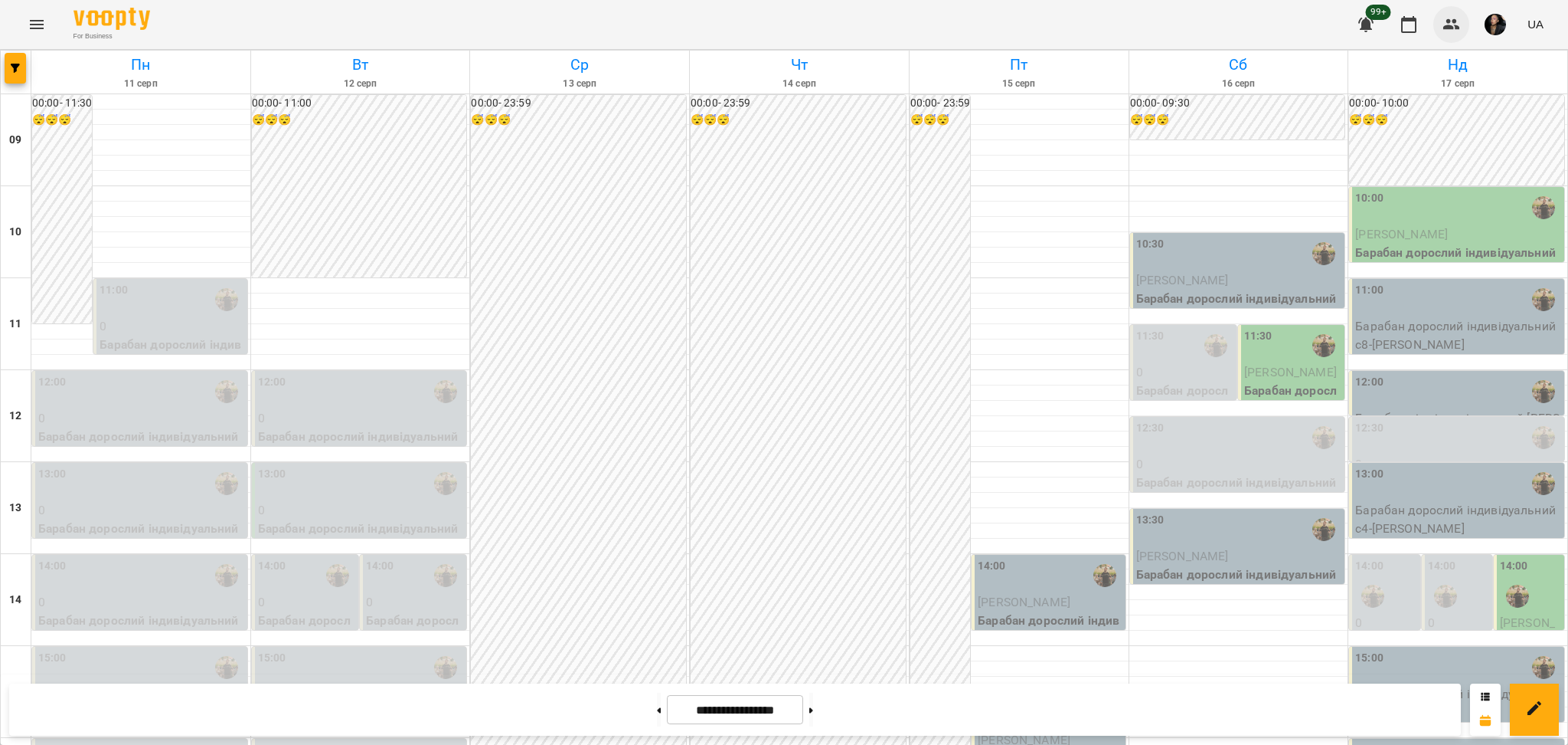
click at [1441, 28] on button "button" at bounding box center [1452, 24] width 37 height 37
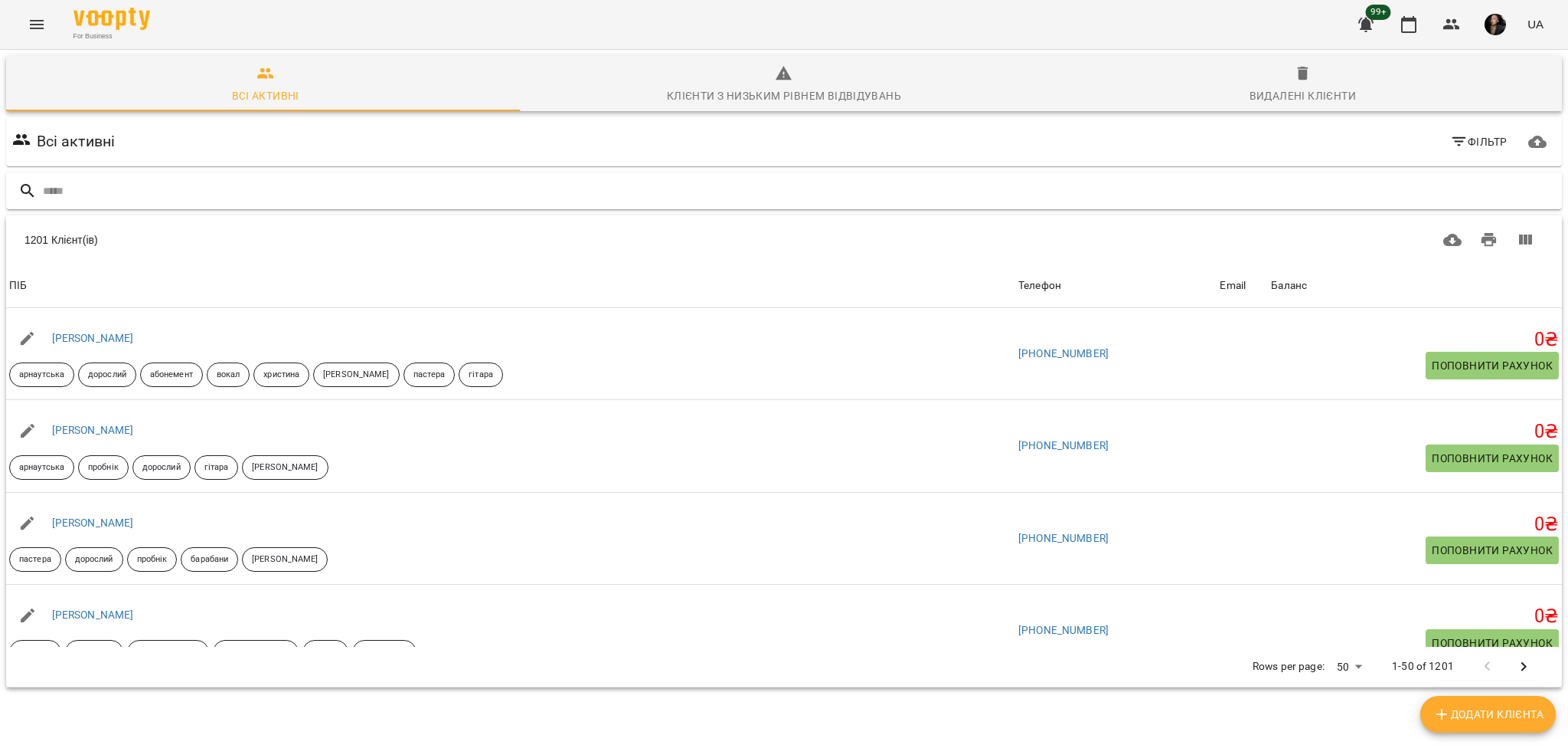
click at [153, 192] on input "text" at bounding box center [799, 191] width 1513 height 26
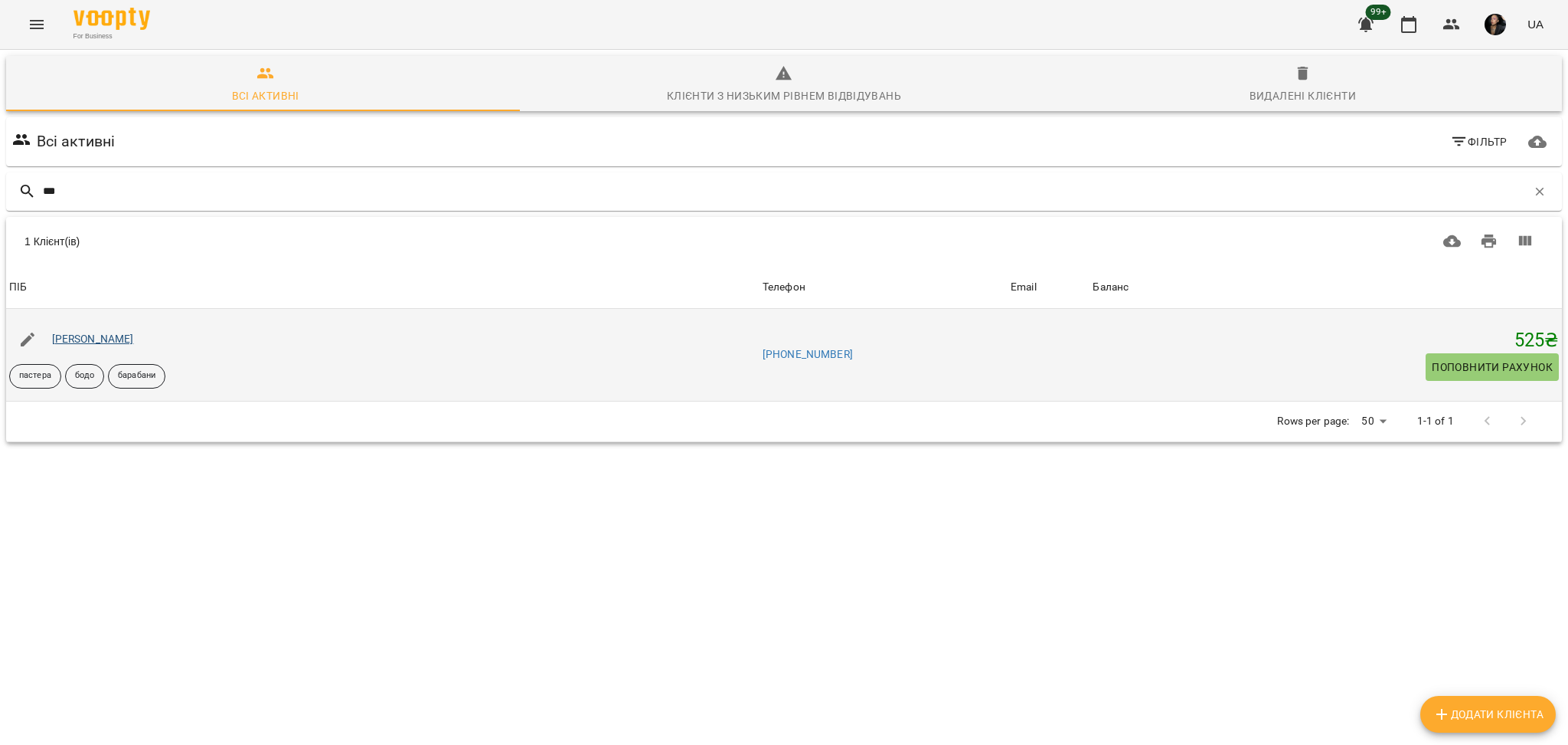
type input "***"
click at [134, 337] on link "[PERSON_NAME]" at bounding box center [93, 338] width 82 height 12
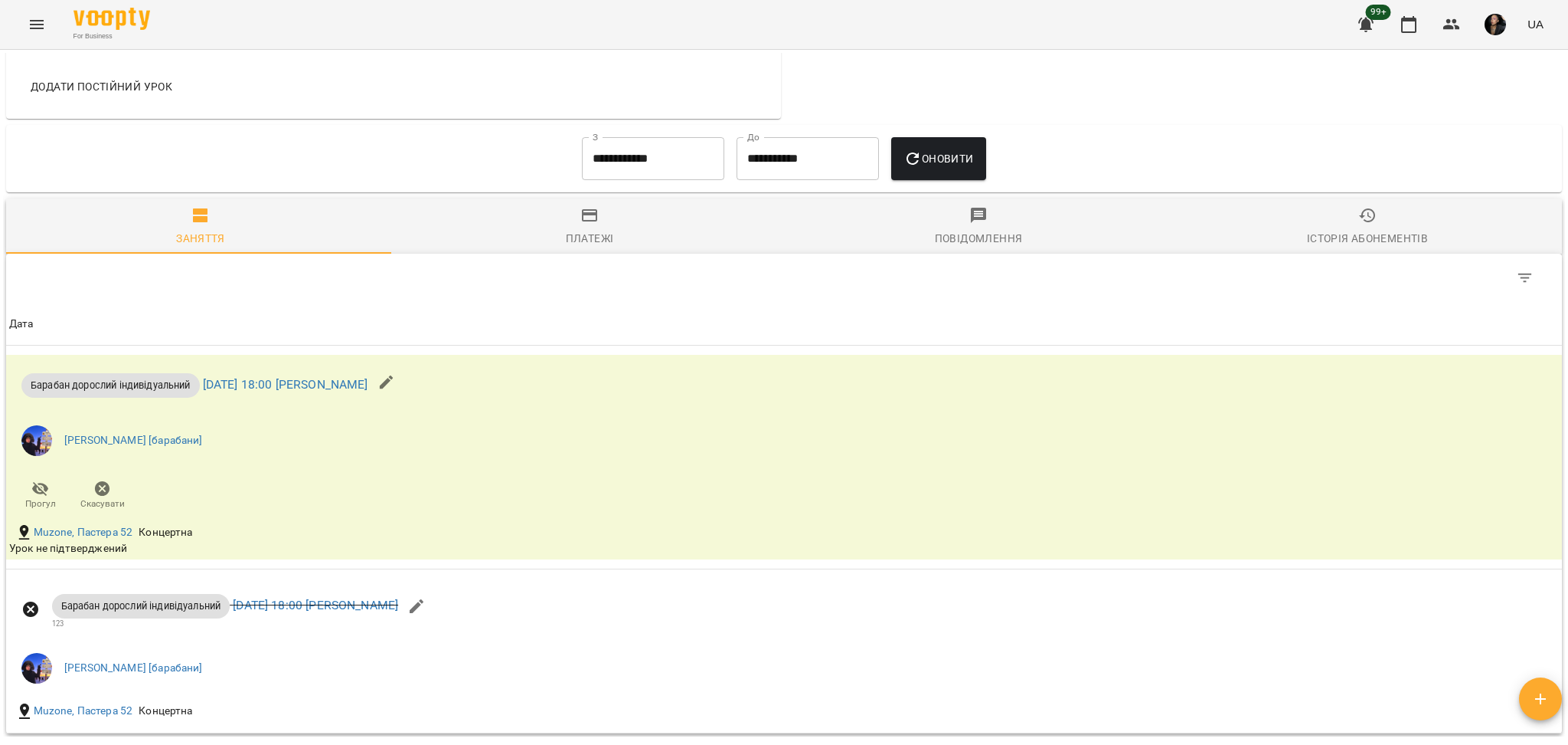
scroll to position [817, 0]
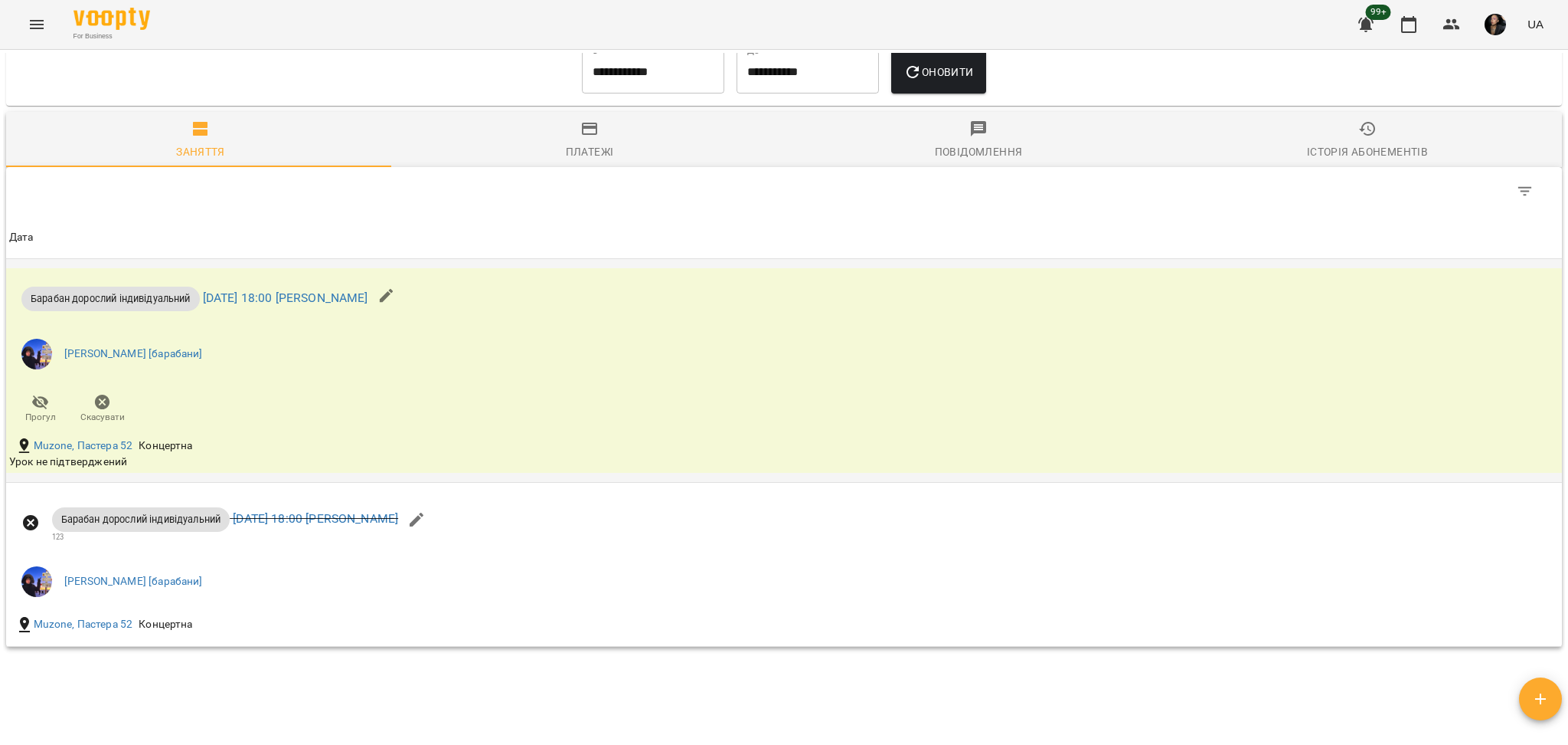
click at [314, 371] on li "[PERSON_NAME] [барабани]" at bounding box center [525, 354] width 1031 height 43
click at [359, 385] on div "Барабан дорослий індивідуальний сб 16 серп 2025 18:00 Кочержинський Артем Єгор …" at bounding box center [525, 350] width 1037 height 165
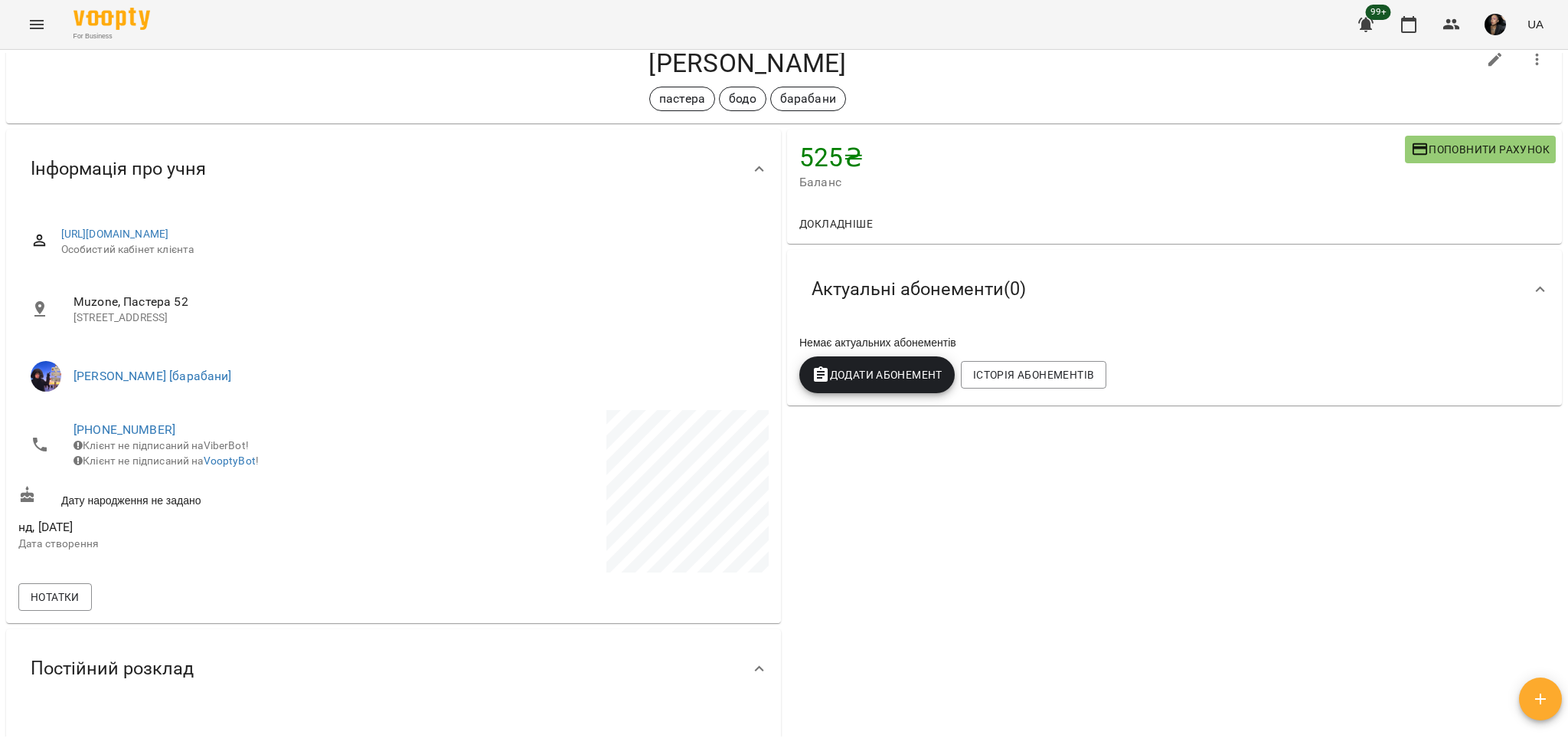
scroll to position [0, 0]
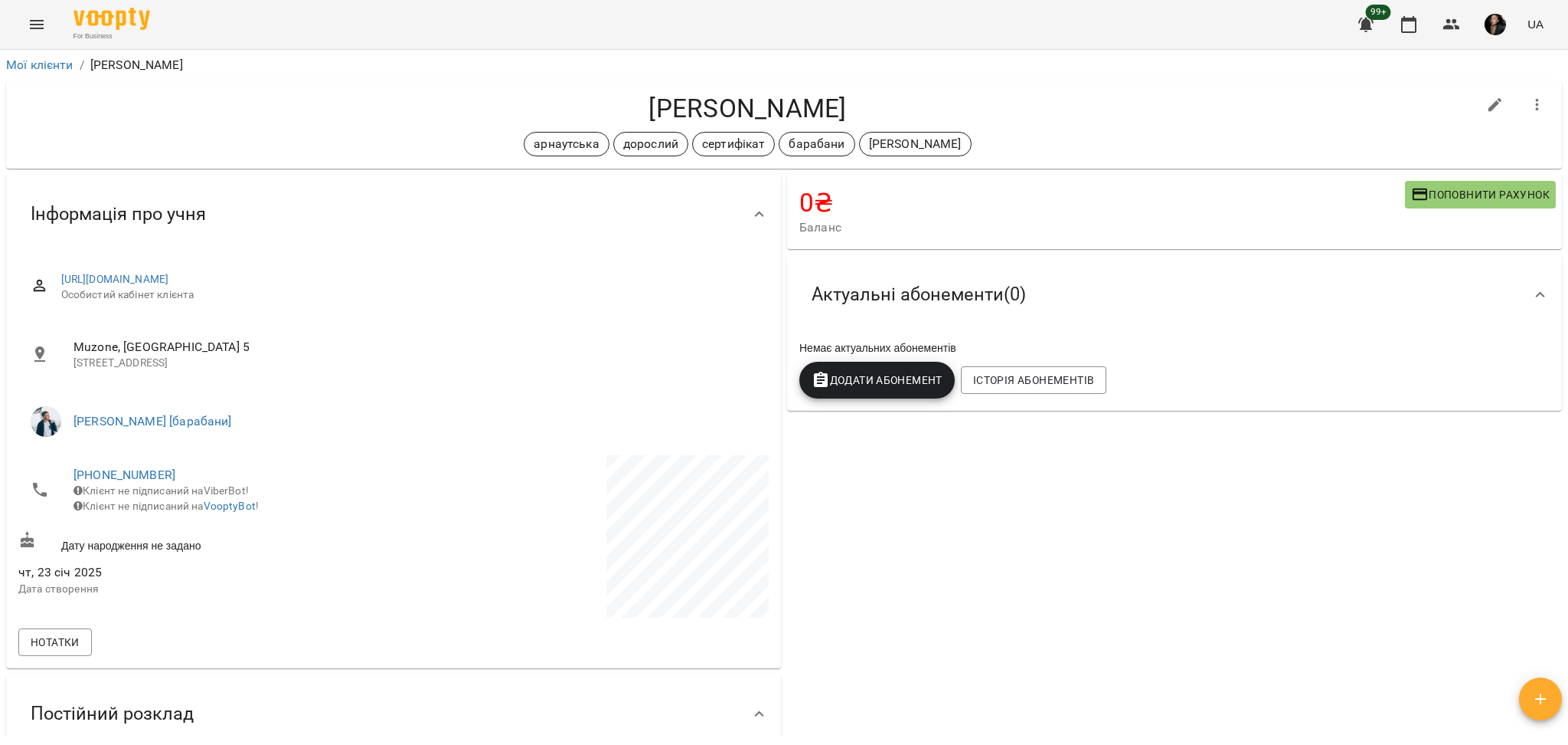
click at [1464, 0] on div "For Business 99+ UA" at bounding box center [784, 24] width 1568 height 49
drag, startPoint x: 1440, startPoint y: 21, endPoint x: 1423, endPoint y: 29, distance: 18.8
click at [1439, 22] on button "button" at bounding box center [1452, 24] width 37 height 37
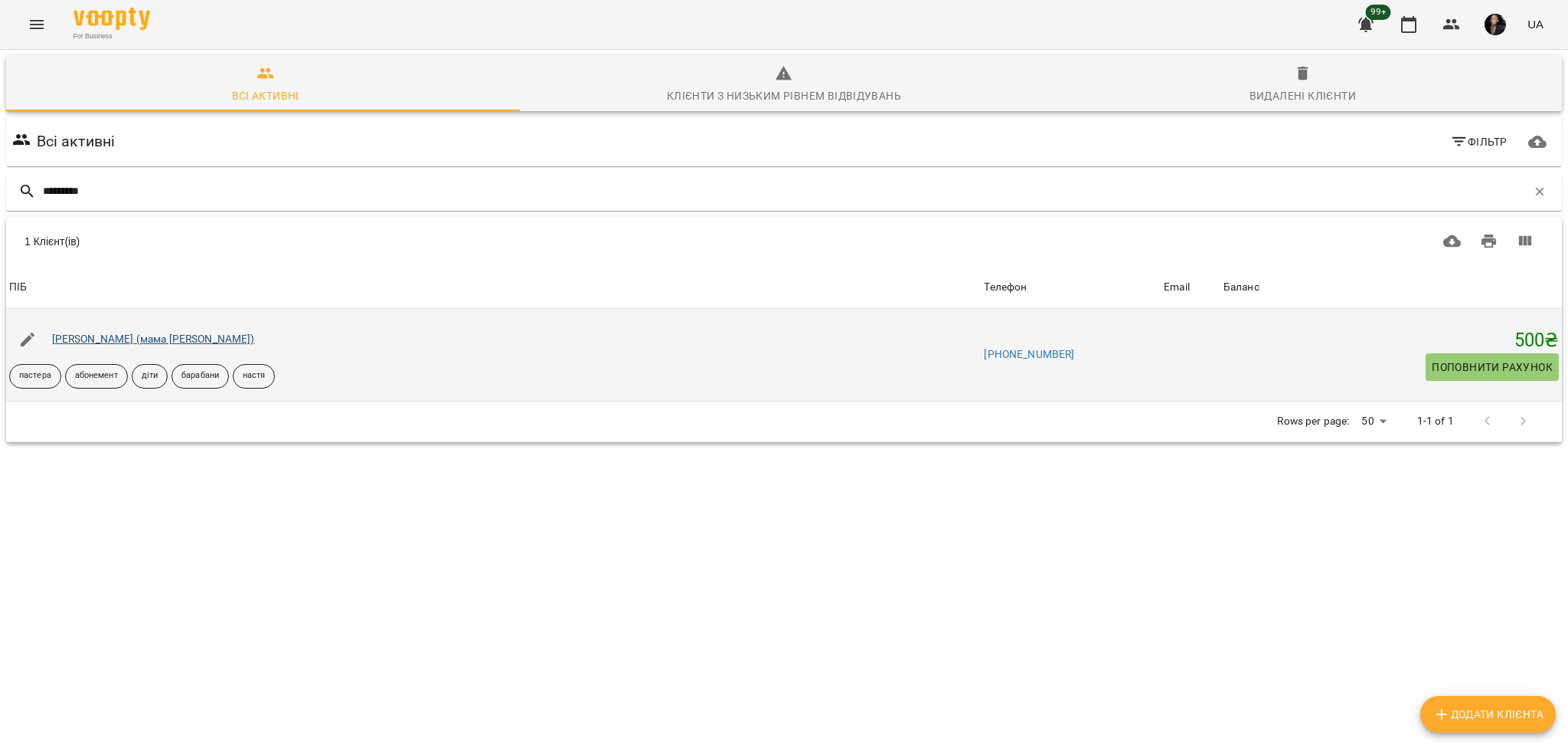
type input "*********"
click at [151, 337] on link "[PERSON_NAME] (мама [PERSON_NAME])" at bounding box center [153, 338] width 203 height 12
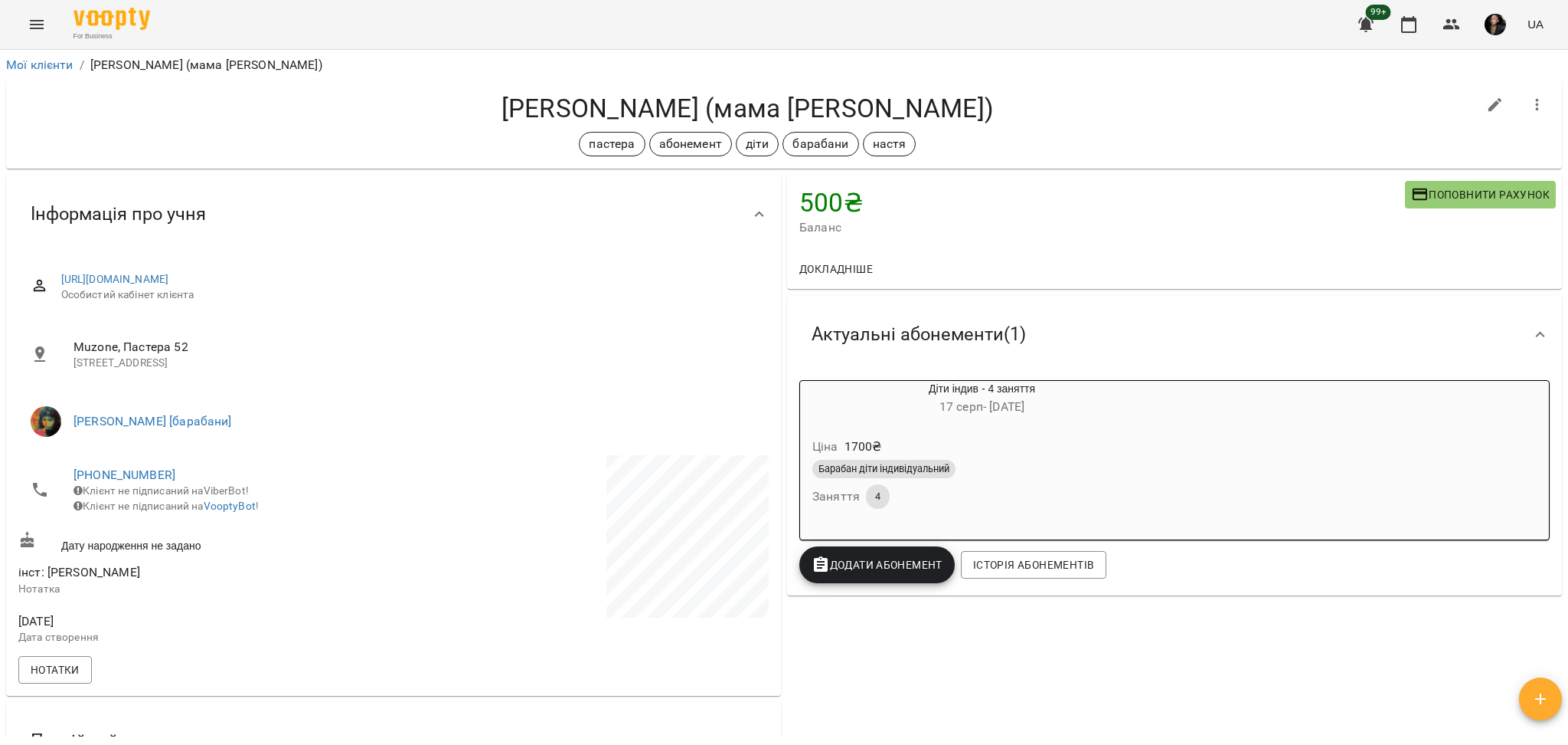
click at [613, 88] on div "[PERSON_NAME] (мама [PERSON_NAME]) пастера абонемент діти барабани [PERSON_NAME]" at bounding box center [784, 124] width 1556 height 88
copy h4 "[PERSON_NAME]"
click at [1430, 14] on div "99+ UA" at bounding box center [1448, 24] width 202 height 40
click at [1417, 20] on icon "button" at bounding box center [1408, 24] width 18 height 18
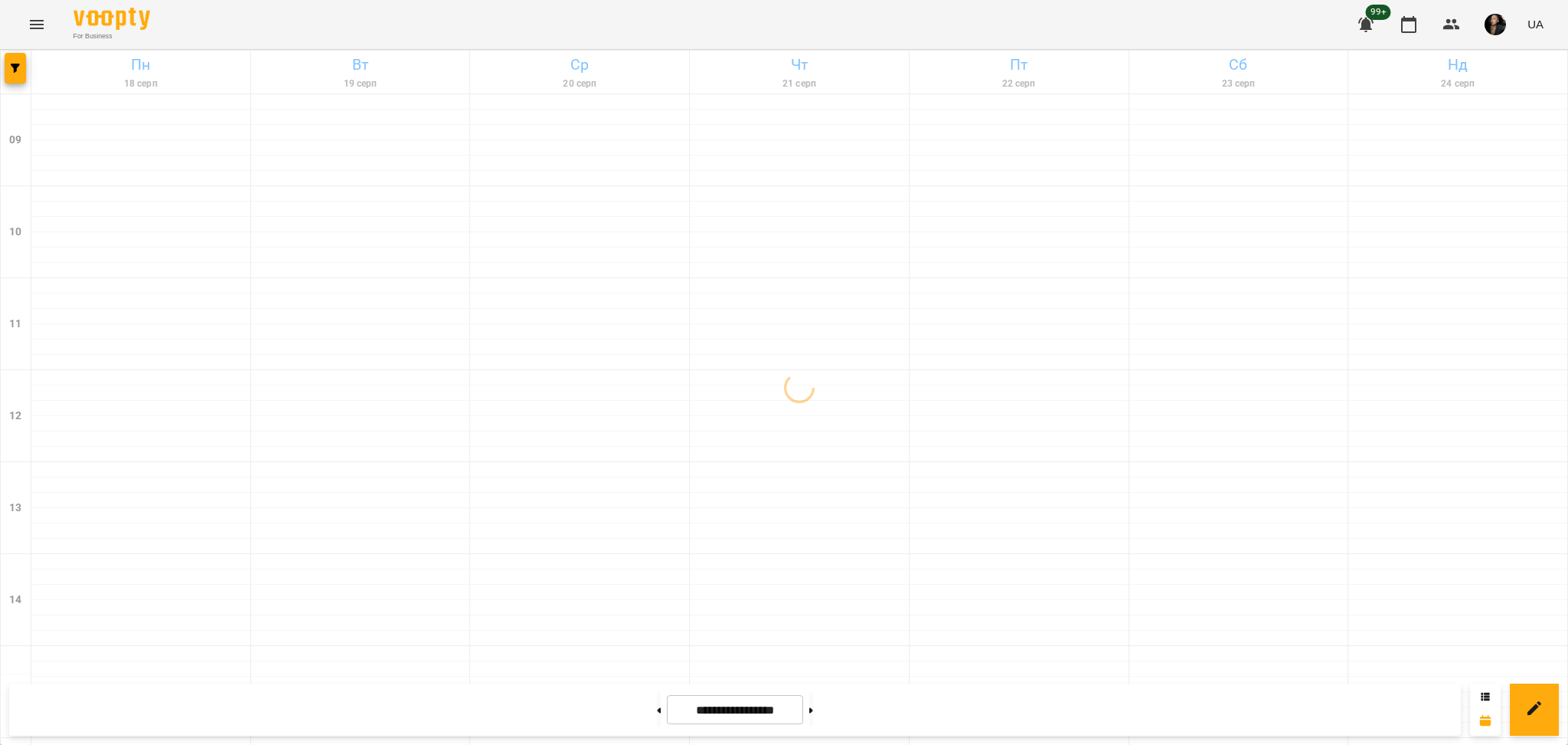
click at [35, 18] on button "Menu" at bounding box center [36, 24] width 37 height 37
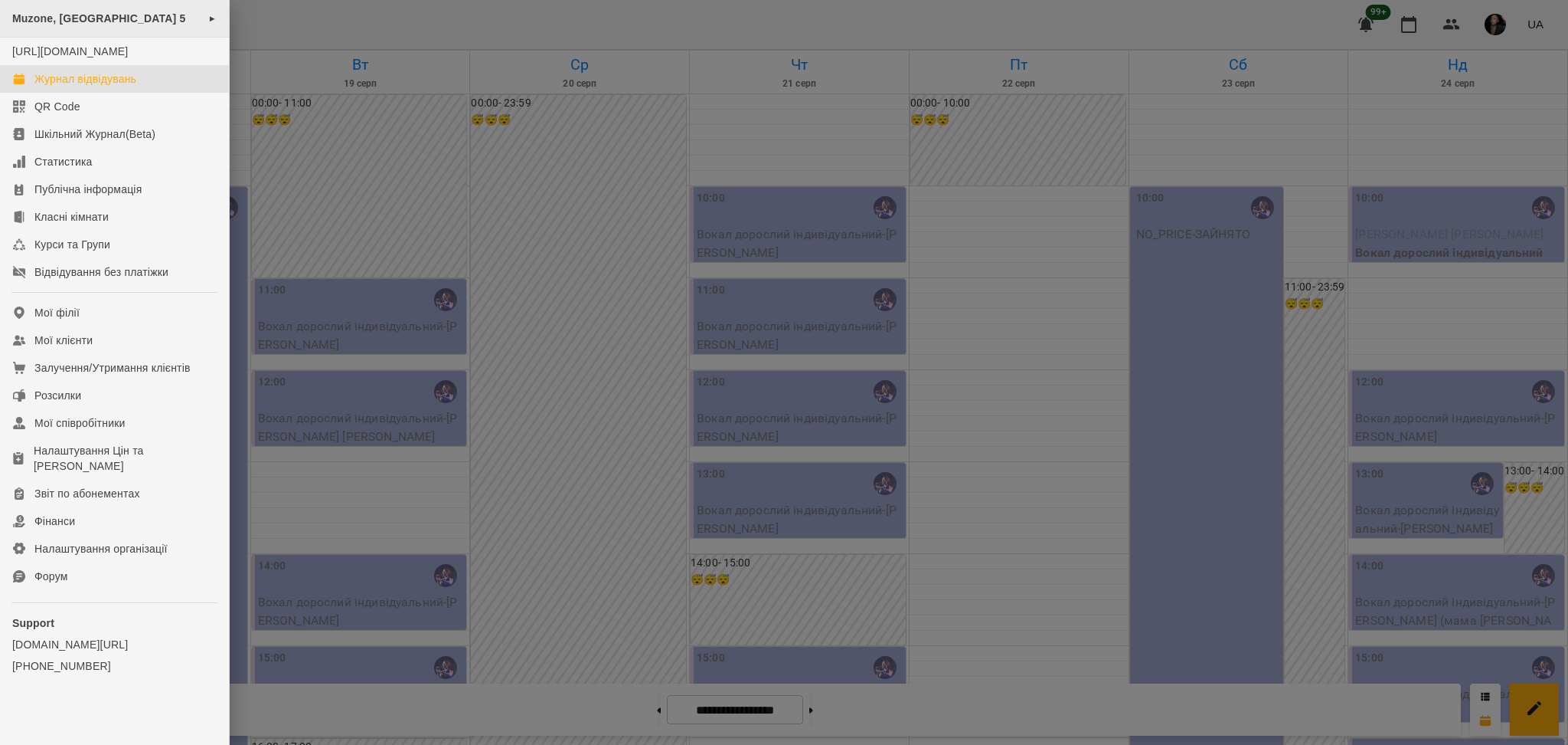
click at [170, 32] on div "Muzone, [GEOGRAPHIC_DATA] 5 ►" at bounding box center [114, 19] width 229 height 38
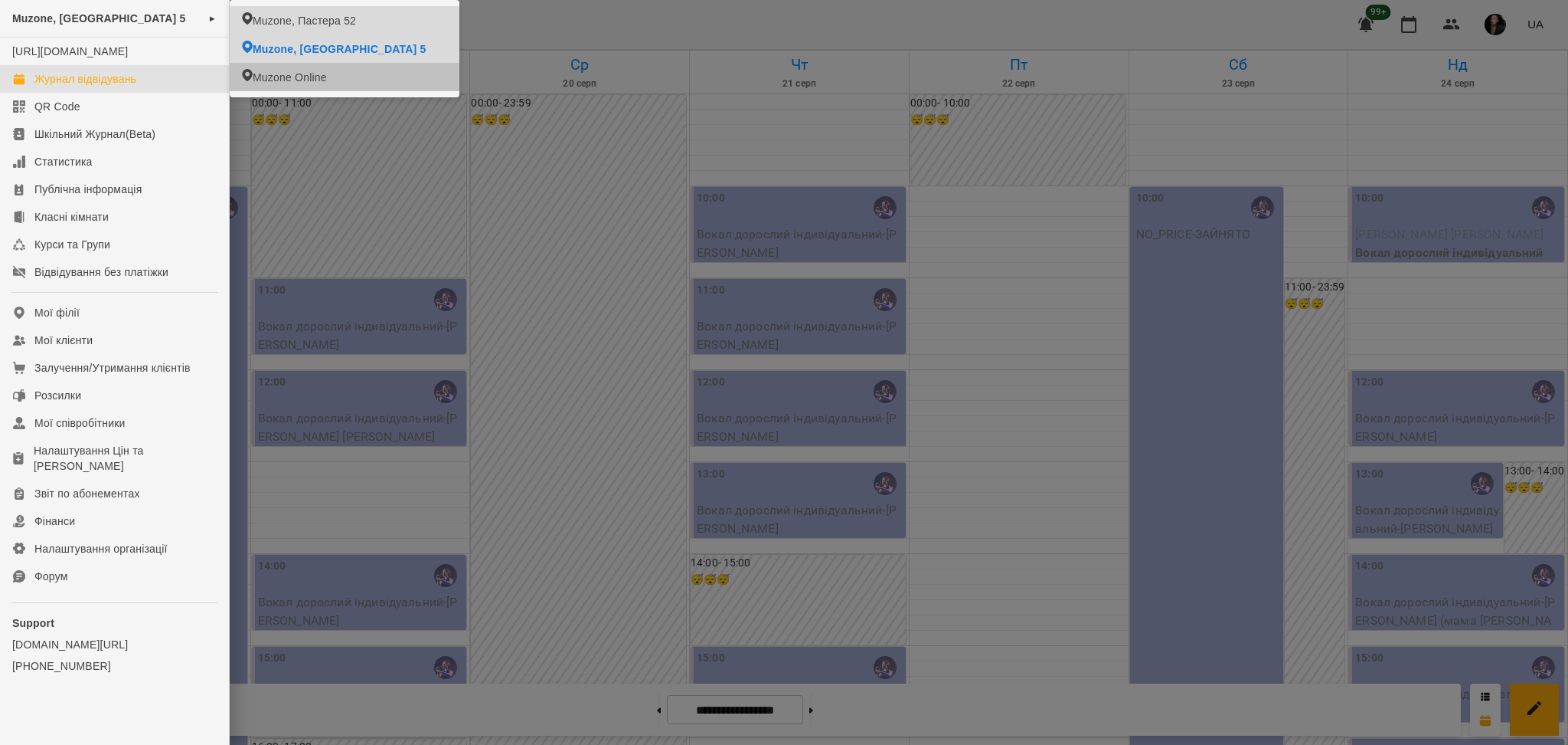
click at [382, 9] on li "Muzone, Пастера 52" at bounding box center [344, 20] width 229 height 28
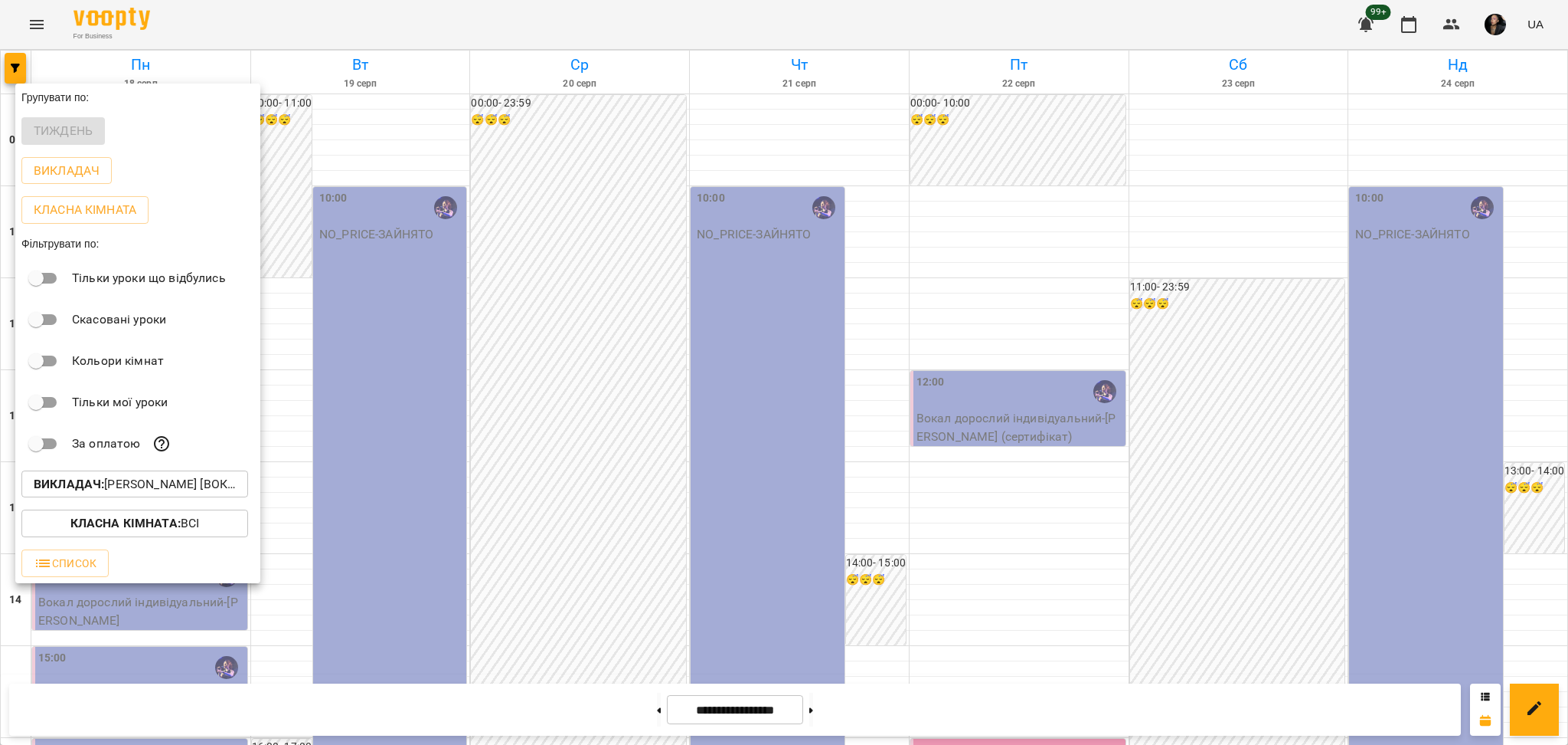
click at [194, 491] on p "Викладач : [PERSON_NAME] [вокал]" at bounding box center [134, 484] width 202 height 18
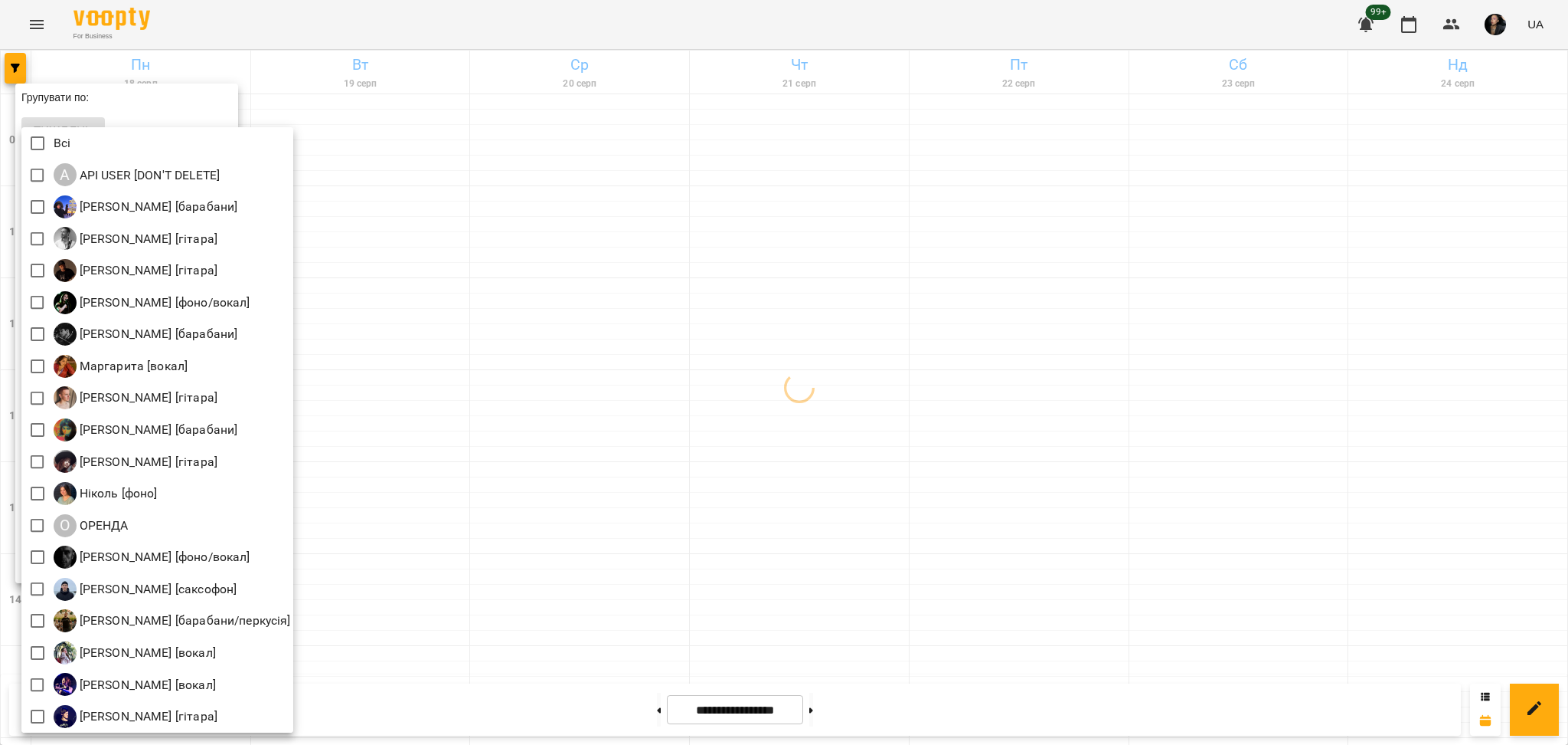
scroll to position [3, 0]
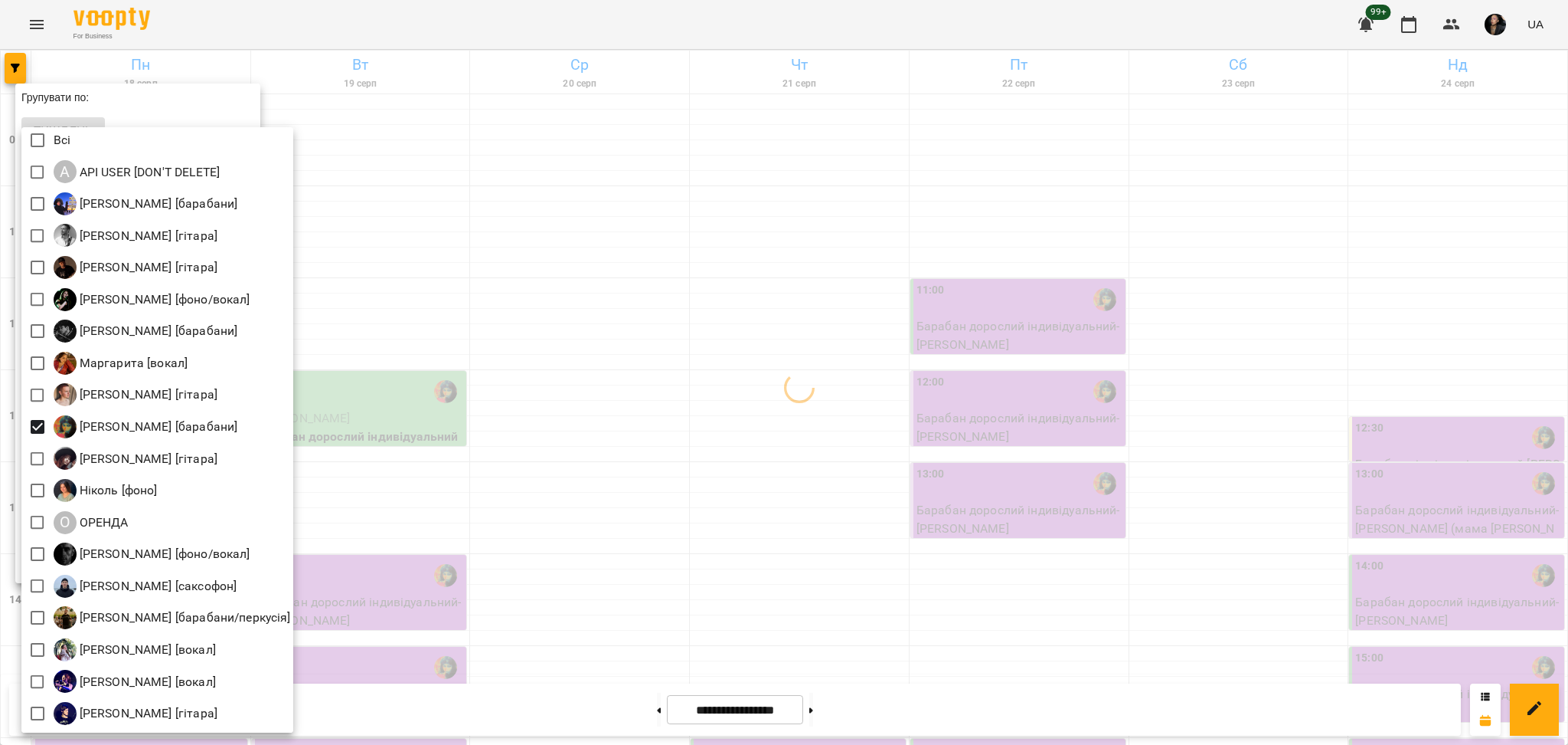
click at [656, 326] on div at bounding box center [784, 372] width 1568 height 745
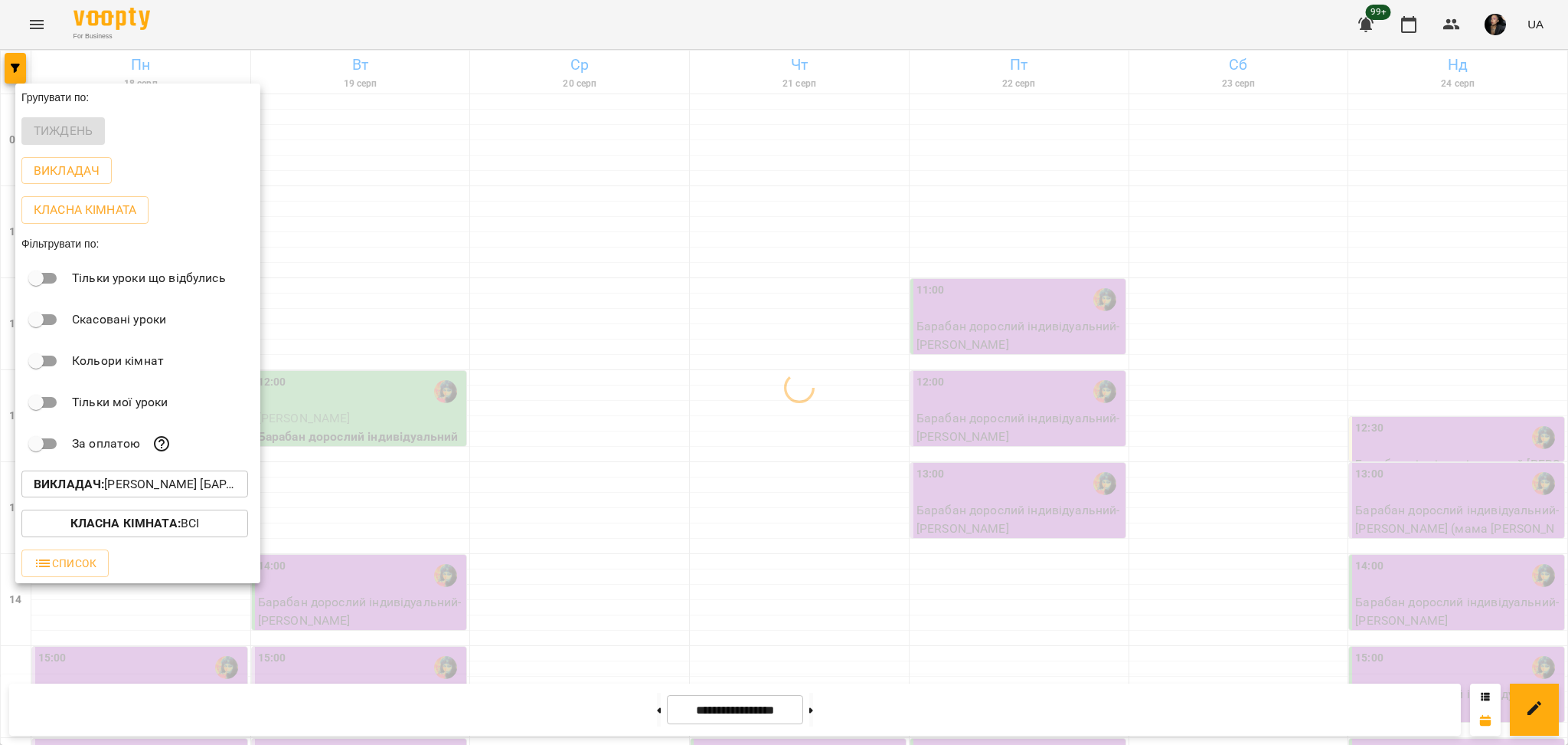
click at [716, 306] on div at bounding box center [784, 372] width 1568 height 745
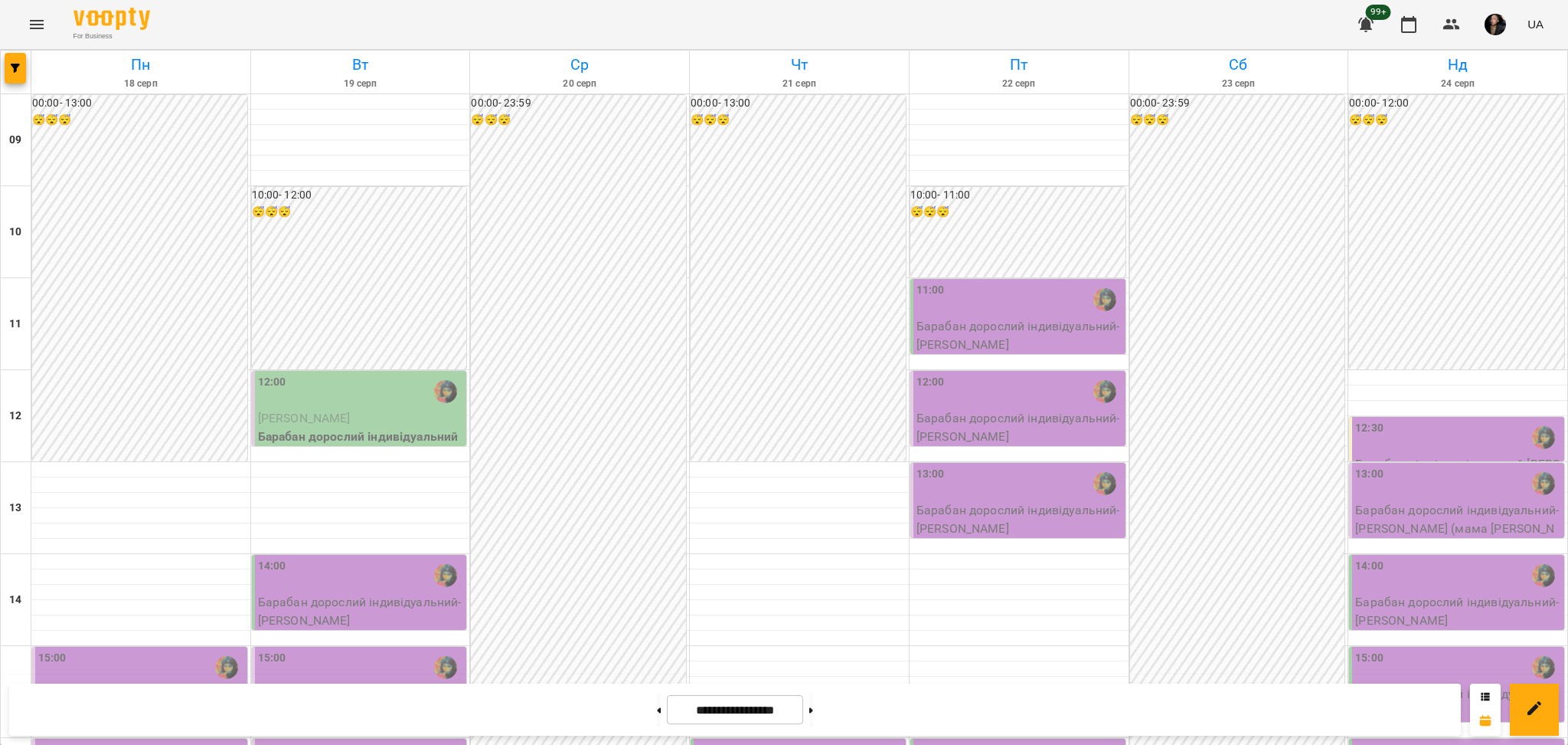
scroll to position [0, 0]
click at [657, 715] on button at bounding box center [659, 709] width 3 height 33
type input "**********"
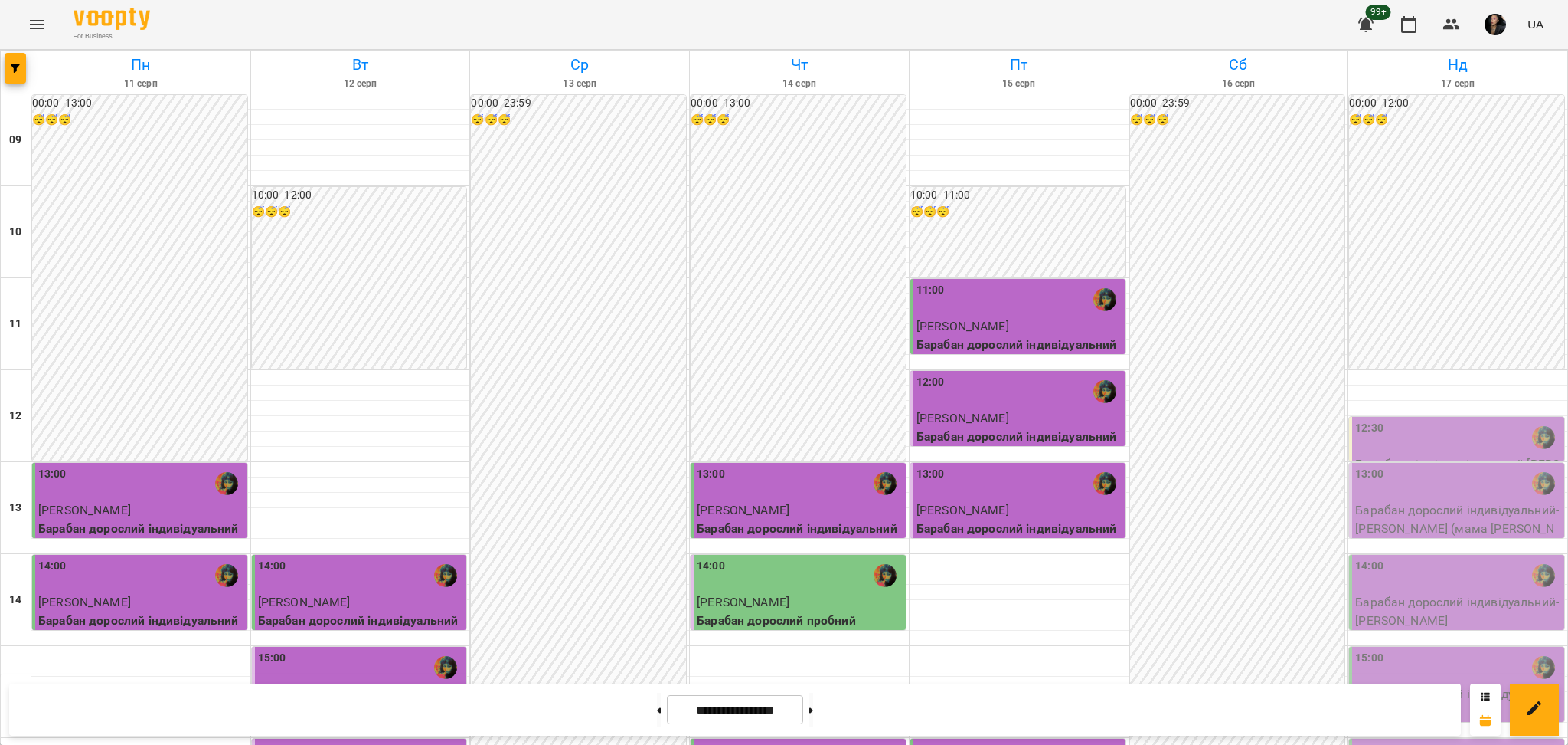
click at [1412, 440] on div "12:30" at bounding box center [1458, 437] width 206 height 35
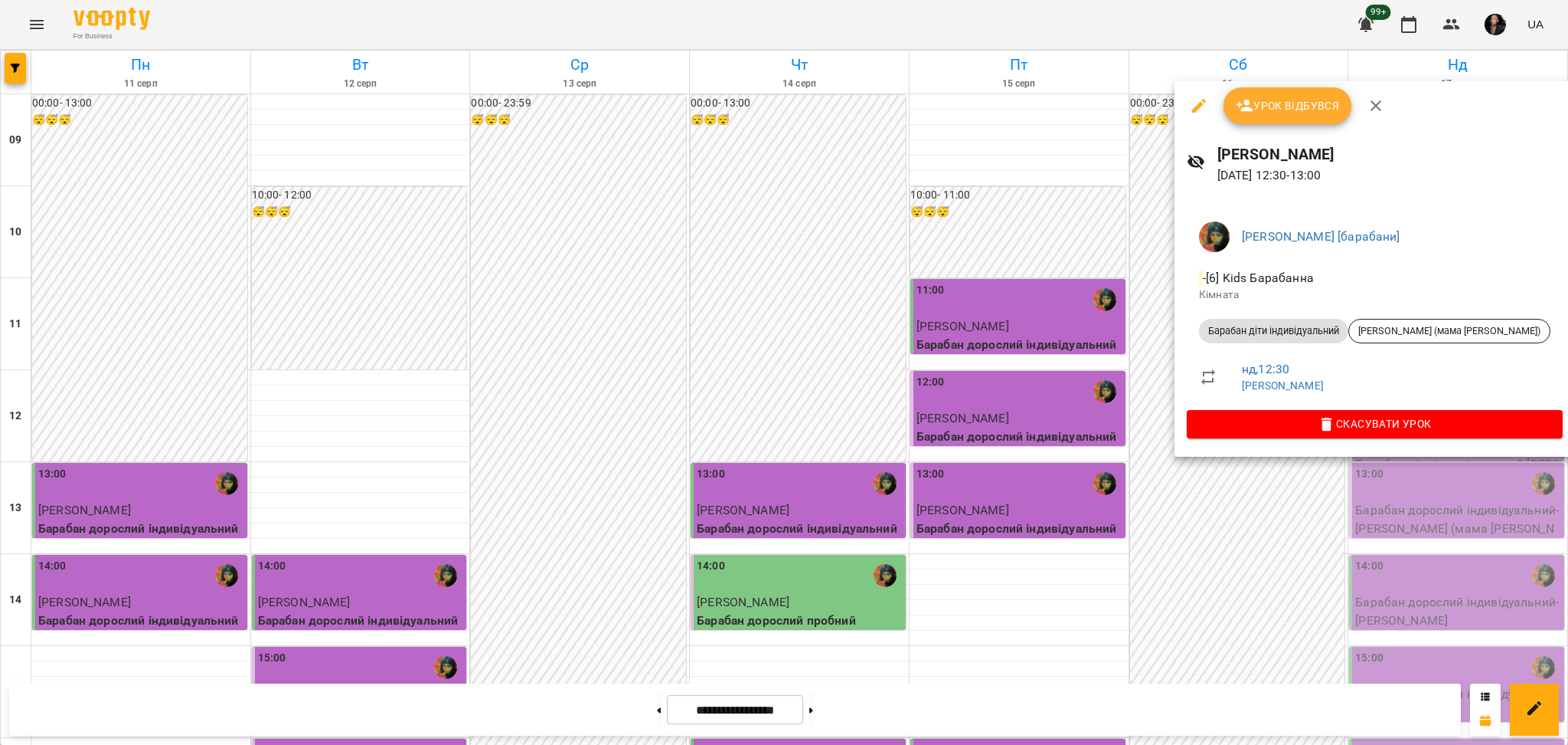
click at [1275, 102] on span "Урок відбувся" at bounding box center [1288, 105] width 104 height 18
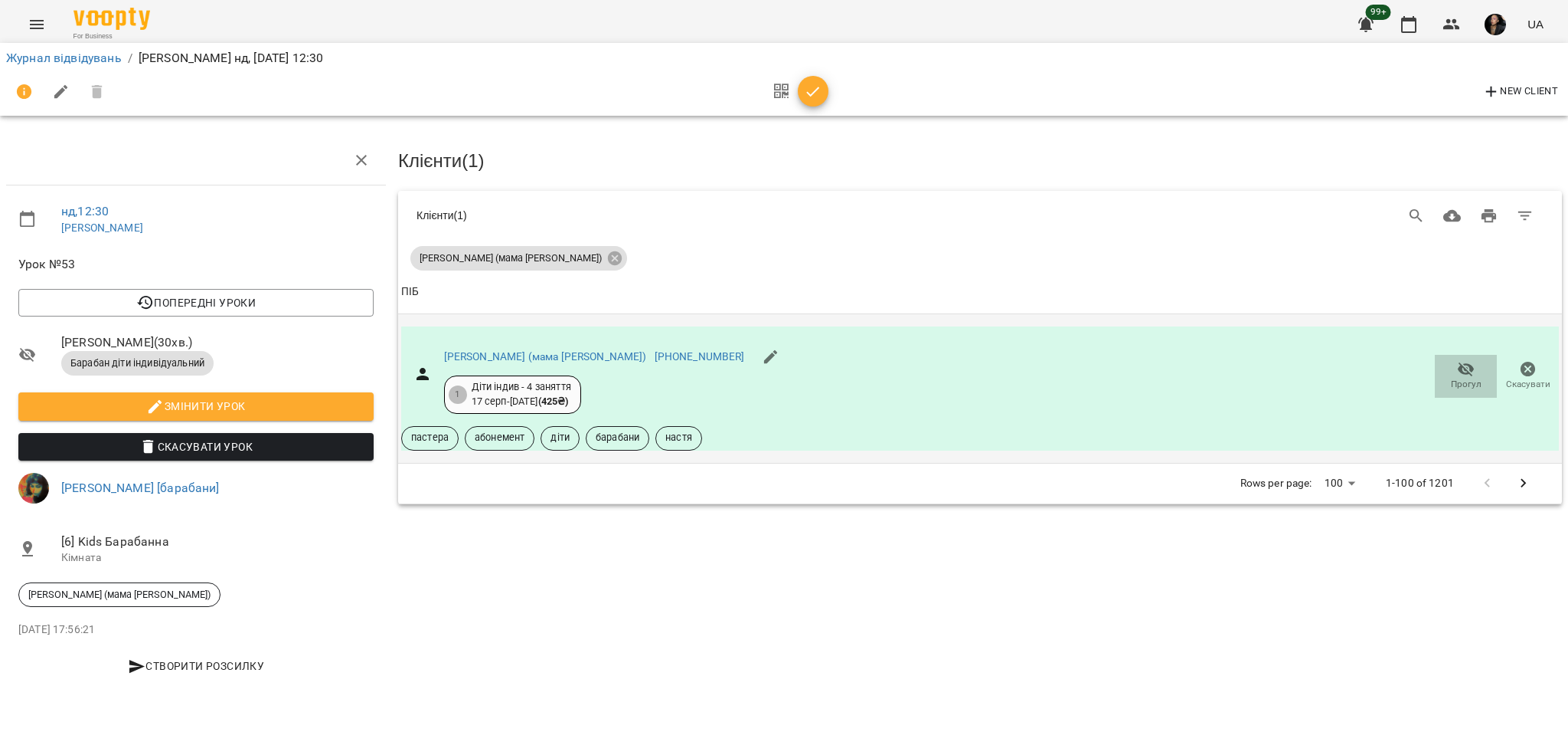
click at [1452, 361] on span "Прогул" at bounding box center [1465, 375] width 44 height 31
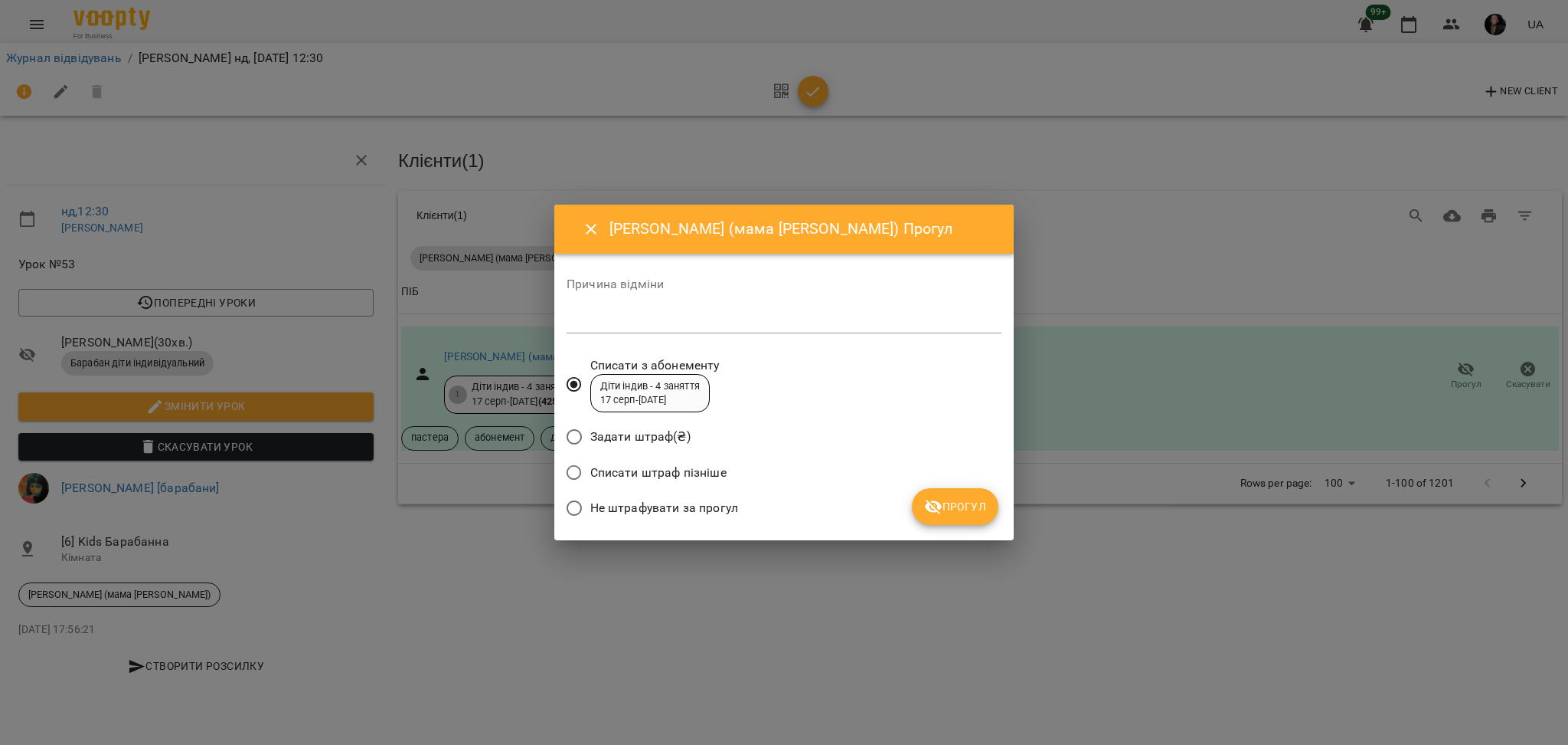
click at [701, 513] on span "Не штрафувати за прогул" at bounding box center [664, 507] width 148 height 18
click at [933, 517] on button "Прогул" at bounding box center [954, 506] width 86 height 37
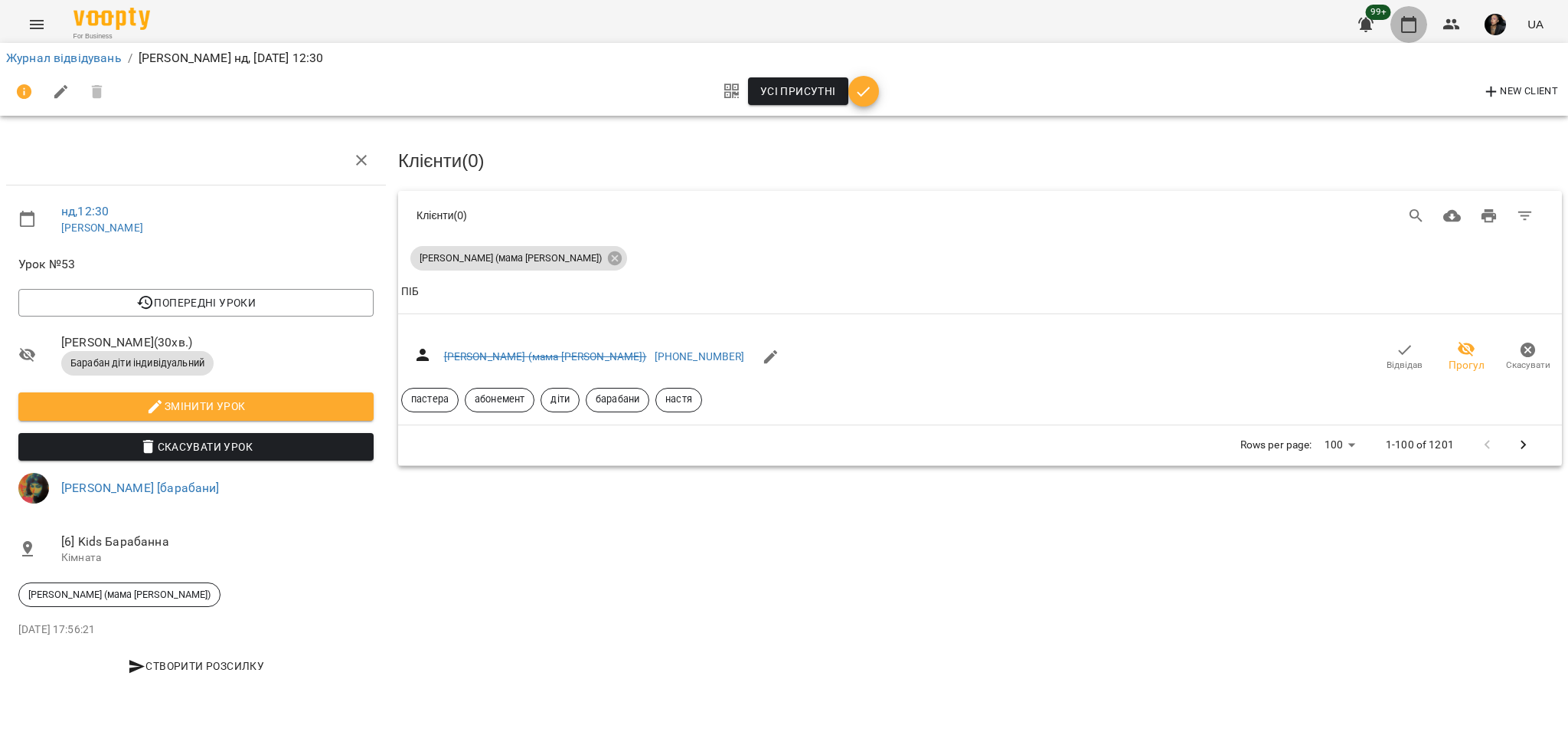
click at [1400, 12] on button "button" at bounding box center [1409, 24] width 37 height 37
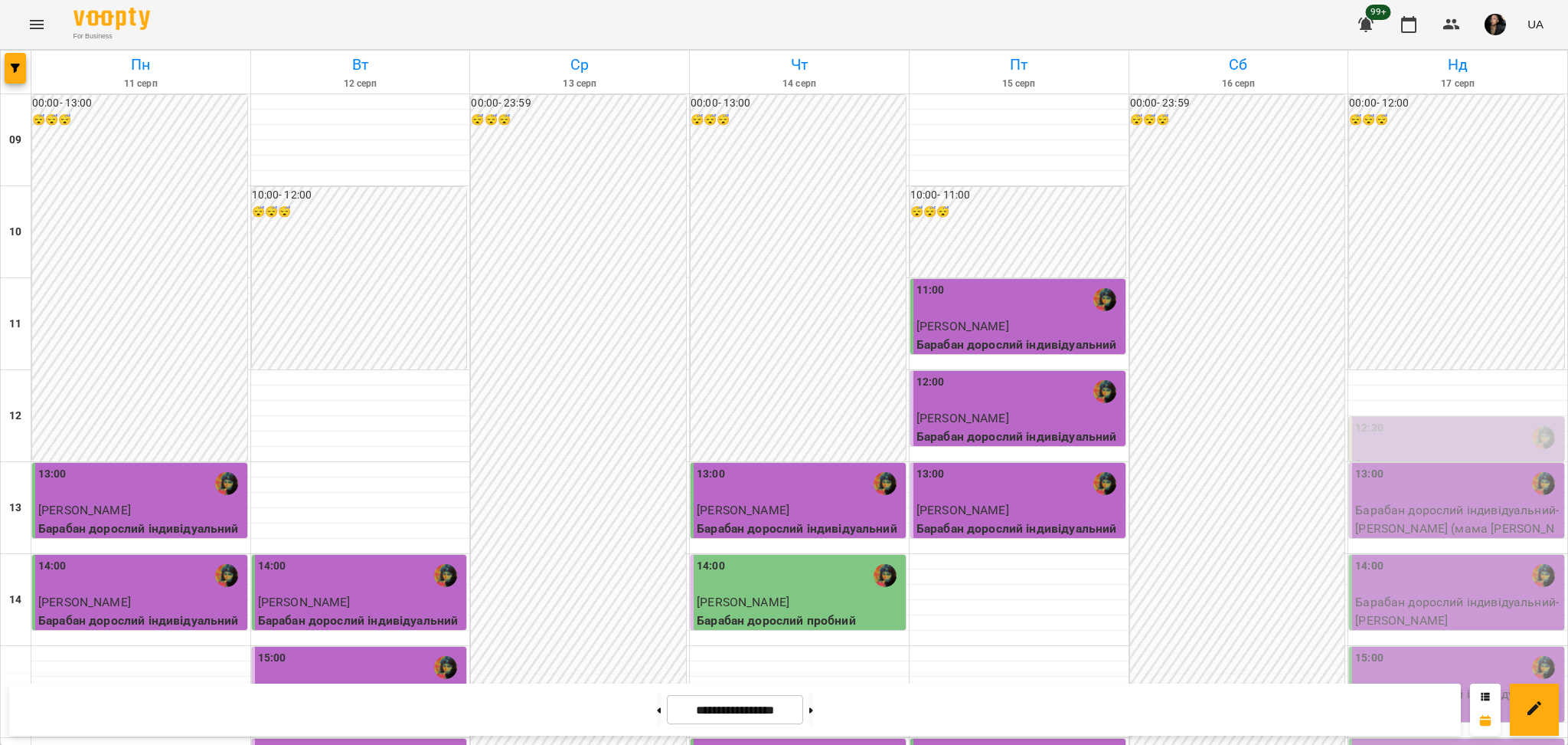
scroll to position [102, 0]
click at [1411, 420] on div "12:30" at bounding box center [1458, 437] width 206 height 35
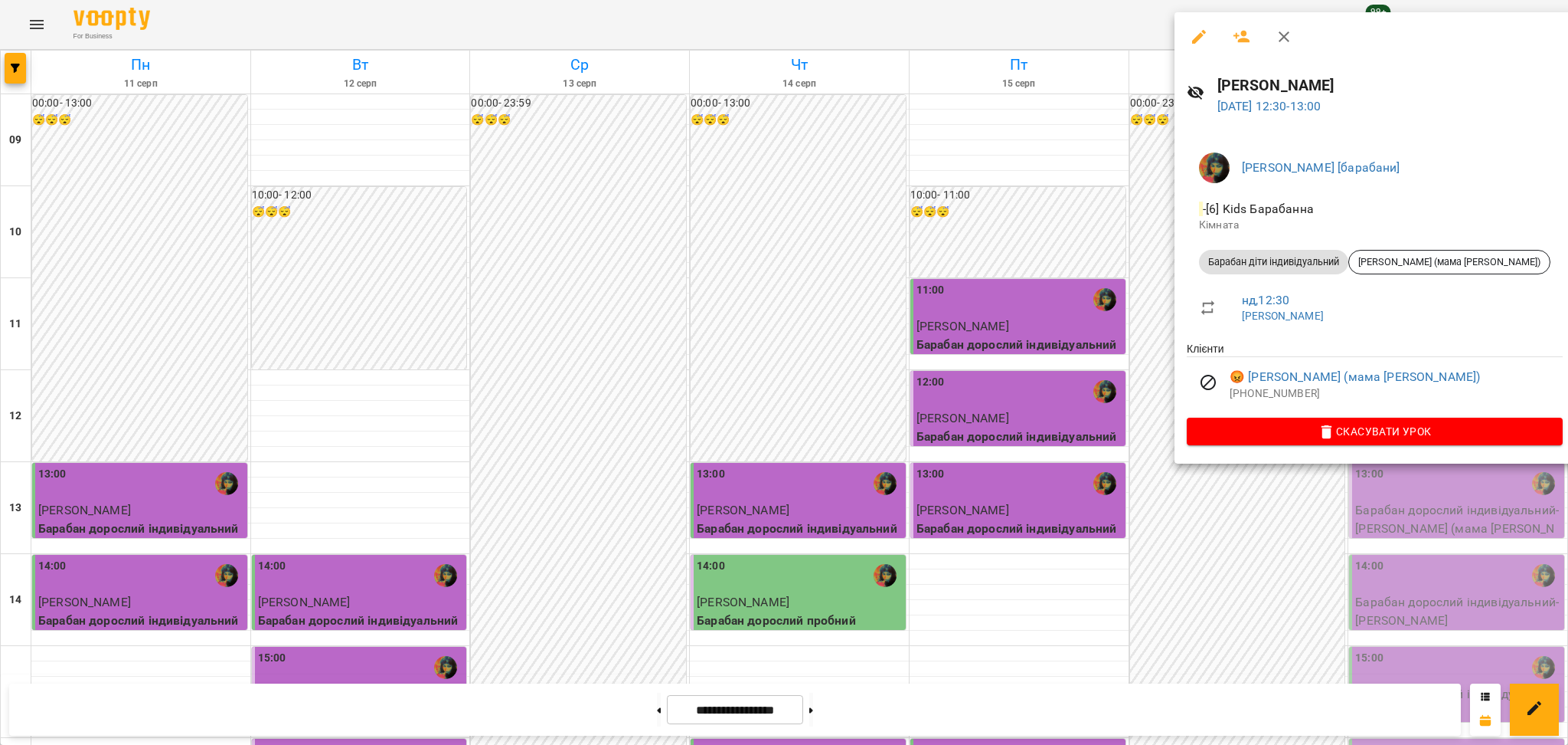
click at [1209, 563] on div at bounding box center [784, 372] width 1568 height 745
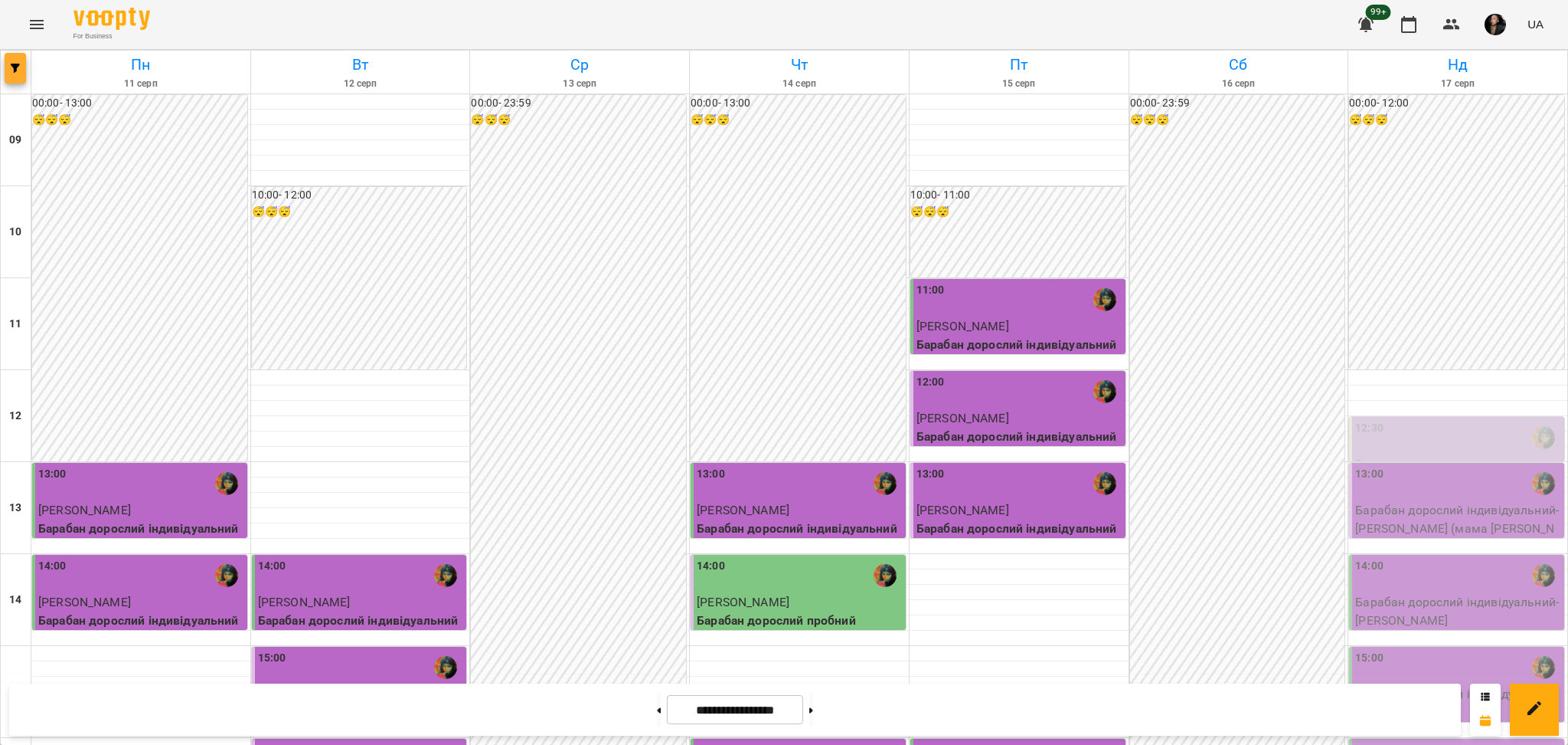
click at [15, 63] on icon "button" at bounding box center [15, 68] width 9 height 9
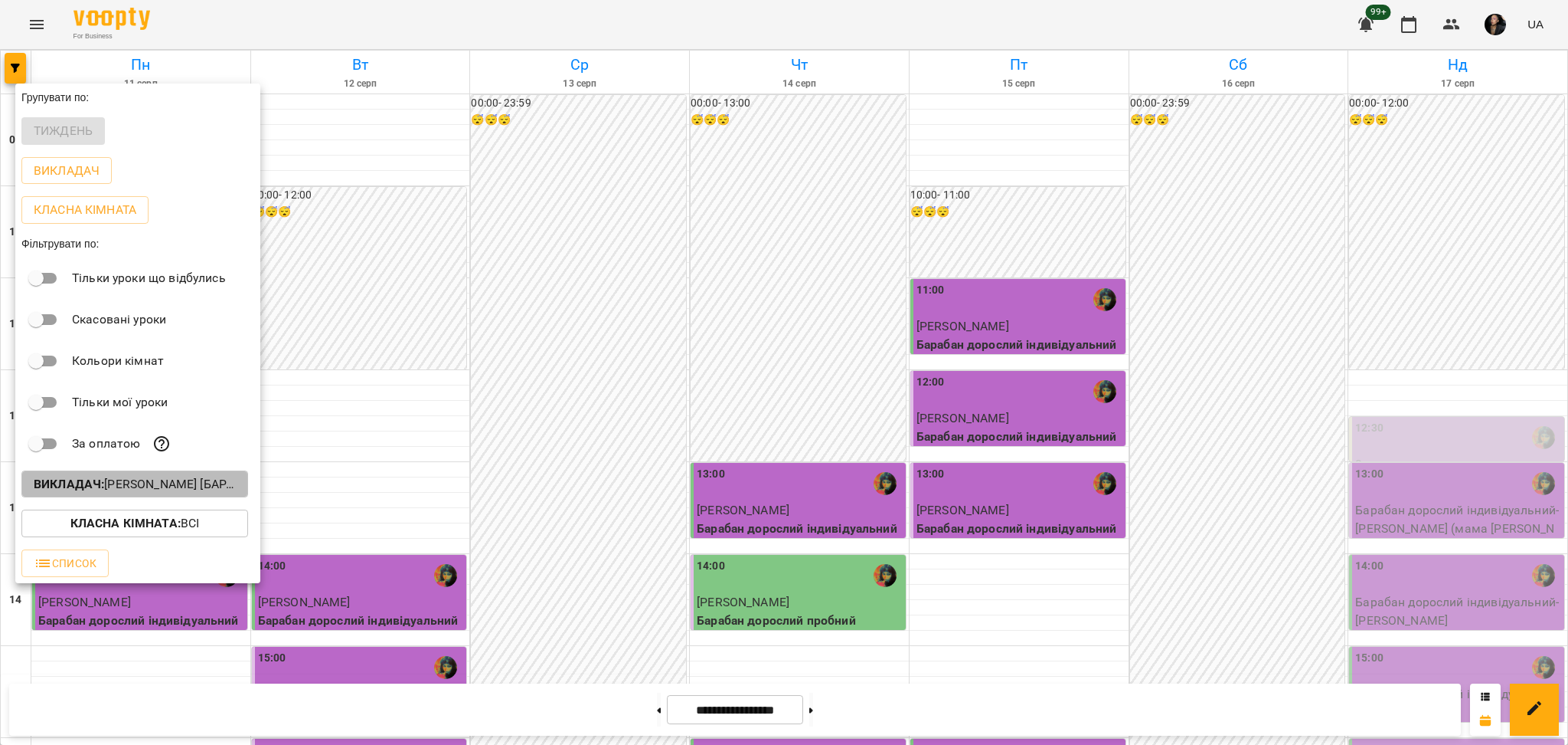
click at [159, 492] on p "Викладач : [PERSON_NAME] [барабани]" at bounding box center [134, 484] width 202 height 18
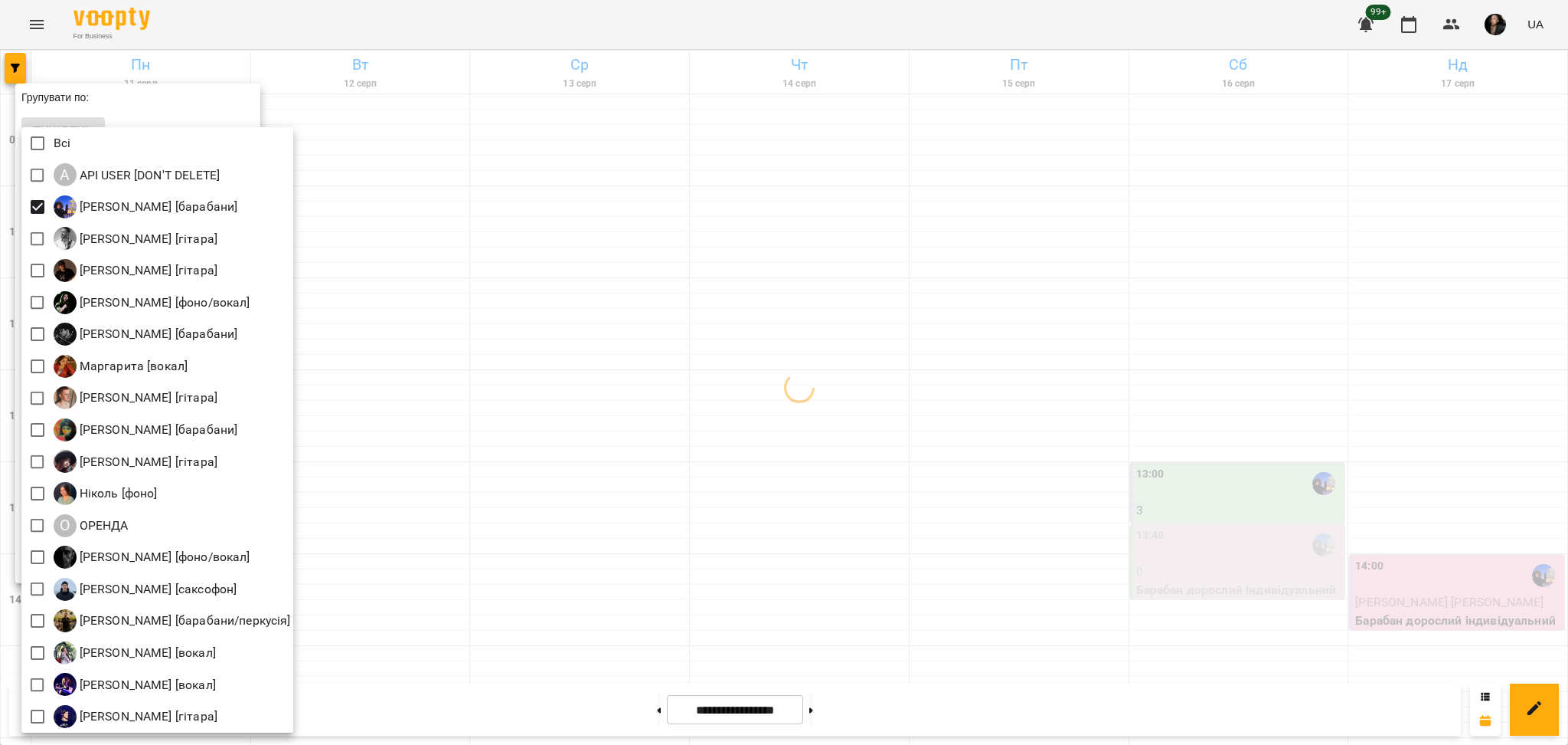
click at [805, 277] on div at bounding box center [784, 372] width 1568 height 745
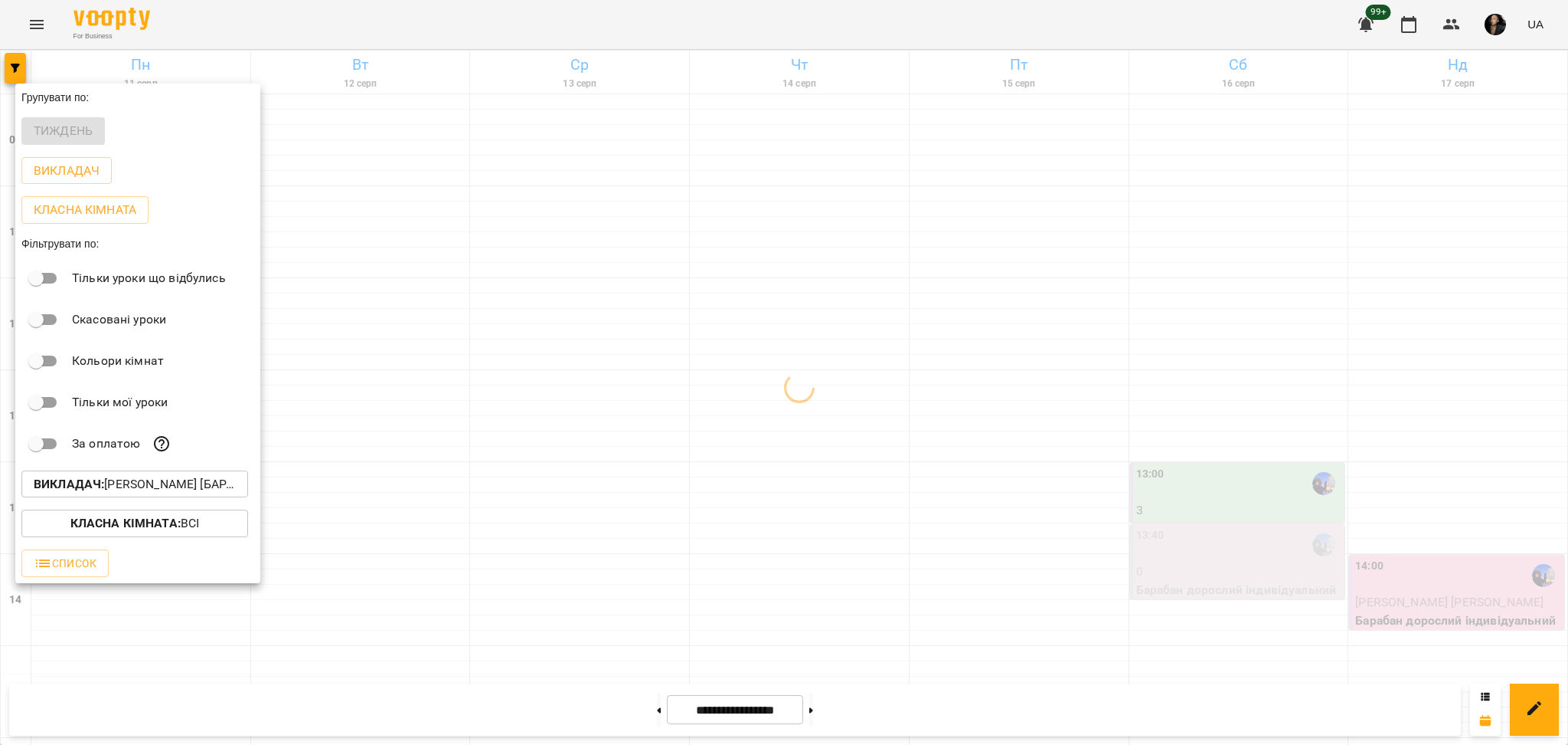
click at [889, 346] on div at bounding box center [784, 372] width 1568 height 745
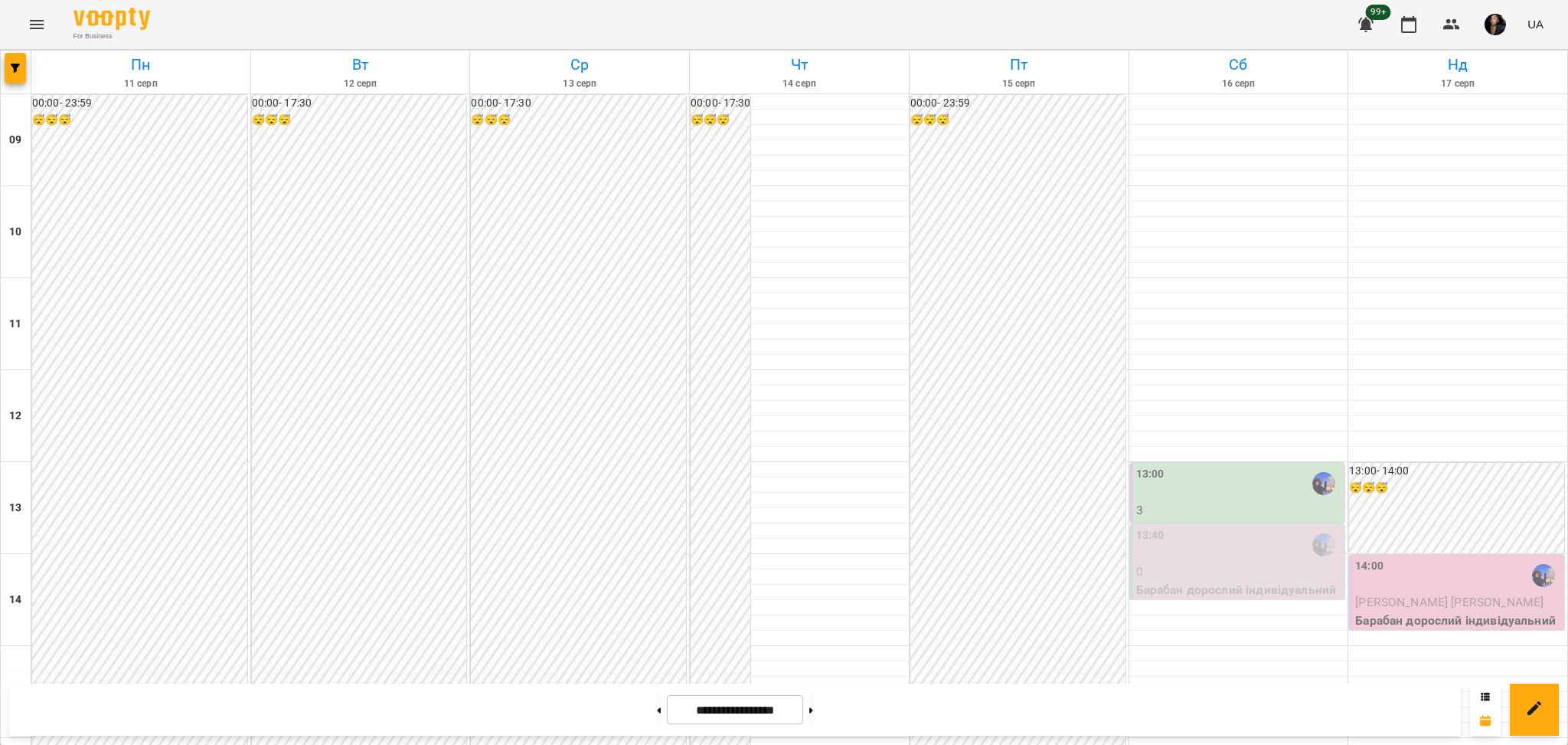
scroll to position [510, 0]
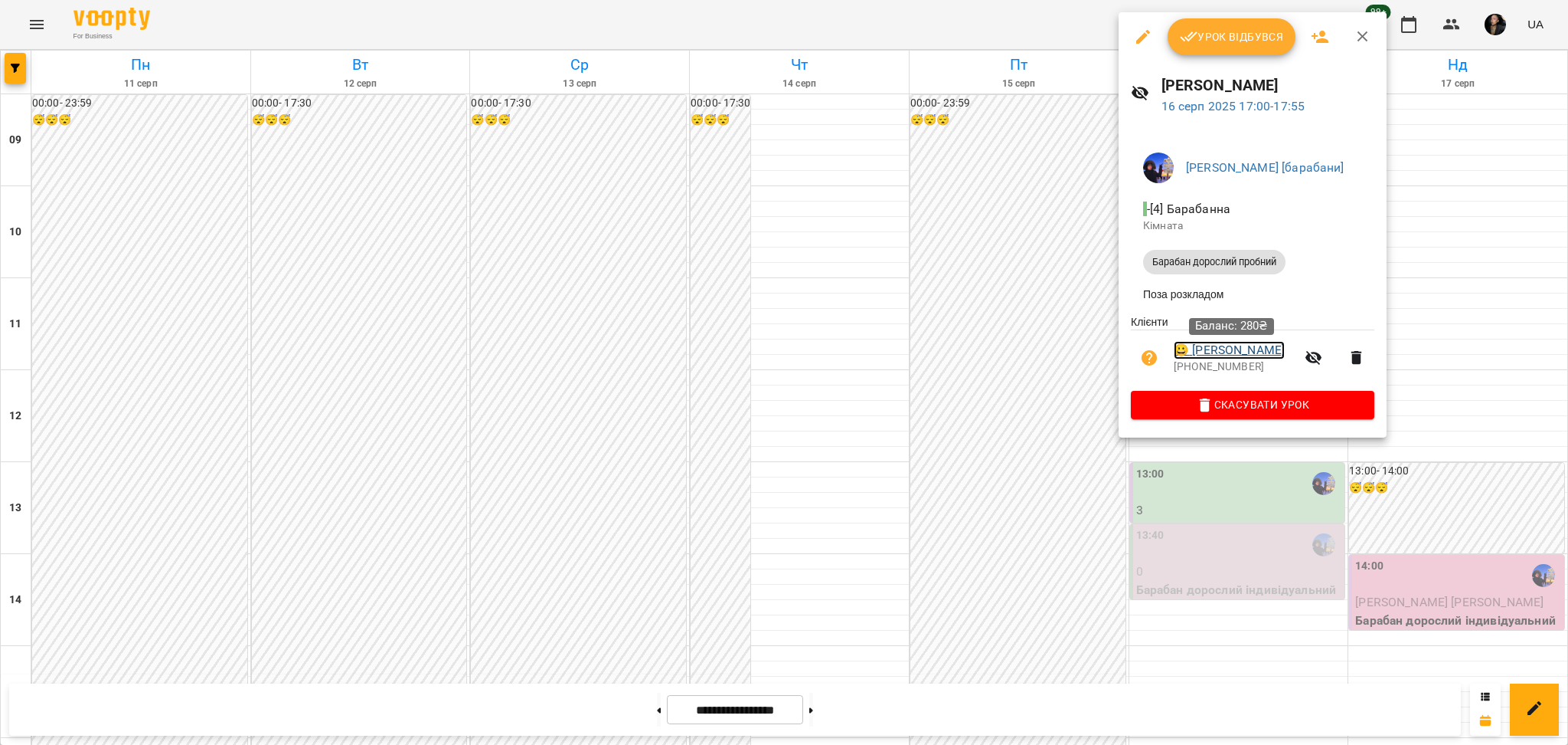
click at [1267, 355] on link "😀 [PERSON_NAME]" at bounding box center [1229, 349] width 111 height 18
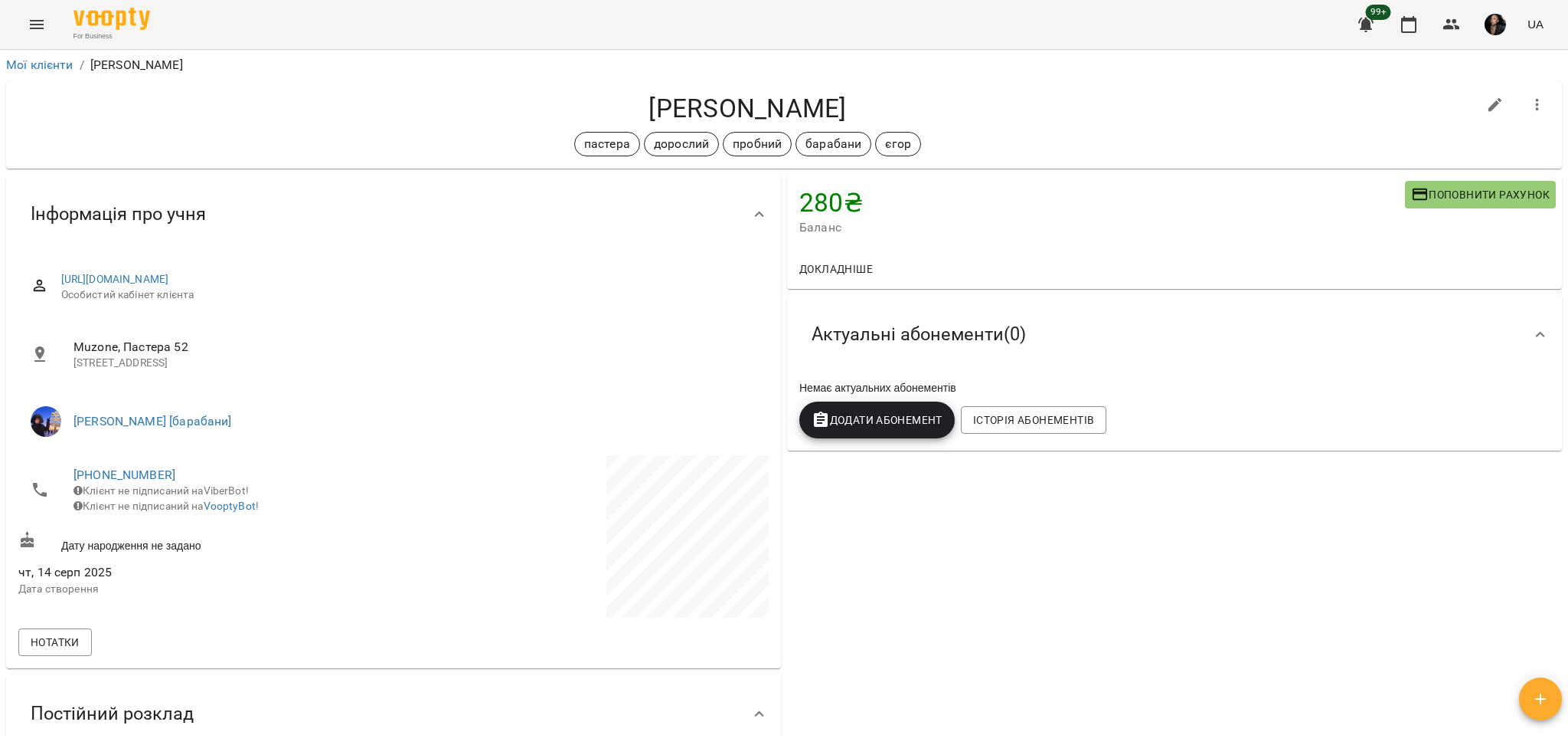
click at [704, 98] on h4 "[PERSON_NAME]" at bounding box center [747, 108] width 1458 height 32
click at [705, 98] on h4 "[PERSON_NAME]" at bounding box center [747, 108] width 1458 height 32
copy h4 "[PERSON_NAME]"
click at [1073, 90] on div "[PERSON_NAME] дорослий пробний барабани [PERSON_NAME]" at bounding box center [784, 124] width 1556 height 88
click at [1418, 24] on icon "button" at bounding box center [1408, 24] width 18 height 18
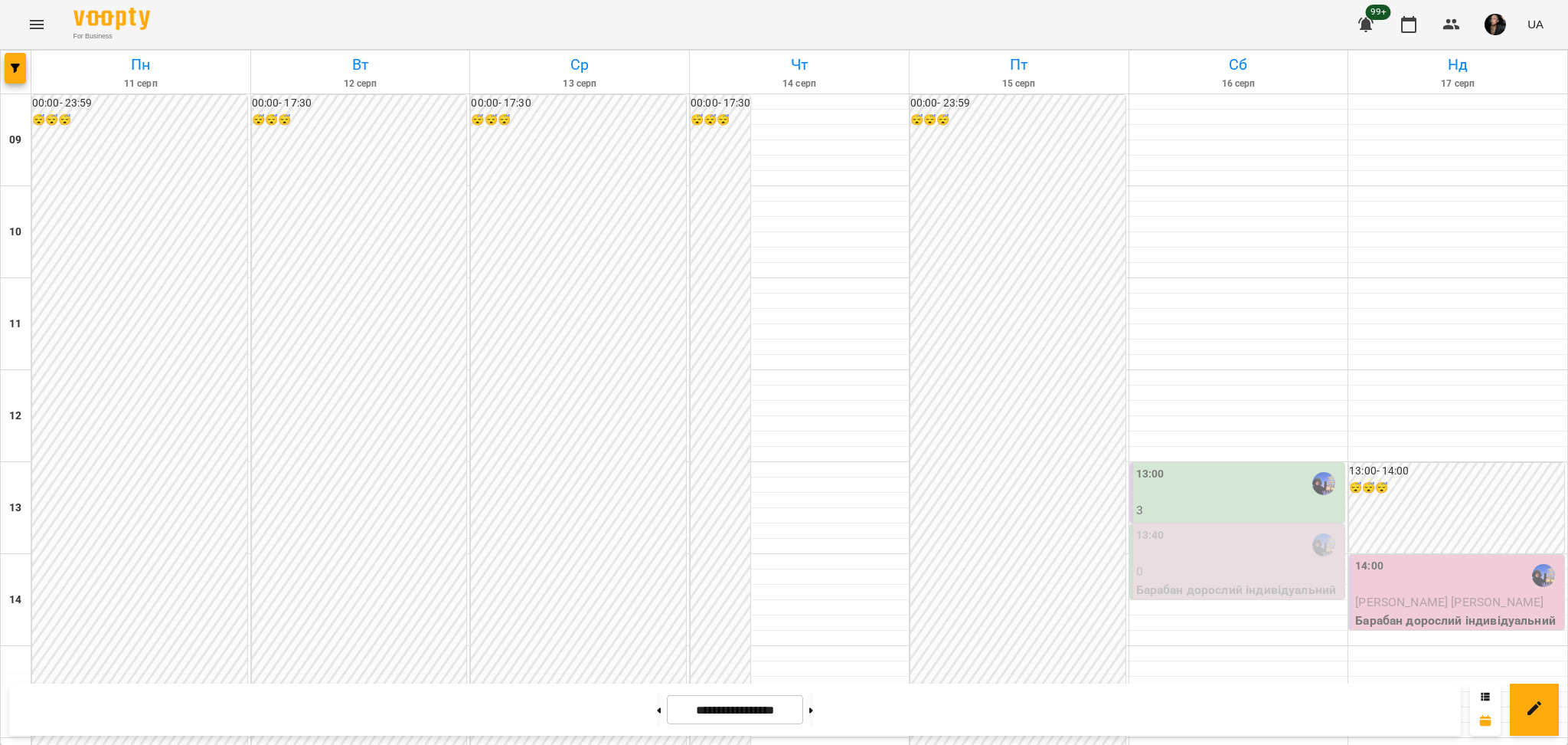
scroll to position [510, 0]
click at [813, 698] on button at bounding box center [811, 709] width 3 height 33
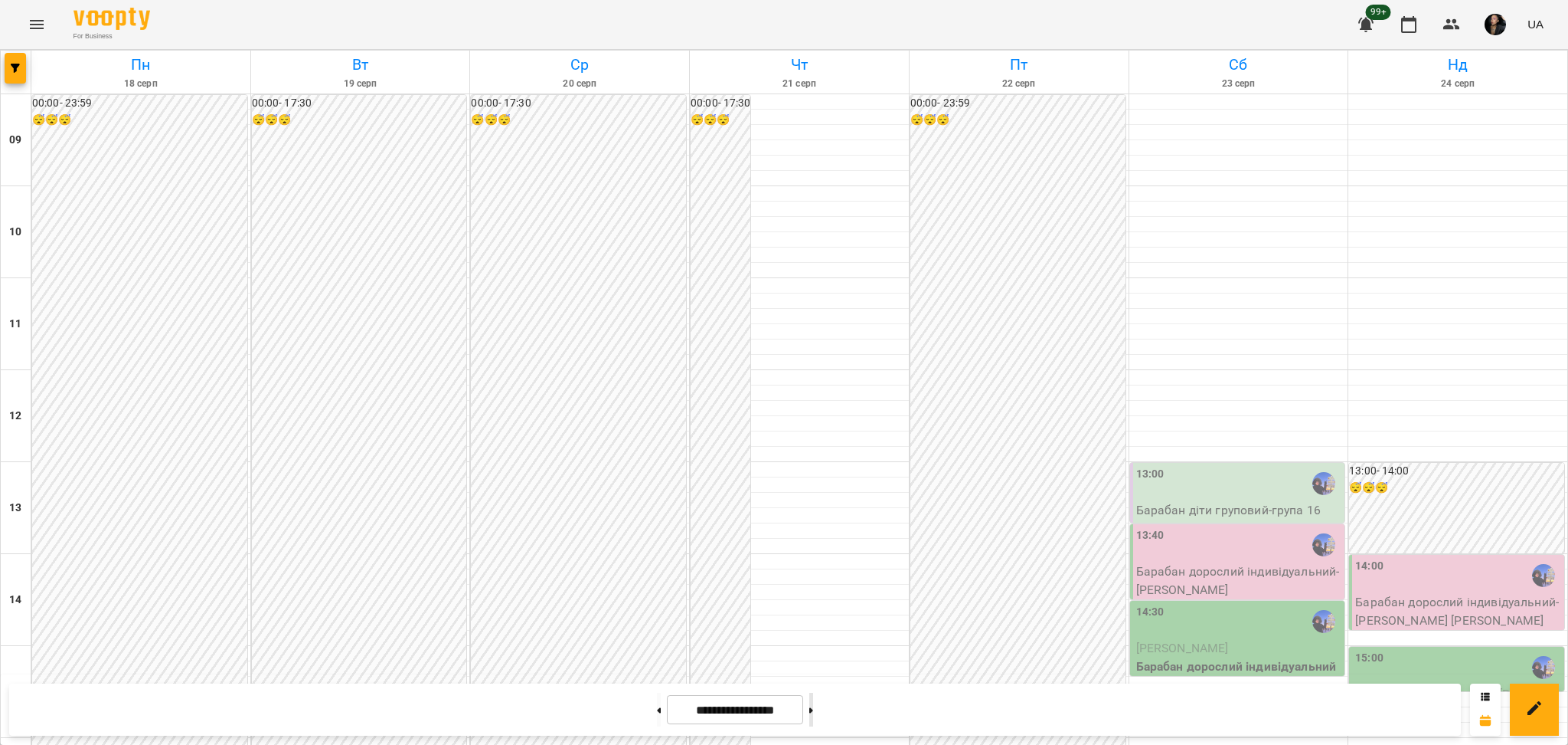
click at [813, 709] on button at bounding box center [811, 709] width 3 height 33
type input "**********"
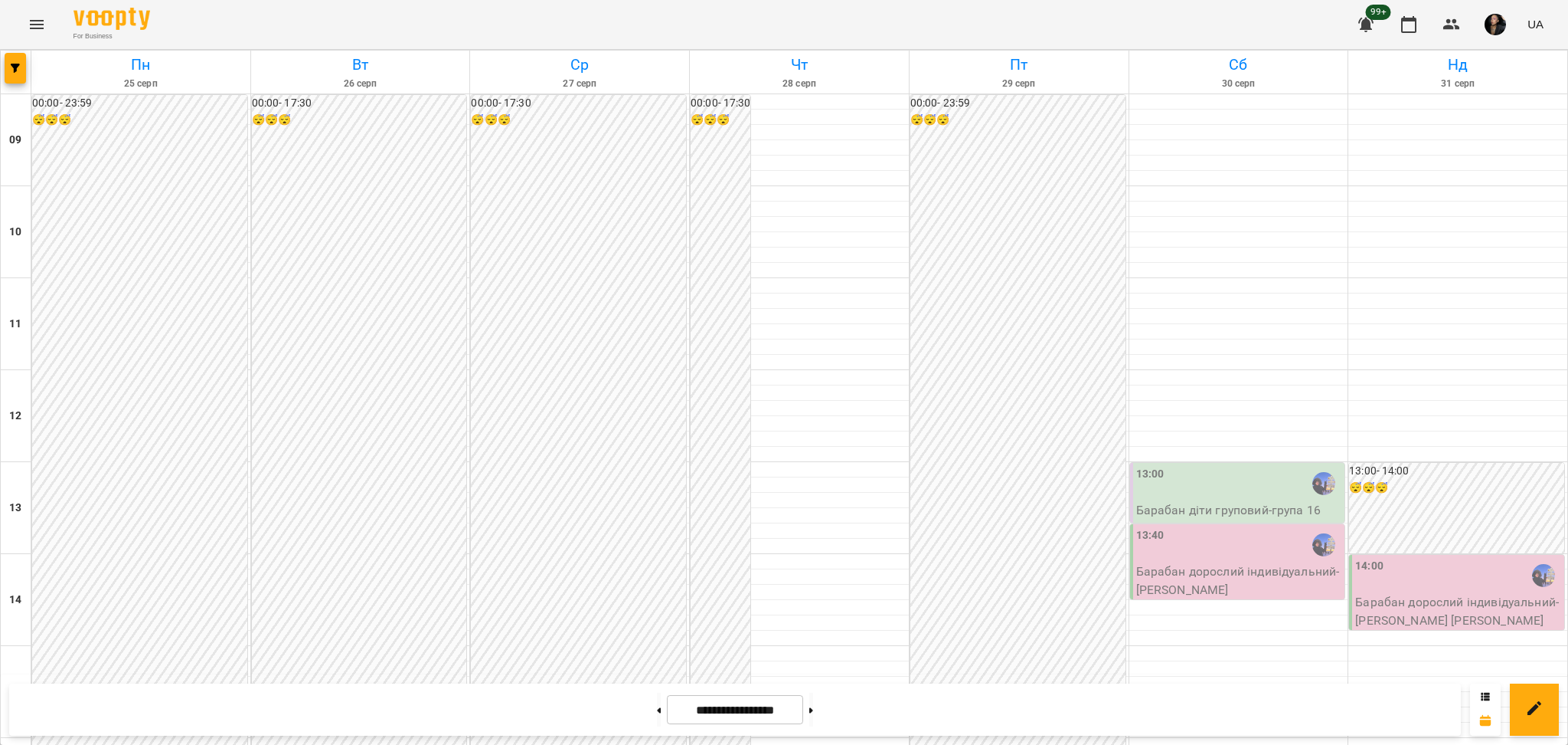
scroll to position [408, 0]
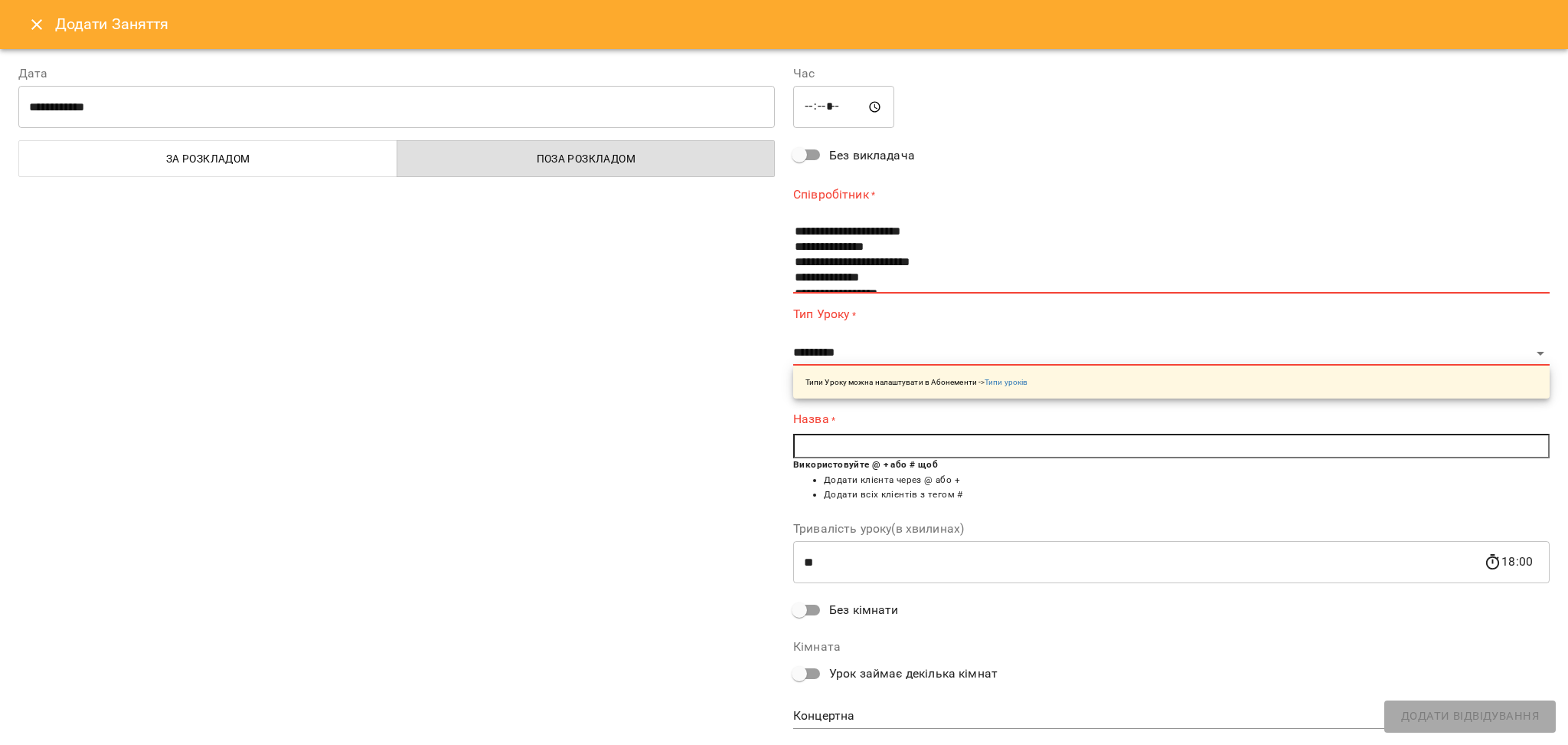
scroll to position [0, 0]
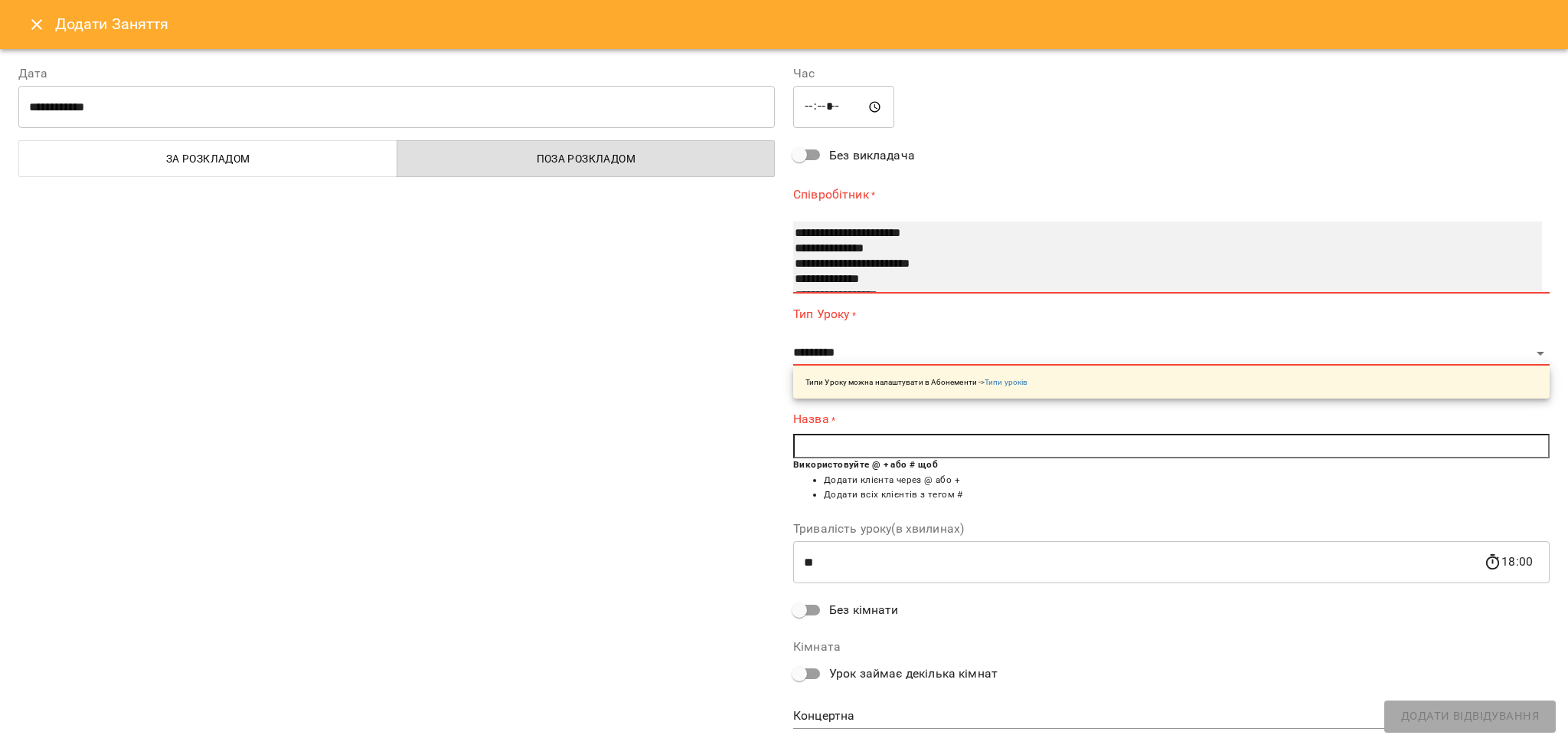
select select "**********"
click at [843, 244] on option "**********" at bounding box center [1151, 249] width 716 height 15
select select "**********"
type input "**"
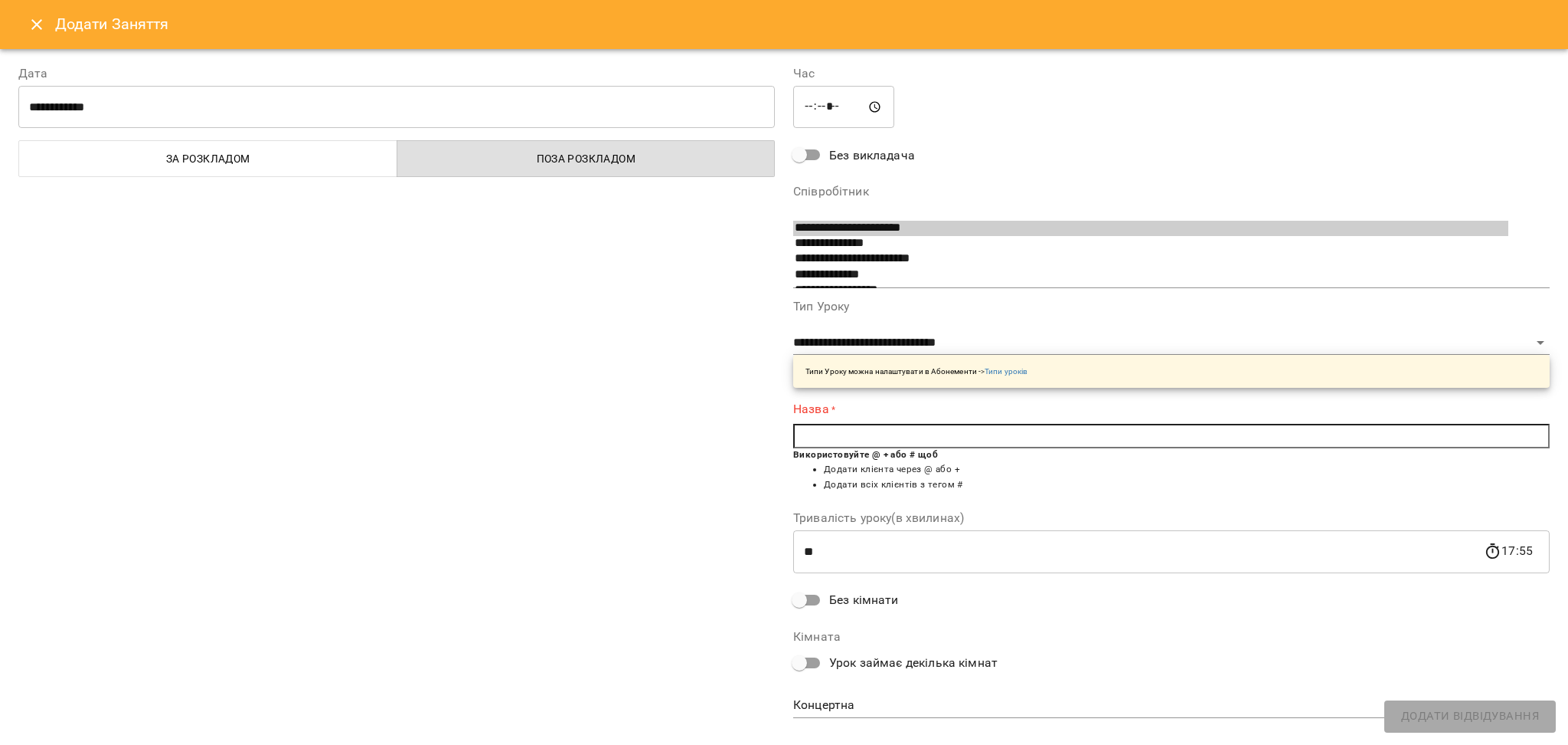
click at [859, 422] on div "Назва * Використовуйте @ + або # щоб Додати клієнта через @ або + Додати всіх к…" at bounding box center [1172, 450] width 757 height 99
click at [941, 440] on input "text" at bounding box center [1172, 436] width 757 height 25
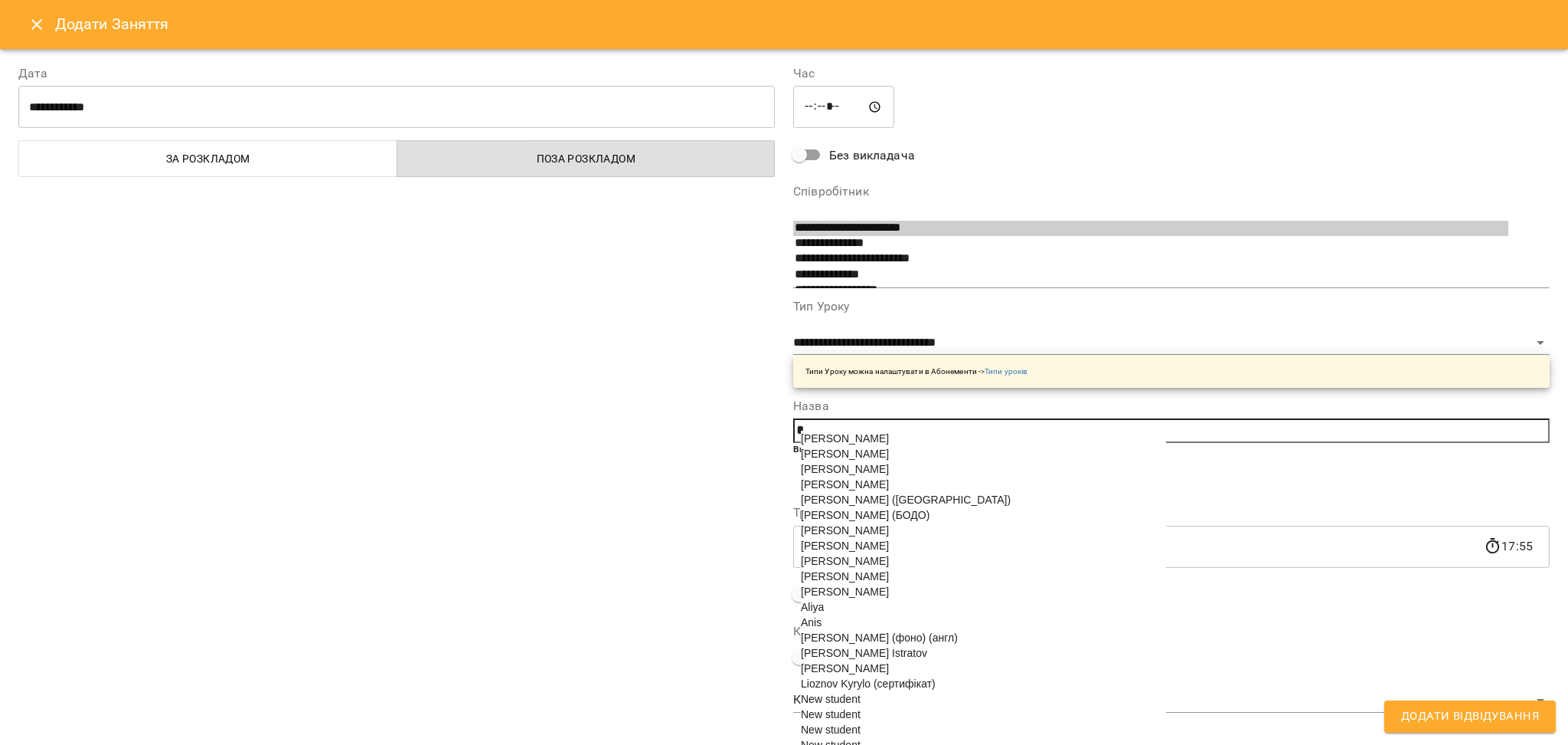
paste input "********"
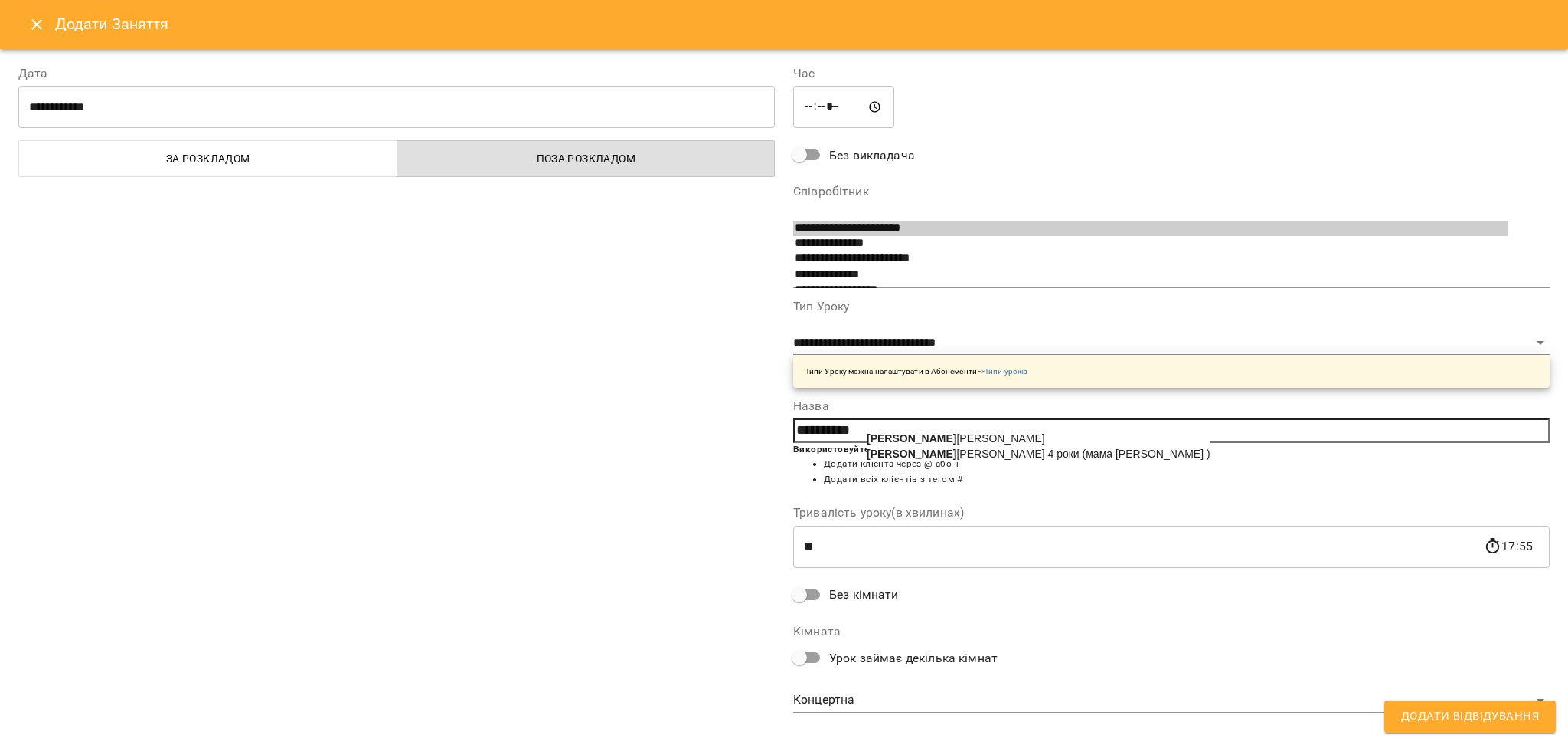
click at [960, 428] on input "*********" at bounding box center [1172, 430] width 757 height 25
click at [962, 435] on li "Перфілов Сергій" at bounding box center [1039, 438] width 344 height 15
type input "**********"
click at [866, 699] on body "For Business 99+ UA Пн 25 серп Вт 26 серп Ср 27 серп Чт 28 серп Пт 29 серп Сб 3…" at bounding box center [784, 679] width 1568 height 1358
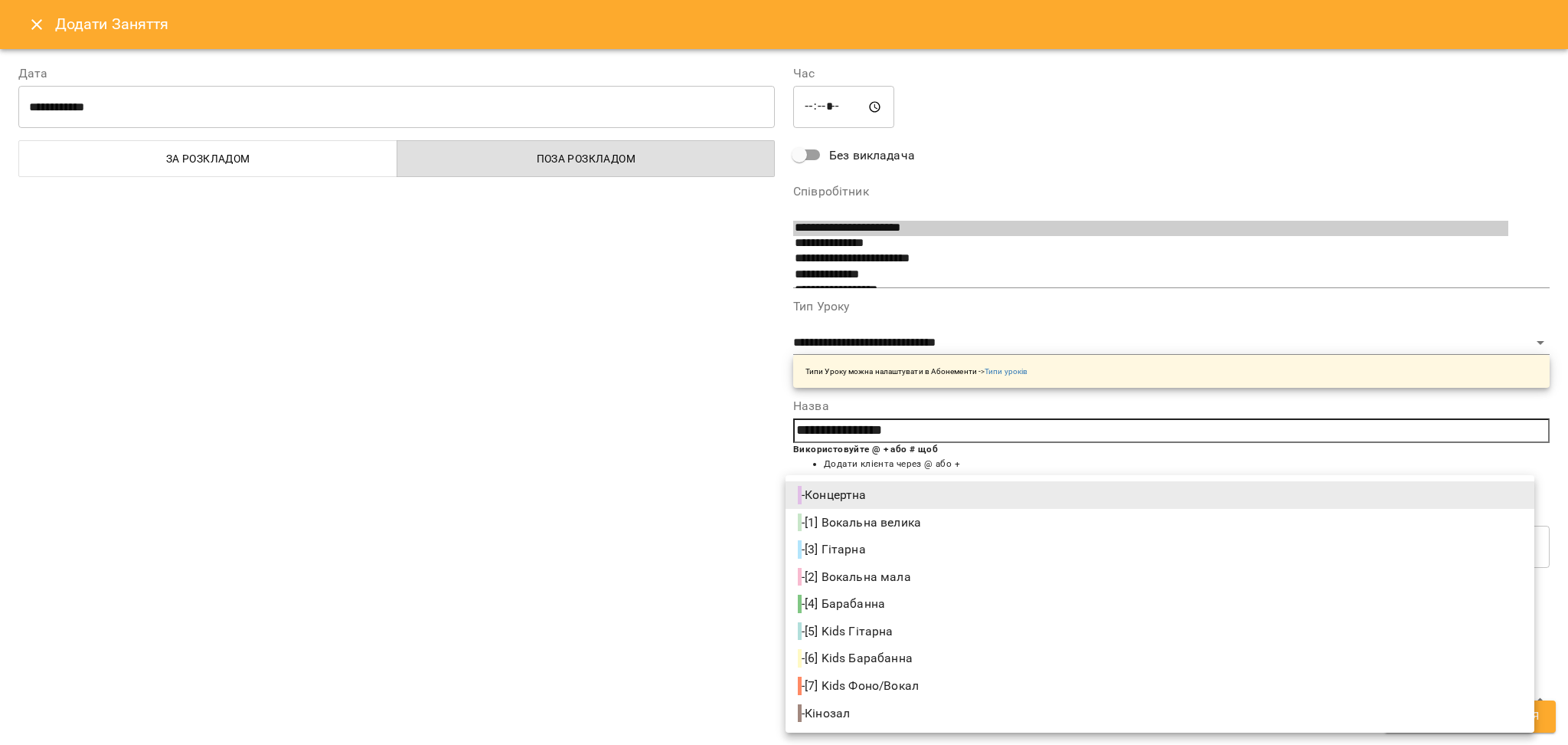
click at [849, 599] on span "- [4] Барабанна" at bounding box center [843, 603] width 91 height 18
type input "**********"
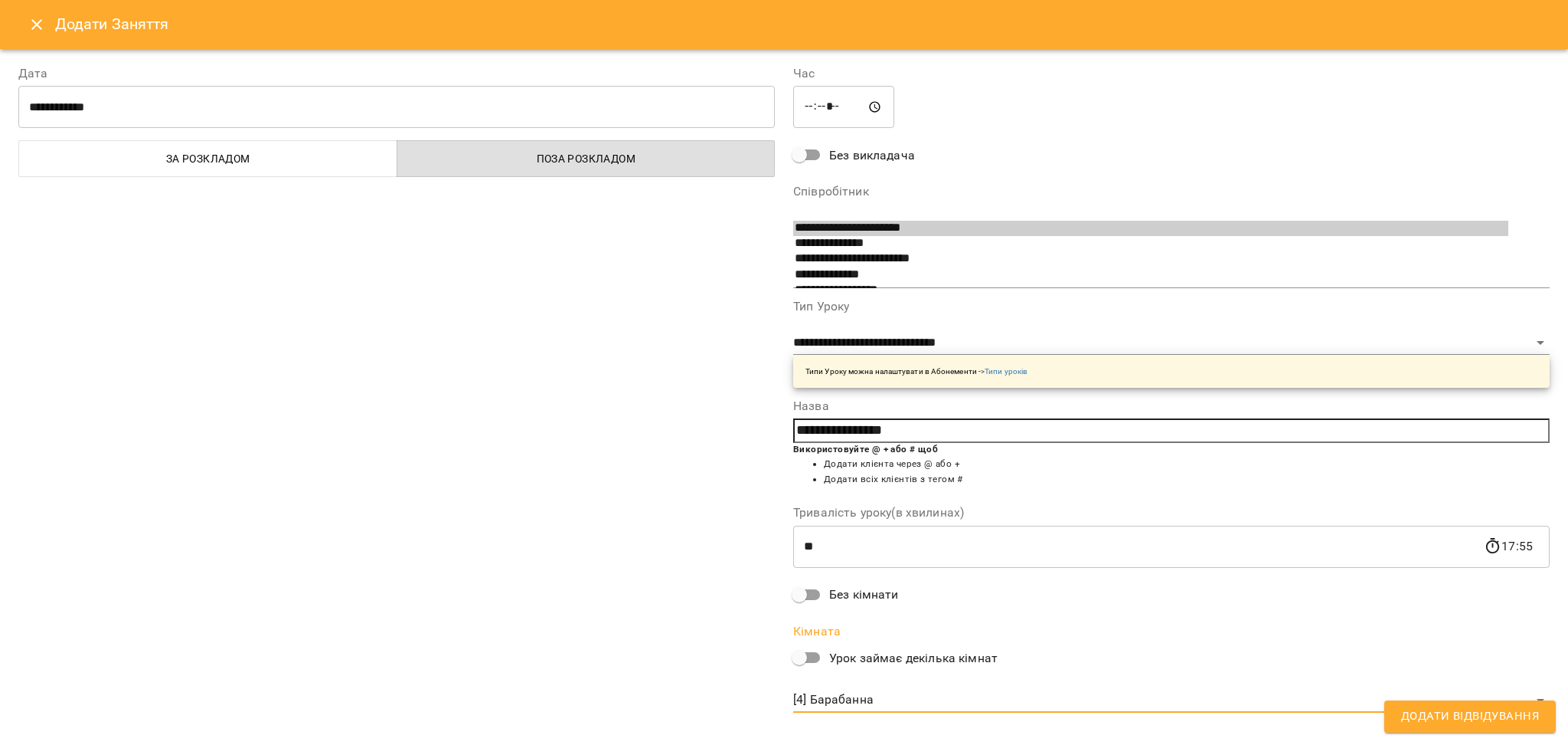
click at [1463, 711] on span "Додати Відвідування" at bounding box center [1470, 716] width 138 height 20
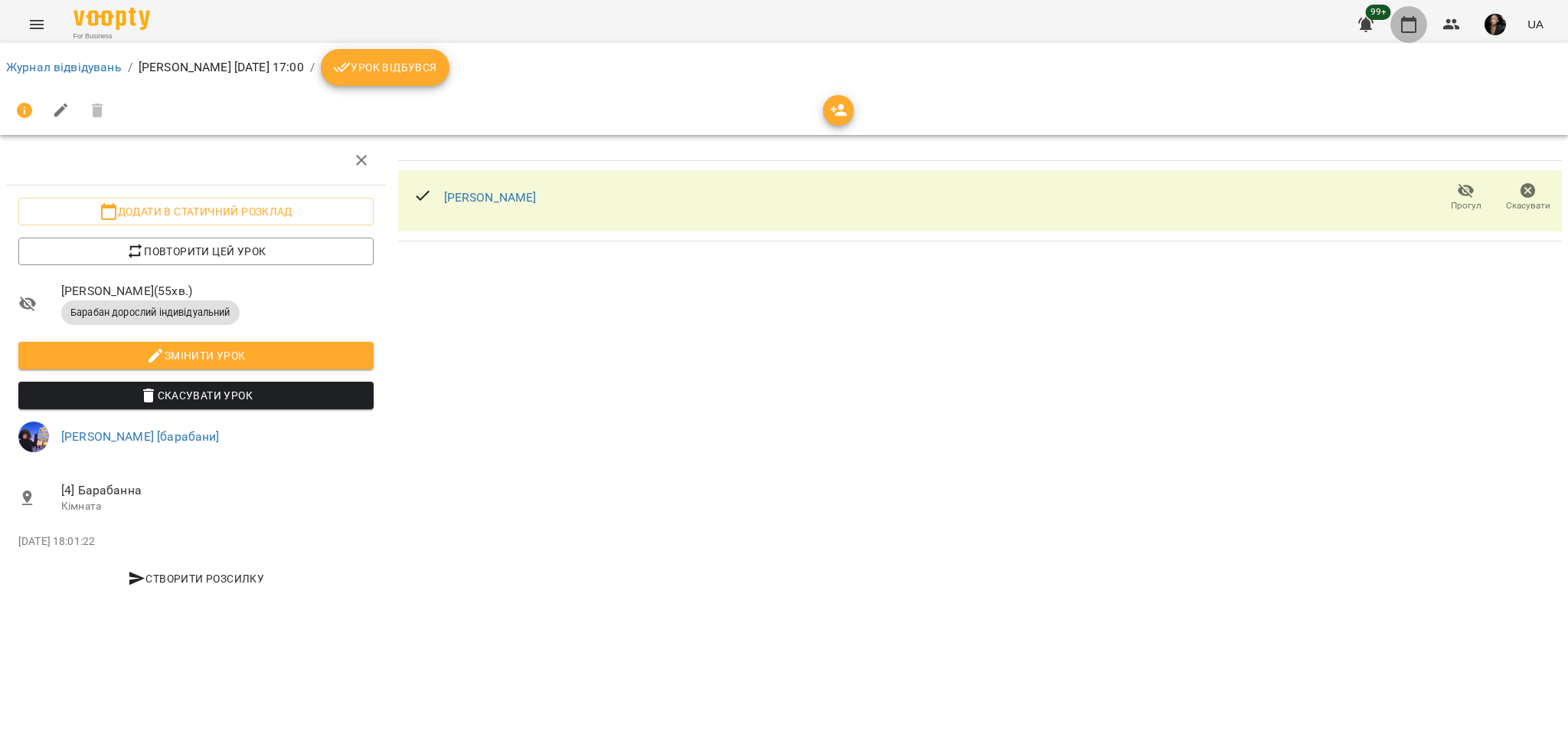
click at [1406, 33] on button "button" at bounding box center [1409, 24] width 37 height 37
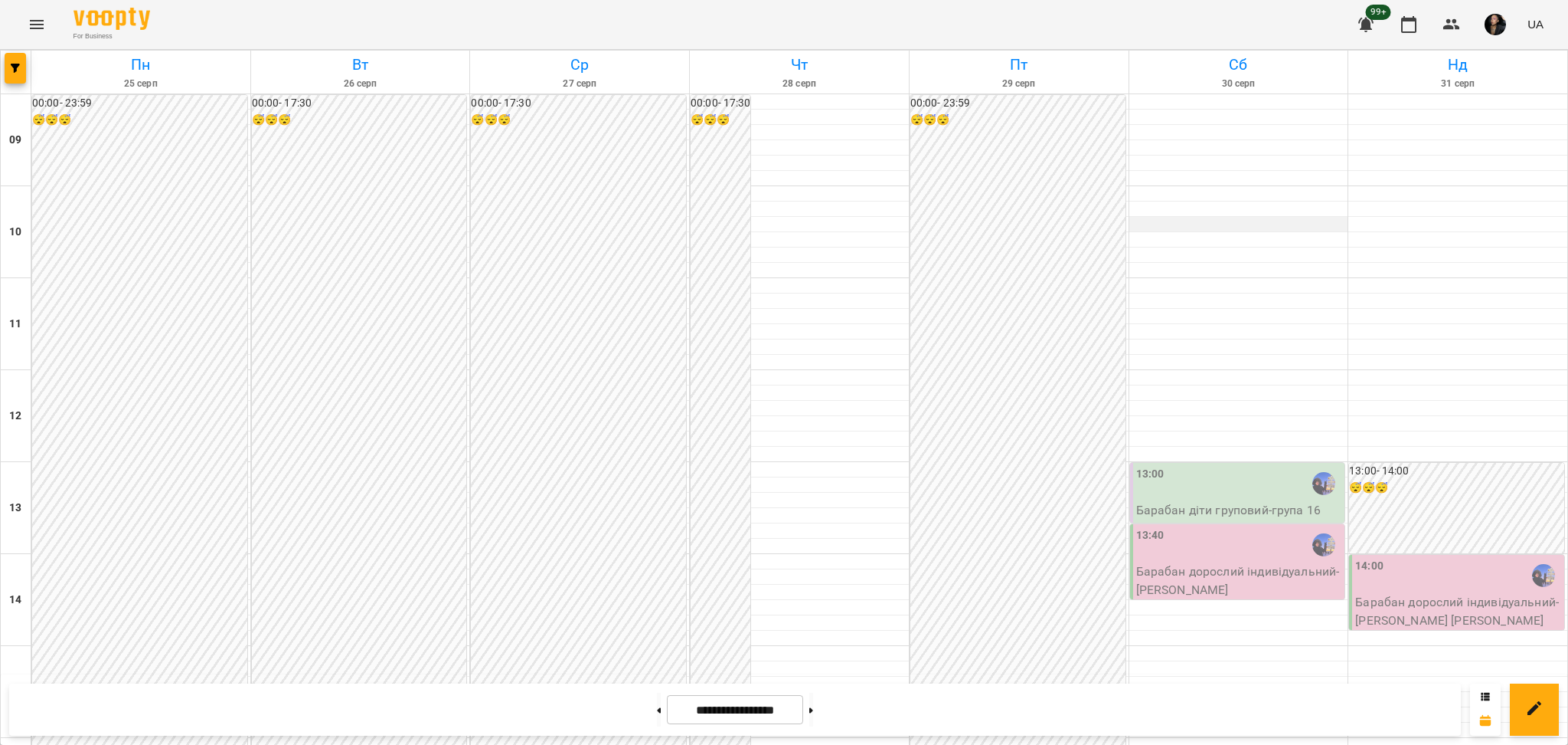
scroll to position [408, 0]
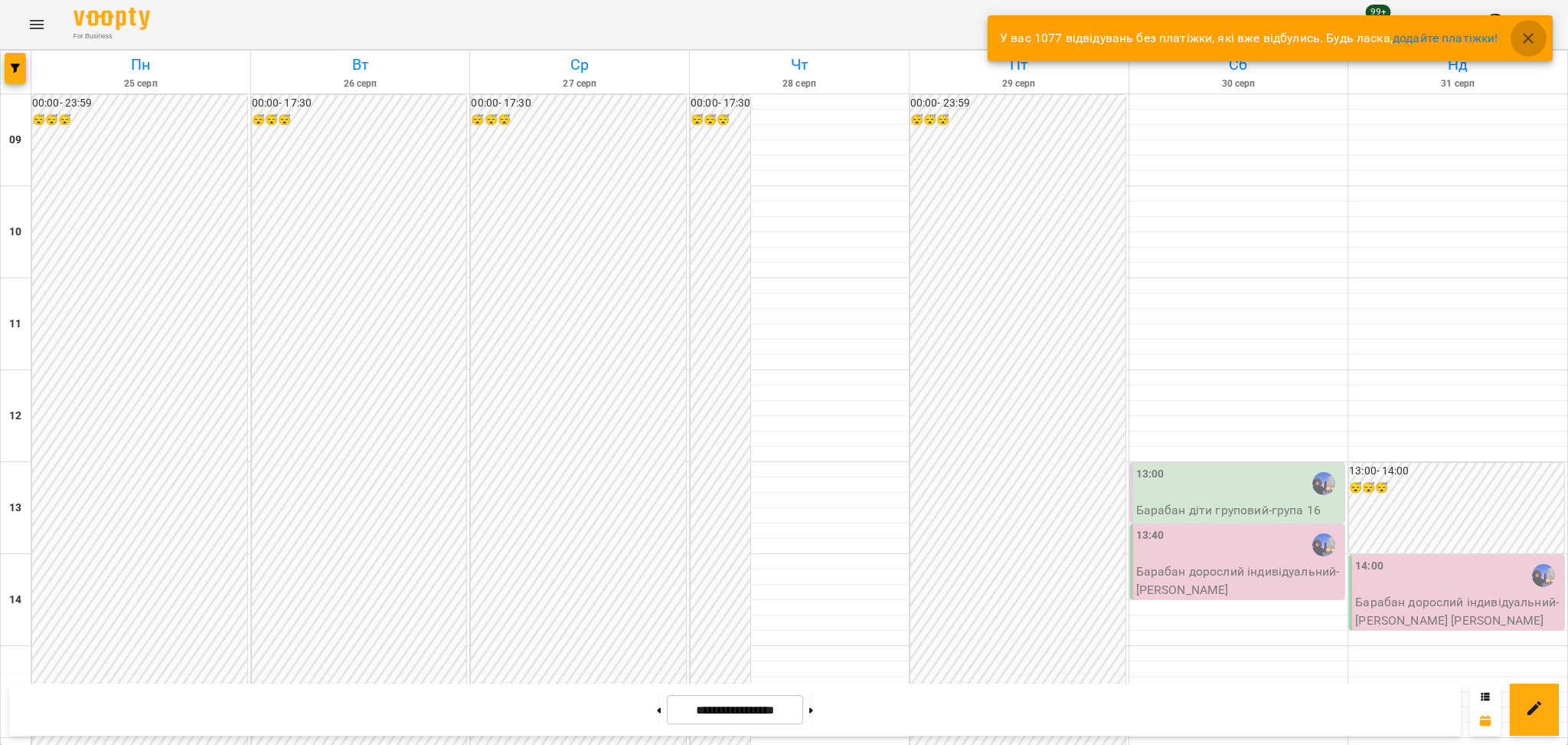
click at [1535, 29] on icon "button" at bounding box center [1528, 38] width 18 height 18
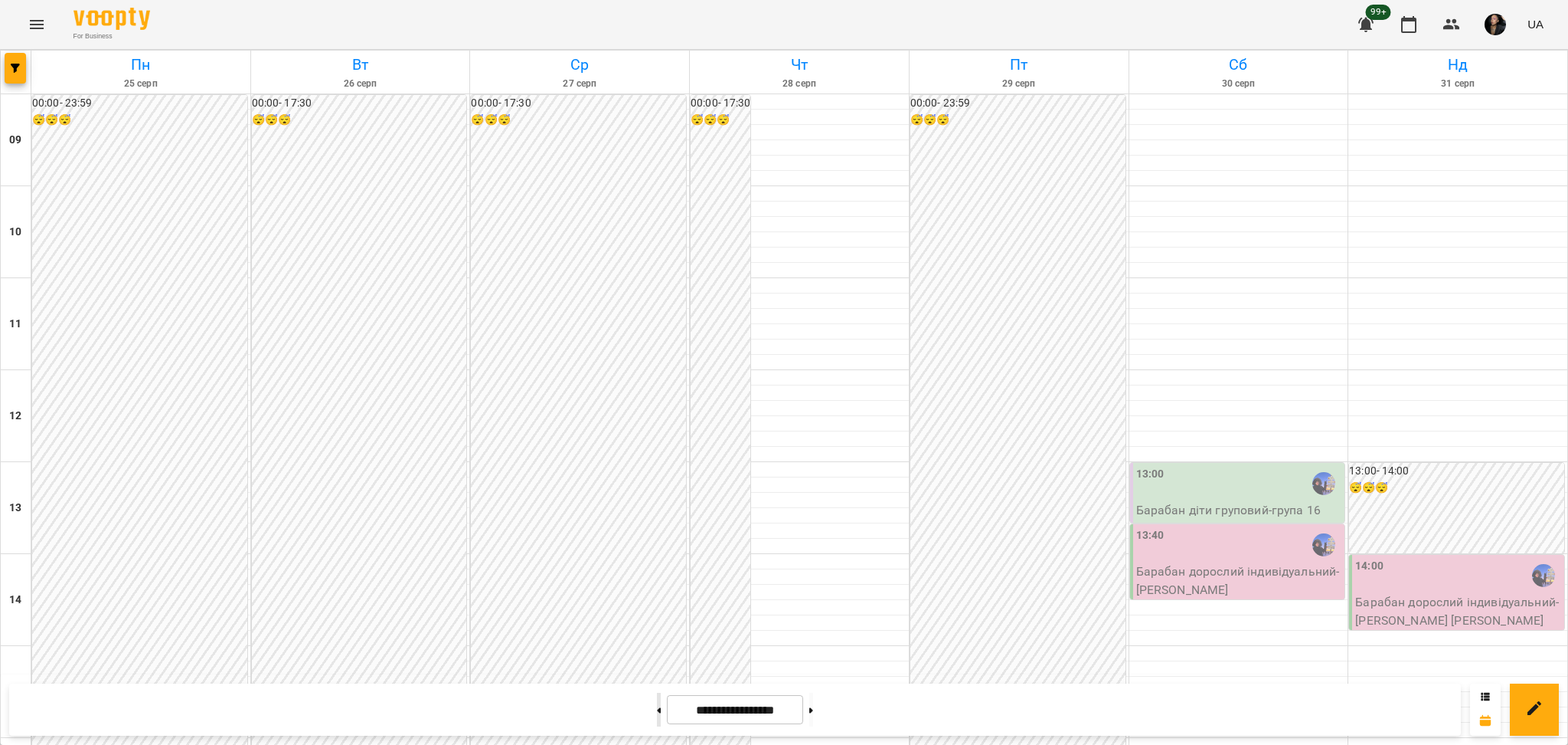
click at [657, 708] on button at bounding box center [659, 709] width 3 height 33
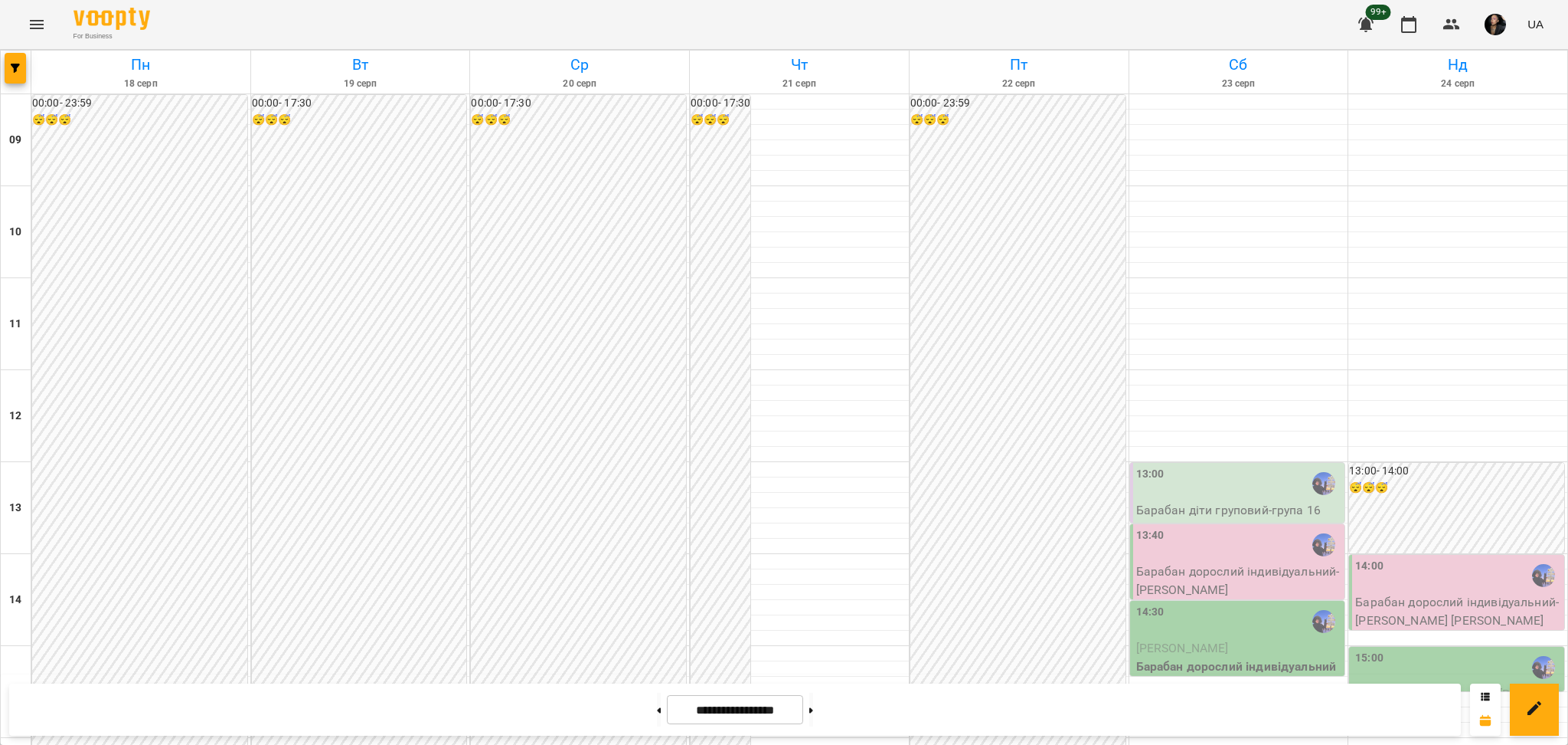
scroll to position [614, 0]
click at [643, 690] on div "**********" at bounding box center [735, 709] width 1452 height 52
click at [656, 712] on div at bounding box center [658, 709] width 16 height 33
click at [657, 720] on button at bounding box center [659, 709] width 3 height 33
type input "**********"
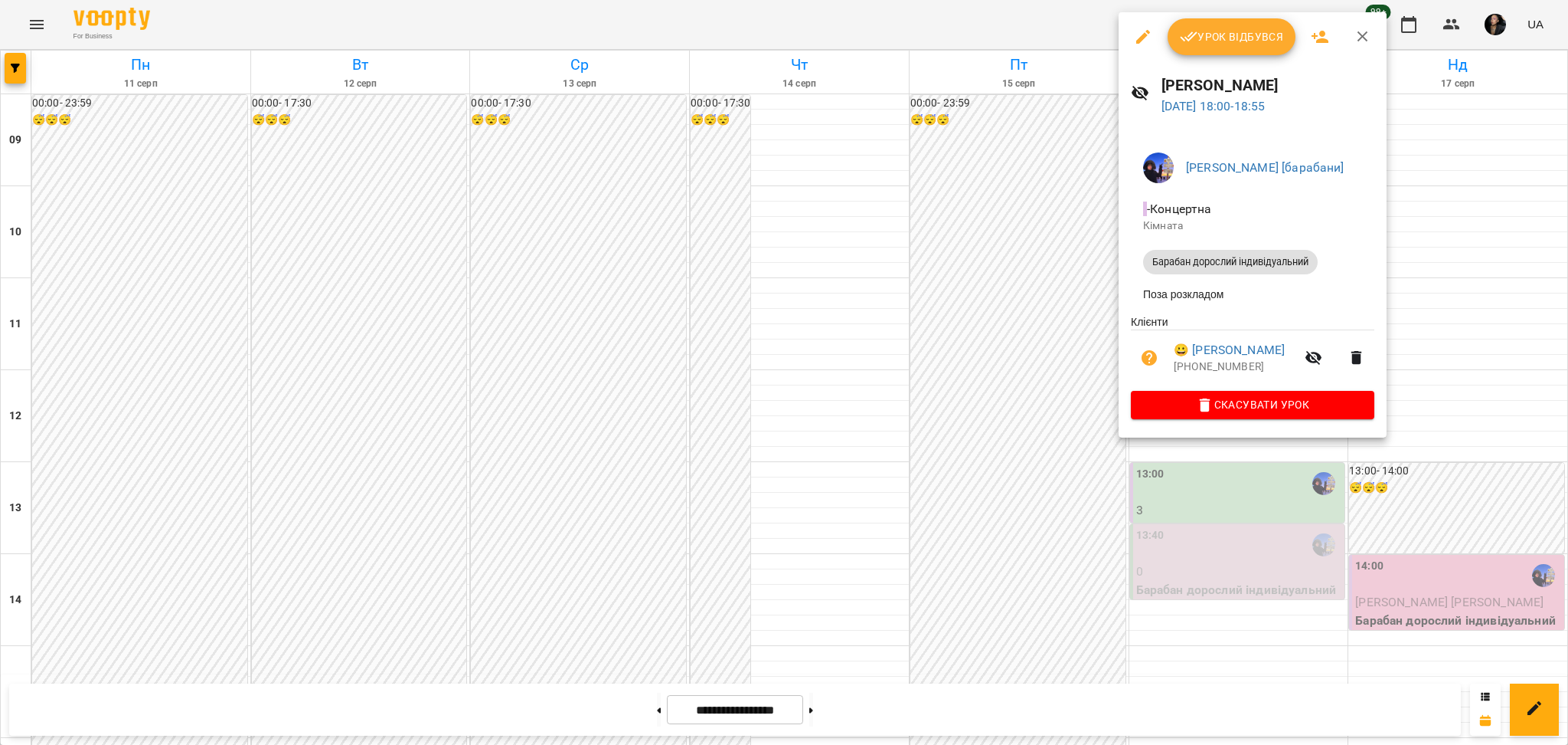
click at [1452, 470] on div at bounding box center [784, 372] width 1568 height 745
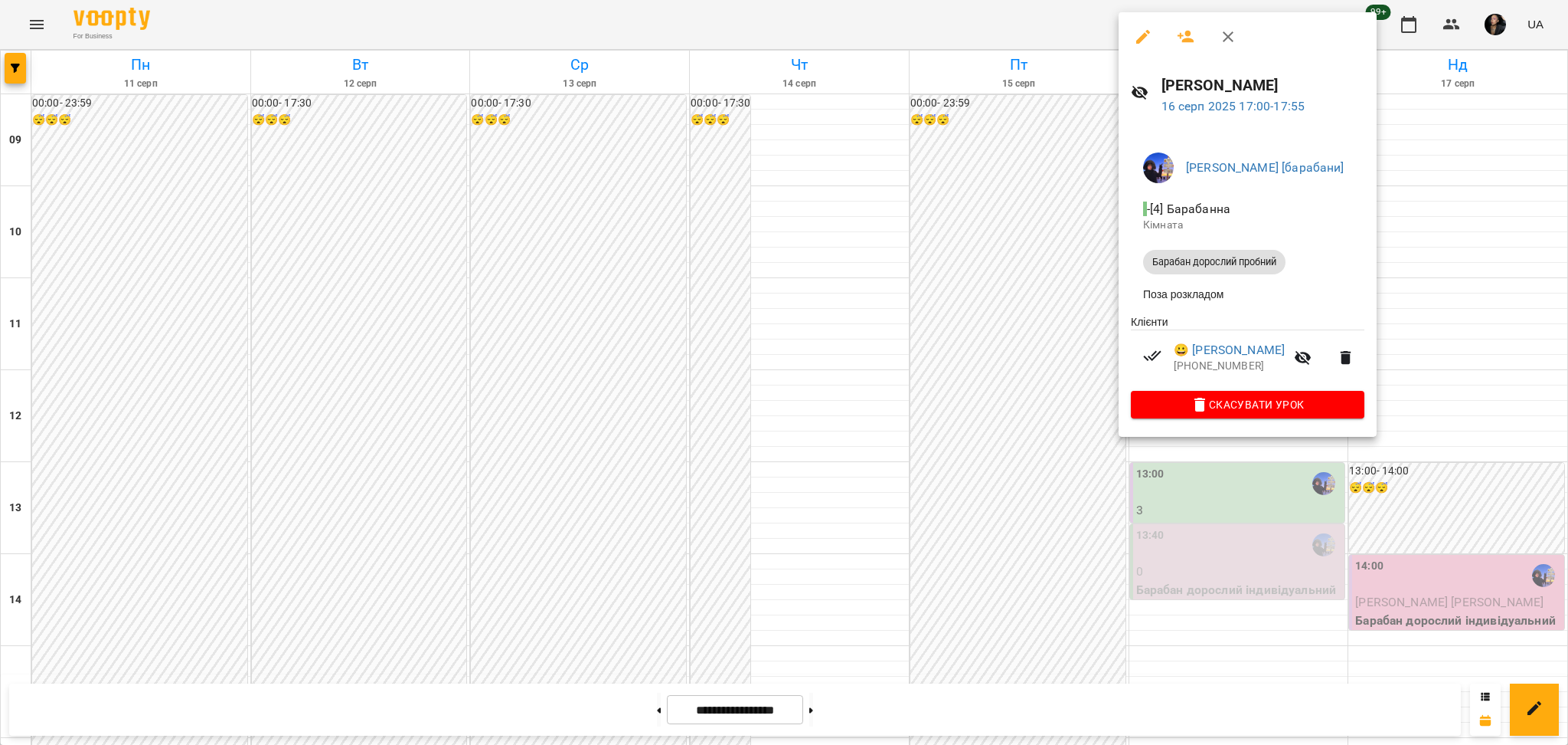
click at [1473, 392] on div at bounding box center [784, 372] width 1568 height 745
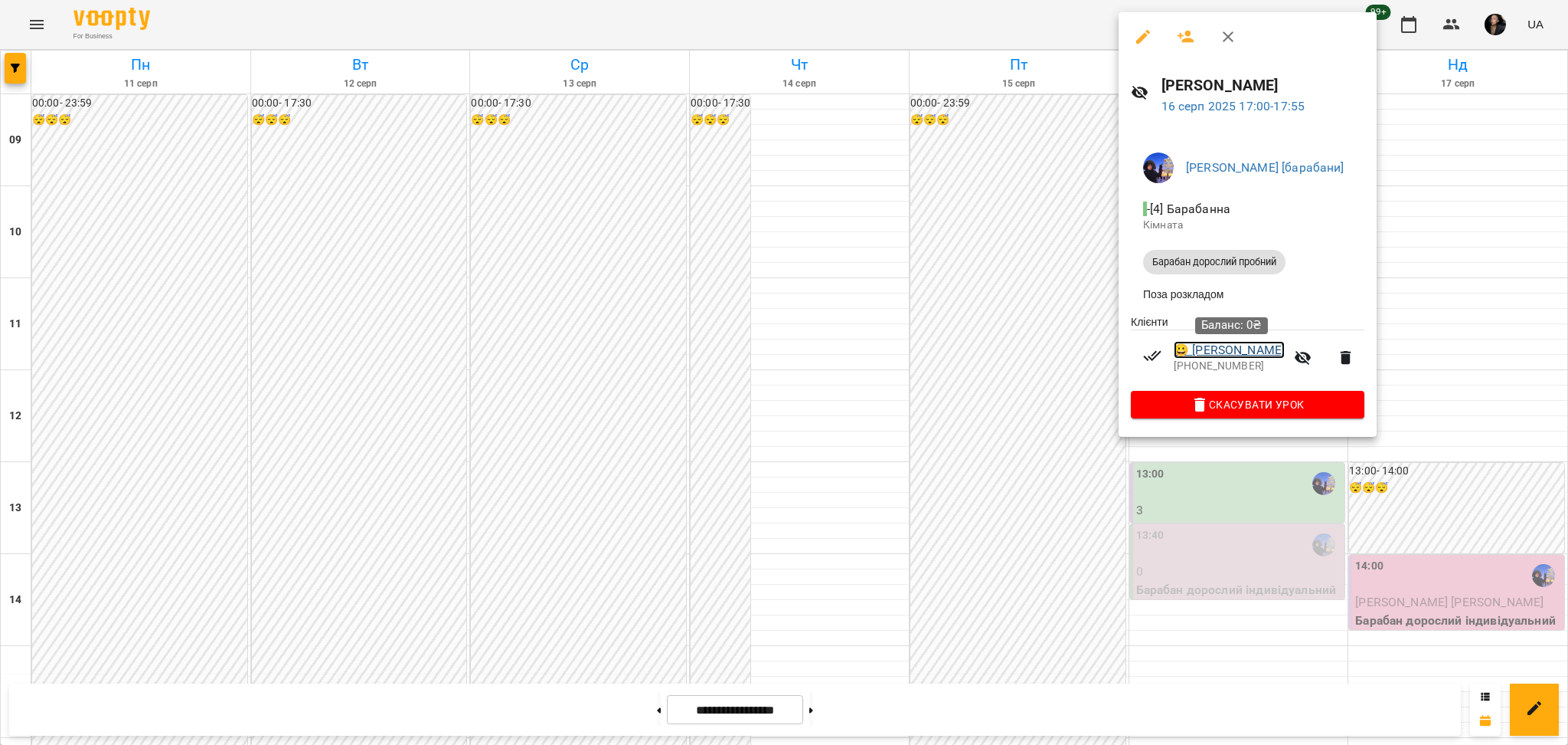
click at [1219, 345] on link "😀 Перфілов Сергій" at bounding box center [1229, 349] width 111 height 18
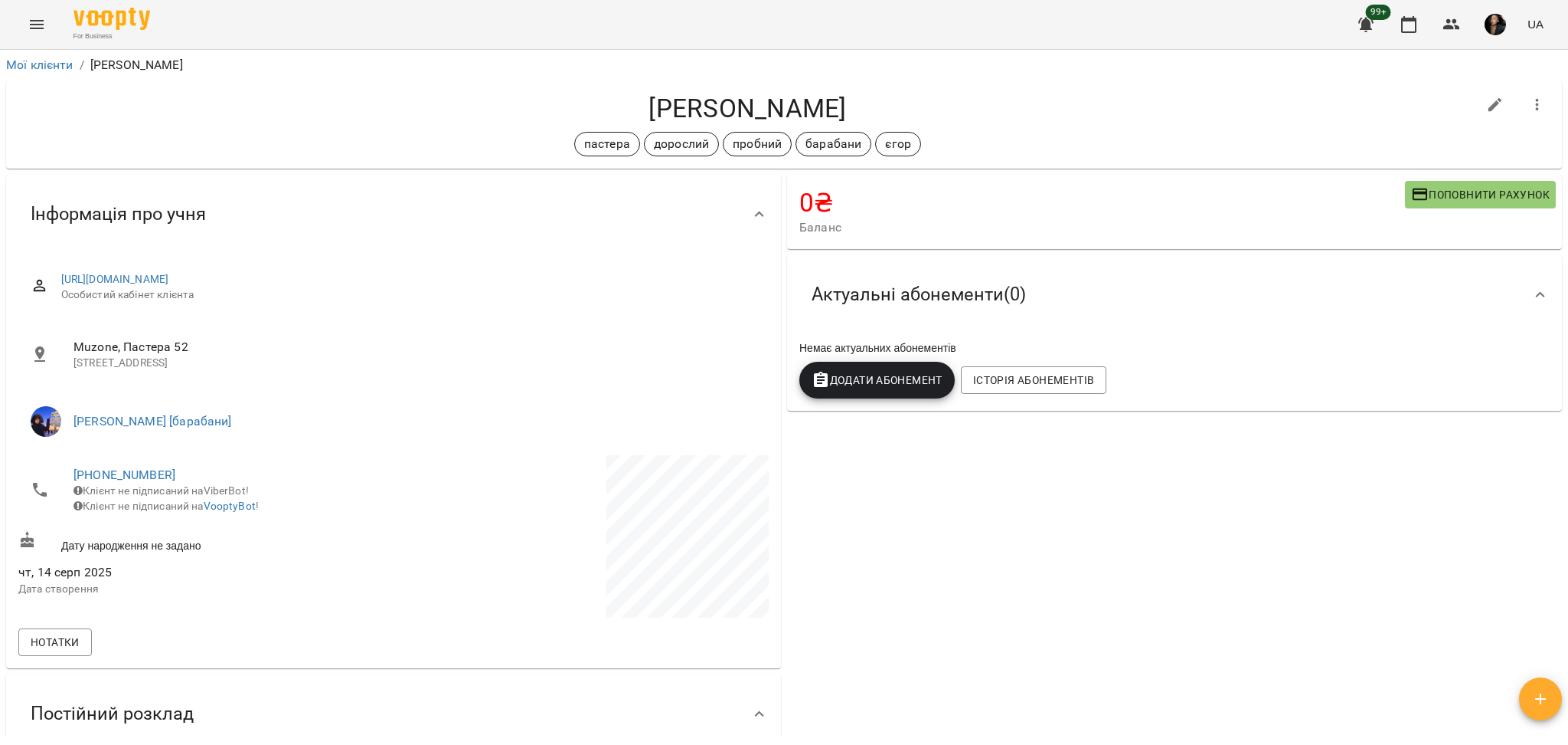
click at [700, 105] on h4 "[PERSON_NAME]" at bounding box center [747, 108] width 1458 height 32
copy h4 "Перфілов"
drag, startPoint x: 992, startPoint y: 63, endPoint x: 969, endPoint y: 92, distance: 37.0
click at [989, 67] on ol "Мої клієнти / Перфілов Сергій" at bounding box center [784, 64] width 1556 height 18
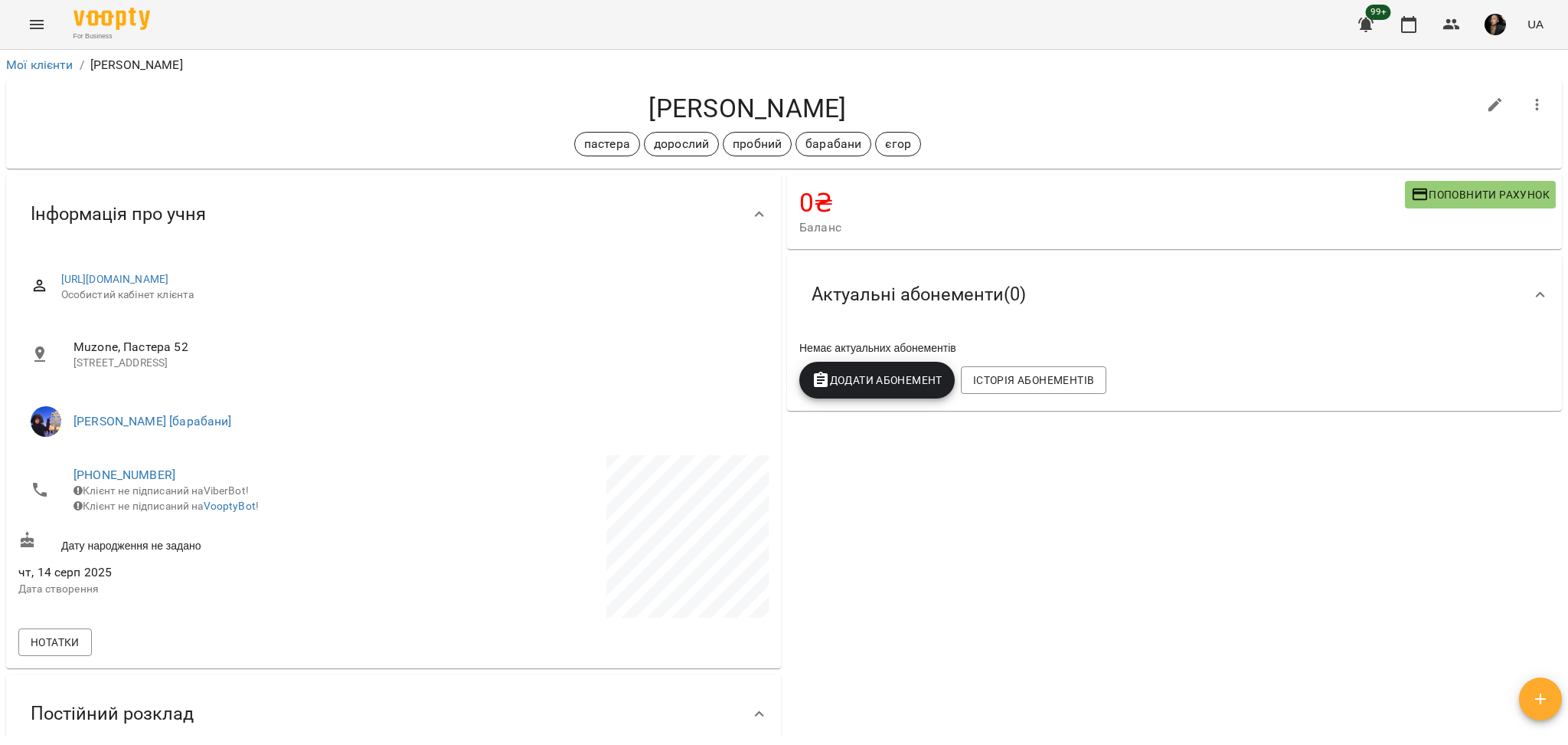
click at [722, 108] on h4 "[PERSON_NAME]" at bounding box center [747, 108] width 1458 height 32
copy h4 "Перфілов"
click at [1074, 640] on div "0 ₴ Баланс Поповнити рахунок Актуальні абонементи ( 0 ) Немає актуальних абонем…" at bounding box center [1174, 511] width 781 height 680
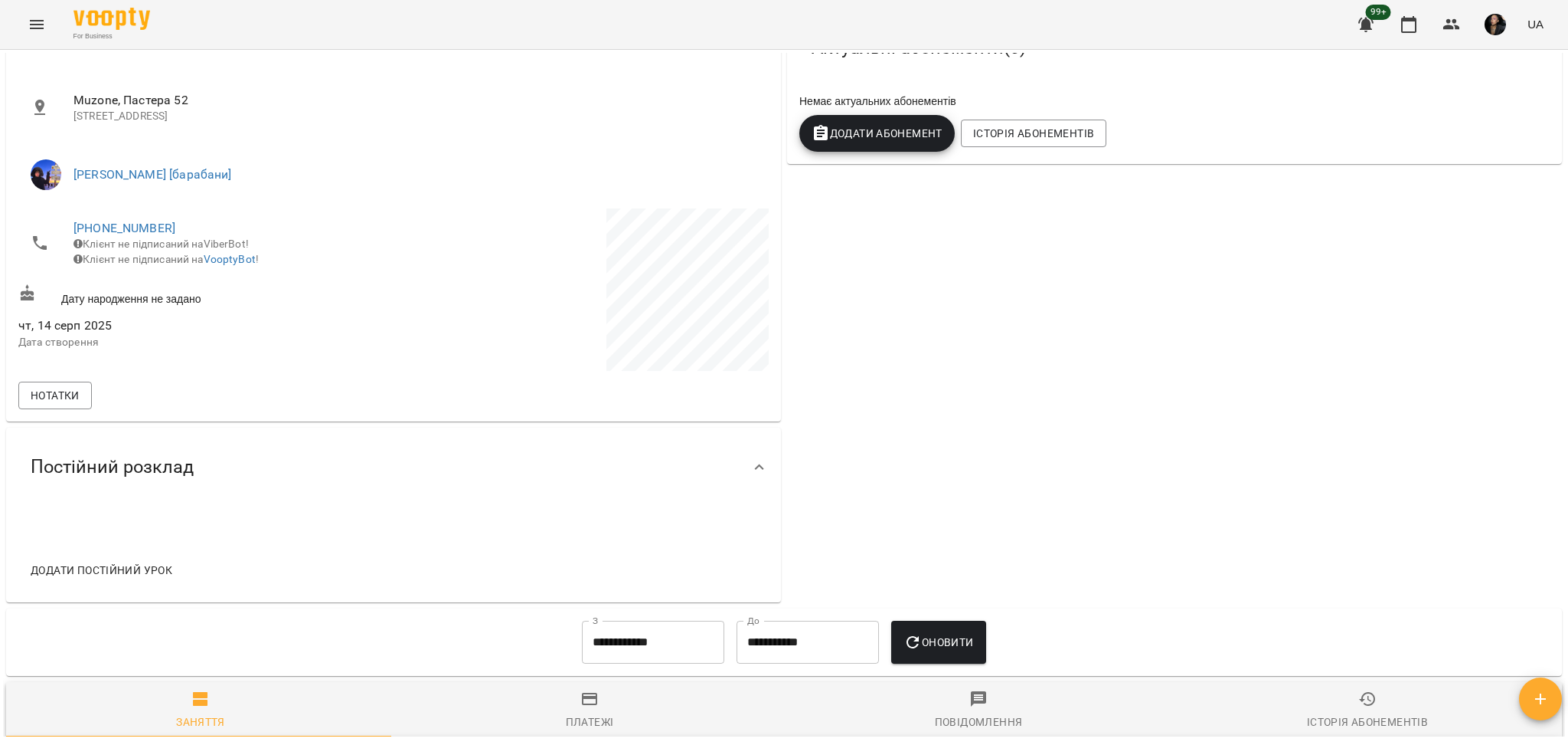
scroll to position [715, 0]
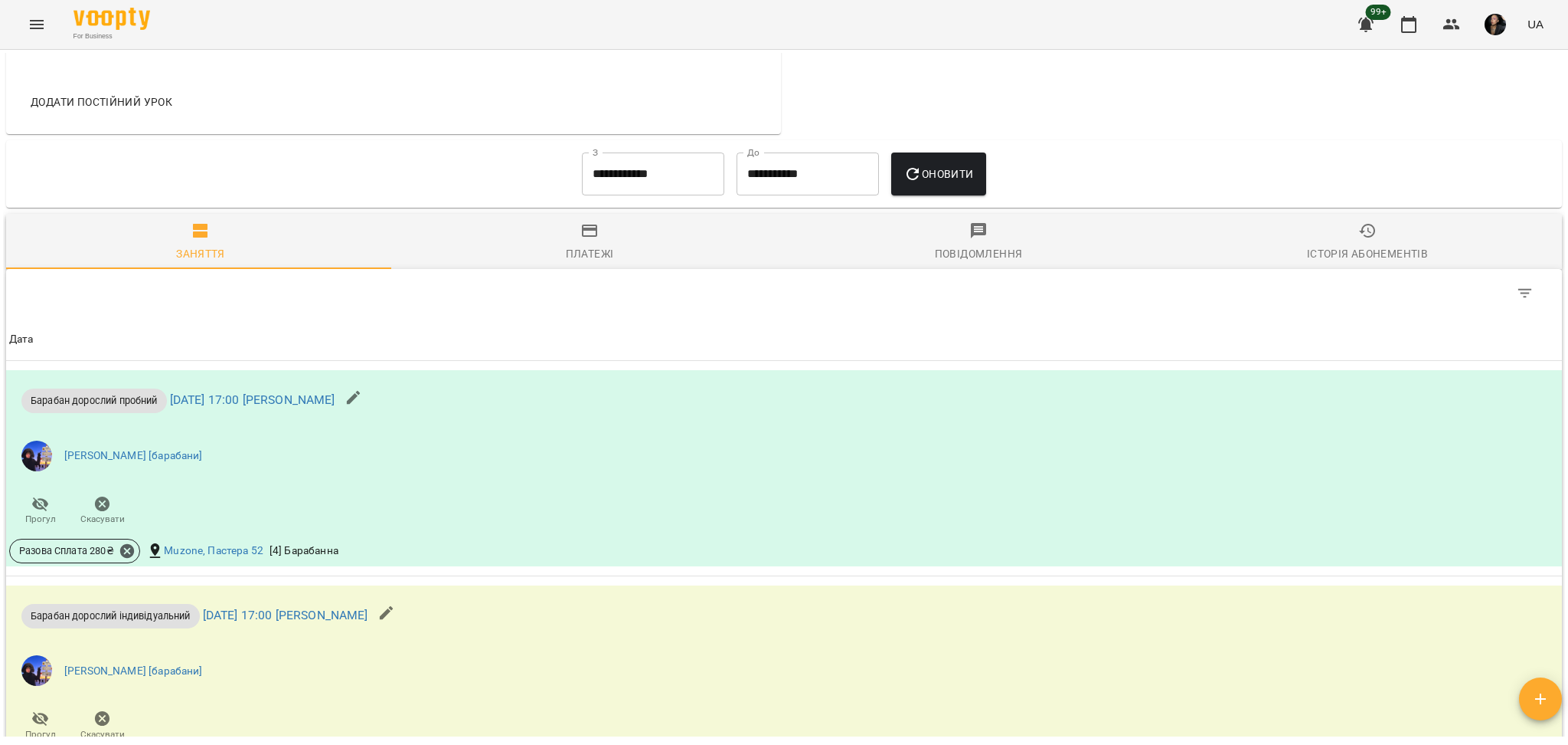
click at [642, 238] on span "Платежі" at bounding box center [589, 242] width 371 height 41
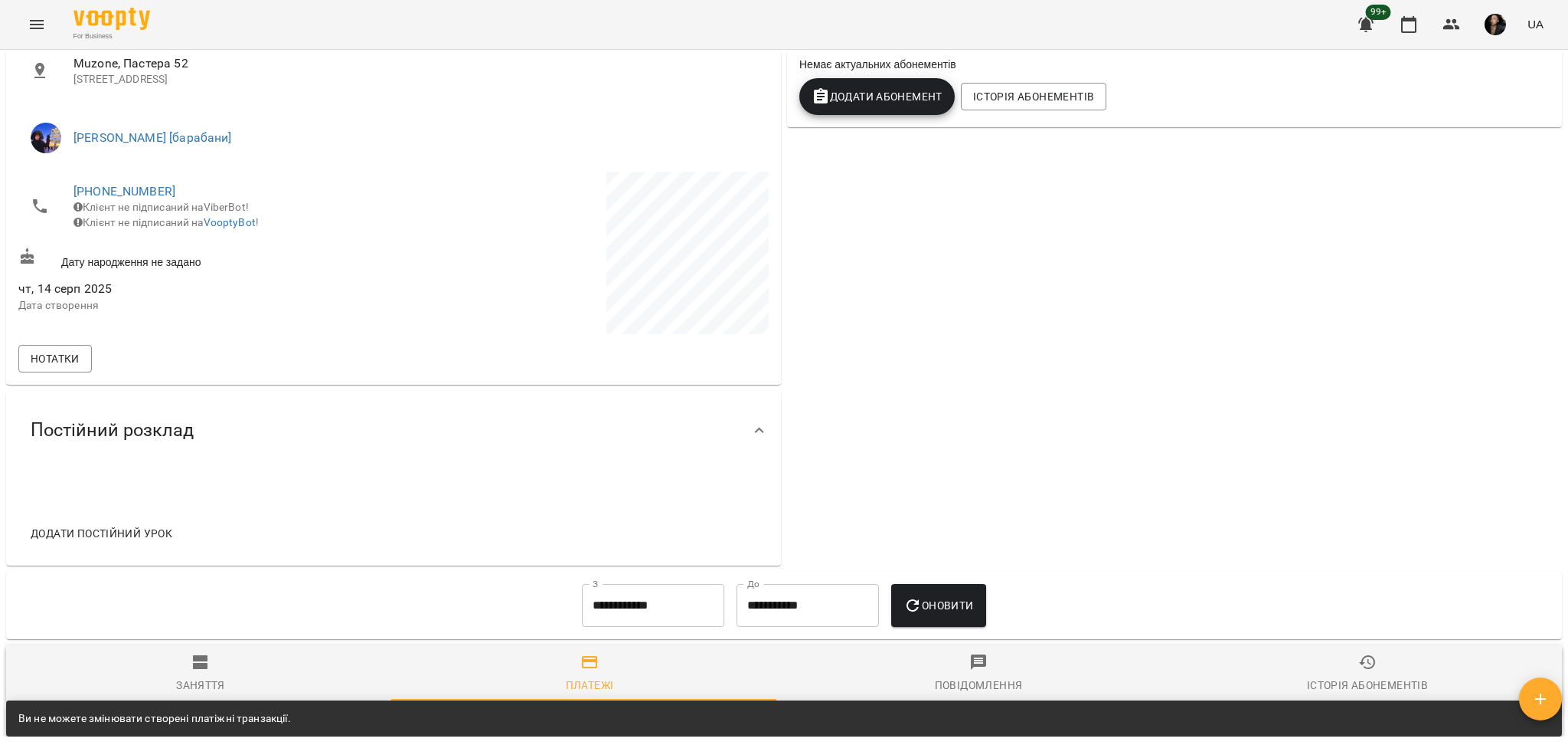
scroll to position [0, 0]
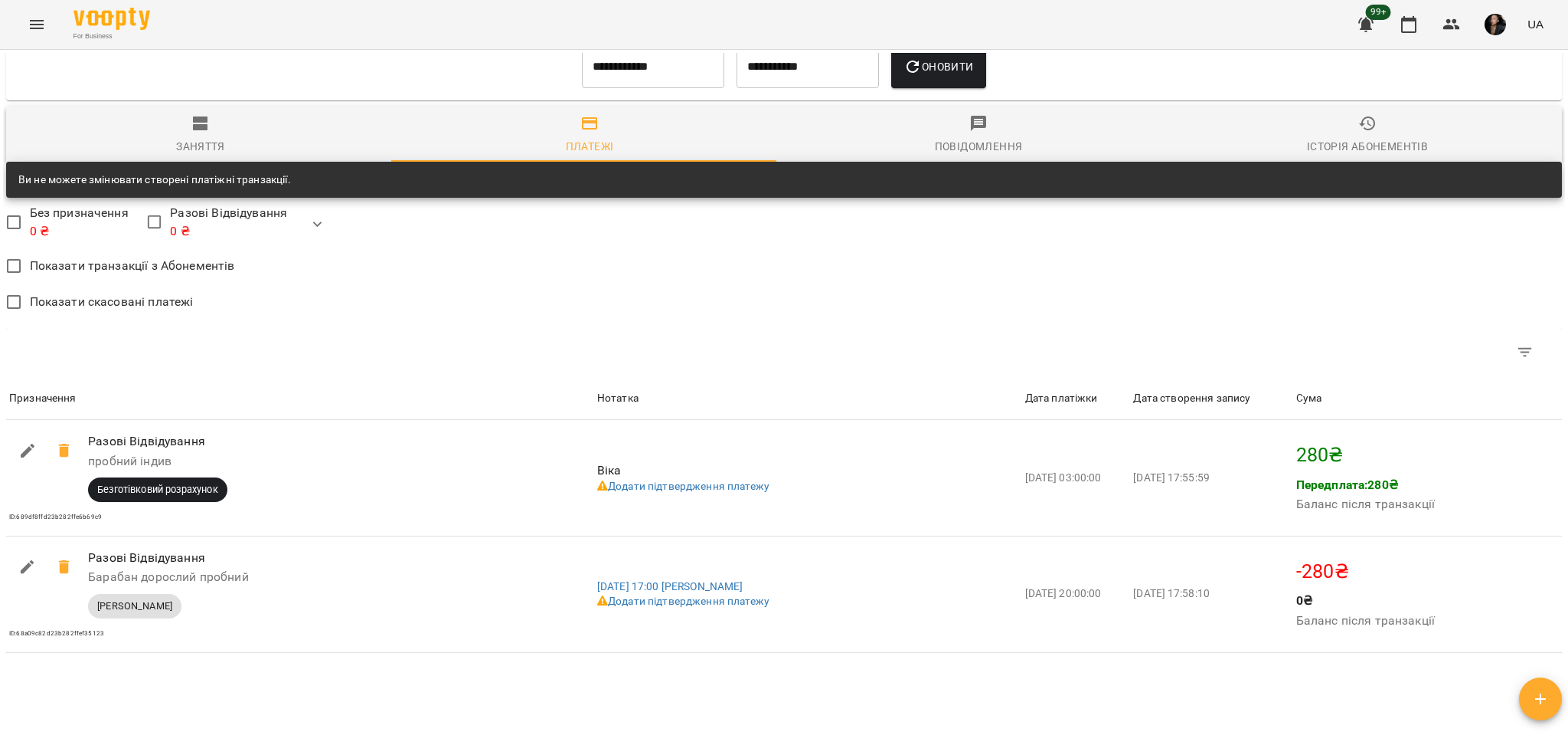
click at [246, 134] on span "Заняття" at bounding box center [200, 134] width 371 height 41
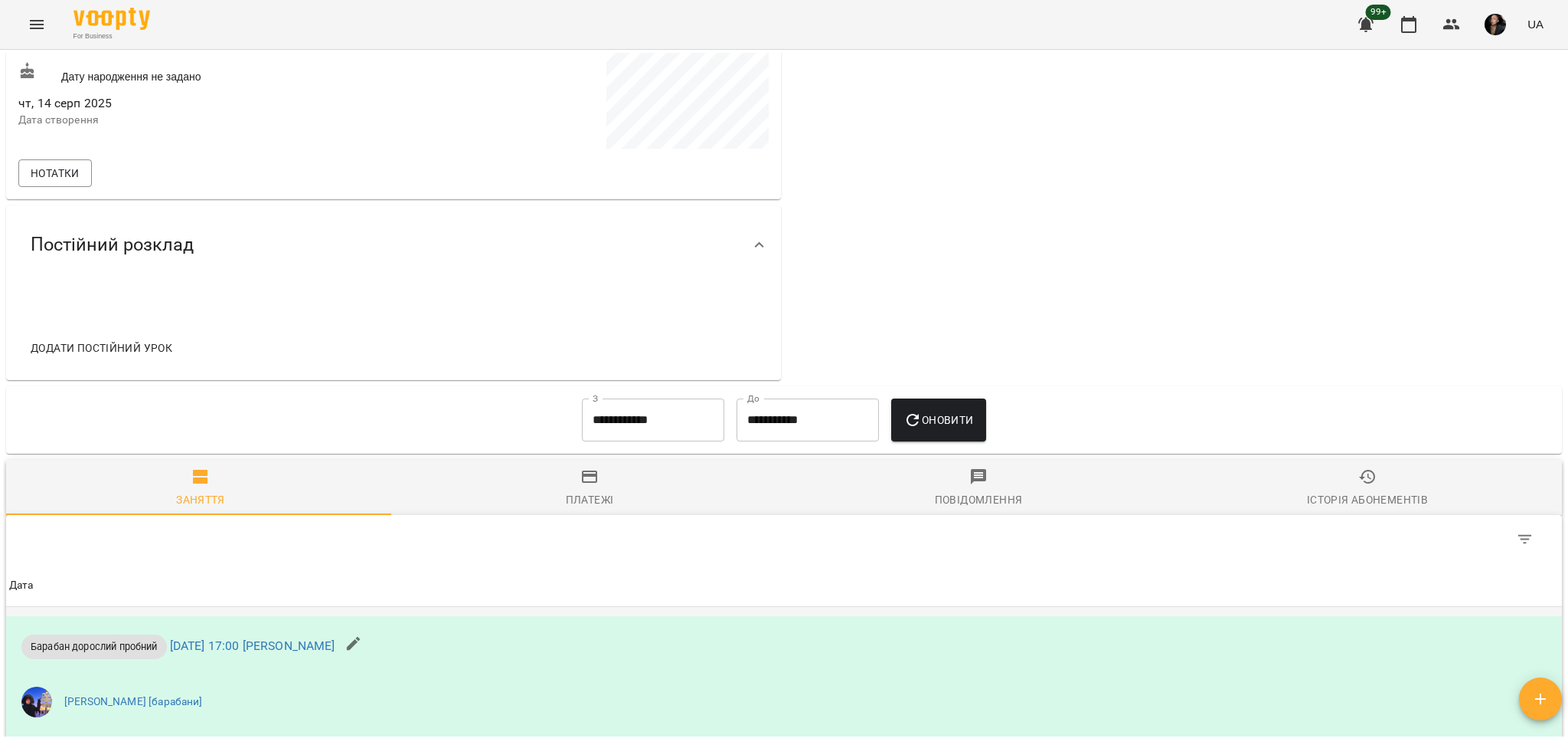
scroll to position [822, 0]
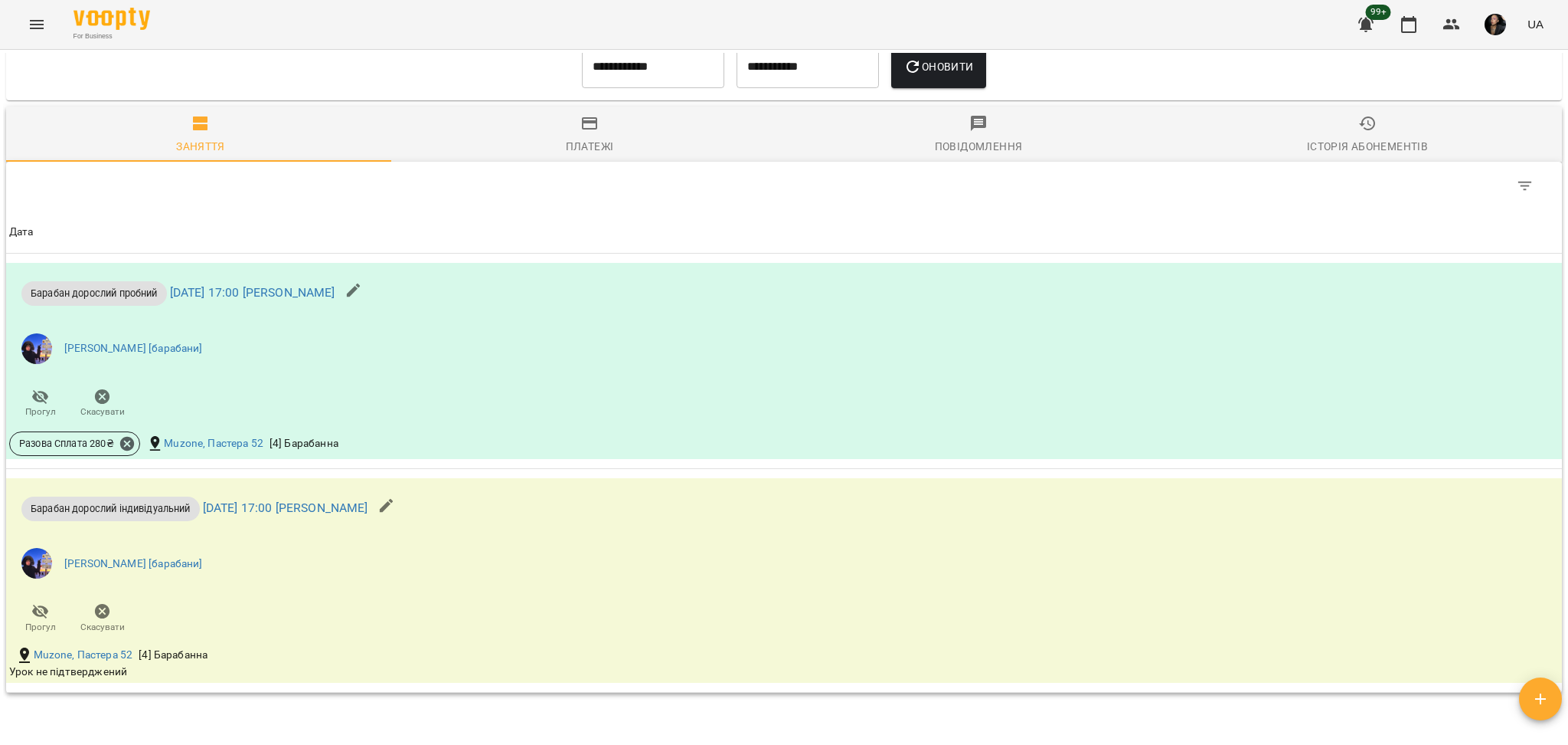
click at [603, 122] on span "Платежі" at bounding box center [589, 134] width 371 height 41
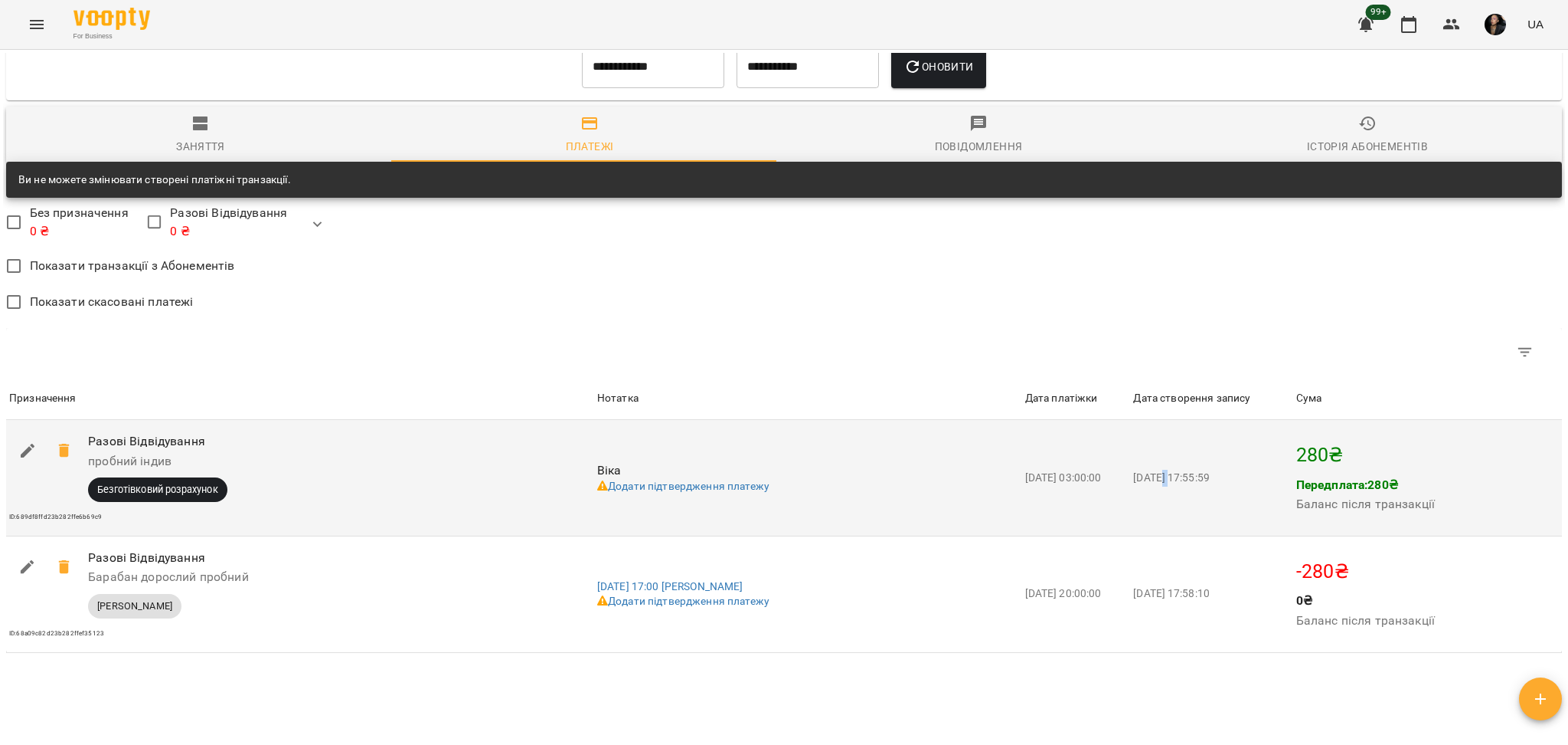
drag, startPoint x: 1185, startPoint y: 473, endPoint x: 1201, endPoint y: 472, distance: 16.0
click at [1196, 472] on span "2025-08-14 17:55:59" at bounding box center [1171, 477] width 76 height 12
click at [1209, 478] on span "2025-08-14 17:55:59" at bounding box center [1171, 477] width 76 height 12
drag, startPoint x: 1088, startPoint y: 476, endPoint x: 1268, endPoint y: 512, distance: 183.6
click at [1091, 476] on span "2025-08-14 03:00:00" at bounding box center [1063, 477] width 76 height 12
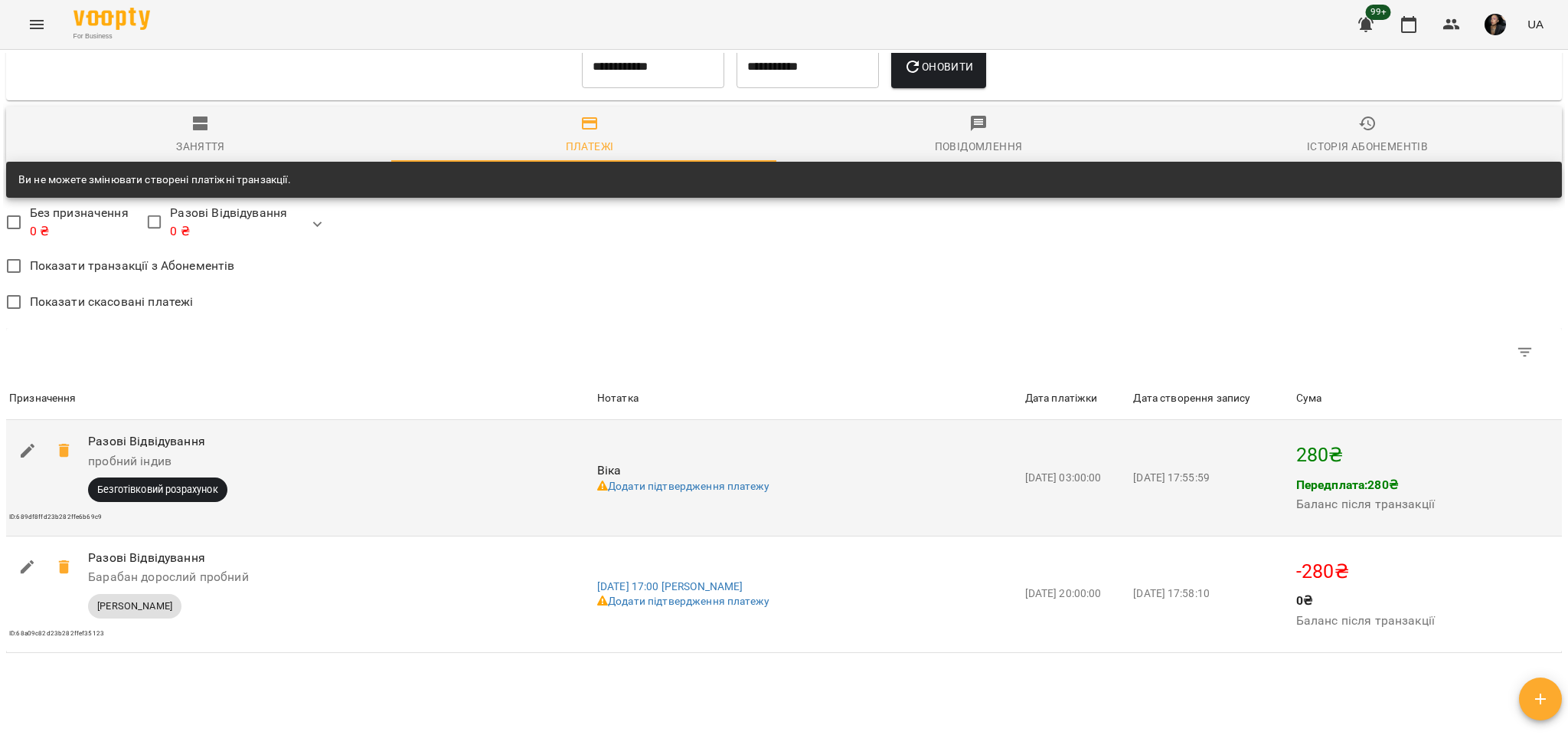
click at [1209, 480] on span "2025-08-14 17:55:59" at bounding box center [1171, 477] width 76 height 12
drag, startPoint x: 1179, startPoint y: 472, endPoint x: 1229, endPoint y: 473, distance: 50.0
click at [1201, 472] on span "2025-08-14 17:55:59" at bounding box center [1171, 477] width 76 height 12
click at [1209, 473] on span "2025-08-14 17:55:59" at bounding box center [1171, 477] width 76 height 12
click at [26, 452] on icon "button" at bounding box center [27, 450] width 14 height 14
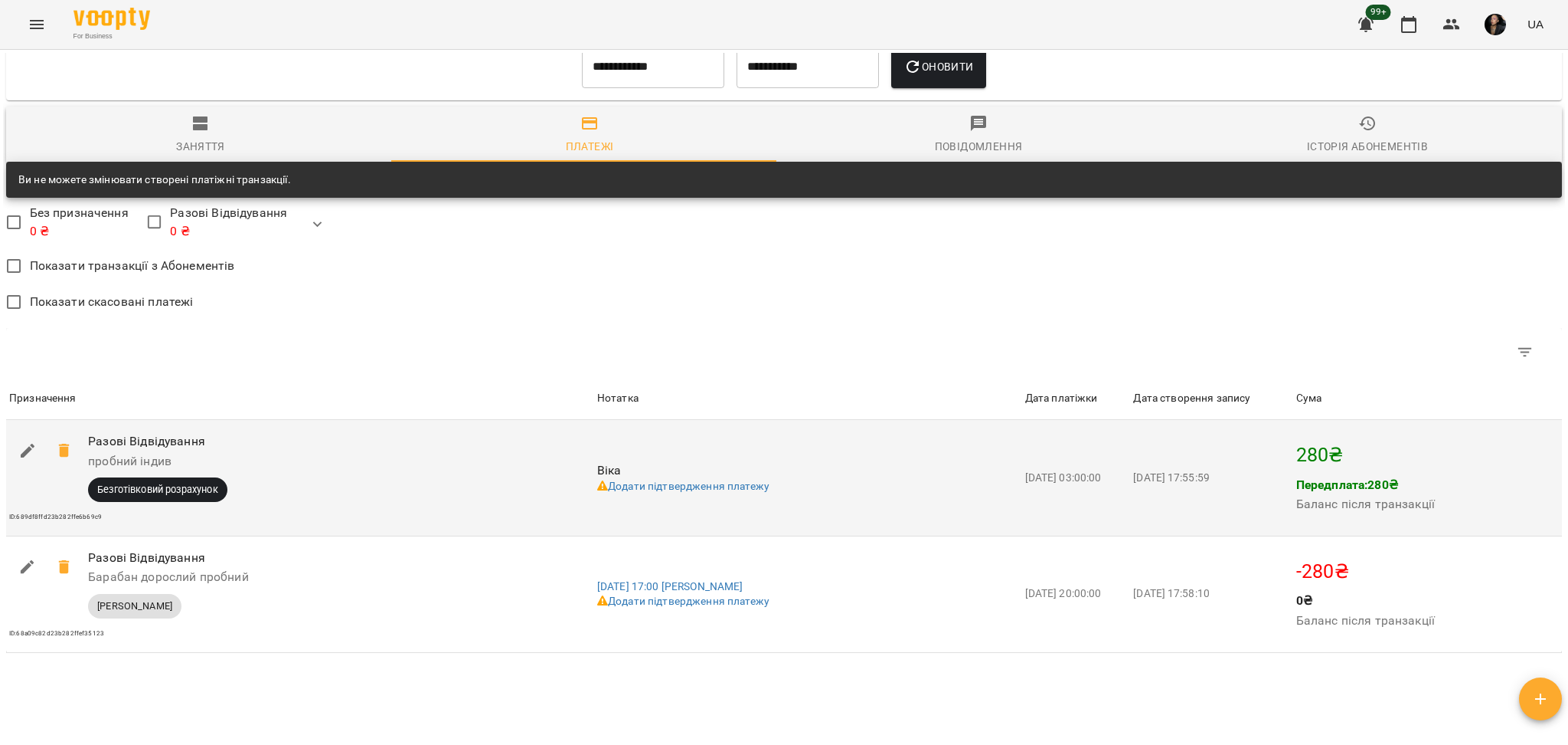
select select "****"
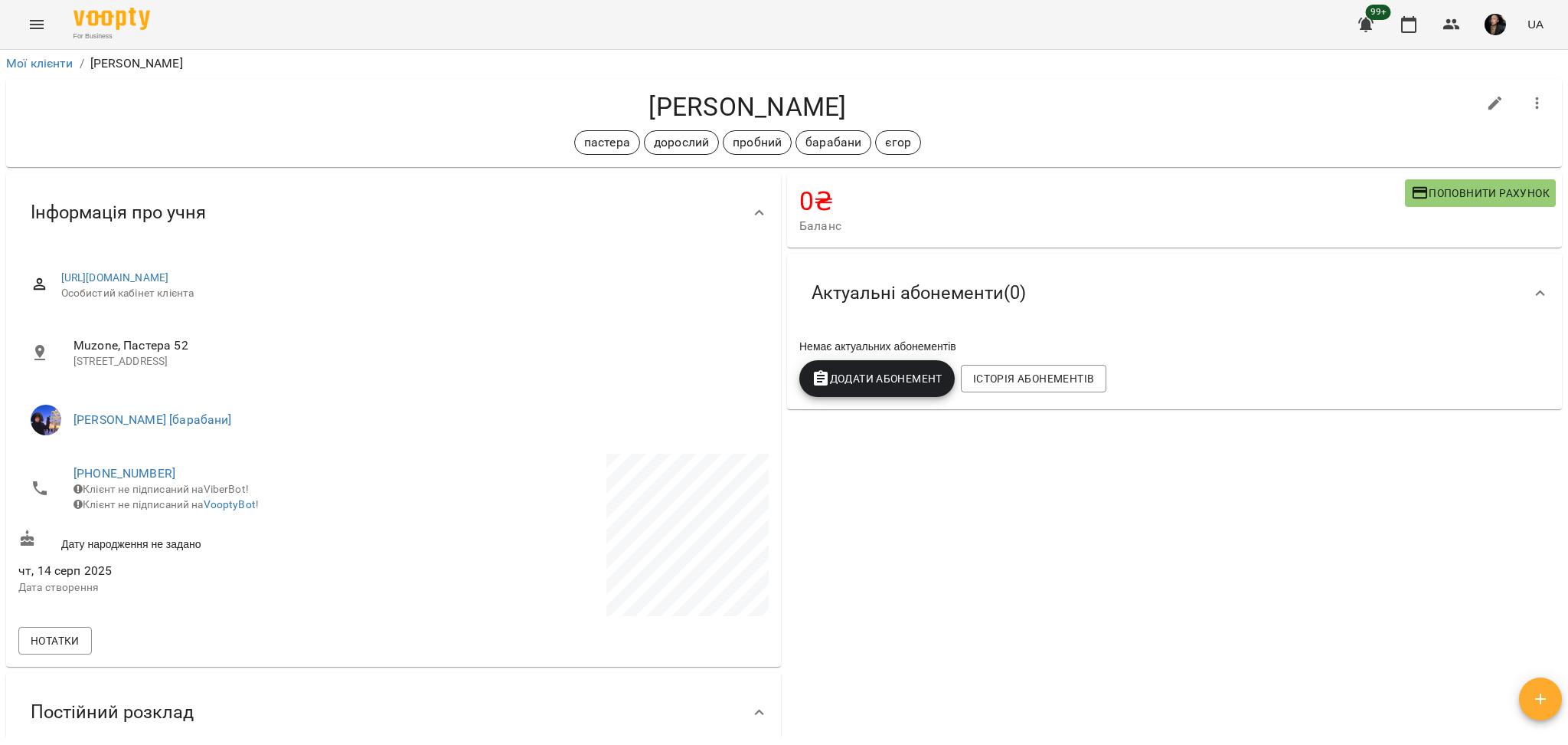
scroll to position [0, 0]
click at [737, 97] on h4 "[PERSON_NAME]" at bounding box center [747, 108] width 1458 height 32
click at [1400, 22] on icon "button" at bounding box center [1408, 24] width 18 height 18
click at [1456, 192] on span "Поповнити рахунок" at bounding box center [1481, 194] width 139 height 18
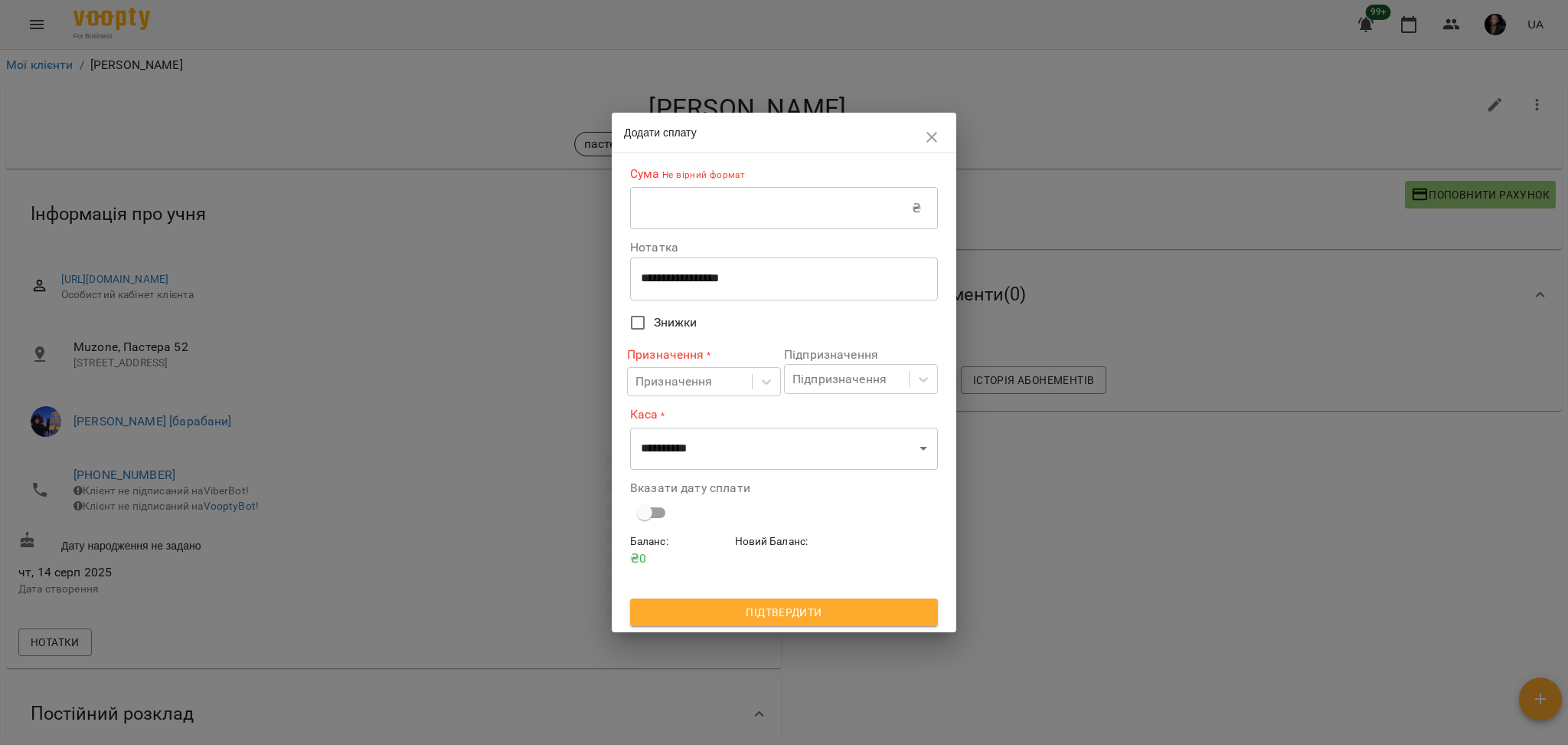
click at [693, 177] on p "Не вірний формат" at bounding box center [703, 176] width 86 height 15
click at [692, 182] on p "Не вірний формат" at bounding box center [703, 176] width 86 height 15
click at [698, 188] on input "text" at bounding box center [770, 208] width 282 height 43
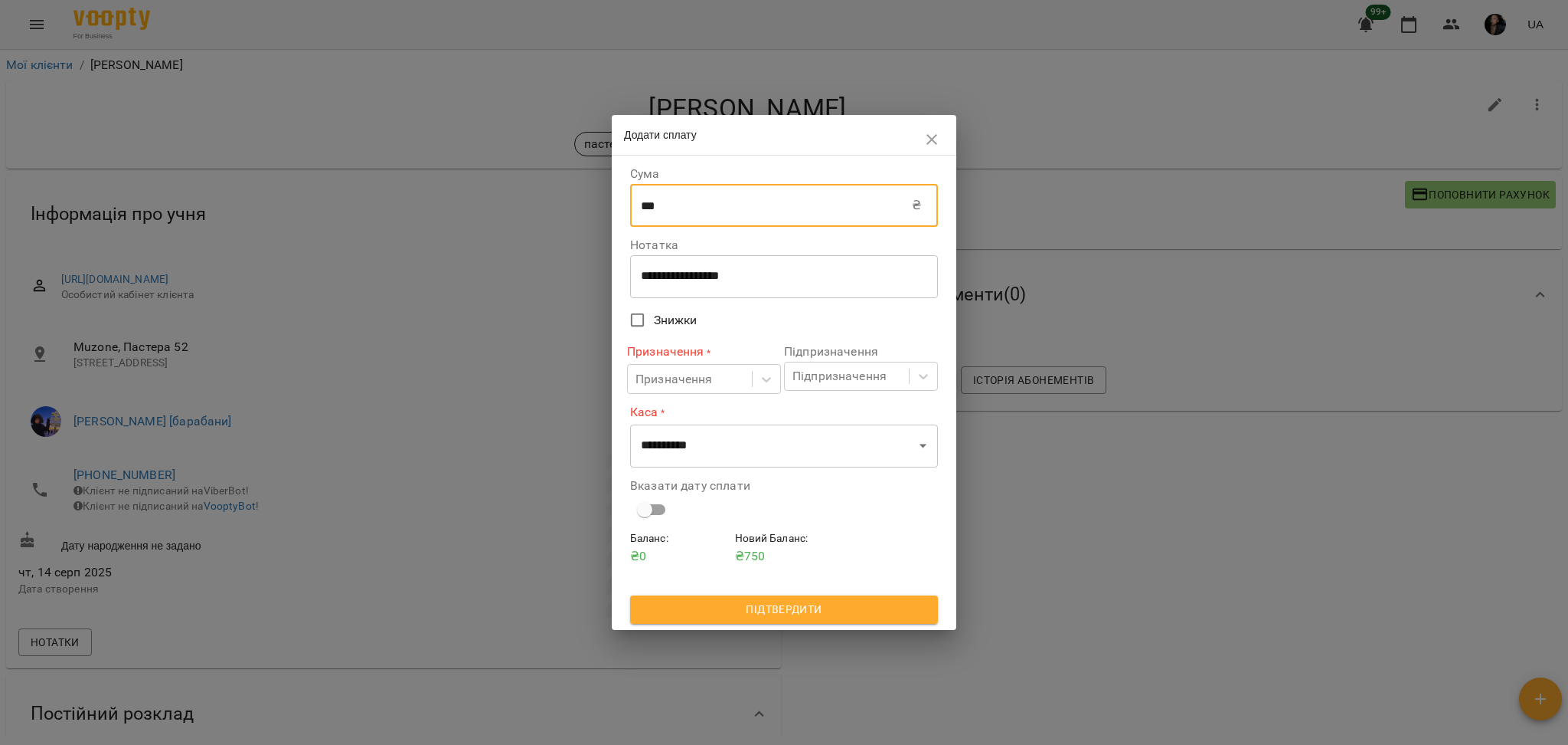
type input "***"
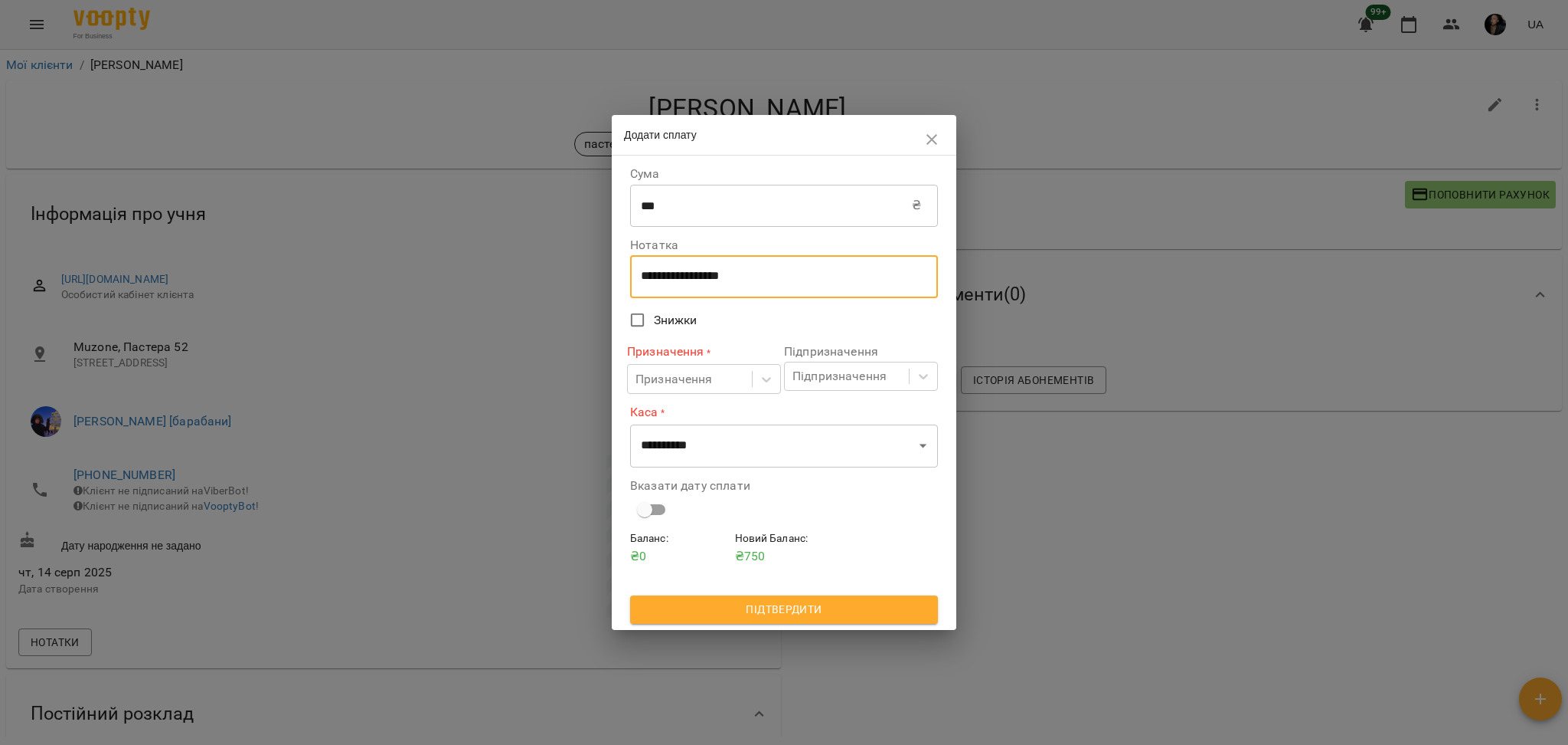
click at [680, 277] on textarea "**********" at bounding box center [784, 276] width 287 height 15
type textarea "****"
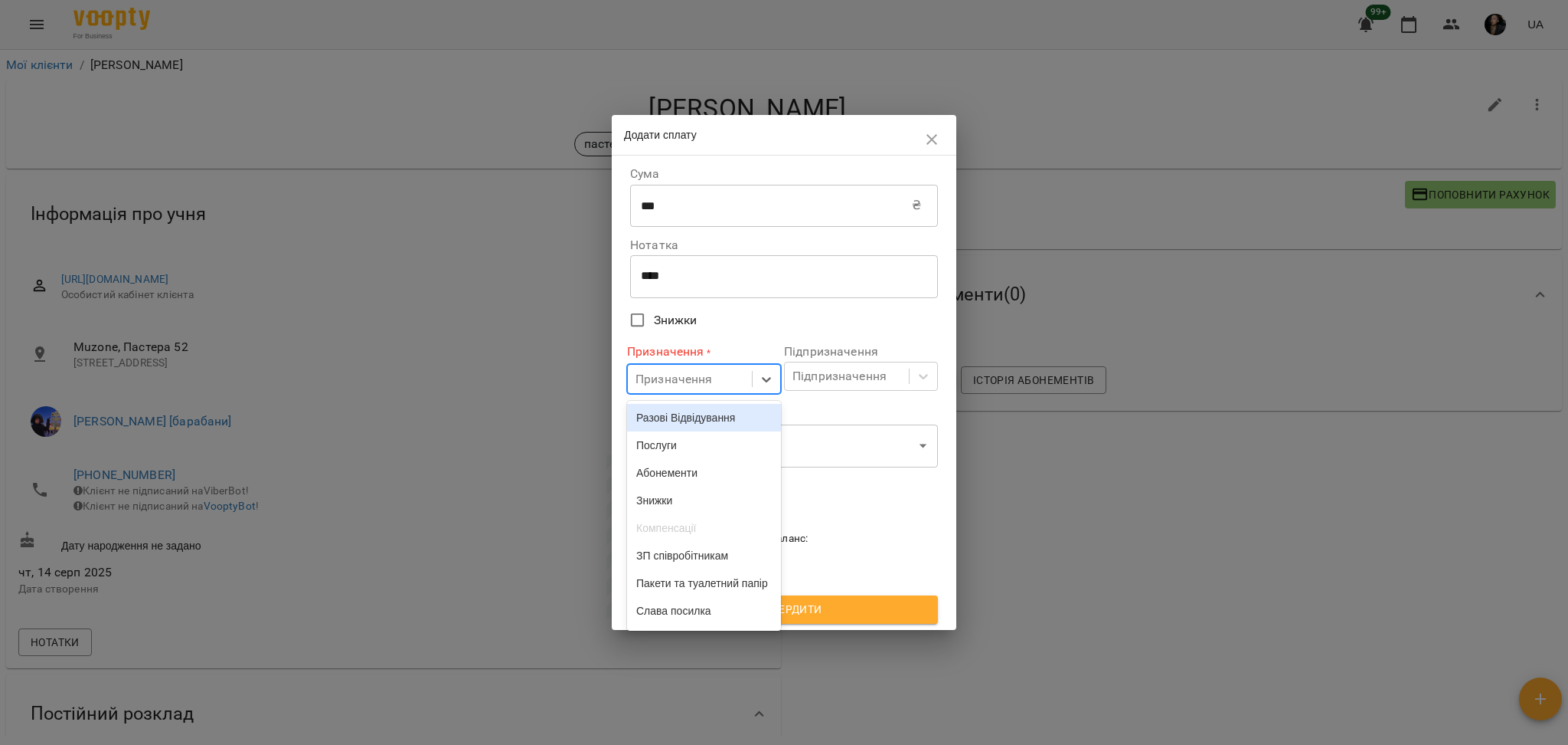
click at [701, 374] on div "Призначення" at bounding box center [674, 378] width 77 height 18
click at [710, 404] on div "Разові Відвідування" at bounding box center [704, 417] width 154 height 27
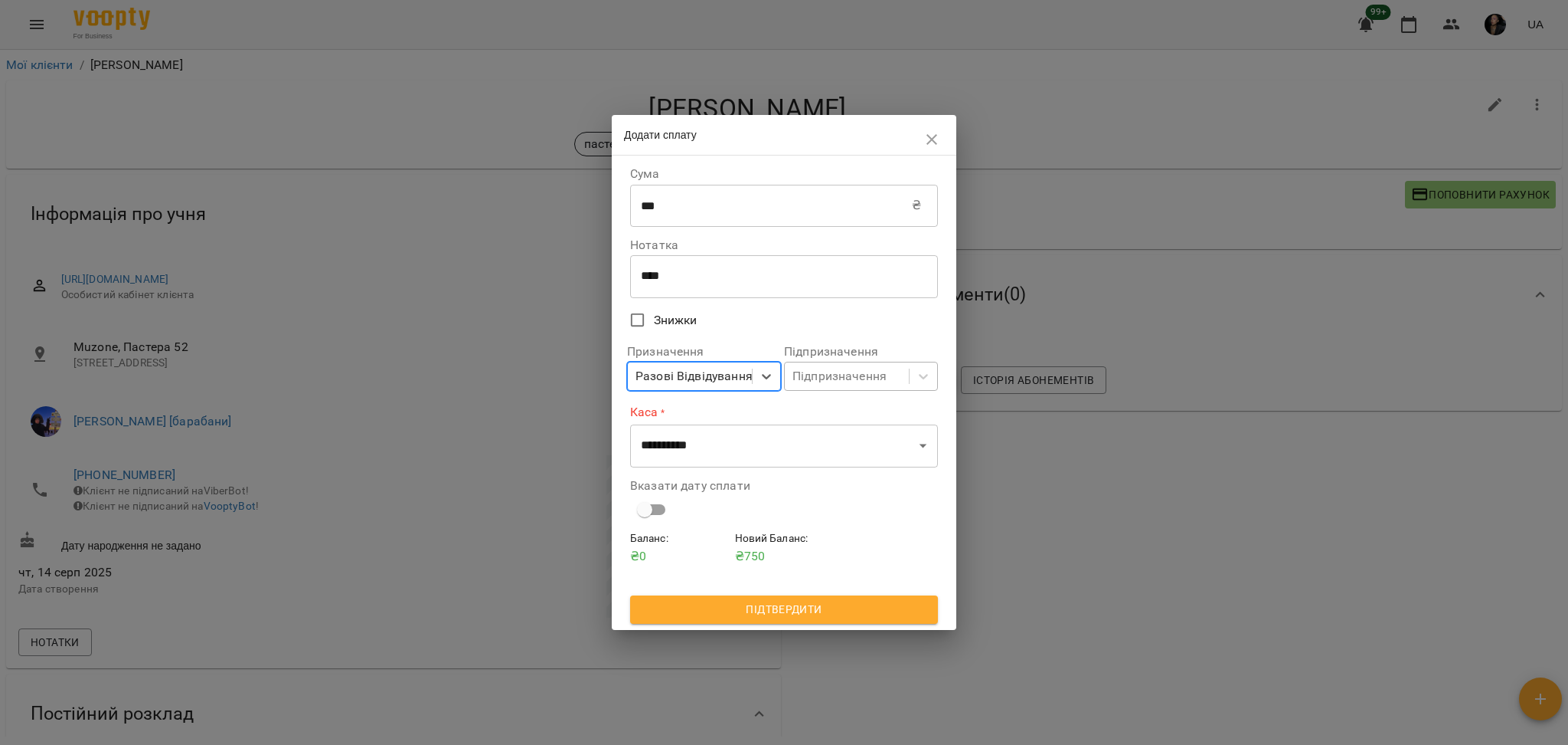
click at [810, 386] on div "Підпризначення" at bounding box center [846, 376] width 124 height 28
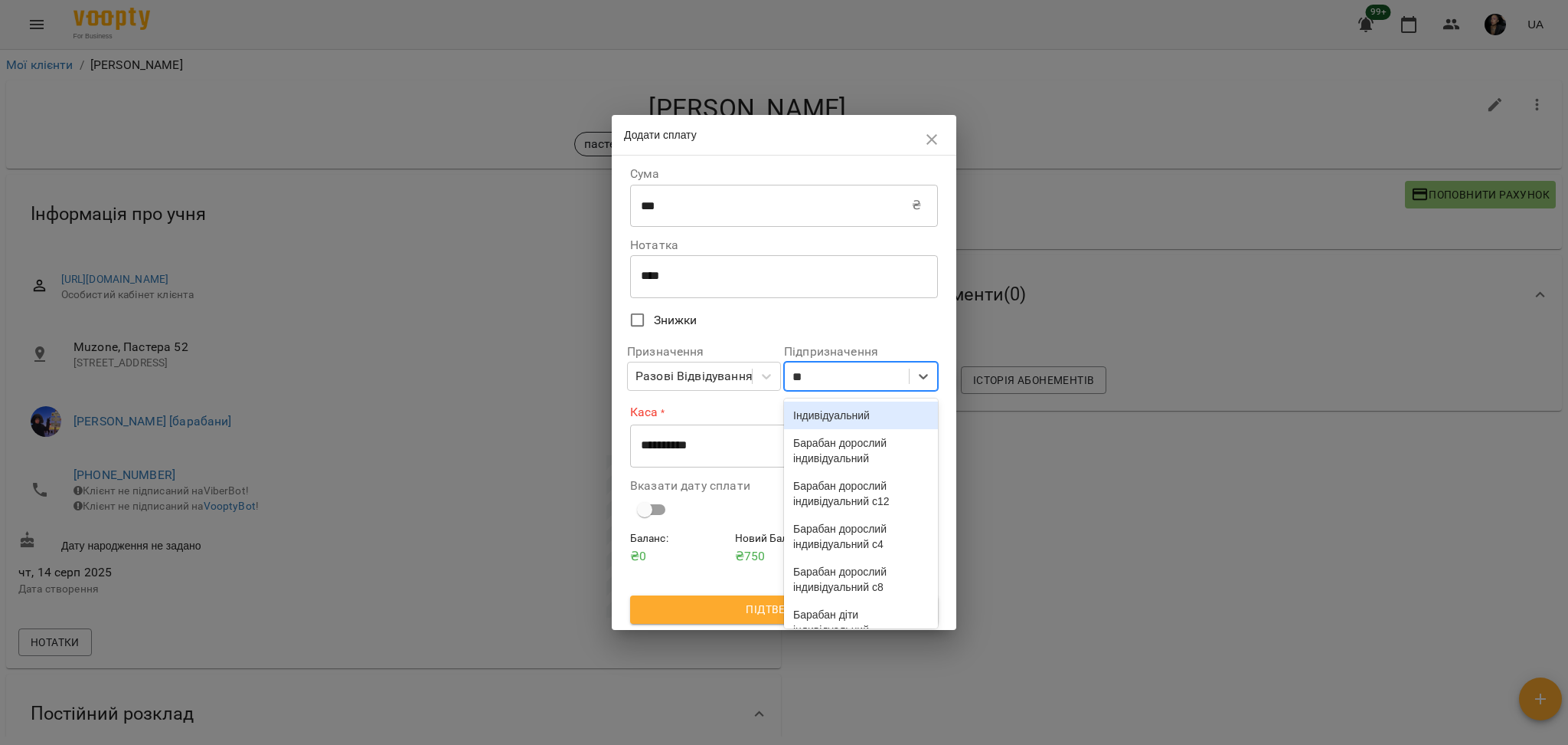
type input "*"
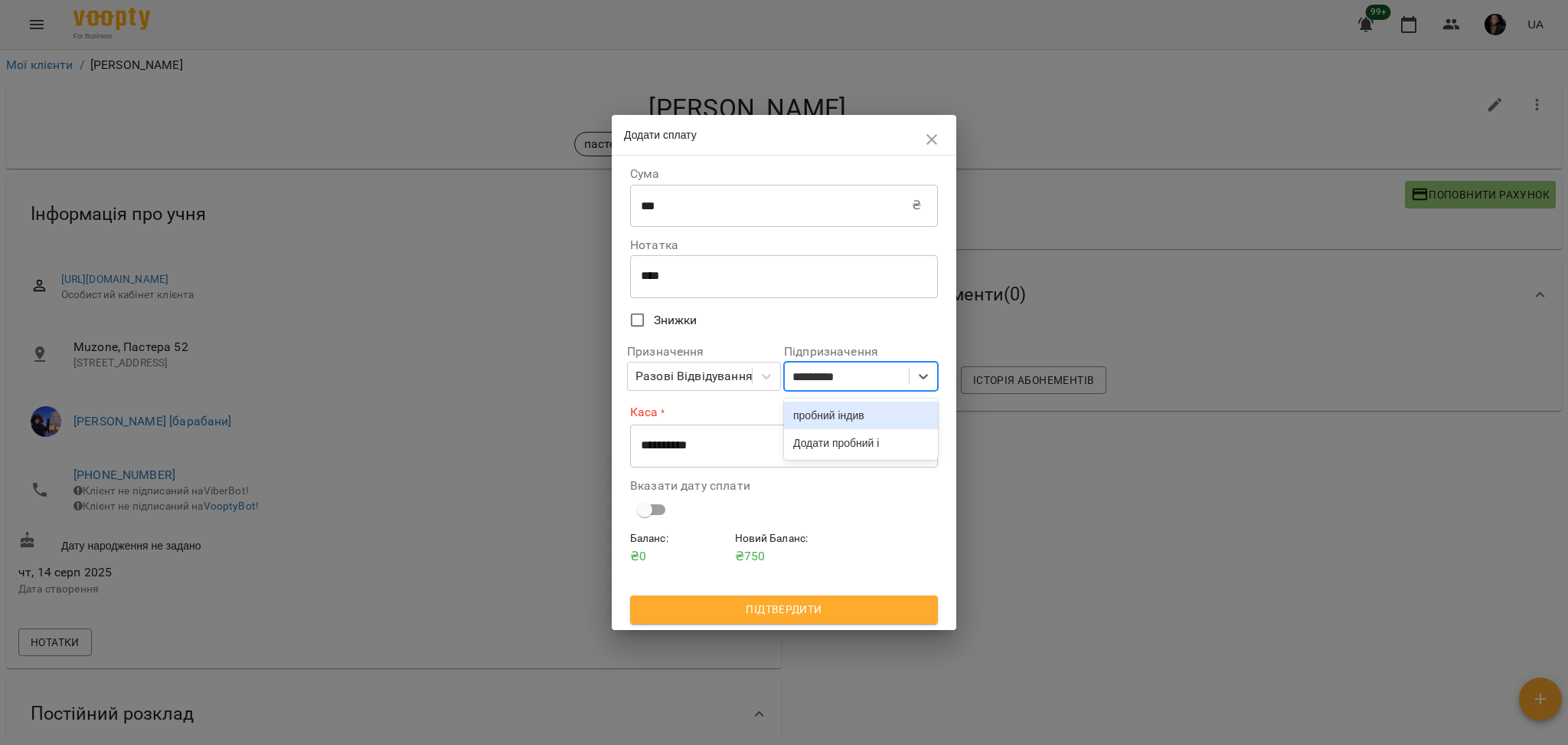
type input "**********"
click at [922, 417] on div "пробний індив" at bounding box center [861, 415] width 154 height 27
click at [795, 477] on div "Вказати дату сплати" at bounding box center [784, 502] width 314 height 63
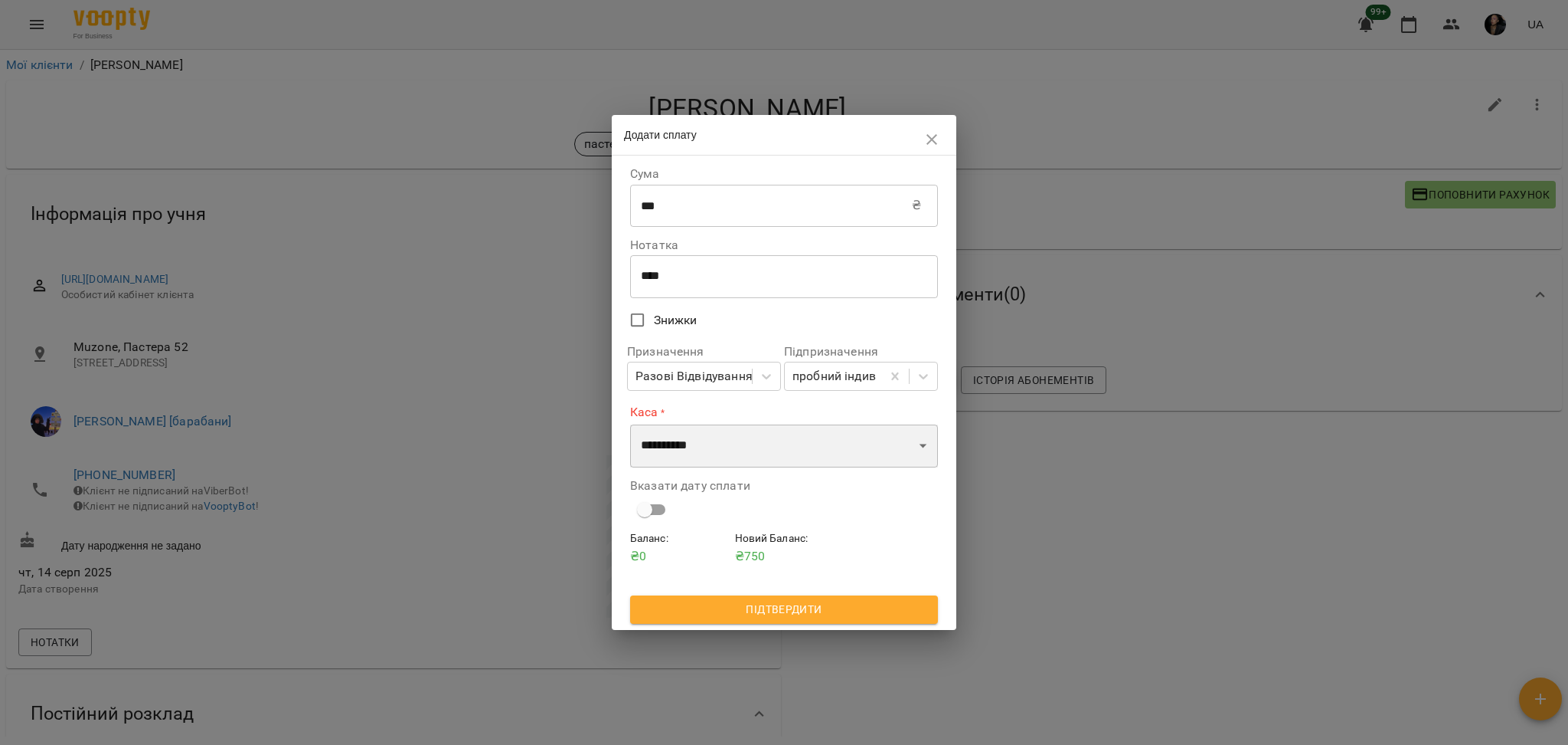
click at [810, 456] on select "**********" at bounding box center [784, 446] width 308 height 43
click at [630, 425] on select "**********" at bounding box center [784, 446] width 308 height 43
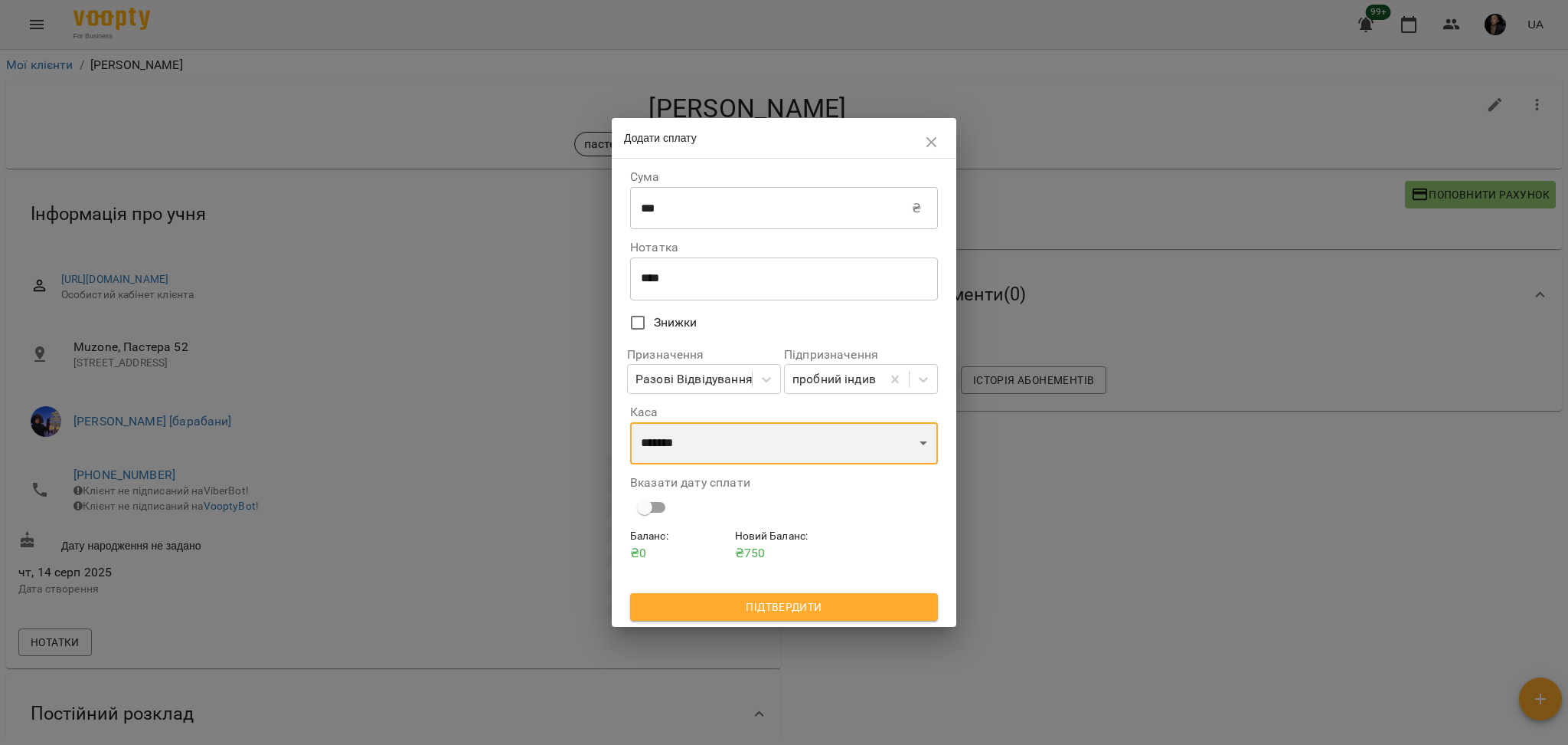
click at [689, 436] on select "**********" at bounding box center [784, 444] width 308 height 43
select select "****"
click at [630, 423] on select "**********" at bounding box center [784, 444] width 308 height 43
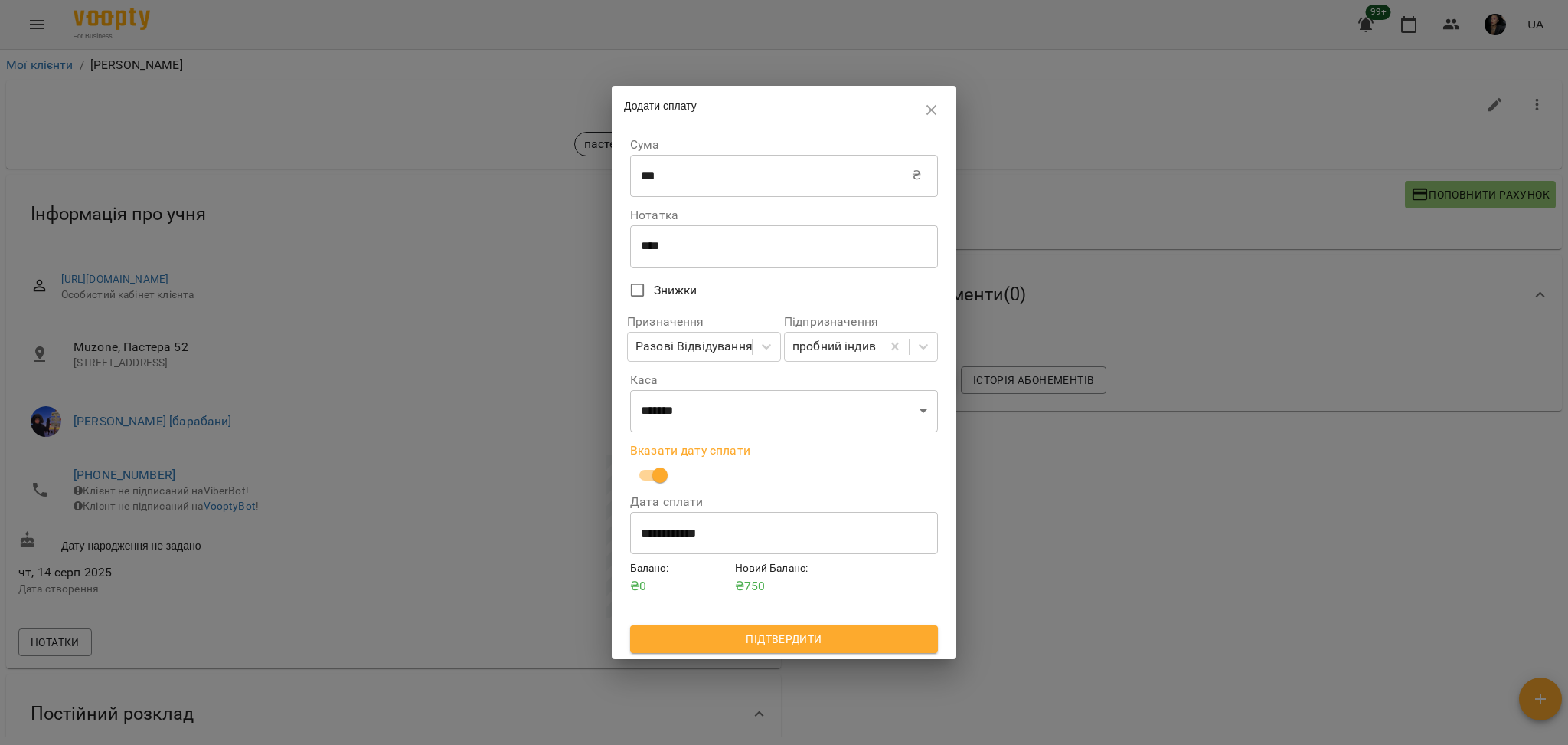
click at [775, 644] on span "Підтвердити" at bounding box center [784, 638] width 283 height 18
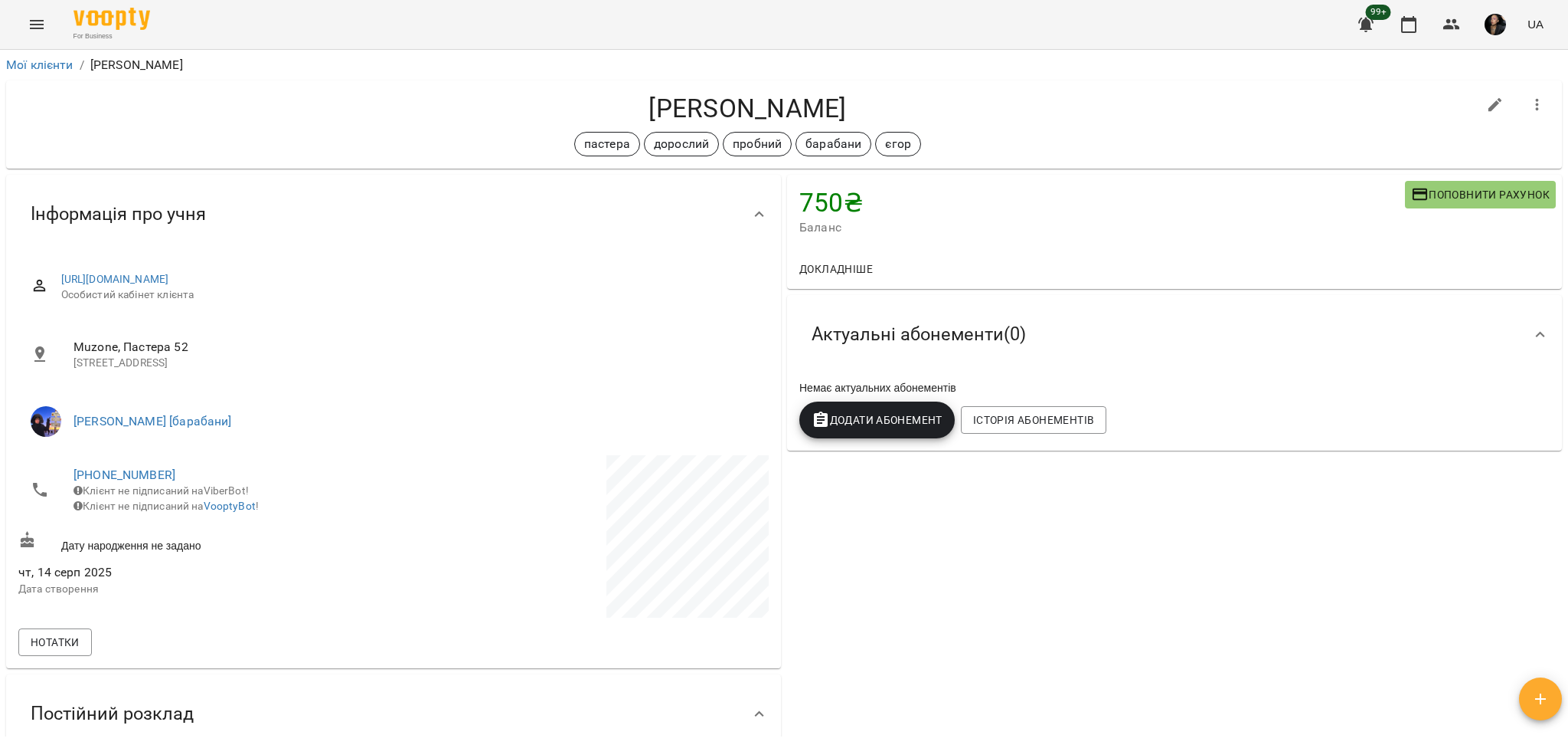
click at [716, 100] on h4 "[PERSON_NAME]" at bounding box center [747, 108] width 1458 height 32
copy h4 "Перфілов"
click at [668, 100] on h4 "[PERSON_NAME]" at bounding box center [747, 108] width 1458 height 32
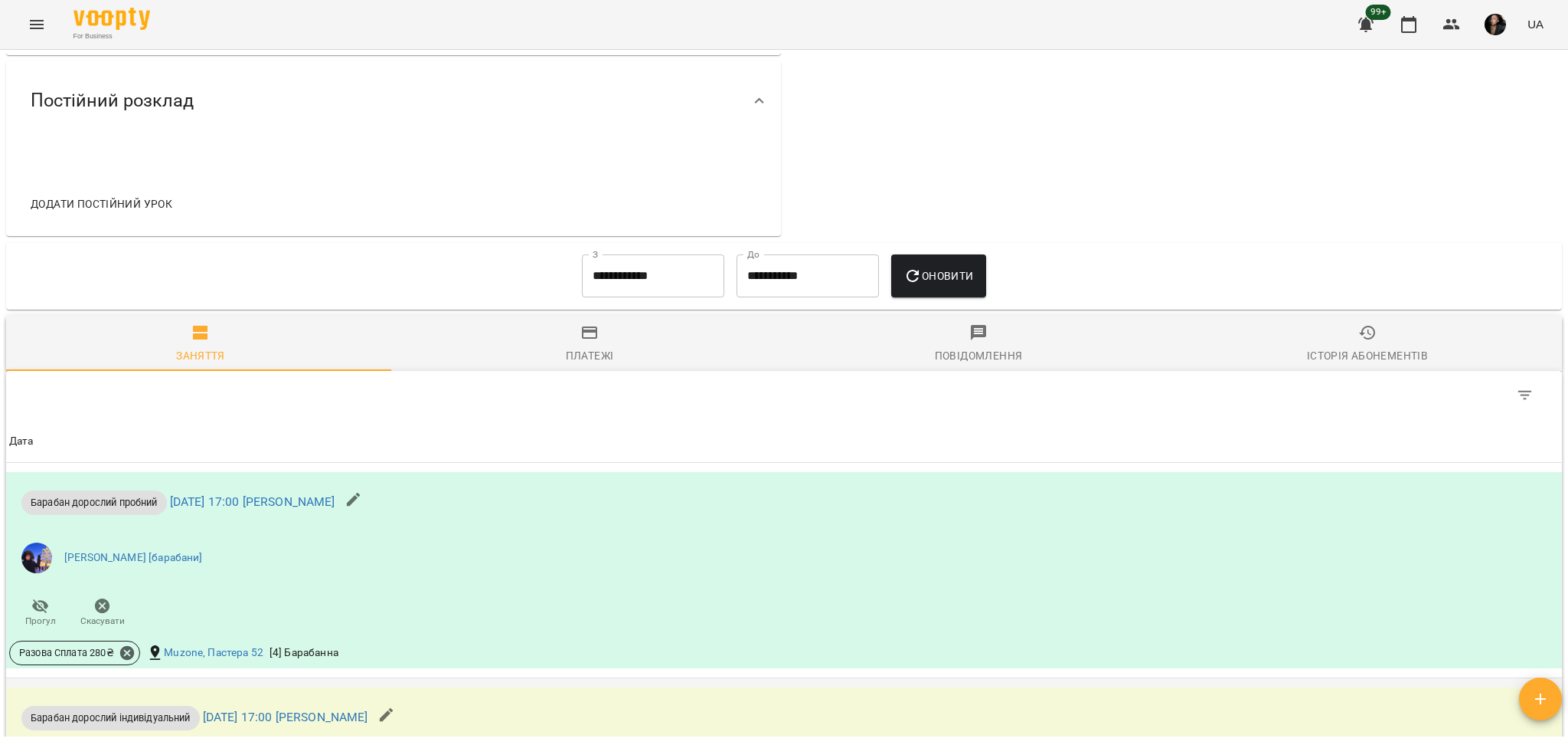
scroll to position [963, 0]
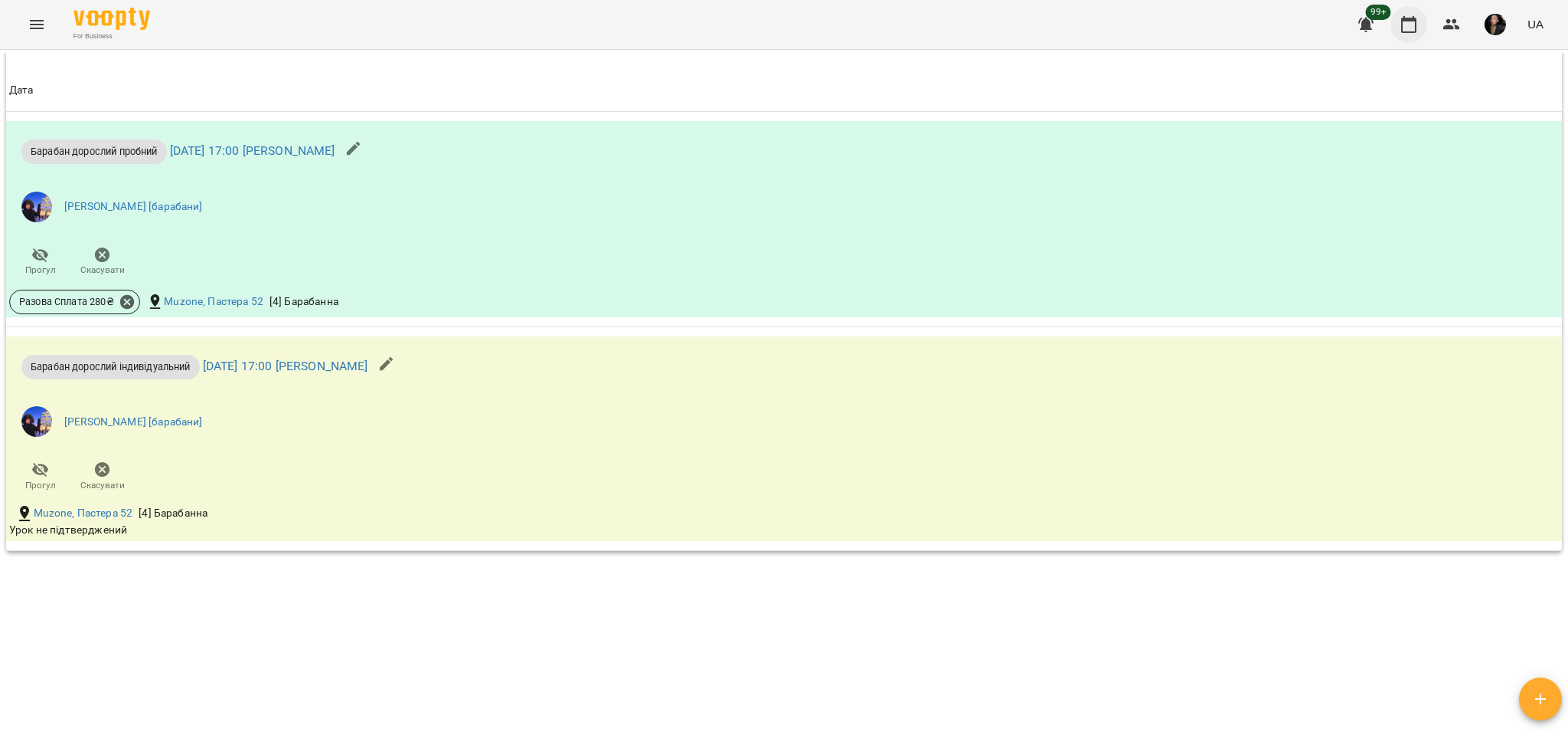
click at [1402, 28] on icon "button" at bounding box center [1408, 24] width 18 height 18
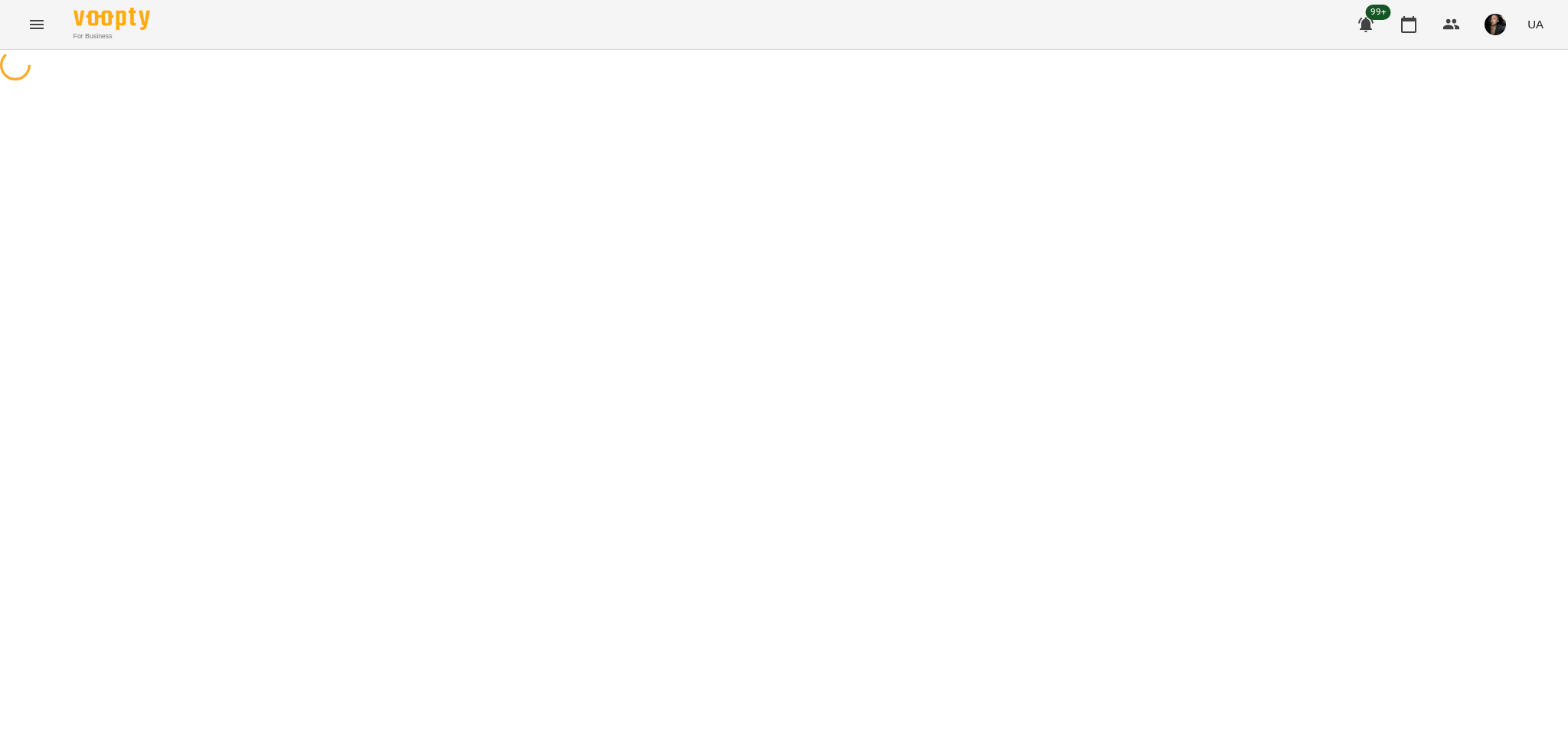
click at [33, 27] on icon "Menu" at bounding box center [37, 24] width 14 height 9
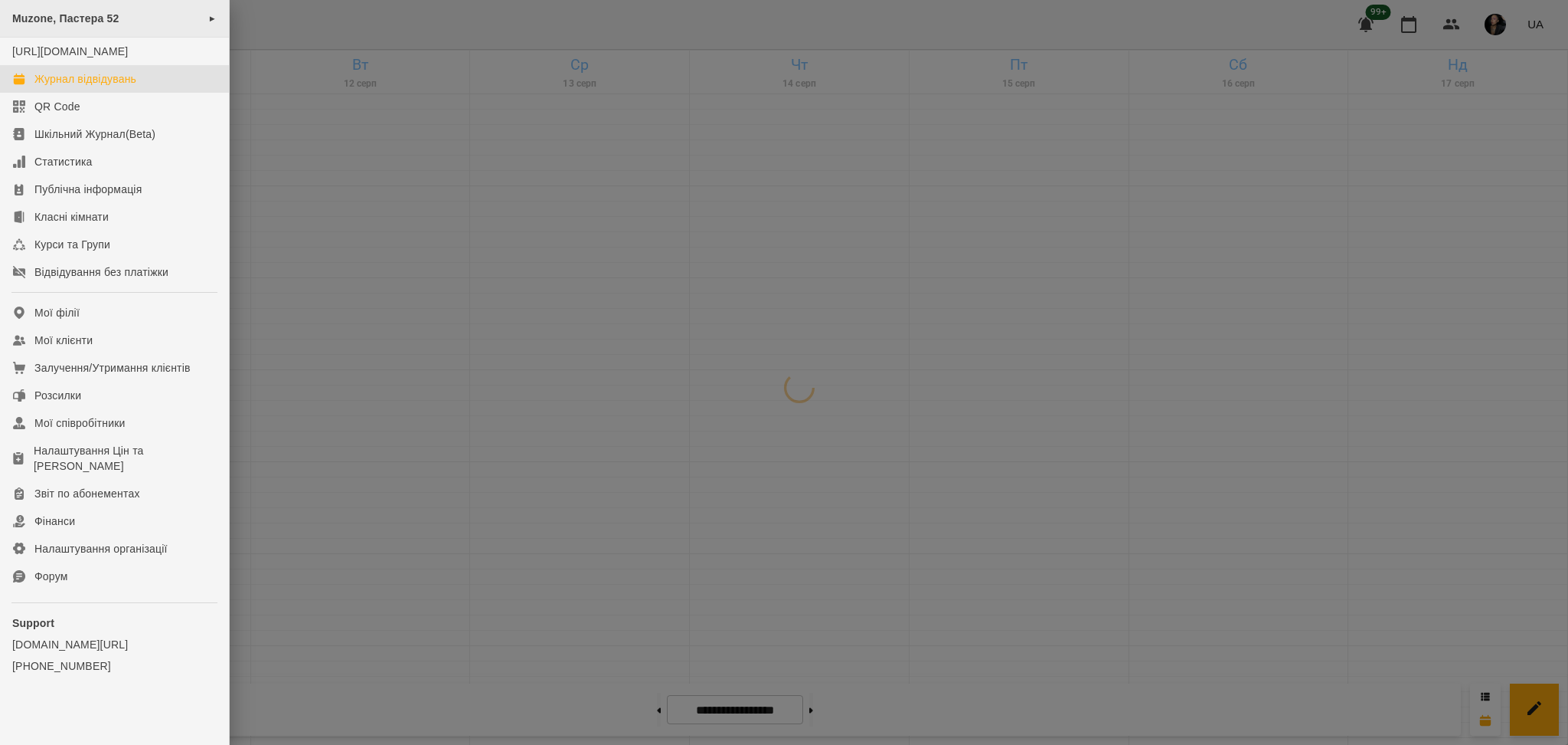
click at [201, 19] on div "Muzone, Пастера 52 ►" at bounding box center [114, 19] width 229 height 38
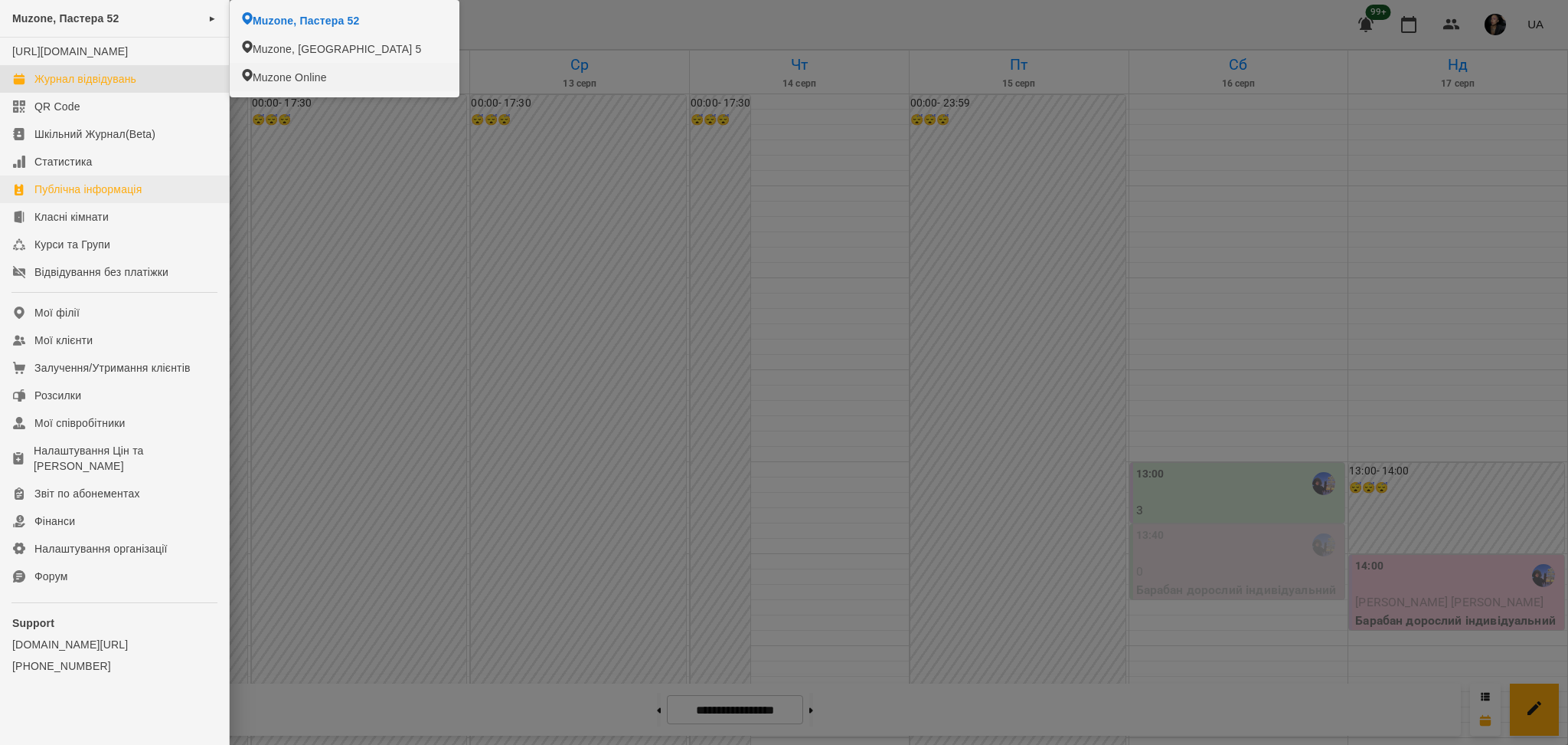
drag, startPoint x: 442, startPoint y: 259, endPoint x: 157, endPoint y: 194, distance: 292.3
click at [442, 259] on div at bounding box center [784, 372] width 1568 height 745
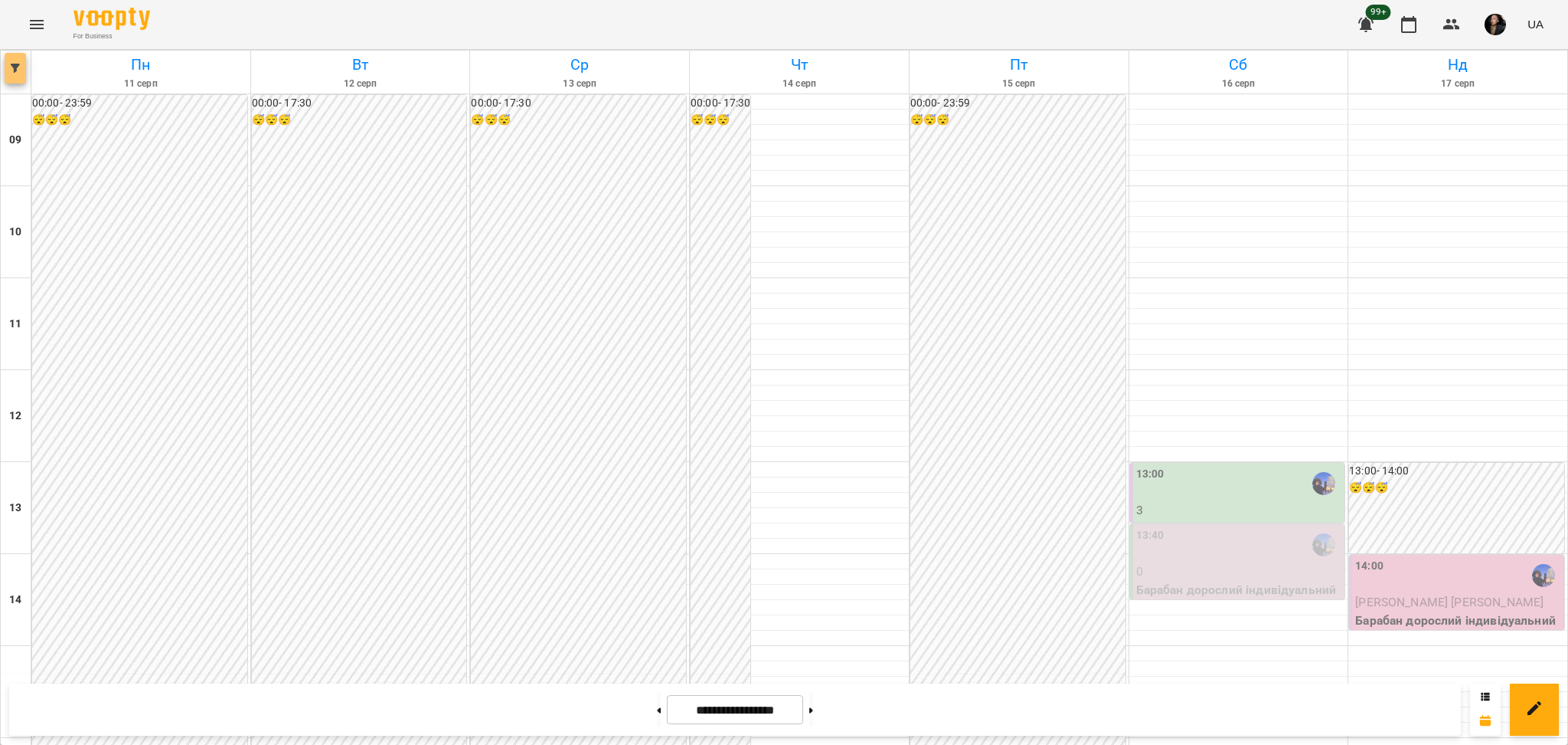
click at [6, 70] on span "button" at bounding box center [15, 68] width 21 height 9
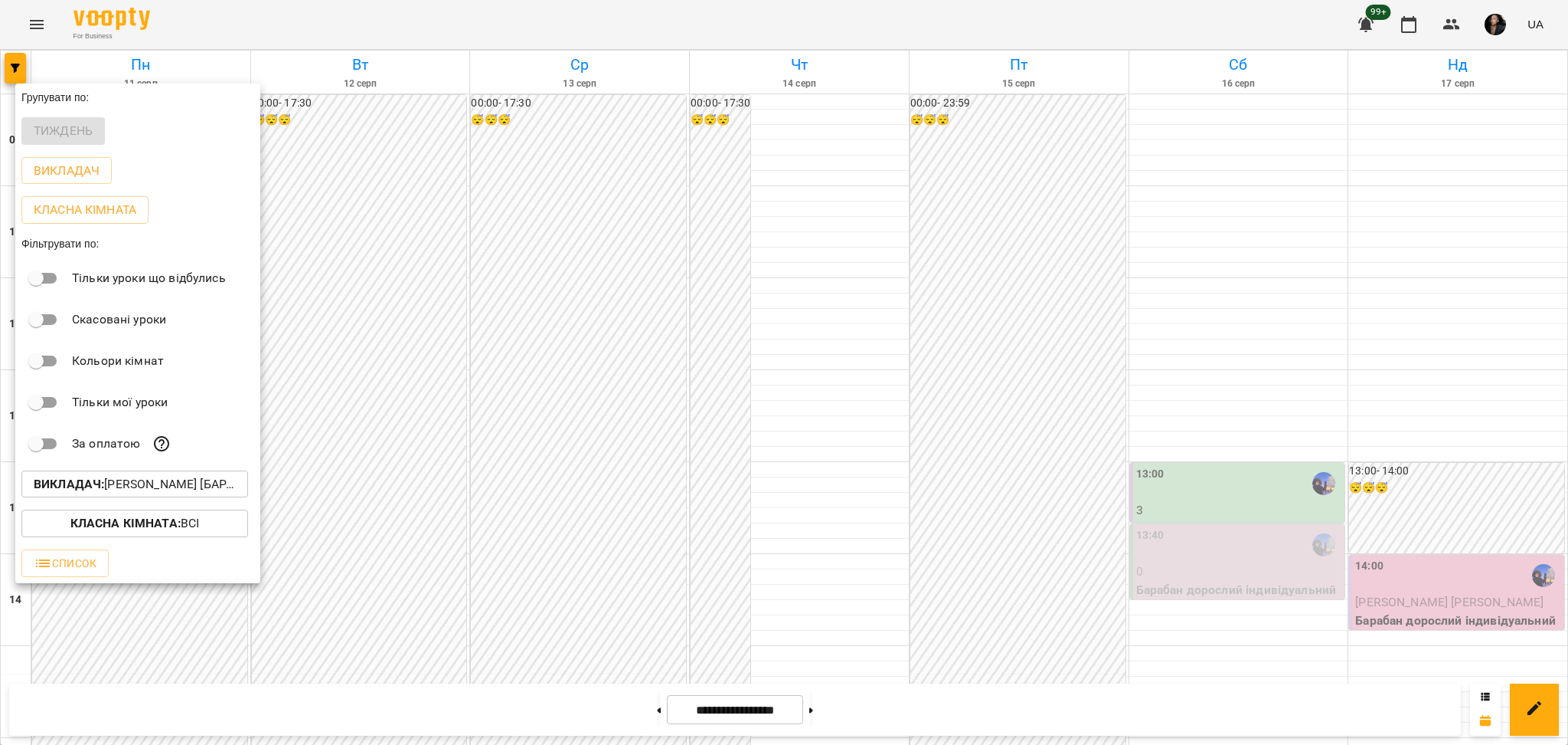
drag, startPoint x: 142, startPoint y: 465, endPoint x: 136, endPoint y: 477, distance: 13.4
click at [144, 464] on div "За оплатою" at bounding box center [138, 444] width 245 height 41
click at [136, 480] on p "Викладач : [PERSON_NAME] [барабани]" at bounding box center [134, 484] width 202 height 18
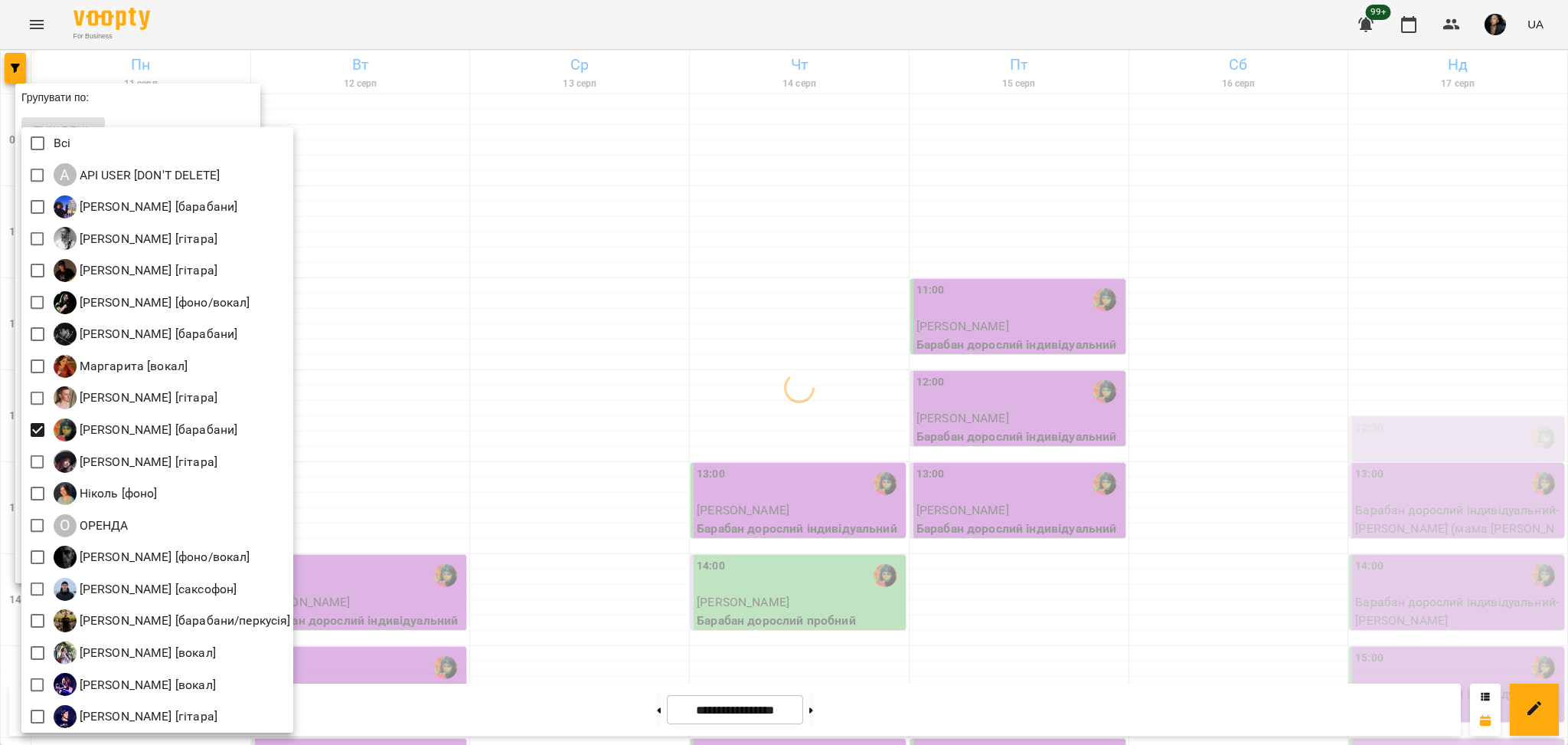
click at [537, 312] on div at bounding box center [784, 372] width 1568 height 745
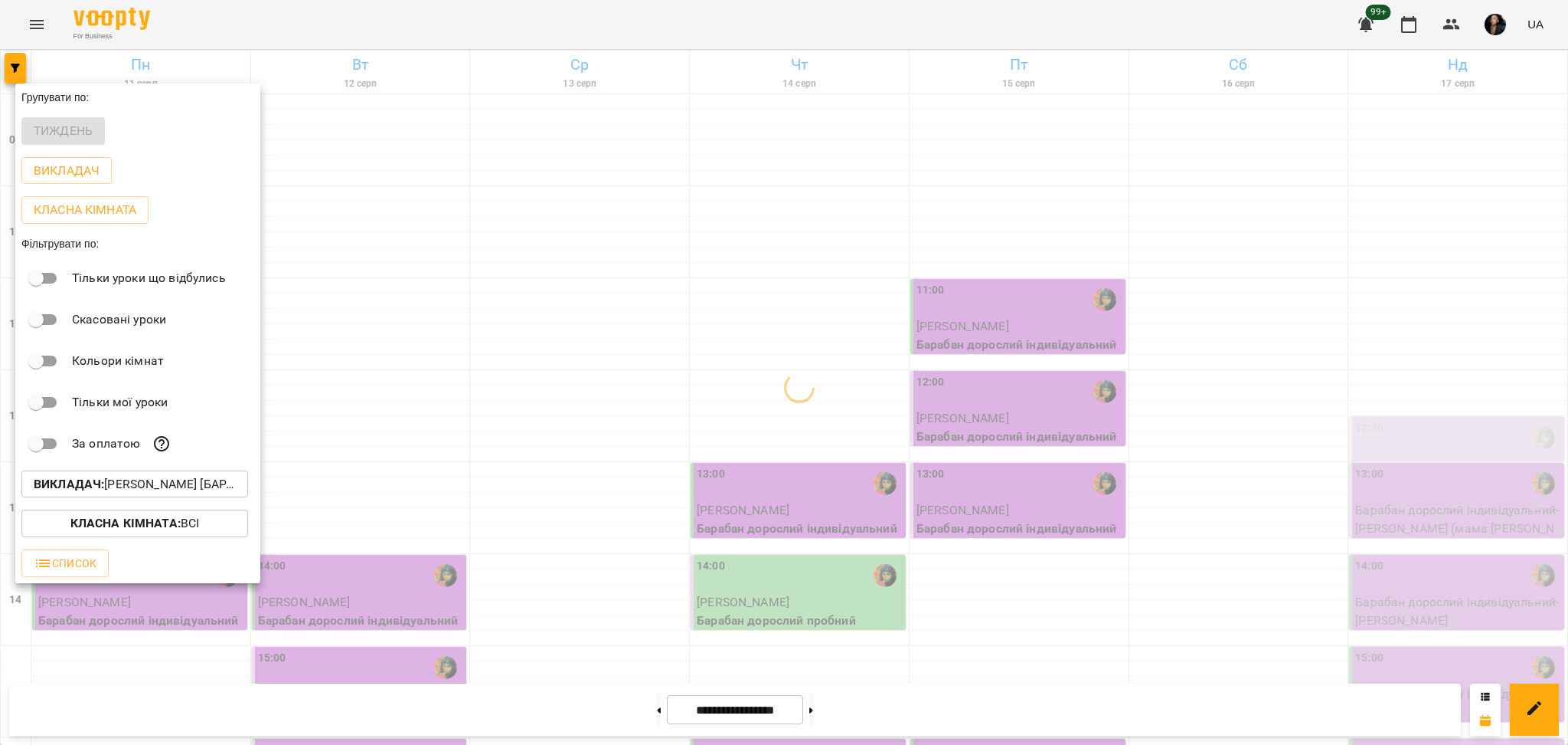
click at [1071, 155] on div at bounding box center [784, 372] width 1568 height 745
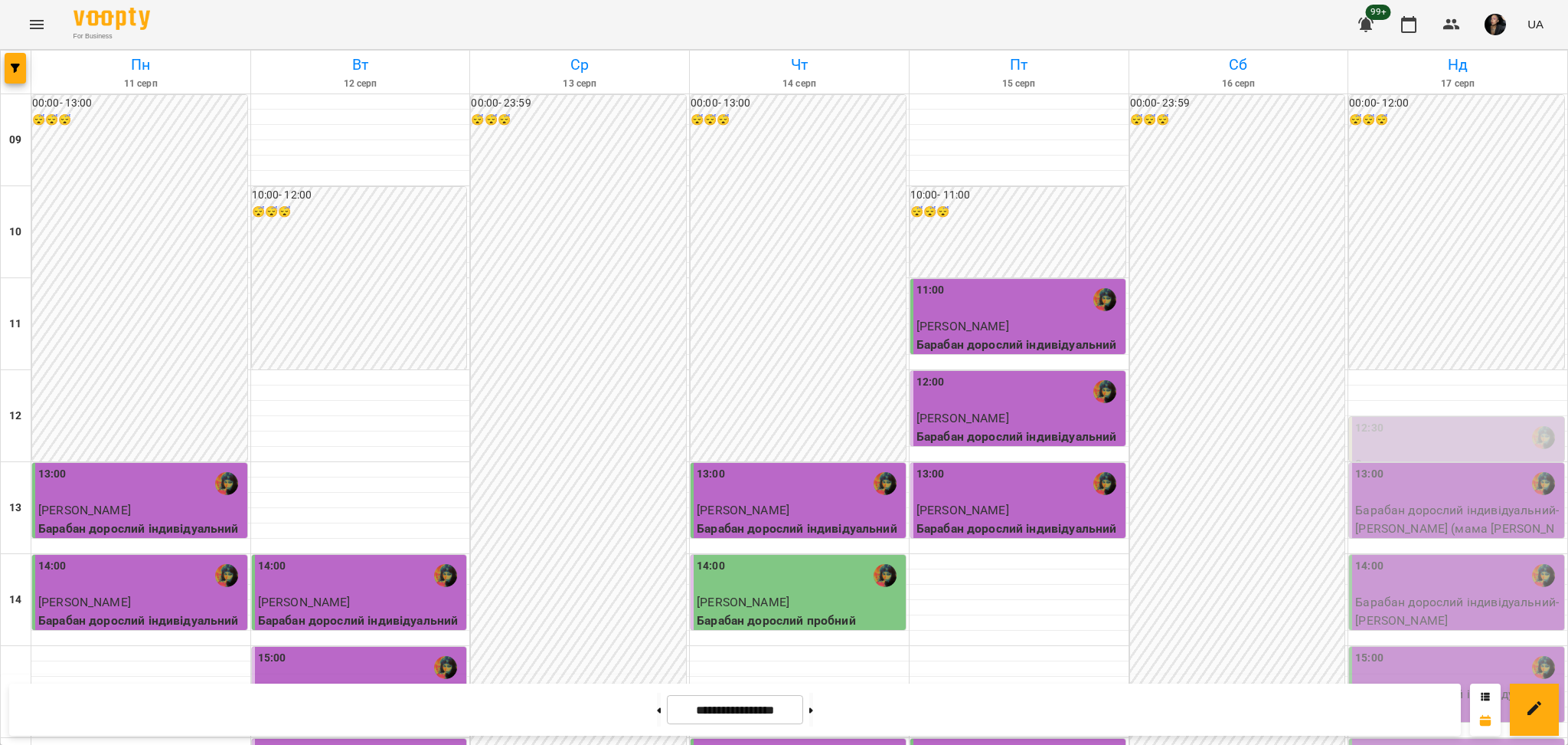
scroll to position [408, 0]
click at [813, 723] on button at bounding box center [811, 709] width 3 height 33
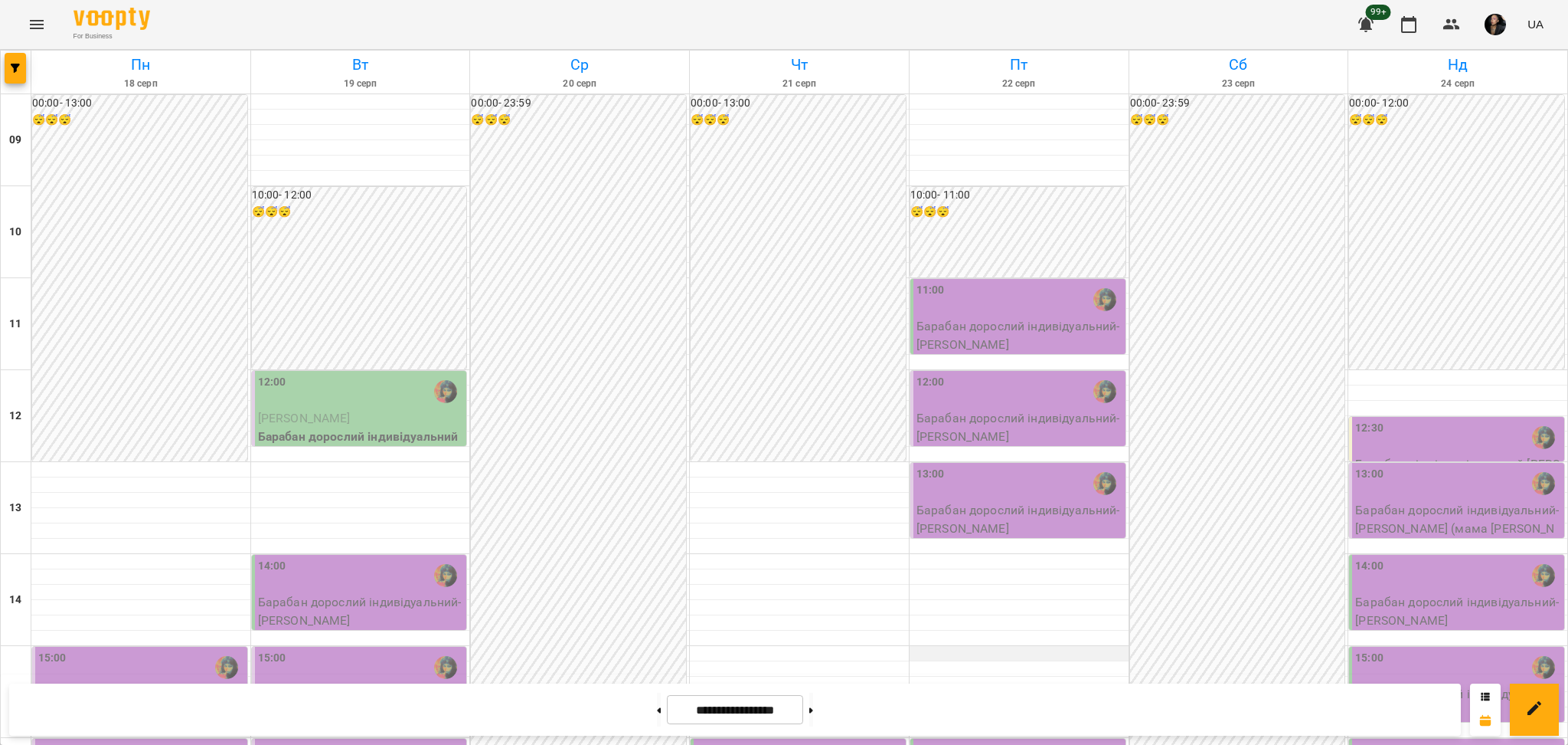
scroll to position [307, 0]
click at [13, 68] on icon "button" at bounding box center [15, 68] width 9 height 9
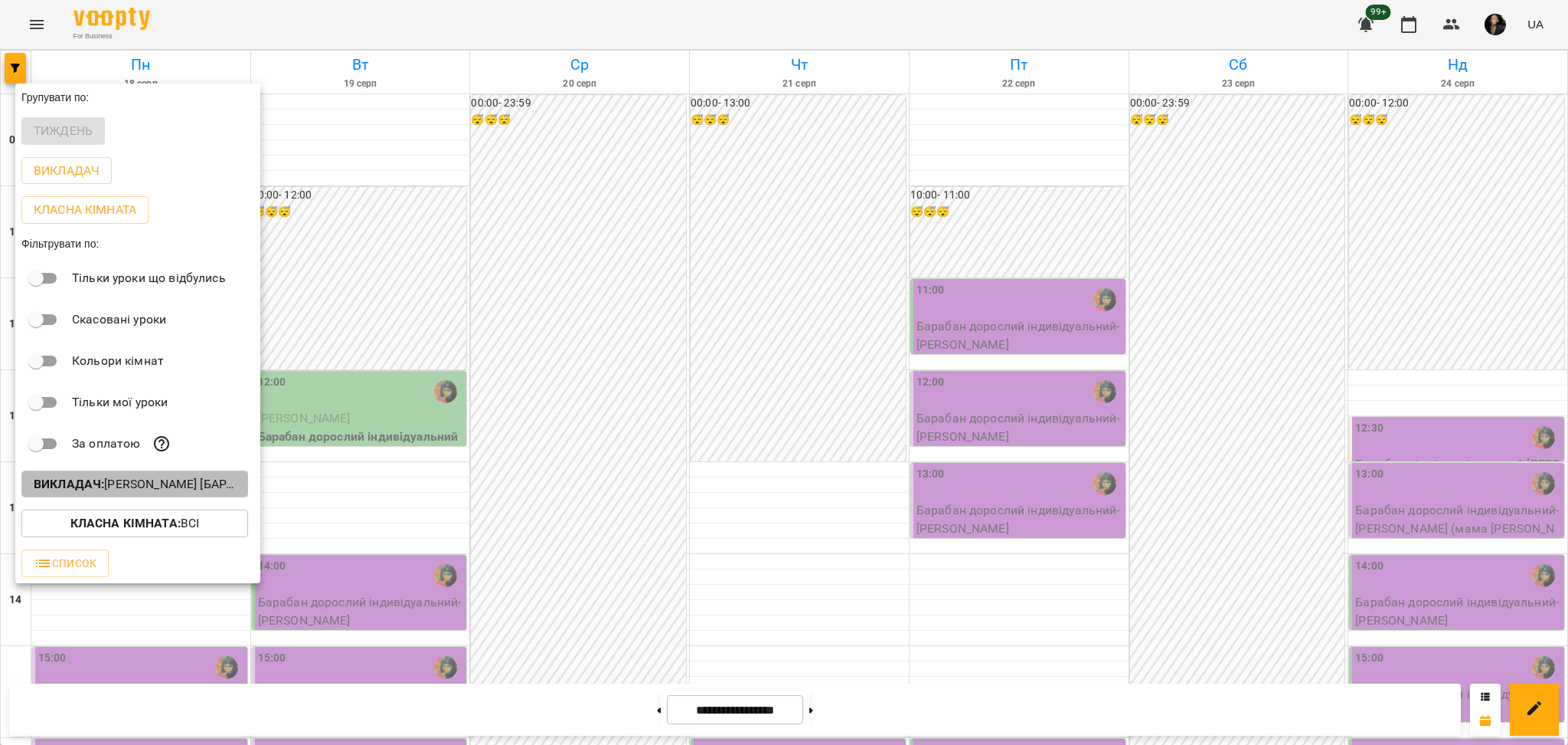
click at [168, 491] on p "Викладач : Настя Поганка [барабани]" at bounding box center [134, 484] width 202 height 18
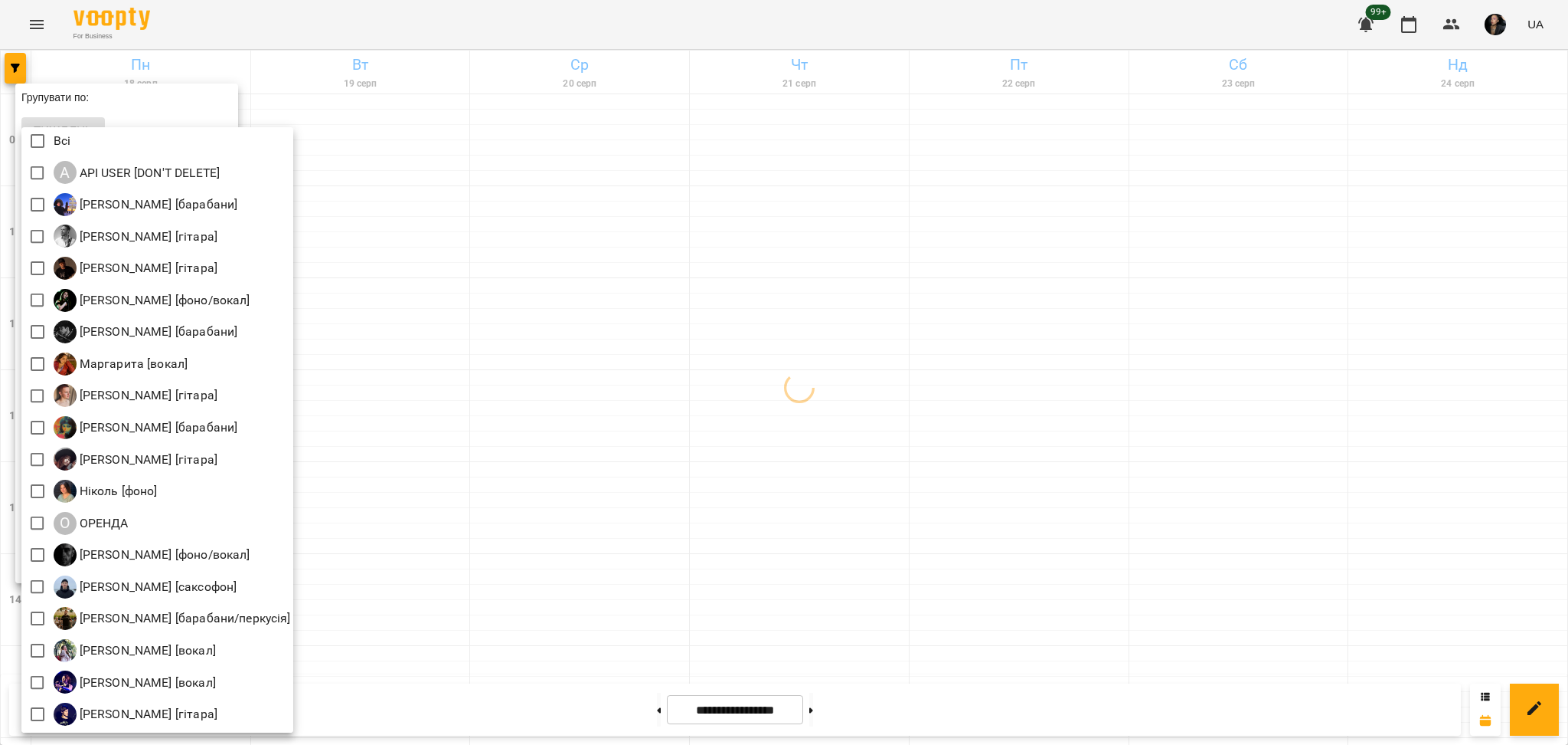
scroll to position [3, 0]
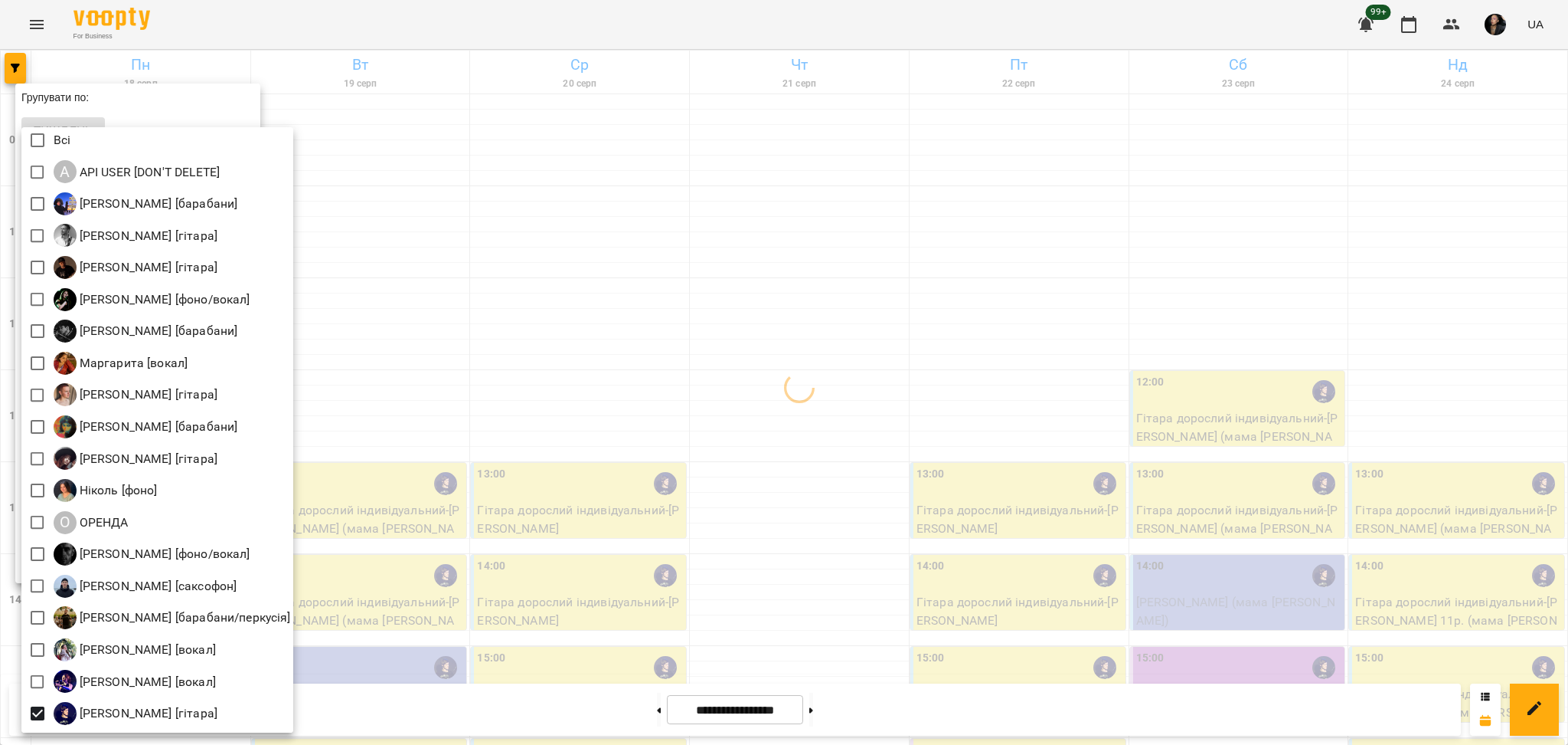
click at [1184, 408] on div at bounding box center [784, 372] width 1568 height 745
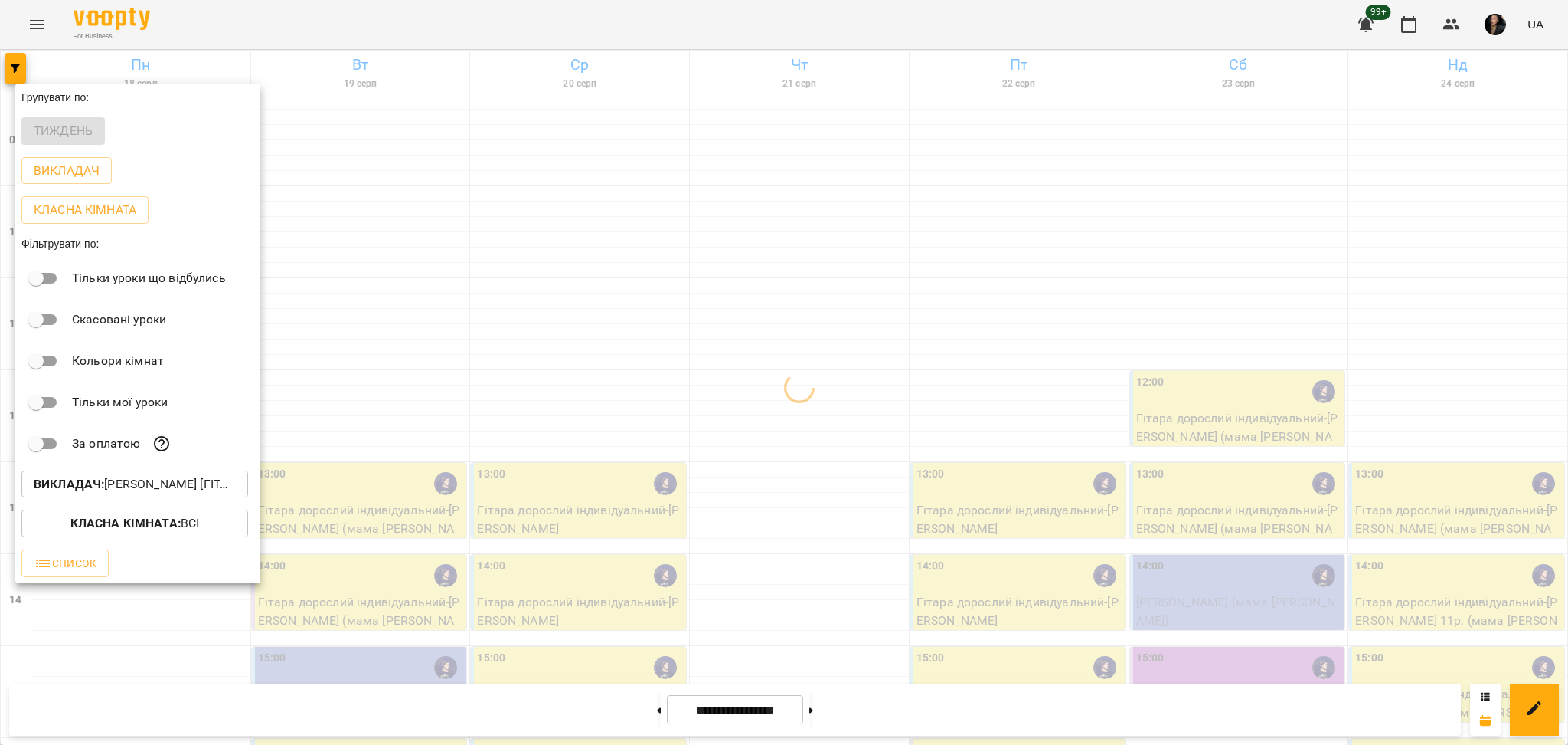
click at [1112, 426] on div at bounding box center [784, 372] width 1568 height 745
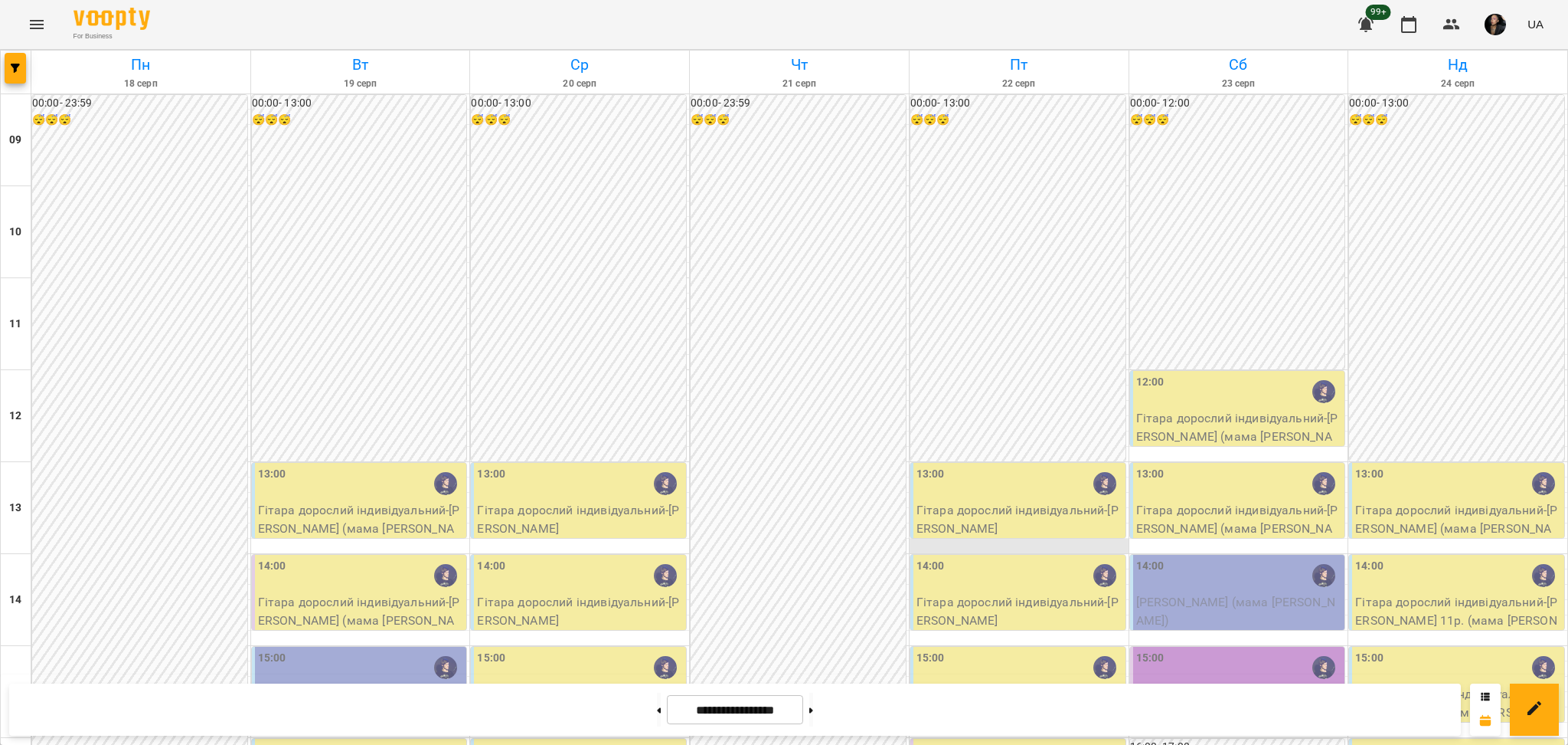
scroll to position [0, 0]
click at [657, 715] on button at bounding box center [659, 709] width 3 height 33
type input "**********"
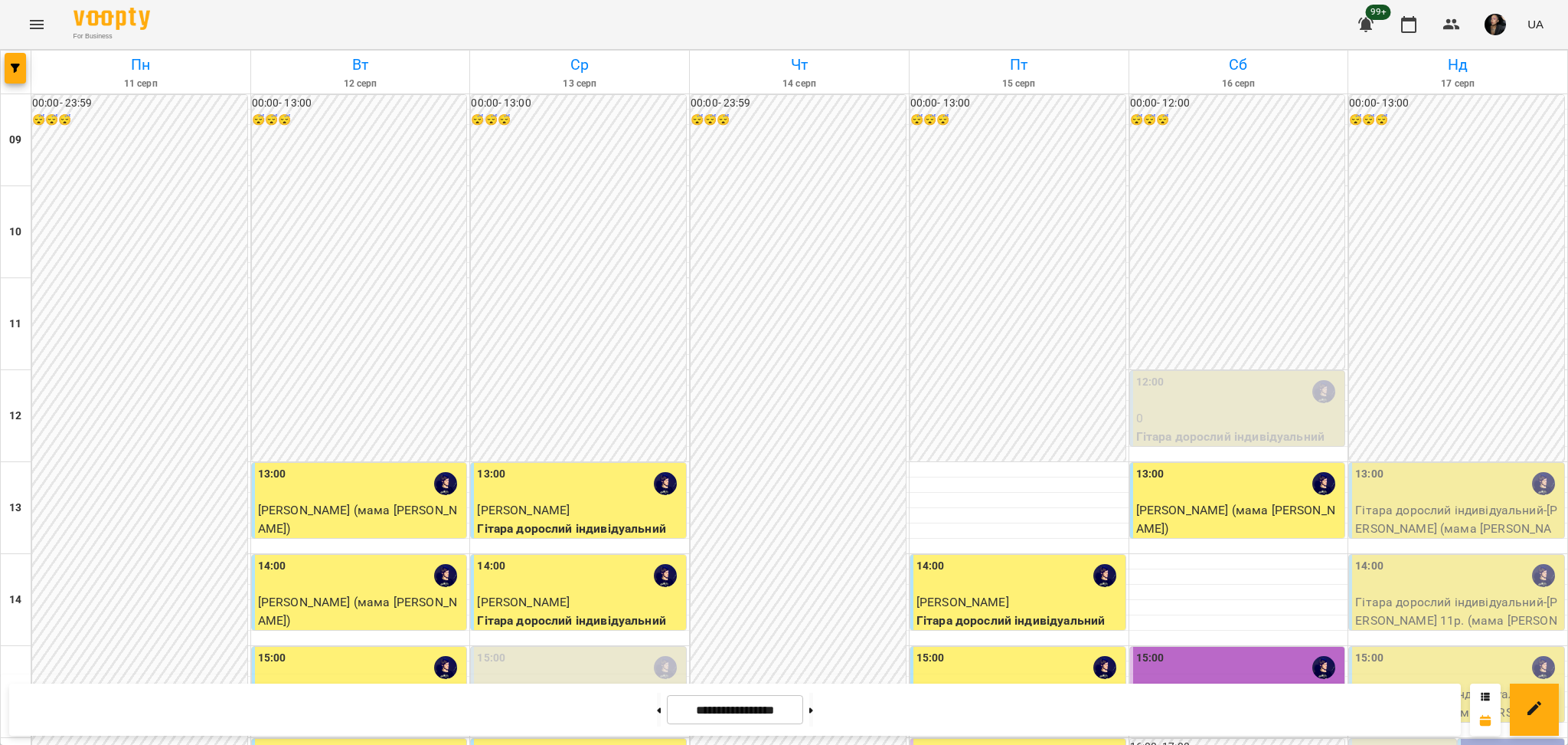
scroll to position [510, 0]
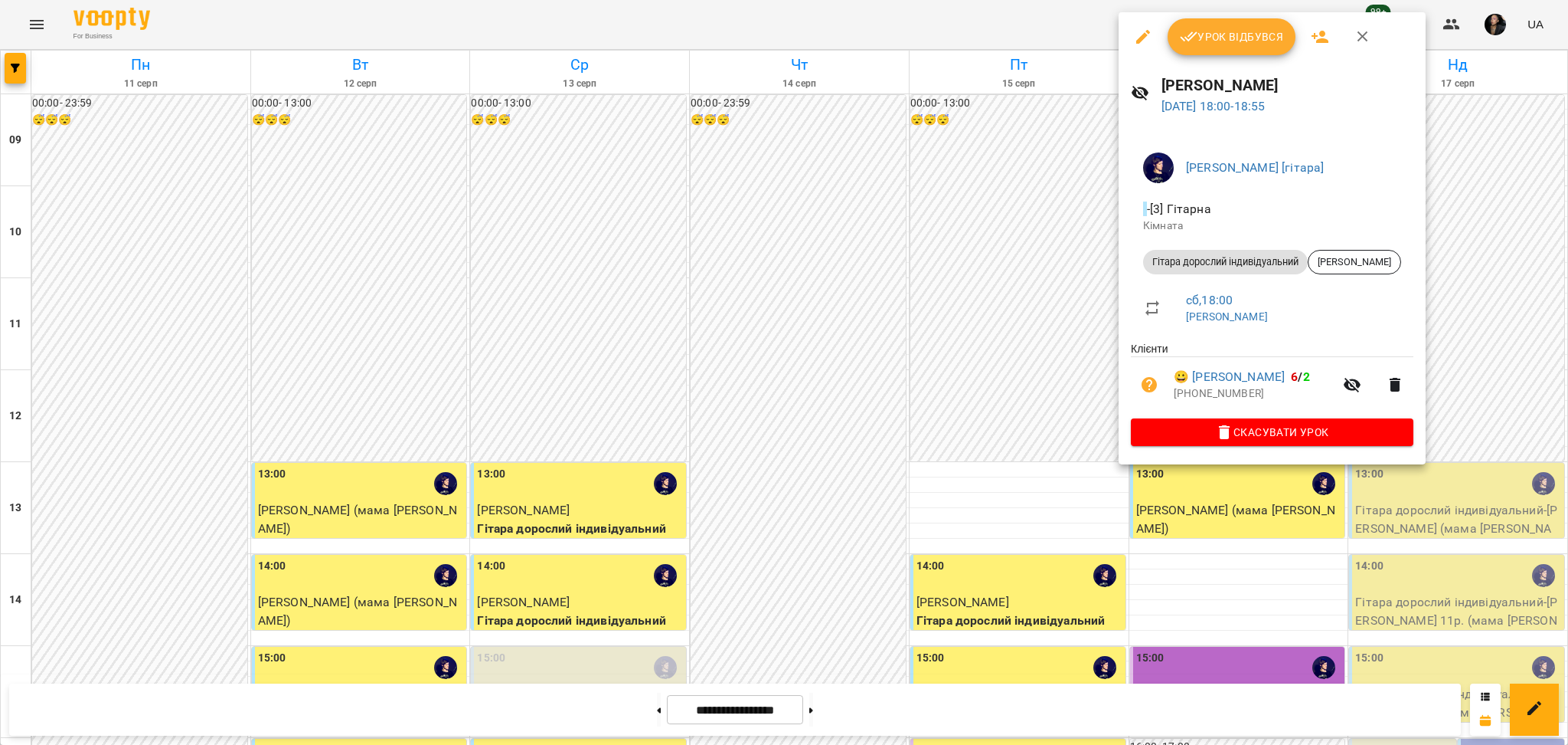
click at [1243, 51] on button "Урок відбувся" at bounding box center [1232, 36] width 128 height 37
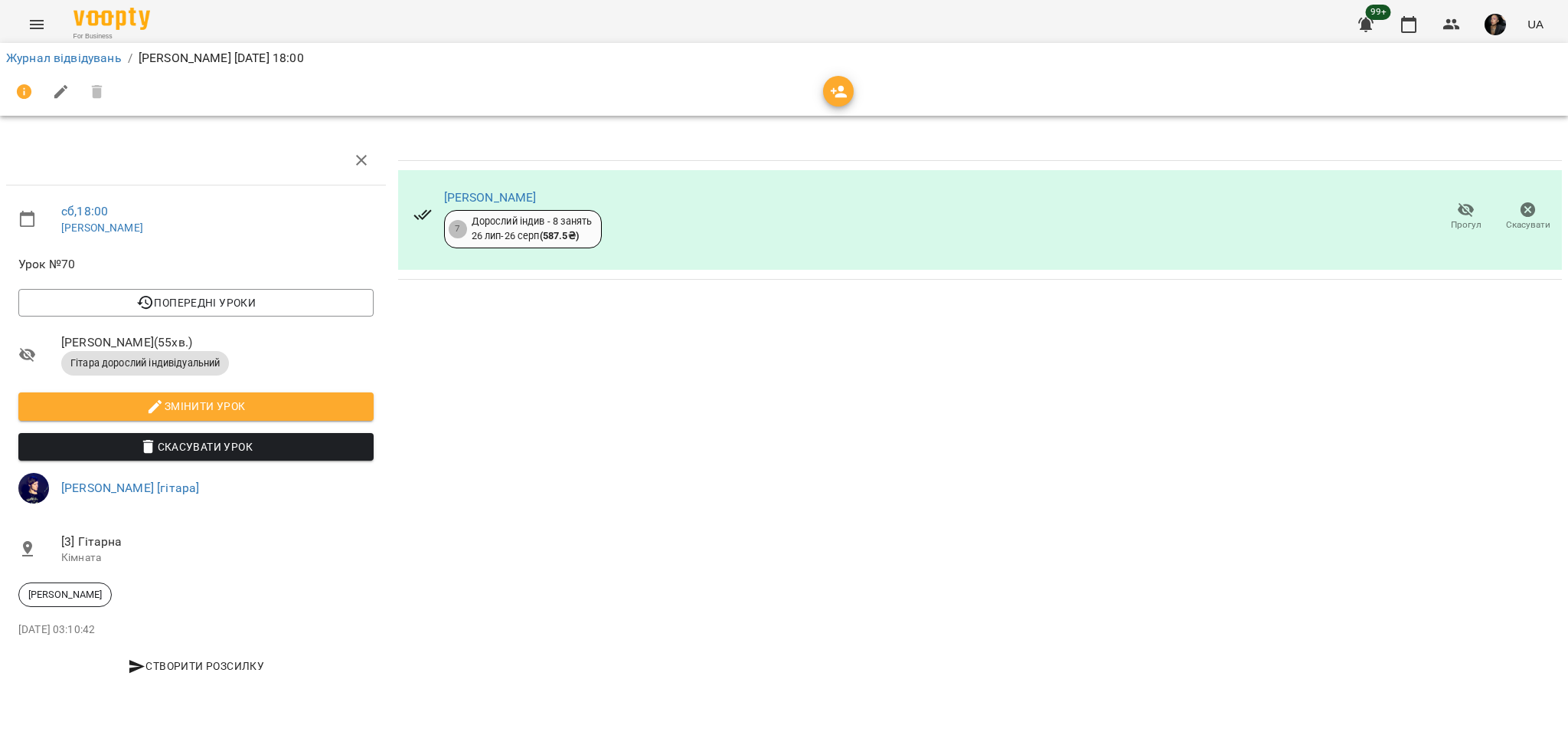
click at [1447, 218] on span "Прогул" at bounding box center [1465, 216] width 44 height 31
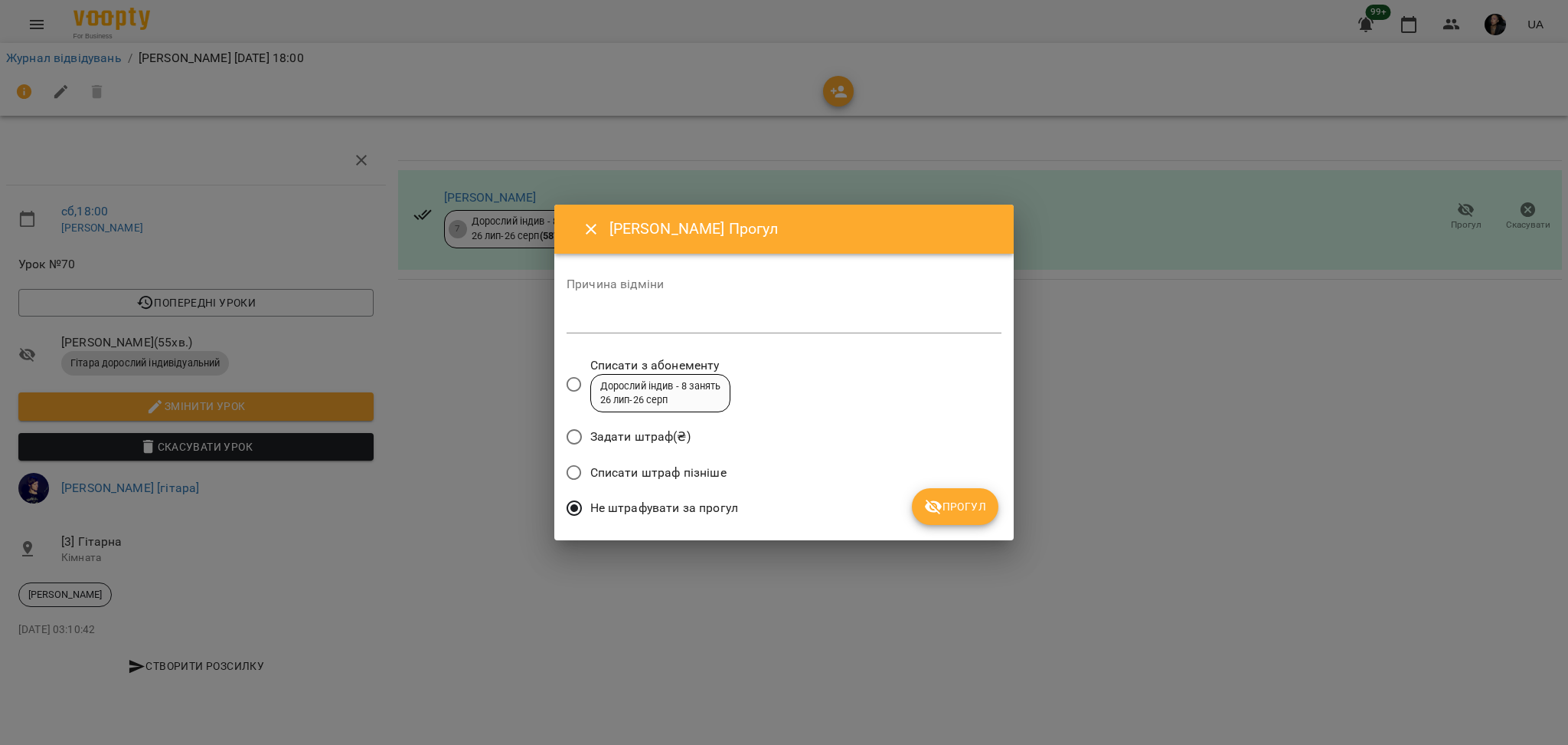
click at [934, 520] on button "Прогул" at bounding box center [954, 506] width 86 height 37
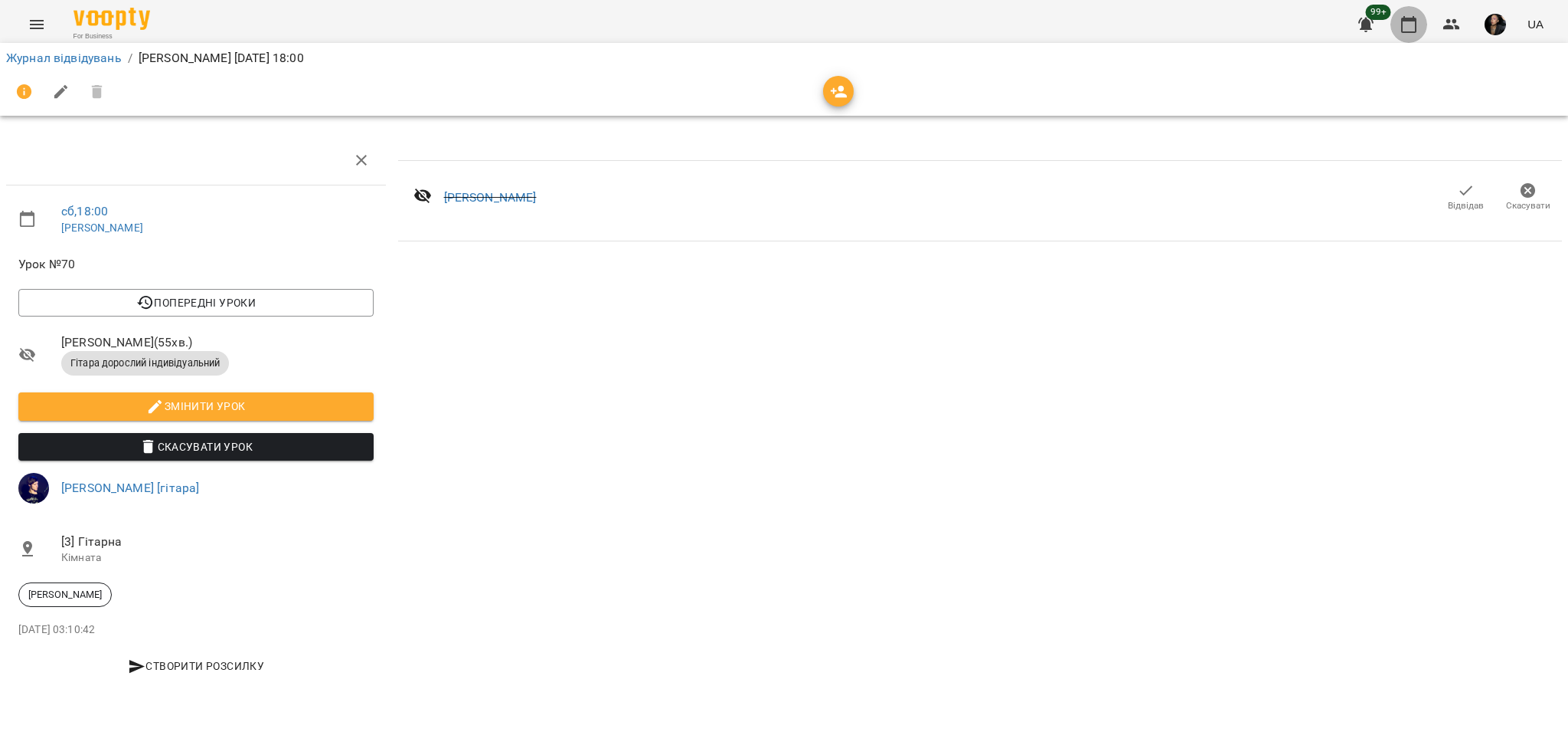
click at [1405, 28] on icon "button" at bounding box center [1408, 24] width 18 height 18
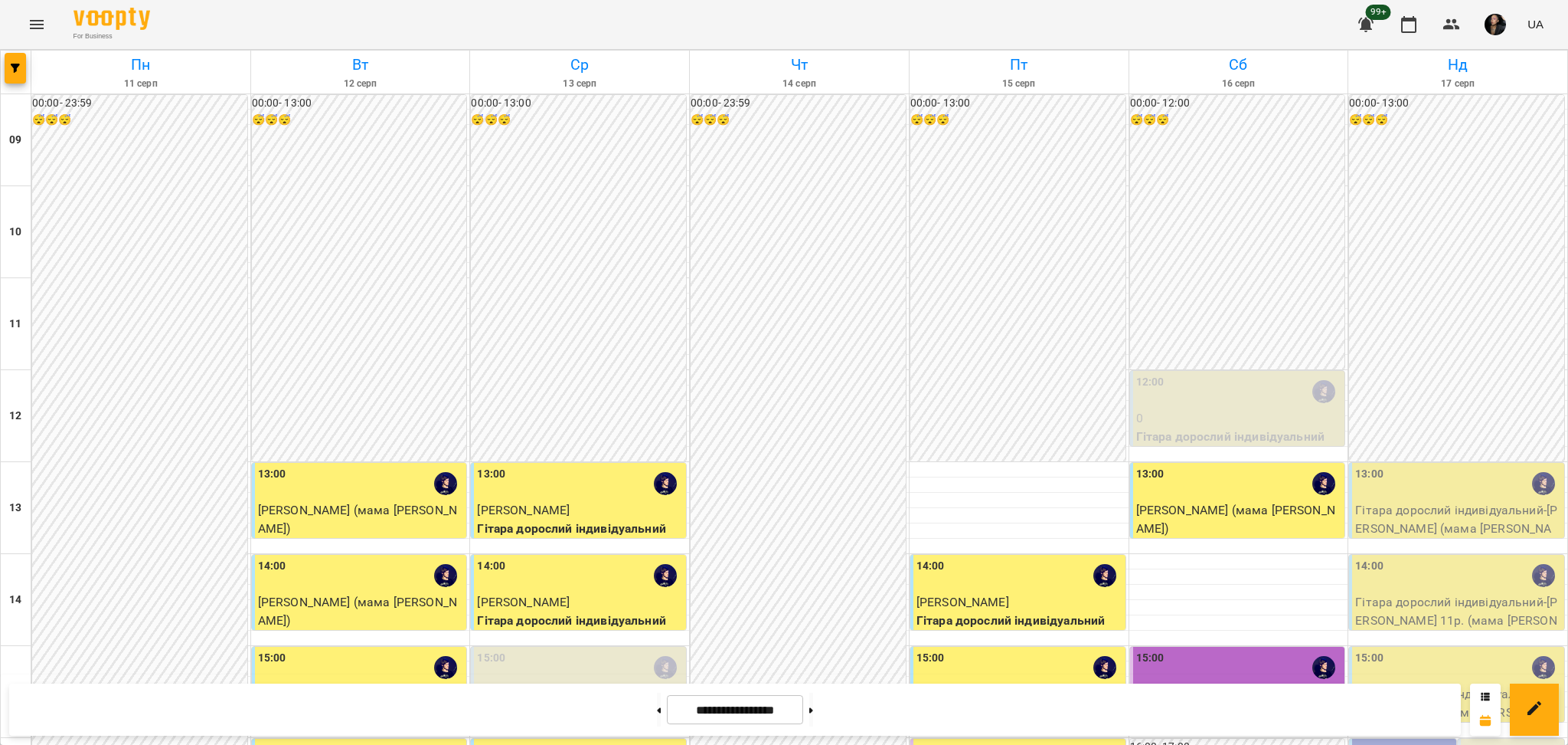
scroll to position [204, 0]
click at [17, 59] on button "button" at bounding box center [15, 69] width 21 height 31
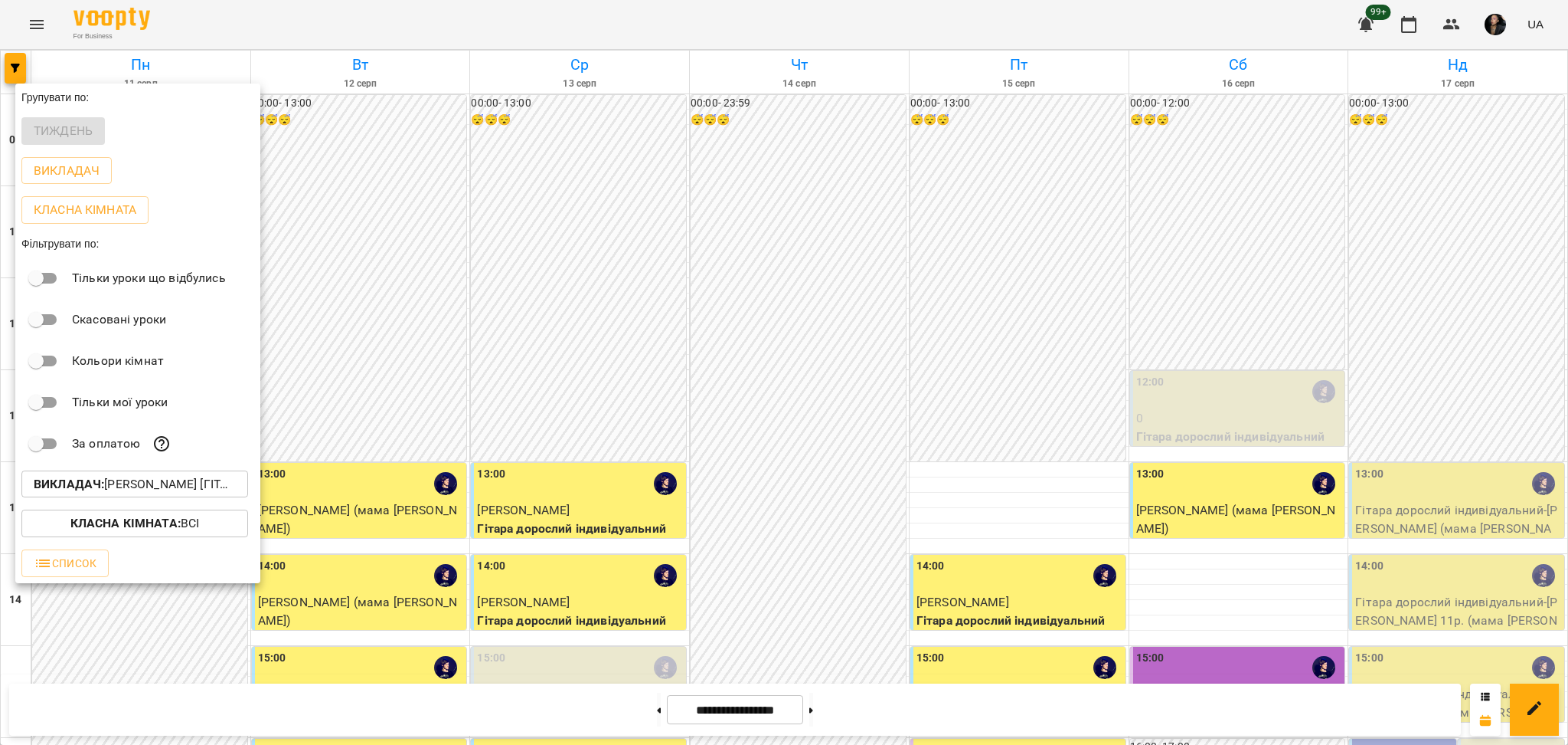
click at [140, 484] on p "Викладач : Ярослав [гітара]" at bounding box center [134, 484] width 202 height 18
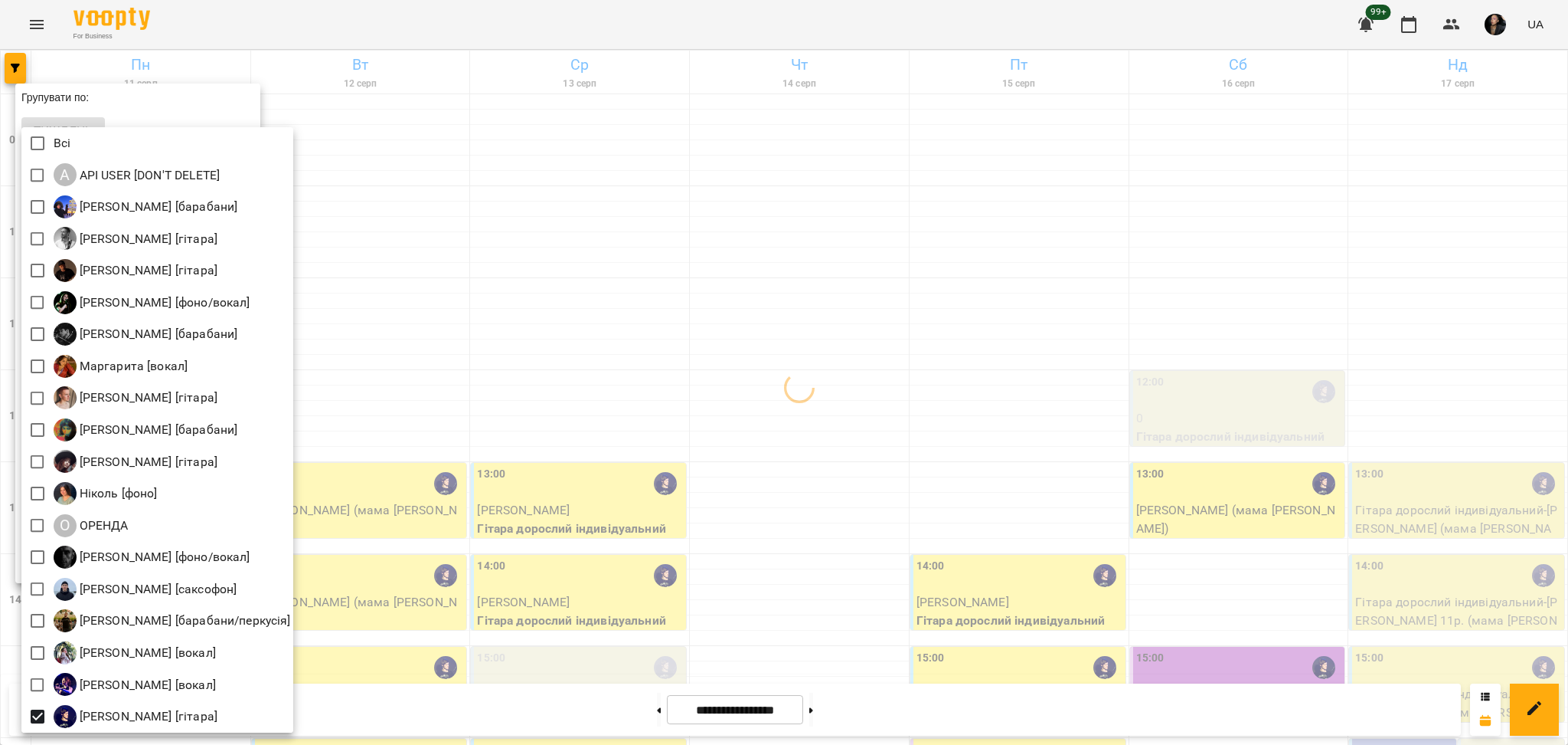
click at [1001, 347] on div at bounding box center [784, 372] width 1568 height 745
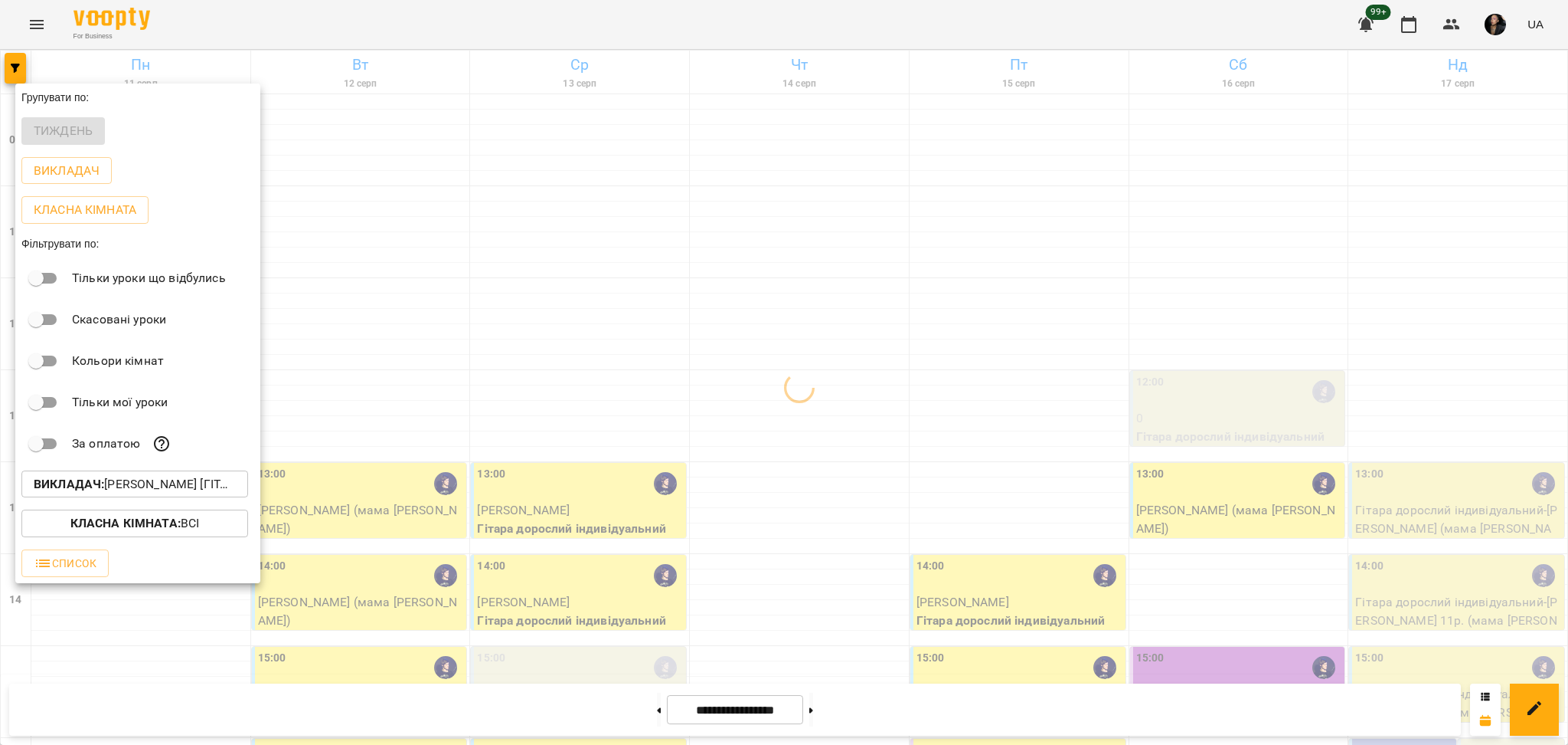
click at [994, 214] on div at bounding box center [784, 372] width 1568 height 745
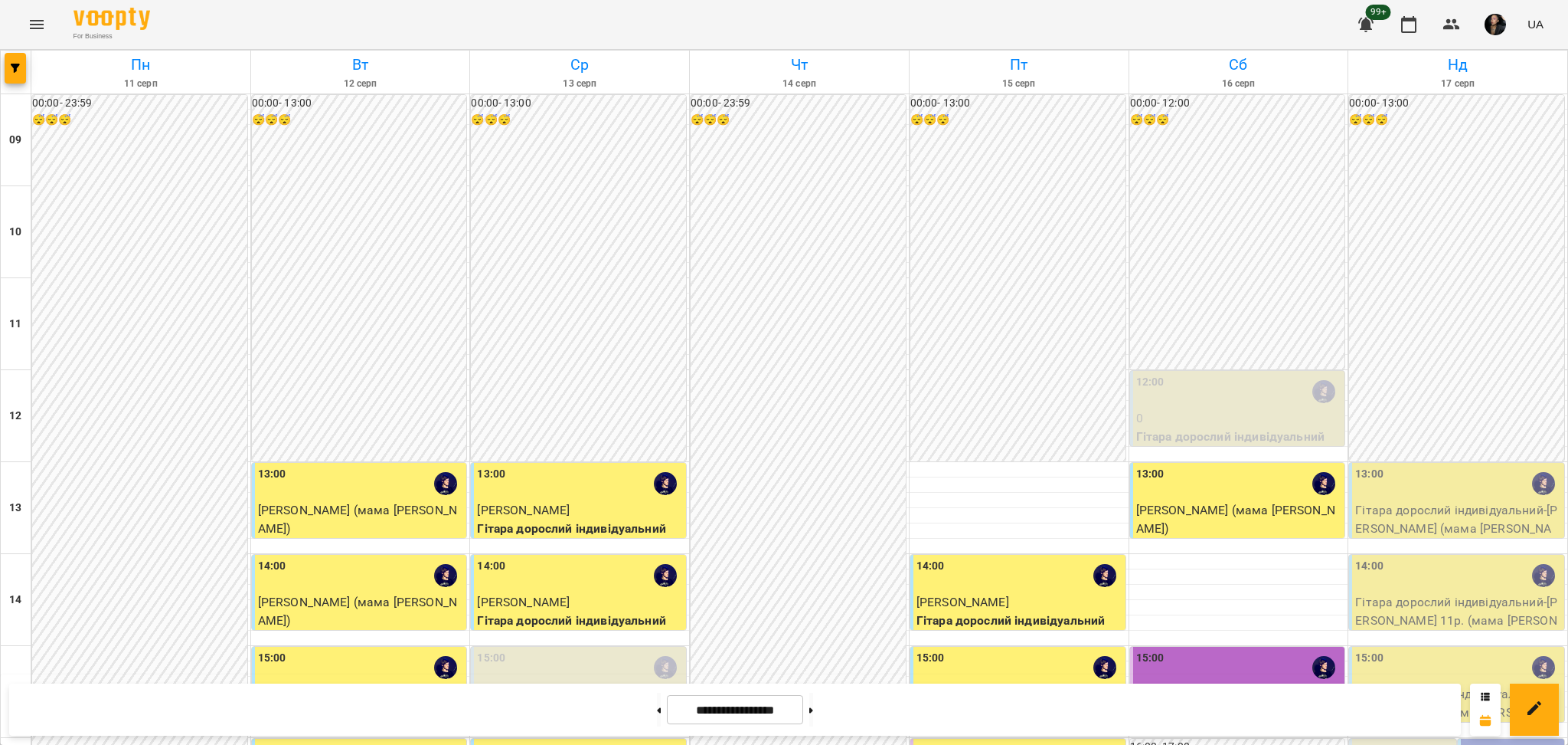
scroll to position [614, 0]
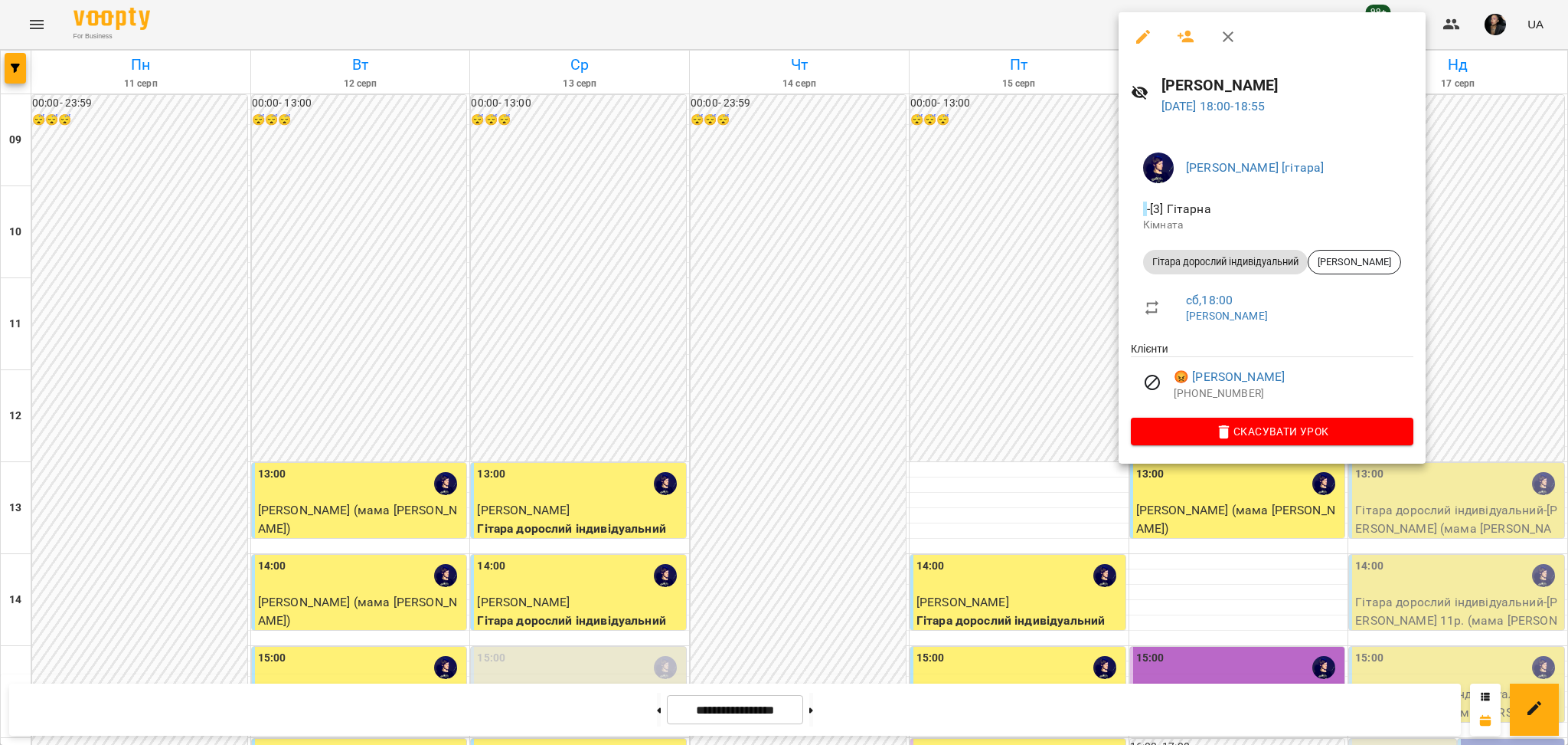
click at [1142, 49] on button "button" at bounding box center [1143, 36] width 37 height 37
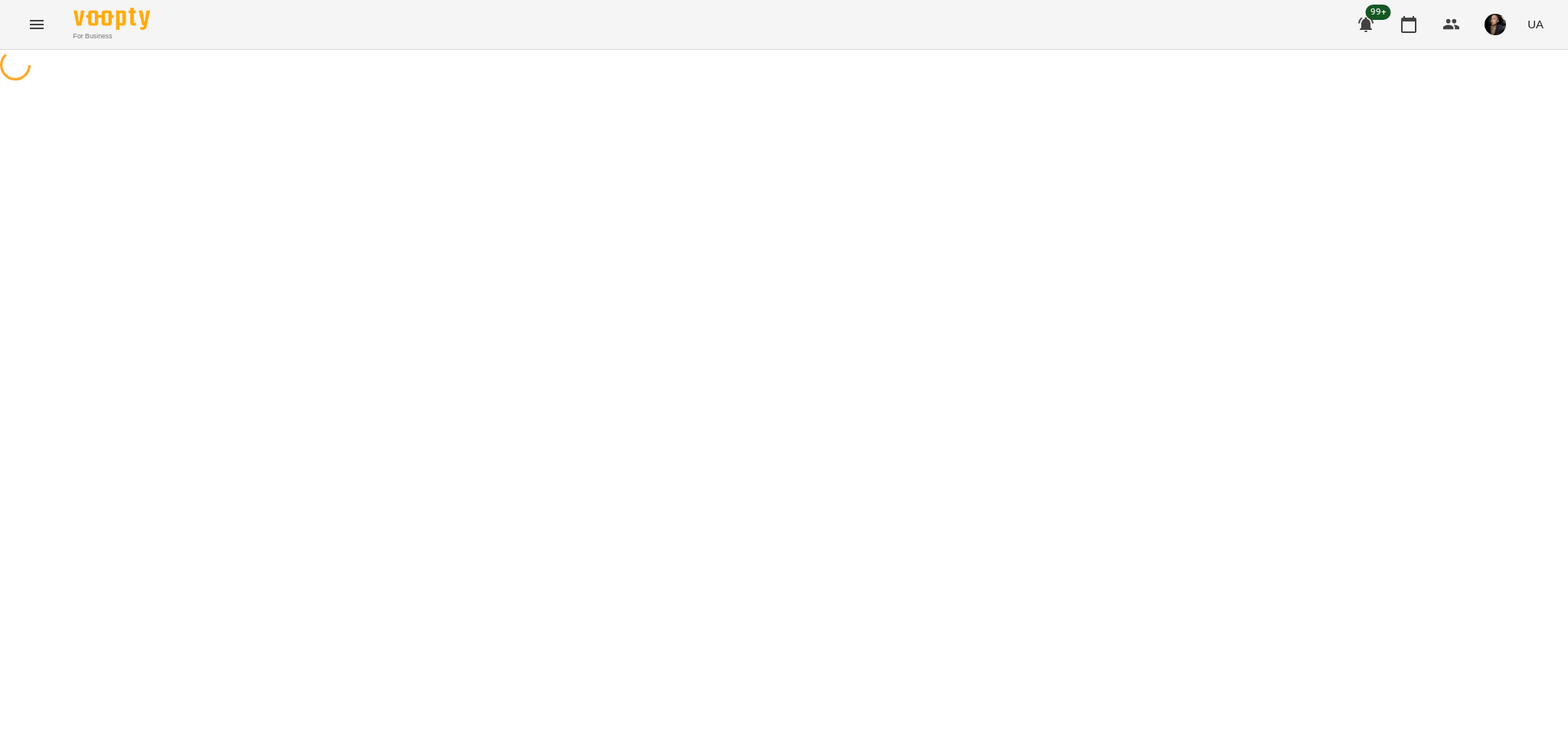
select select "**********"
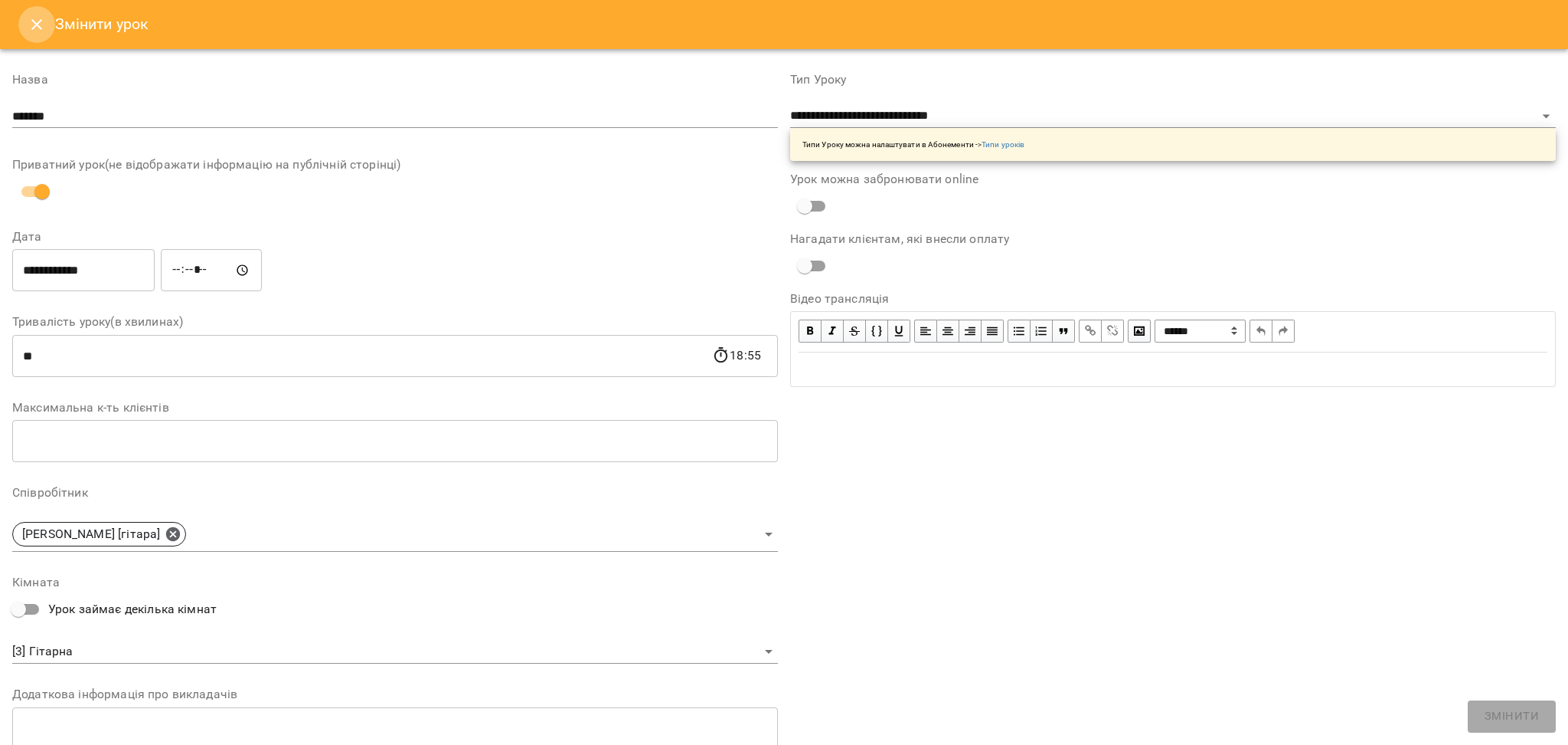
click at [39, 13] on button "Close" at bounding box center [36, 24] width 37 height 37
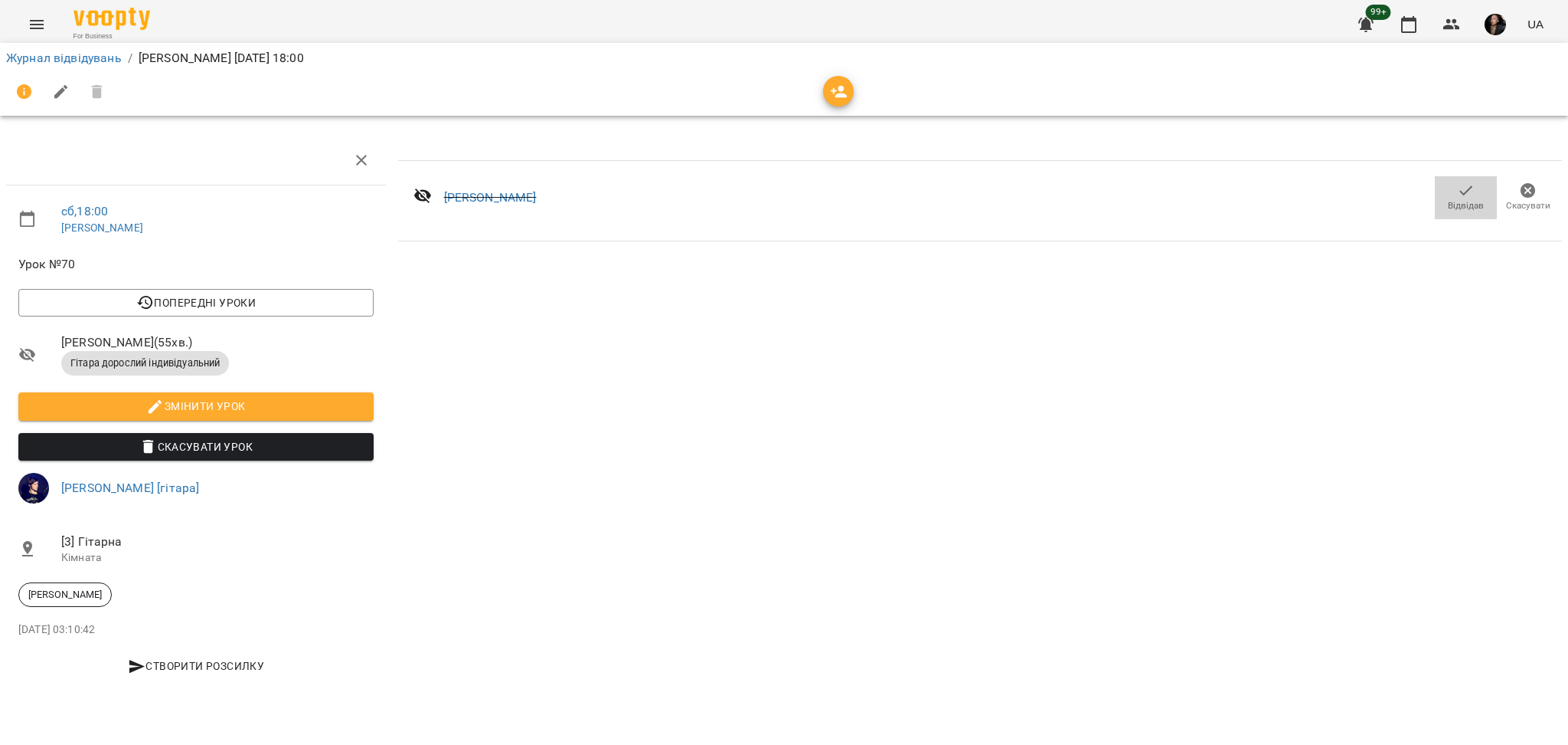
click at [1466, 188] on icon "button" at bounding box center [1465, 190] width 18 height 18
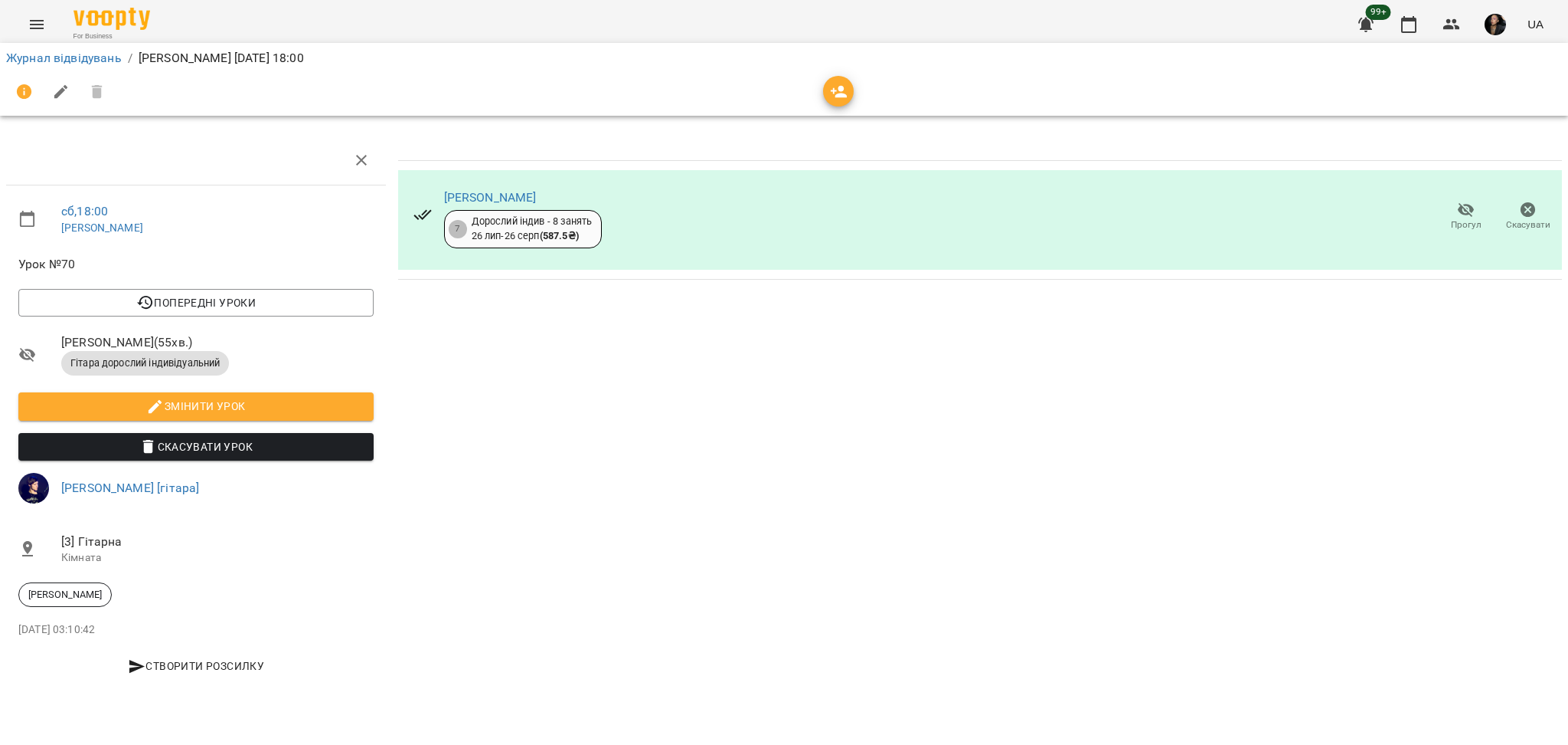
click at [1492, 218] on button "Прогул" at bounding box center [1465, 217] width 62 height 43
click at [1473, 219] on span "Прогул" at bounding box center [1466, 224] width 31 height 13
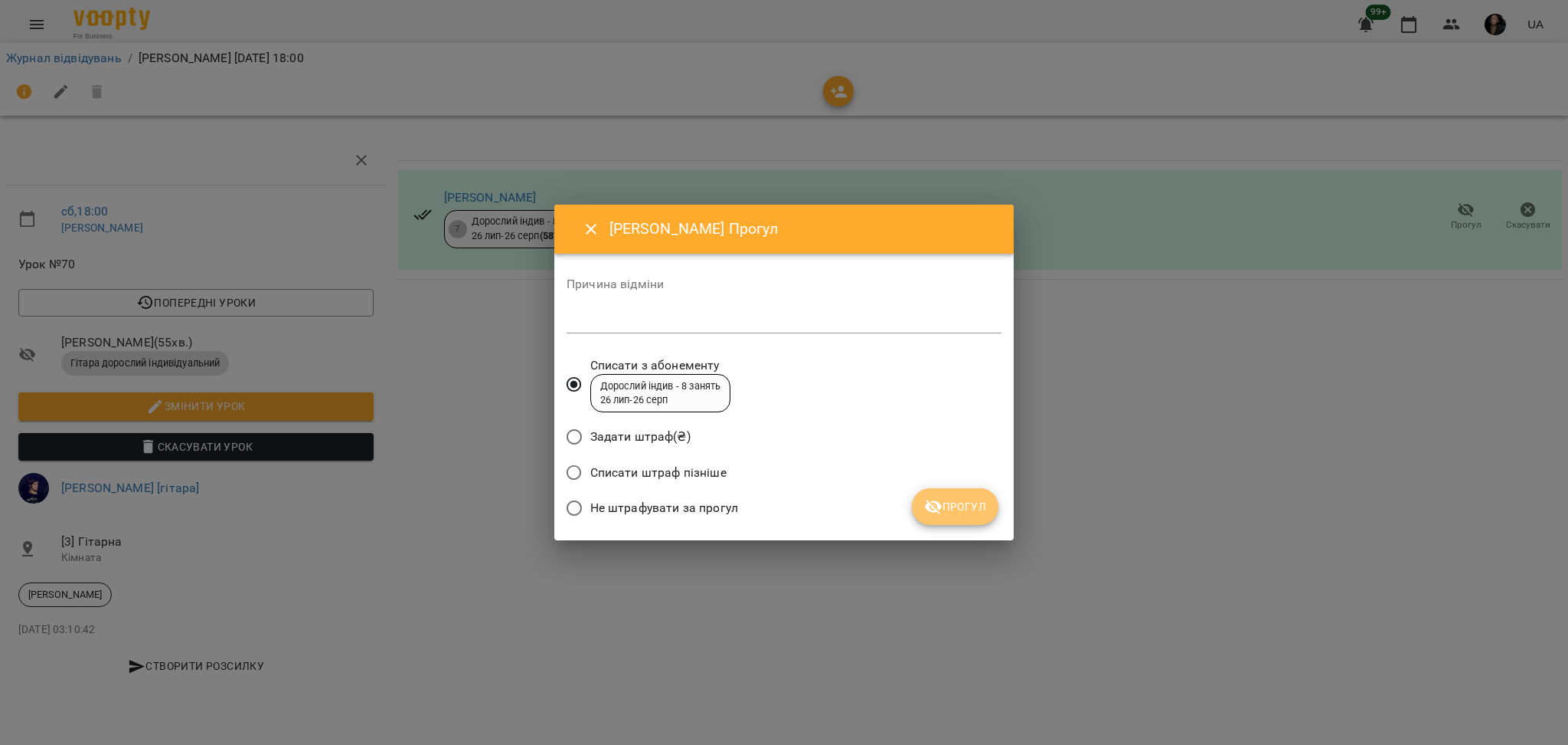
click at [958, 495] on button "Прогул" at bounding box center [954, 506] width 86 height 37
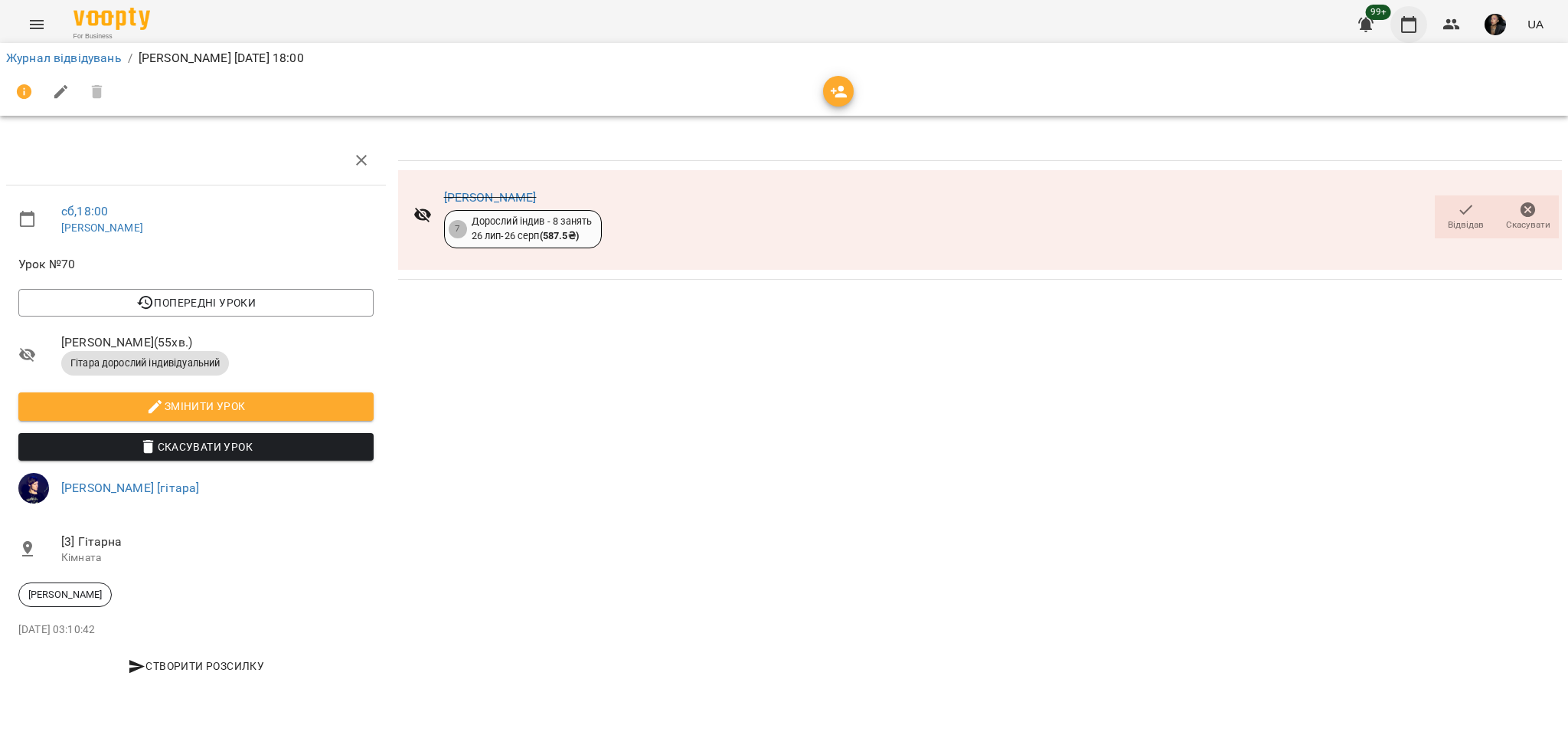
click at [1393, 23] on button "button" at bounding box center [1409, 24] width 37 height 37
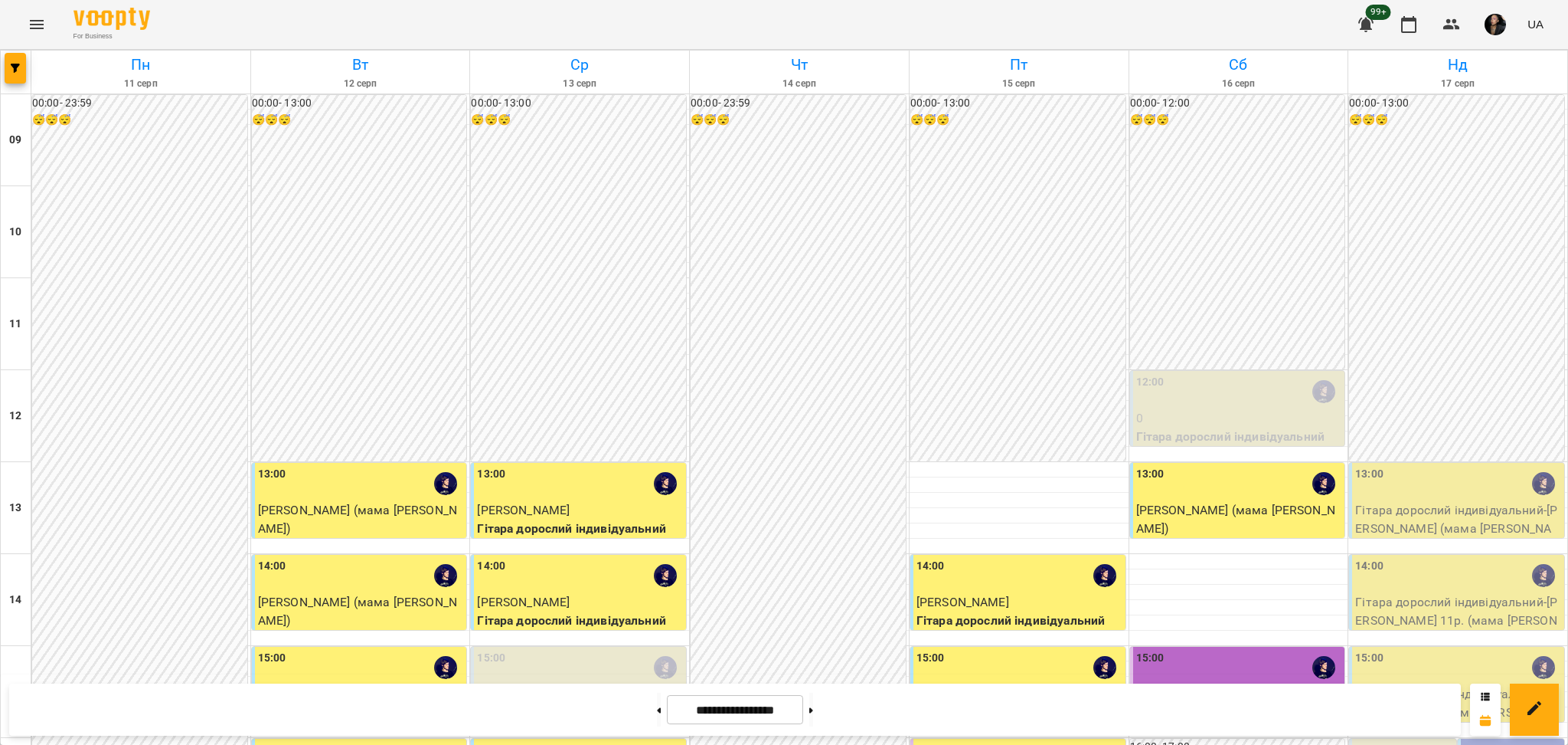
click at [27, 79] on div at bounding box center [16, 72] width 31 height 43
click at [21, 74] on button "button" at bounding box center [15, 69] width 21 height 31
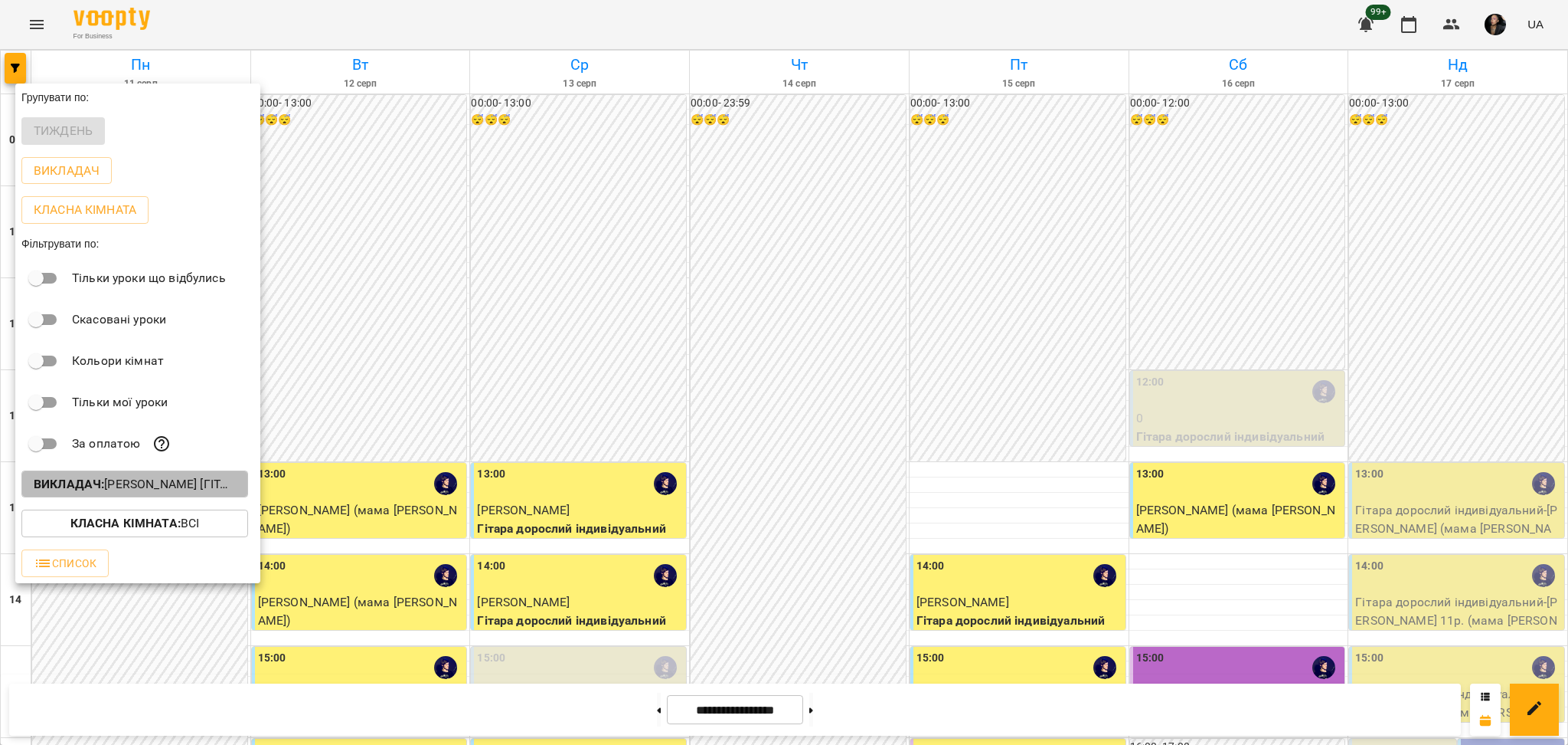
click at [176, 480] on p "Викладач : Ярослав [гітара]" at bounding box center [134, 484] width 202 height 18
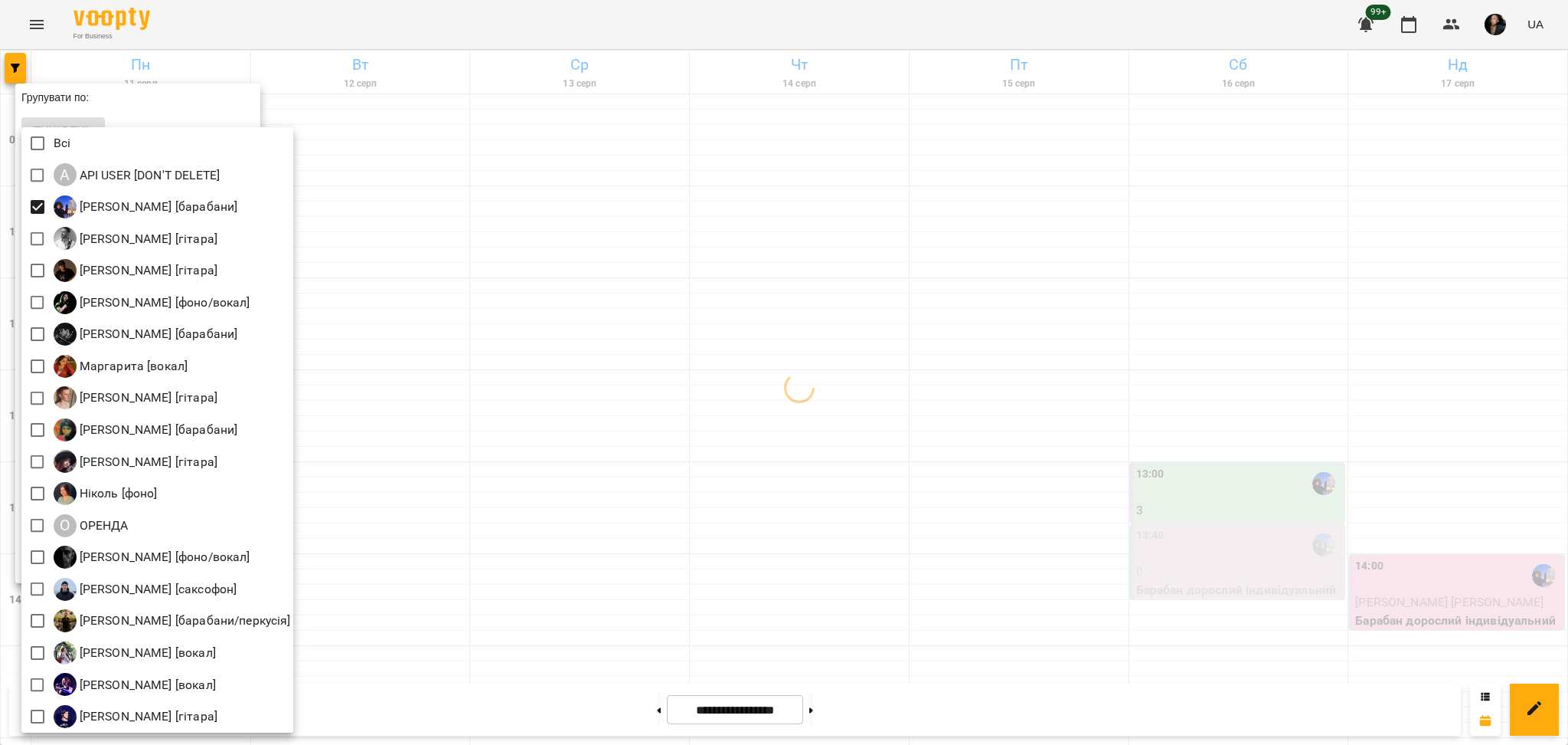
click at [1328, 361] on div at bounding box center [784, 372] width 1568 height 745
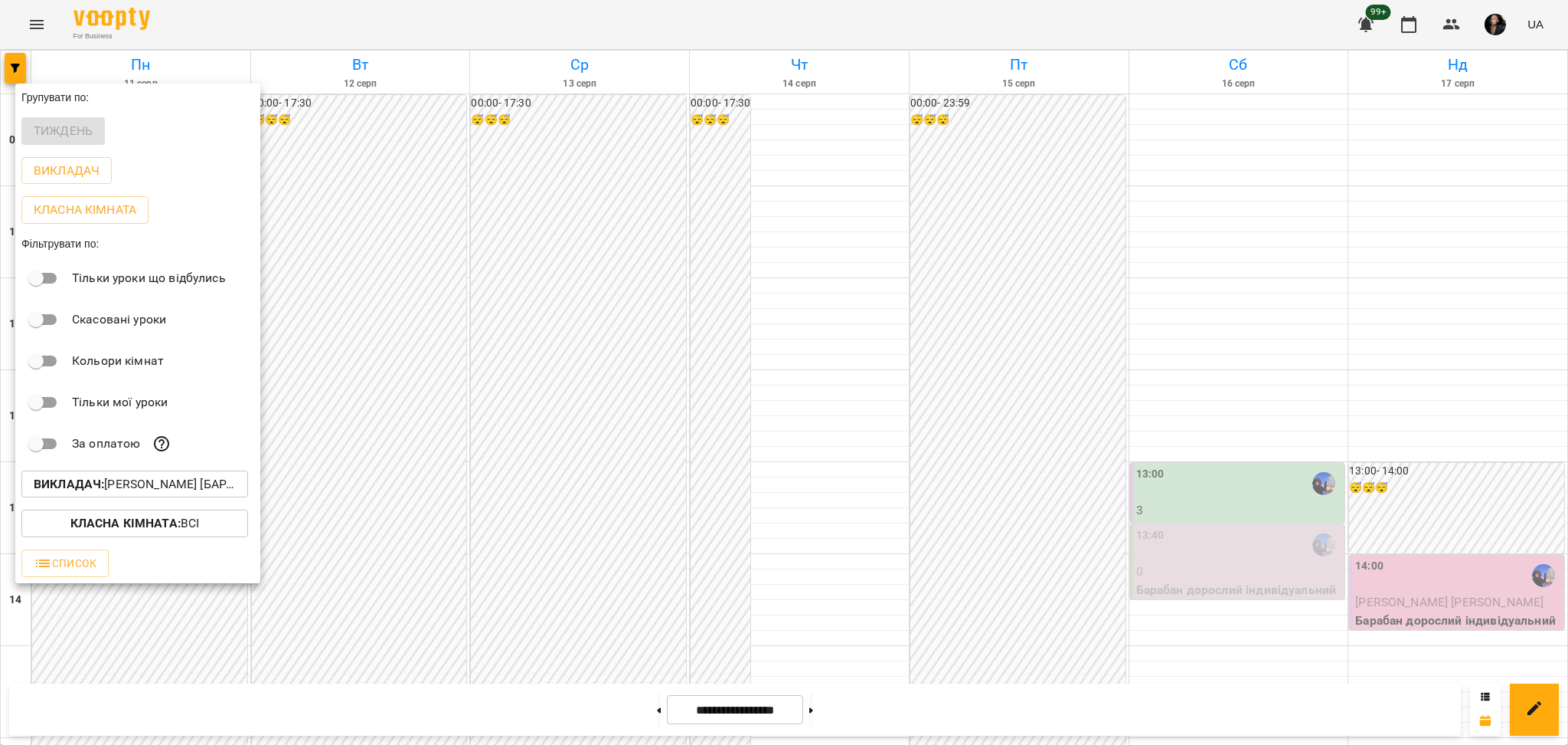
click at [1366, 412] on div at bounding box center [784, 372] width 1568 height 745
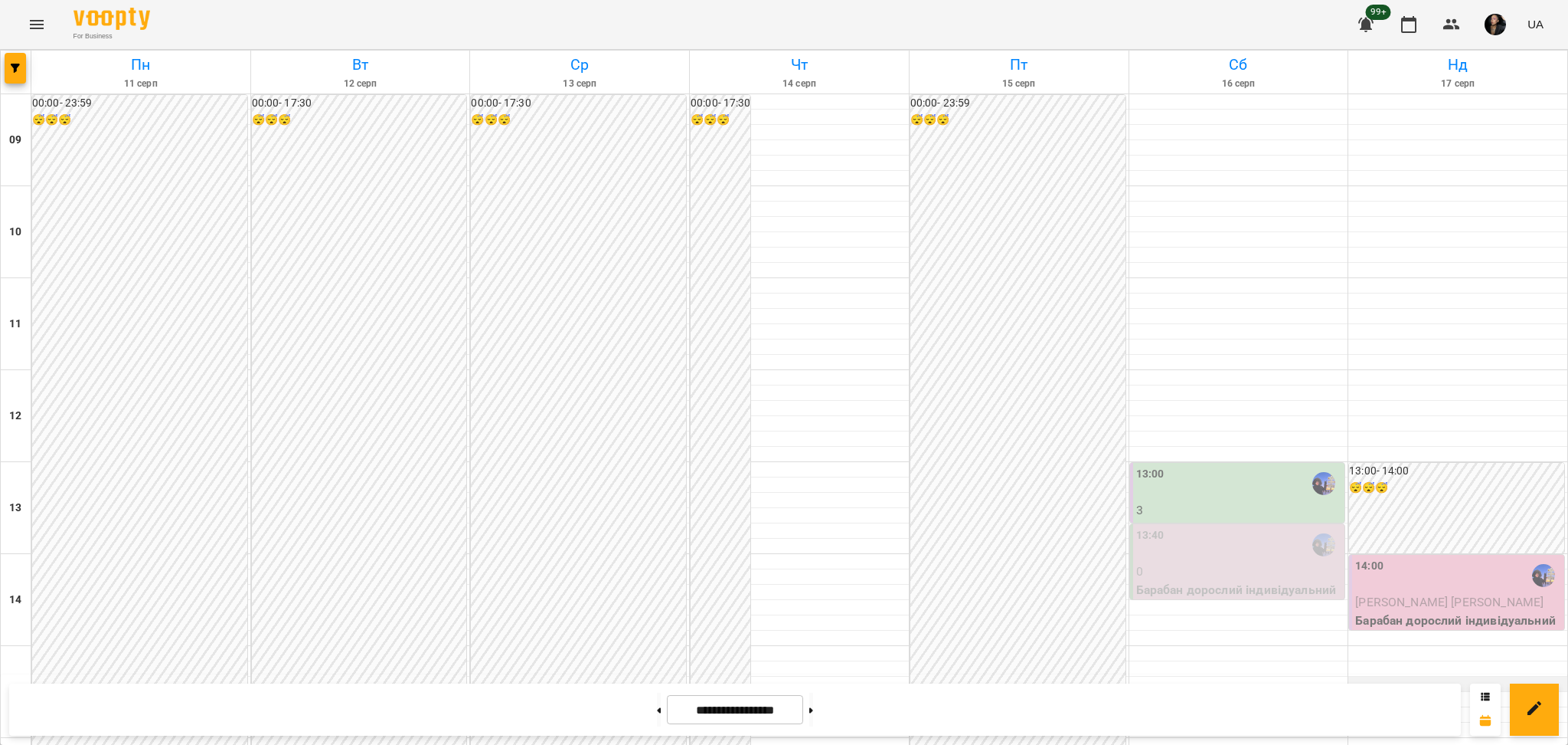
scroll to position [204, 0]
click at [1387, 646] on div at bounding box center [1458, 653] width 219 height 15
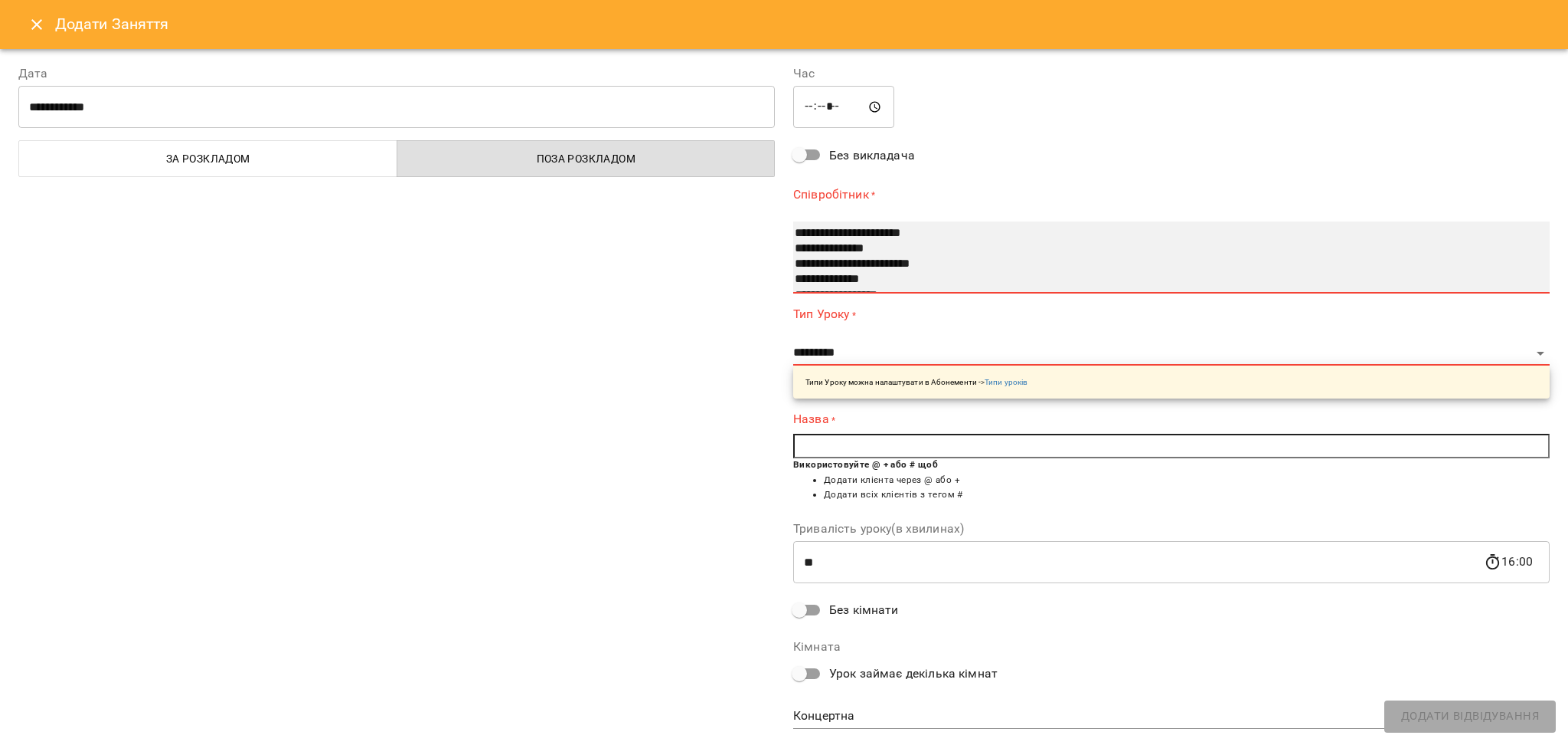
select select "**********"
click at [853, 247] on option "**********" at bounding box center [1151, 249] width 716 height 15
select select "**********"
type input "**"
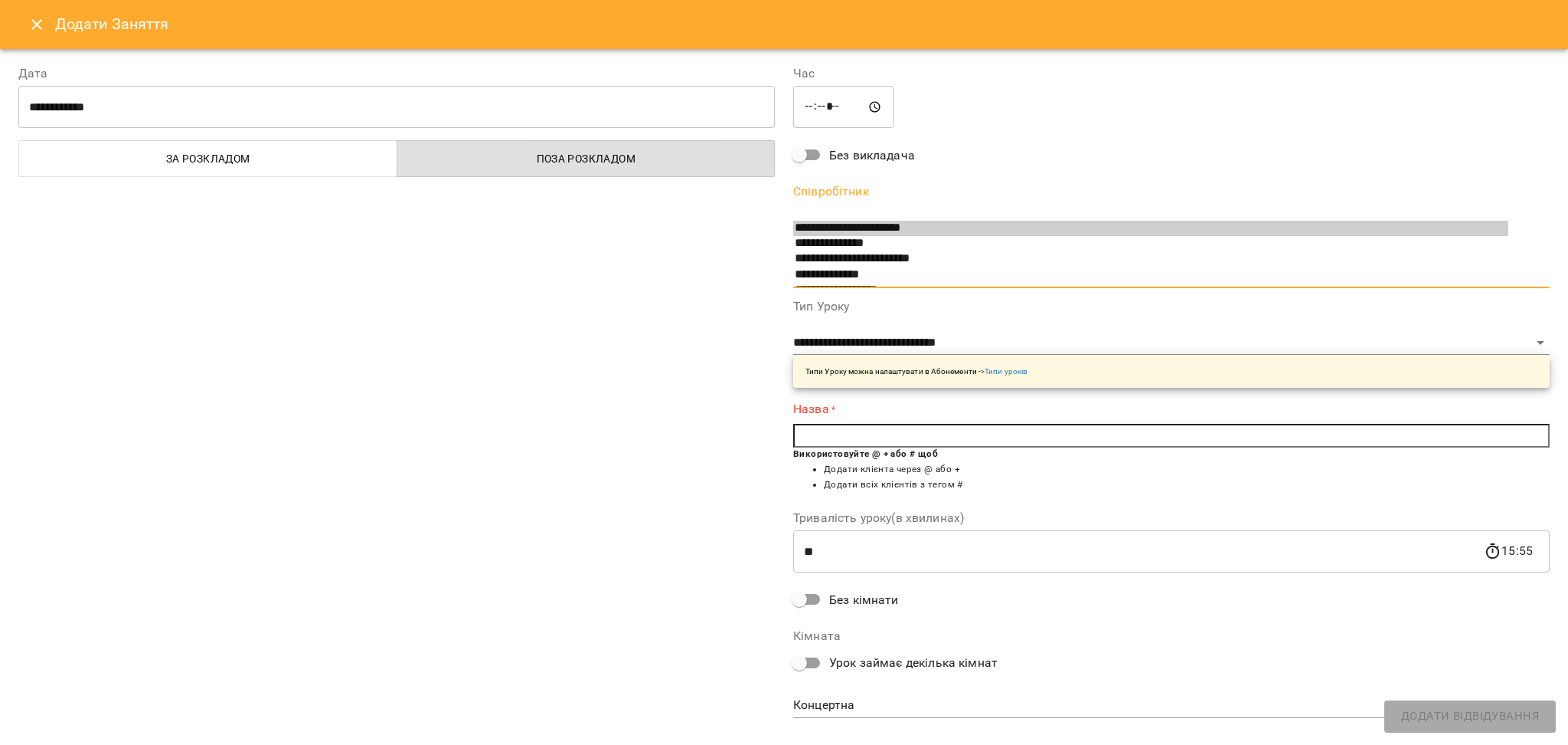
click at [874, 431] on input "text" at bounding box center [1172, 436] width 757 height 25
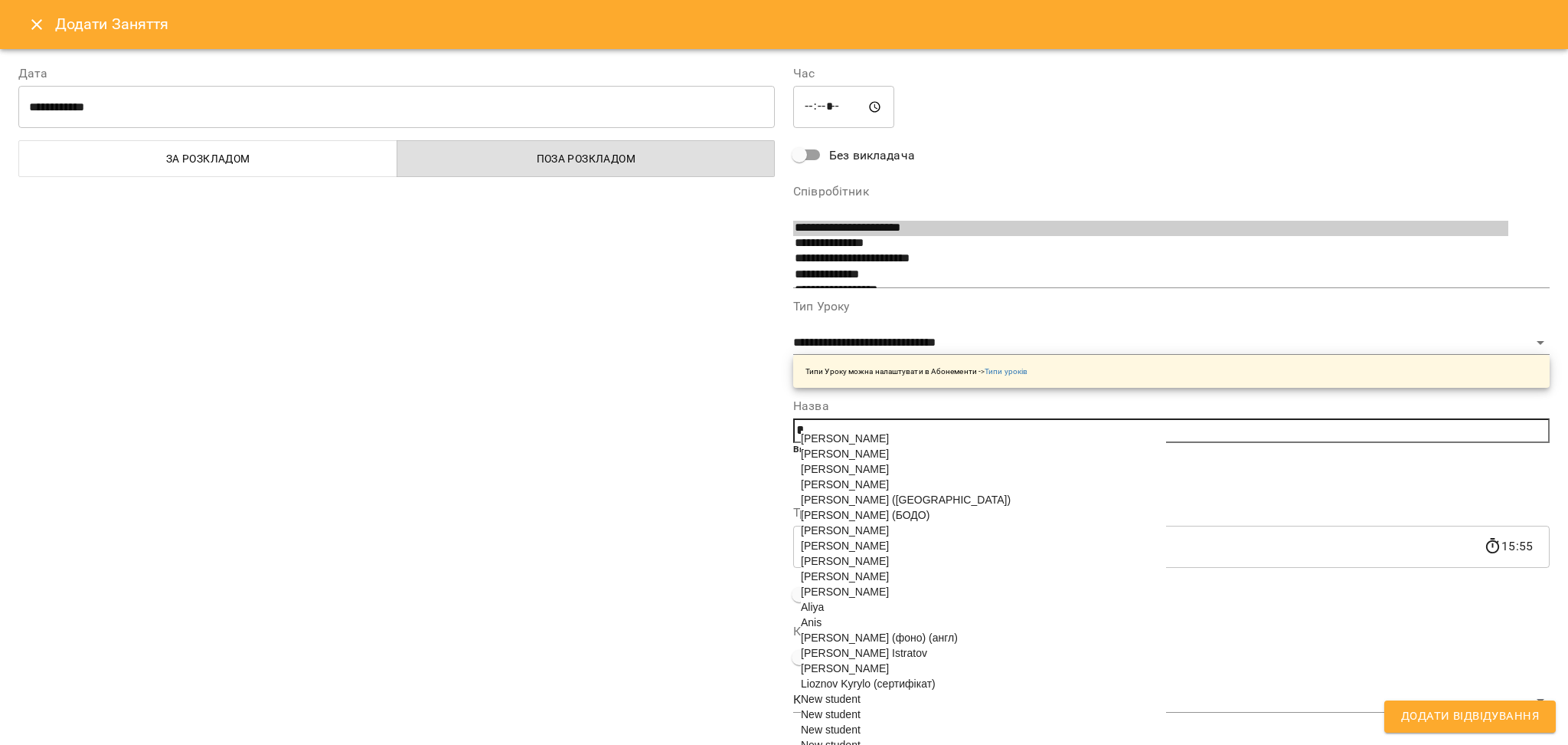
paste input "**********"
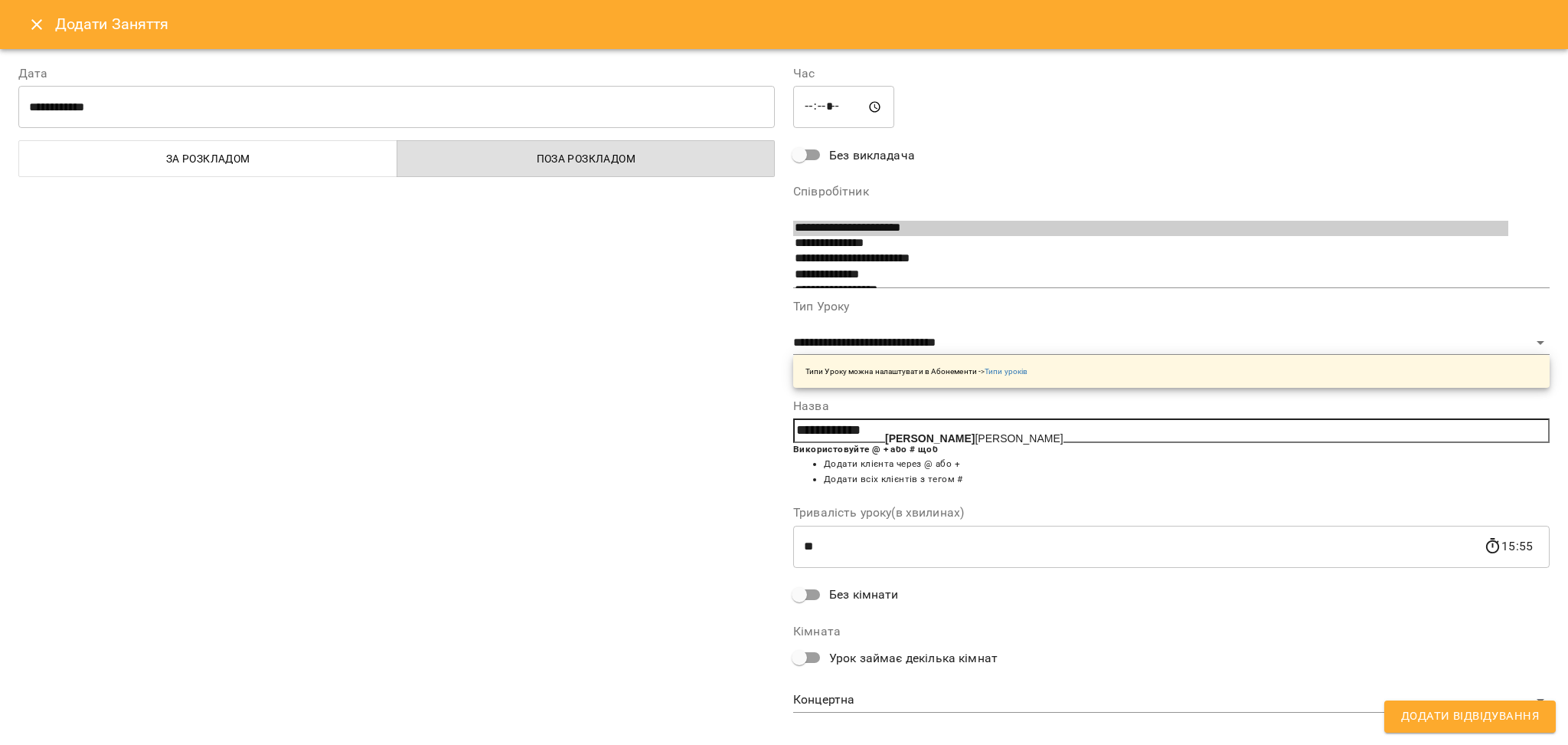
click at [899, 444] on b "Золотаренко" at bounding box center [930, 438] width 90 height 12
type input "**********"
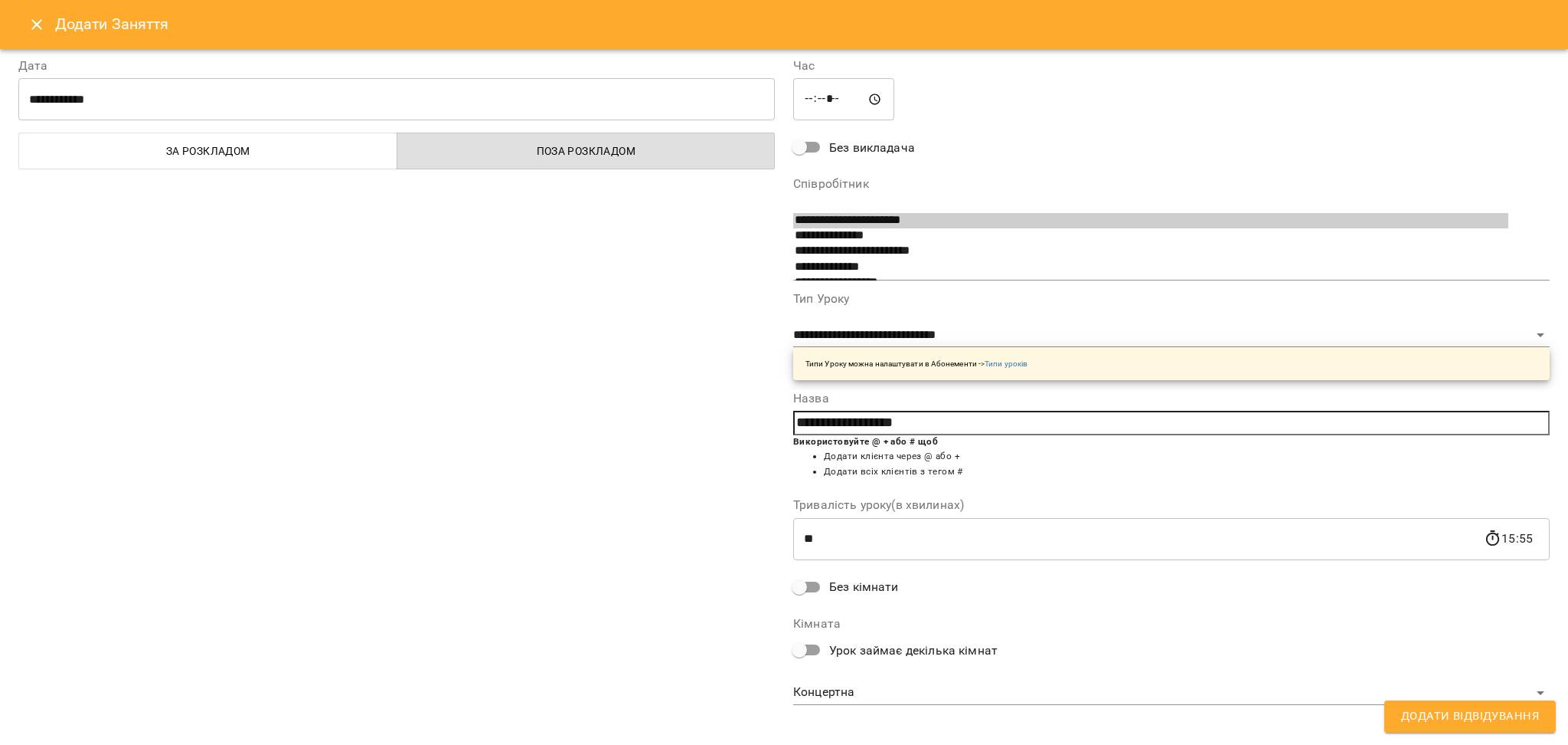
scroll to position [19, 0]
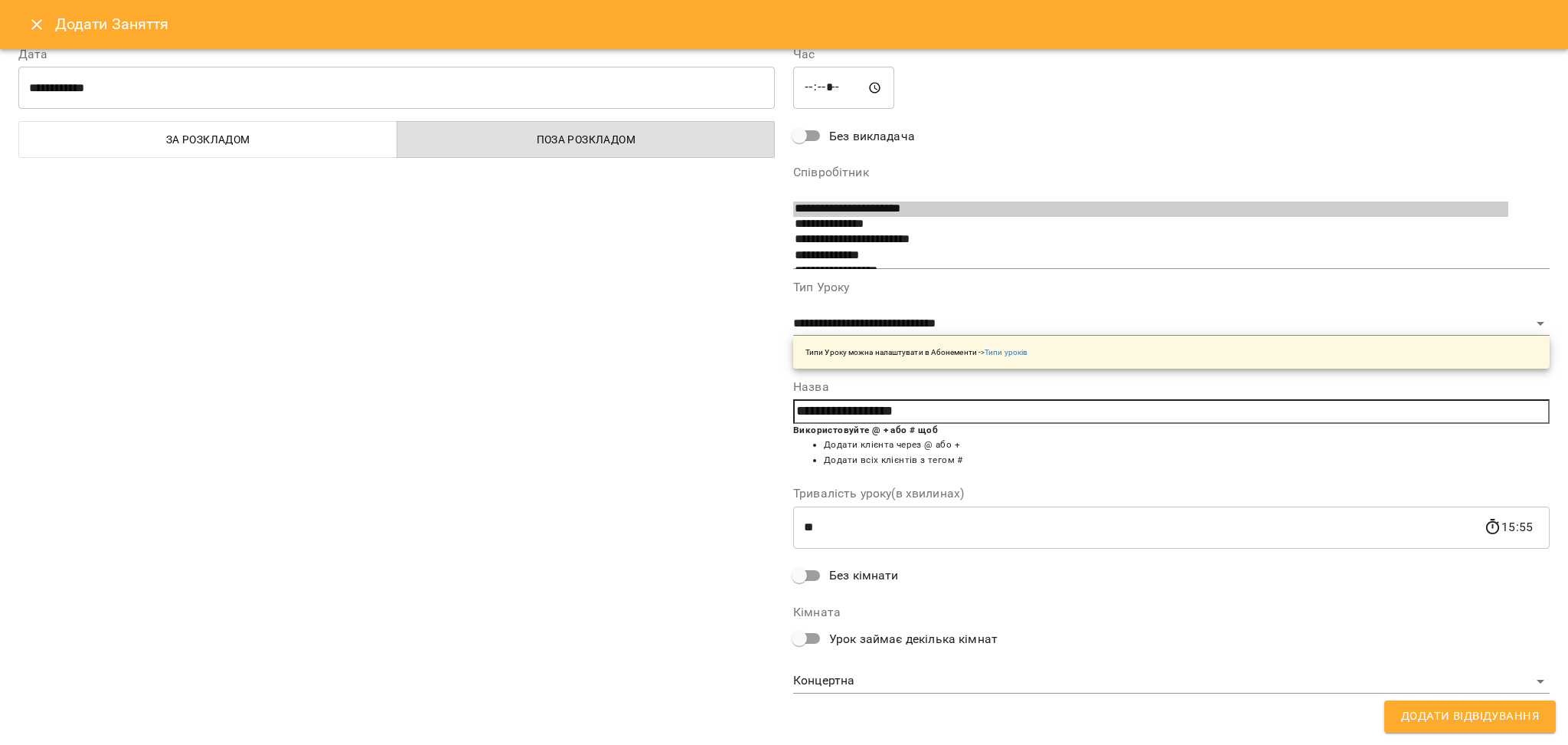
click at [841, 679] on body "For Business 99+ UA Пн 11 серп Вт 12 серп Ср 13 серп Чт 14 серп Пт 15 серп Сб 1…" at bounding box center [784, 679] width 1568 height 1358
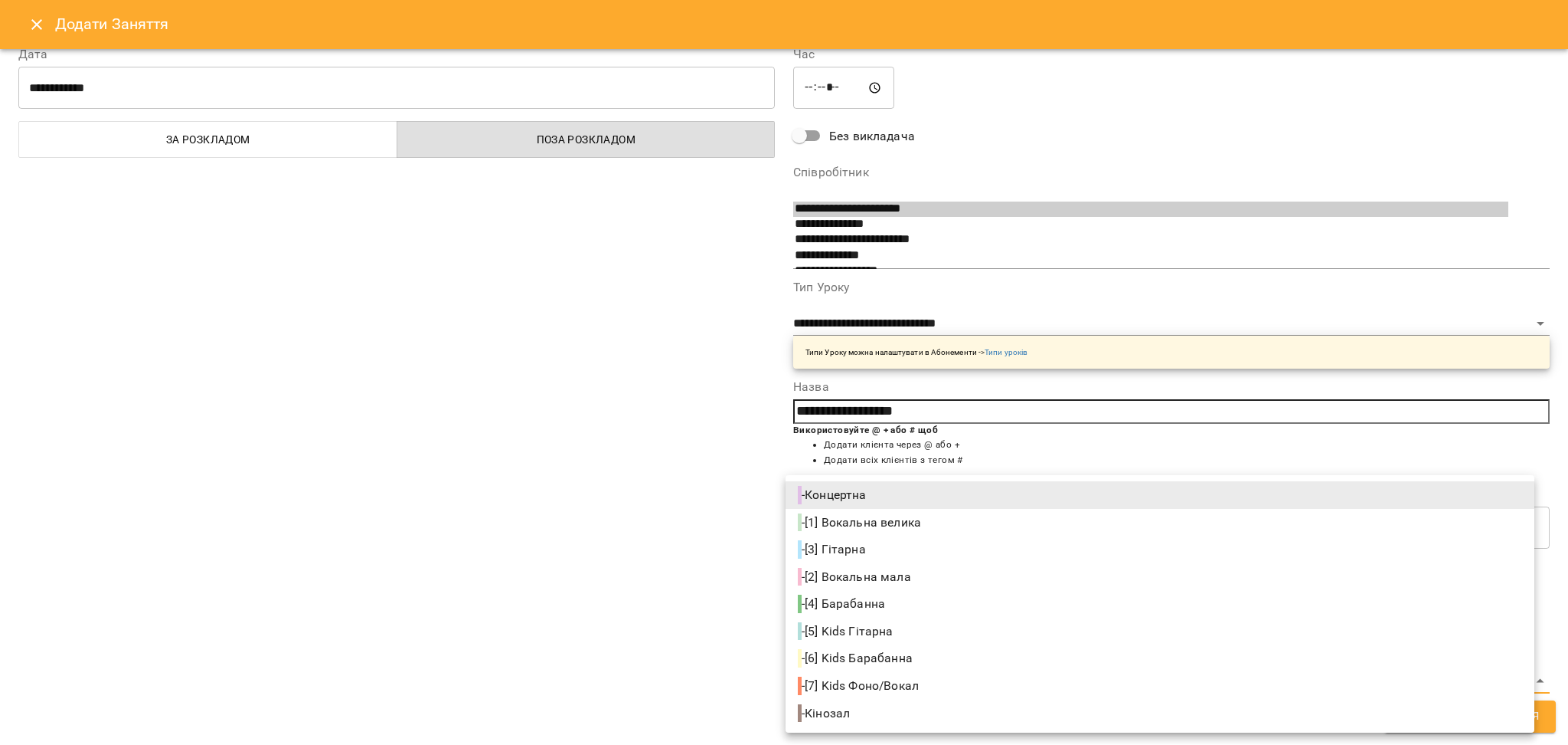
click at [363, 446] on div at bounding box center [784, 372] width 1568 height 745
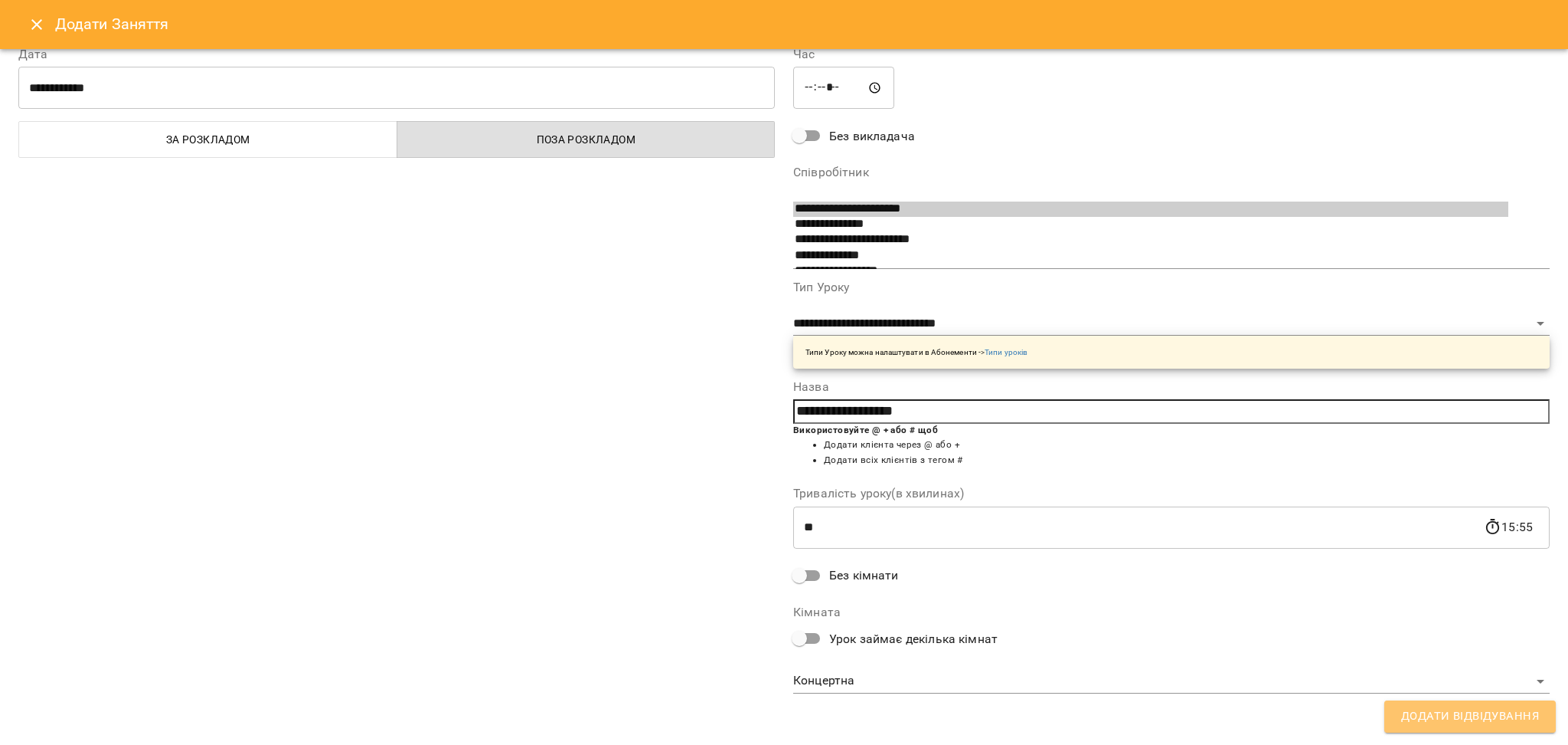
click at [1434, 706] on span "Додати Відвідування" at bounding box center [1470, 716] width 138 height 20
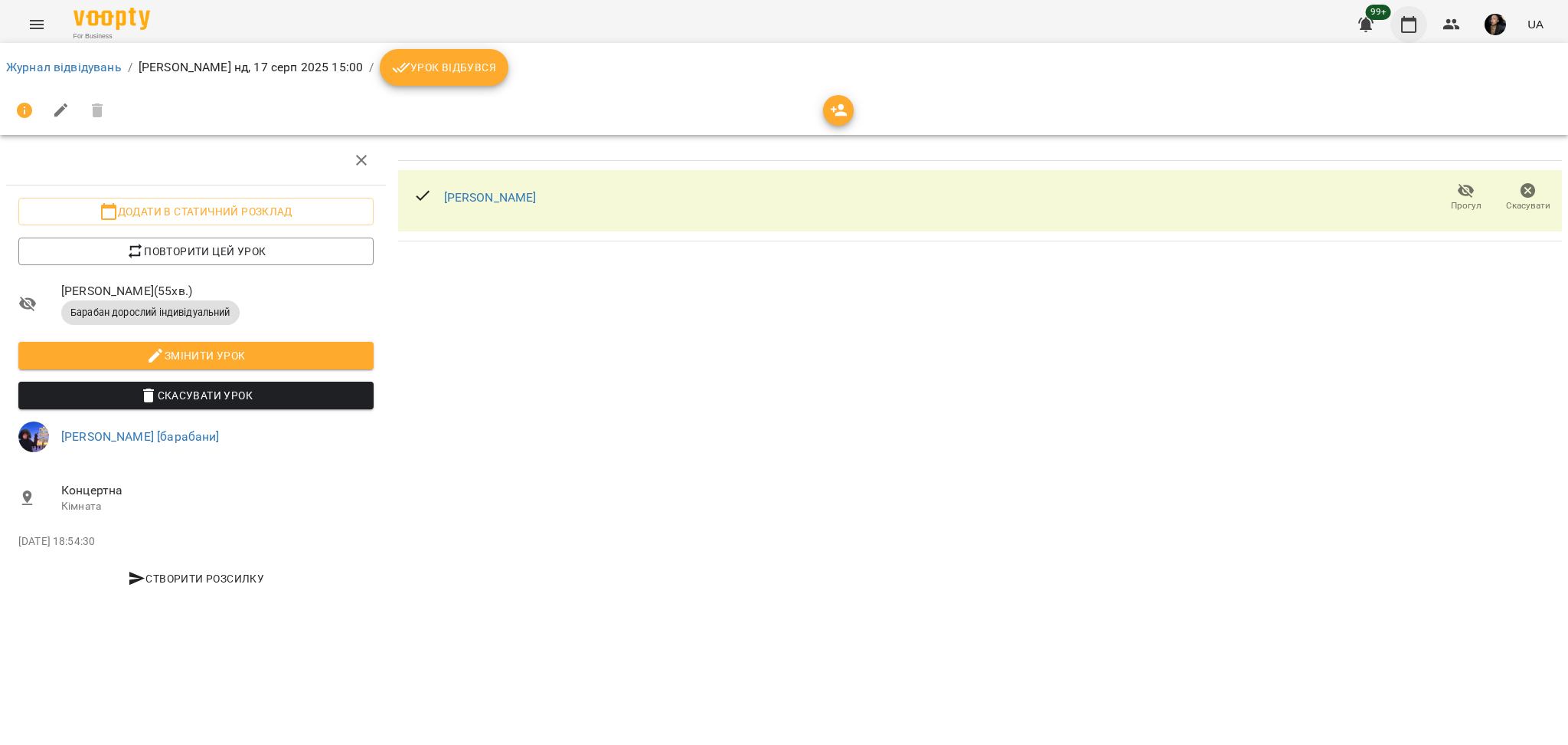
click at [1421, 31] on button "button" at bounding box center [1409, 24] width 37 height 37
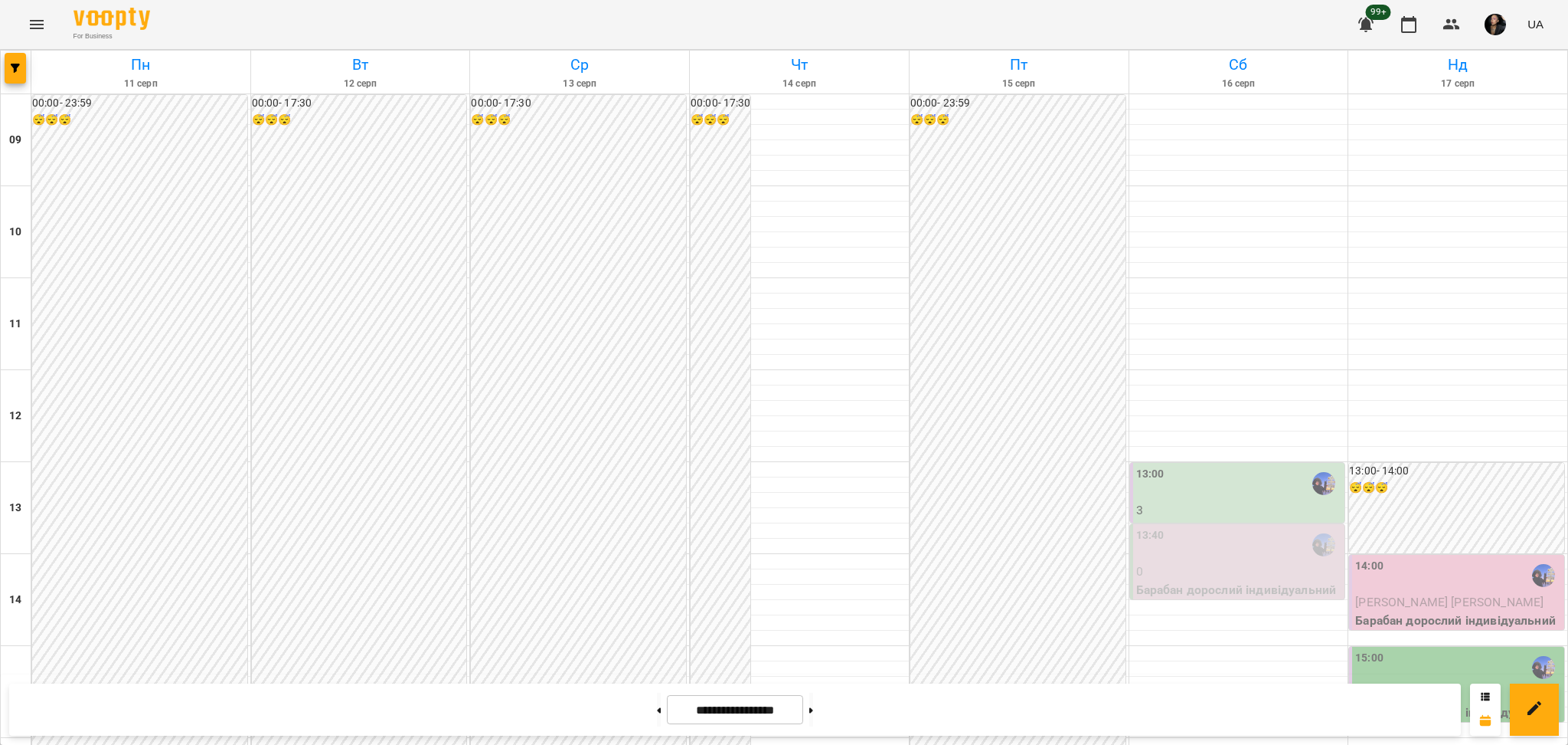
scroll to position [307, 0]
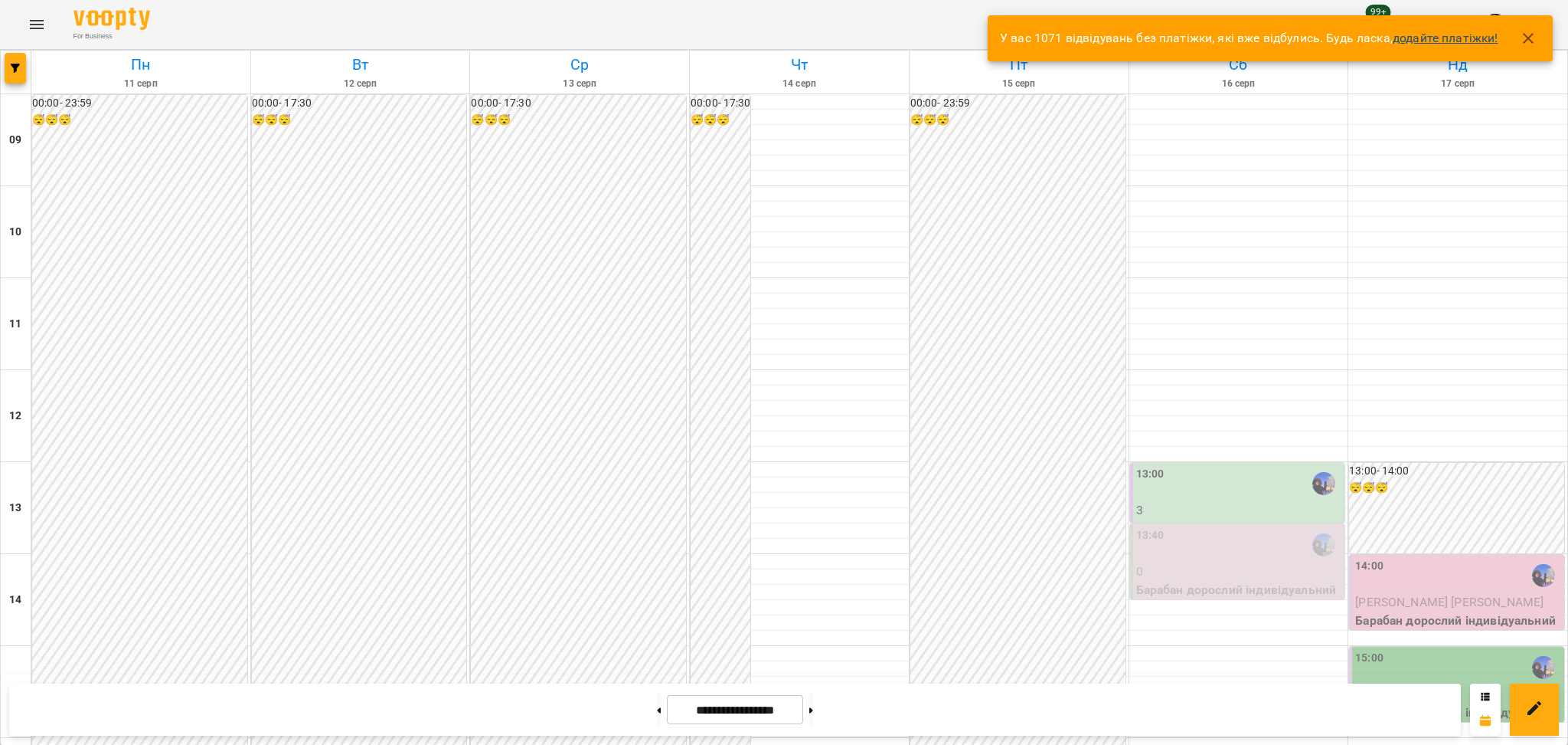
click at [1524, 33] on icon "button" at bounding box center [1528, 38] width 18 height 18
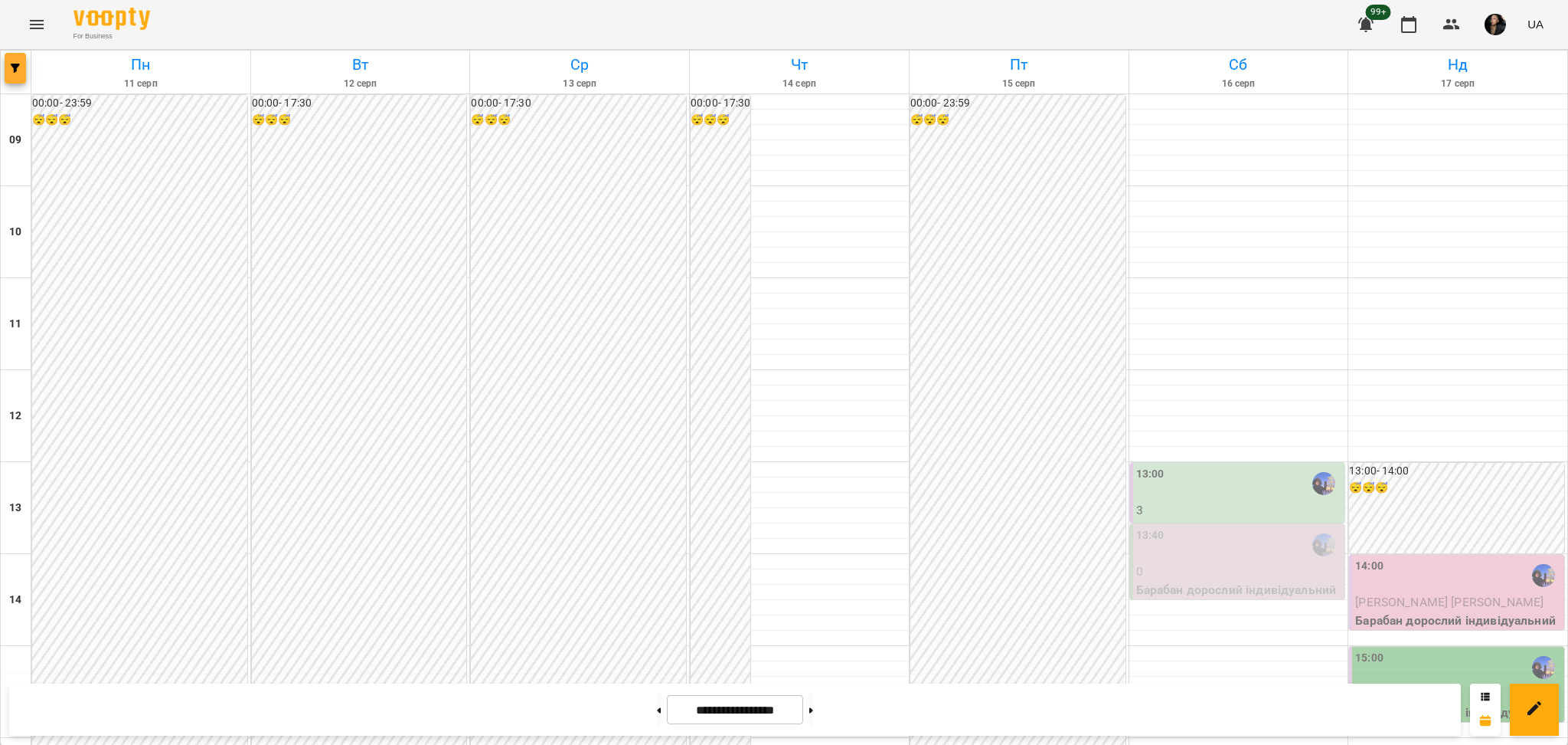
click at [17, 61] on button "button" at bounding box center [15, 69] width 21 height 31
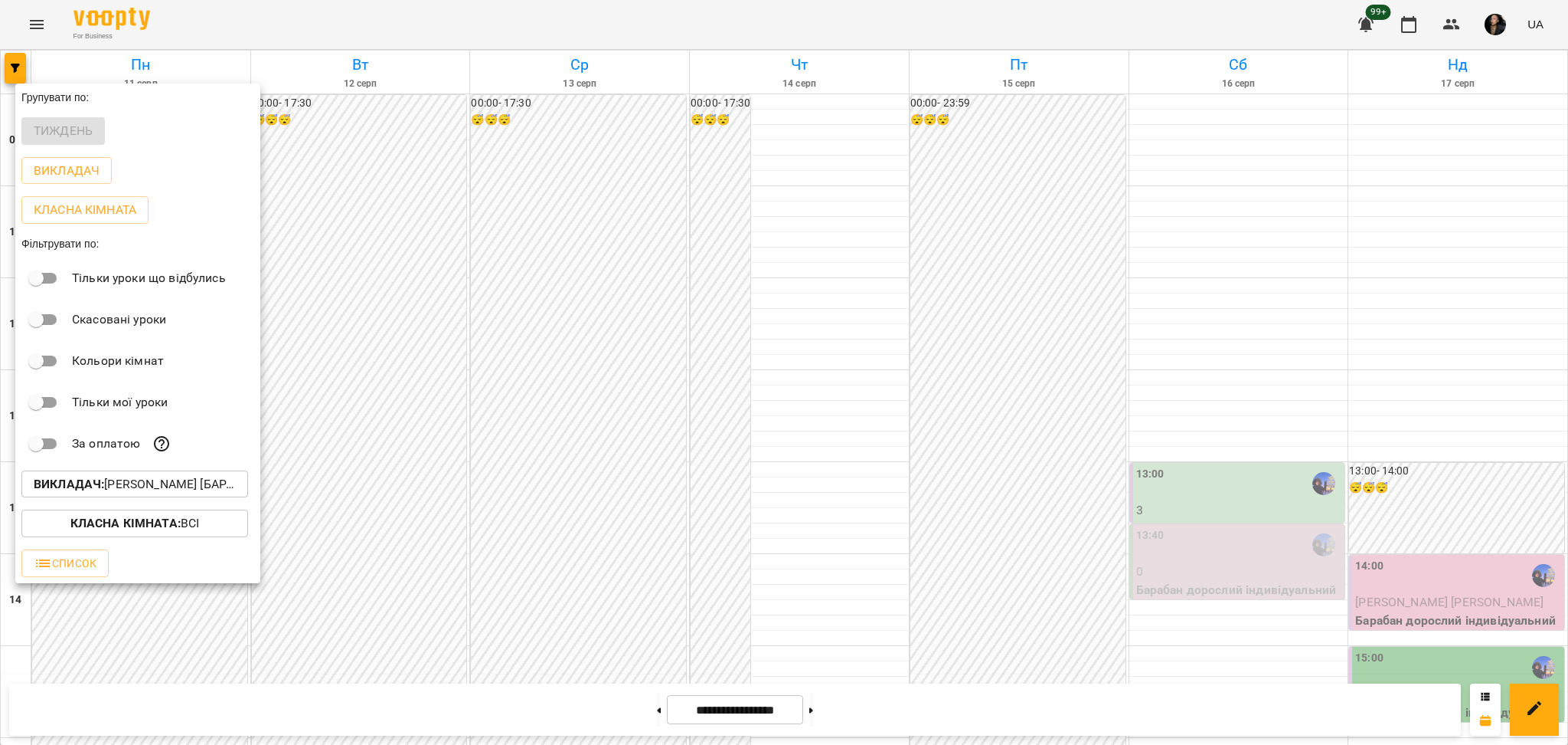
click at [182, 493] on p "Викладач : [PERSON_NAME] [барабани]" at bounding box center [134, 484] width 202 height 18
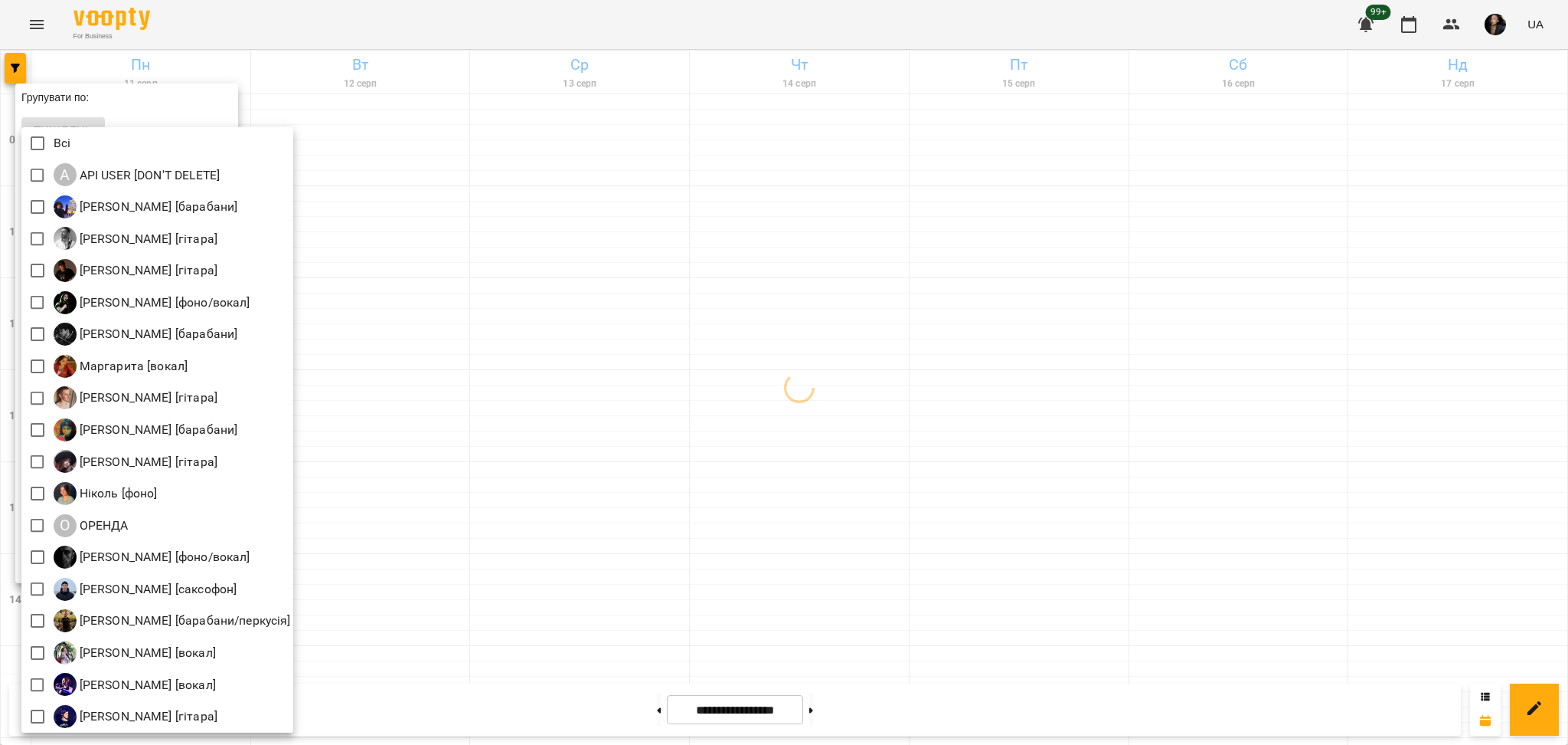
scroll to position [3, 0]
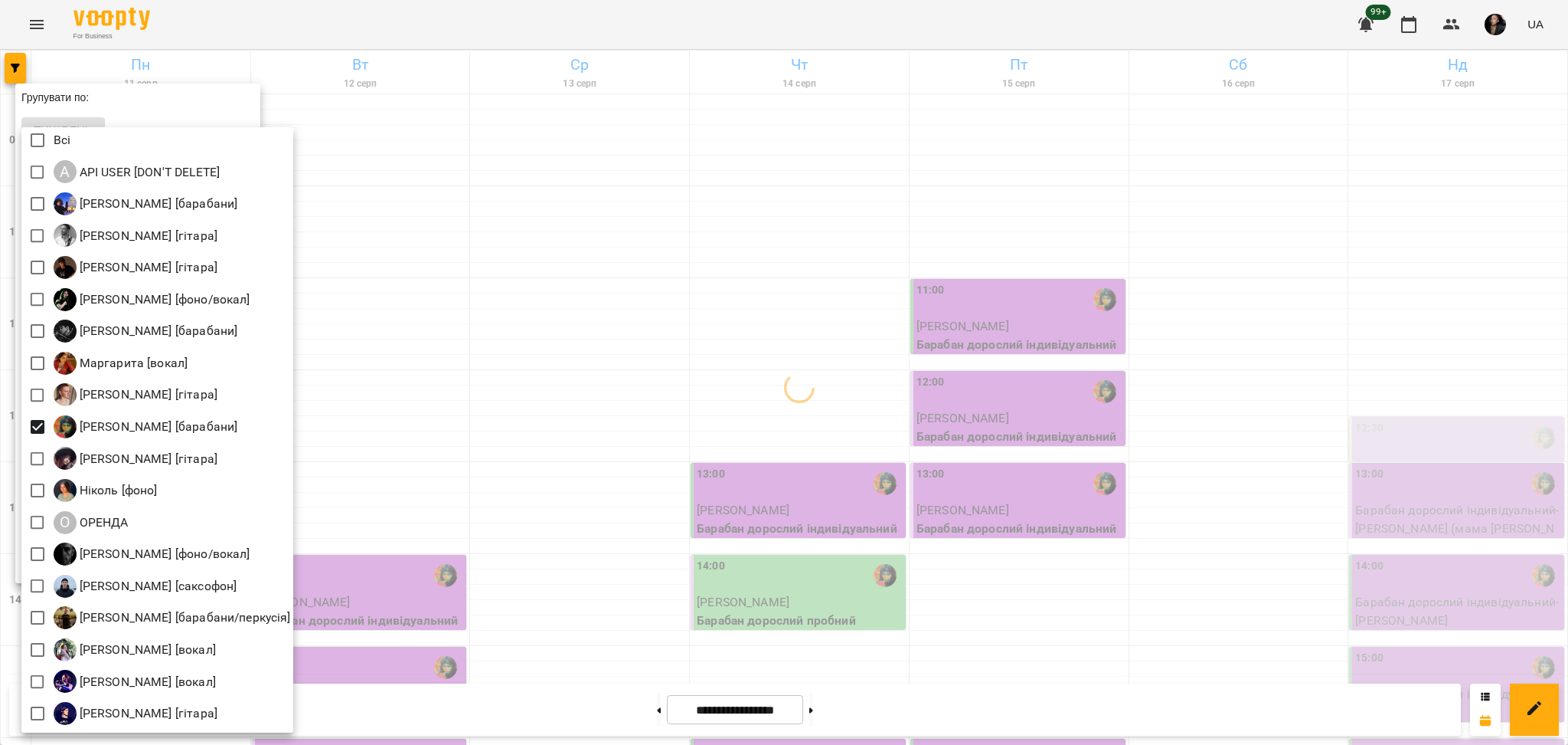
drag, startPoint x: 786, startPoint y: 317, endPoint x: 825, endPoint y: 309, distance: 39.8
click at [786, 316] on div at bounding box center [784, 372] width 1568 height 745
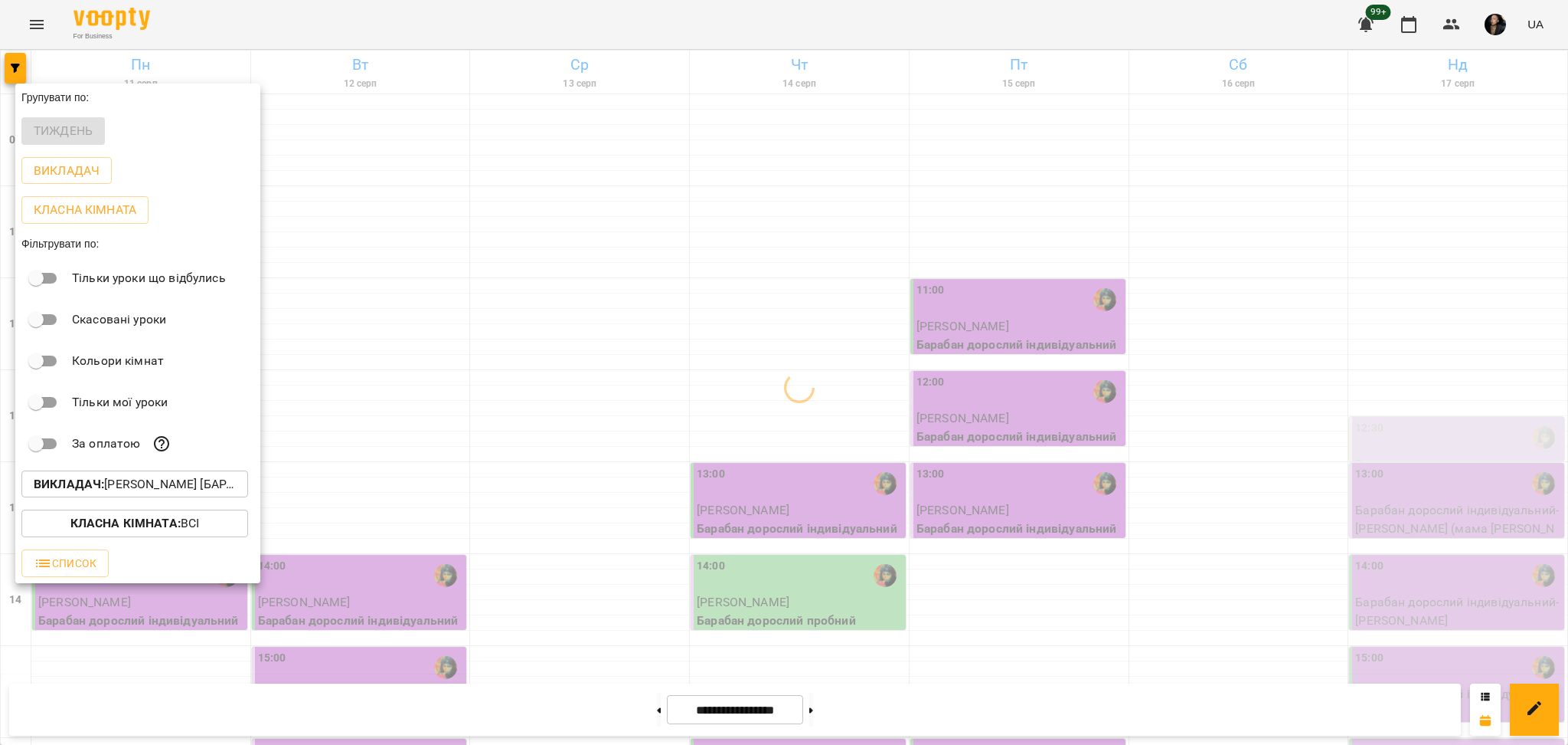
click at [1166, 233] on div at bounding box center [784, 372] width 1568 height 745
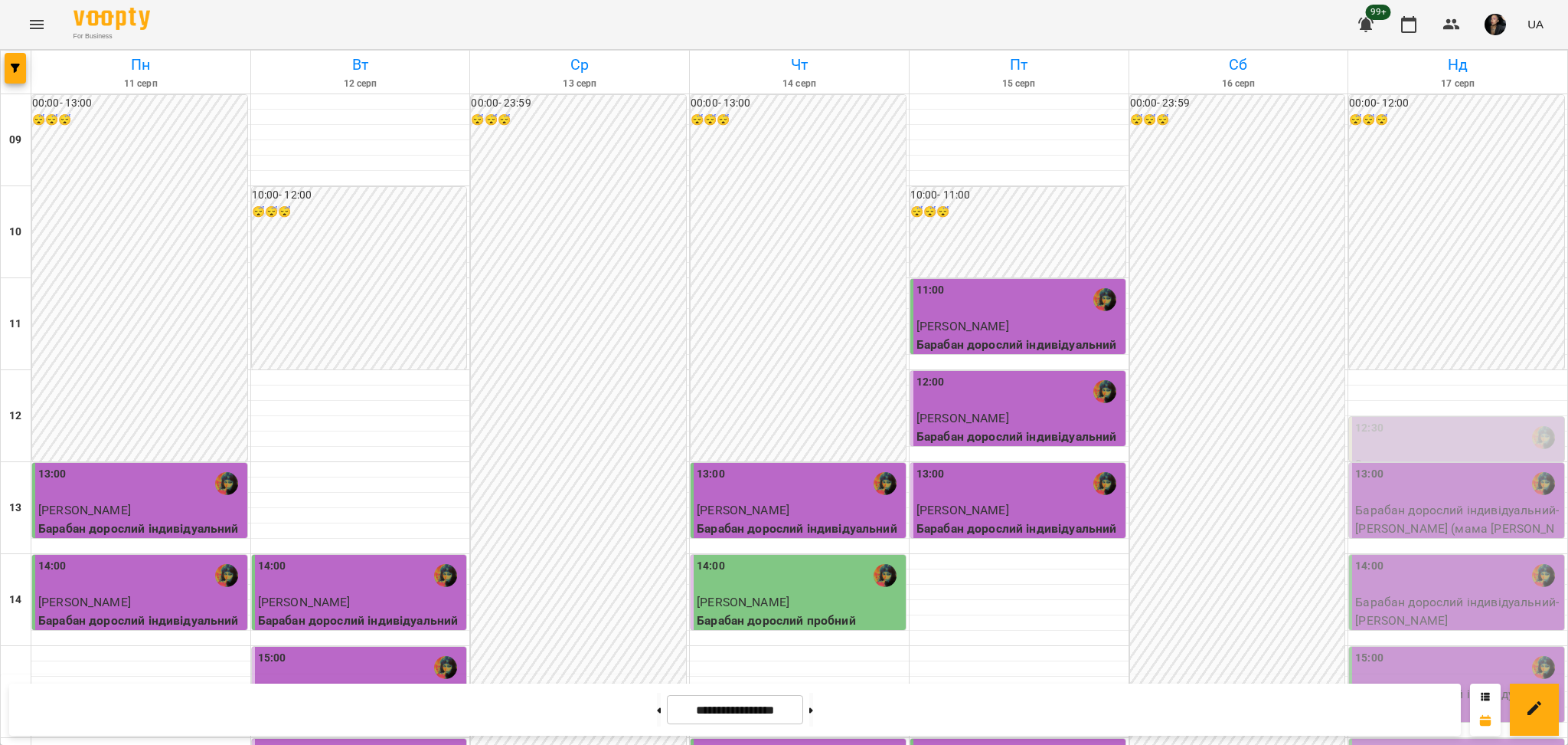
scroll to position [408, 0]
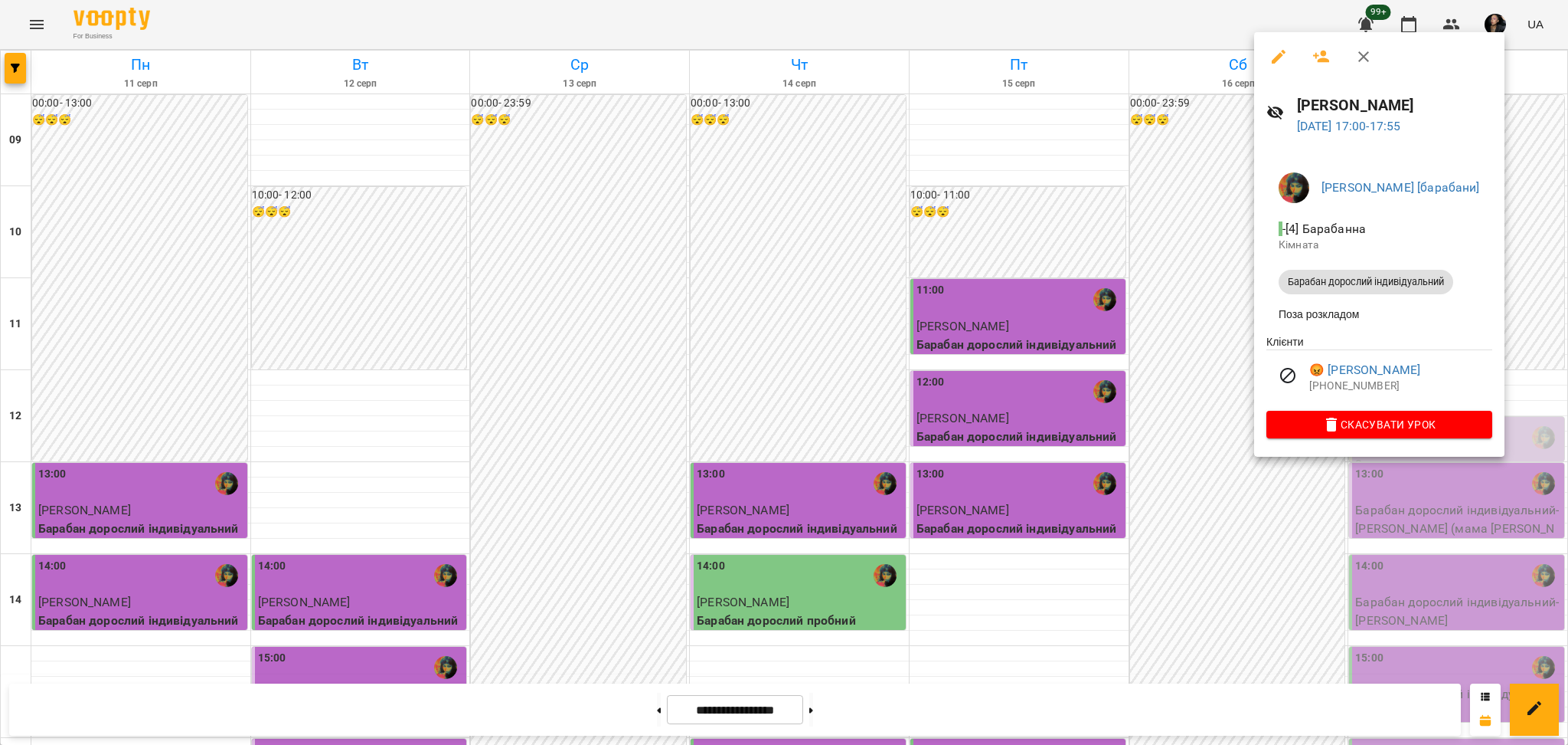
click at [1267, 539] on div at bounding box center [784, 372] width 1568 height 745
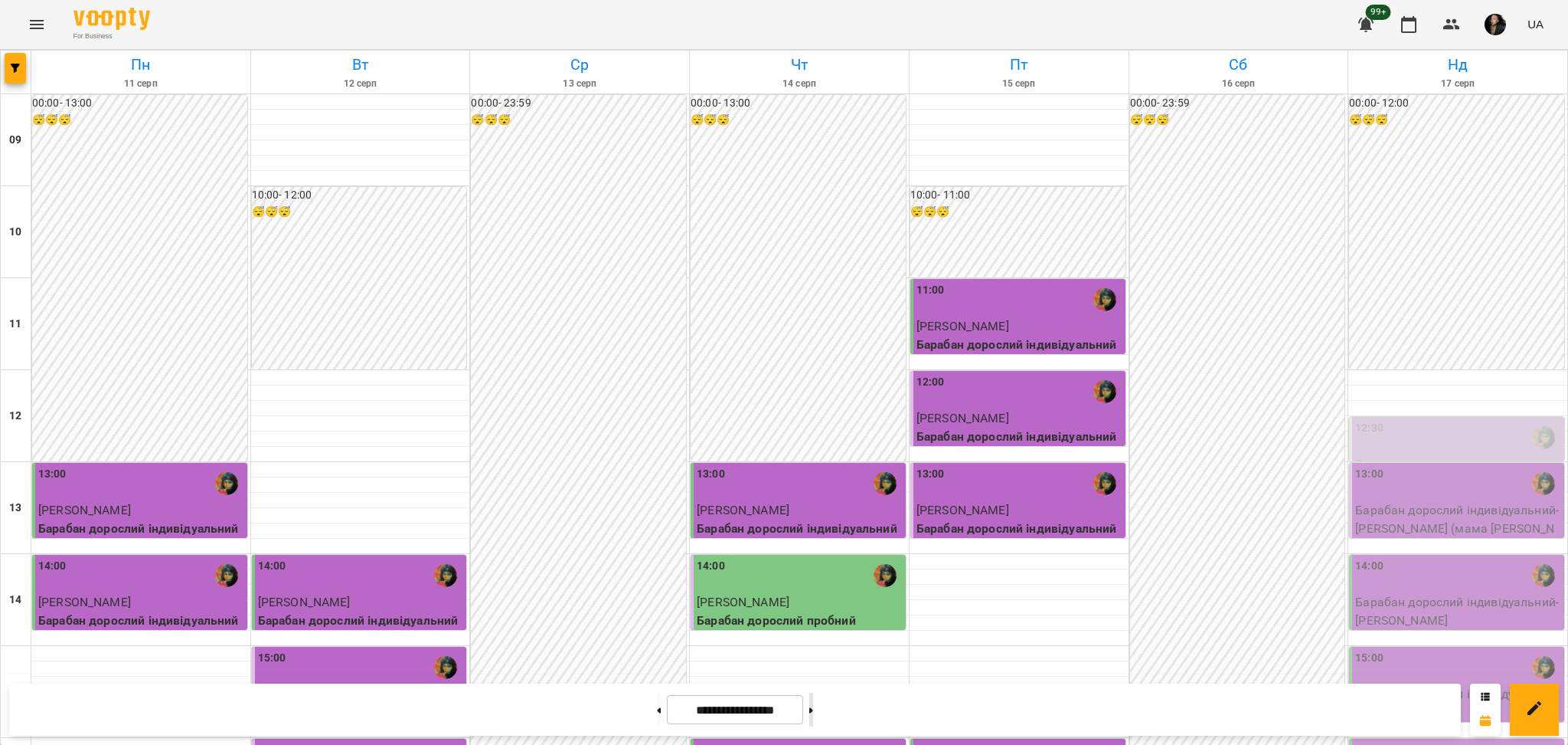
click at [813, 711] on button at bounding box center [811, 709] width 3 height 33
type input "**********"
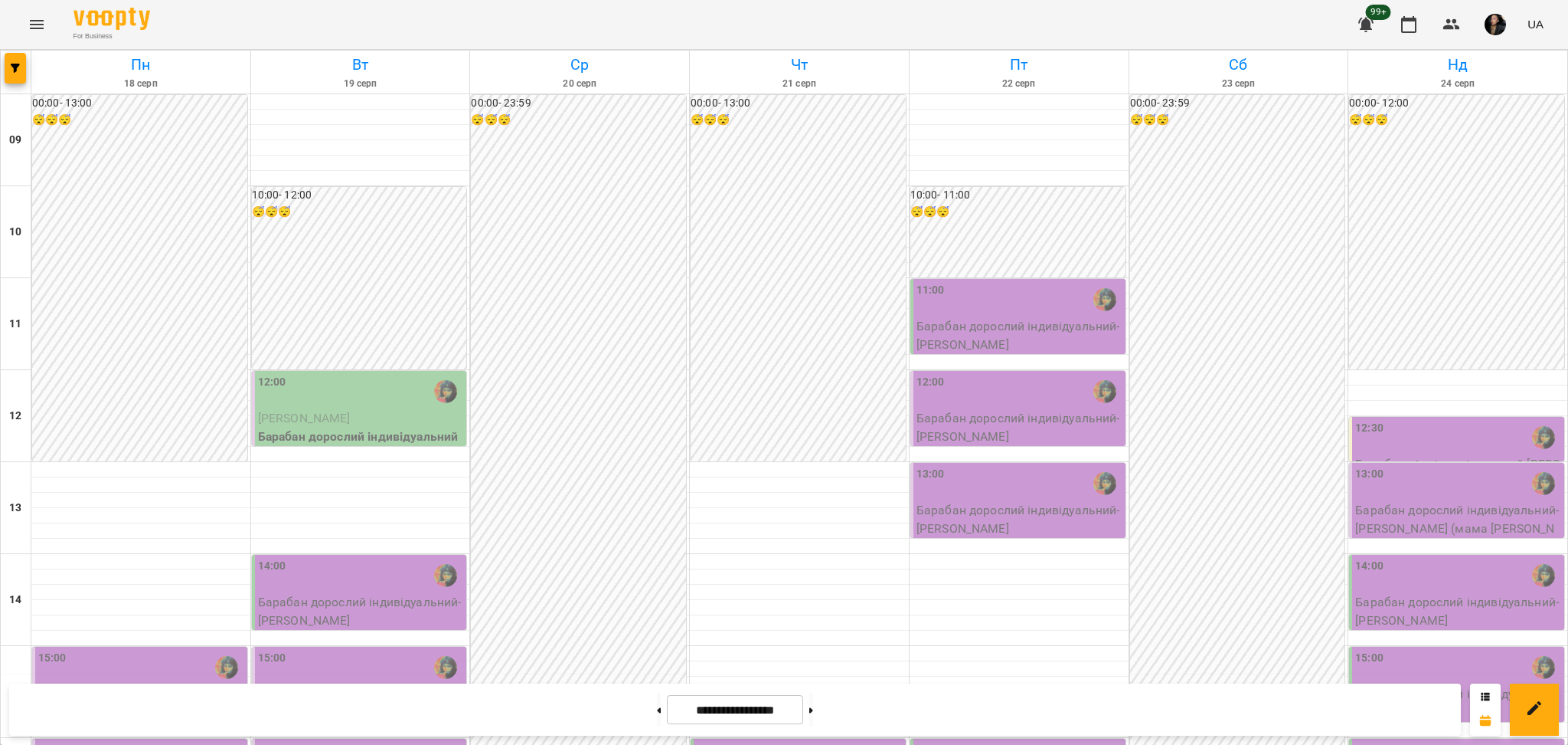
scroll to position [102, 0]
click at [1463, 15] on button "button" at bounding box center [1452, 24] width 37 height 37
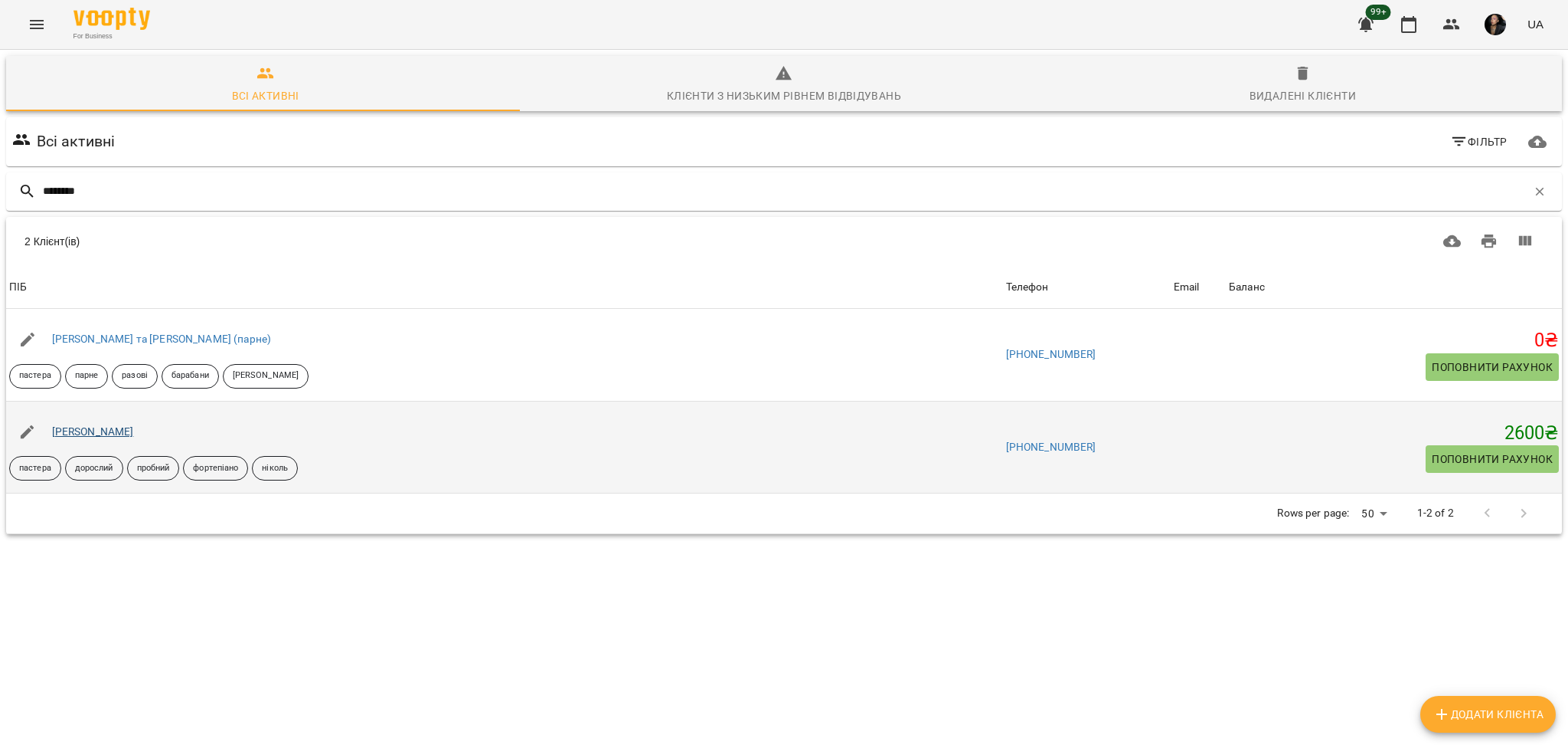
type input "********"
click at [112, 432] on link "[PERSON_NAME]" at bounding box center [93, 431] width 82 height 12
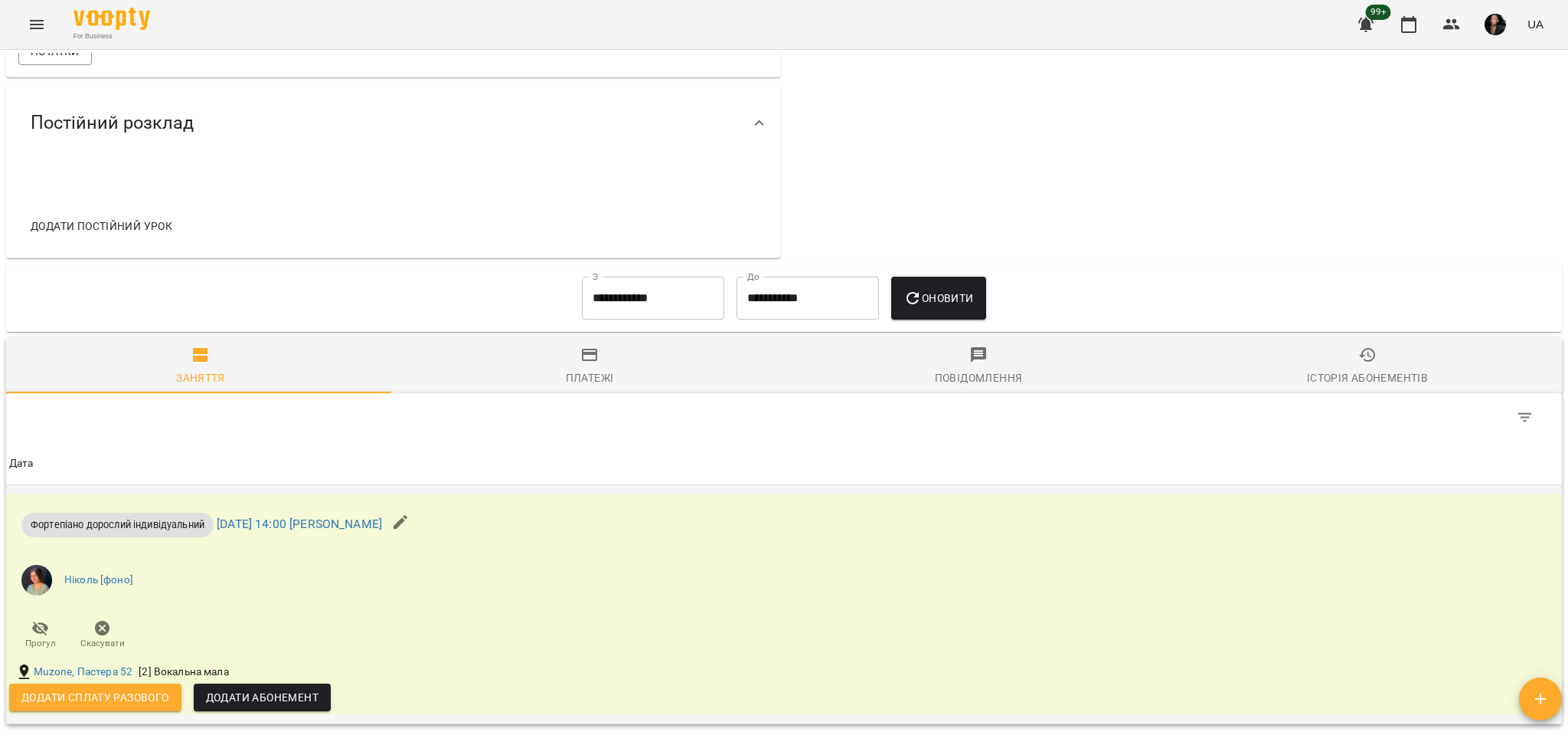
scroll to position [765, 0]
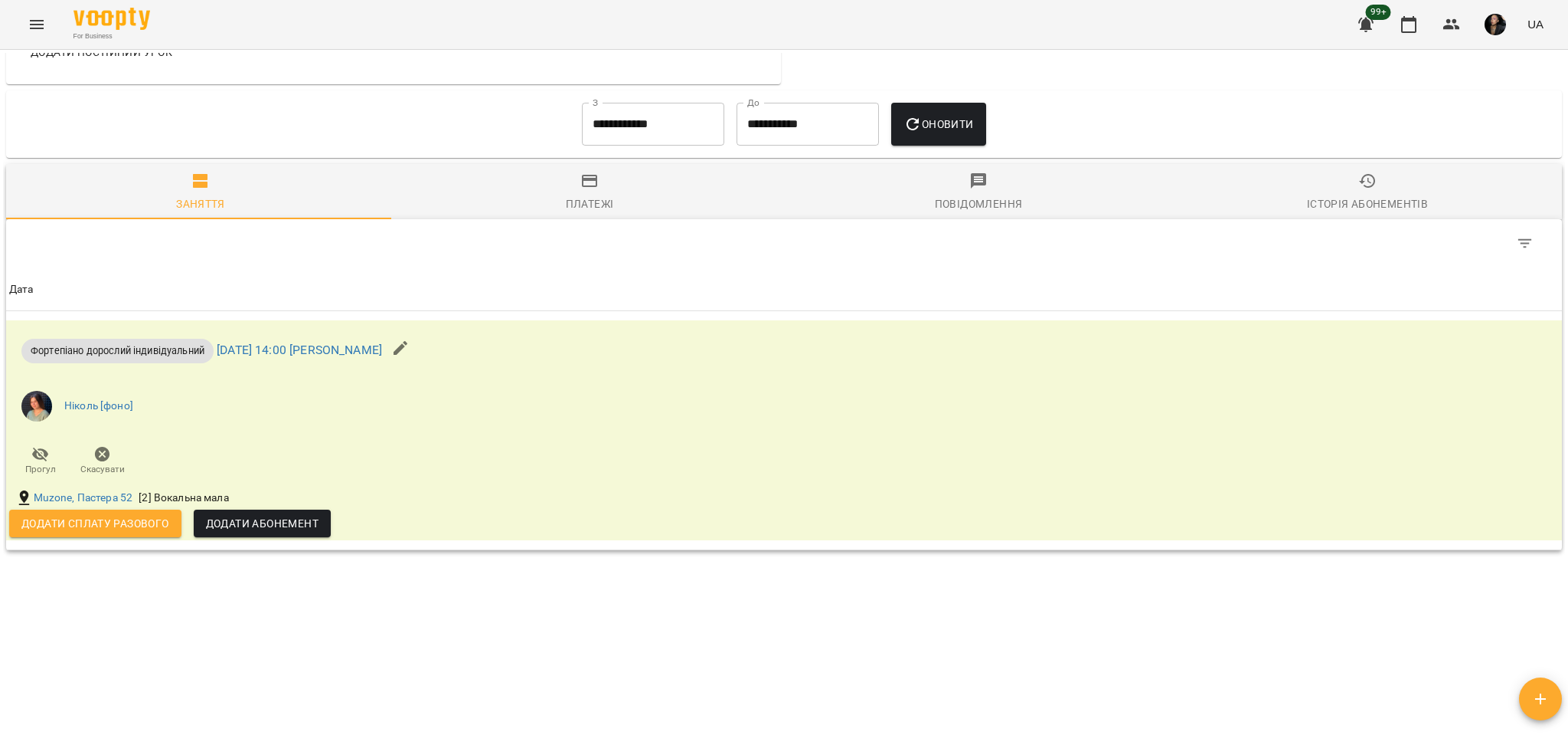
click at [1351, 194] on div "Історія абонементів" at bounding box center [1367, 203] width 121 height 18
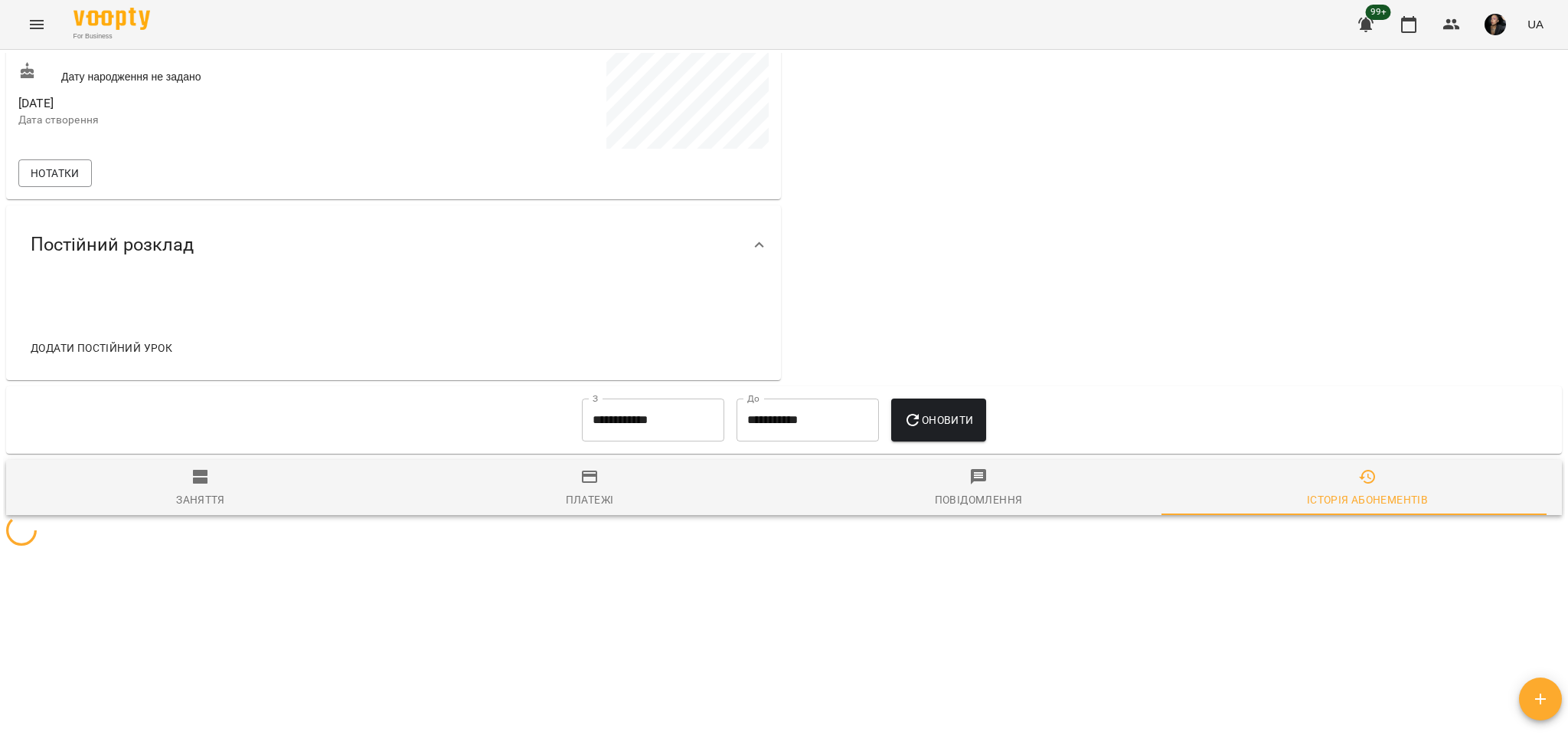
scroll to position [571, 0]
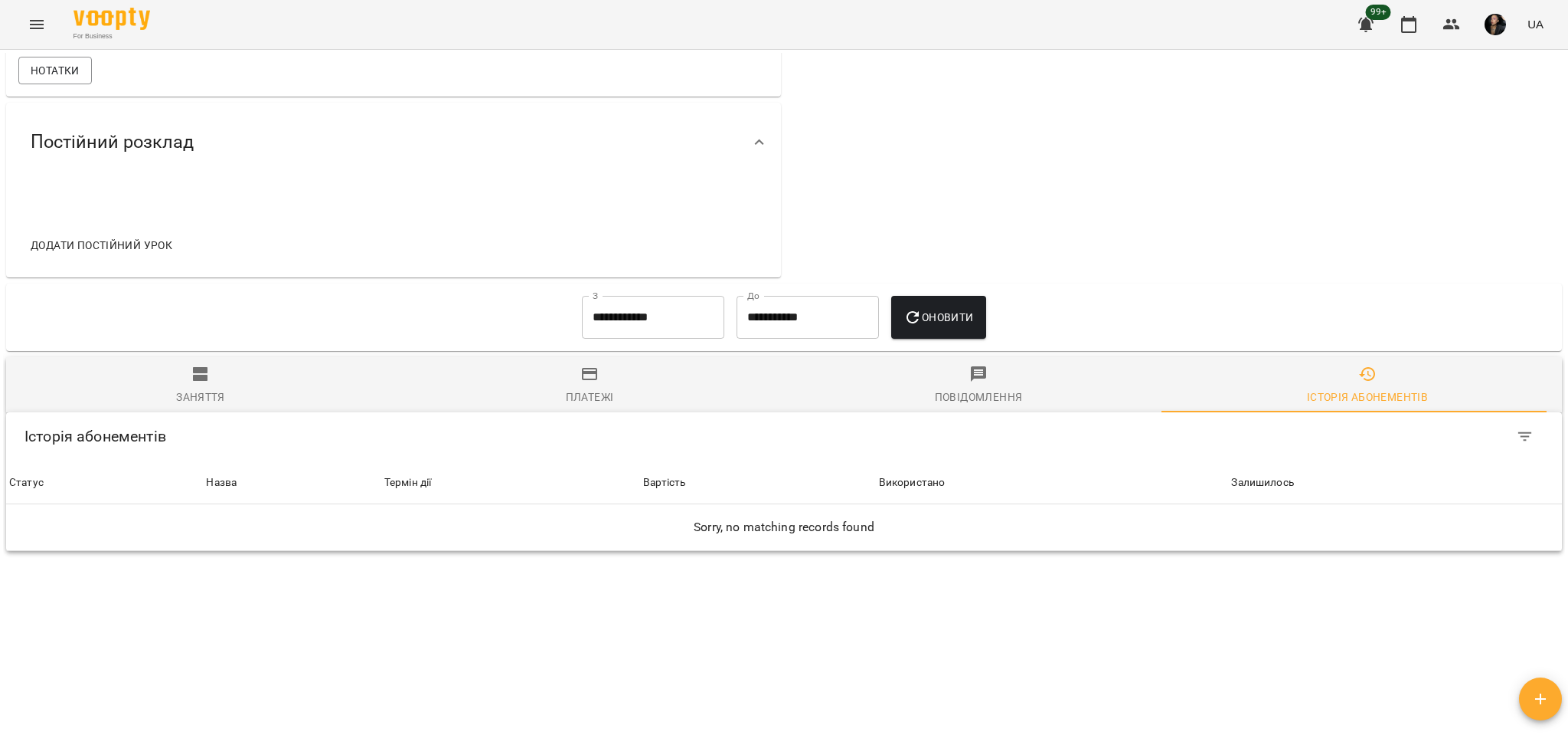
click at [716, 313] on div "**********" at bounding box center [653, 317] width 155 height 55
click at [667, 309] on input "**********" at bounding box center [653, 317] width 142 height 43
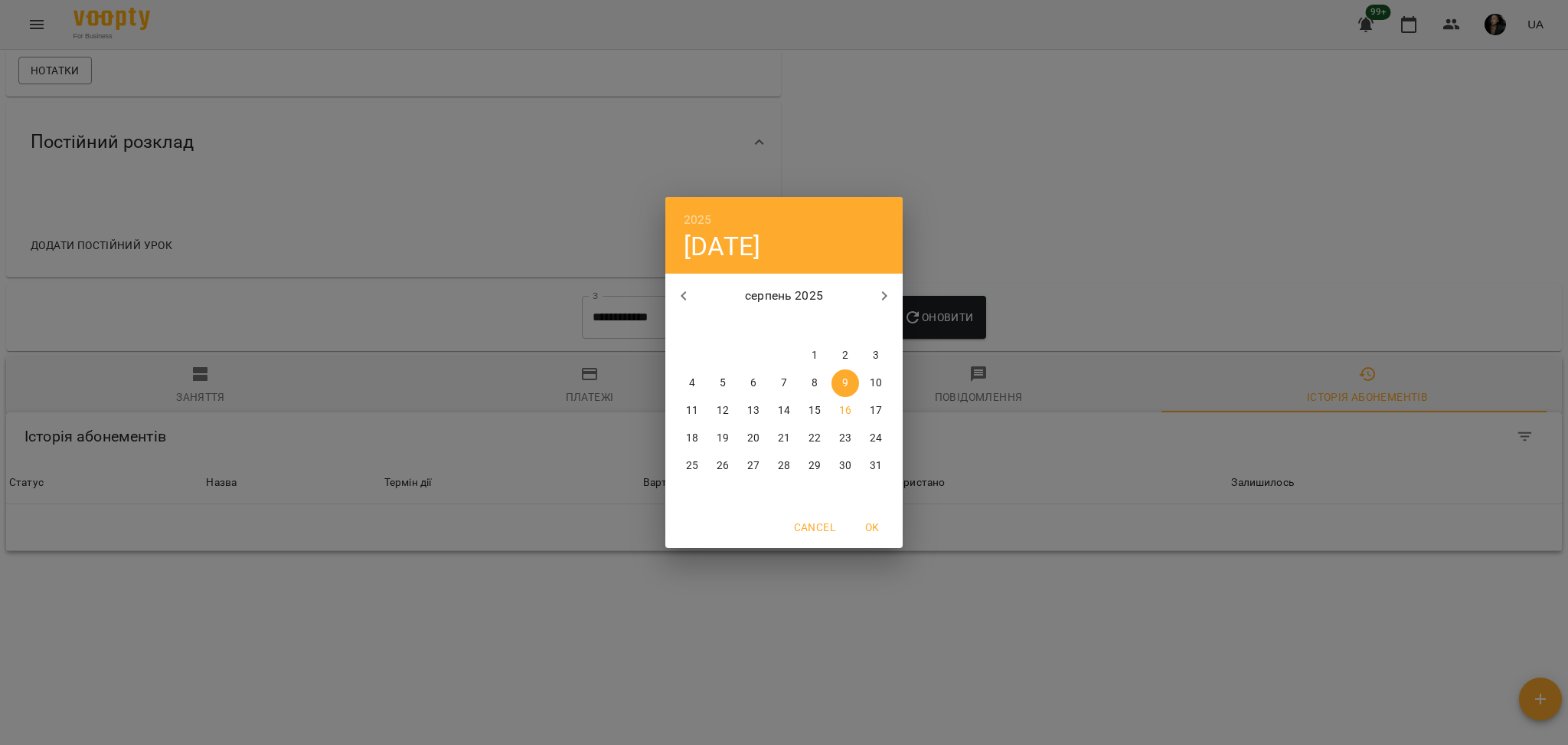
click at [672, 276] on div "серпень 2025 пн вт ср чт пт сб нд" at bounding box center [783, 303] width 237 height 58
click at [687, 295] on icon "button" at bounding box center [683, 295] width 18 height 18
click at [740, 356] on span "2" at bounding box center [753, 355] width 27 height 15
type input "**********"
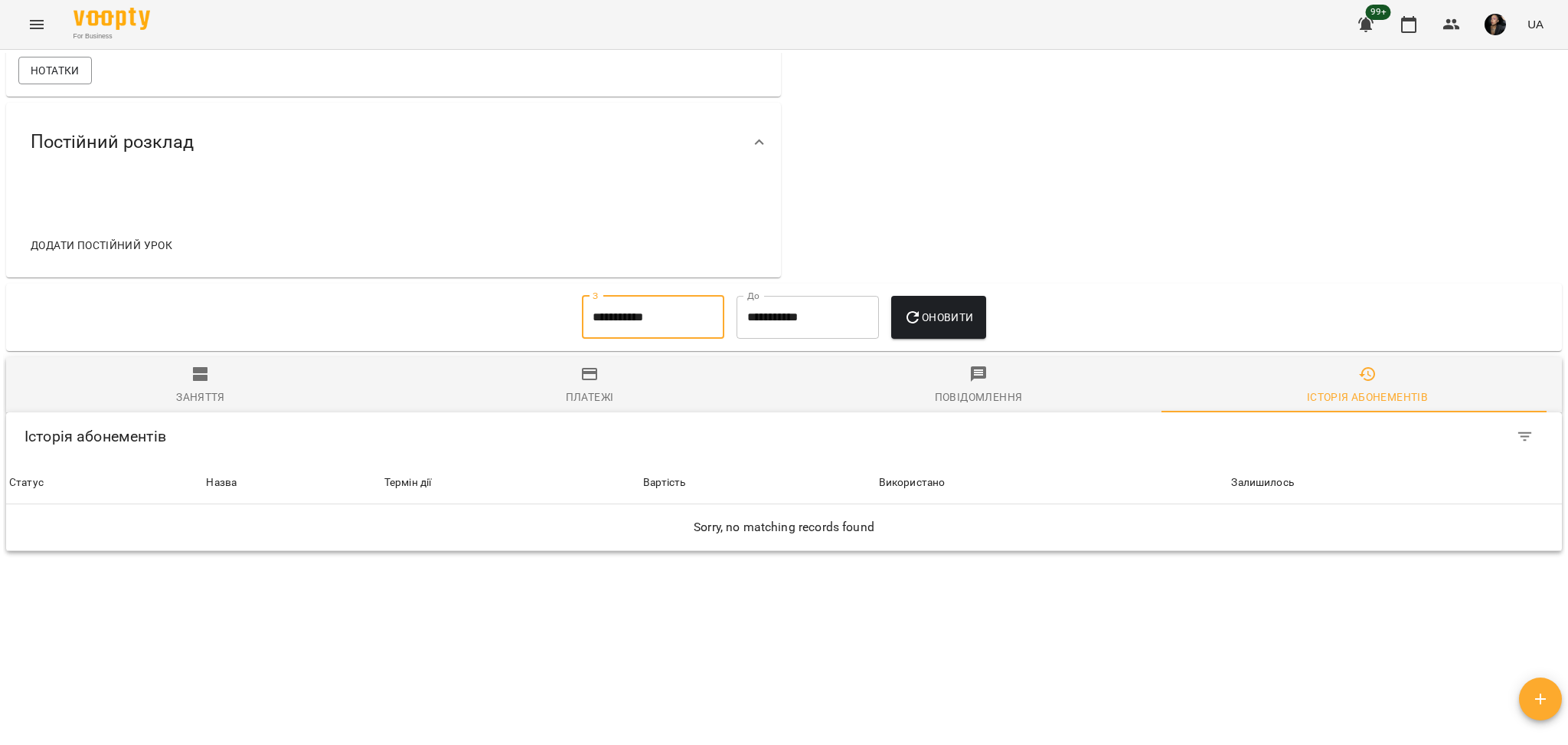
drag, startPoint x: 987, startPoint y: 332, endPoint x: 959, endPoint y: 331, distance: 28.0
click at [985, 331] on div "Оновити" at bounding box center [938, 317] width 106 height 55
click at [952, 331] on button "Оновити" at bounding box center [938, 317] width 94 height 43
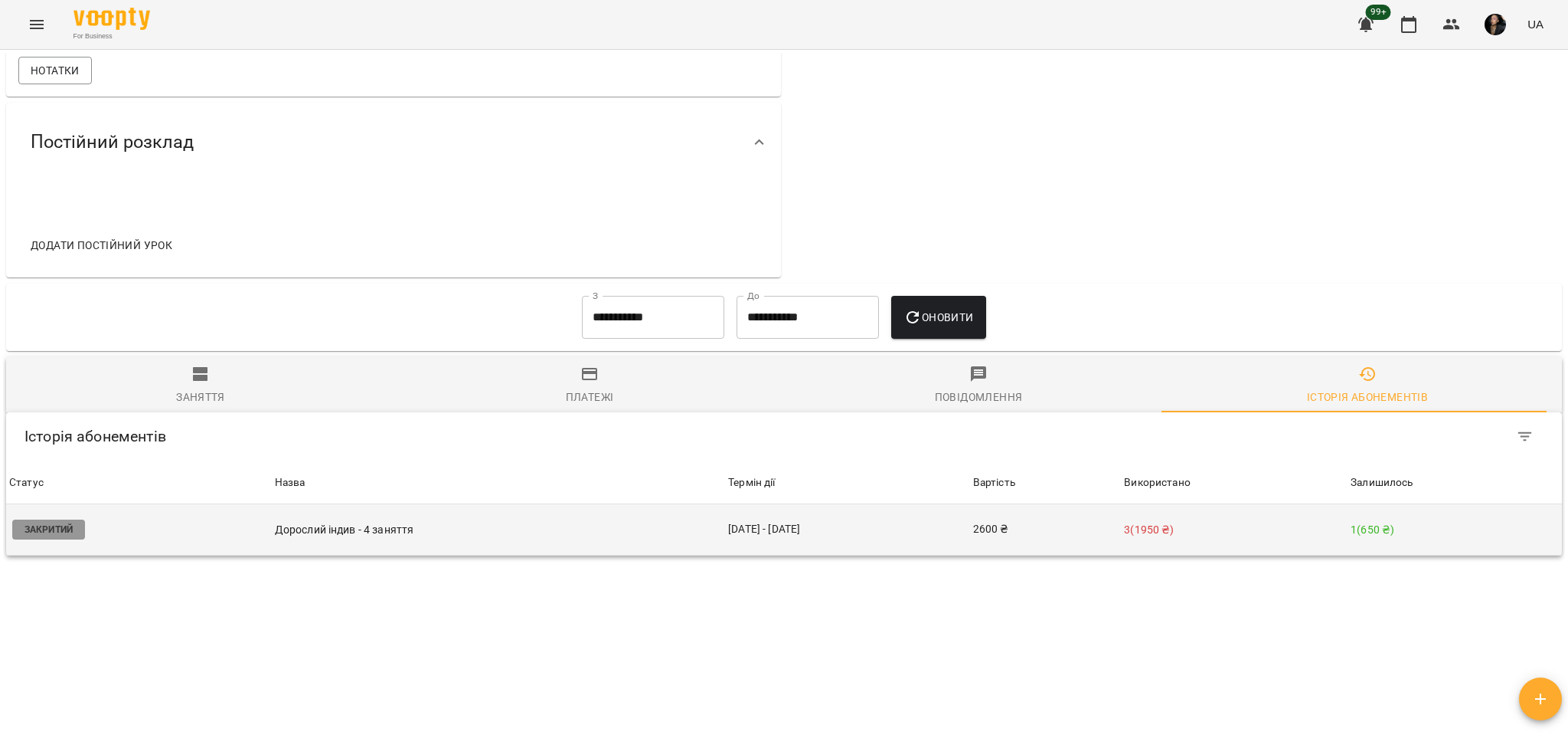
click at [883, 510] on td "03 лип - 07 серп" at bounding box center [847, 530] width 245 height 51
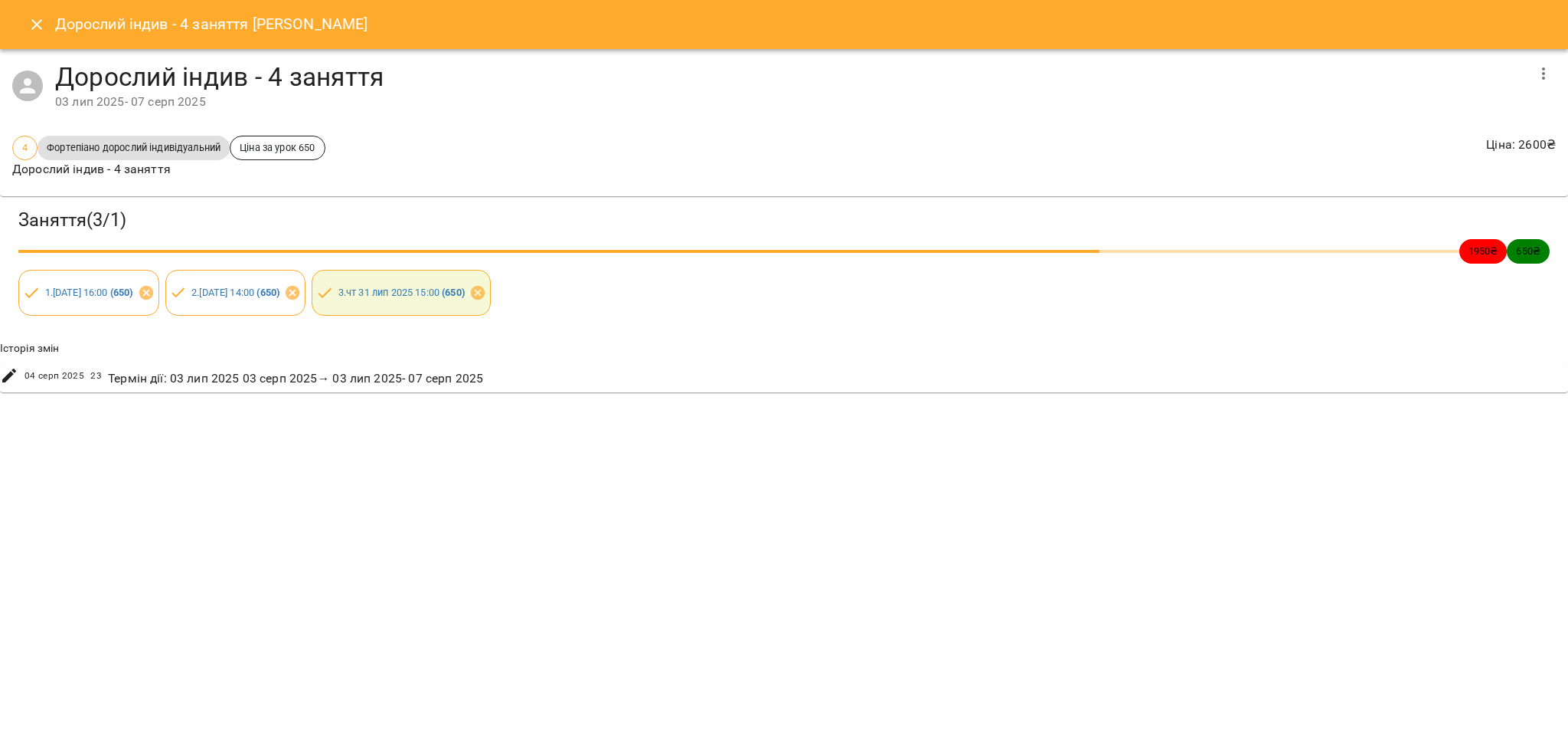
drag, startPoint x: 1520, startPoint y: 66, endPoint x: 1523, endPoint y: 74, distance: 8.5
click at [1523, 65] on h4 "Дорослий індив - 4 заняття" at bounding box center [790, 77] width 1470 height 32
click at [1525, 70] on div at bounding box center [1543, 73] width 37 height 37
click at [1539, 86] on button "button" at bounding box center [1543, 73] width 37 height 37
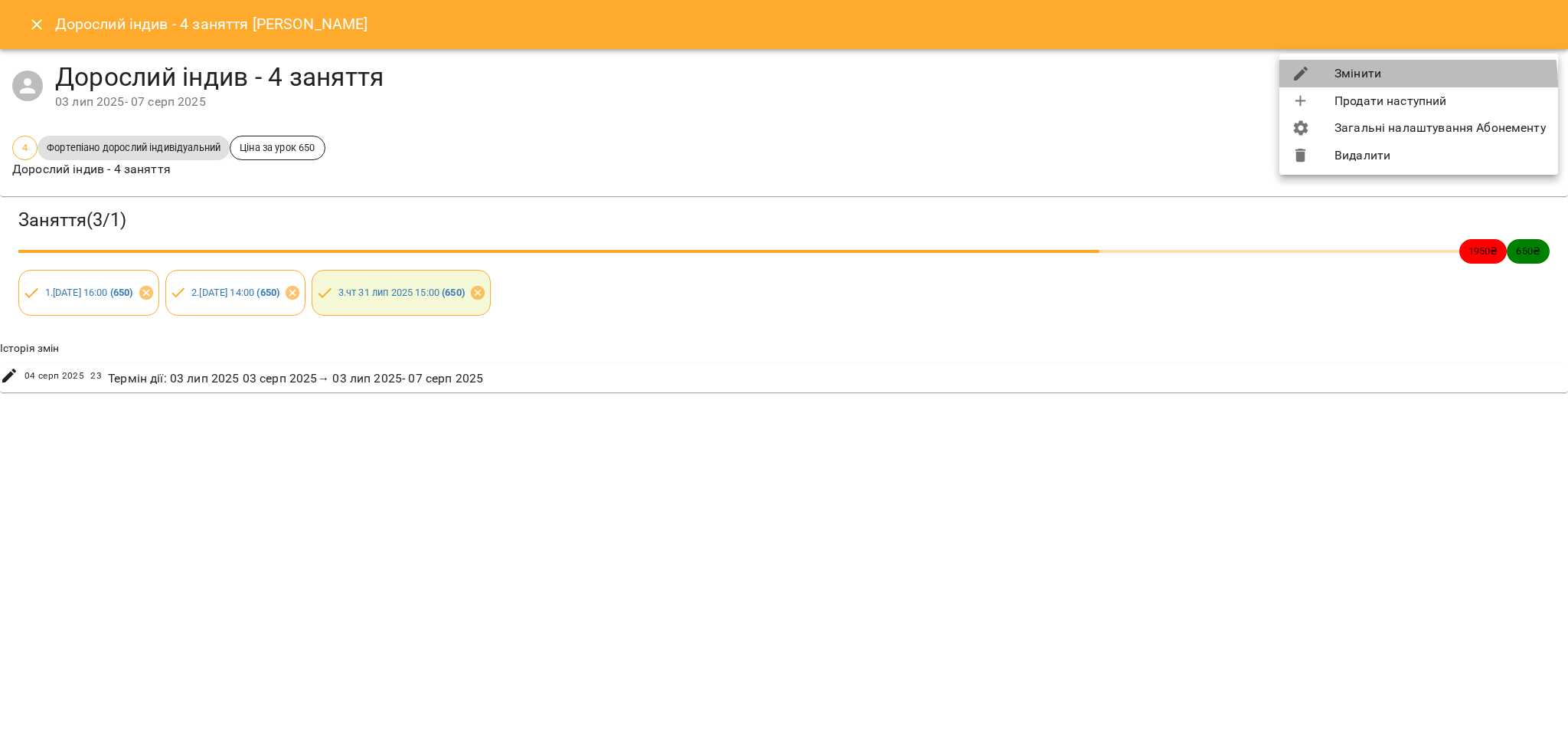
click at [1387, 84] on li "Змінити" at bounding box center [1419, 74] width 279 height 27
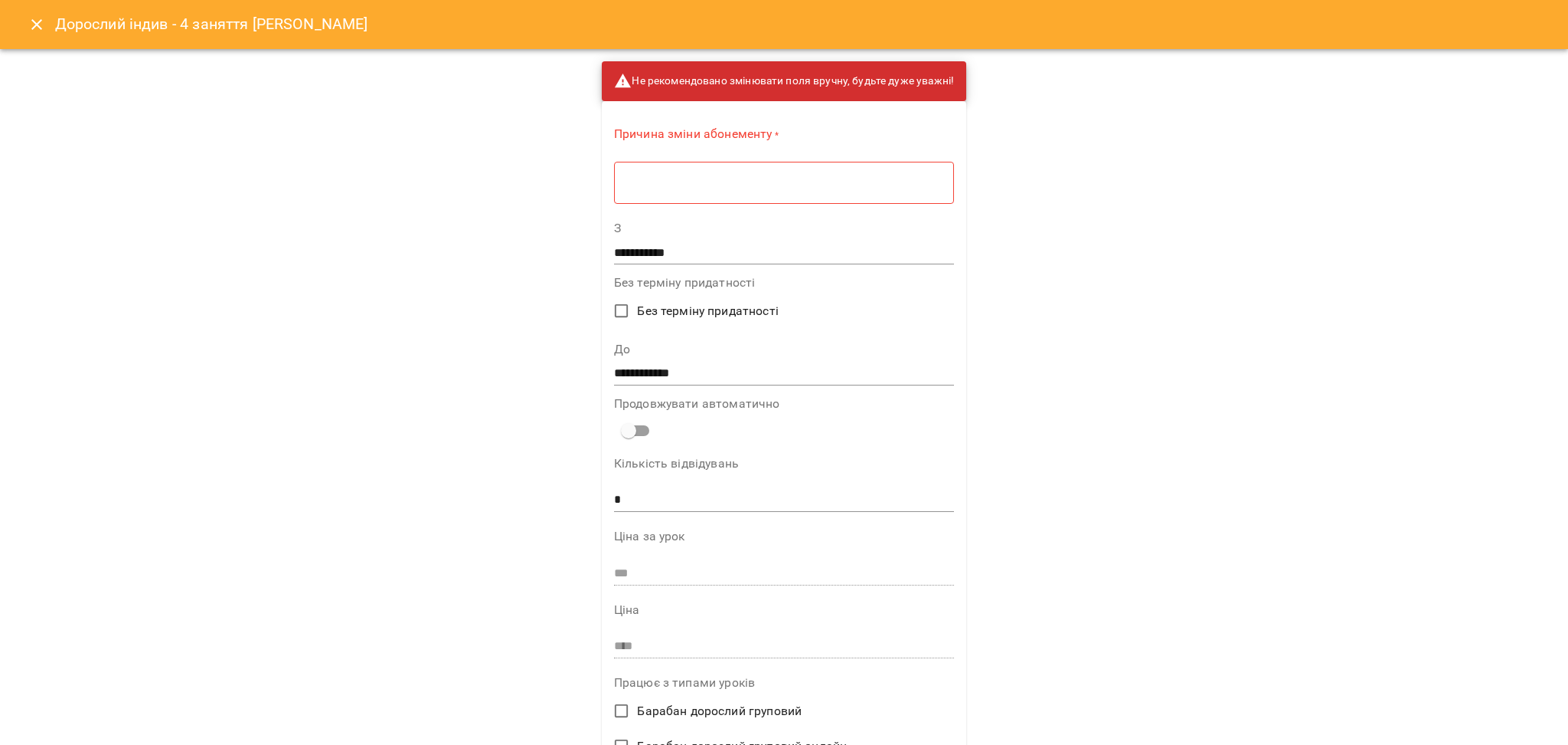
click at [825, 173] on div "* ​" at bounding box center [783, 182] width 340 height 43
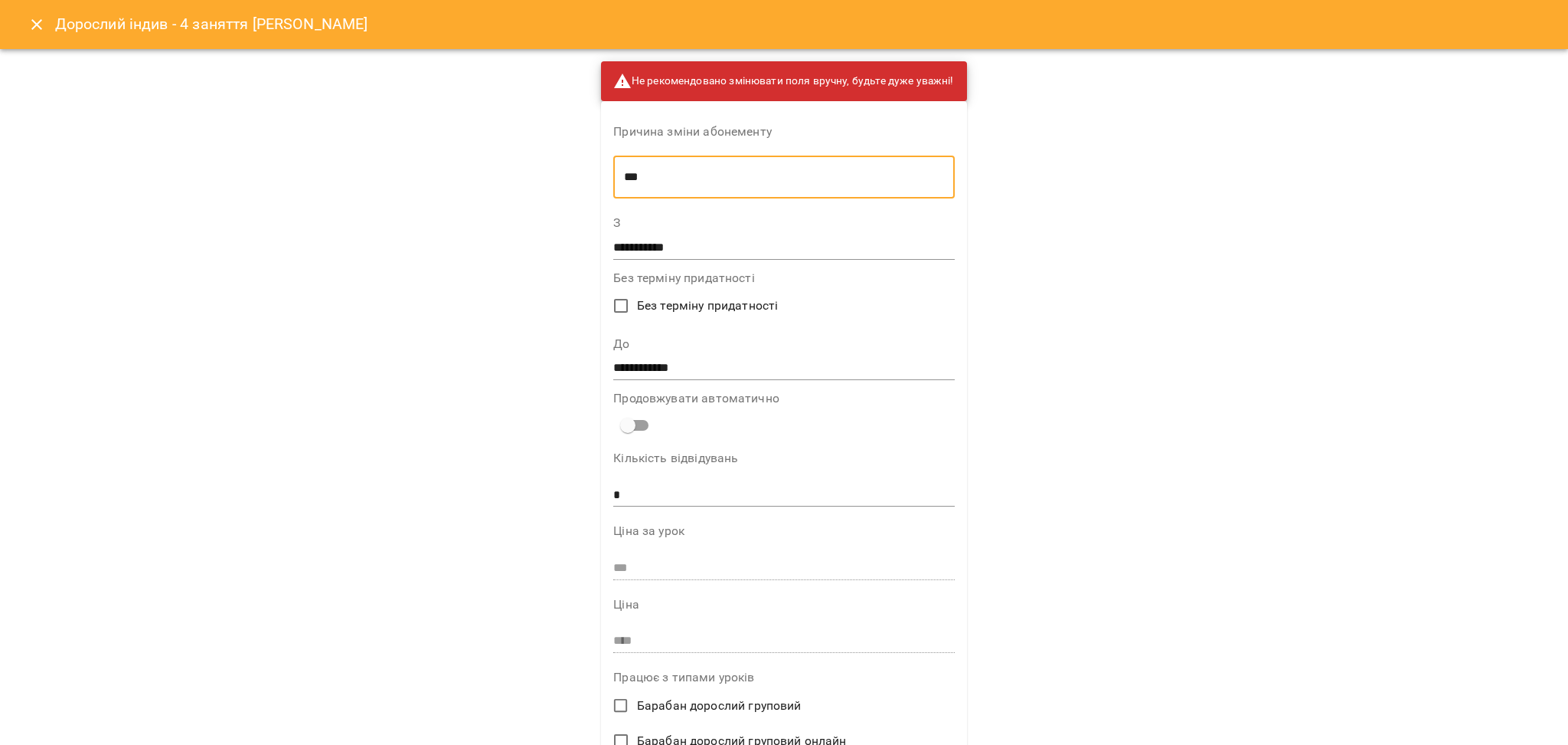
type textarea "***"
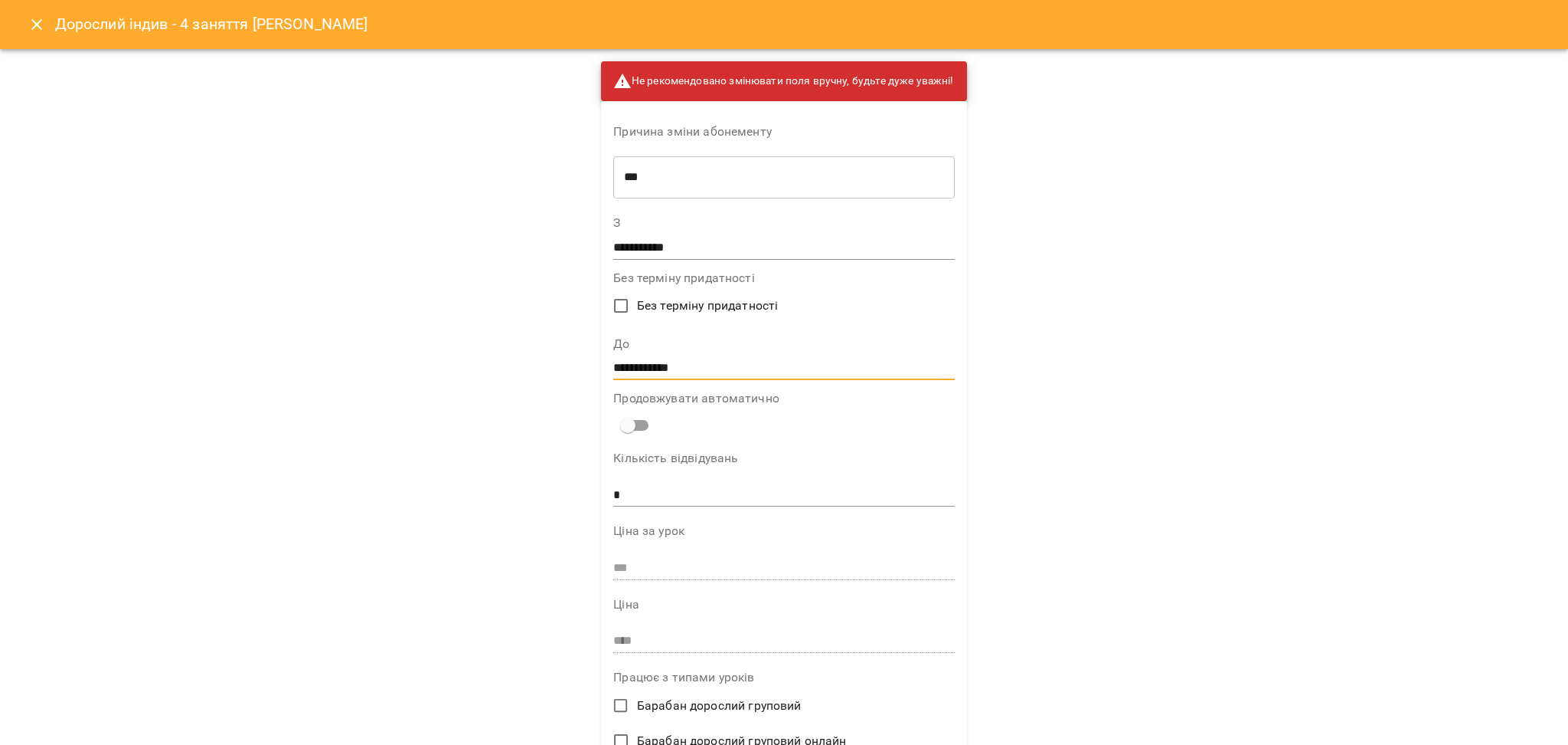
click at [708, 356] on input "**********" at bounding box center [784, 368] width 341 height 25
click at [670, 344] on label "До" at bounding box center [784, 343] width 341 height 12
click at [731, 372] on input "**********" at bounding box center [784, 368] width 341 height 25
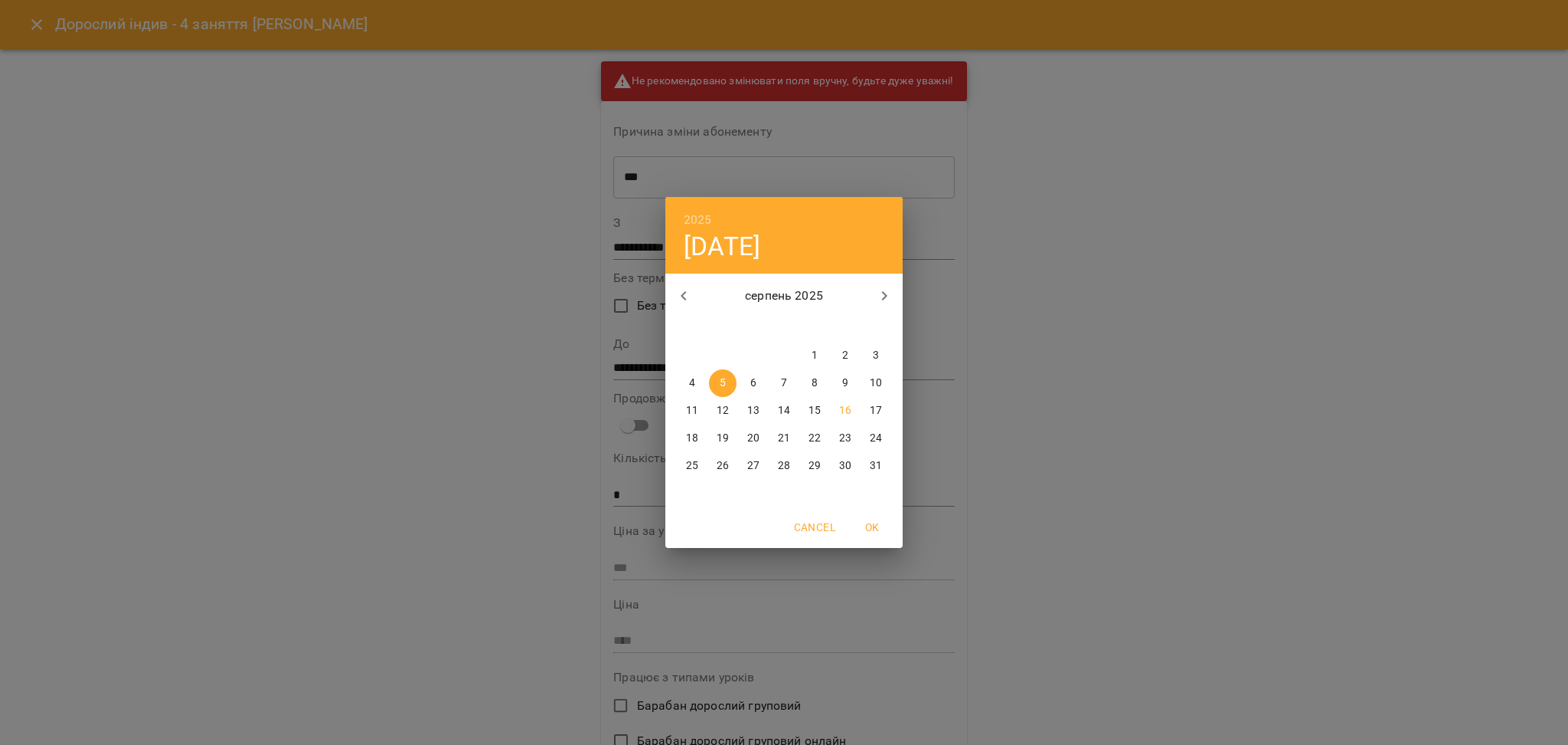
click at [873, 411] on p "17" at bounding box center [876, 411] width 12 height 15
type input "**********"
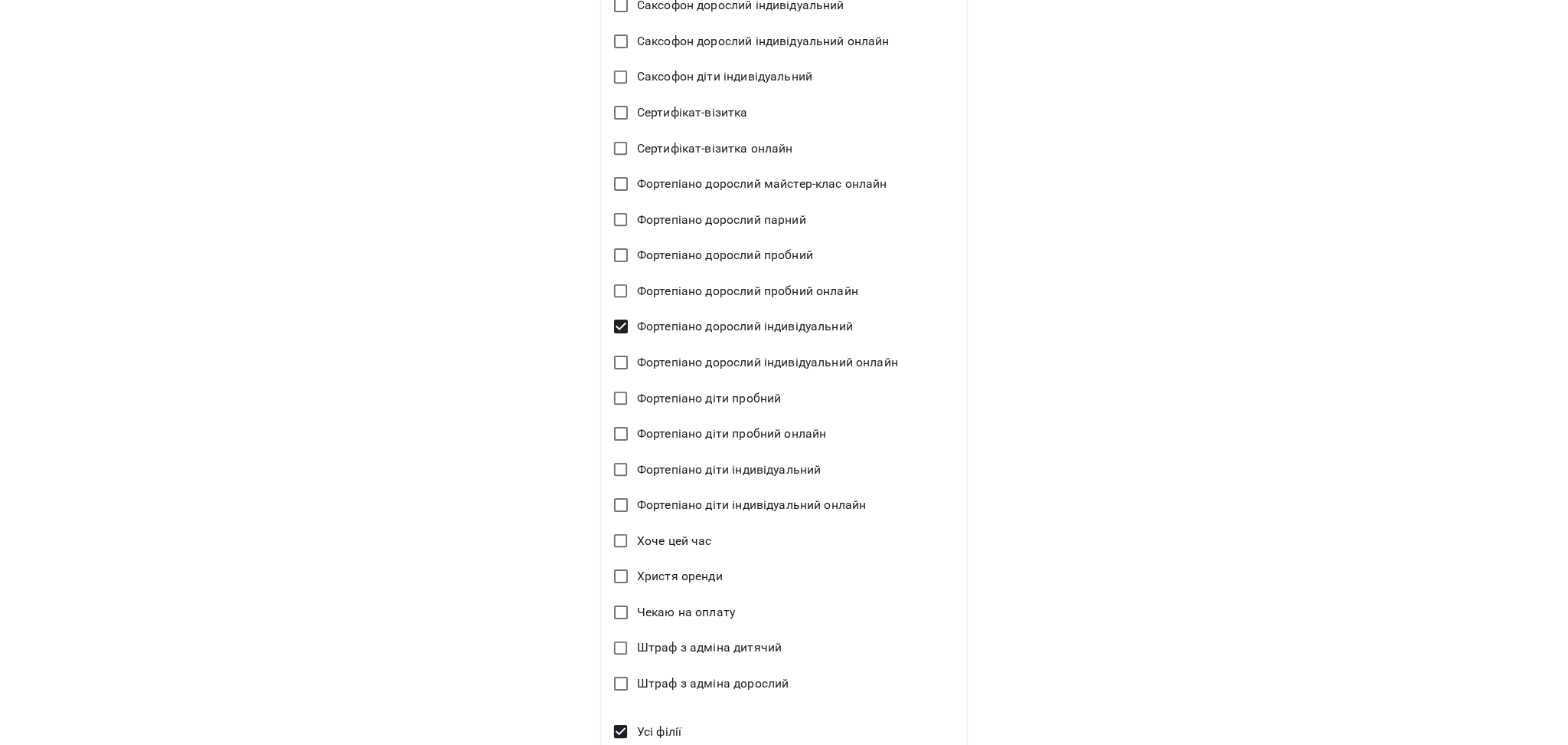
scroll to position [3403, 0]
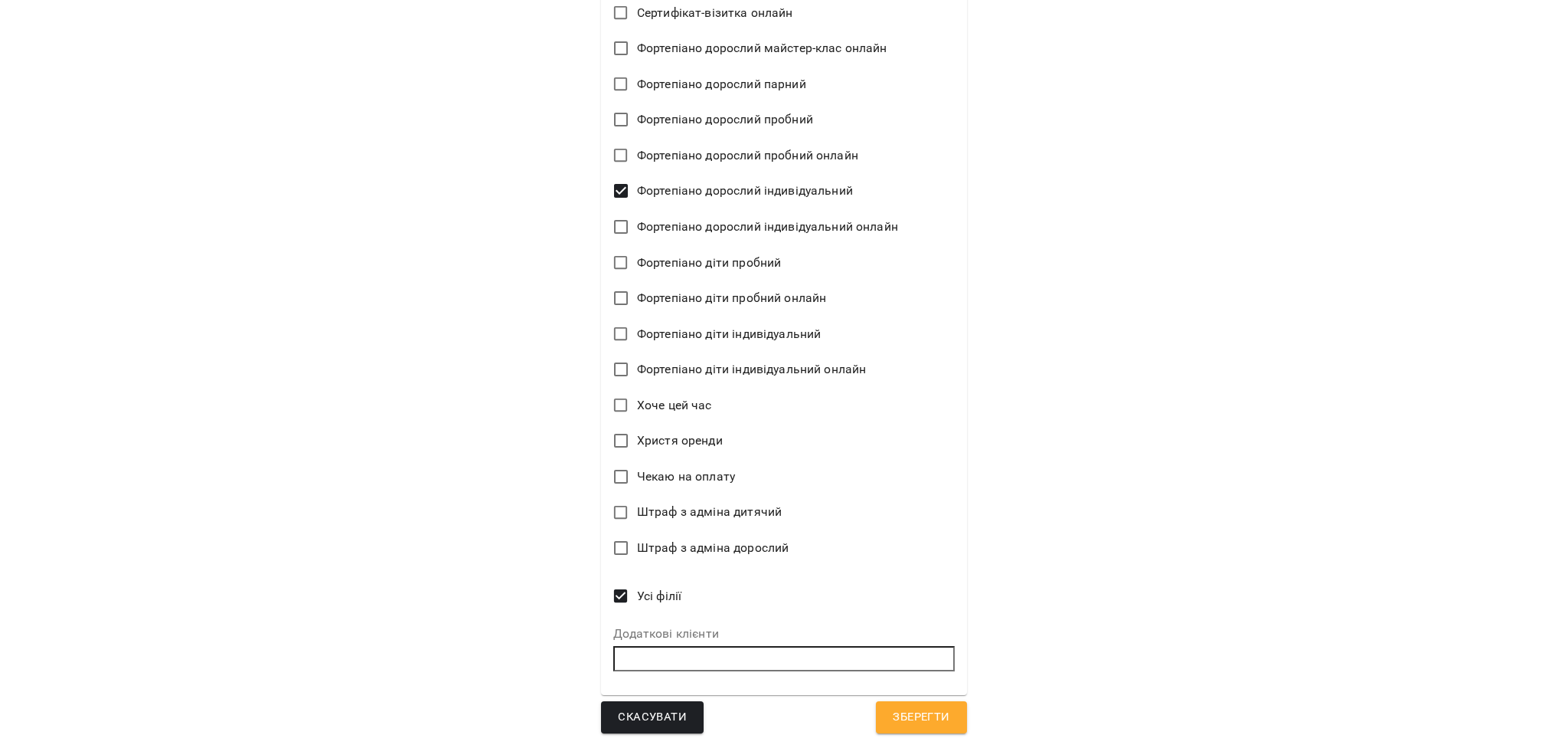
click at [902, 708] on span "Зберегти" at bounding box center [921, 717] width 56 height 20
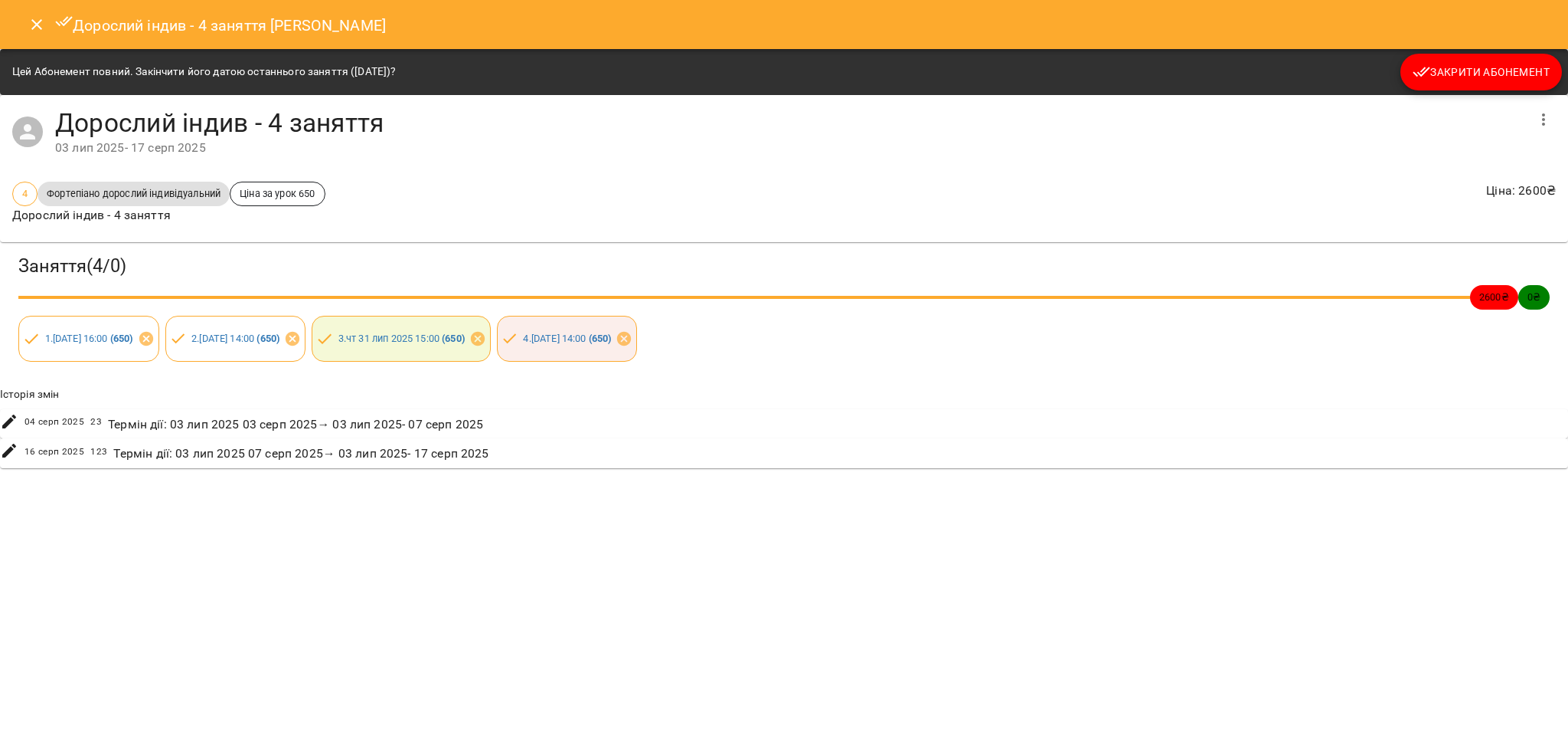
click at [1470, 67] on span "Закрити Абонемент" at bounding box center [1481, 71] width 137 height 18
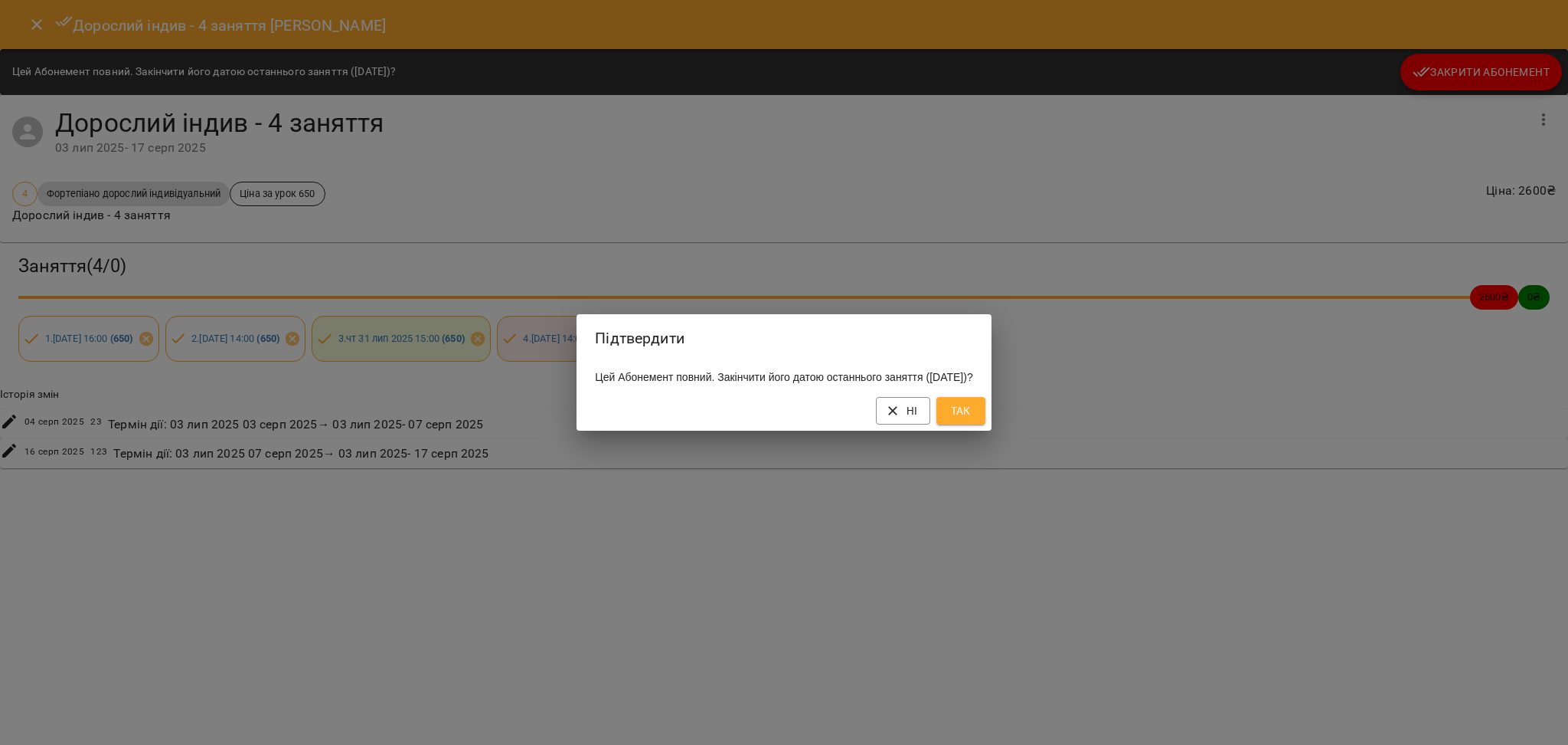
click at [973, 415] on span "Так" at bounding box center [960, 410] width 25 height 18
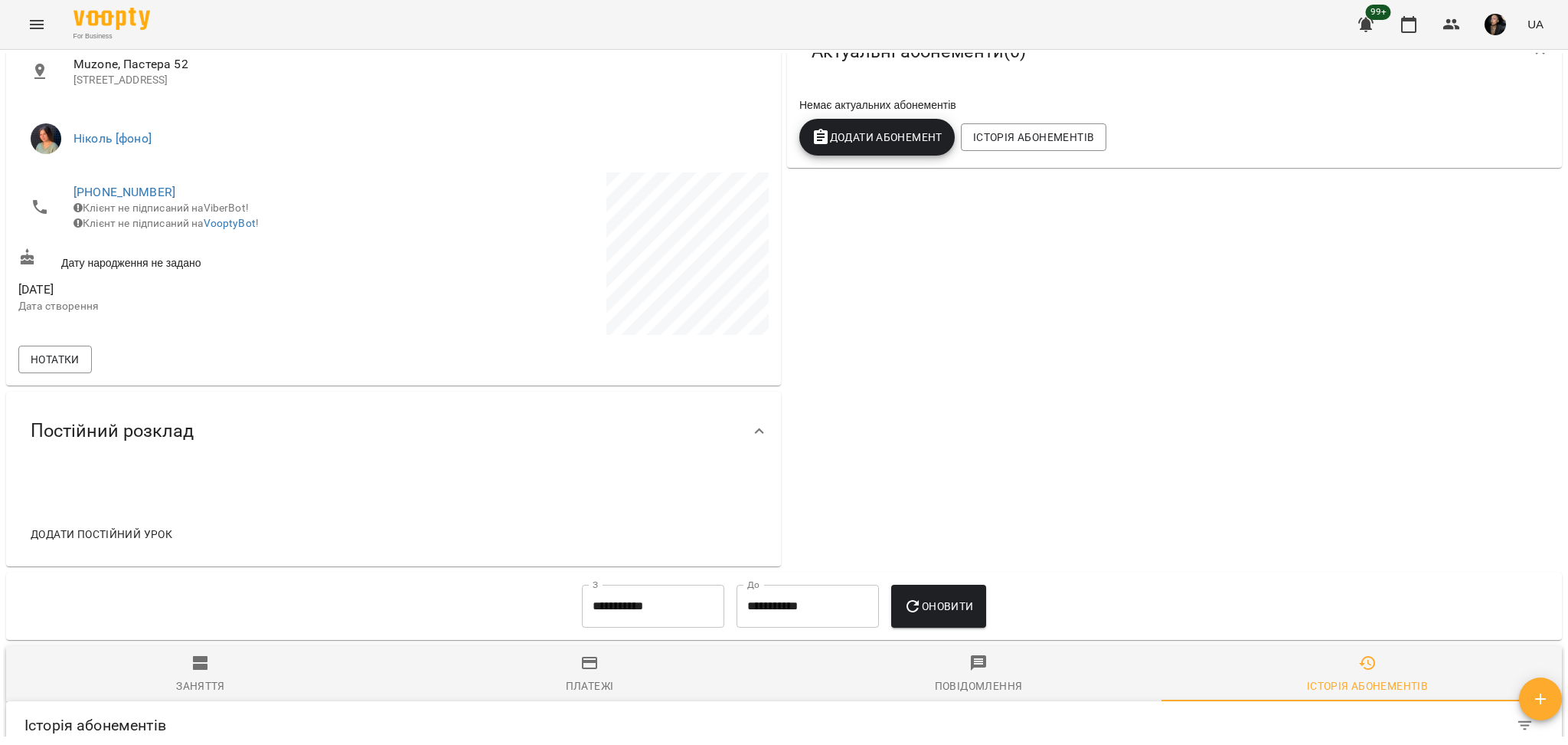
scroll to position [0, 0]
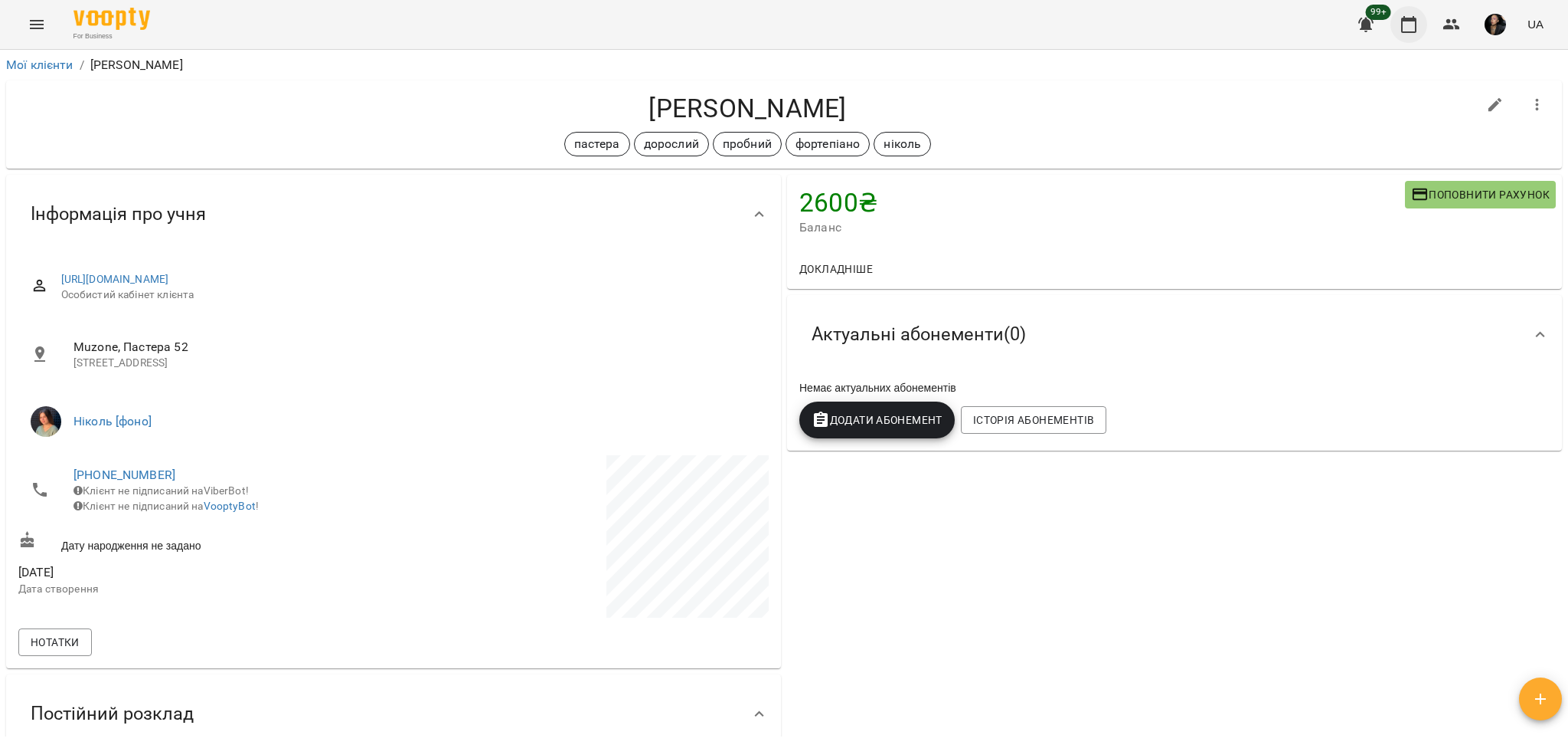
drag, startPoint x: 1412, startPoint y: 38, endPoint x: 1407, endPoint y: 23, distance: 15.8
click at [1412, 37] on button "button" at bounding box center [1409, 24] width 37 height 37
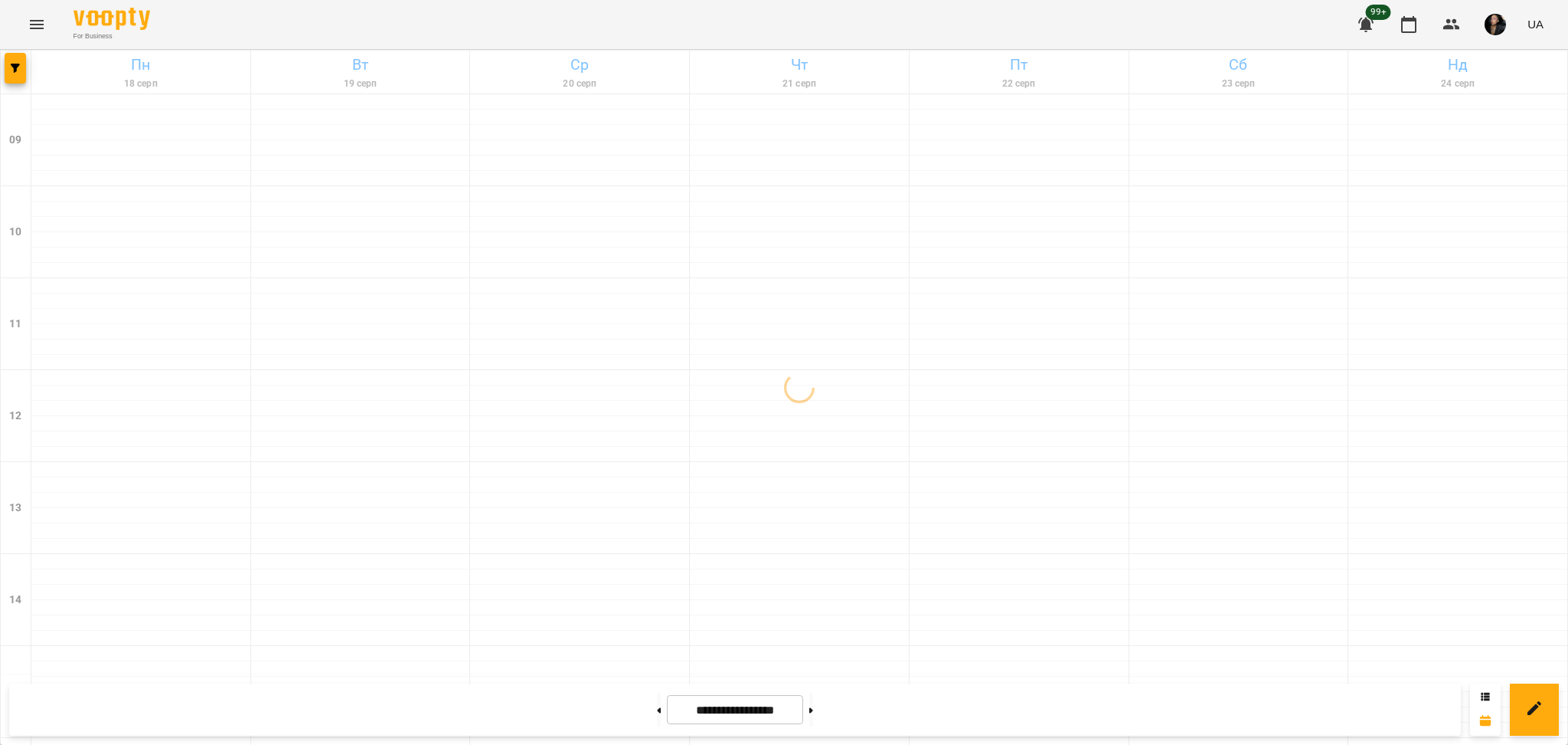
click at [27, 74] on div at bounding box center [16, 72] width 31 height 43
click at [10, 62] on button "button" at bounding box center [15, 69] width 21 height 31
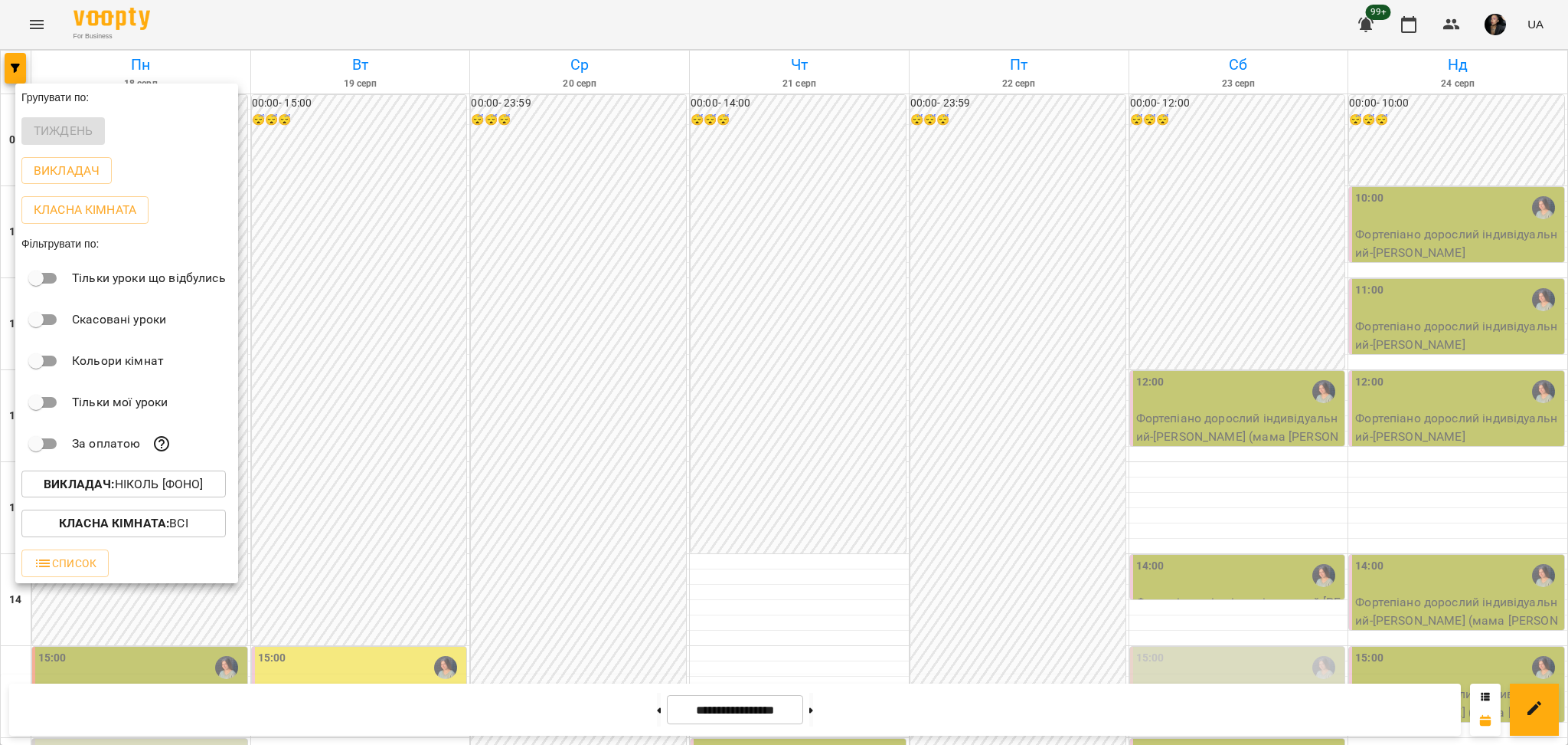
click at [175, 498] on button "Викладач : [PERSON_NAME] [фоно]" at bounding box center [123, 484] width 205 height 27
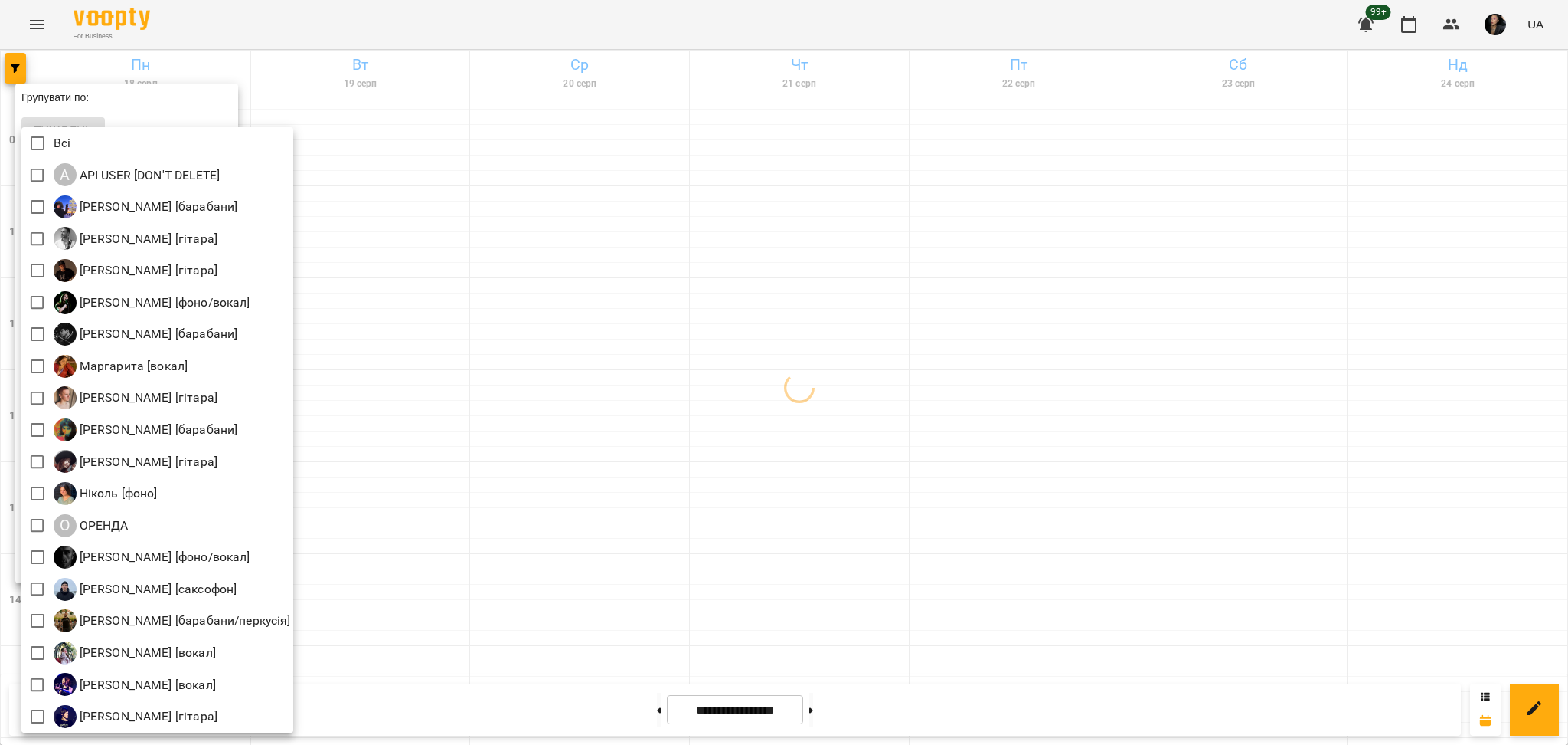
click at [26, 74] on div at bounding box center [784, 372] width 1568 height 745
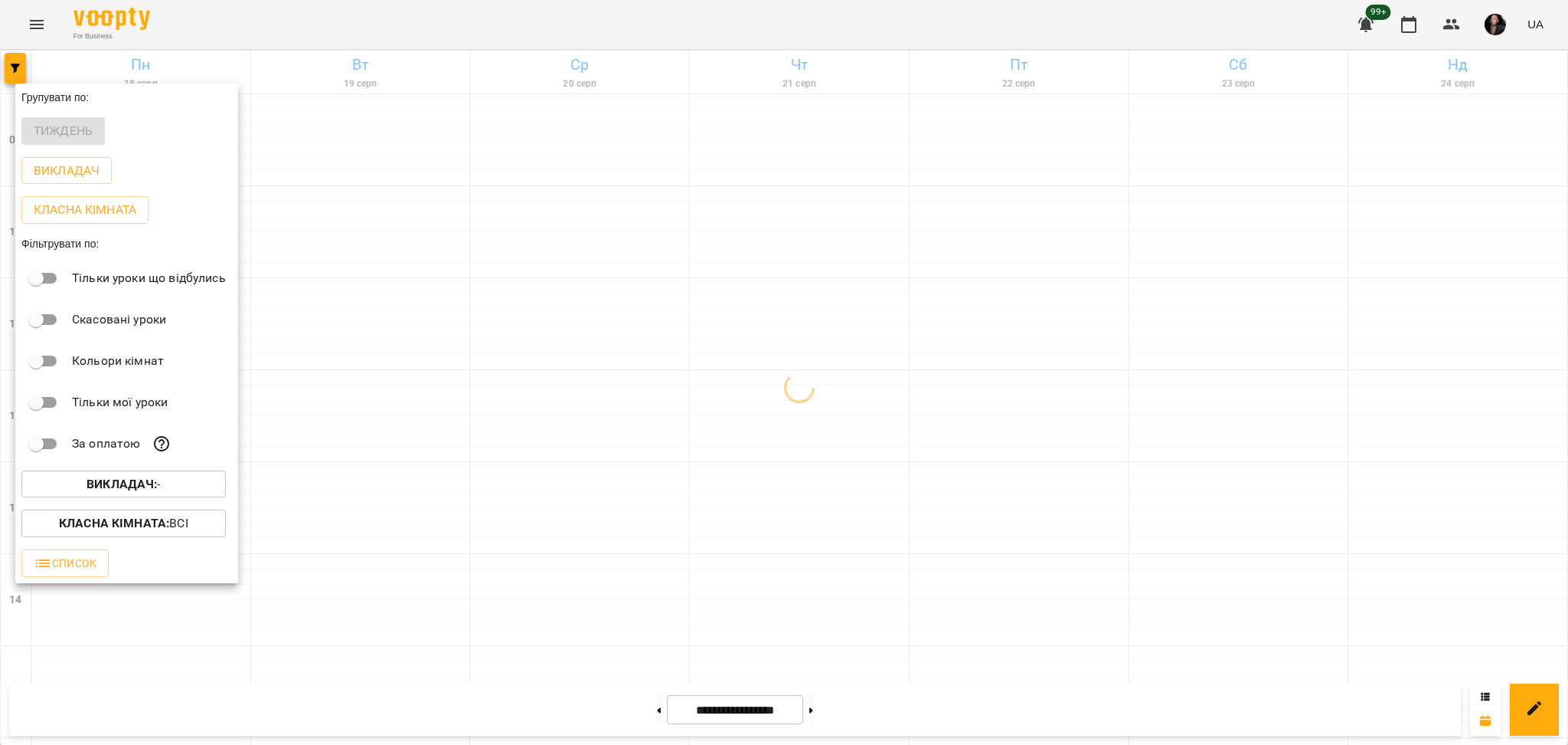
click at [45, 39] on div "Всі A API USER [DON'T DELETE] [PERSON_NAME] [барабани] [PERSON_NAME] [гітара] […" at bounding box center [784, 372] width 1568 height 745
click at [33, 32] on div "Всі A API USER [DON'T DELETE] [PERSON_NAME] [барабани] [PERSON_NAME] [гітара] […" at bounding box center [784, 372] width 1568 height 745
click at [33, 27] on div at bounding box center [784, 372] width 1568 height 745
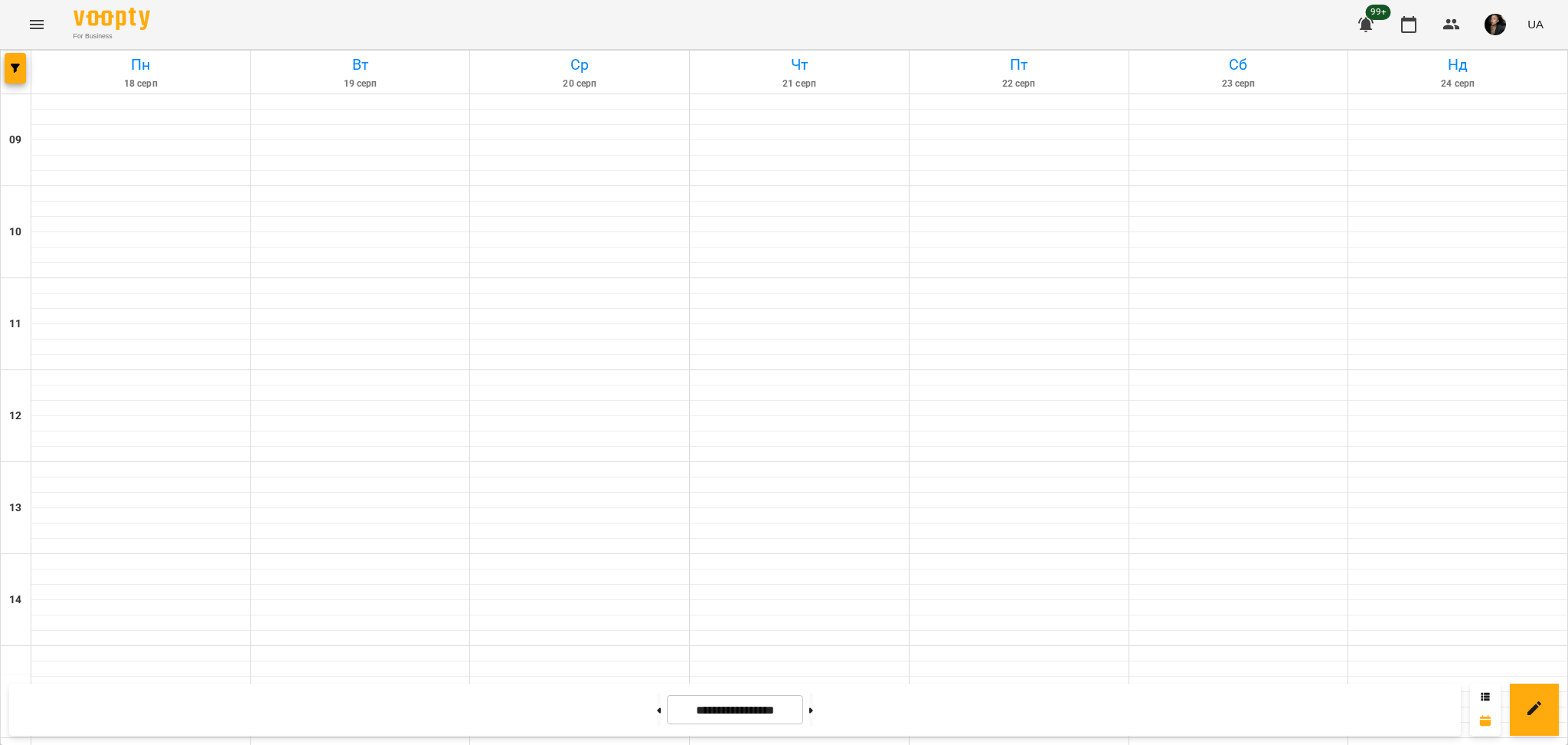
click at [35, 27] on div "Групувати по: Тиждень Викладач Класна кімната Фільтрувати по: Тільки уроки що в…" at bounding box center [784, 372] width 1568 height 745
click at [43, 26] on icon "Menu" at bounding box center [36, 24] width 18 height 18
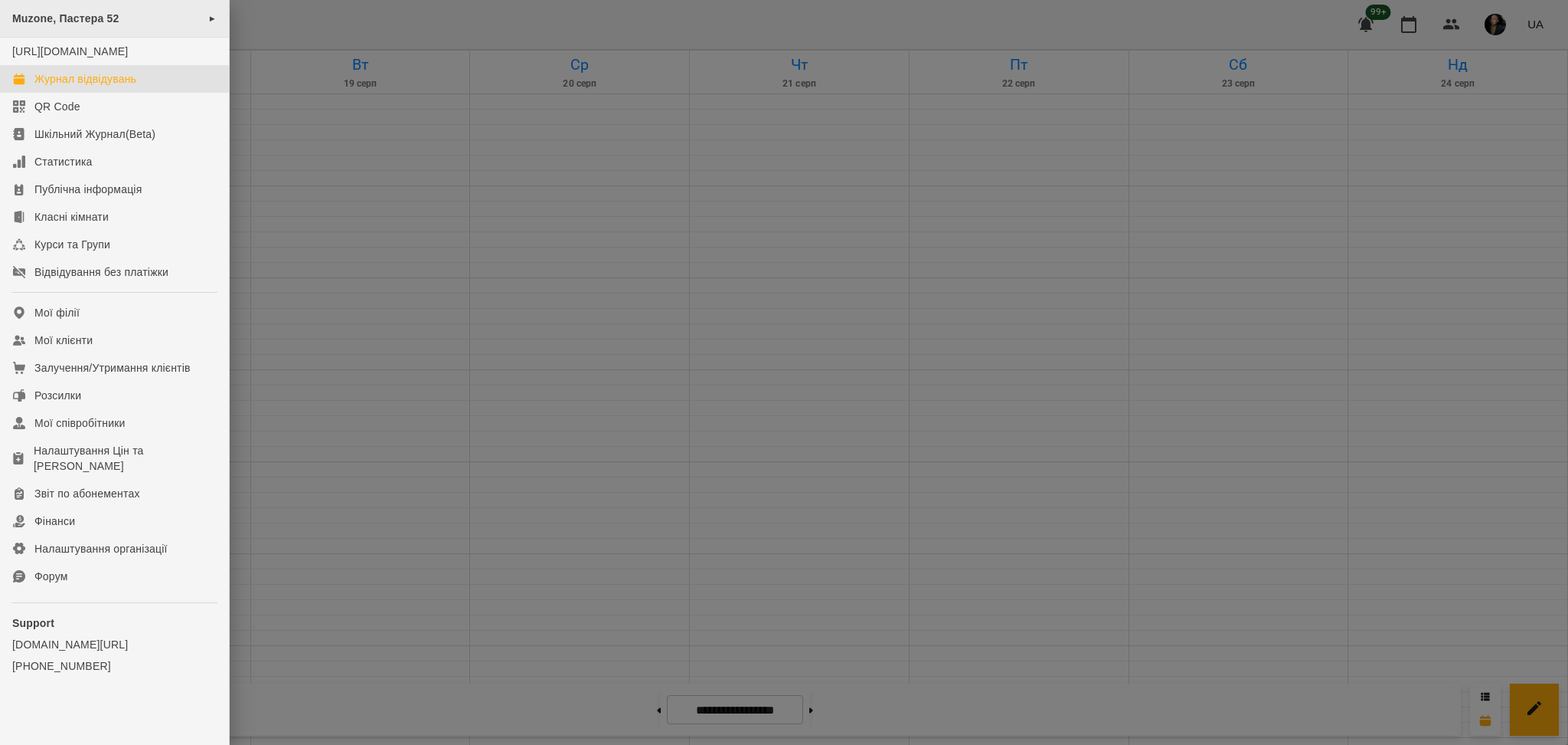
click at [87, 12] on span "Muzone, Пастера 52" at bounding box center [65, 18] width 107 height 12
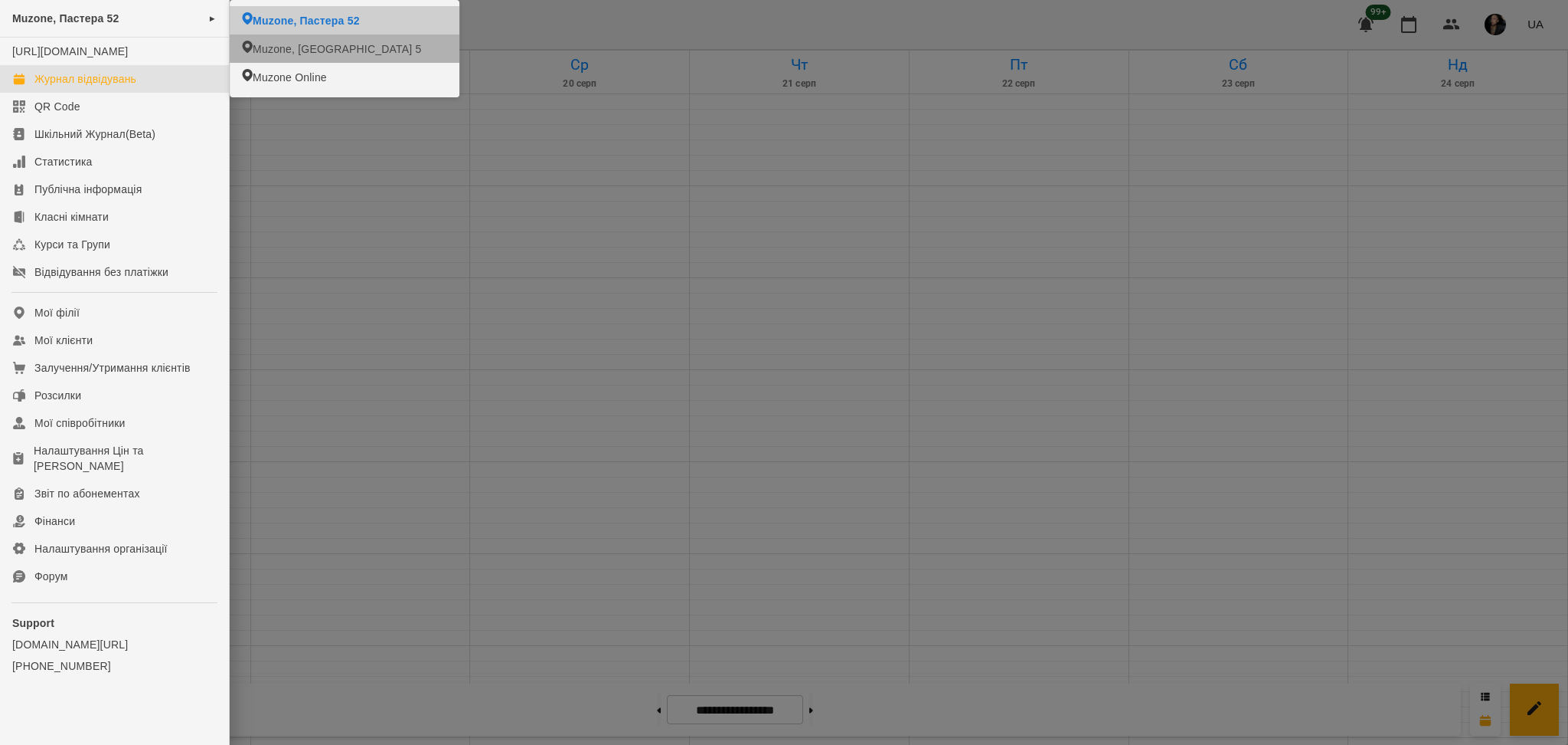
click at [349, 48] on span "Muzone, [GEOGRAPHIC_DATA] 5" at bounding box center [336, 49] width 169 height 15
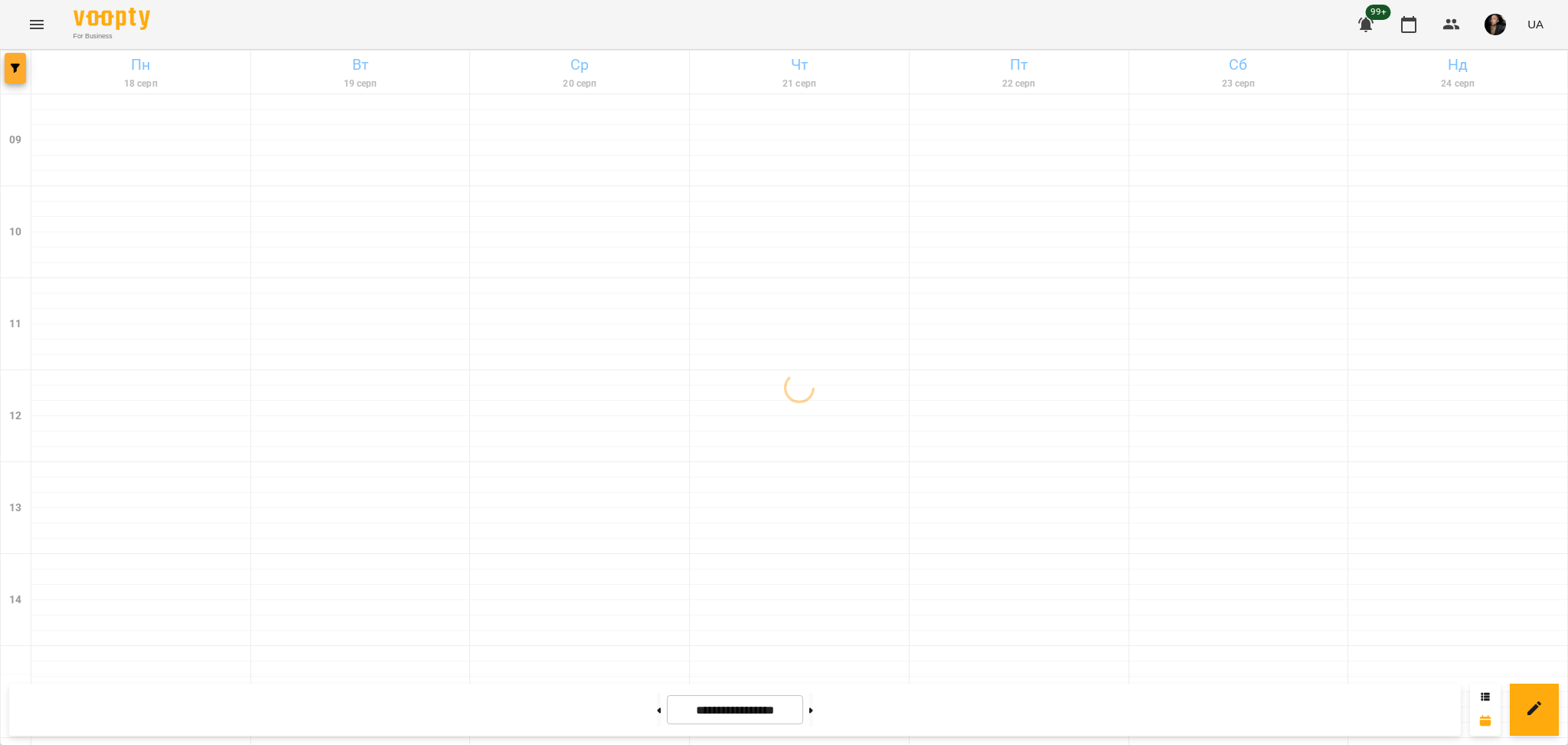
click at [11, 83] on button "button" at bounding box center [15, 69] width 21 height 31
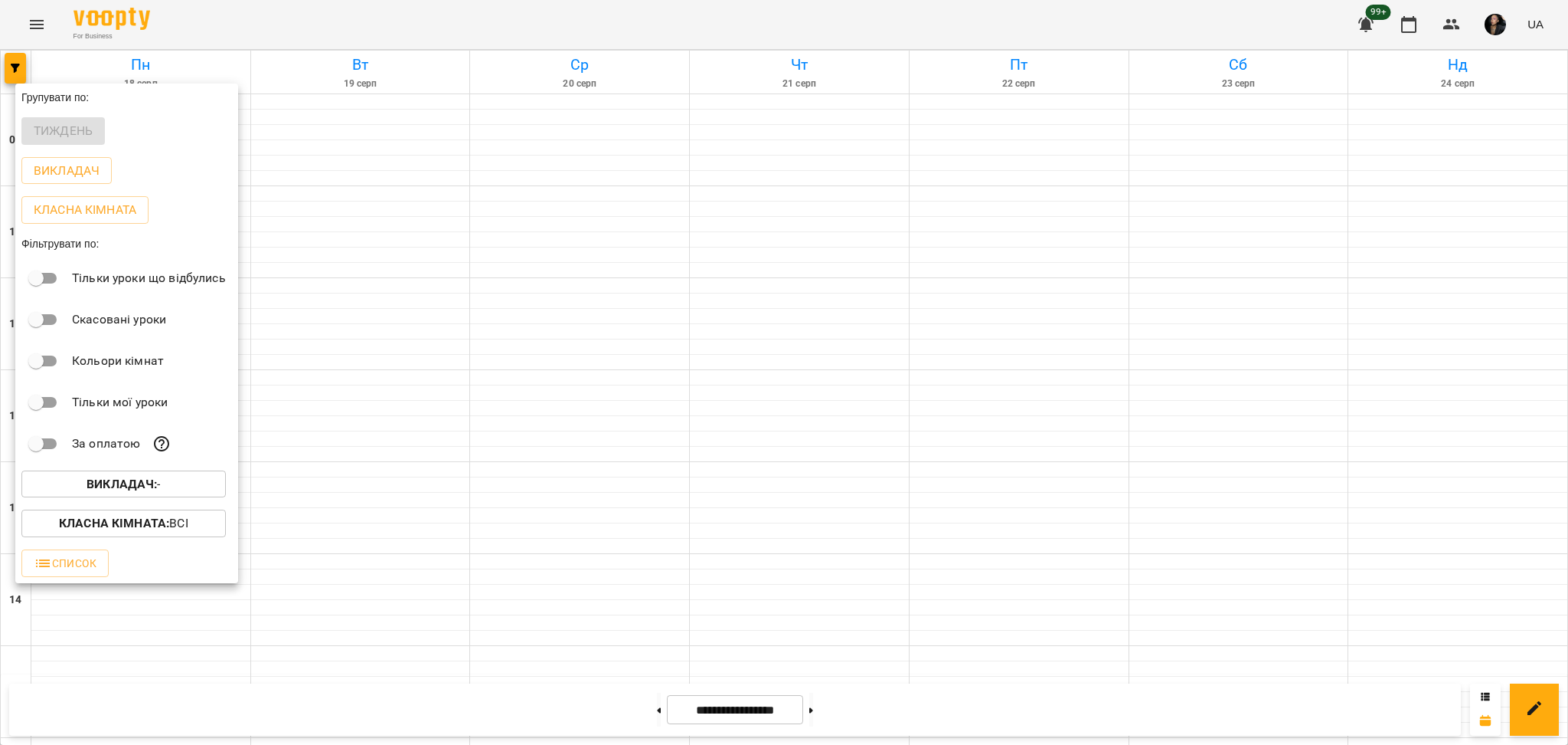
click at [188, 498] on button "Викладач : -" at bounding box center [123, 484] width 205 height 27
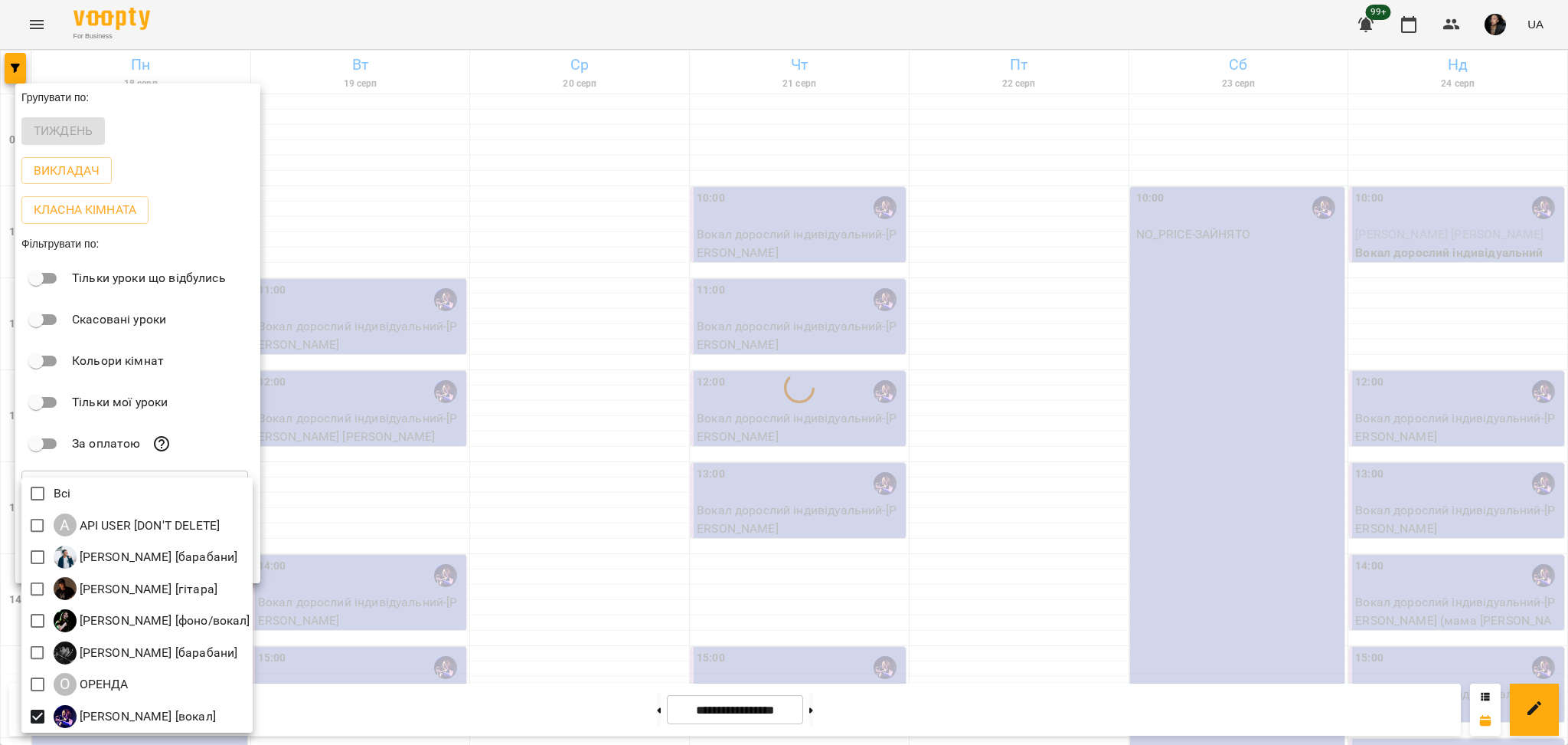
click at [495, 509] on div at bounding box center [784, 372] width 1568 height 745
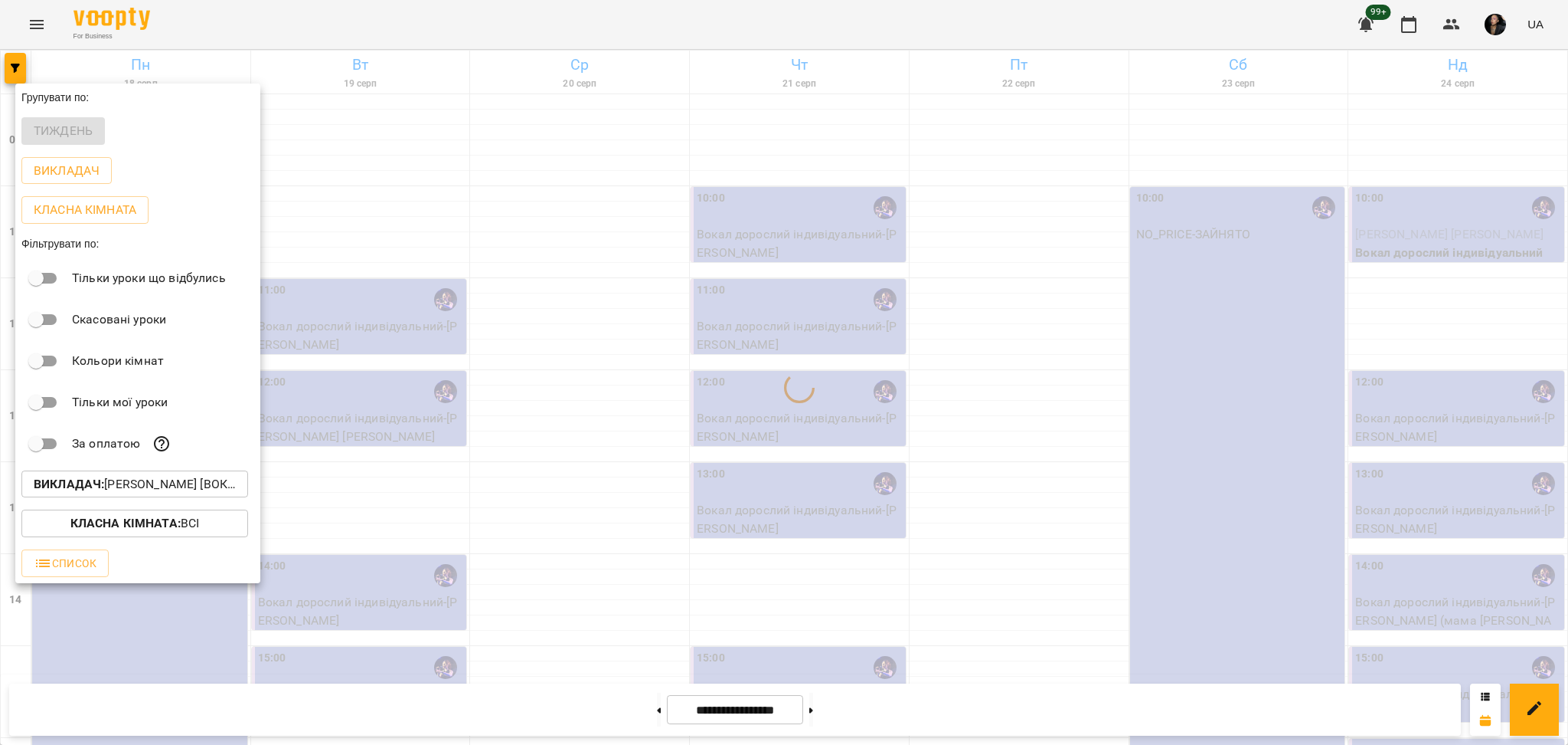
click at [591, 389] on div at bounding box center [784, 372] width 1568 height 745
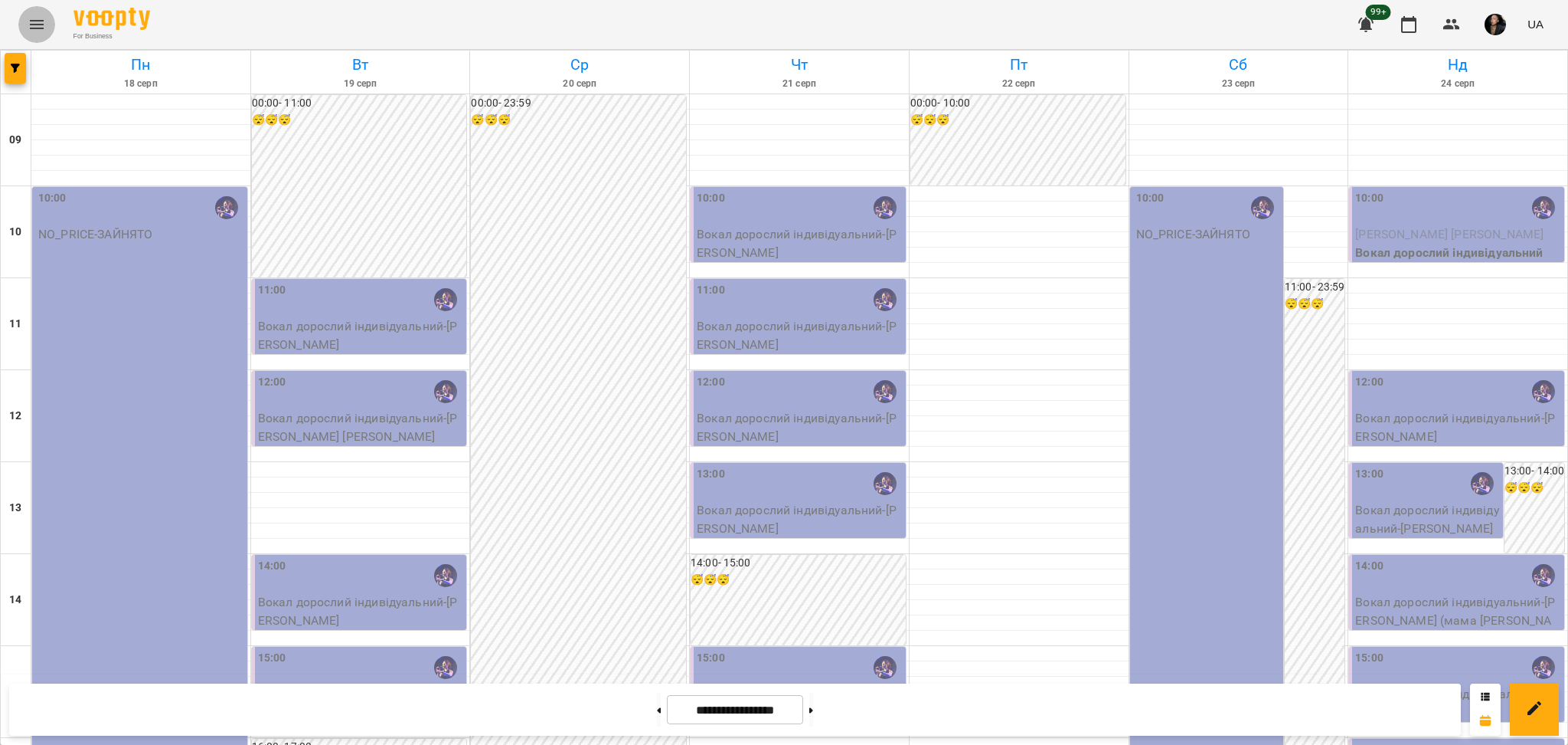
click at [33, 20] on icon "Menu" at bounding box center [37, 24] width 14 height 9
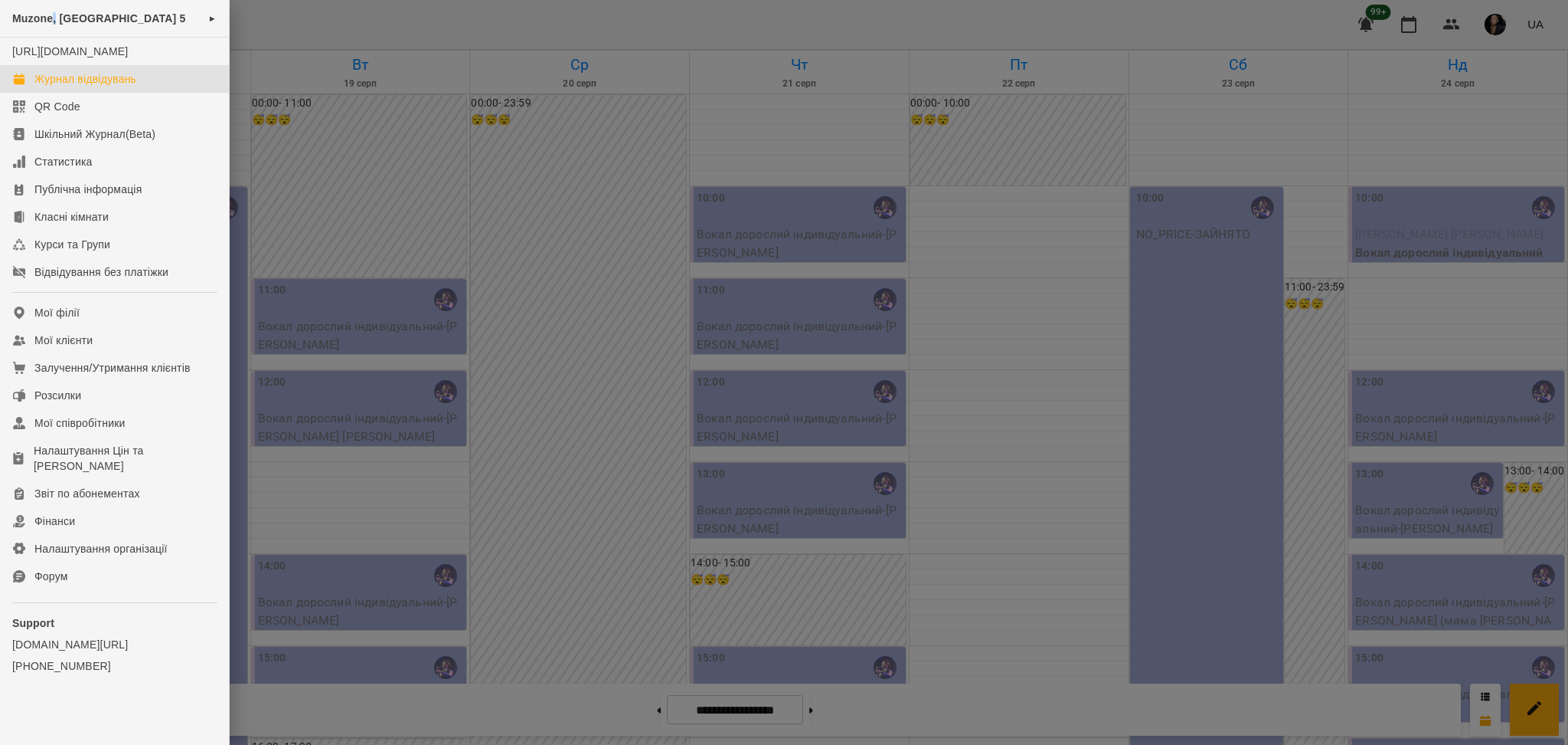
drag, startPoint x: 33, startPoint y: 20, endPoint x: 234, endPoint y: 33, distance: 201.4
click at [56, 14] on span "Muzone, [GEOGRAPHIC_DATA] 5" at bounding box center [98, 18] width 174 height 12
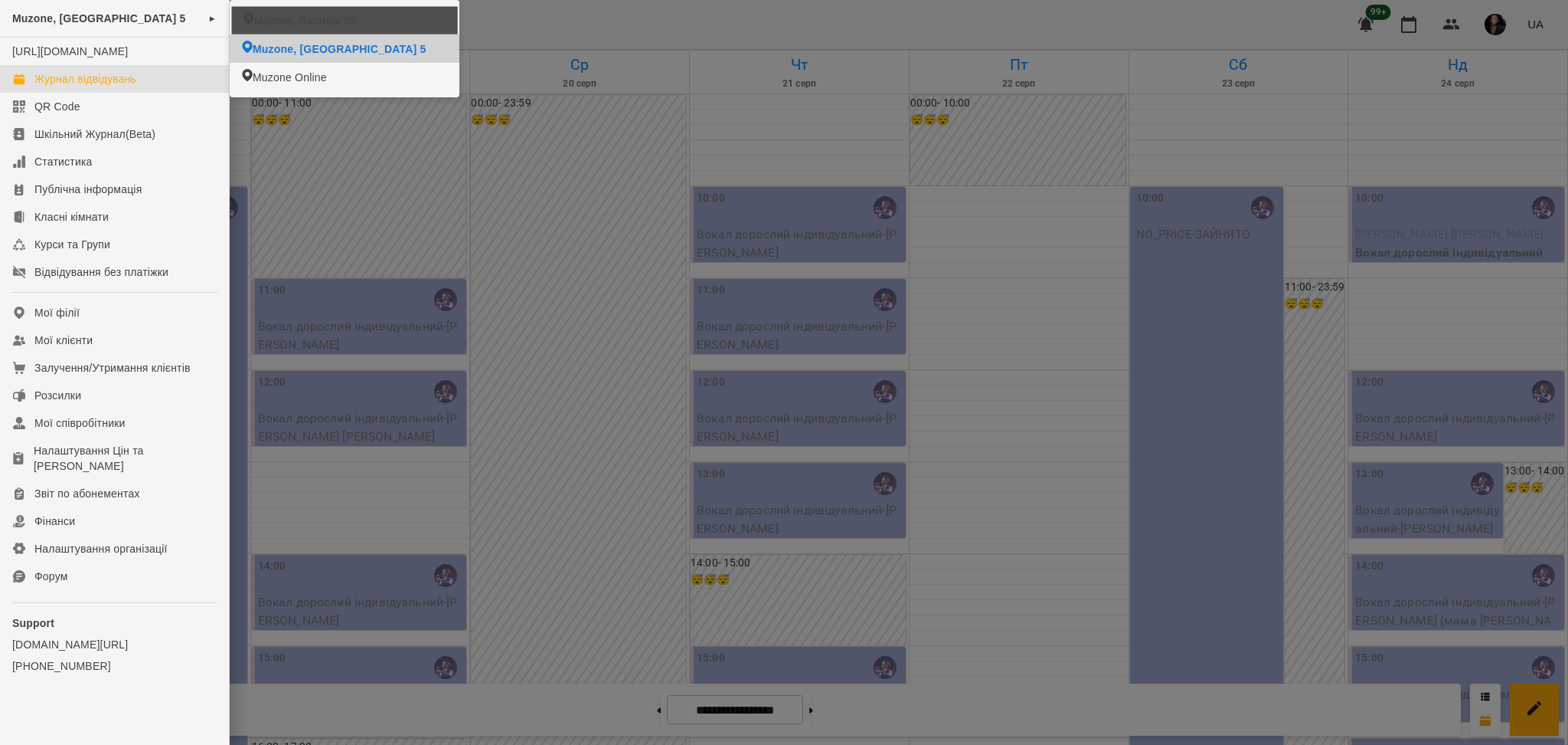
click at [350, 15] on span "Muzone, Пастера 52" at bounding box center [305, 21] width 102 height 15
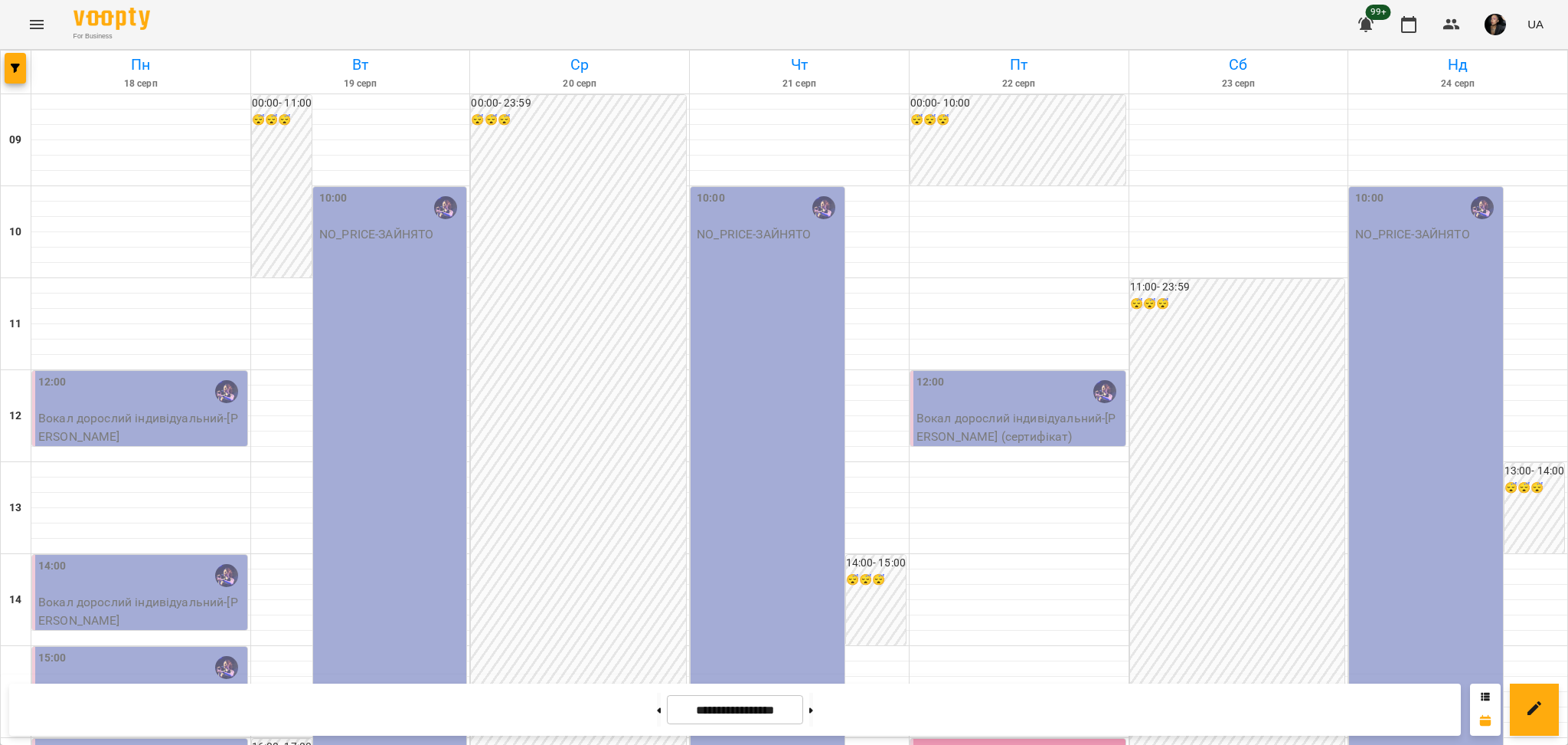
scroll to position [307, 0]
click at [657, 697] on button at bounding box center [659, 709] width 3 height 33
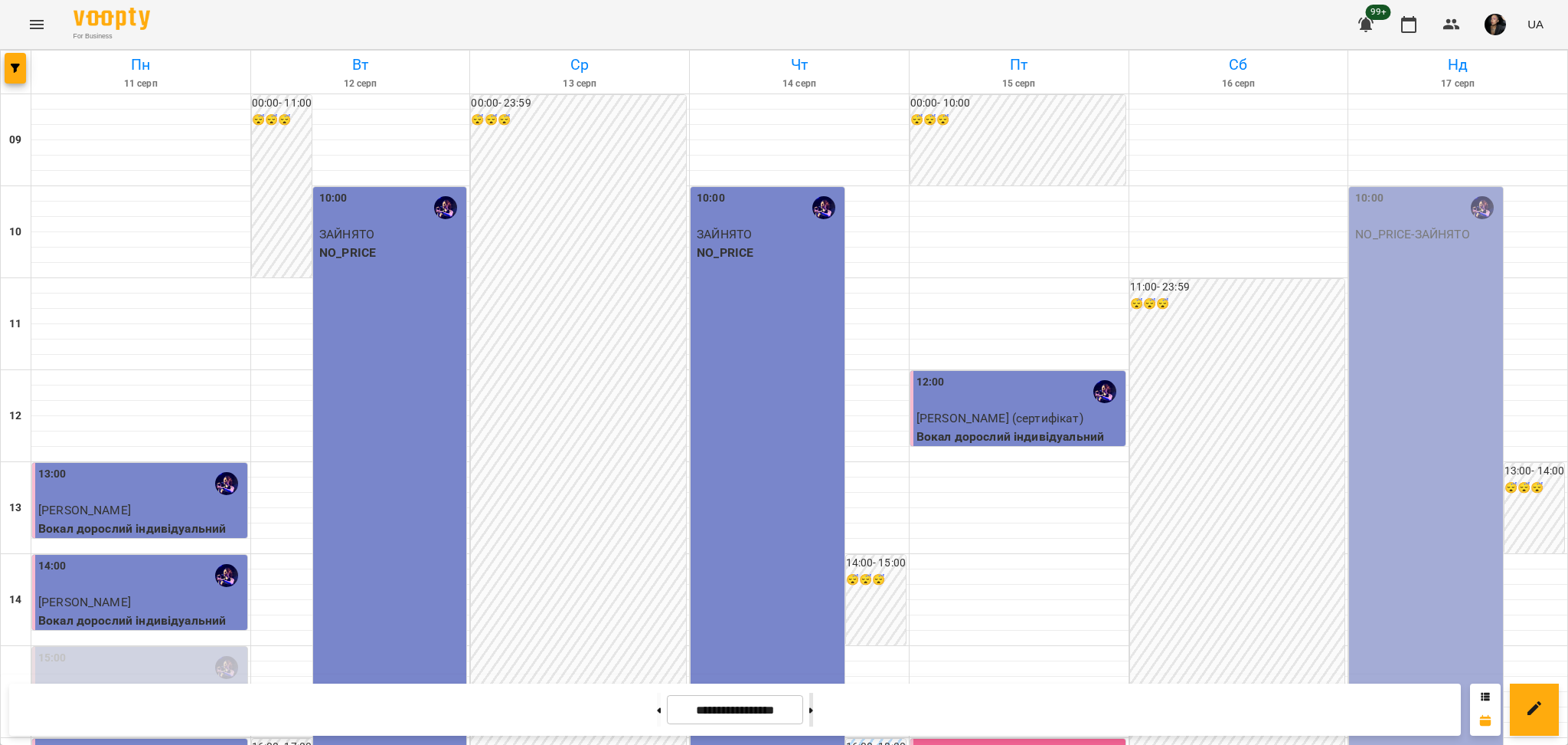
click at [813, 714] on button at bounding box center [811, 709] width 3 height 33
type input "**********"
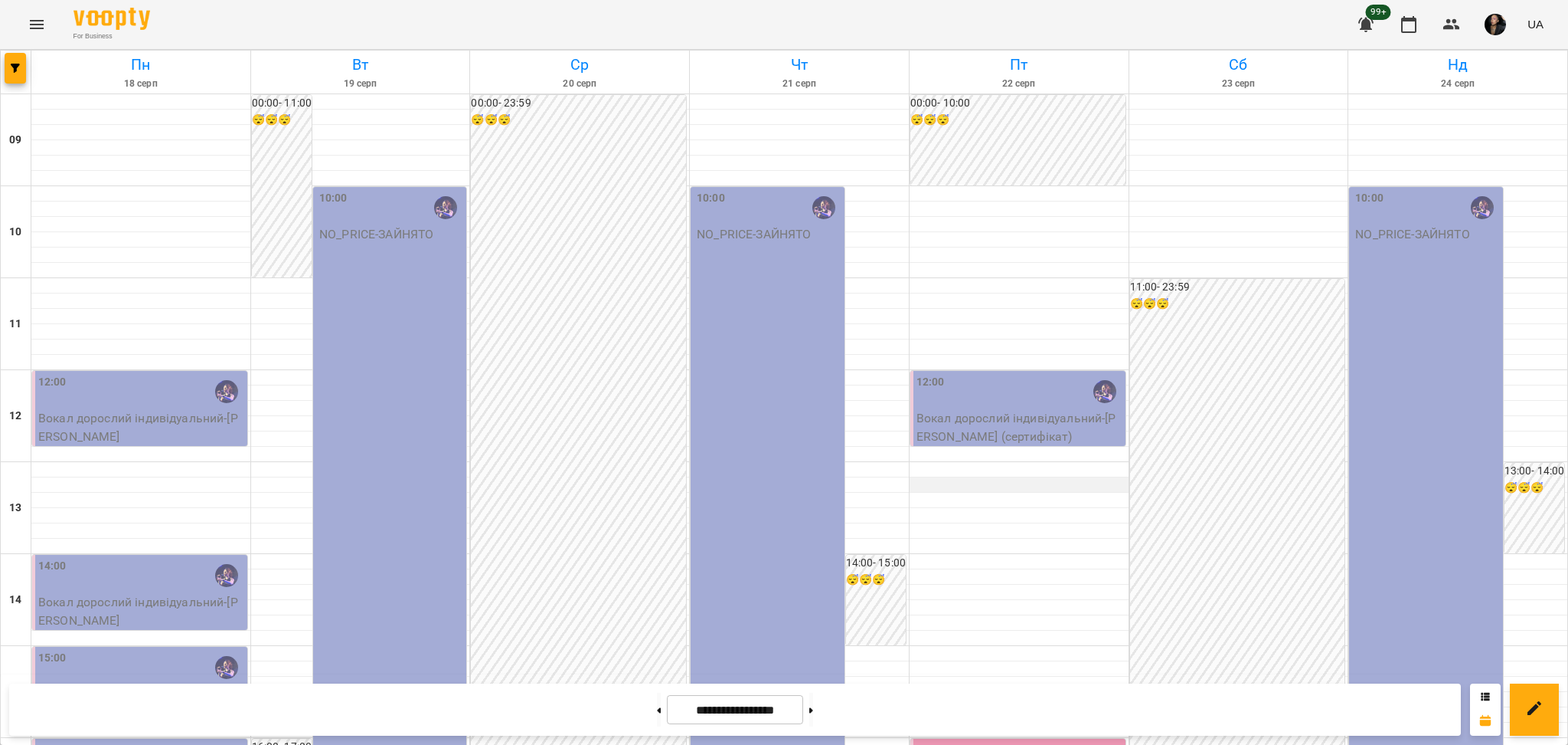
scroll to position [0, 0]
click at [1465, 19] on button "button" at bounding box center [1452, 24] width 37 height 37
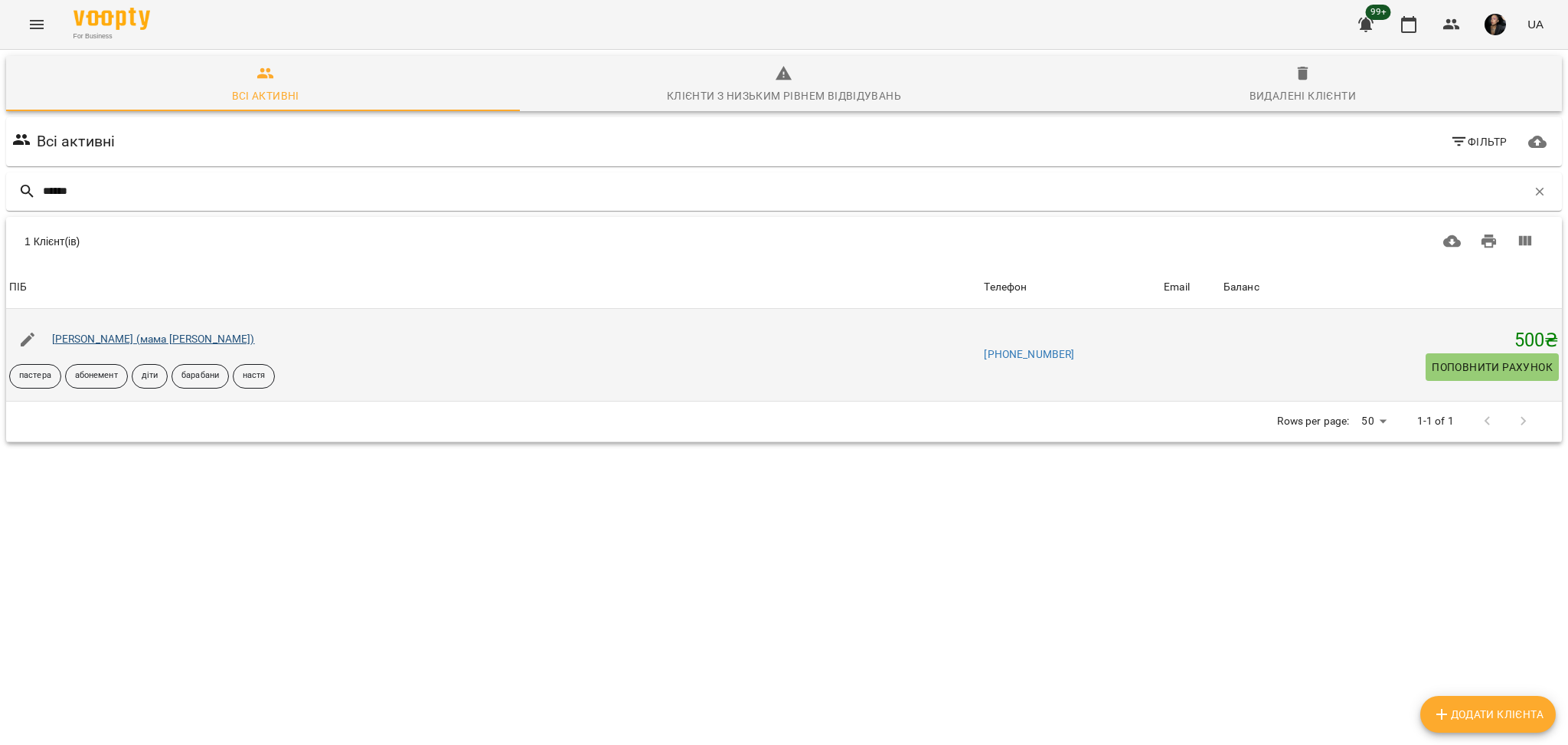
type input "******"
click at [83, 343] on link "Груздевич Тимофій (мама Марина)" at bounding box center [153, 338] width 203 height 12
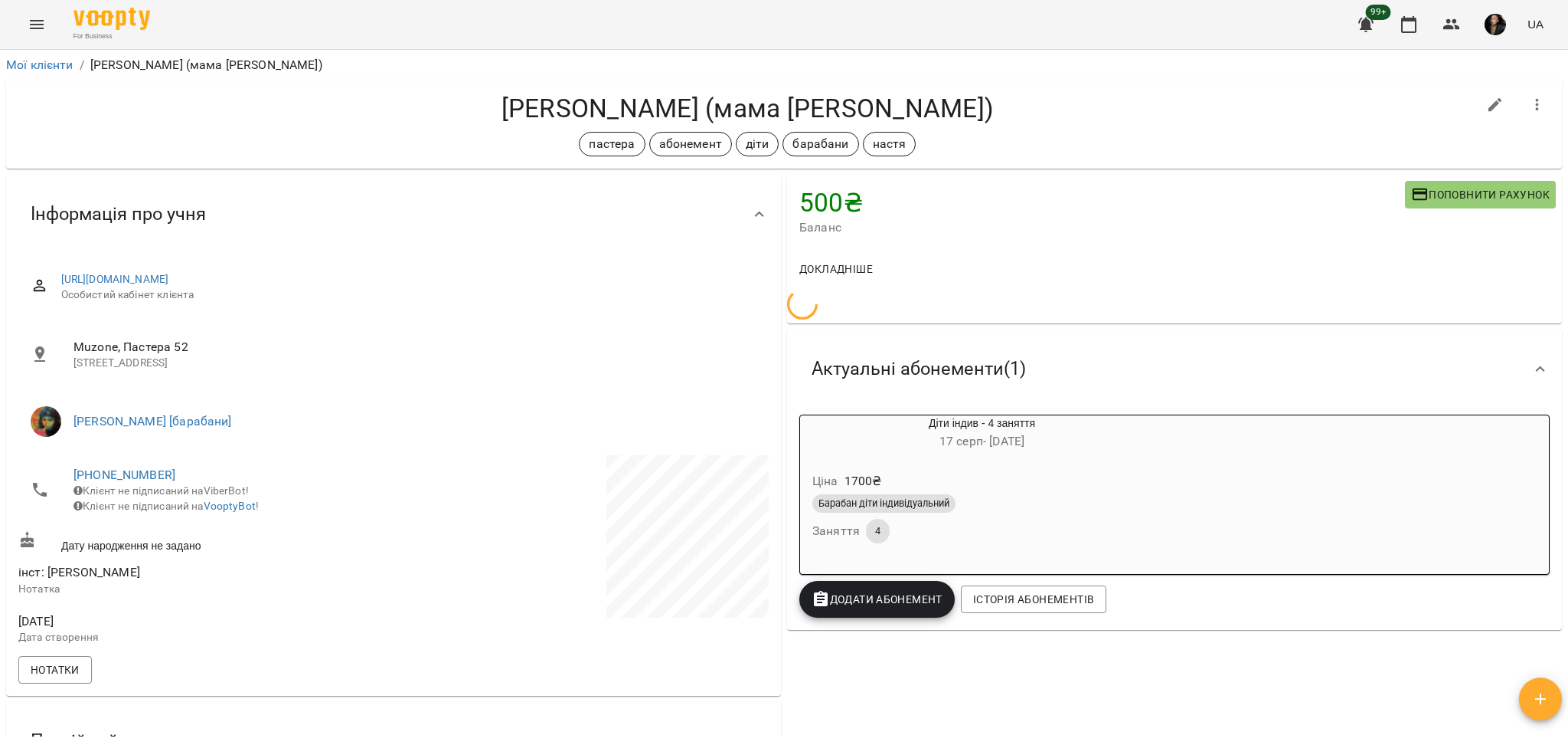
click at [1037, 468] on div "Ціна 1700 ₴" at bounding box center [982, 481] width 345 height 27
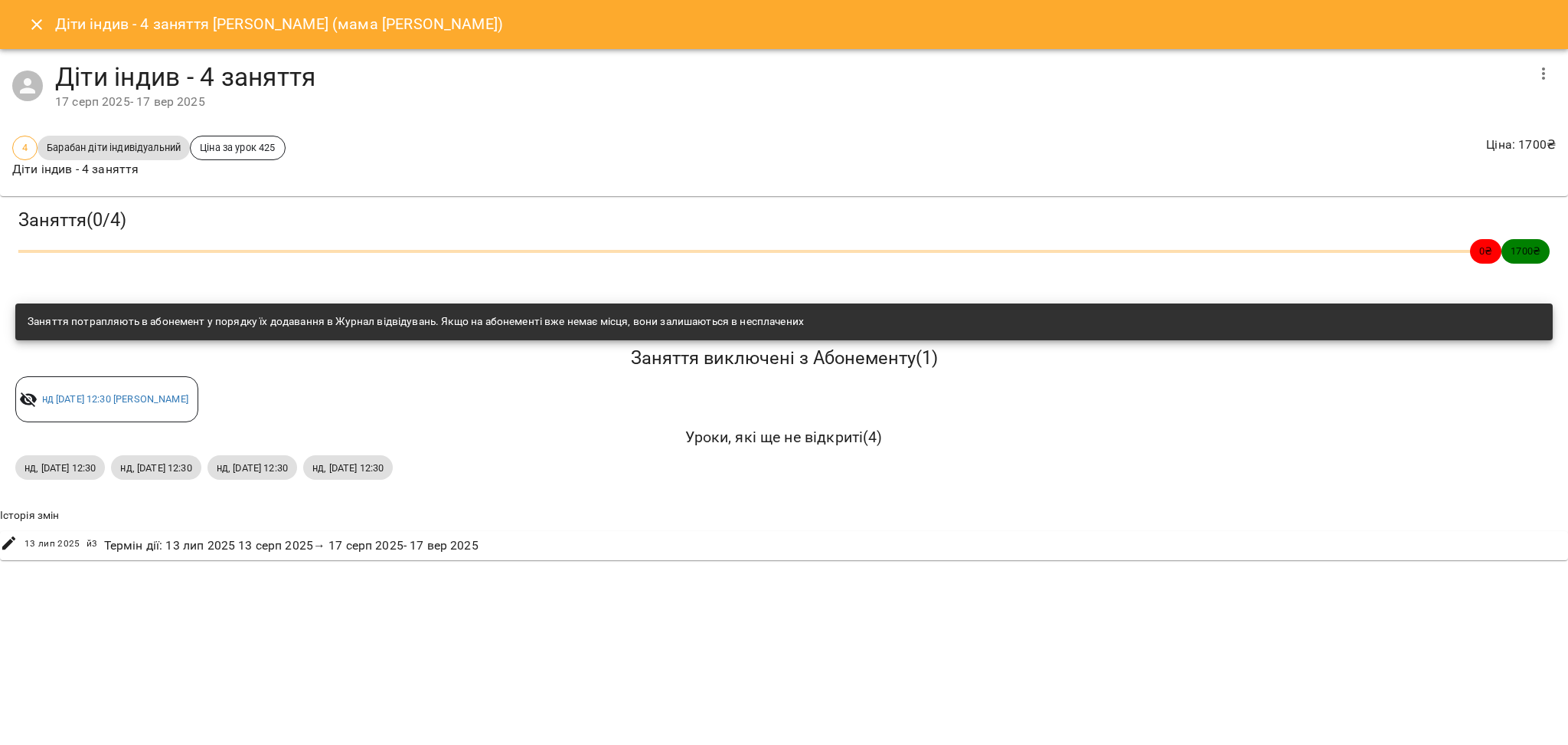
drag, startPoint x: 30, startPoint y: 19, endPoint x: 497, endPoint y: 62, distance: 469.0
click at [29, 19] on icon "Close" at bounding box center [36, 24] width 18 height 18
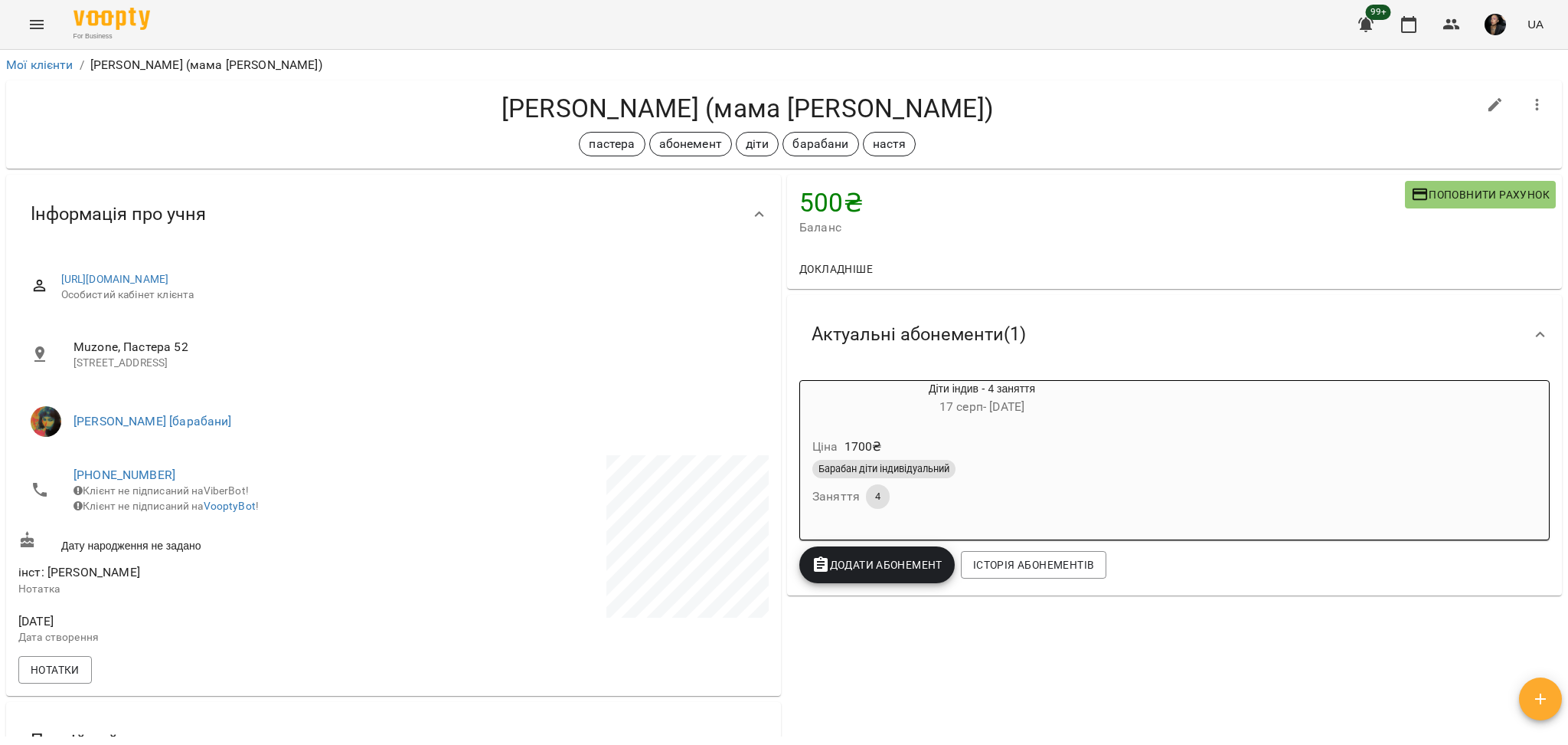
click at [1398, 4] on div "99+ UA" at bounding box center [1448, 24] width 202 height 40
click at [1402, 13] on button "button" at bounding box center [1409, 24] width 37 height 37
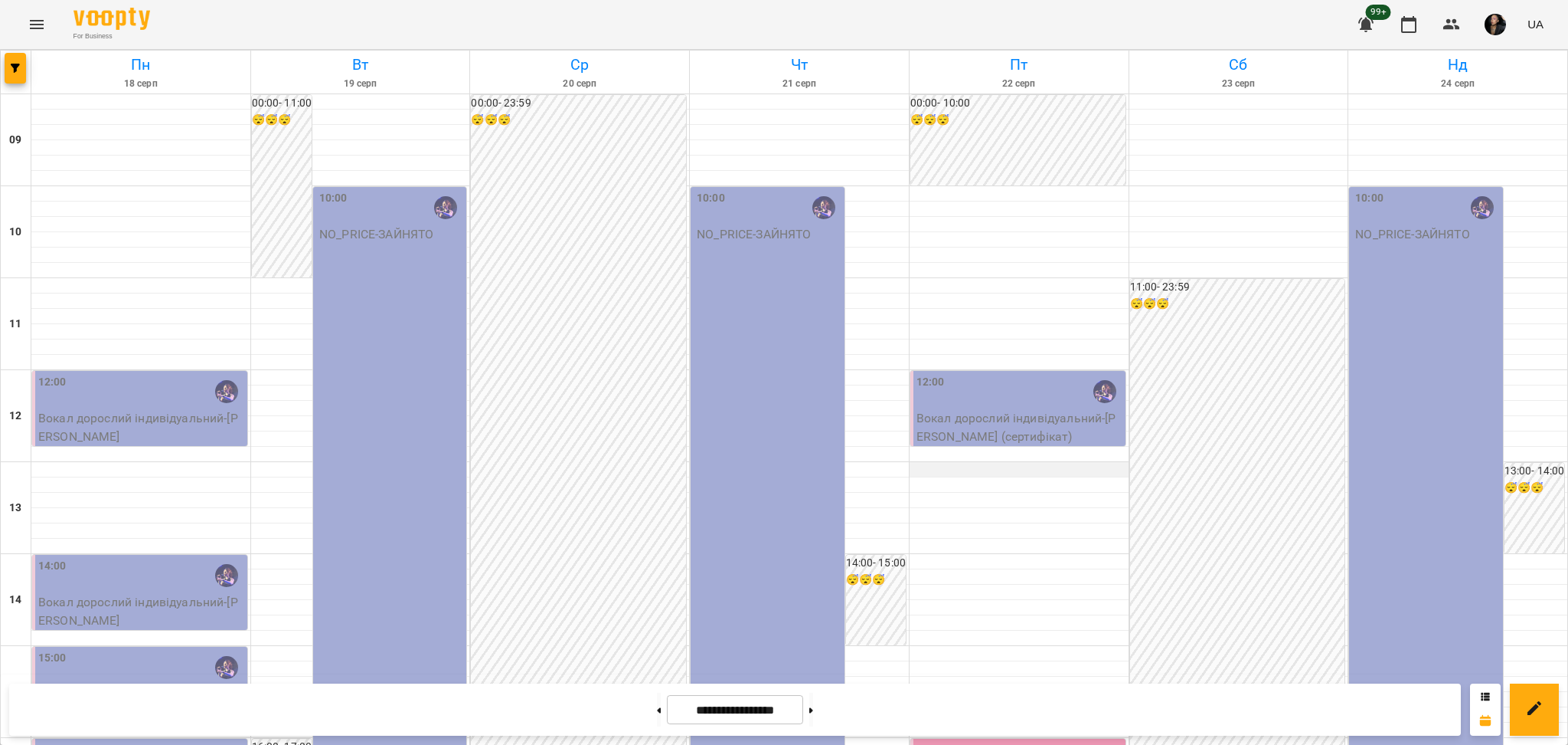
scroll to position [307, 0]
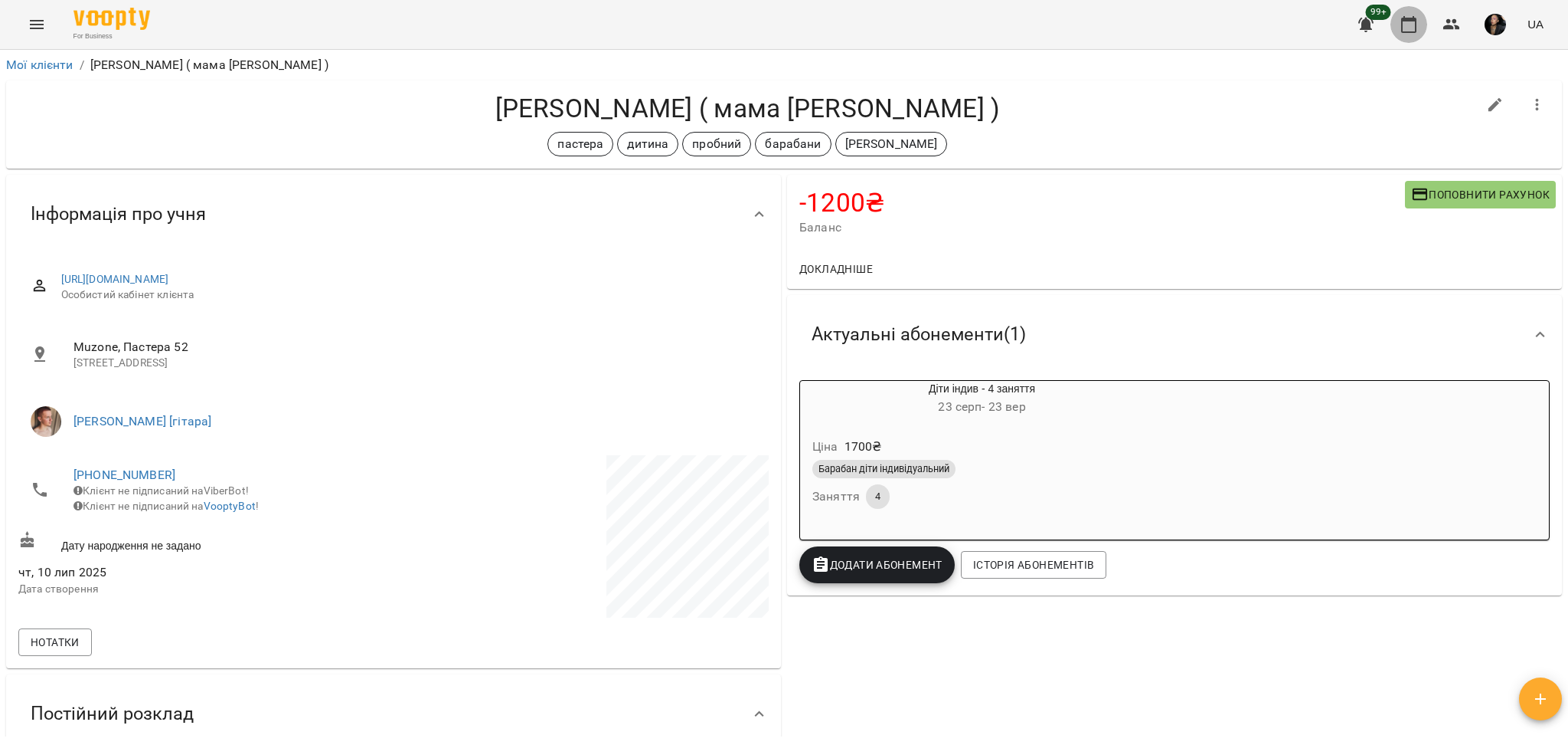
click at [1411, 16] on icon "button" at bounding box center [1408, 24] width 18 height 18
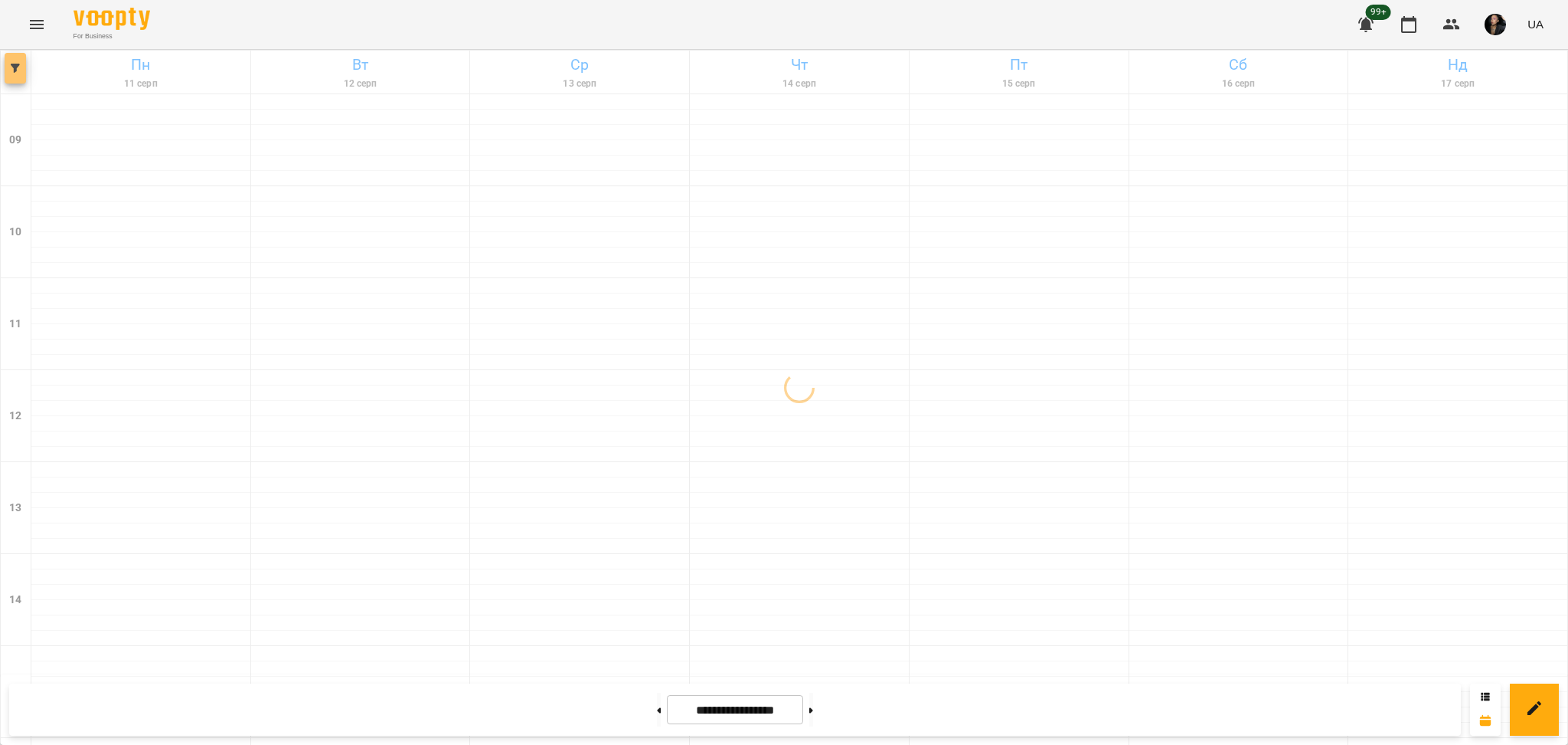
click at [16, 54] on button "button" at bounding box center [15, 69] width 21 height 31
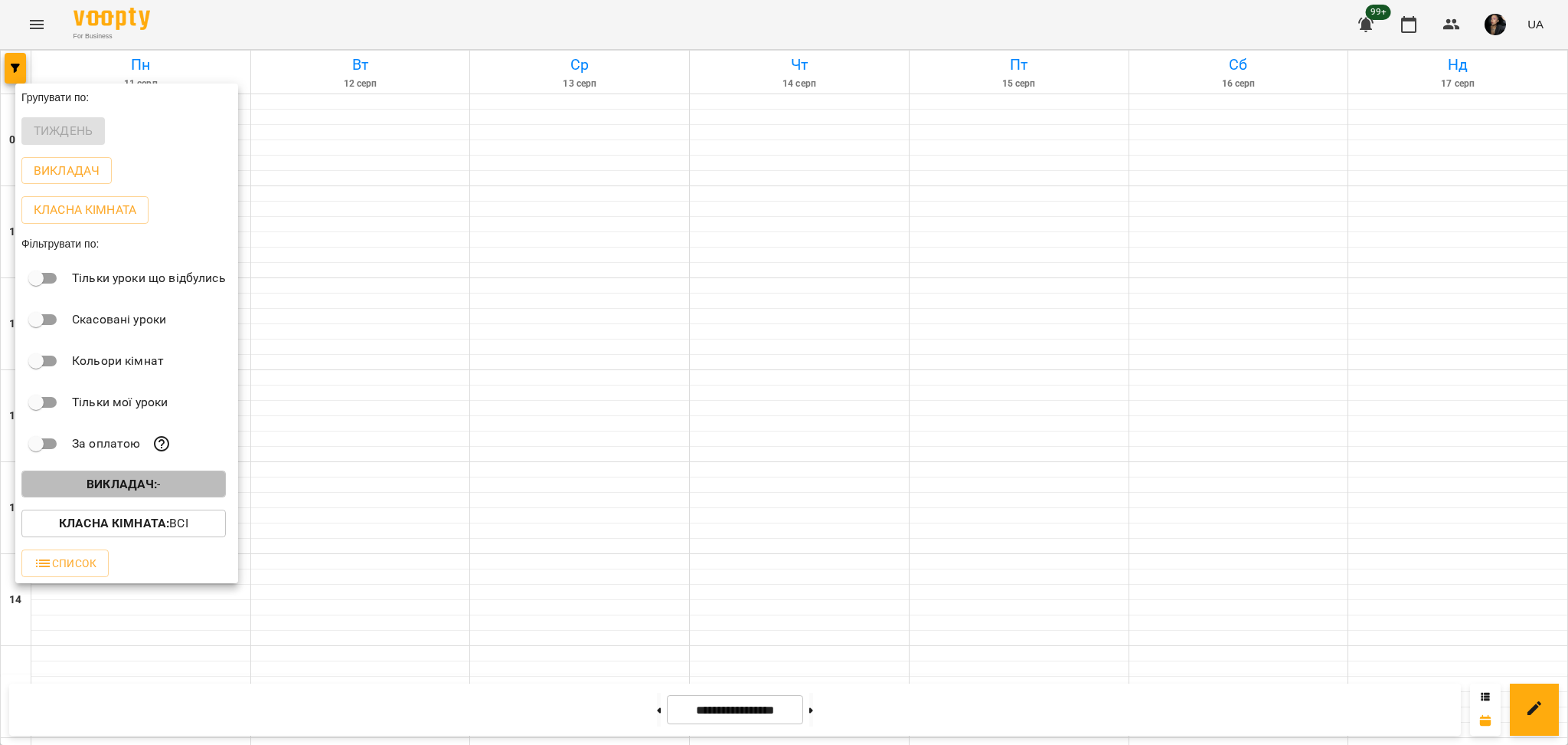
click at [175, 484] on span "Викладач : -" at bounding box center [123, 484] width 180 height 18
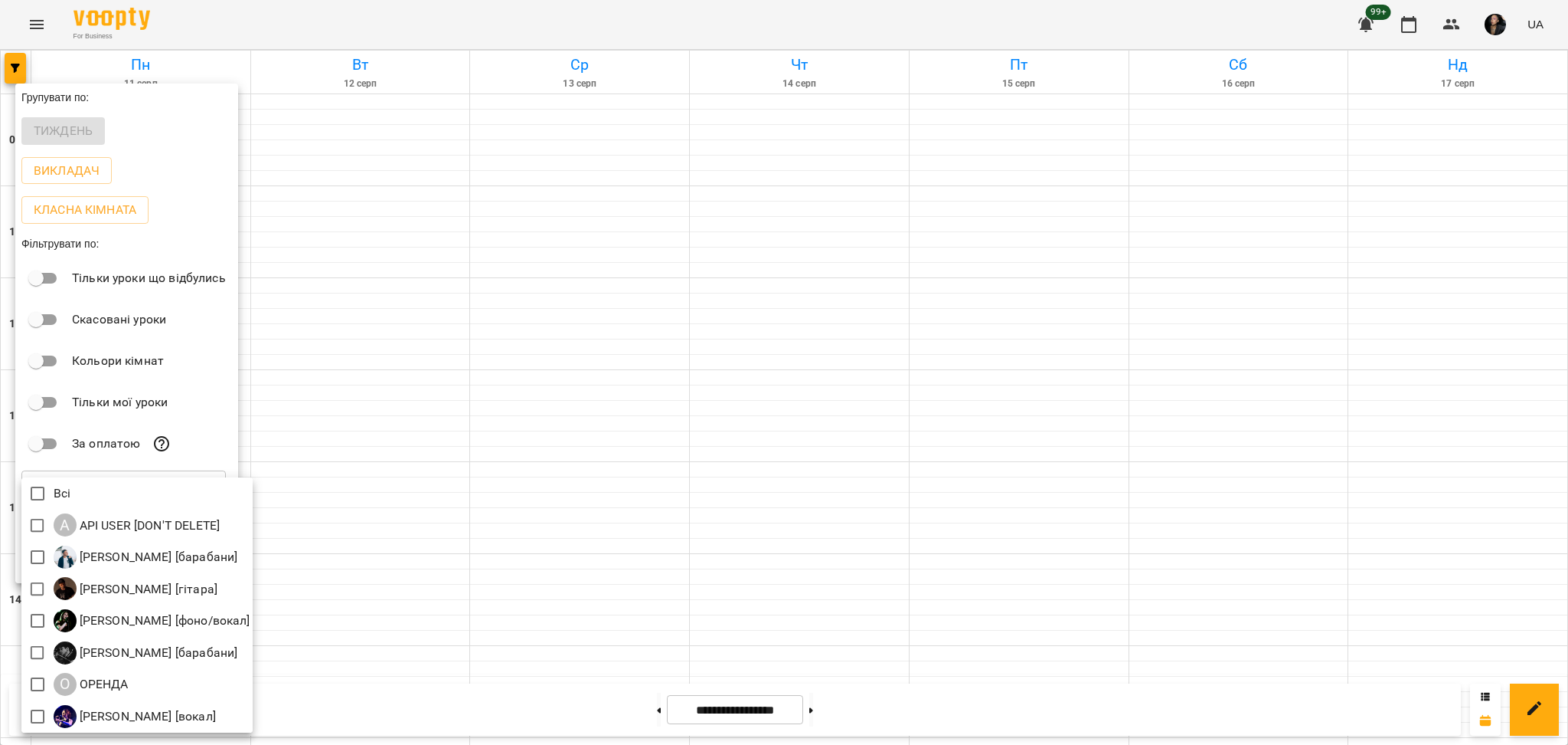
drag, startPoint x: 335, startPoint y: 406, endPoint x: 0, endPoint y: 179, distance: 404.7
click at [326, 396] on div at bounding box center [784, 372] width 1568 height 745
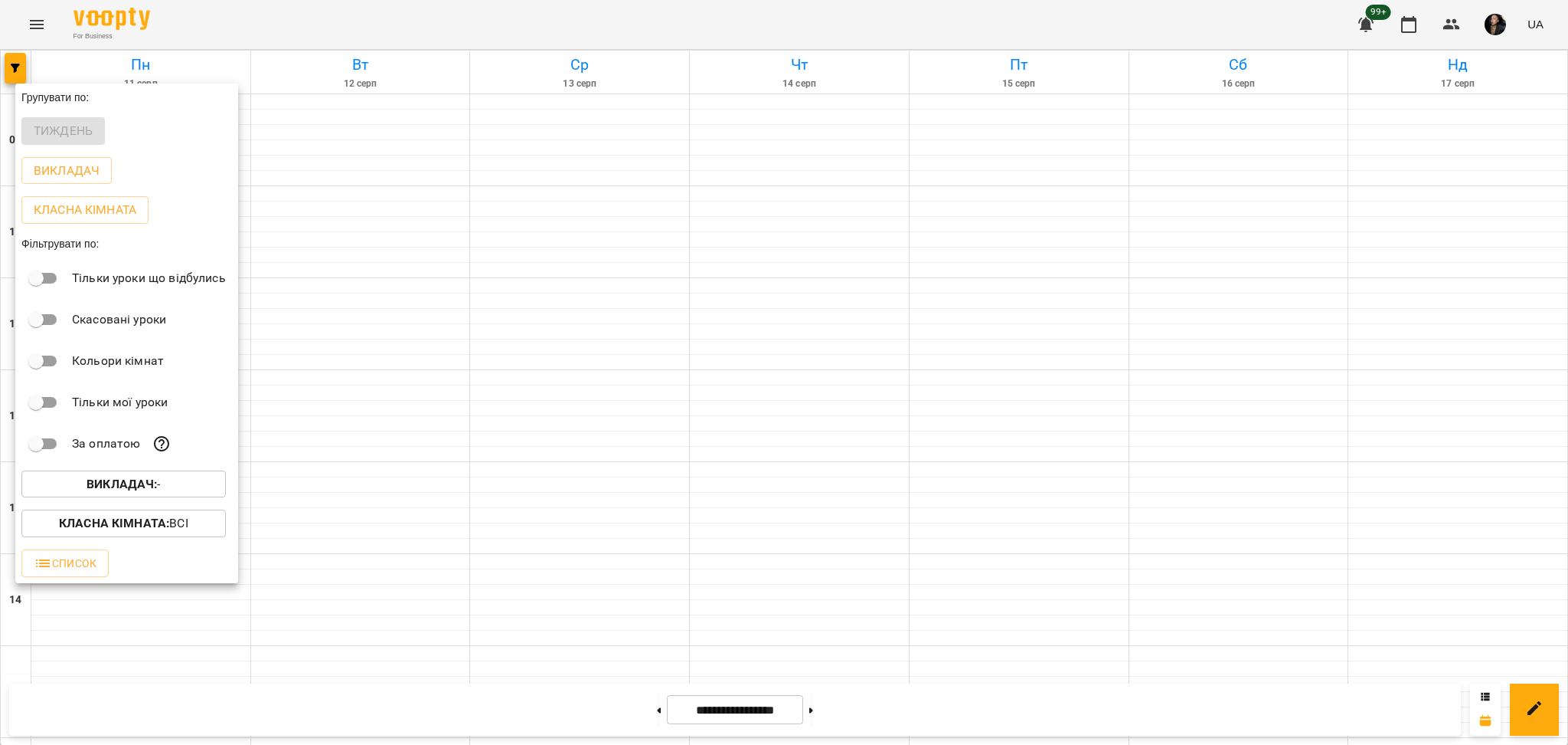
click at [35, 26] on div at bounding box center [784, 372] width 1568 height 745
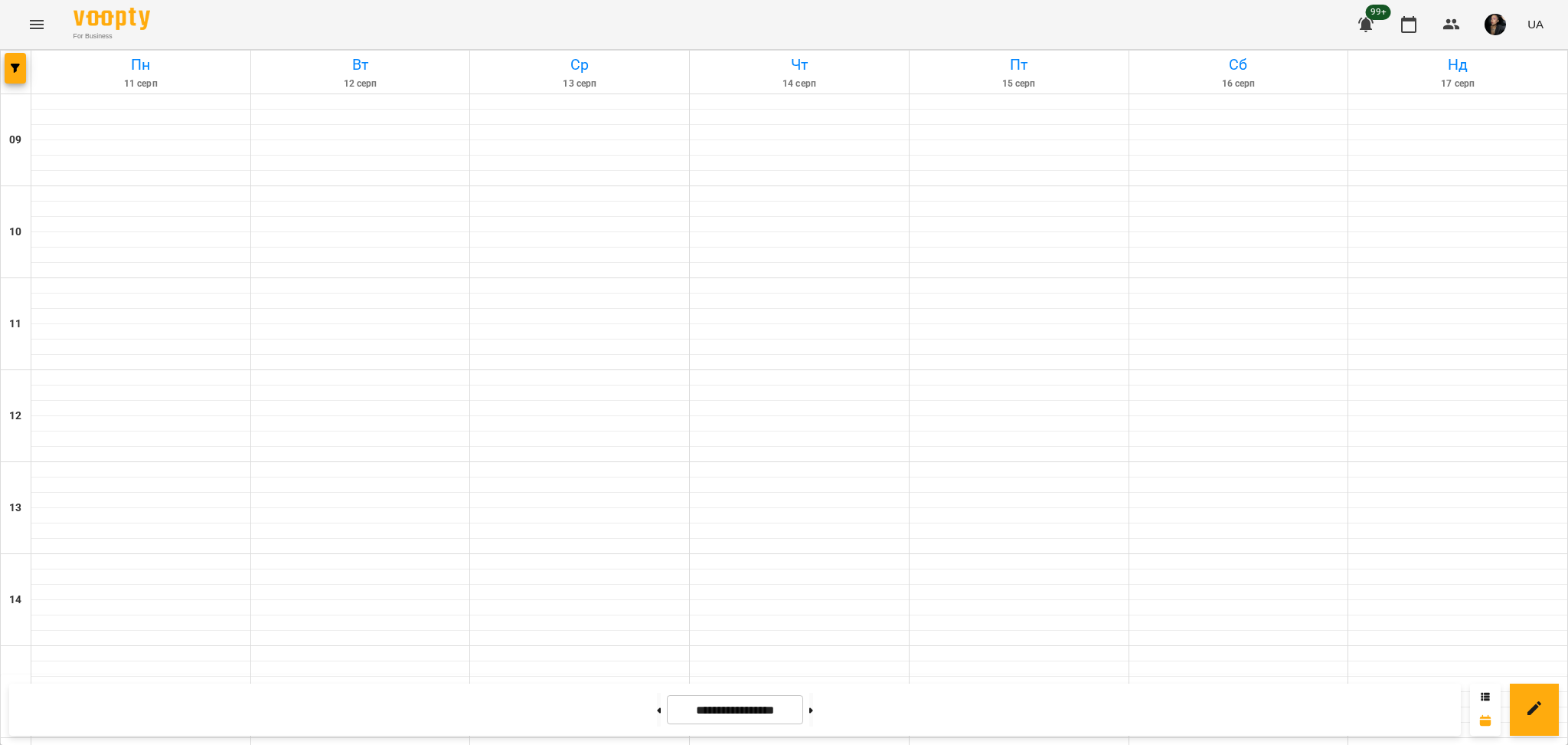
click at [37, 19] on div "Групувати по: Тиждень Викладач Класна кімната Фільтрувати по: Тільки уроки що в…" at bounding box center [784, 372] width 1568 height 745
click at [37, 26] on icon "Menu" at bounding box center [36, 24] width 18 height 18
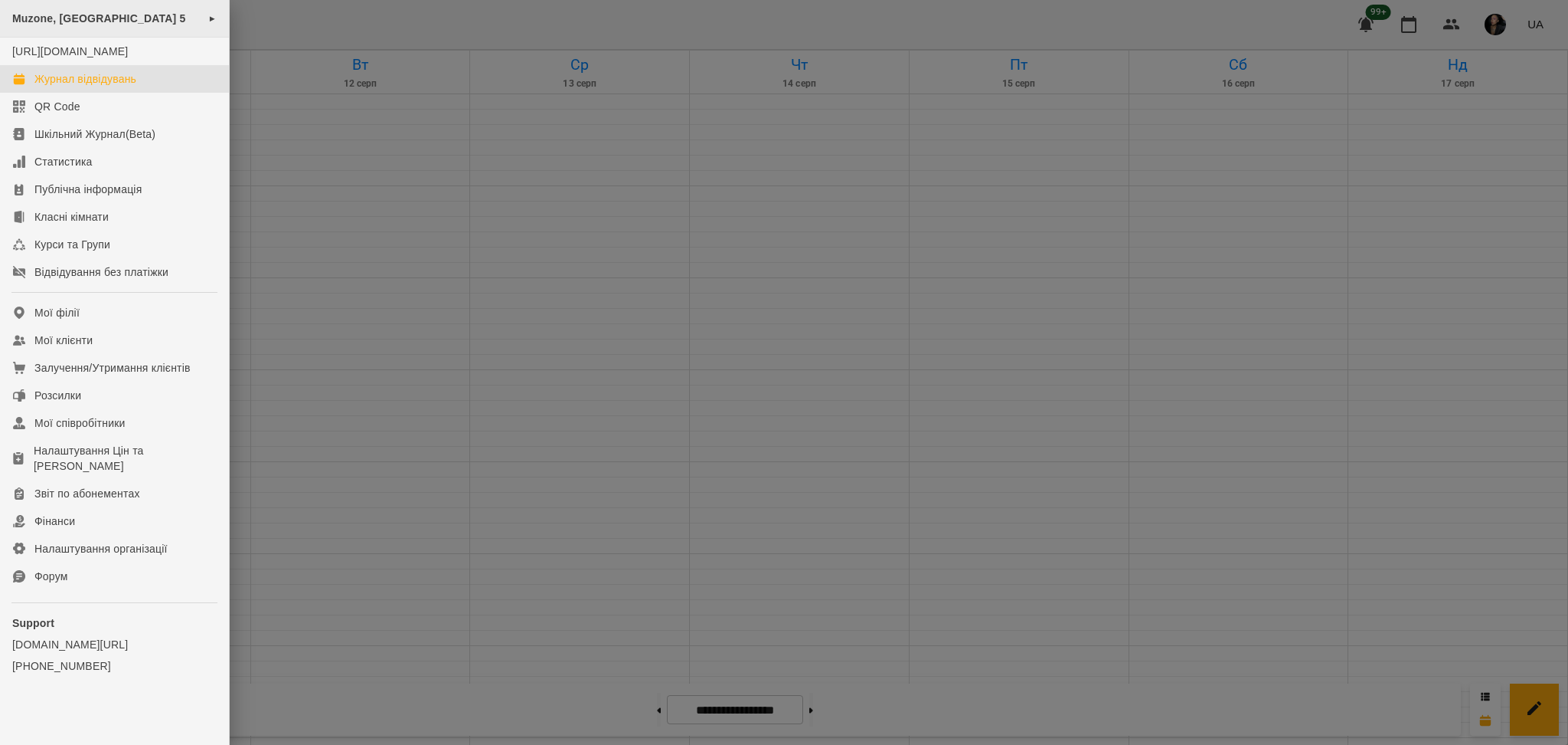
click at [107, 28] on div "Muzone, [GEOGRAPHIC_DATA] 5 ►" at bounding box center [114, 19] width 229 height 38
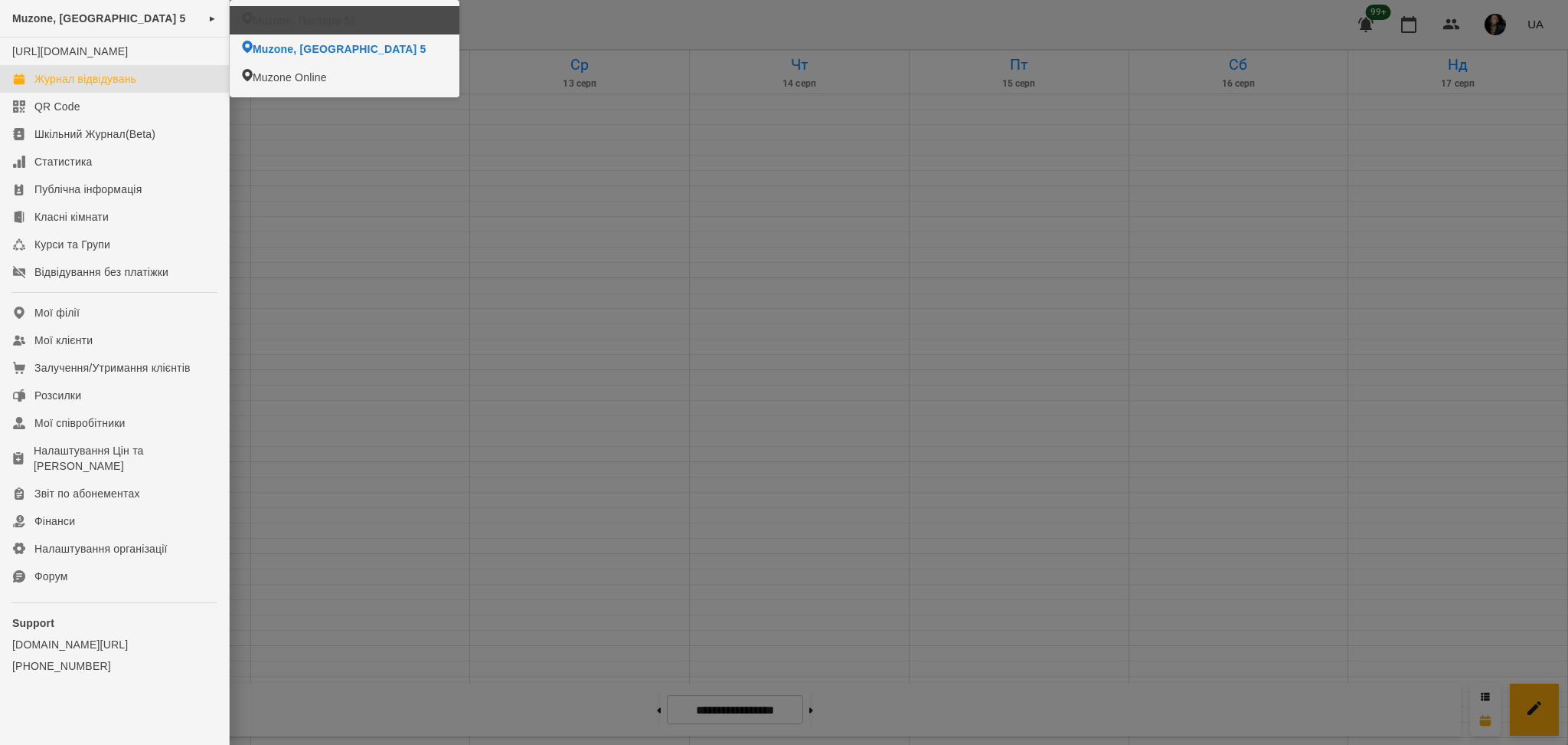
click at [344, 15] on span "Muzone, Пастера 52" at bounding box center [304, 21] width 104 height 15
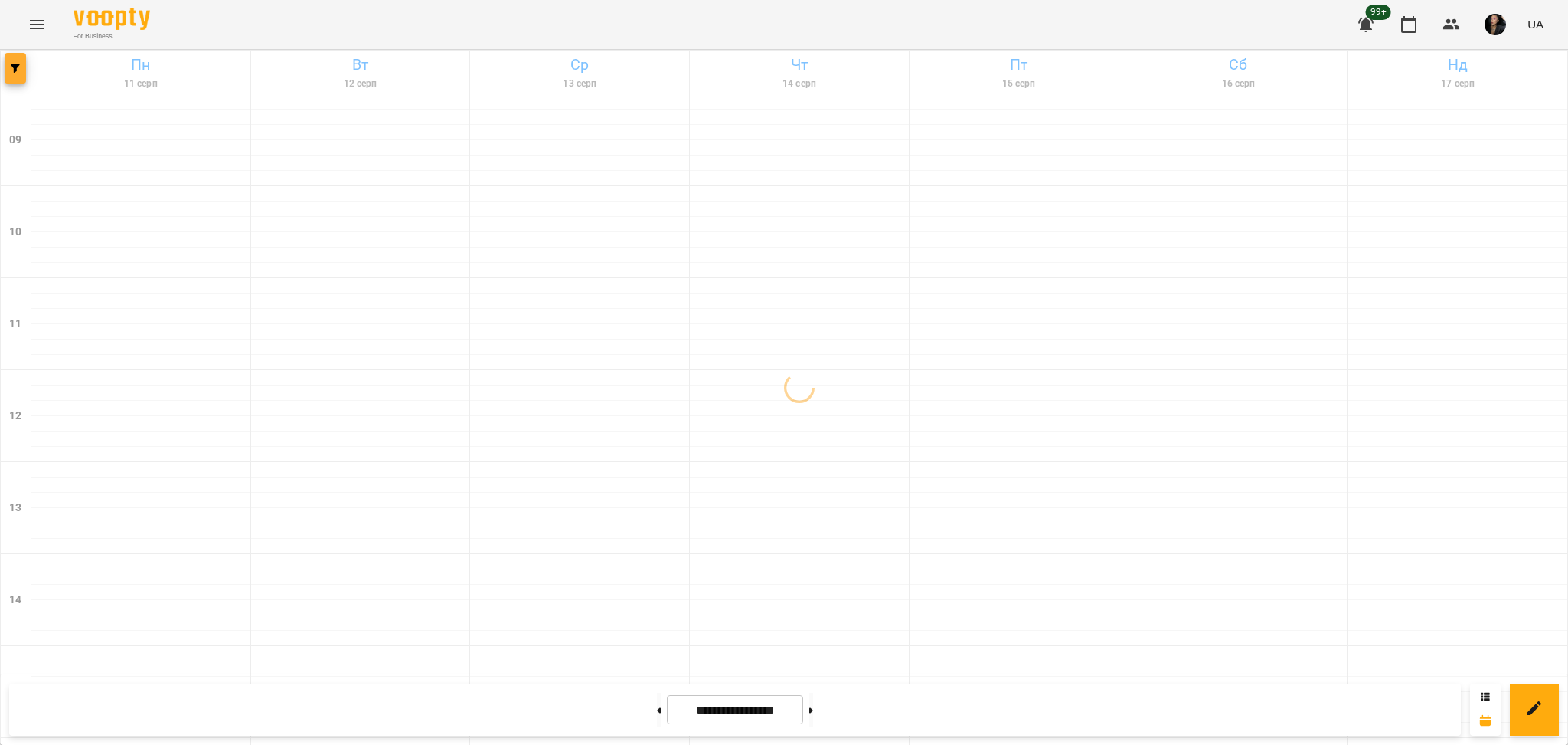
click at [12, 76] on button "button" at bounding box center [15, 69] width 21 height 31
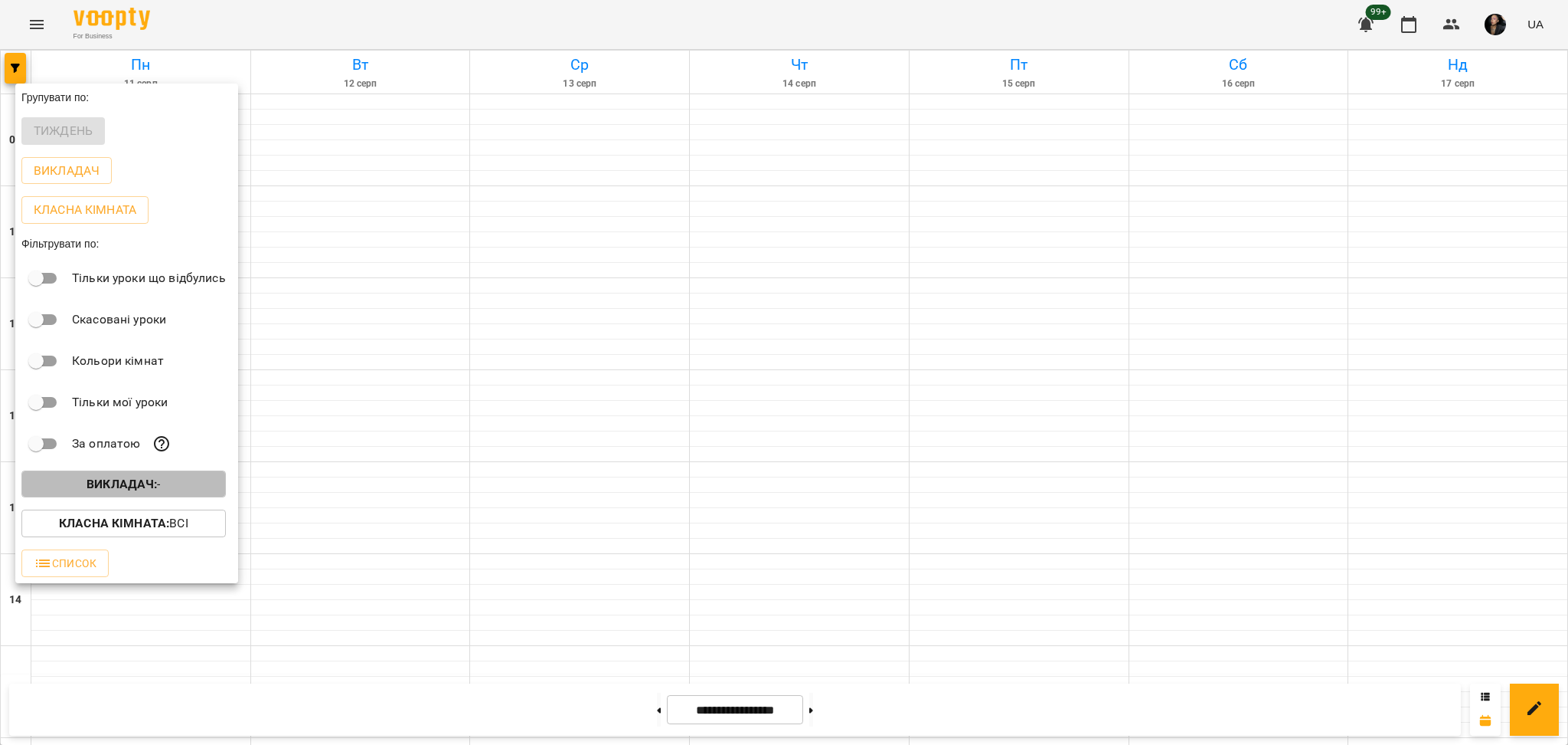
click at [196, 483] on span "Викладач : -" at bounding box center [123, 484] width 180 height 18
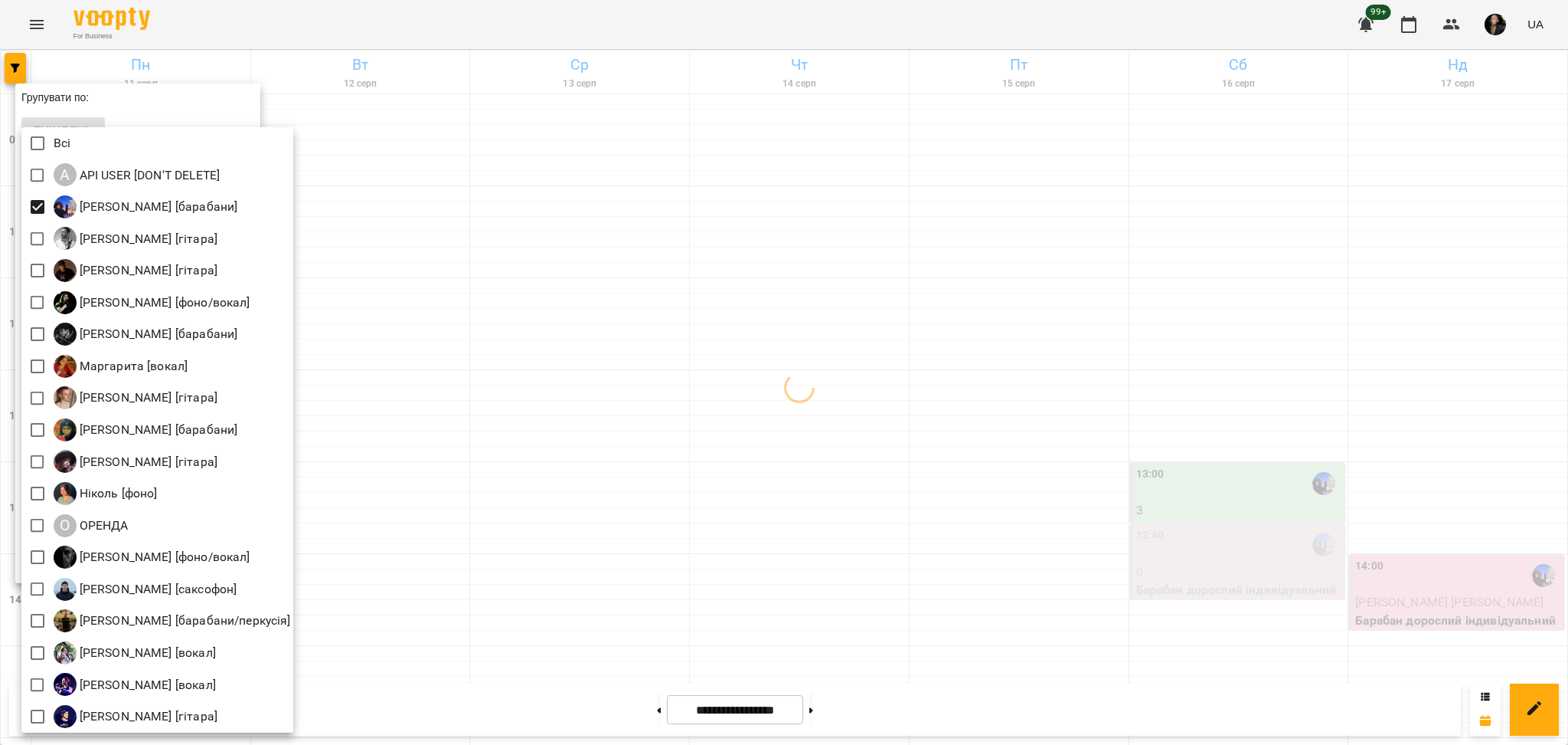
click at [897, 223] on div at bounding box center [784, 372] width 1568 height 745
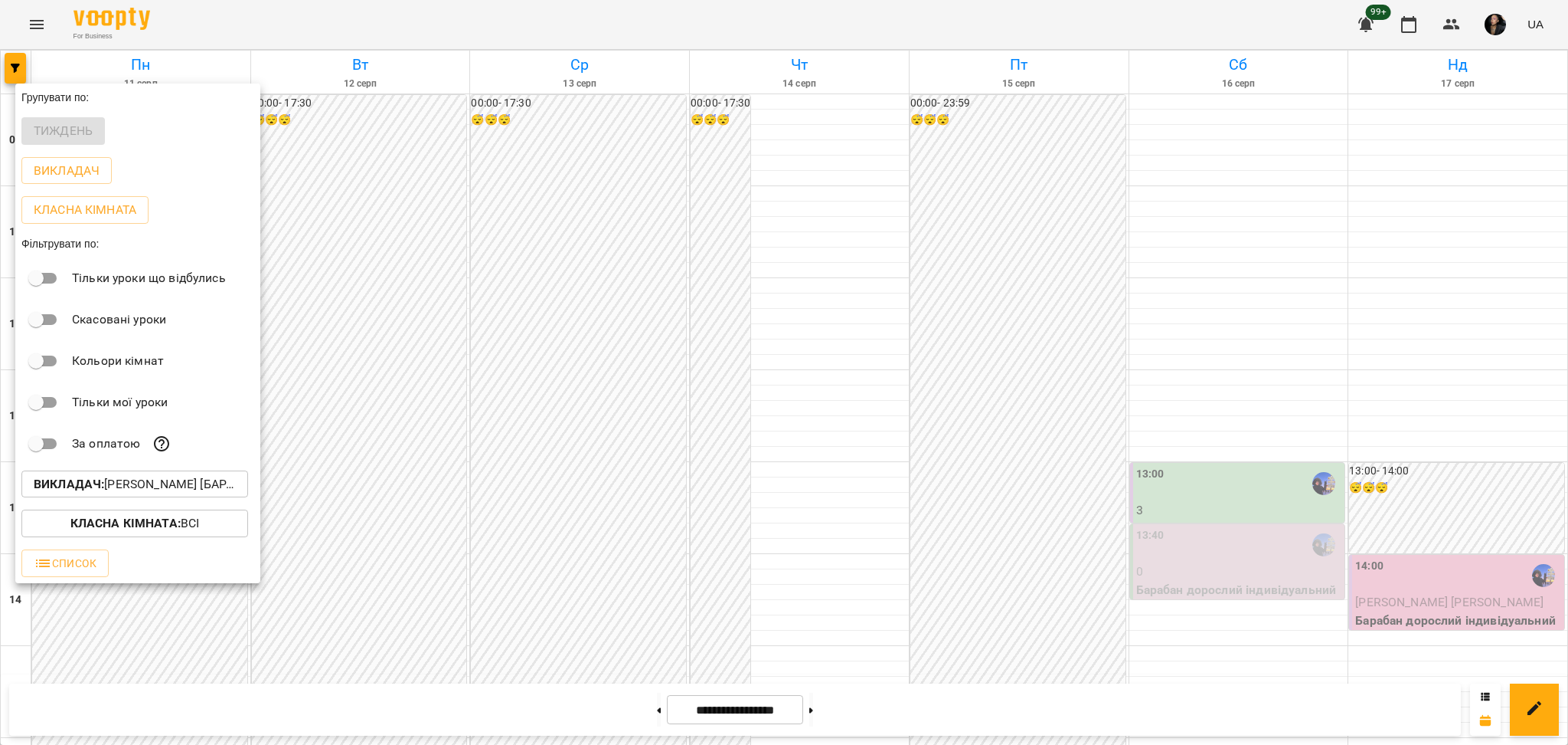
click at [900, 211] on div at bounding box center [784, 372] width 1568 height 745
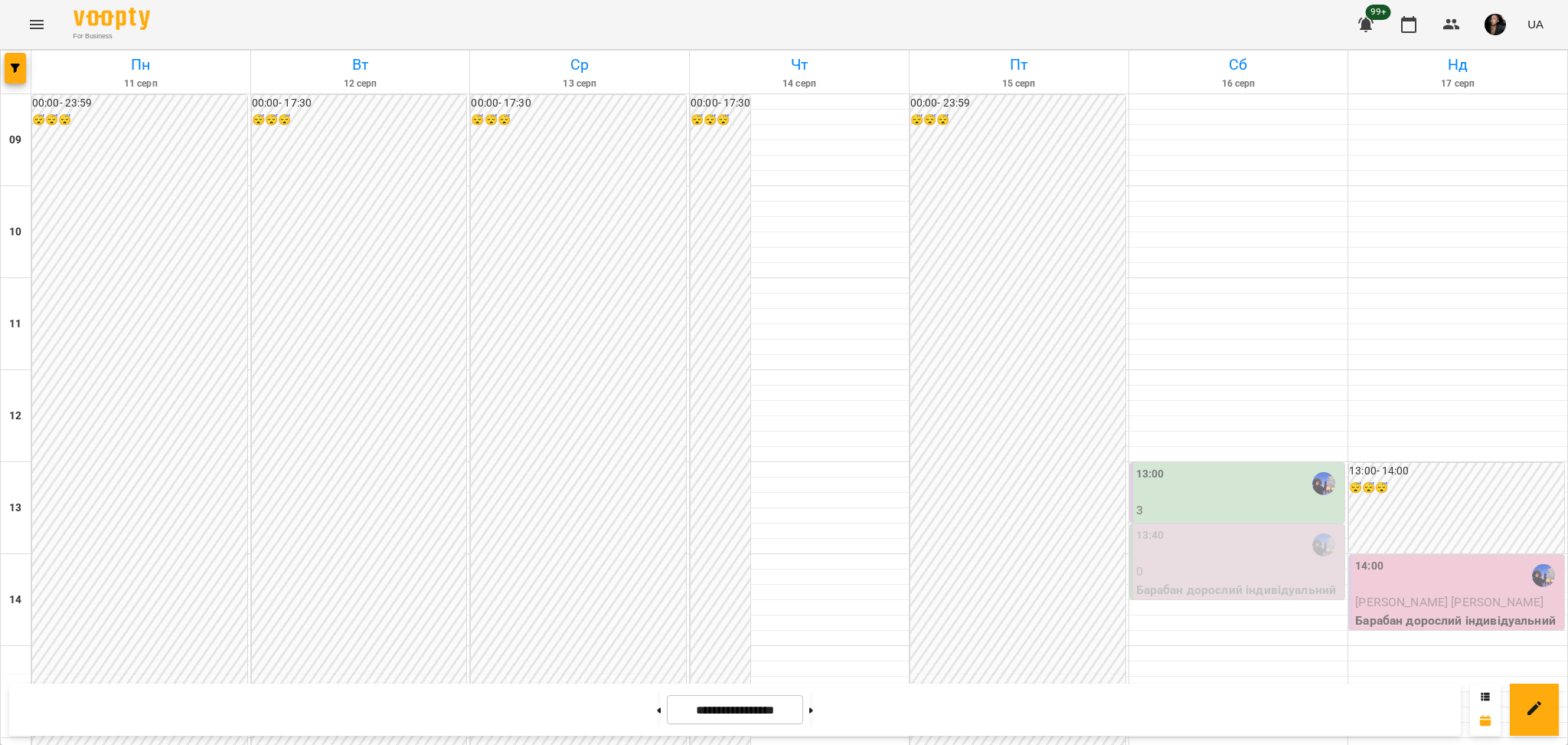
scroll to position [408, 0]
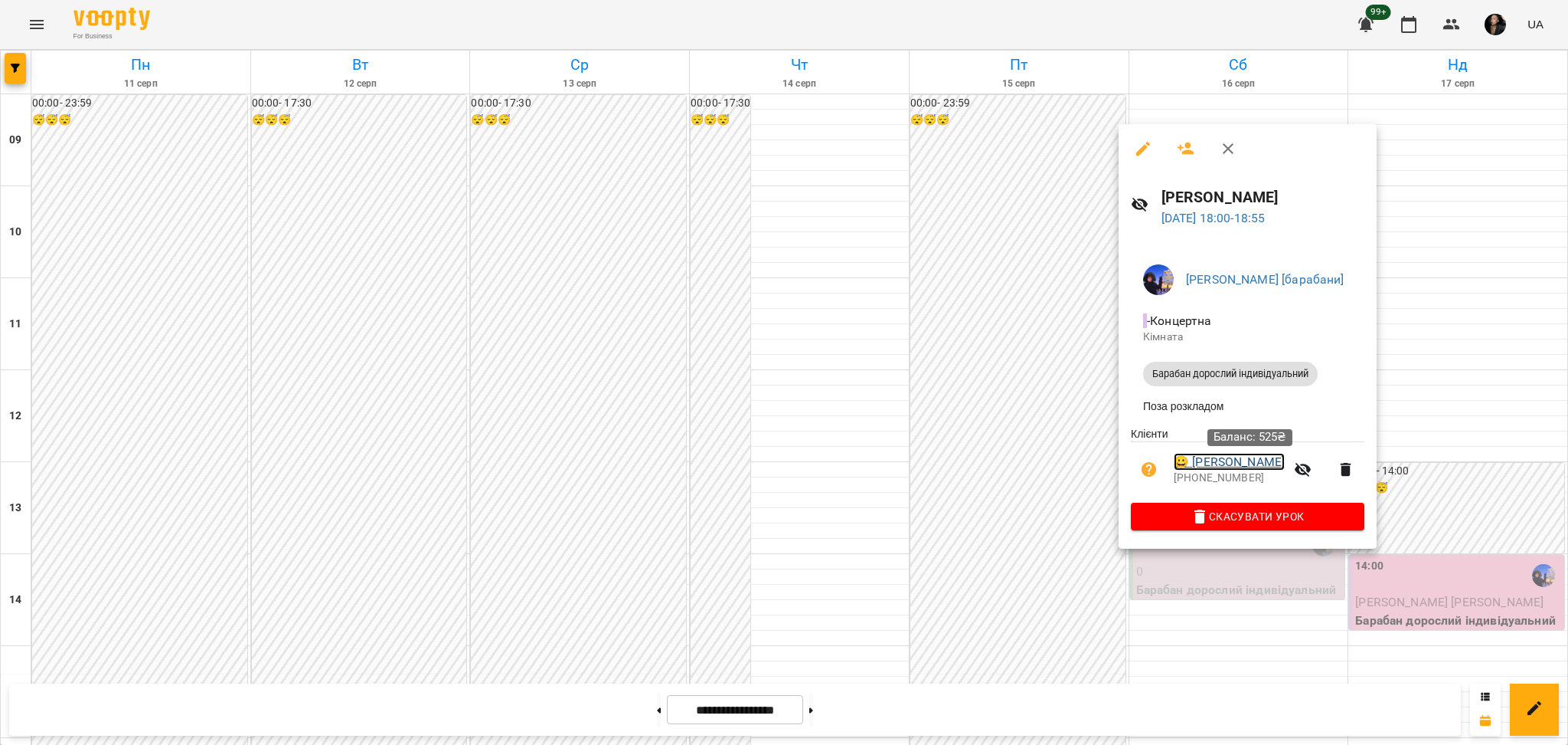
click at [1242, 468] on link "😀 [PERSON_NAME]" at bounding box center [1229, 462] width 111 height 18
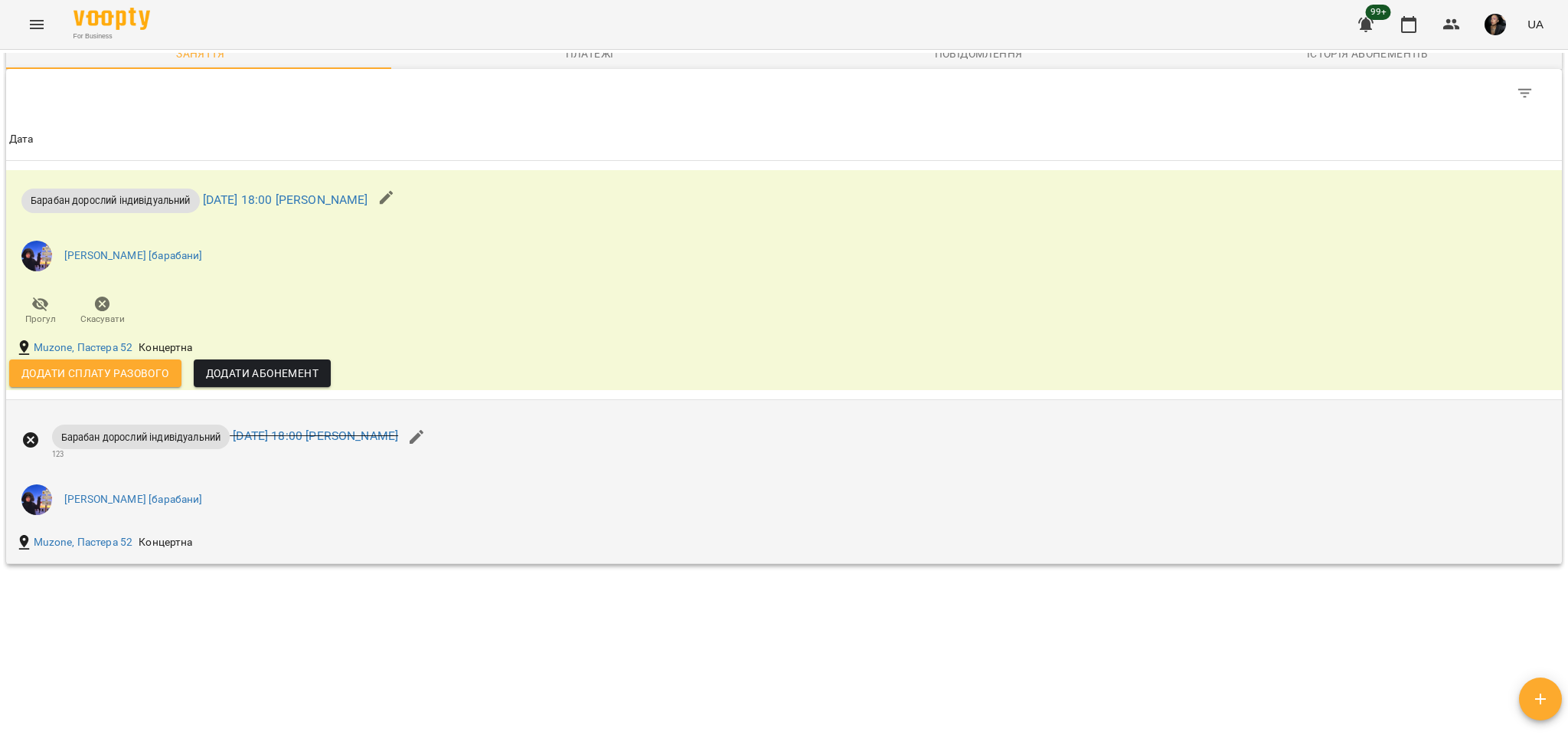
scroll to position [919, 0]
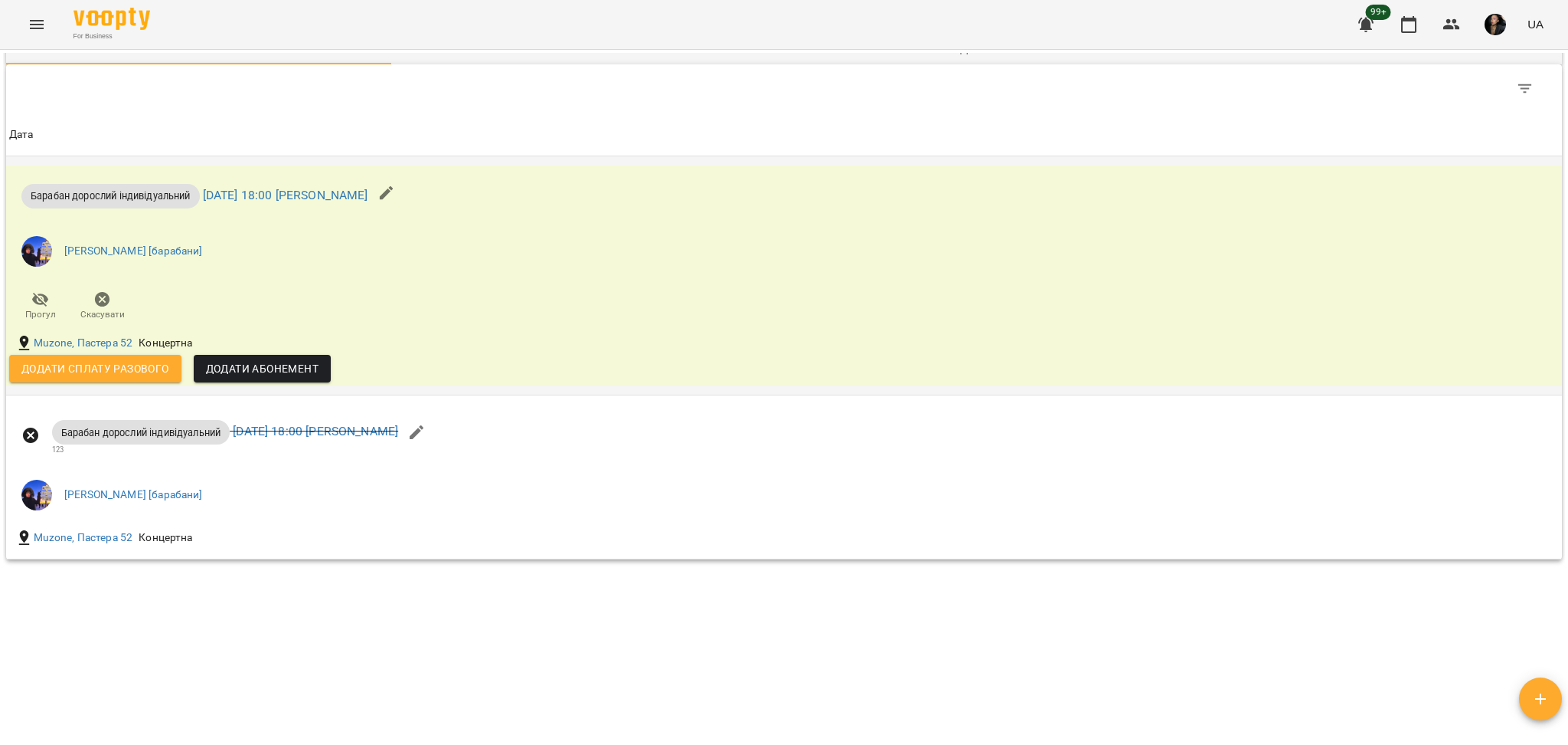
click at [134, 347] on div "Muzone, Пастера 52" at bounding box center [74, 343] width 123 height 25
click at [128, 374] on span "Додати сплату разового" at bounding box center [95, 368] width 148 height 18
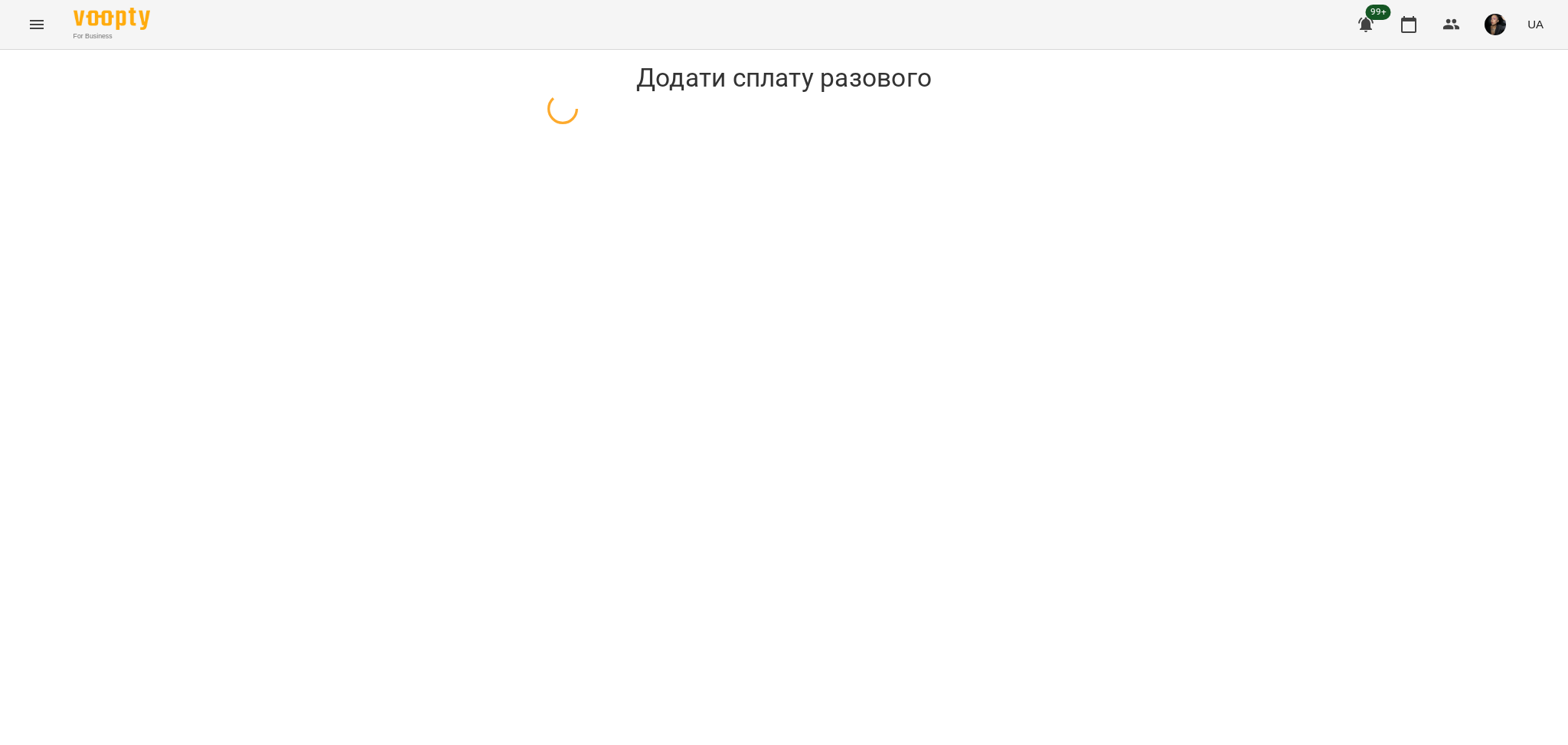
select select "**********"
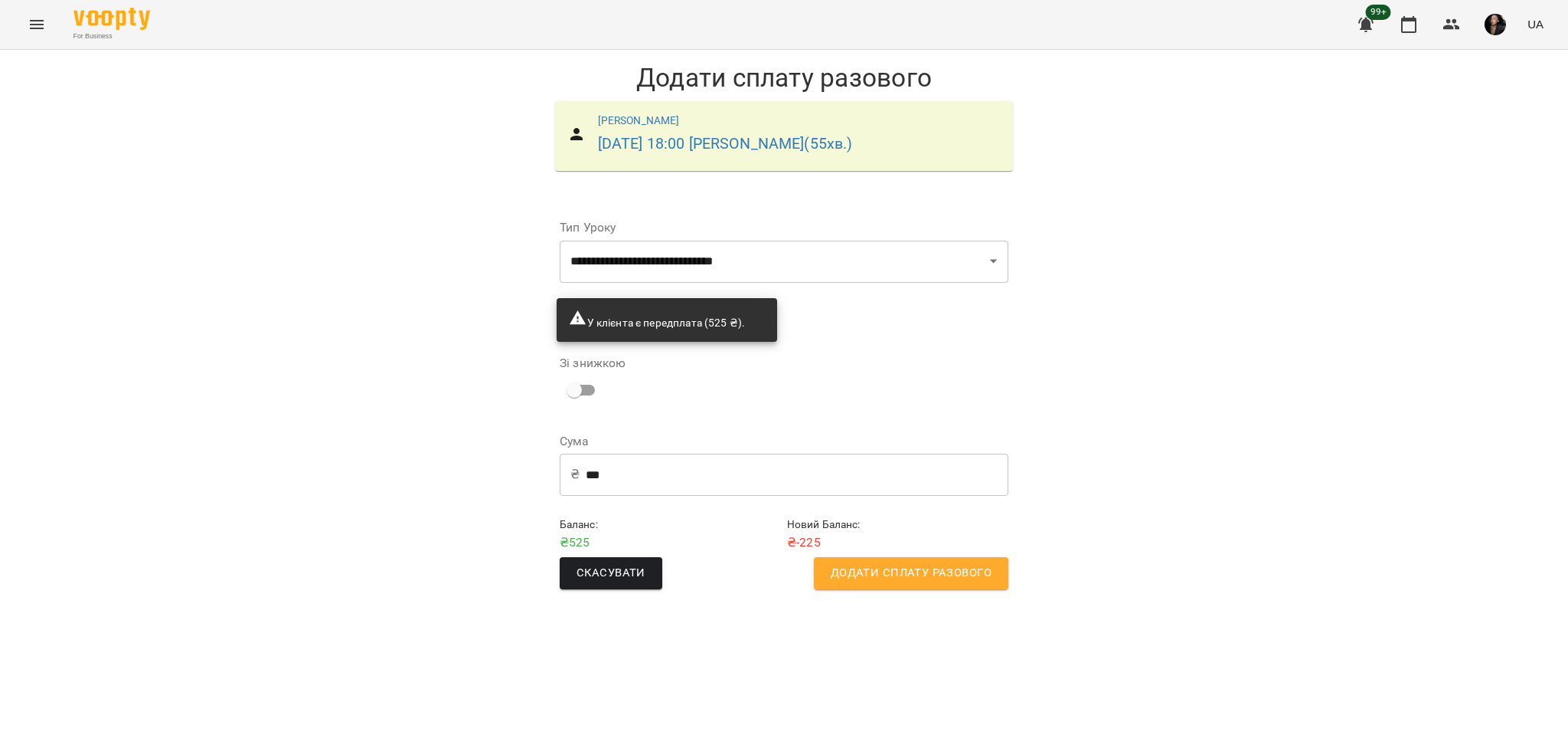
drag, startPoint x: 633, startPoint y: 467, endPoint x: 460, endPoint y: 462, distance: 173.1
click at [488, 468] on div "**********" at bounding box center [784, 331] width 1568 height 563
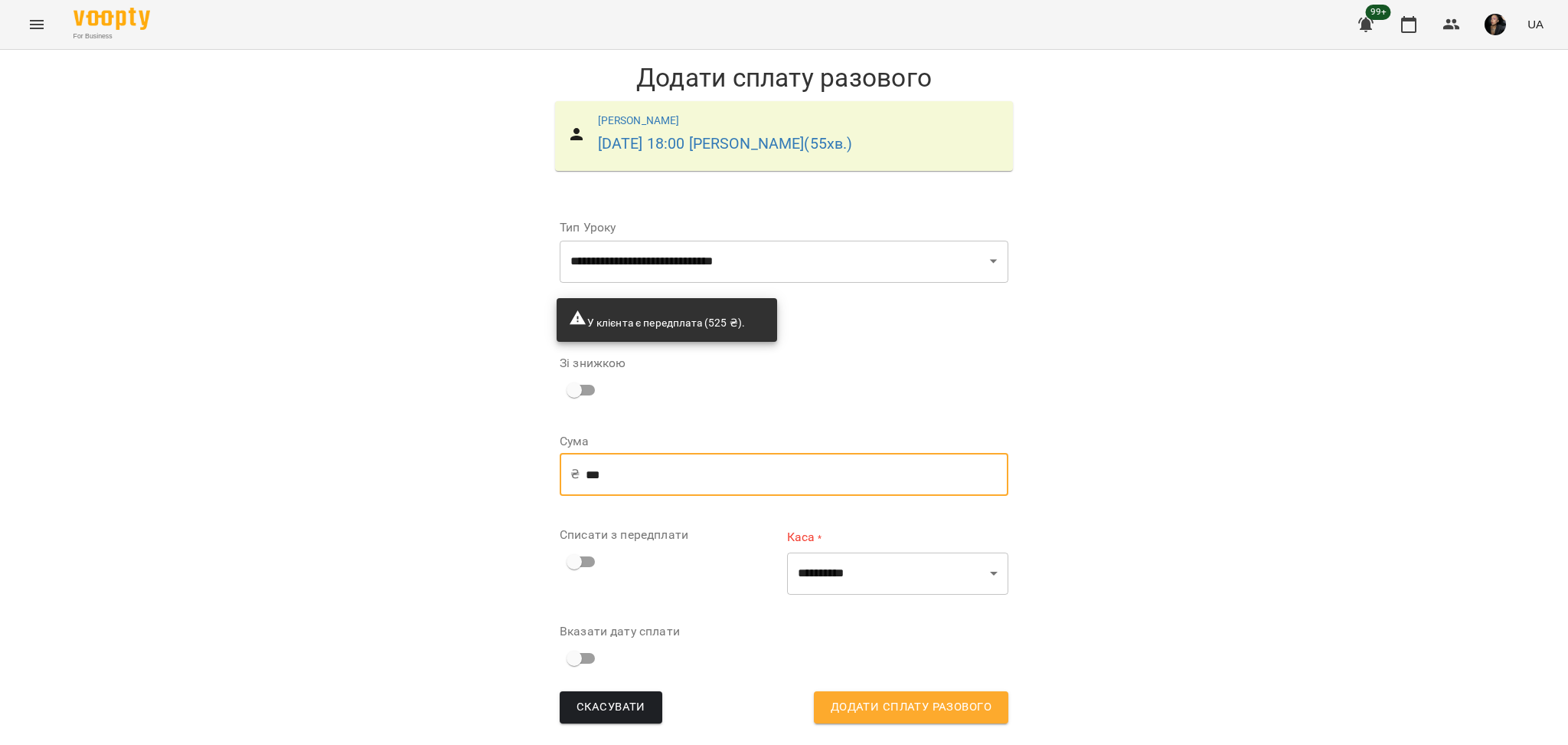
type input "***"
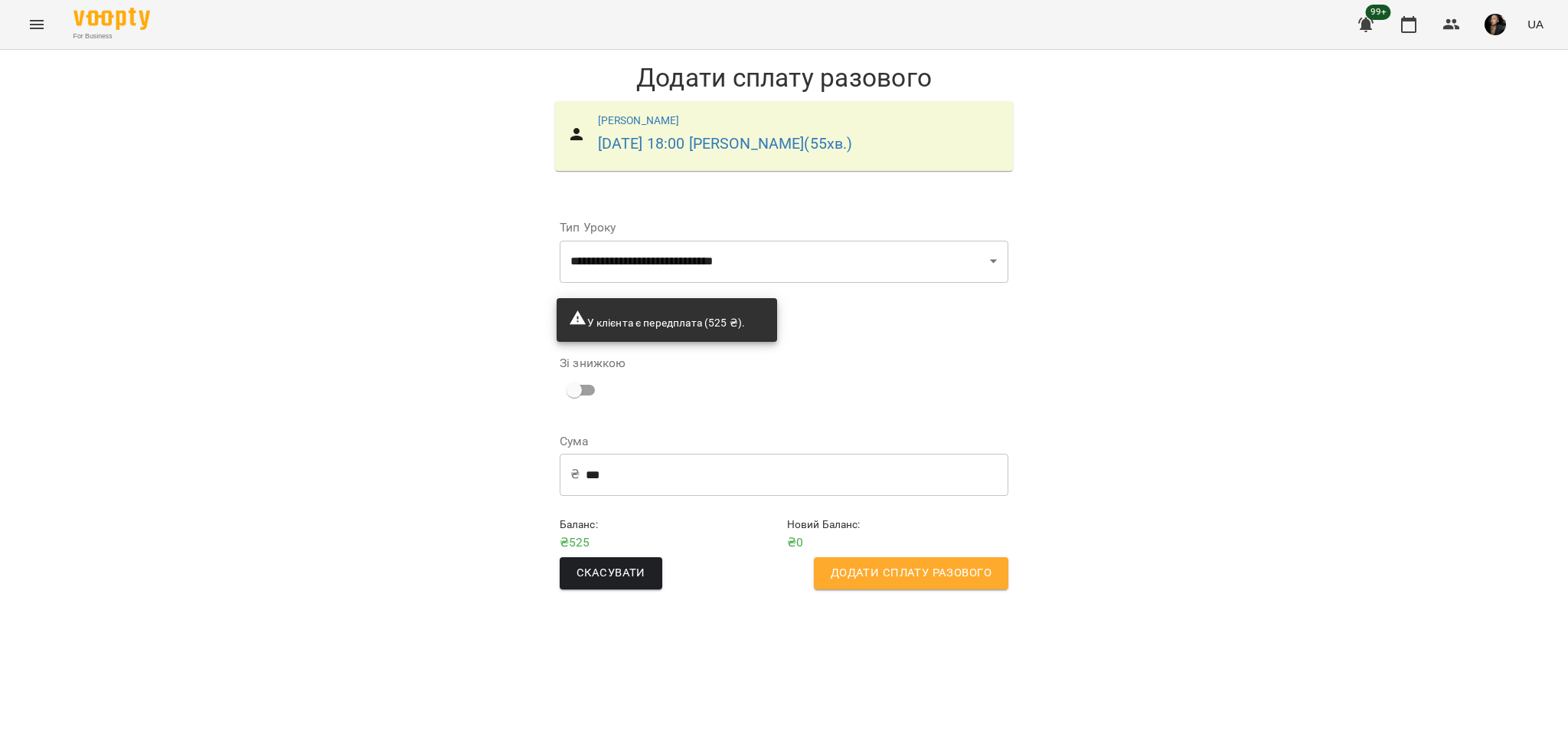
click at [941, 580] on span "Додати сплату разового" at bounding box center [912, 572] width 161 height 20
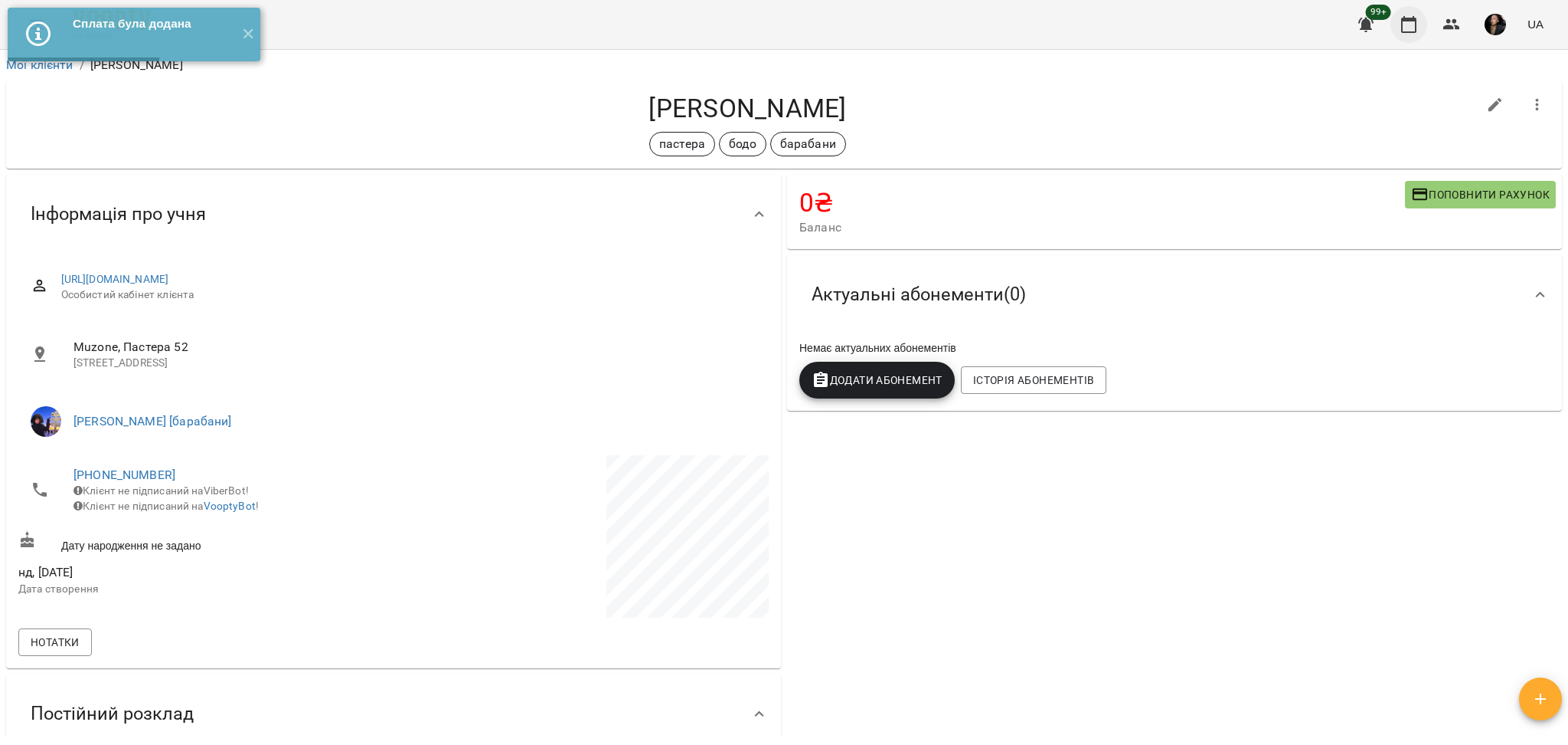
click at [1411, 29] on icon "button" at bounding box center [1408, 24] width 18 height 18
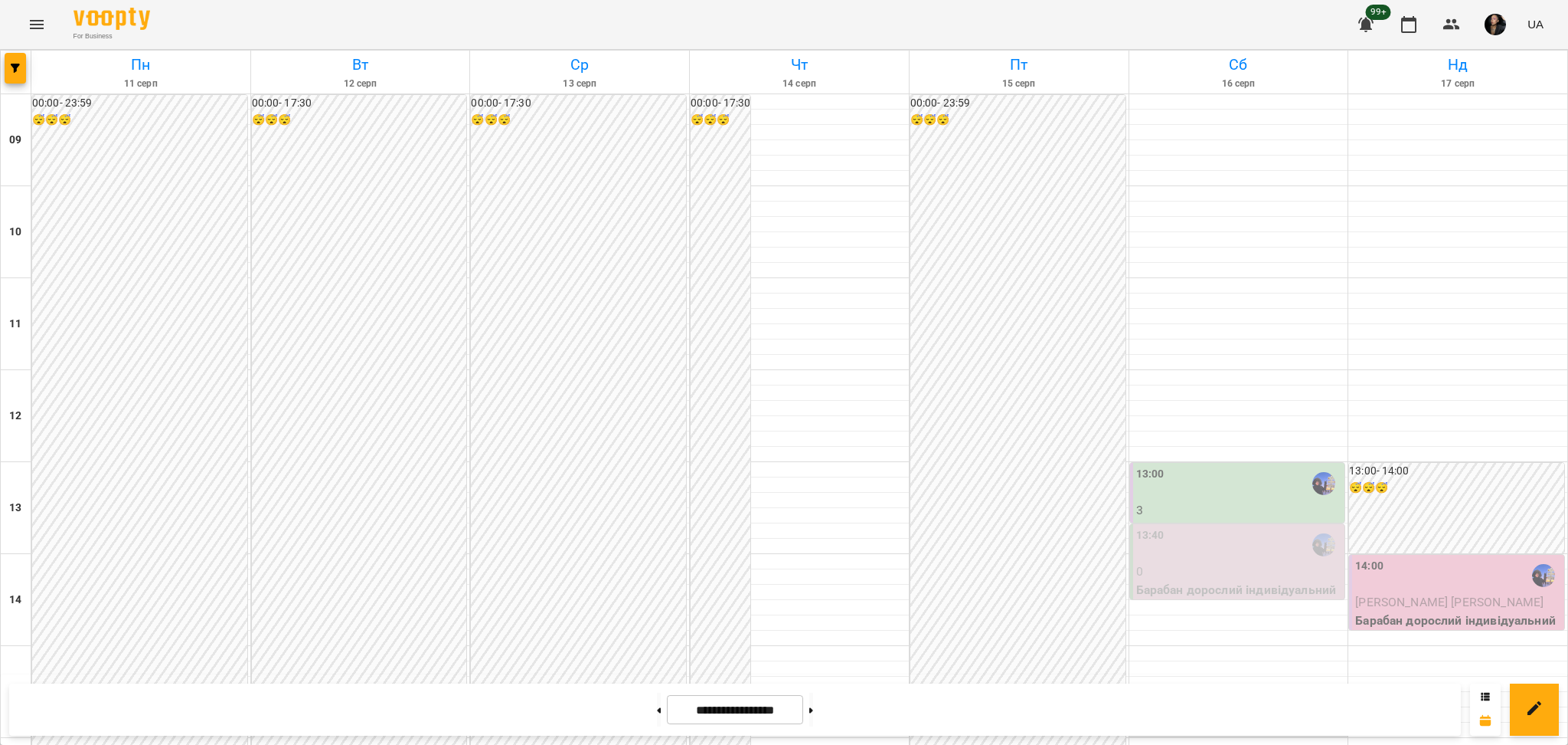
scroll to position [307, 0]
click at [11, 63] on icon "button" at bounding box center [15, 68] width 9 height 9
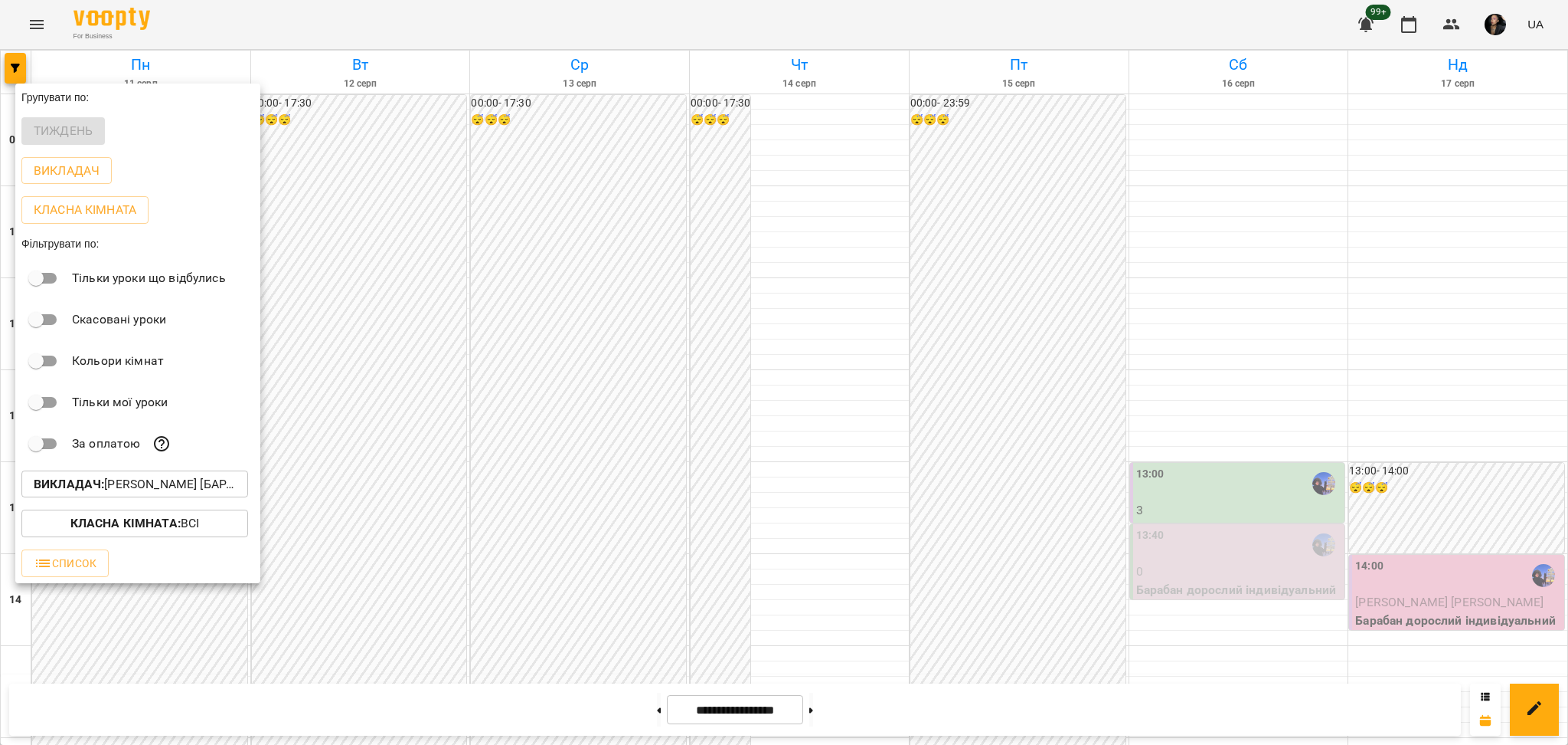
click at [193, 498] on button "Викладач : [PERSON_NAME] [барабани]" at bounding box center [134, 484] width 227 height 27
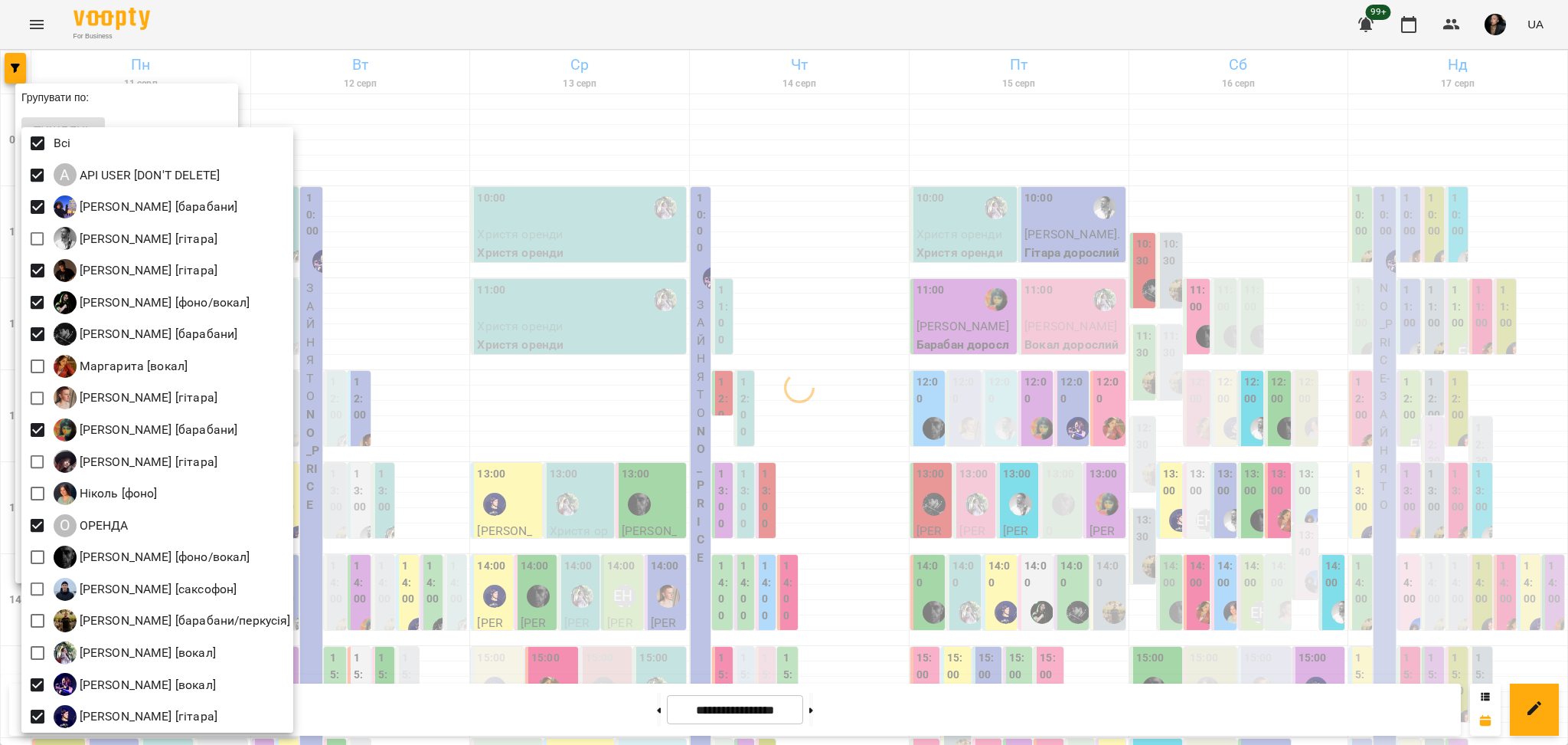
click at [486, 209] on div at bounding box center [784, 372] width 1568 height 745
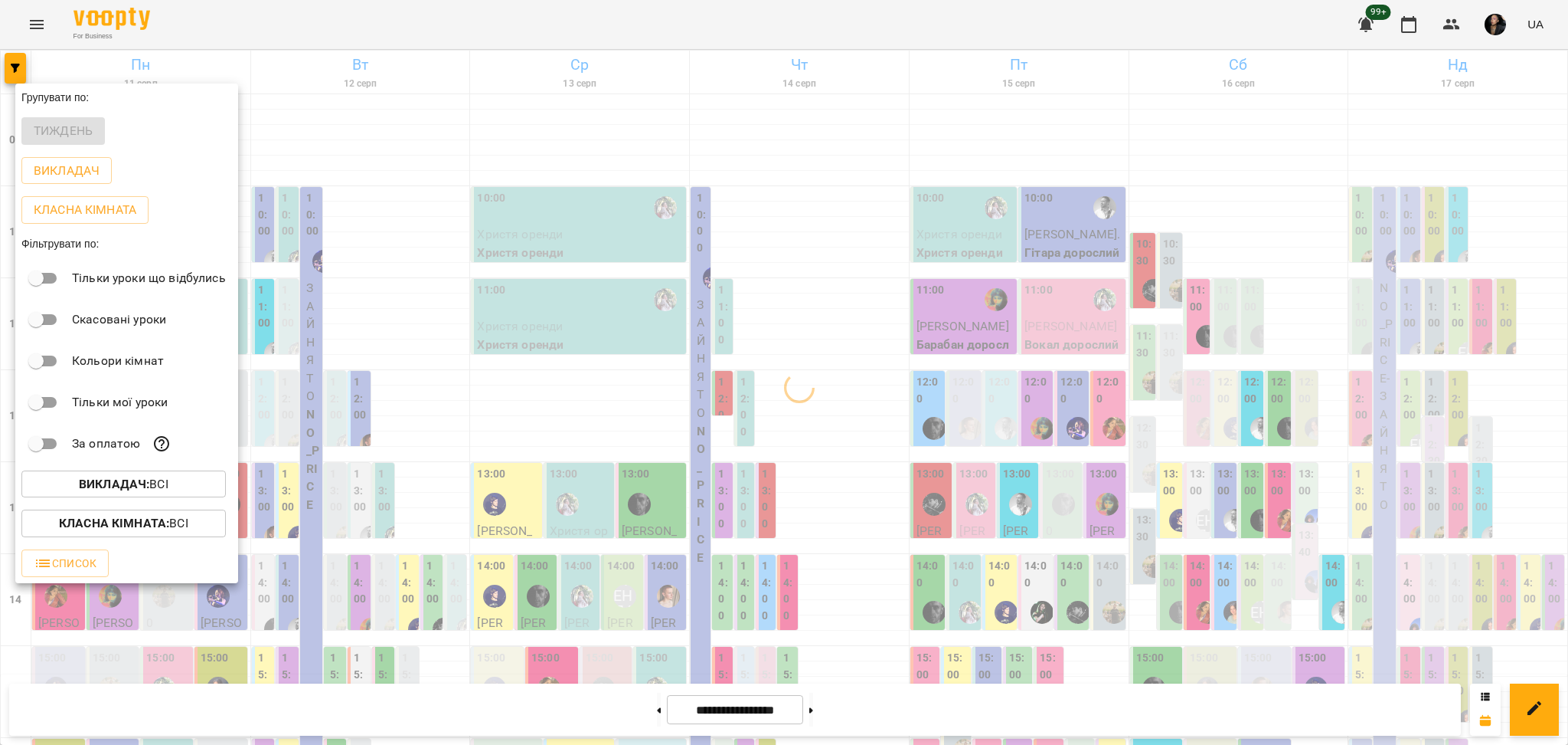
click at [163, 522] on b "Класна кімната :" at bounding box center [114, 522] width 110 height 15
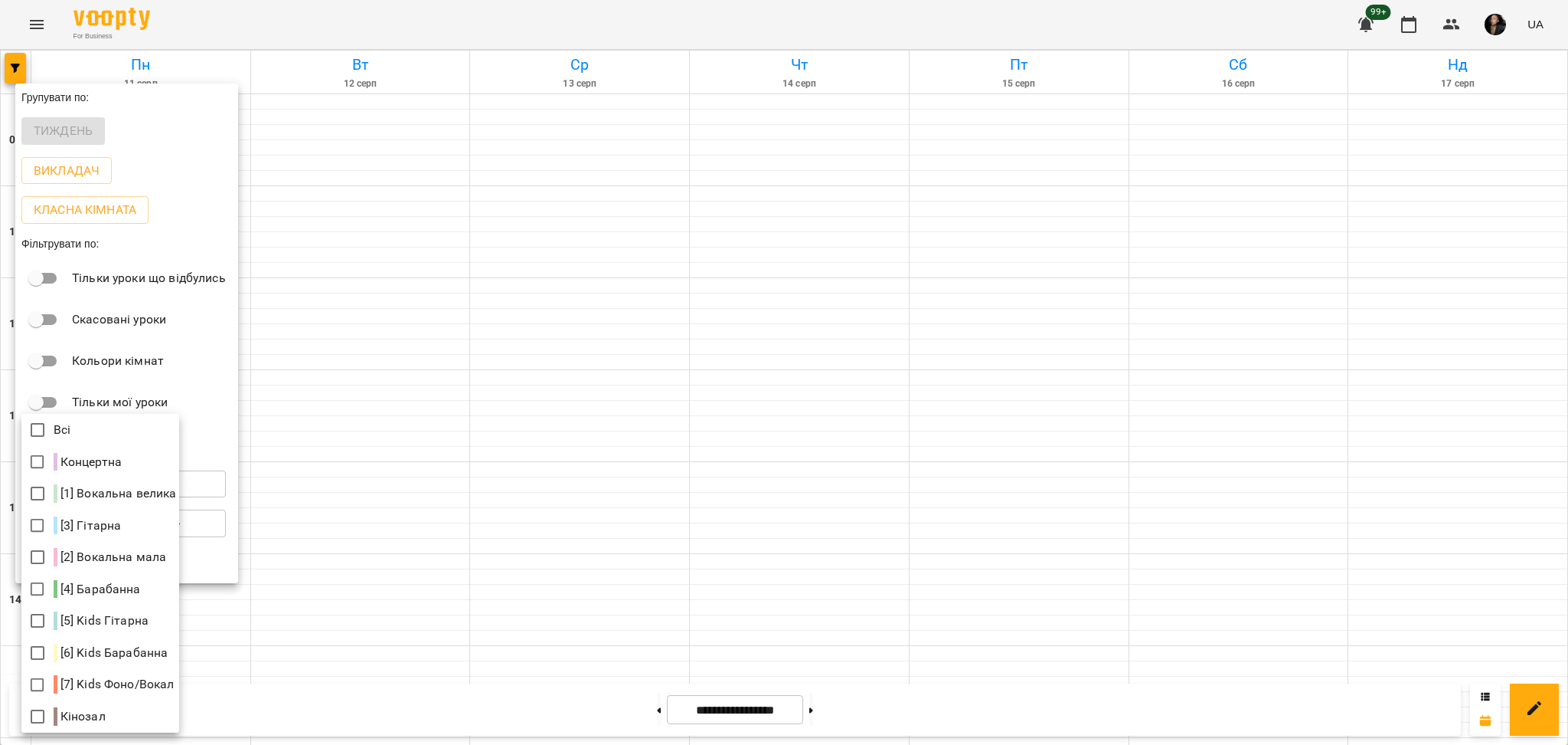
click at [447, 380] on div at bounding box center [784, 372] width 1568 height 745
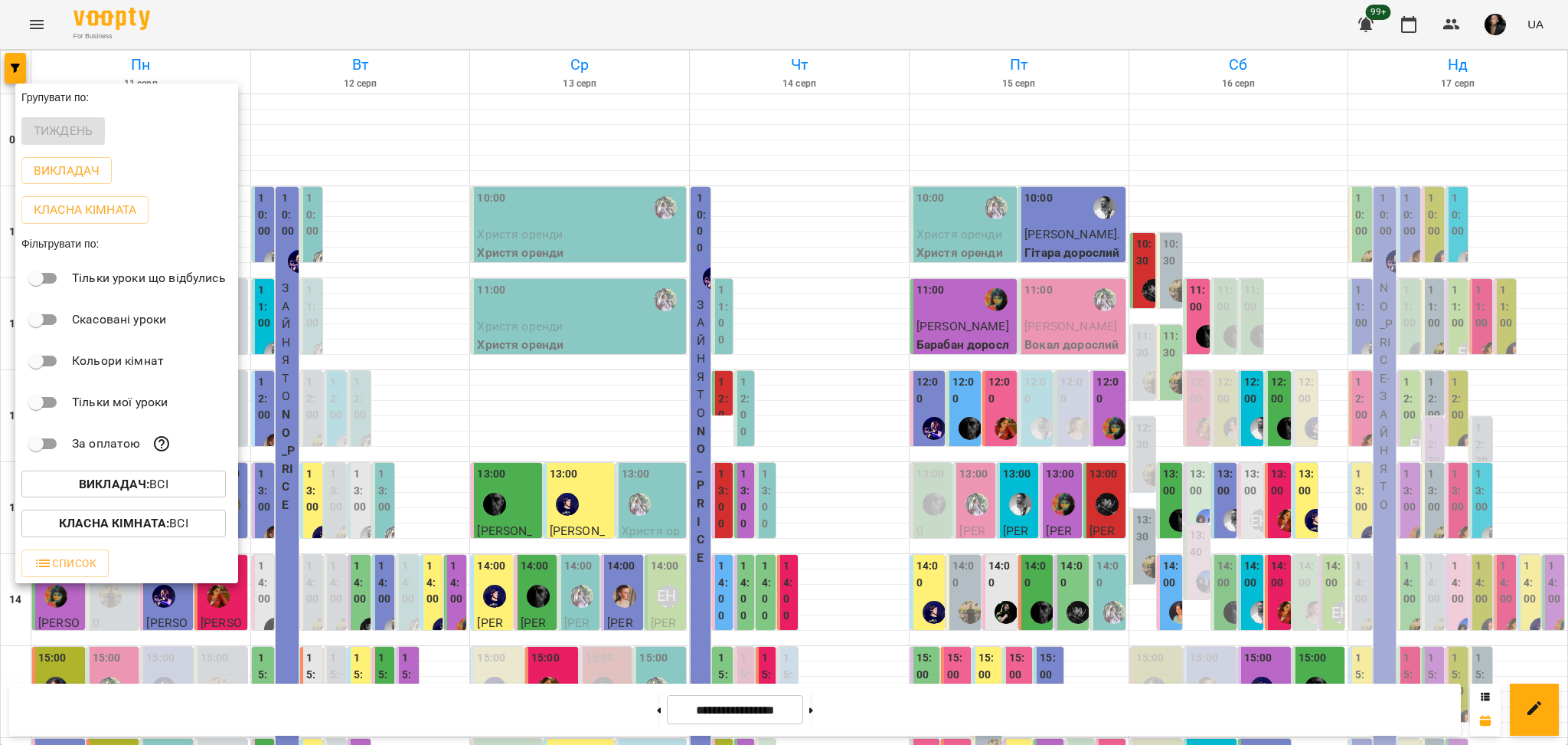
click at [196, 487] on span "Викладач : Всі" at bounding box center [123, 484] width 180 height 18
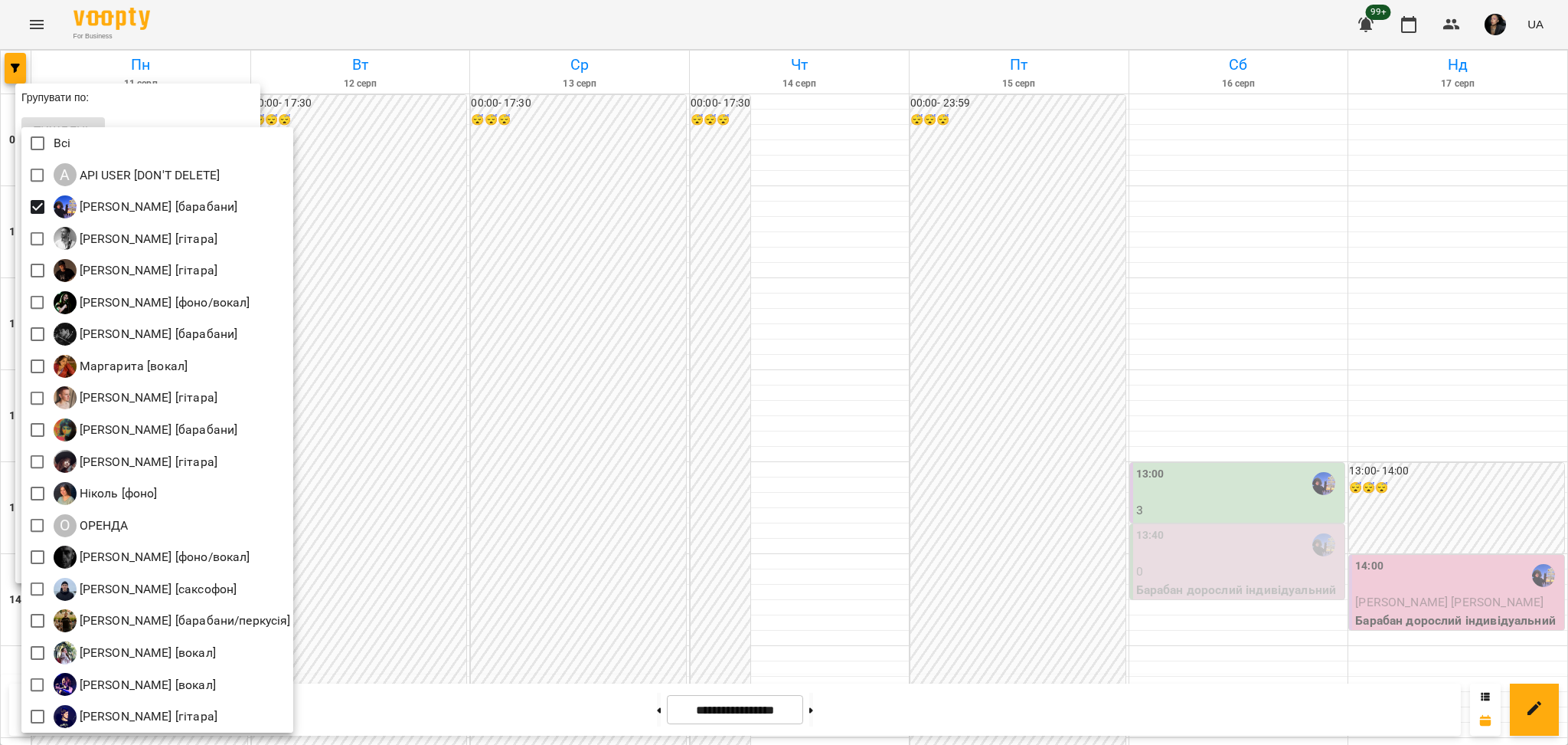
click at [583, 236] on div at bounding box center [784, 372] width 1568 height 745
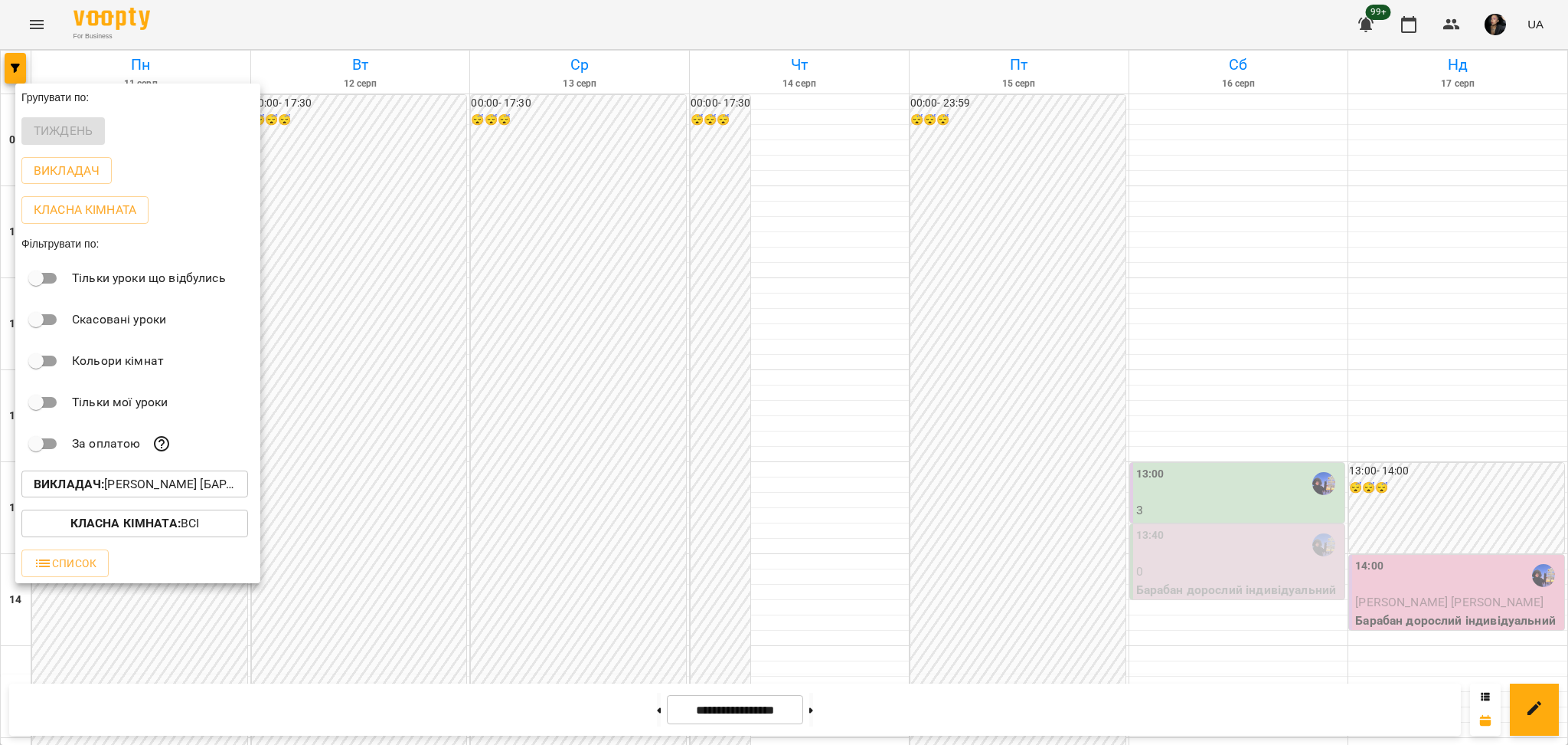
click at [926, 262] on div at bounding box center [784, 372] width 1568 height 745
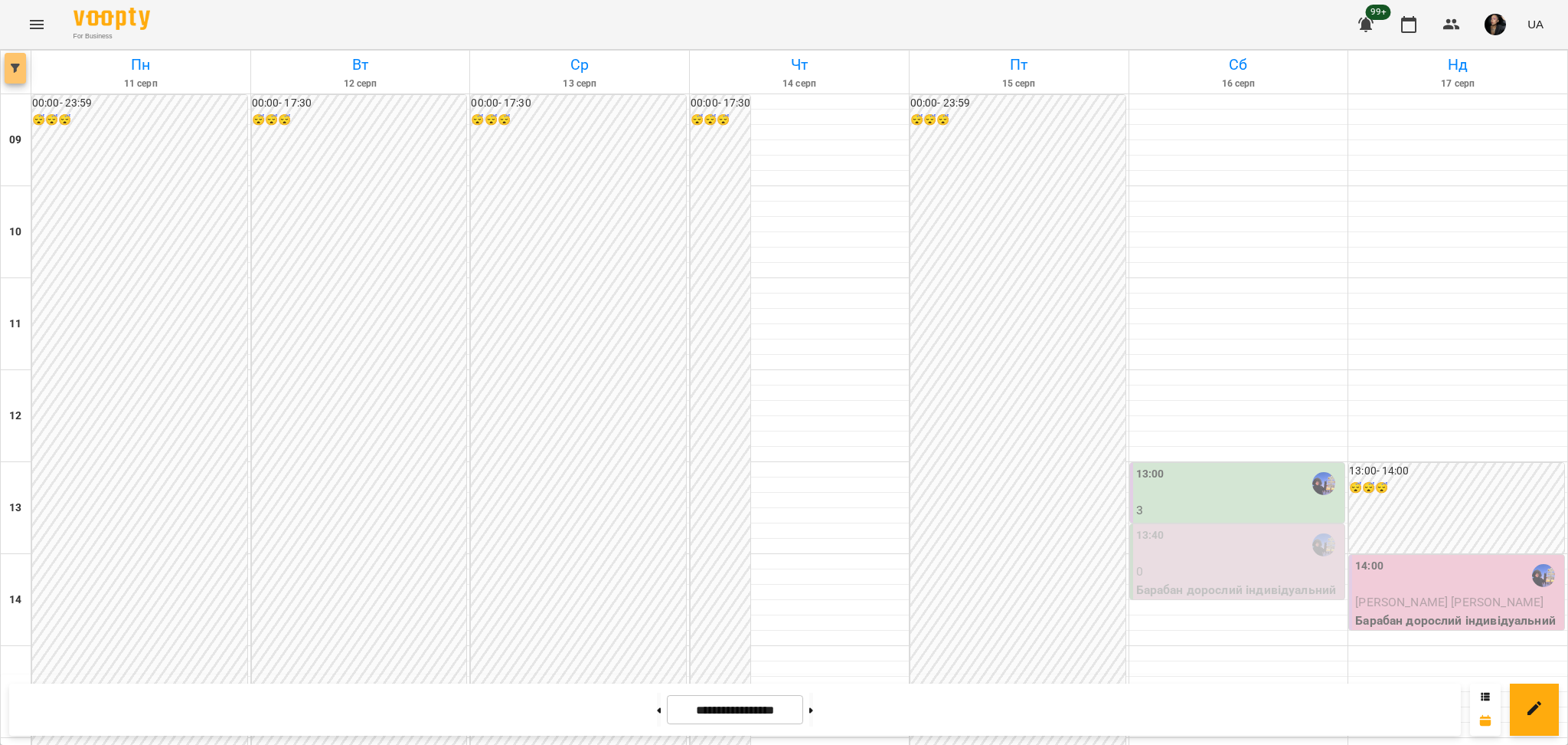
click at [22, 81] on button "button" at bounding box center [15, 69] width 21 height 31
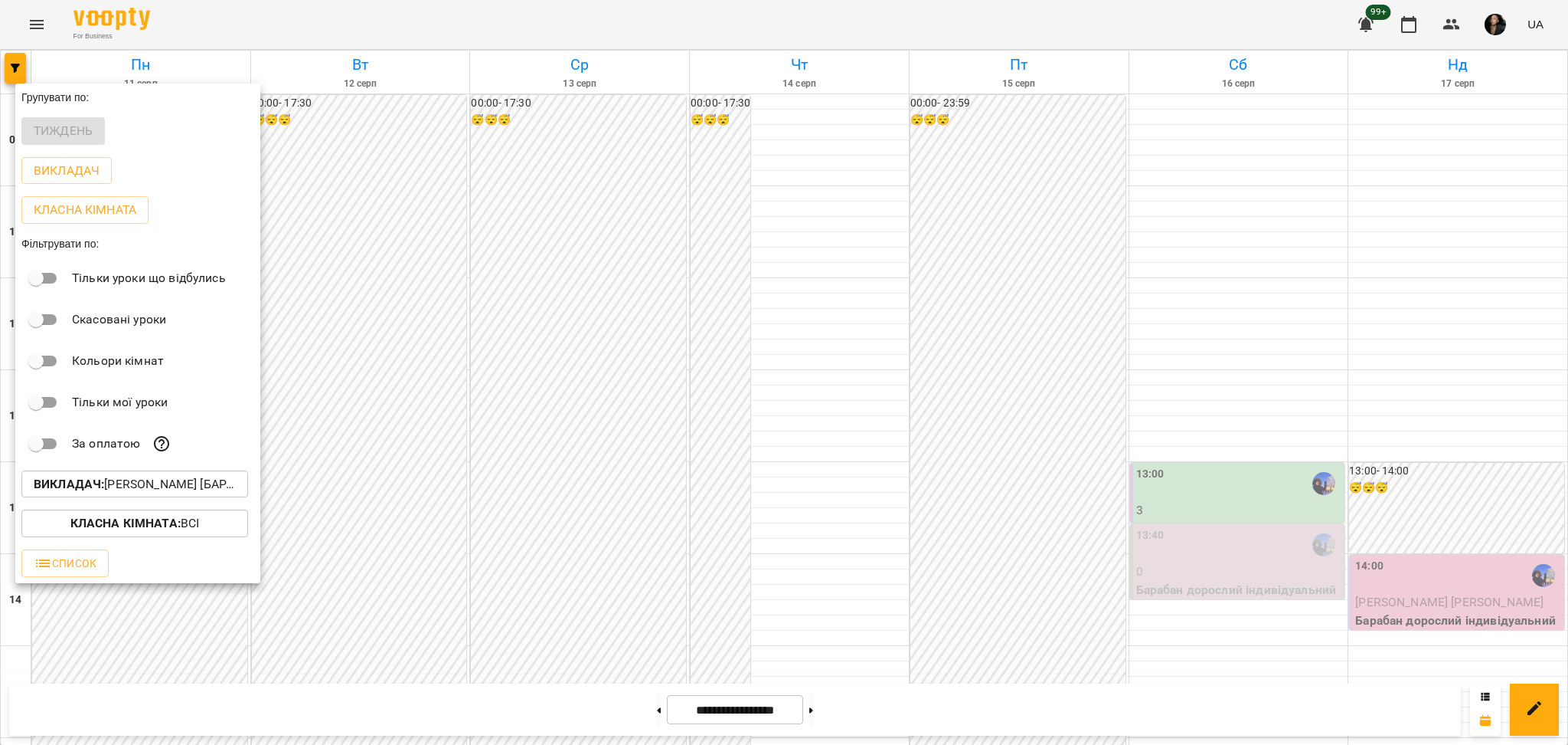
click at [182, 477] on button "Викладач : [PERSON_NAME] [барабани]" at bounding box center [134, 484] width 227 height 27
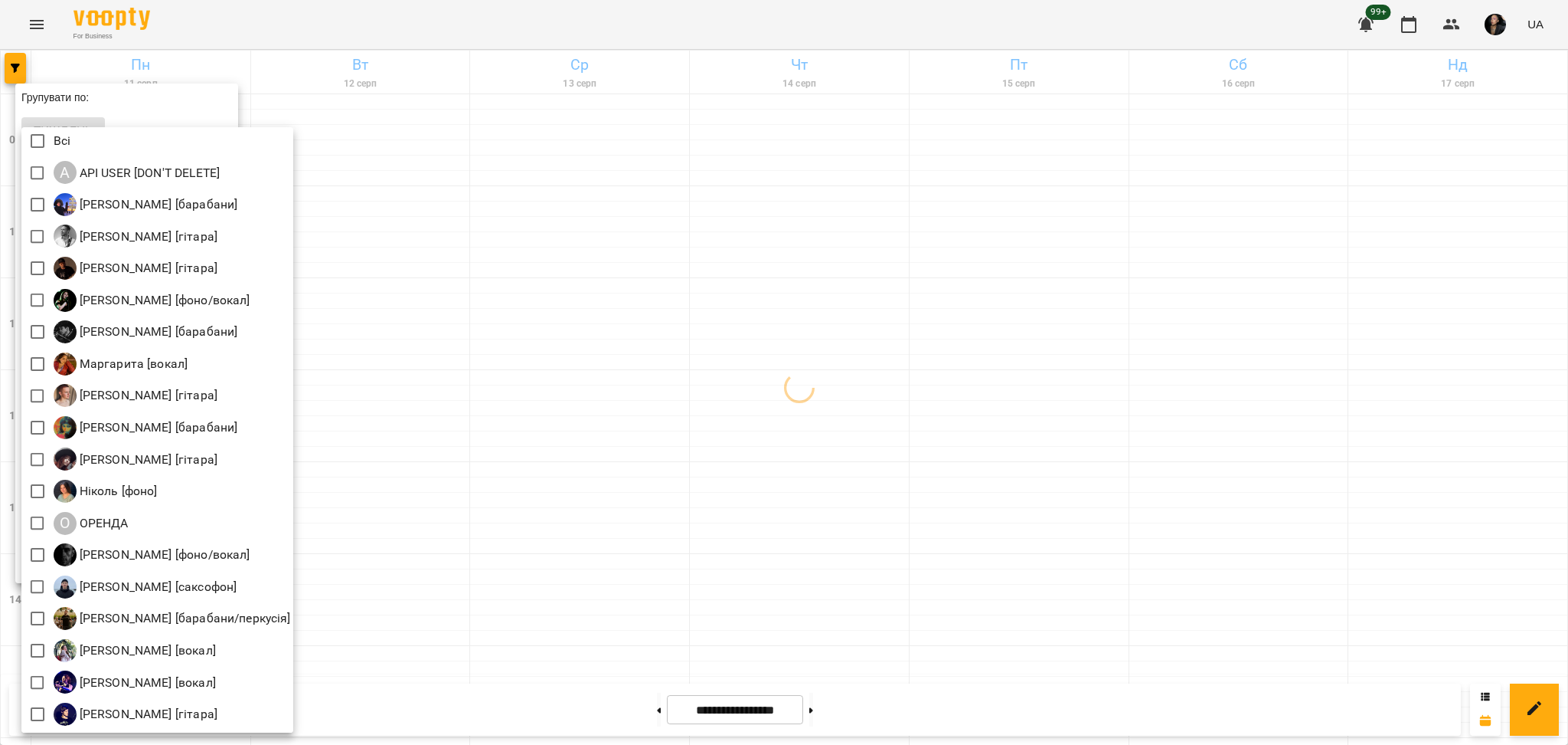
scroll to position [3, 0]
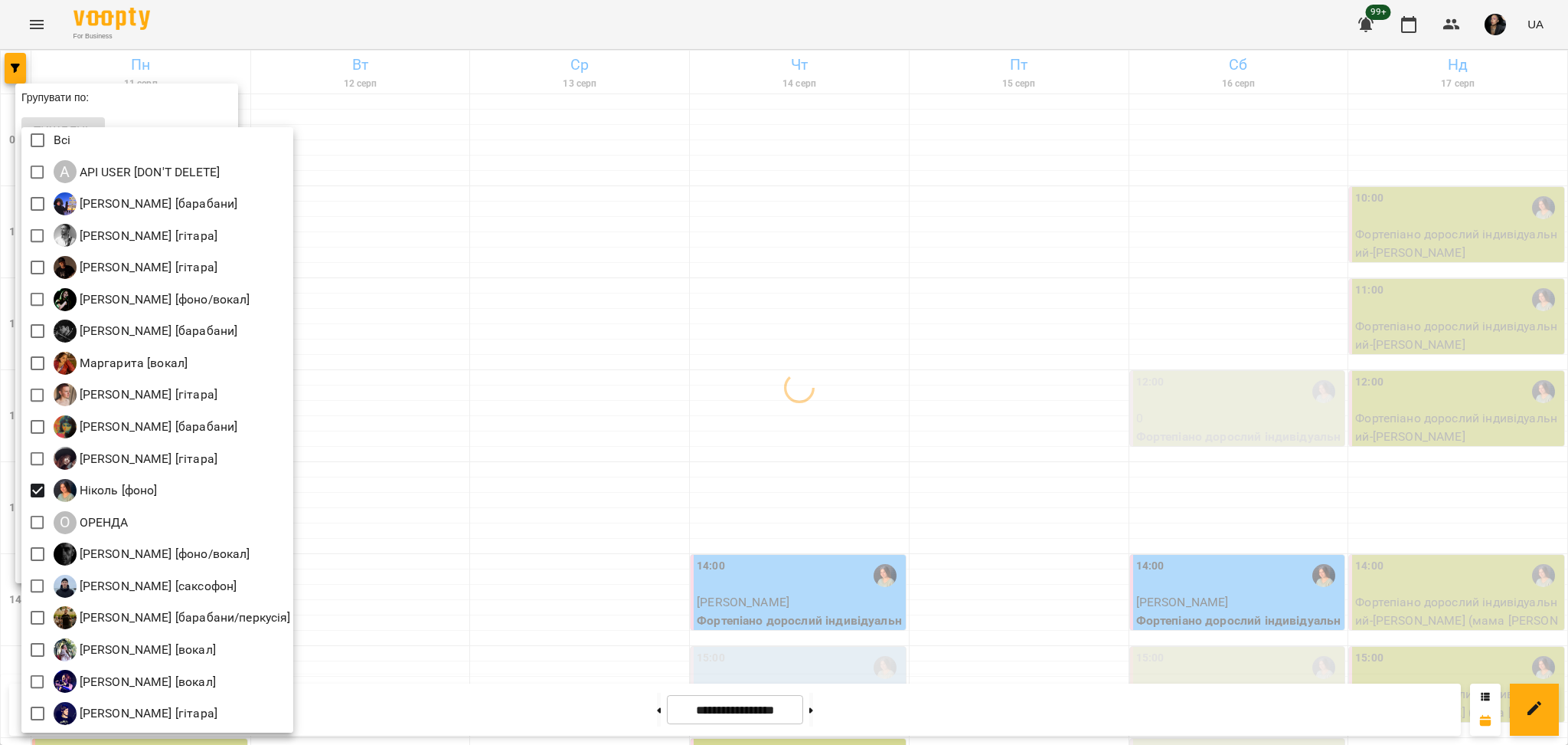
click at [1032, 410] on div at bounding box center [784, 372] width 1568 height 745
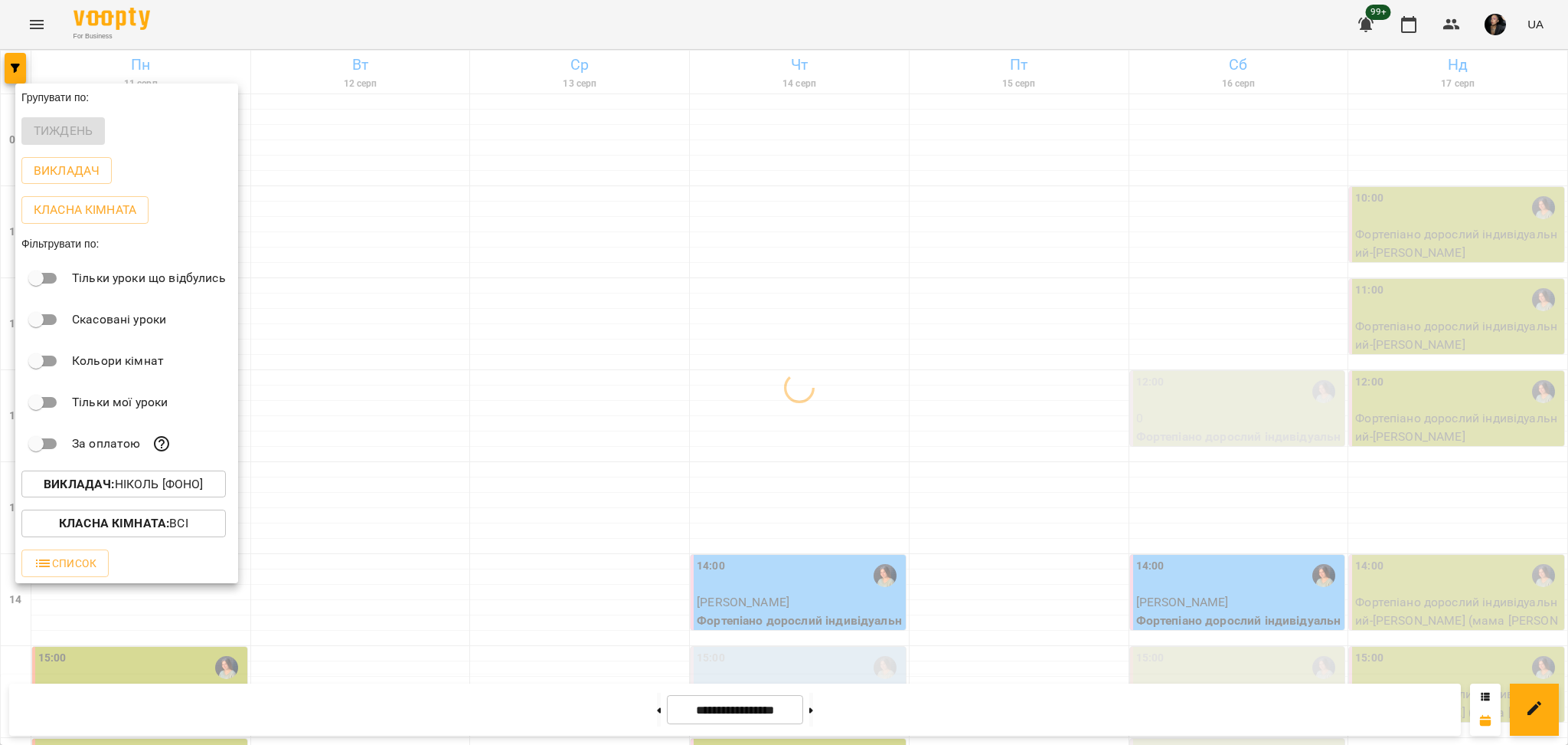
click at [1005, 380] on div at bounding box center [784, 372] width 1568 height 745
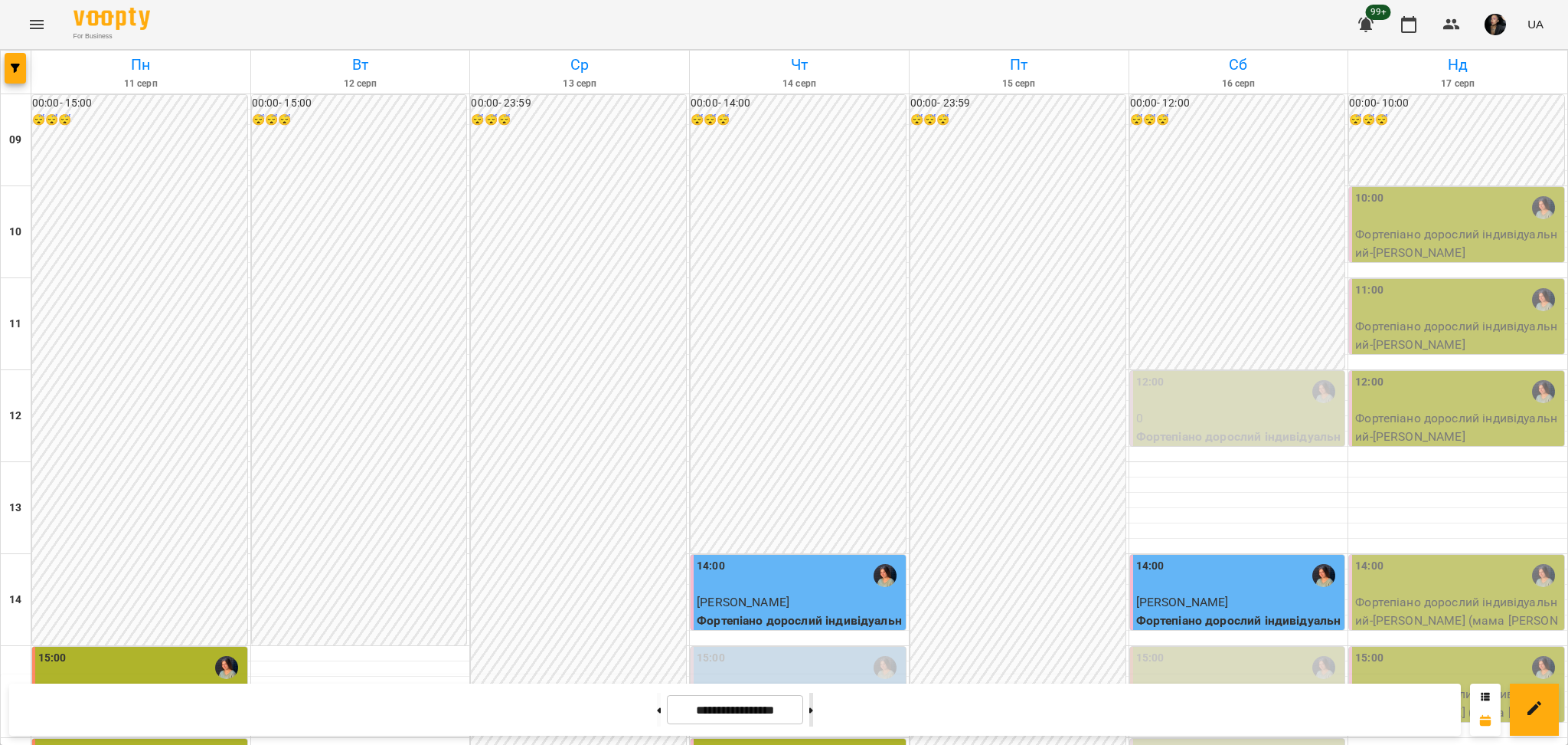
click at [813, 708] on button at bounding box center [811, 709] width 3 height 33
type input "**********"
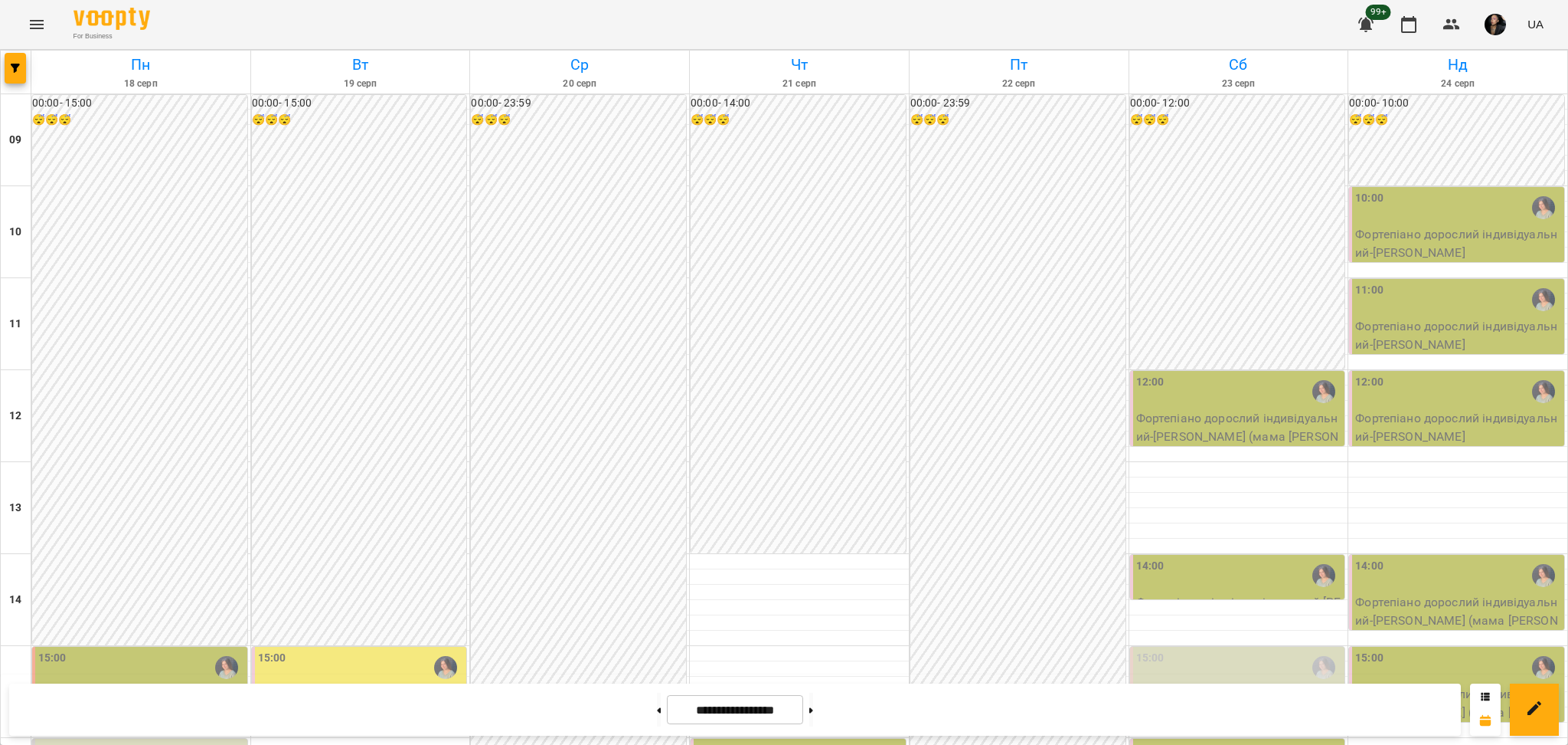
scroll to position [614, 0]
